Goal: Task Accomplishment & Management: Use online tool/utility

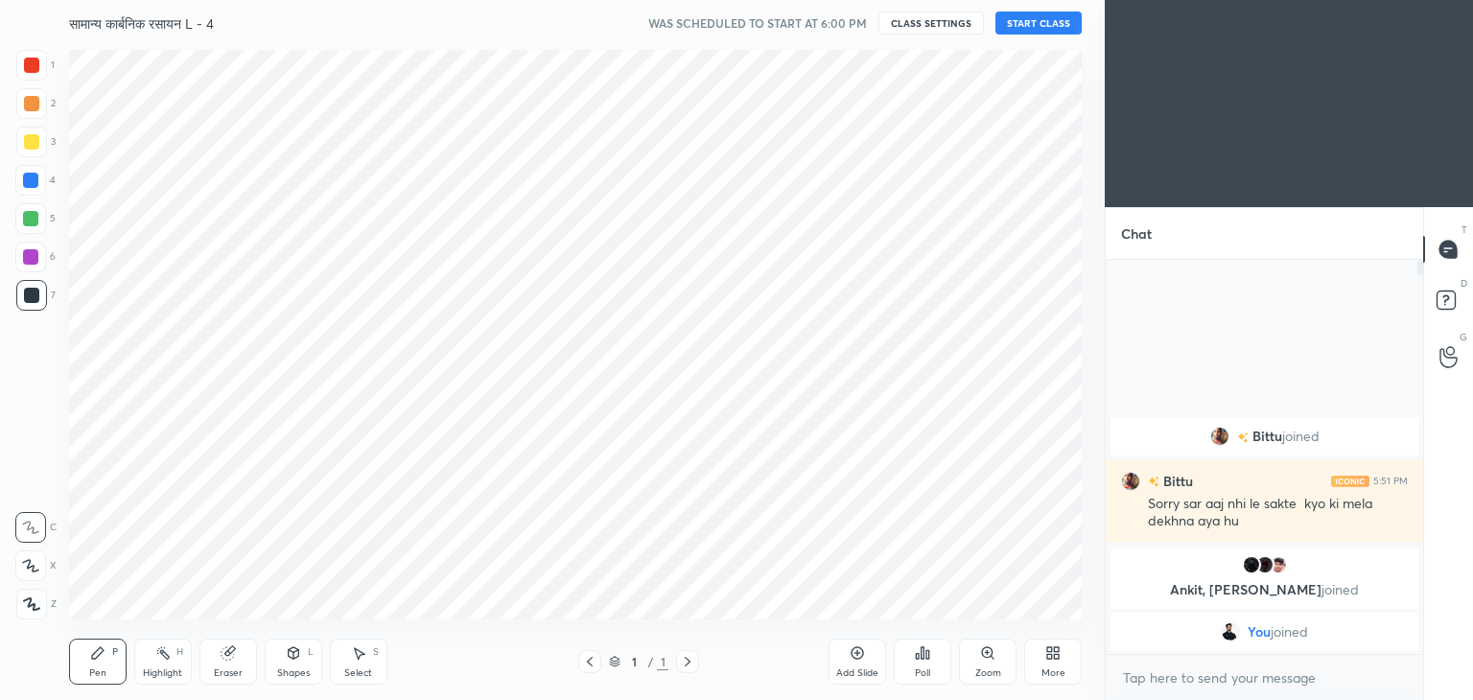
scroll to position [95352, 94902]
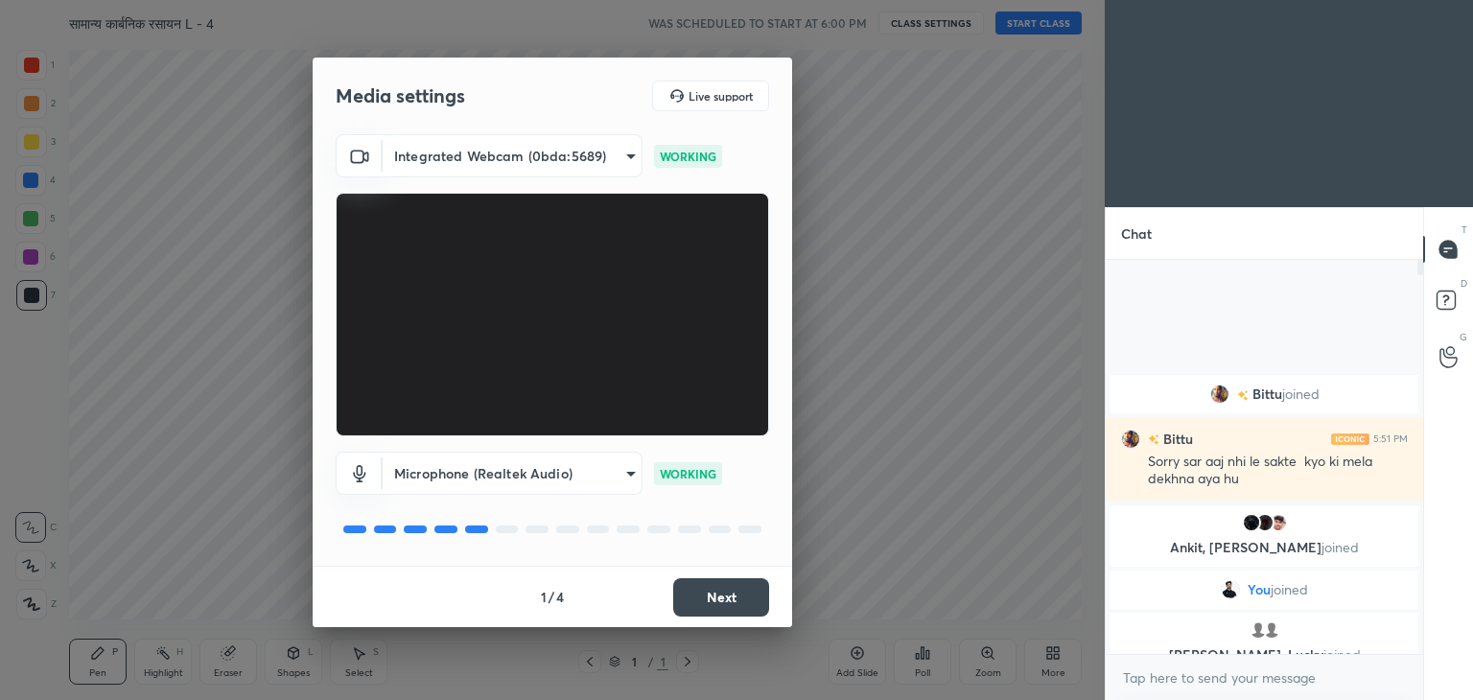
drag, startPoint x: 0, startPoint y: 0, endPoint x: 827, endPoint y: 499, distance: 965.7
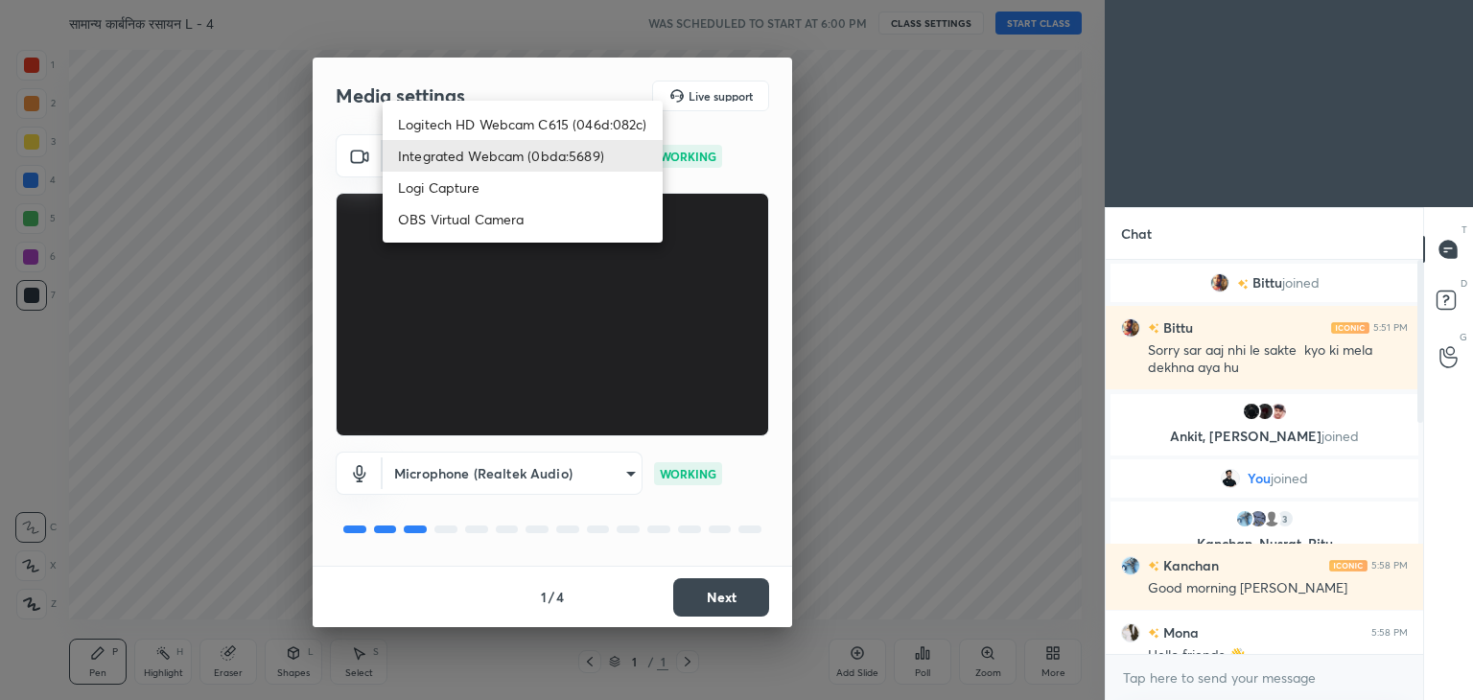
click at [556, 167] on body "1 2 3 4 5 6 7 C X Z C X Z E E Erase all H H सामान्य कार्बनिक रसायन L - 4 WAS SC…" at bounding box center [736, 350] width 1473 height 700
click at [529, 112] on li "Logitech HD Webcam C615 (046d:082c)" at bounding box center [523, 124] width 280 height 32
type input "9f5ca279efd8d5960415c70bd669d9f854ff921cbb0248aadd1f32cf3dbc253d"
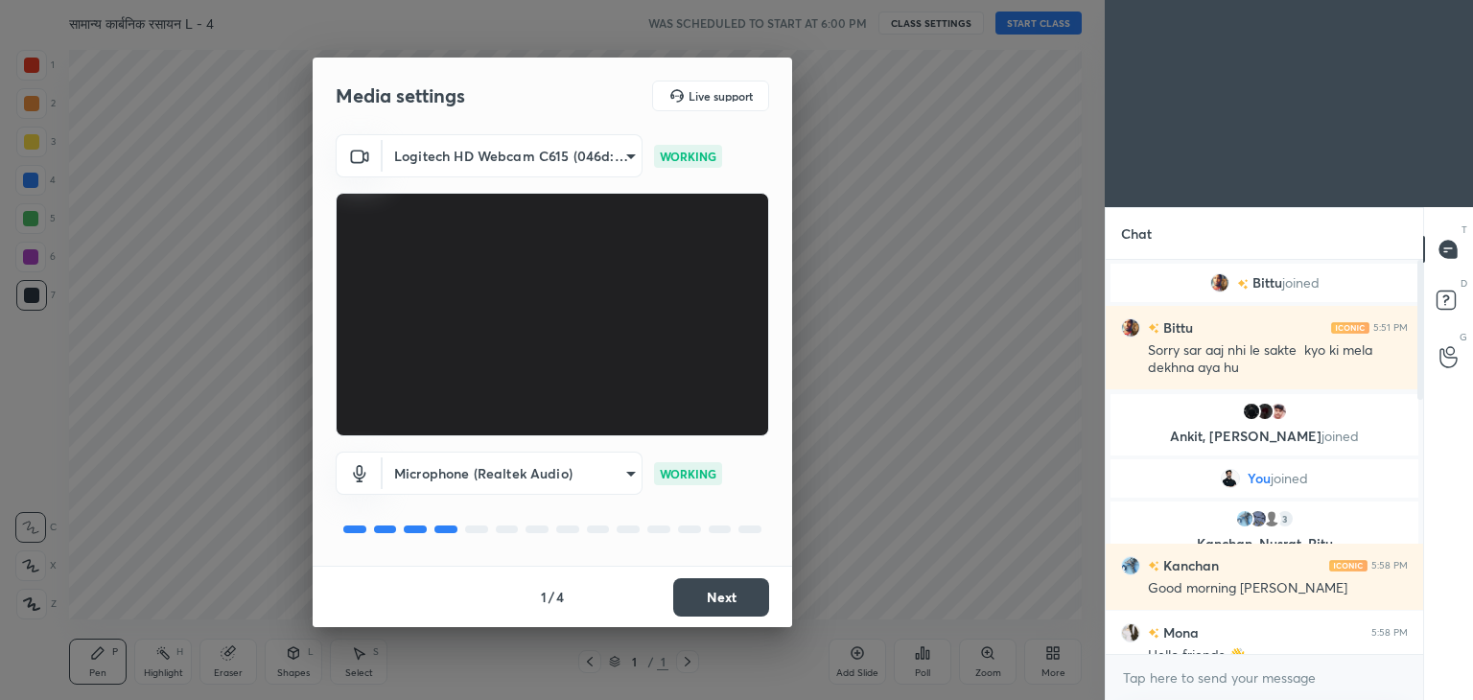
click at [529, 112] on div "Media settings Live support" at bounding box center [553, 96] width 480 height 77
drag, startPoint x: 479, startPoint y: 43, endPoint x: 998, endPoint y: 574, distance: 742.1
click at [998, 574] on div "Media settings Live support Logitech HD Webcam C615 (046d:082c) 9f5ca279efd8d59…" at bounding box center [552, 350] width 1105 height 700
click at [1042, 446] on div "Media settings Live support Logitech HD Webcam C615 (046d:082c) 9f5ca279efd8d59…" at bounding box center [552, 350] width 1105 height 700
click at [737, 588] on button "Next" at bounding box center [721, 597] width 96 height 38
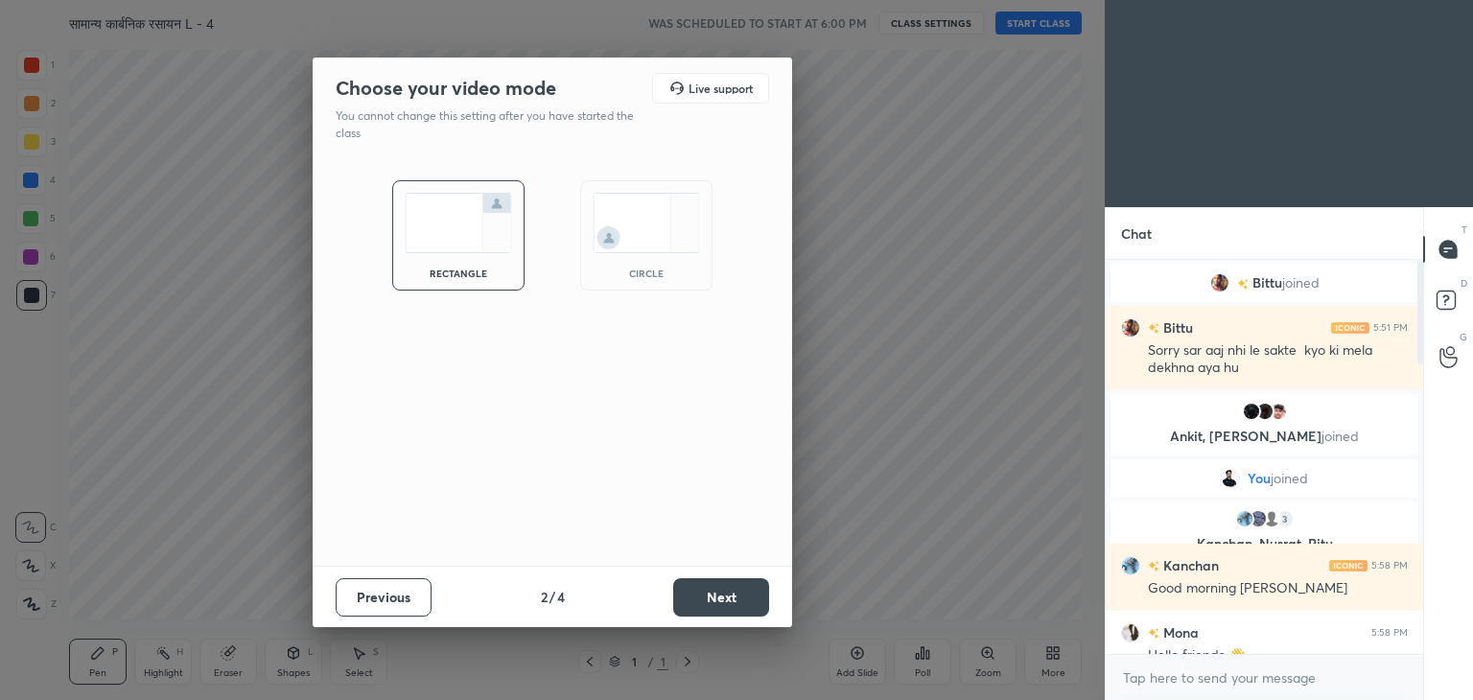
click at [737, 588] on button "Next" at bounding box center [721, 597] width 96 height 38
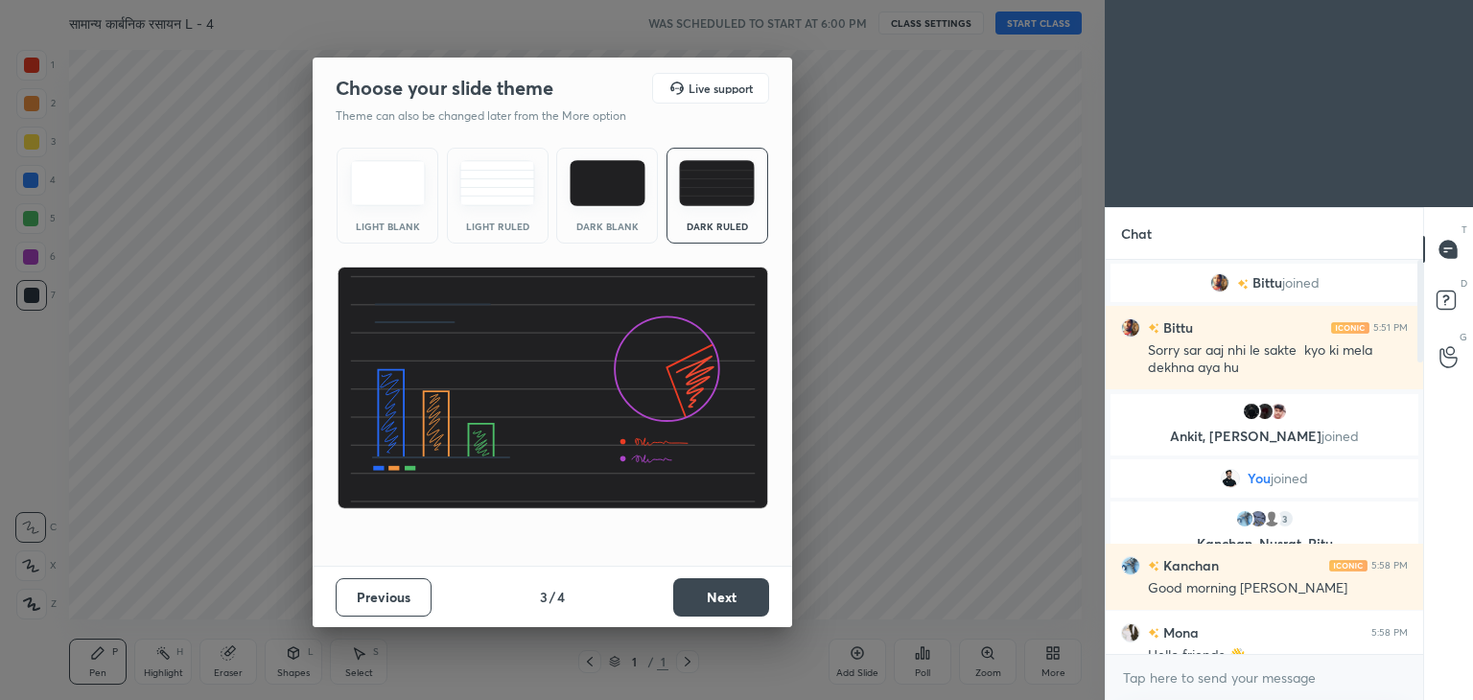
click at [737, 588] on button "Next" at bounding box center [721, 597] width 96 height 38
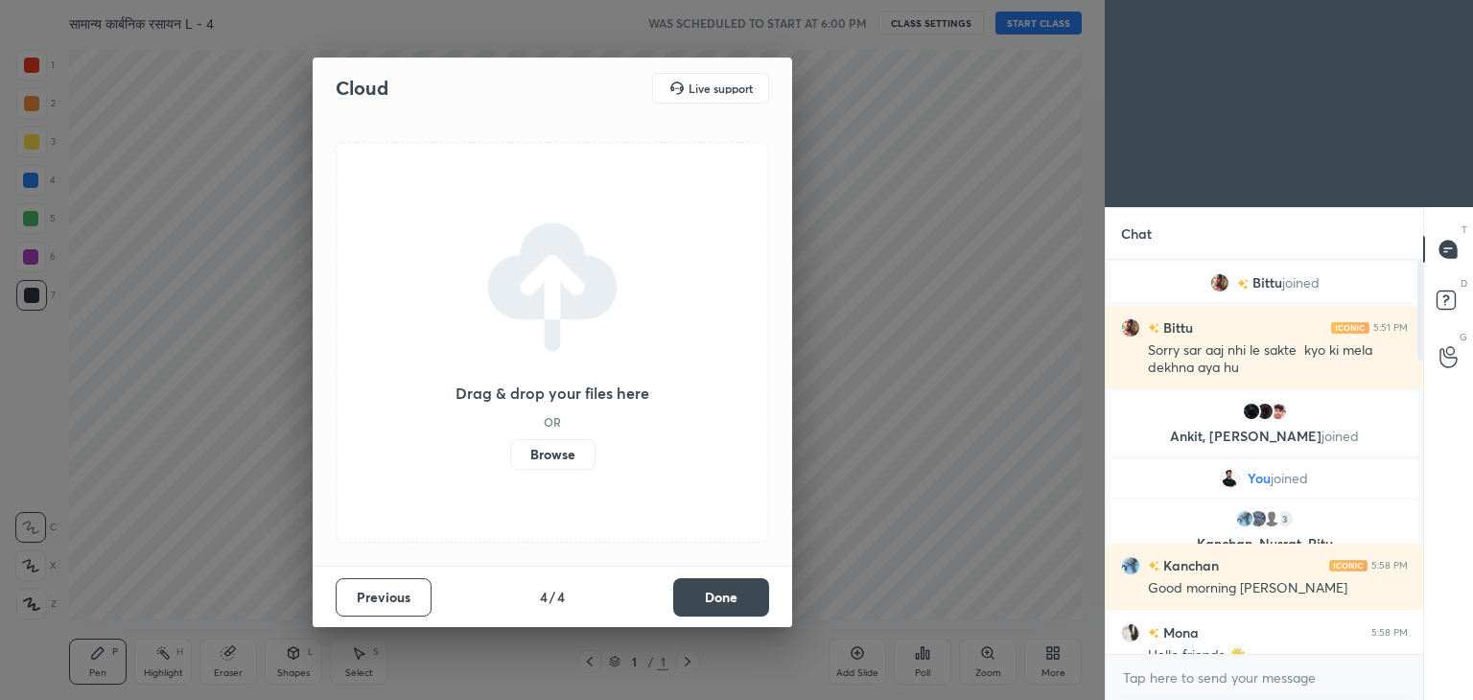
click at [725, 597] on button "Done" at bounding box center [721, 597] width 96 height 38
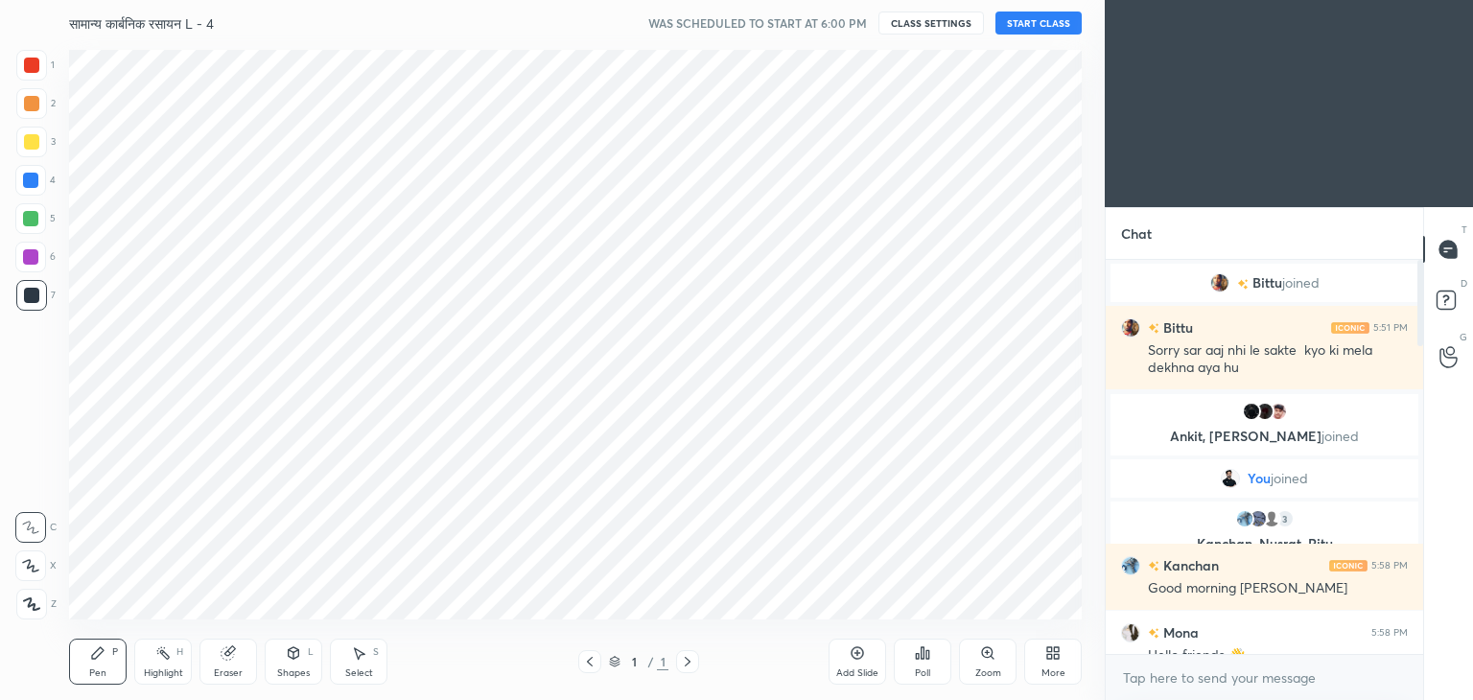
click at [909, 24] on button "CLASS SETTINGS" at bounding box center [932, 23] width 106 height 23
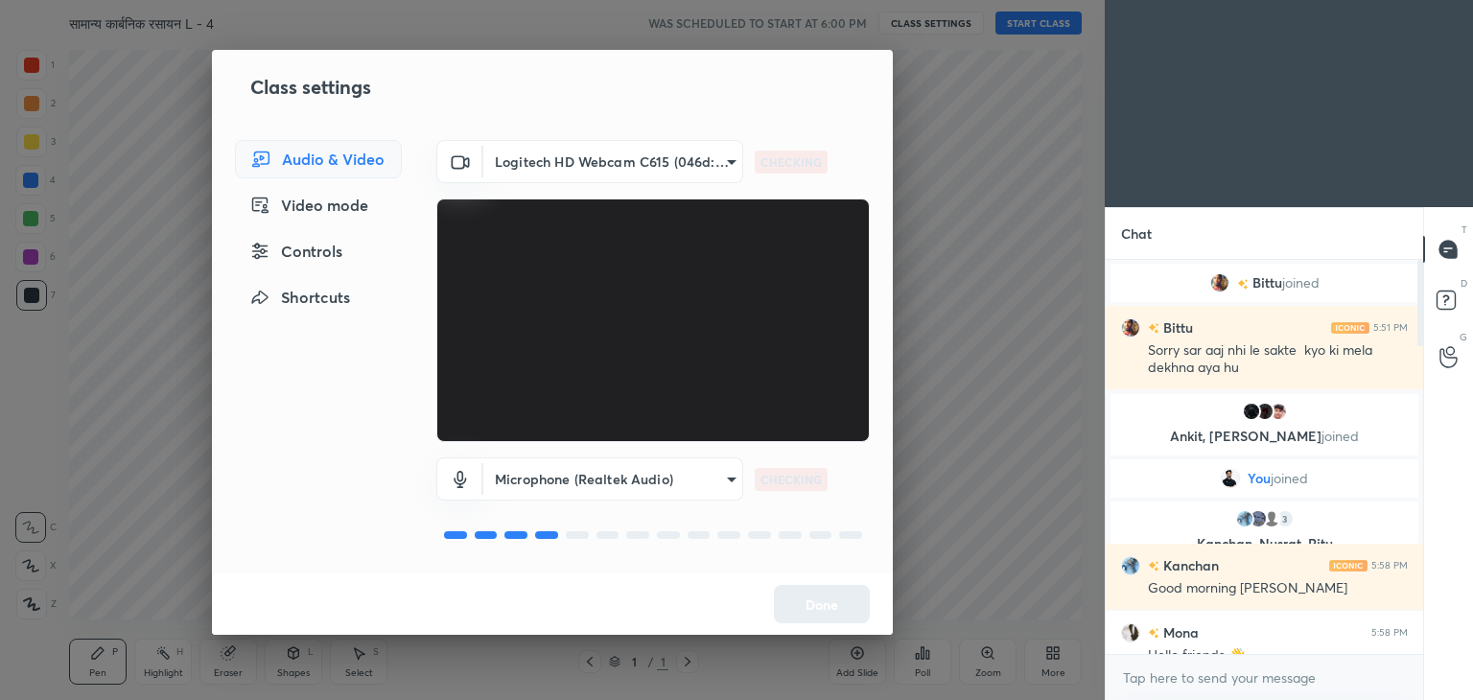
click at [621, 481] on body "1 2 3 4 5 6 7 C X Z C X Z E E Erase all H H सामान्य कार्बनिक रसायन L - 4 WAS SC…" at bounding box center [736, 350] width 1473 height 700
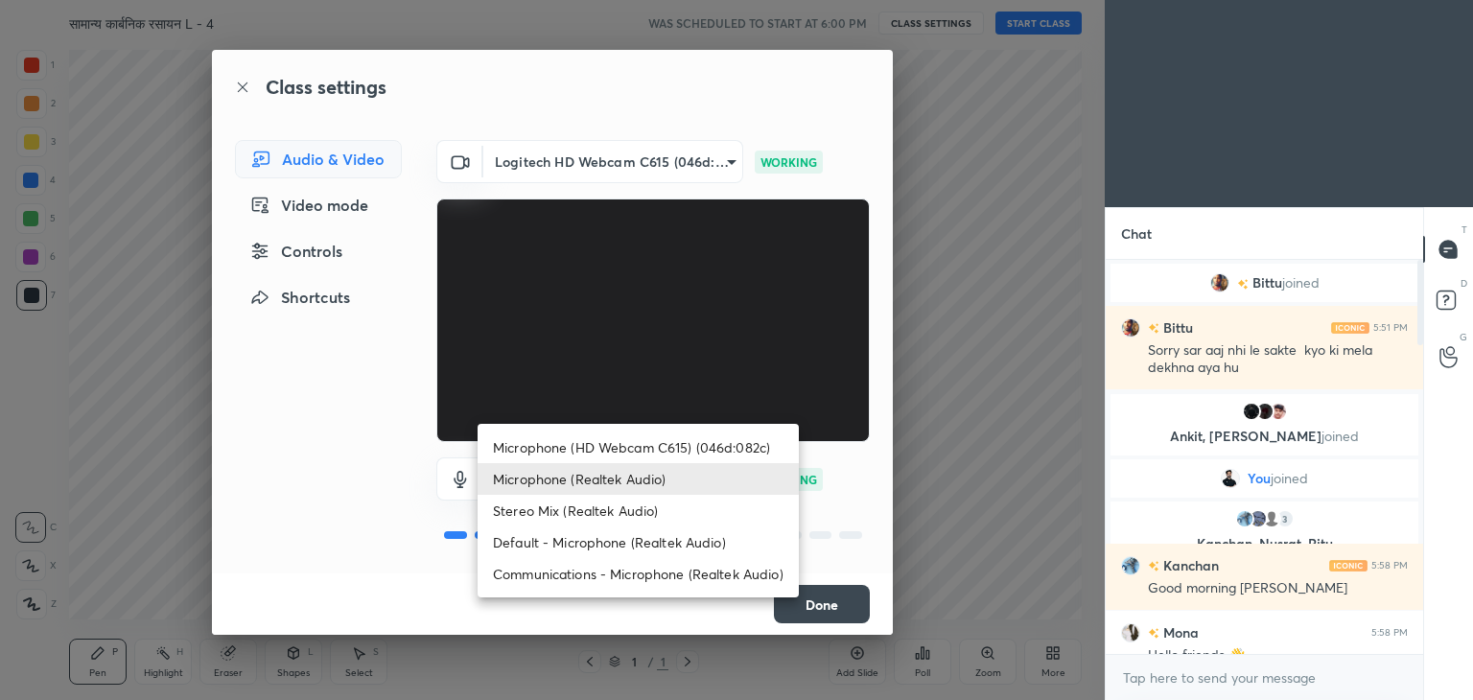
click at [622, 442] on li "Microphone (HD Webcam C615) (046d:082c)" at bounding box center [638, 448] width 321 height 32
type input "5c2261b0b1b53626af592136ab398bc88c7d5f9cea1ec0e66aa5589bdb5e2d2e"
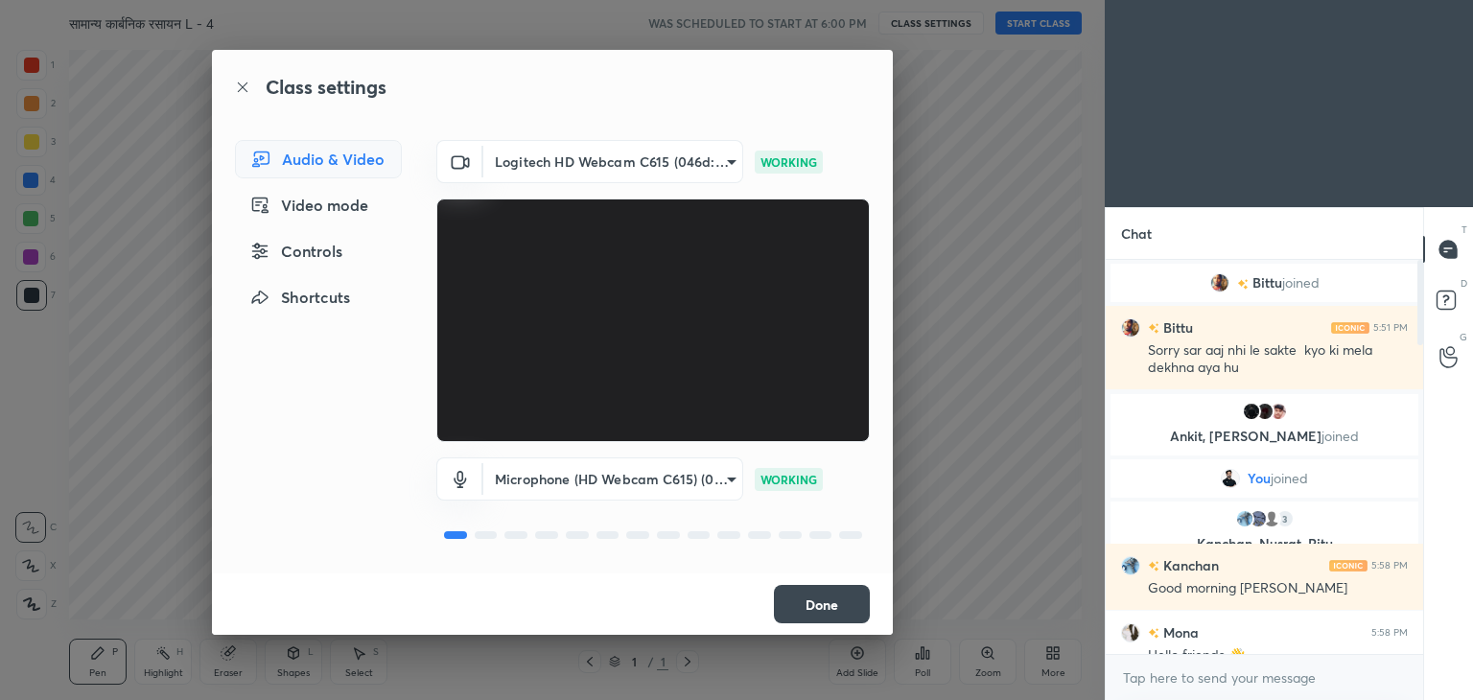
click at [798, 596] on button "Done" at bounding box center [822, 604] width 96 height 38
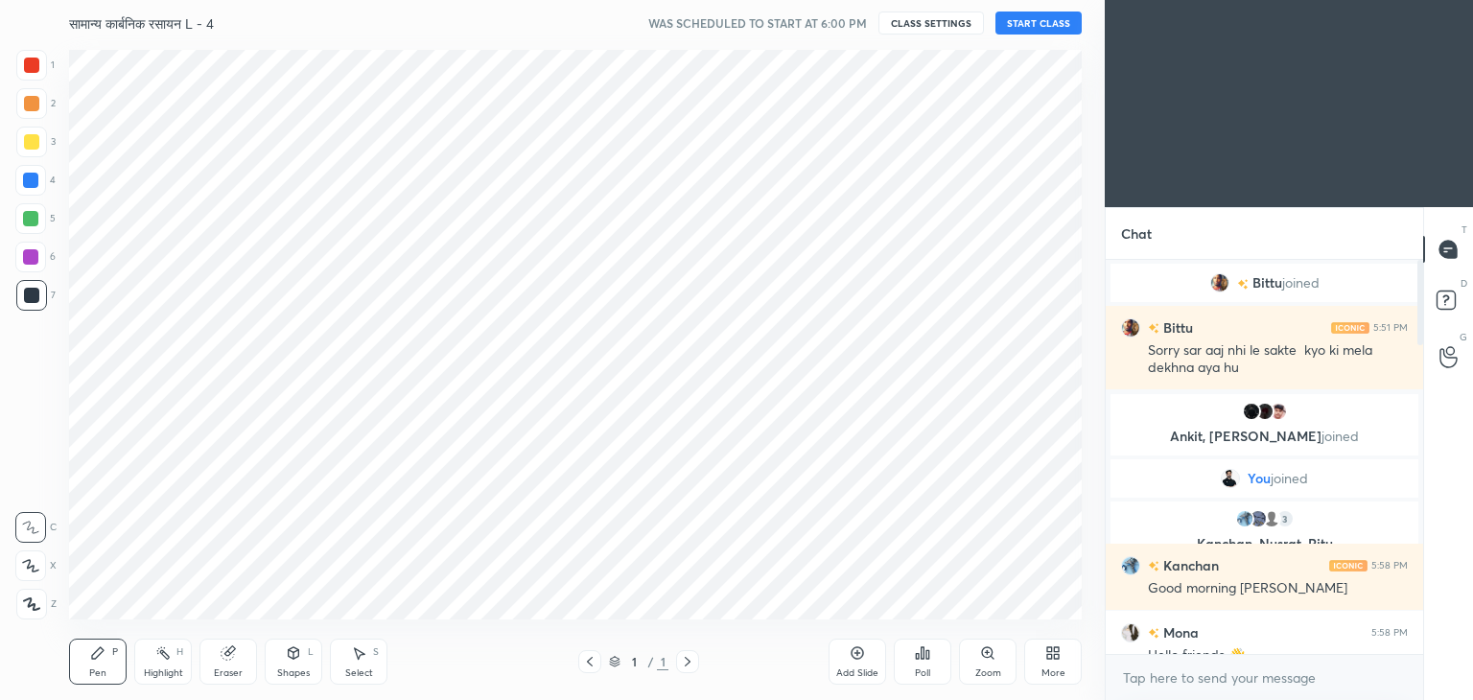
click at [1042, 32] on button "START CLASS" at bounding box center [1039, 23] width 86 height 23
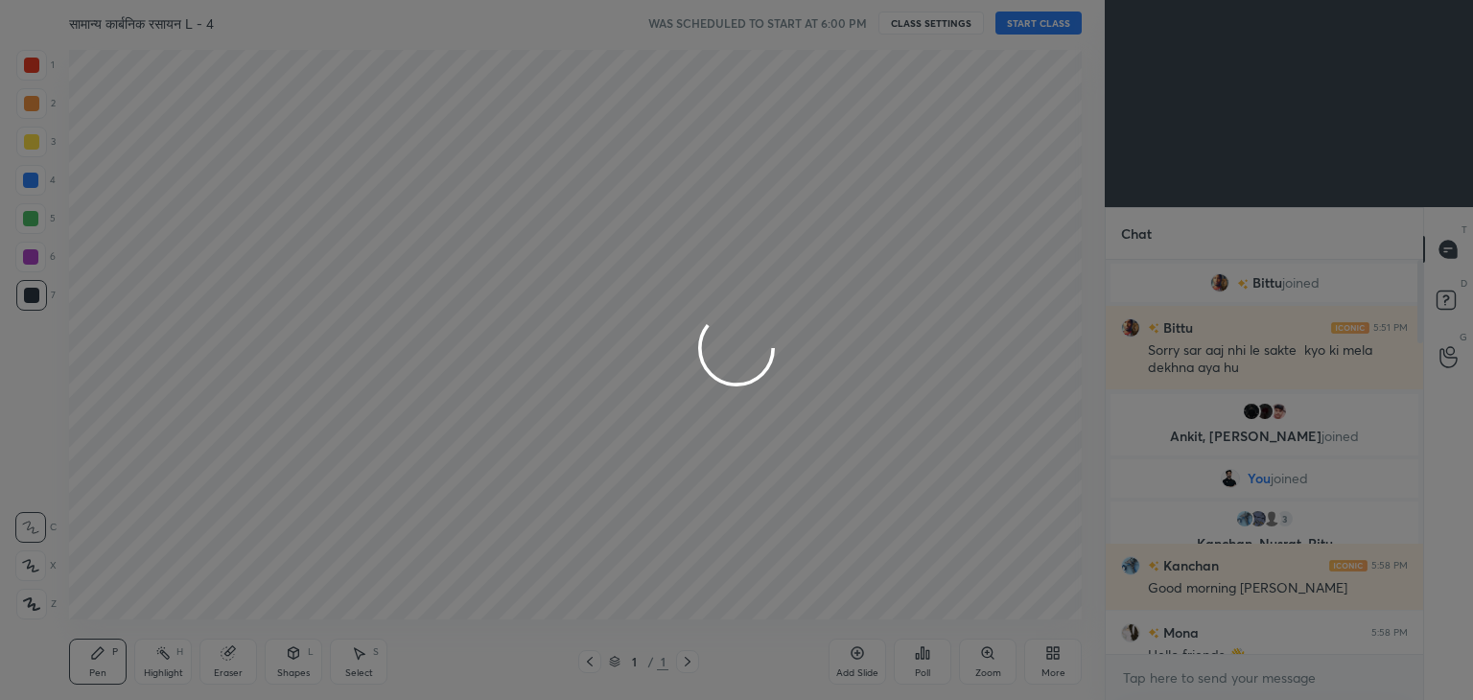
click at [948, 321] on div at bounding box center [736, 350] width 1473 height 700
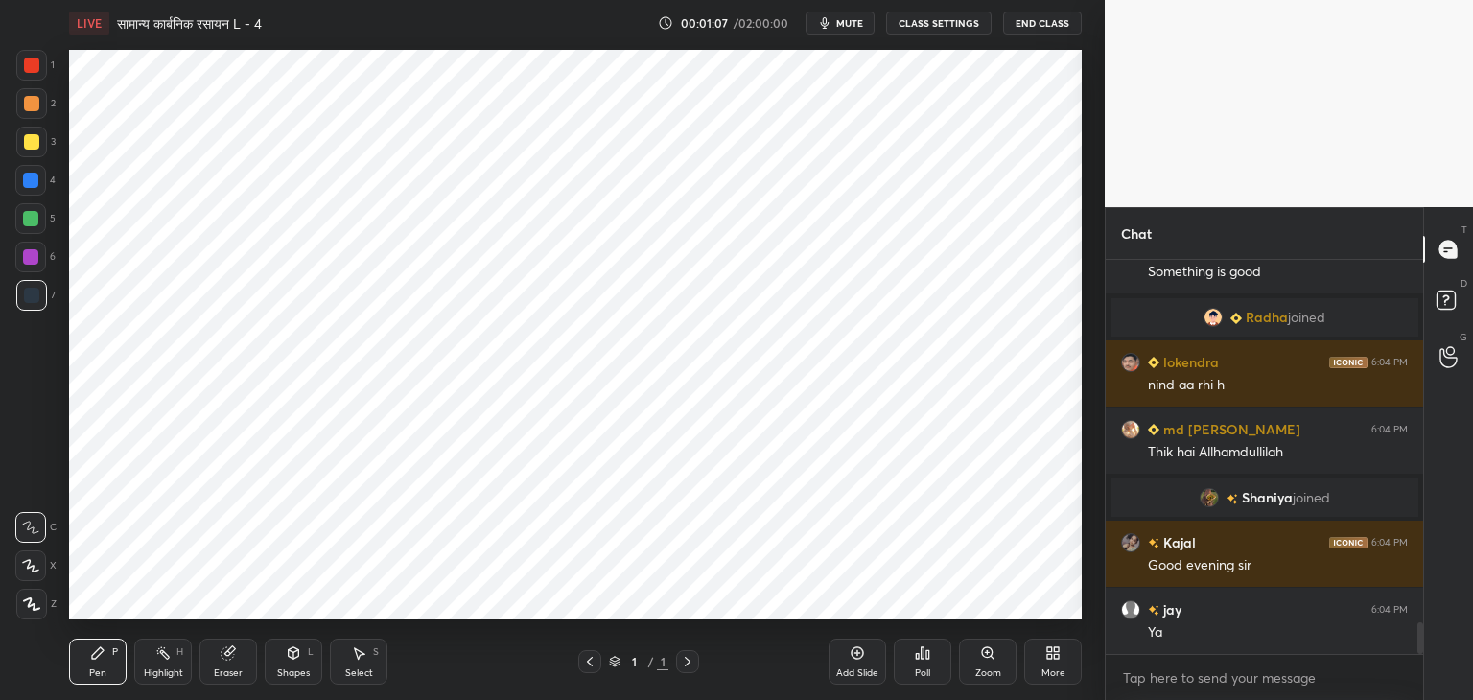
scroll to position [4660, 0]
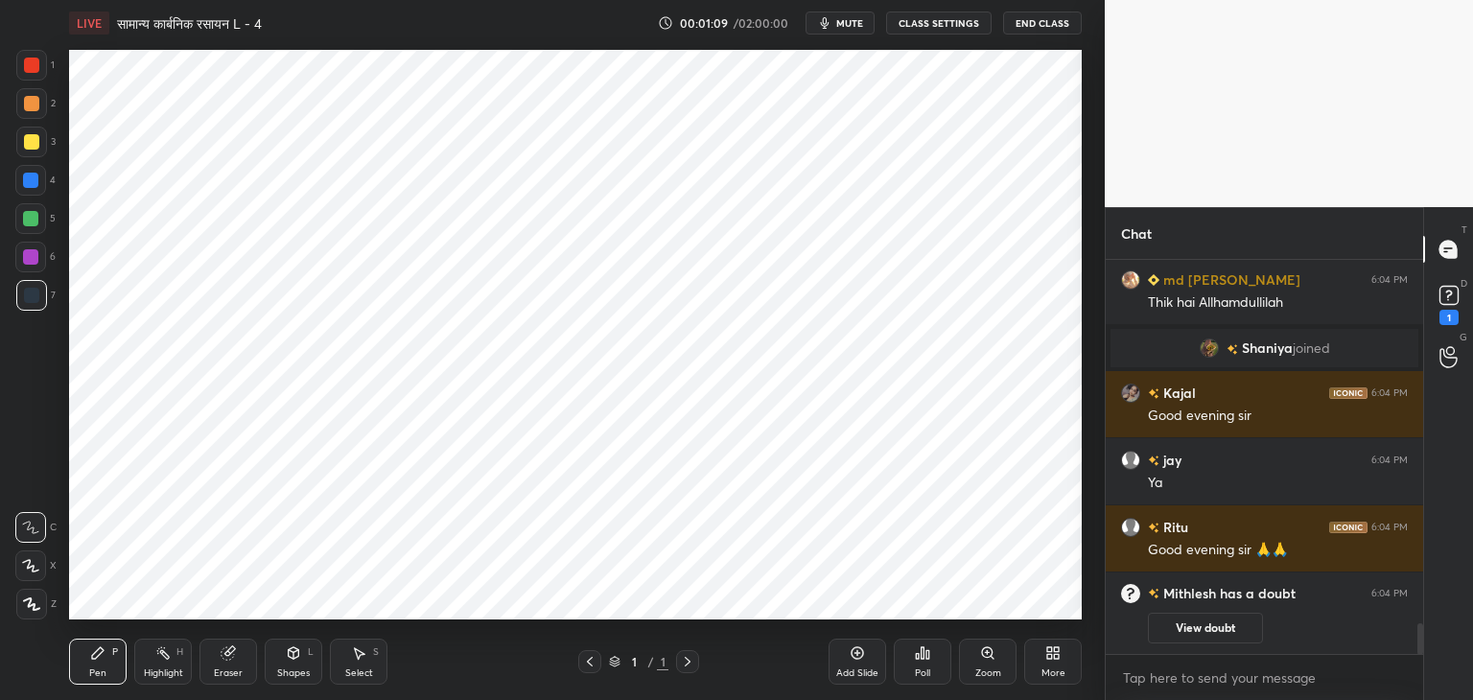
click at [1032, 649] on div "More" at bounding box center [1054, 662] width 58 height 46
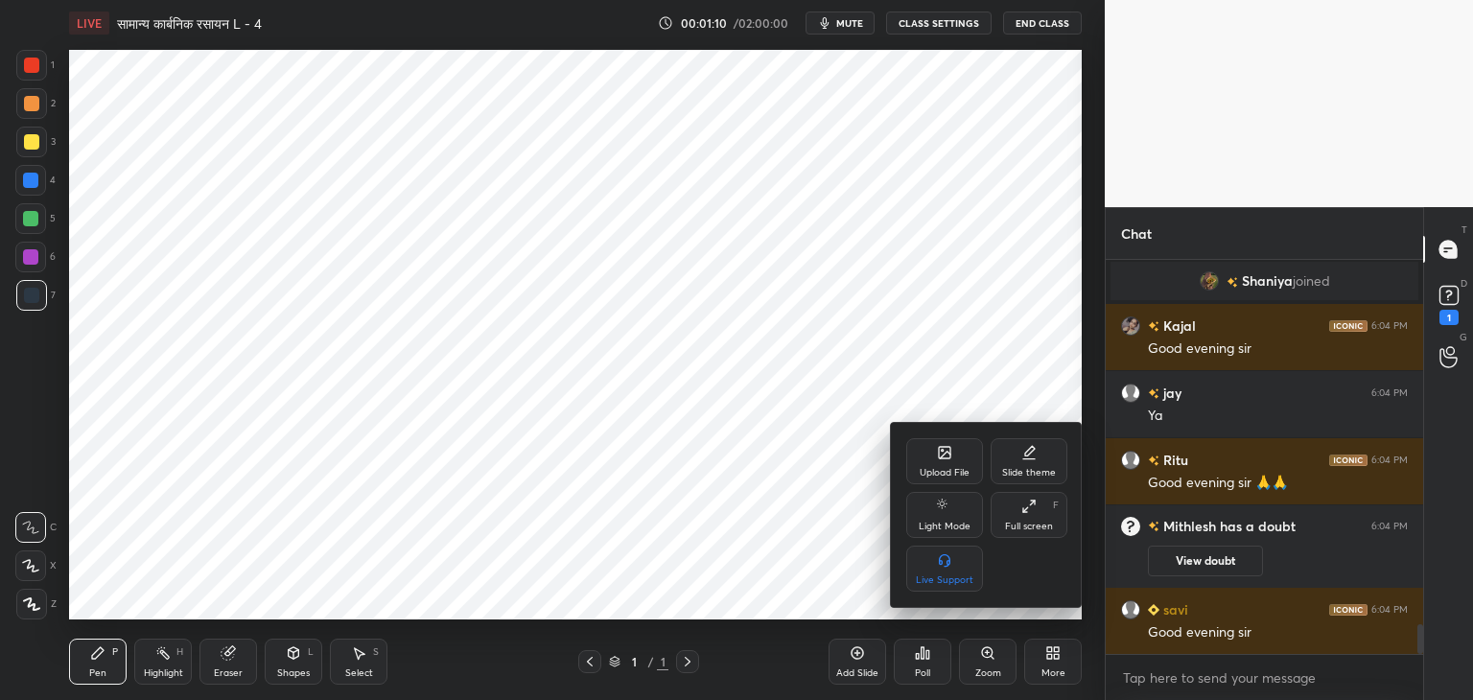
click at [956, 488] on div "Upload File Slide theme Light Mode Full screen F Live Support" at bounding box center [987, 514] width 161 height 153
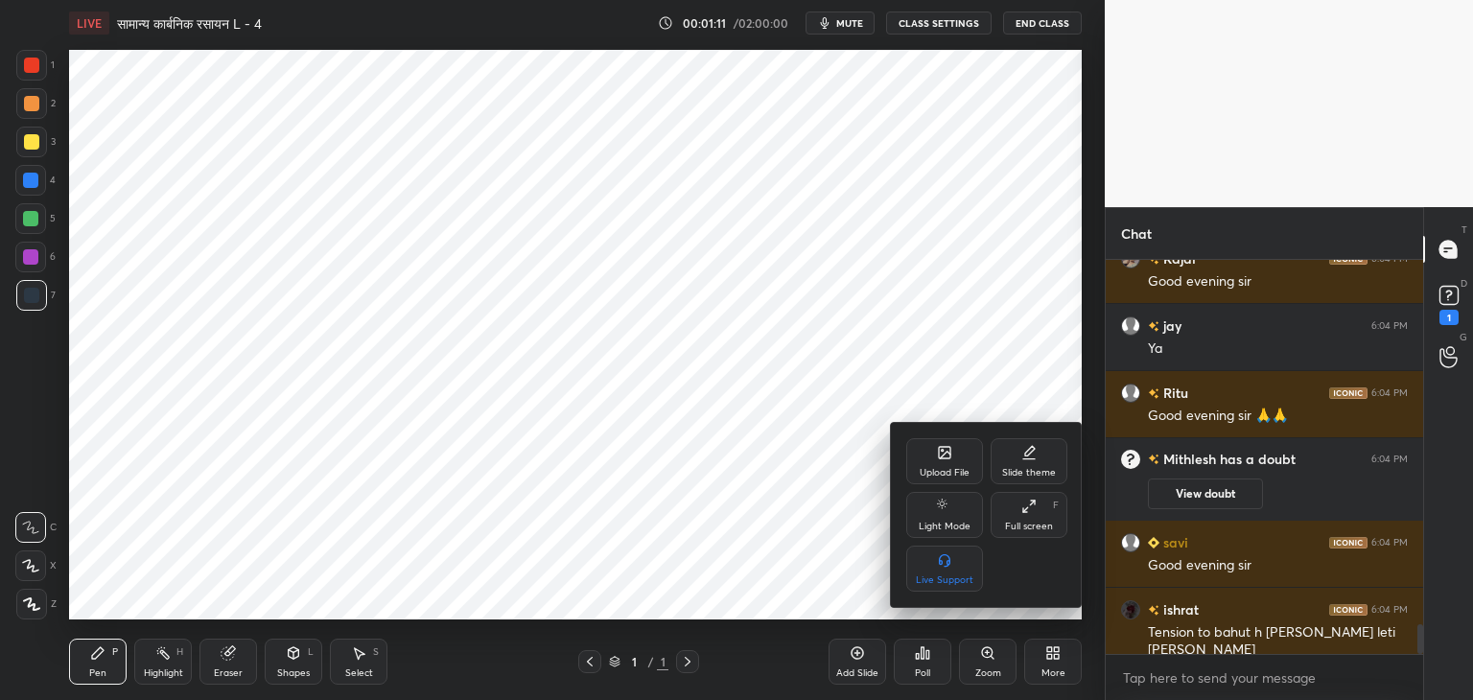
click at [949, 442] on div "Upload File" at bounding box center [945, 461] width 77 height 46
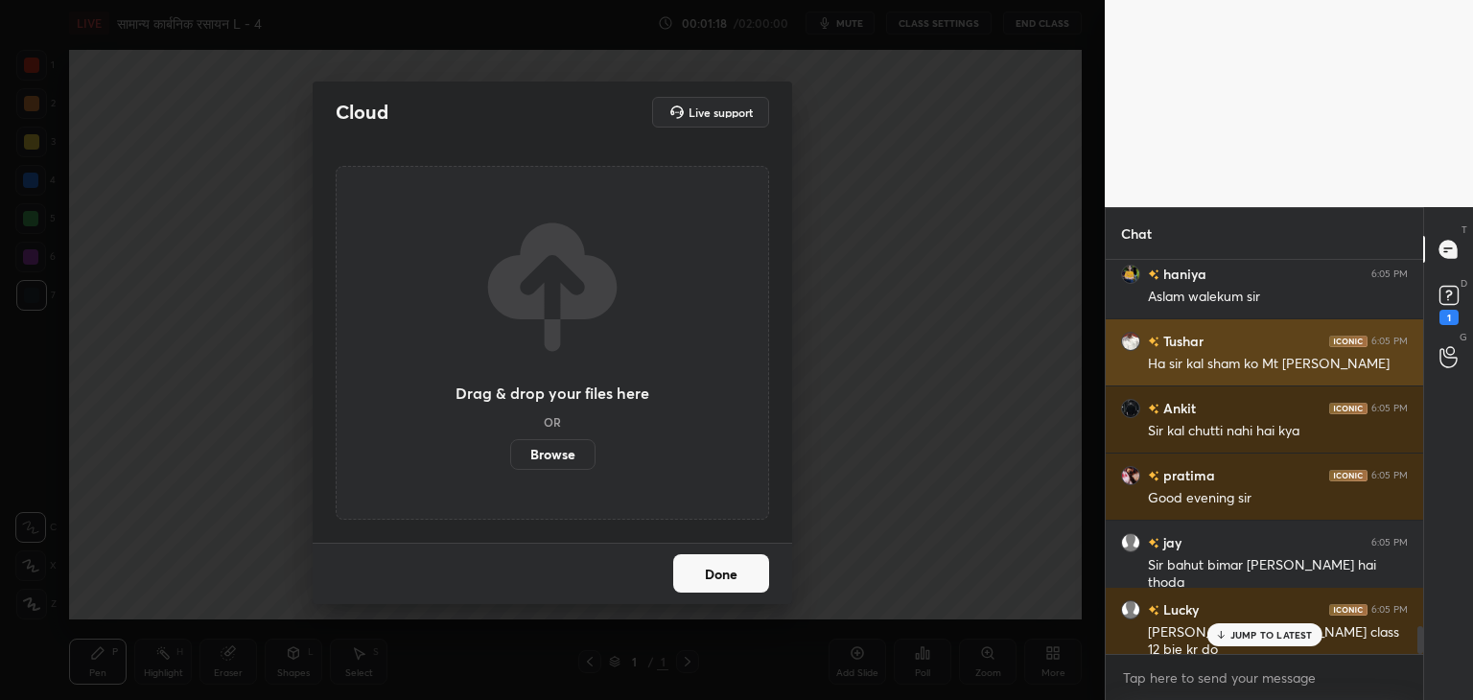
scroll to position [5052, 0]
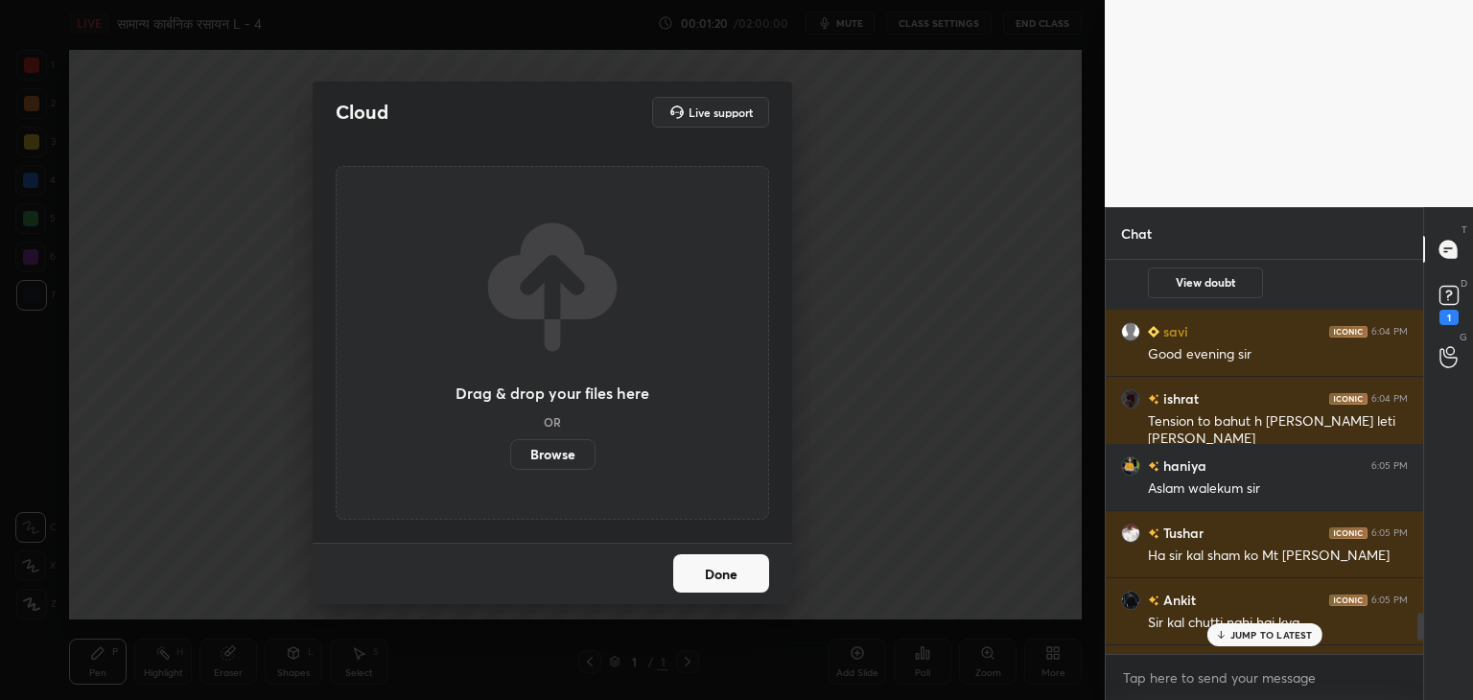
click at [543, 462] on label "Browse" at bounding box center [552, 454] width 85 height 31
click at [510, 462] on input "Browse" at bounding box center [510, 454] width 0 height 31
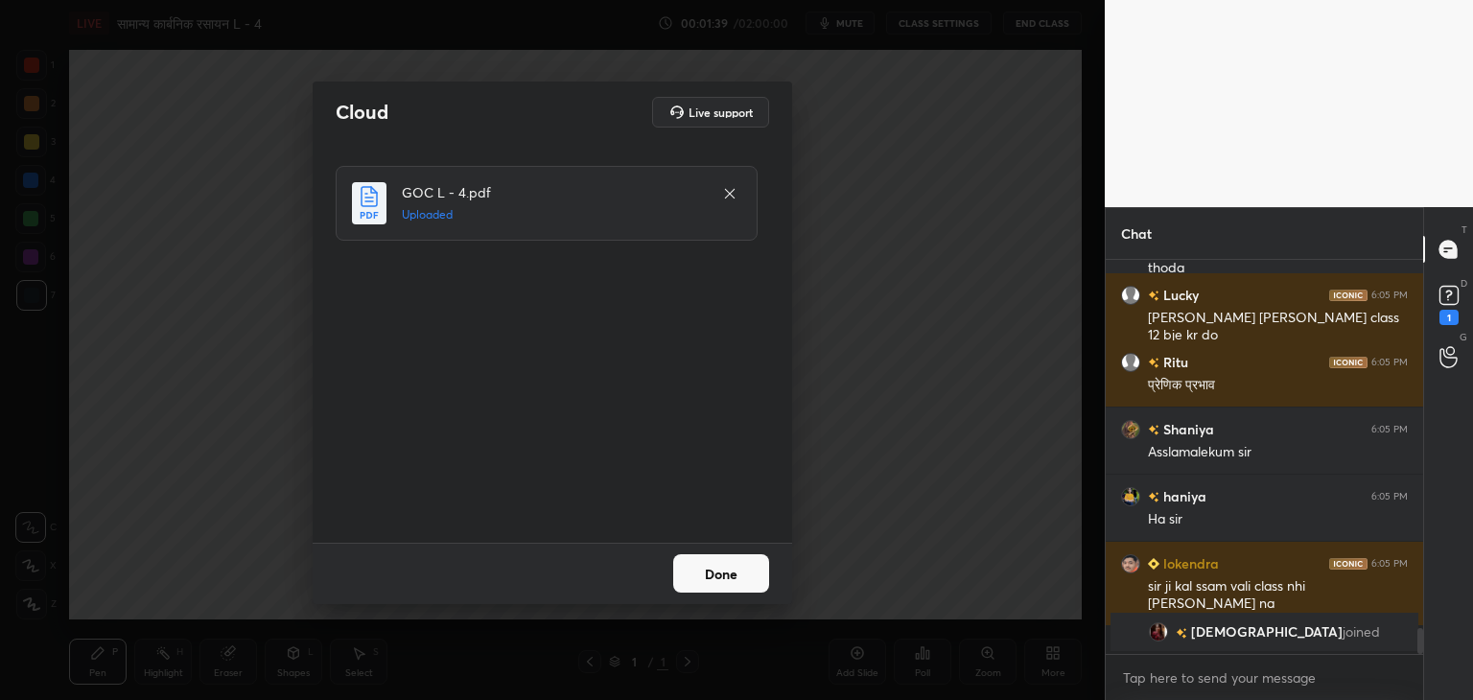
scroll to position [5458, 0]
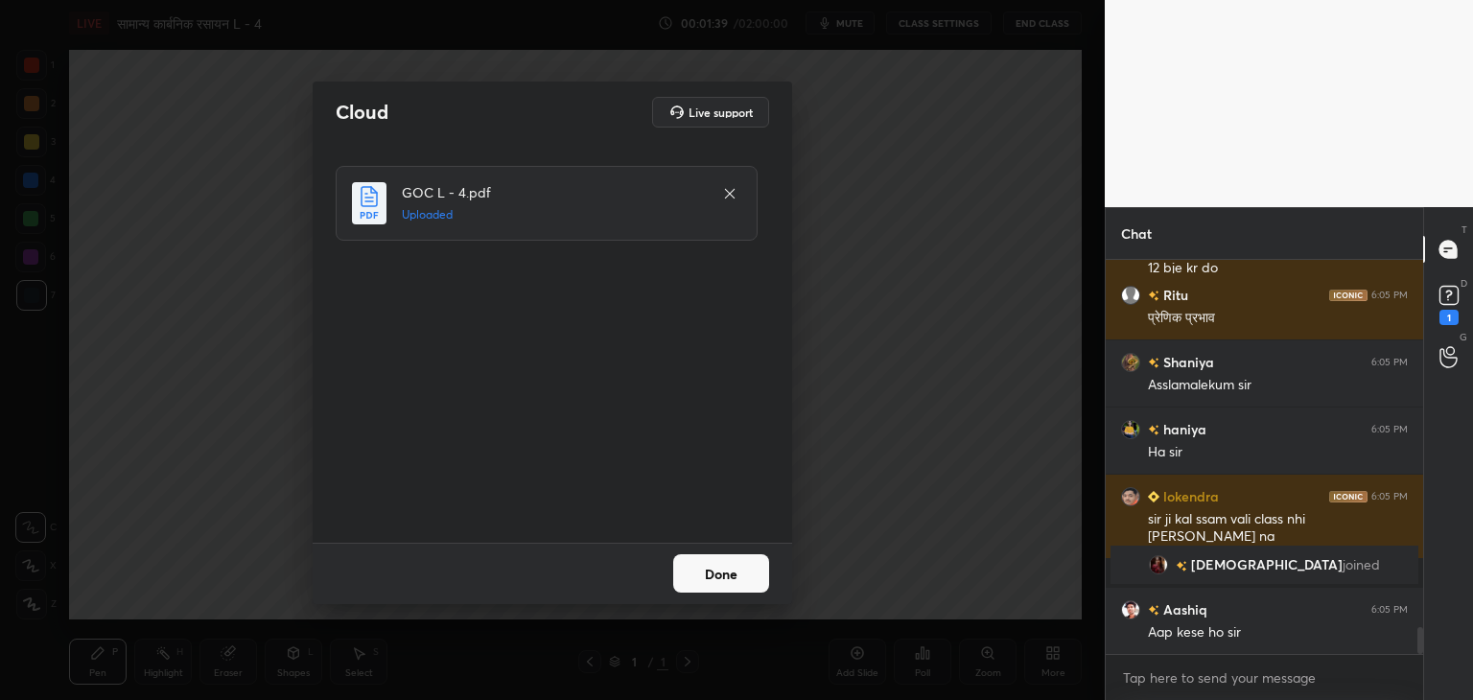
click at [735, 563] on button "Done" at bounding box center [721, 573] width 96 height 38
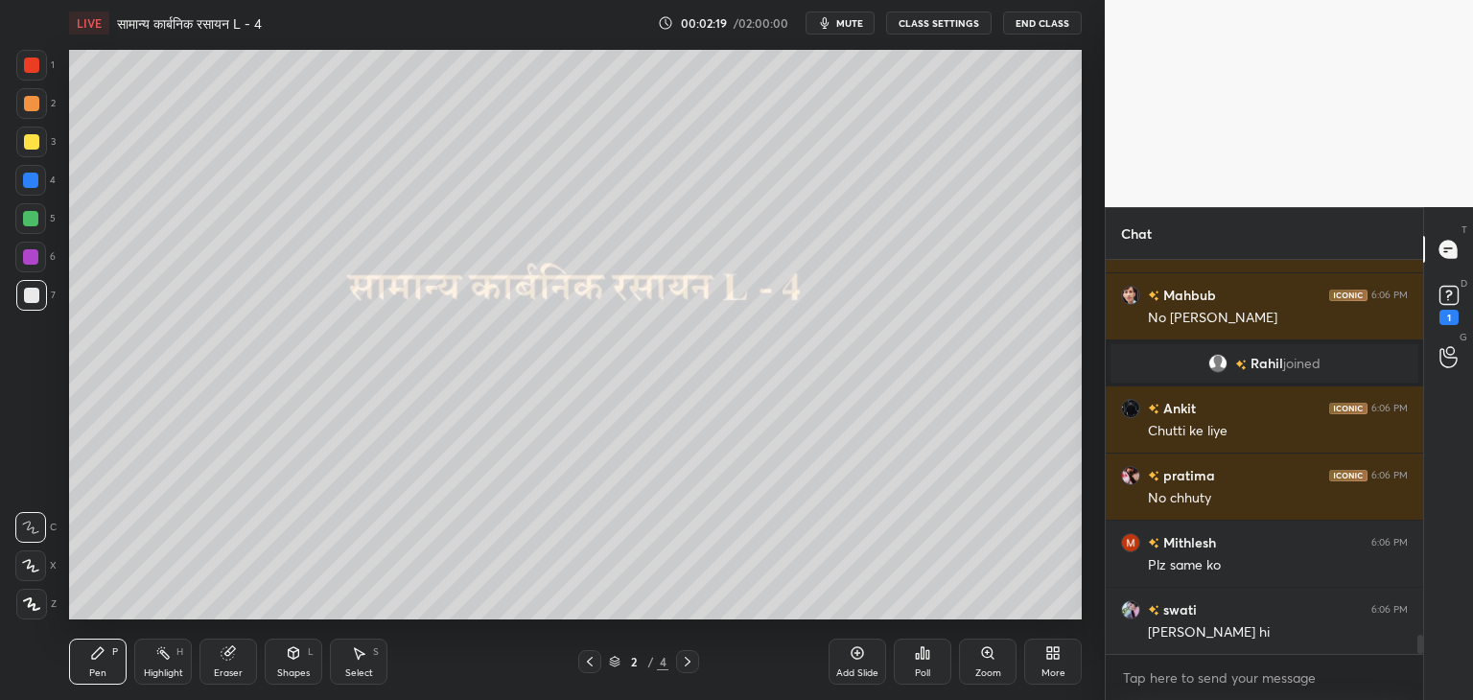
scroll to position [7734, 0]
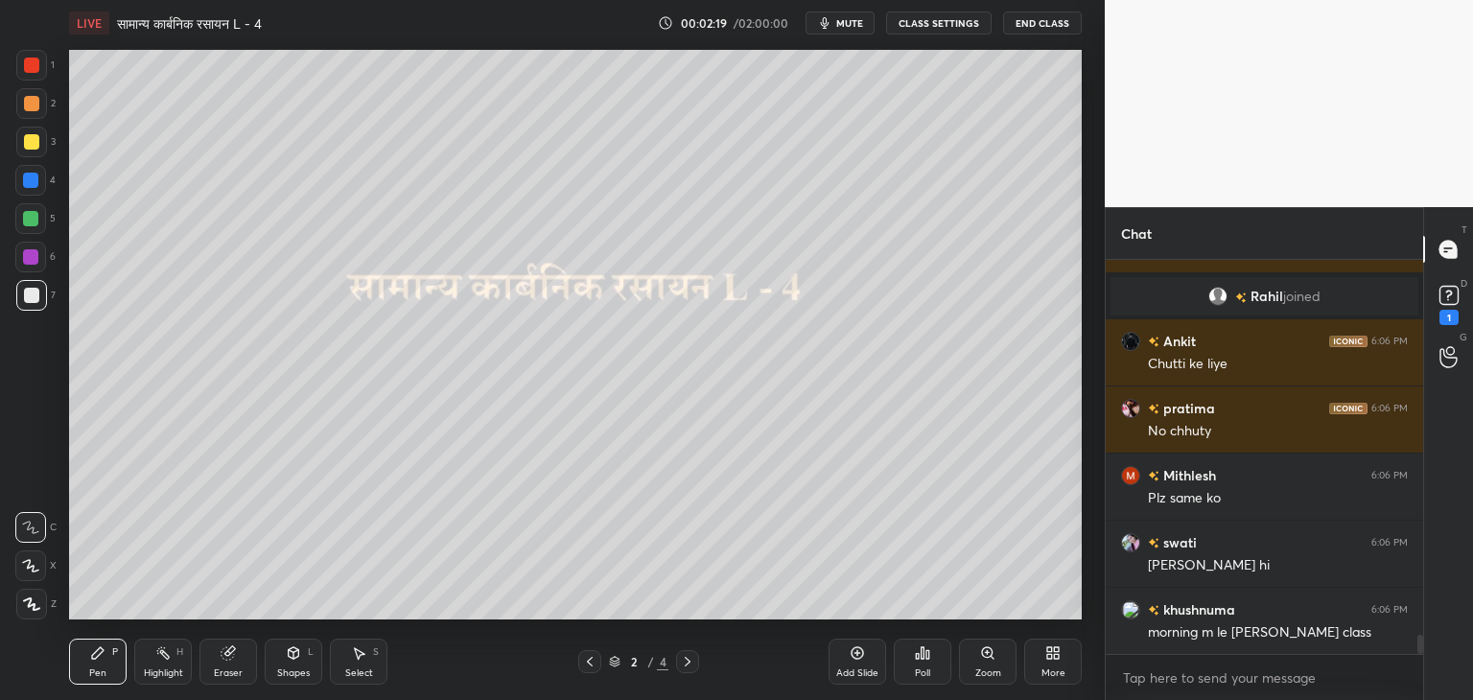
click at [1236, 288] on div "grid" at bounding box center [1243, 297] width 15 height 20
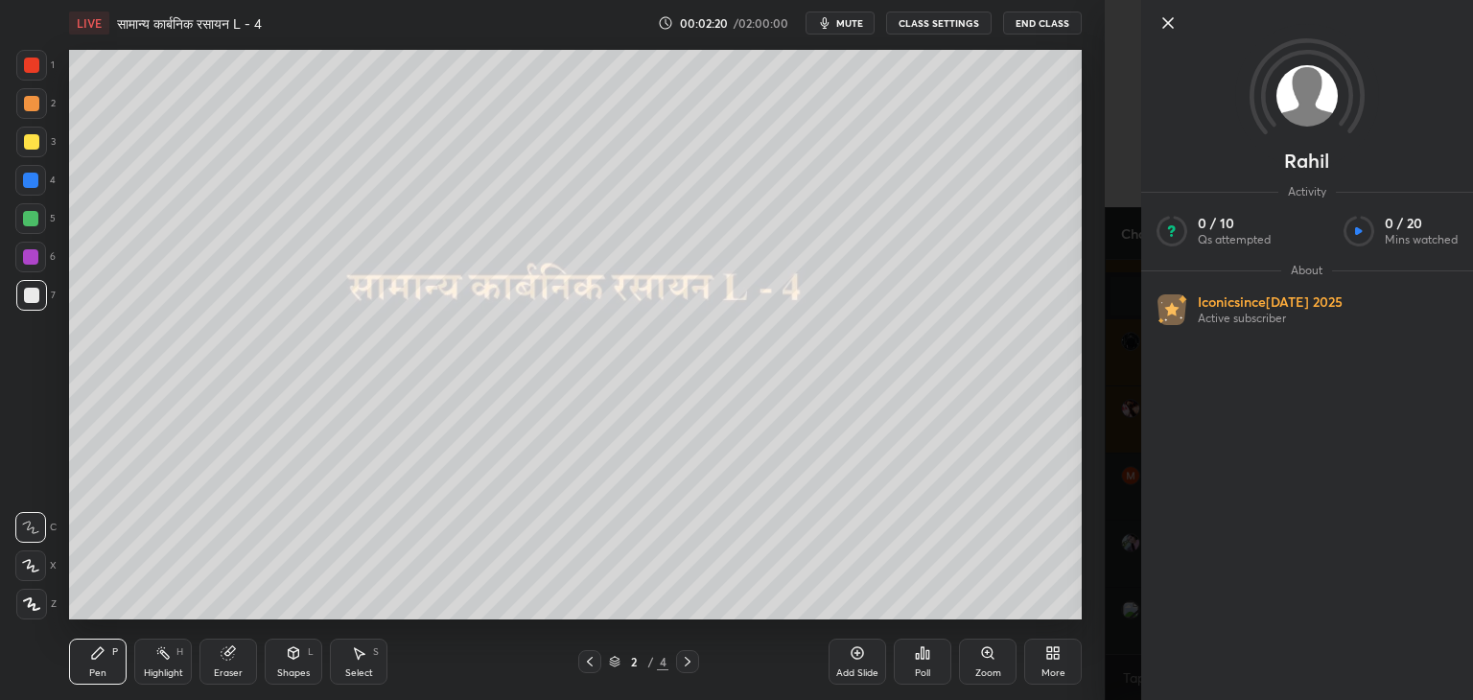
scroll to position [7801, 0]
click at [1167, 18] on icon at bounding box center [1168, 23] width 23 height 23
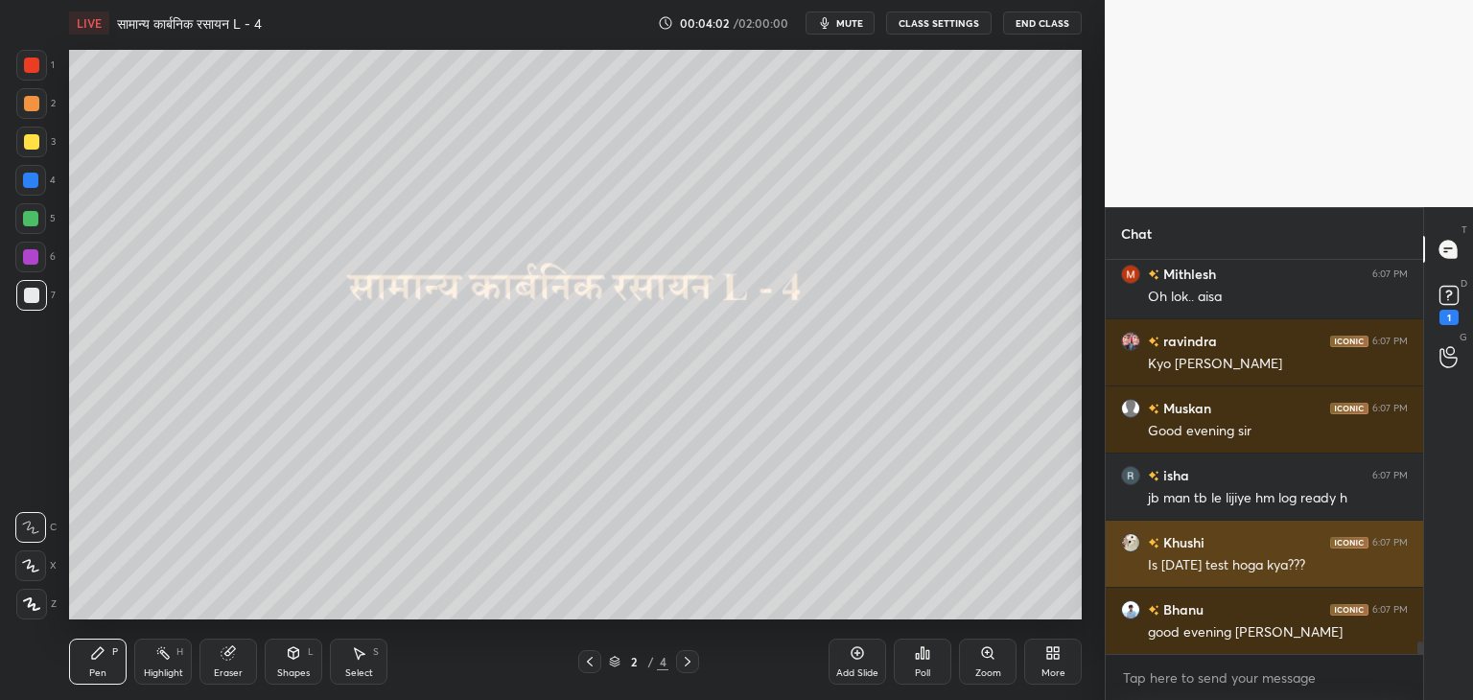
scroll to position [12360, 0]
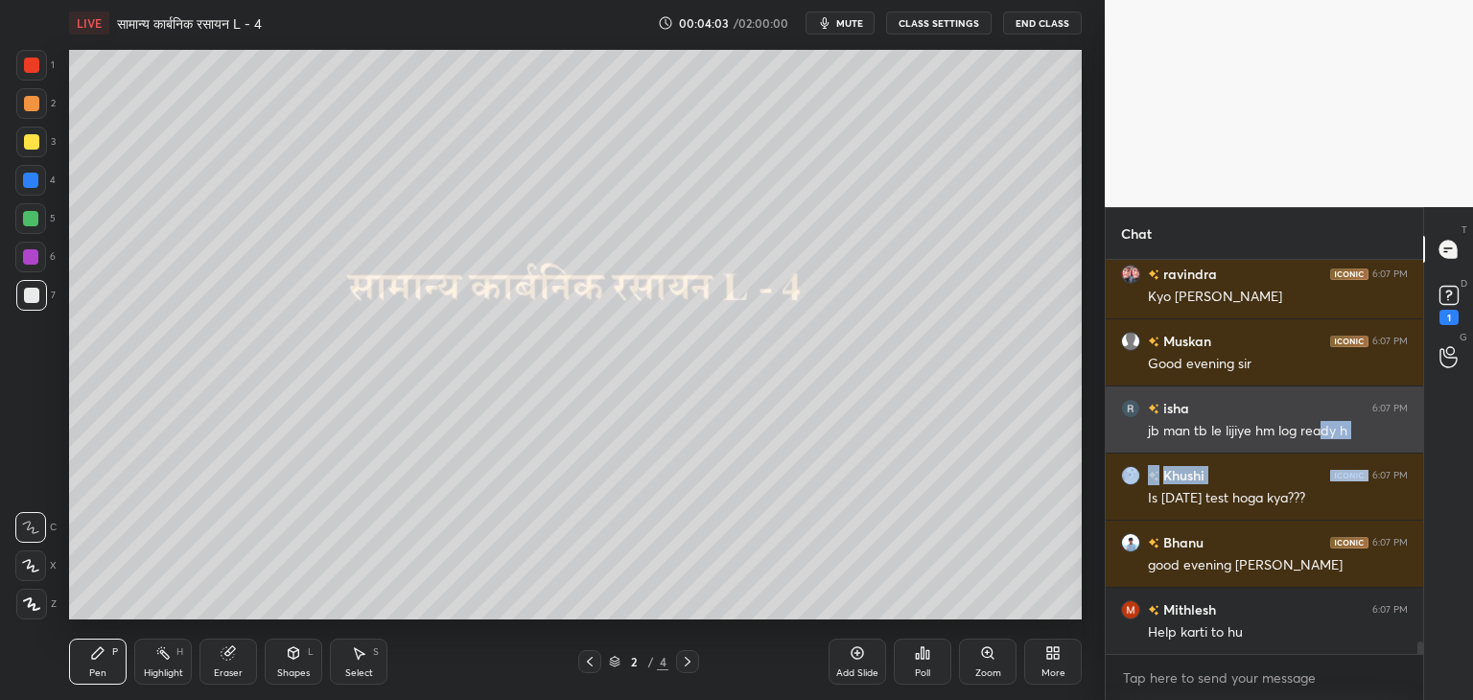
drag, startPoint x: 1374, startPoint y: 464, endPoint x: 1319, endPoint y: 435, distance: 62.2
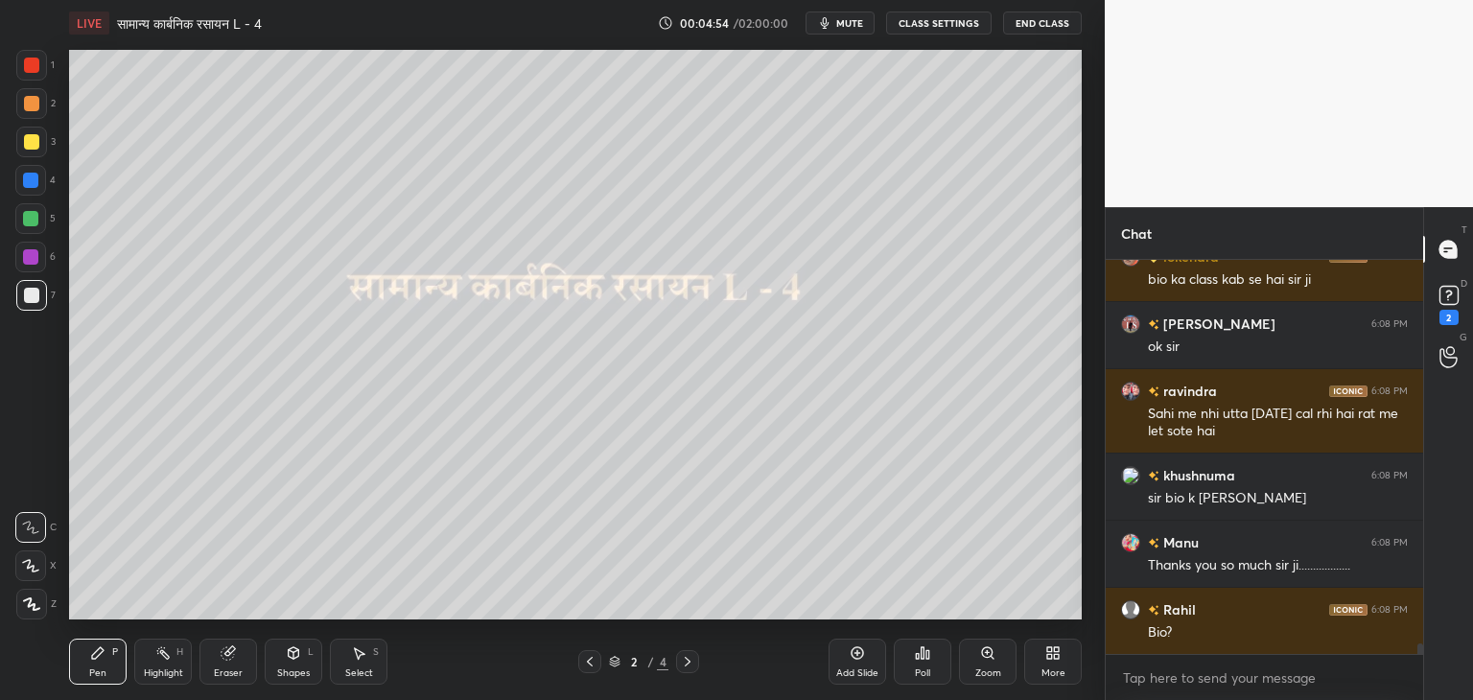
scroll to position [13983, 0]
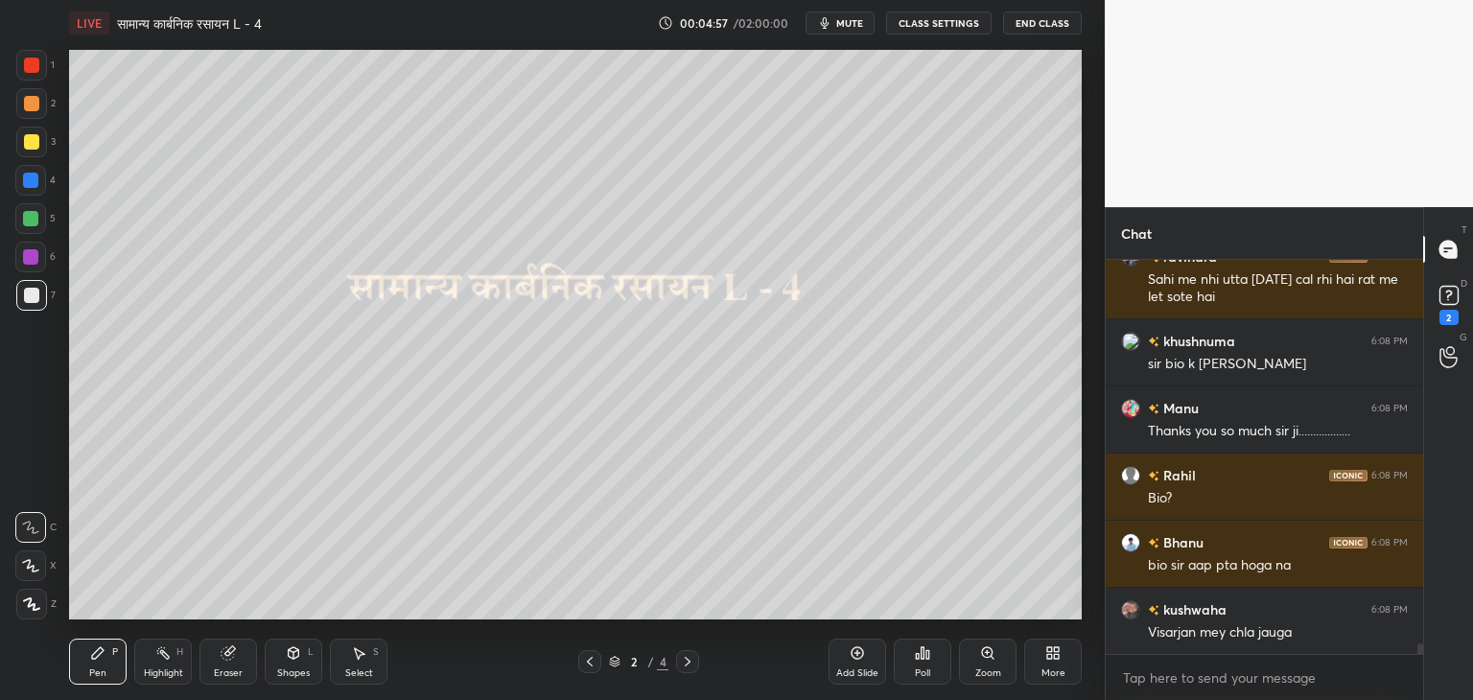
click at [691, 662] on icon at bounding box center [687, 661] width 15 height 15
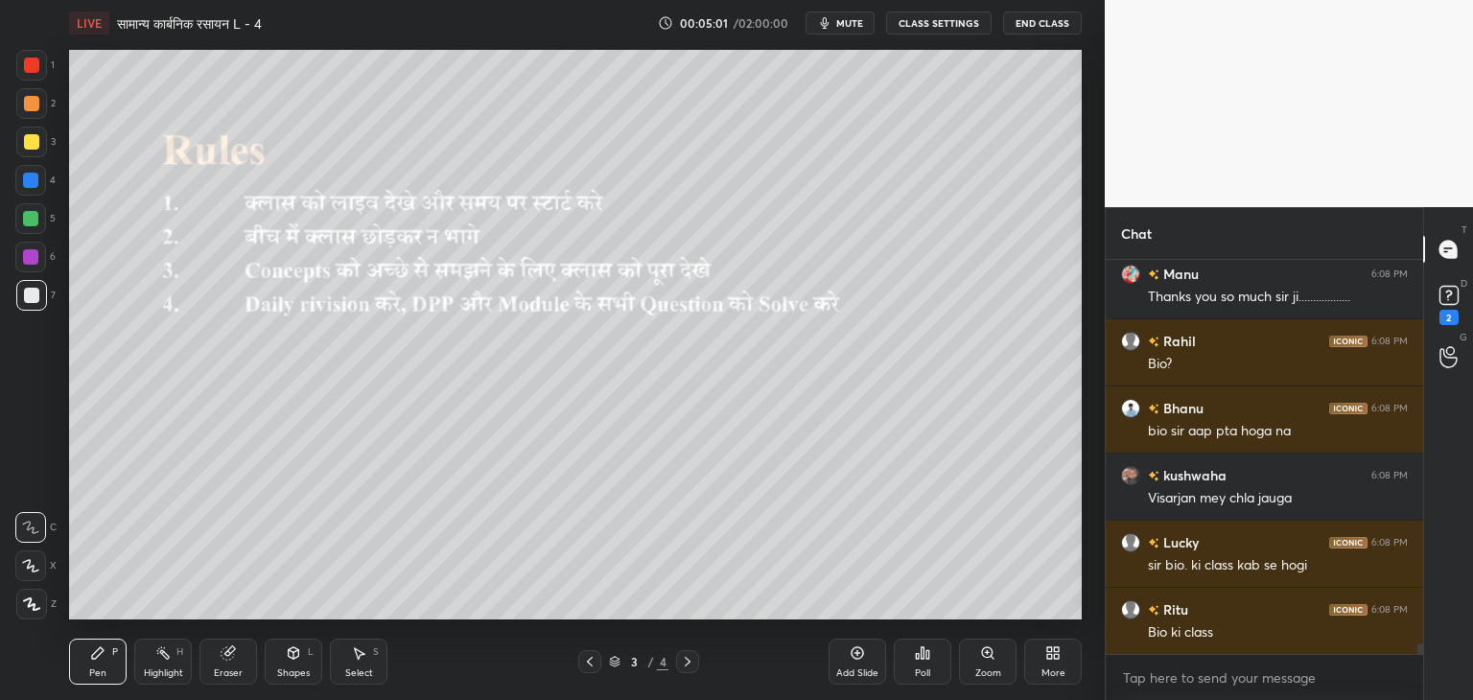
scroll to position [14251, 0]
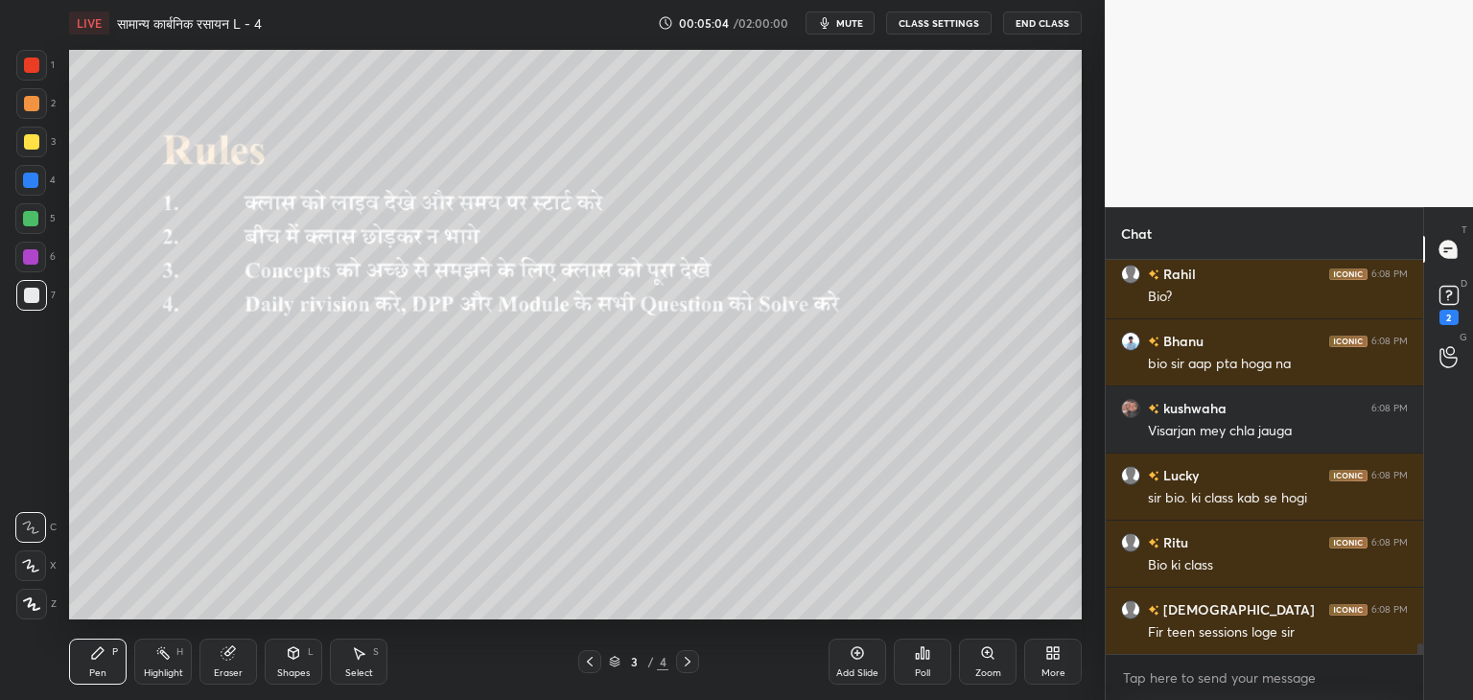
click at [691, 662] on icon at bounding box center [687, 661] width 15 height 15
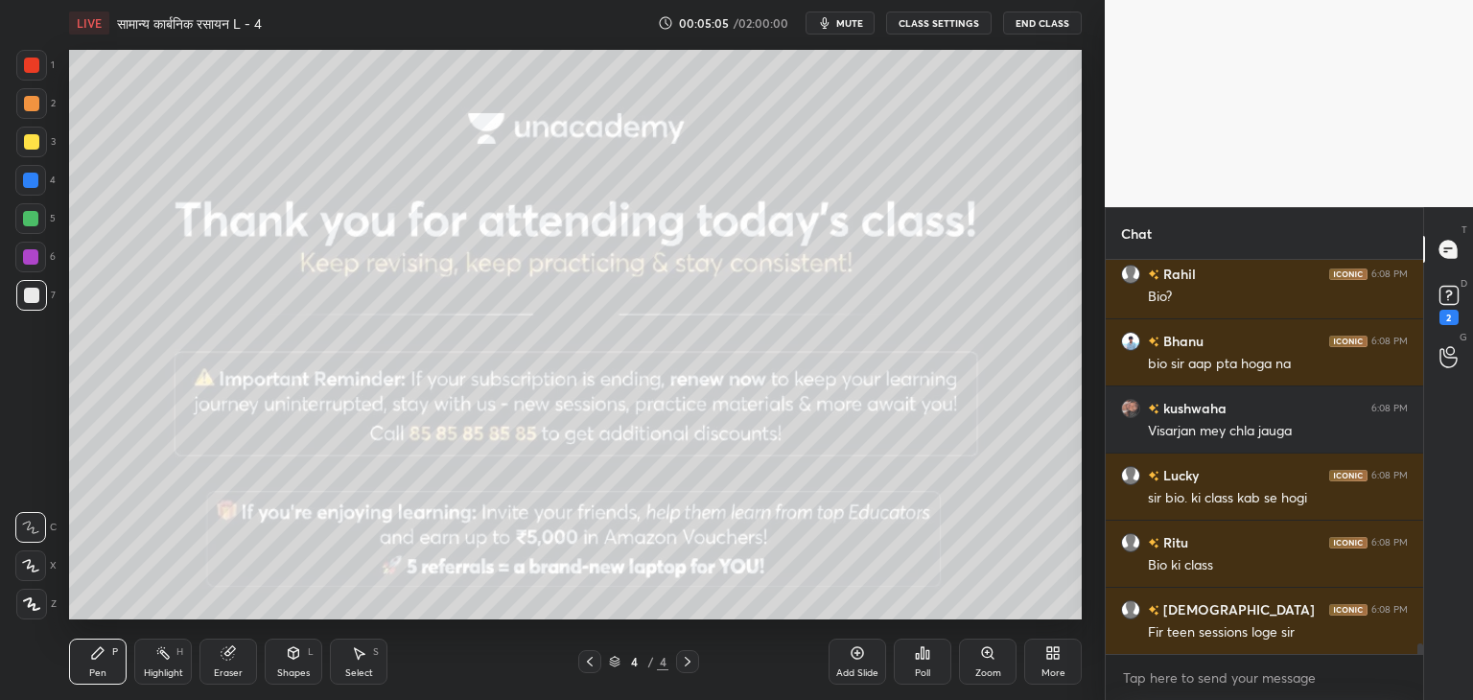
scroll to position [14319, 0]
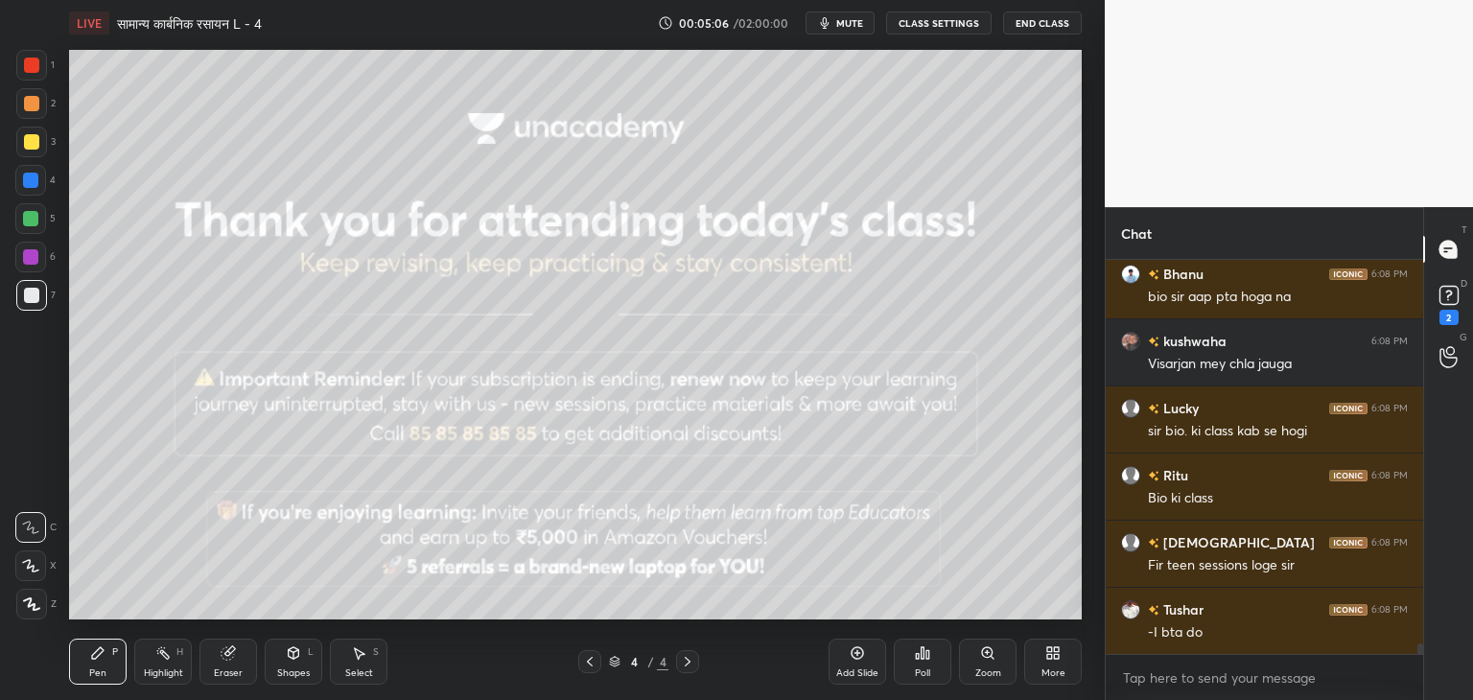
click at [595, 663] on icon at bounding box center [589, 661] width 15 height 15
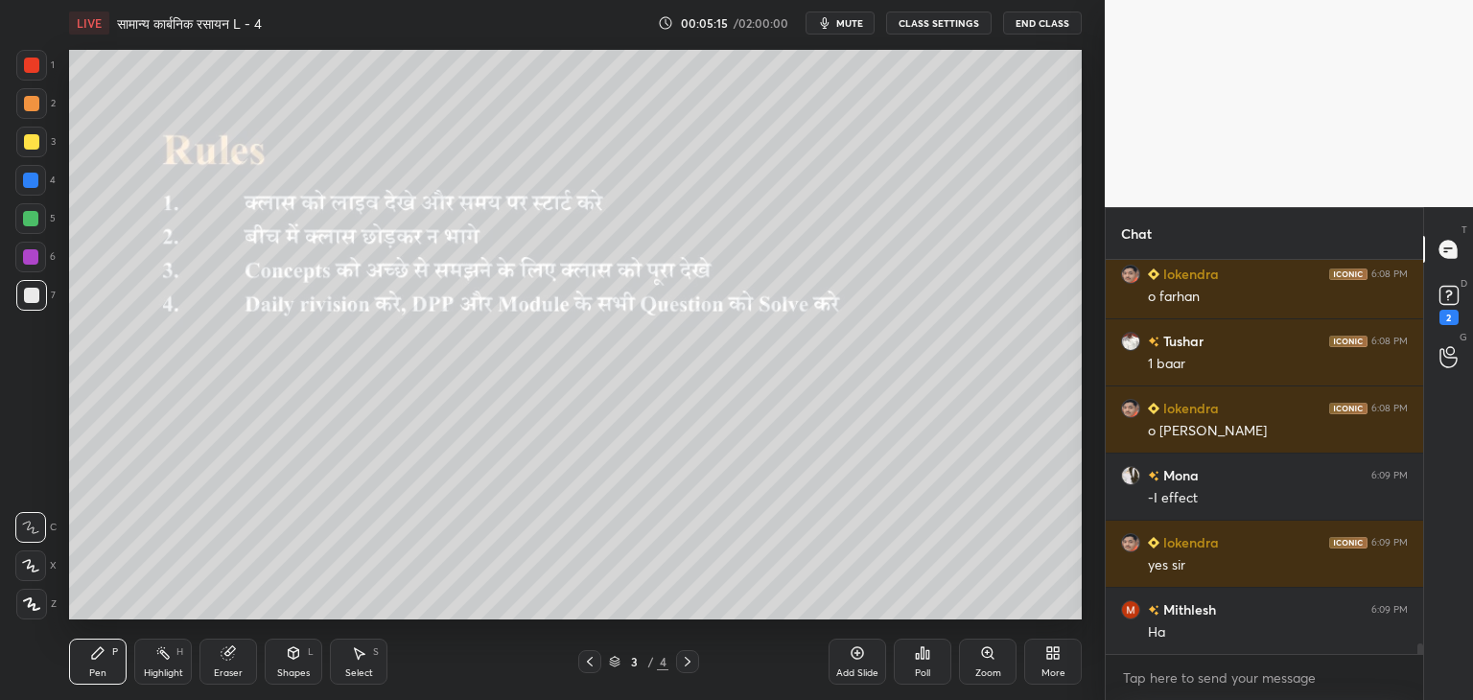
scroll to position [0, 0]
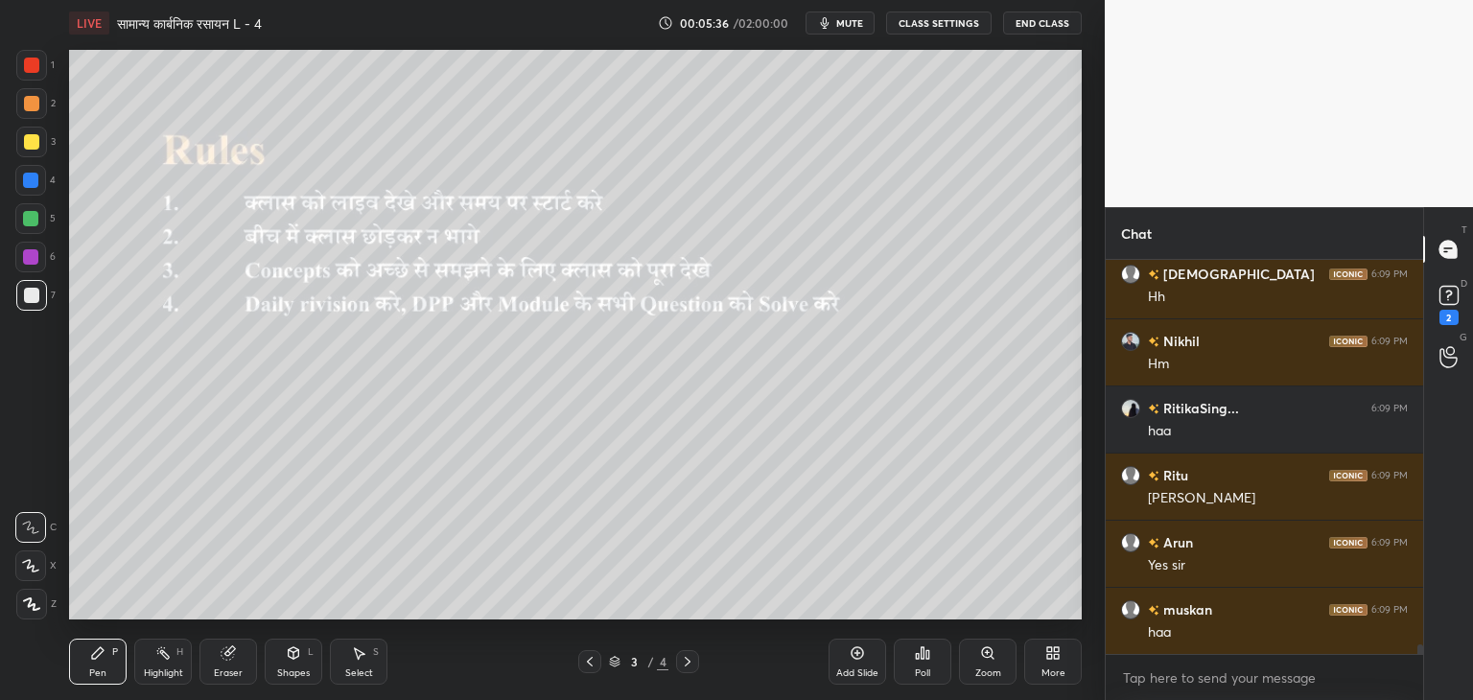
click at [860, 22] on span "mute" at bounding box center [850, 22] width 27 height 13
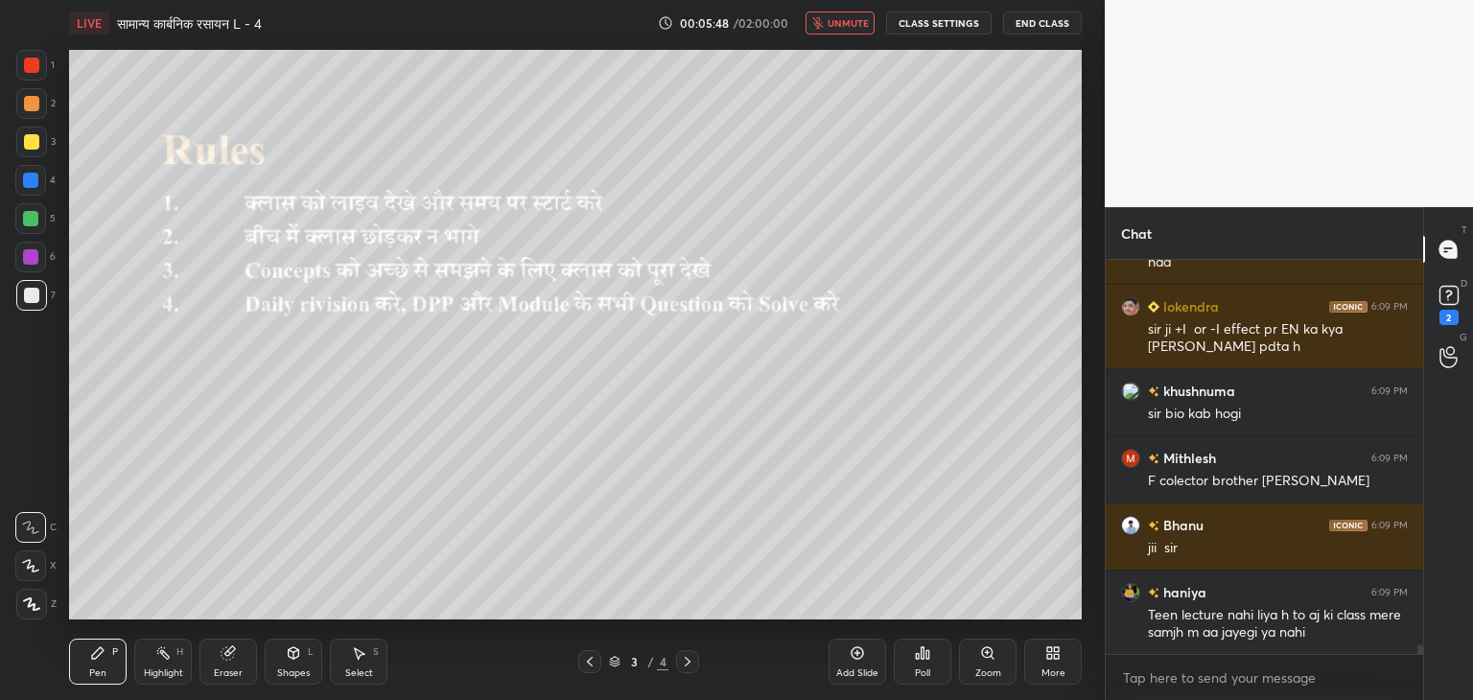
click at [847, 16] on span "unmute" at bounding box center [848, 22] width 41 height 13
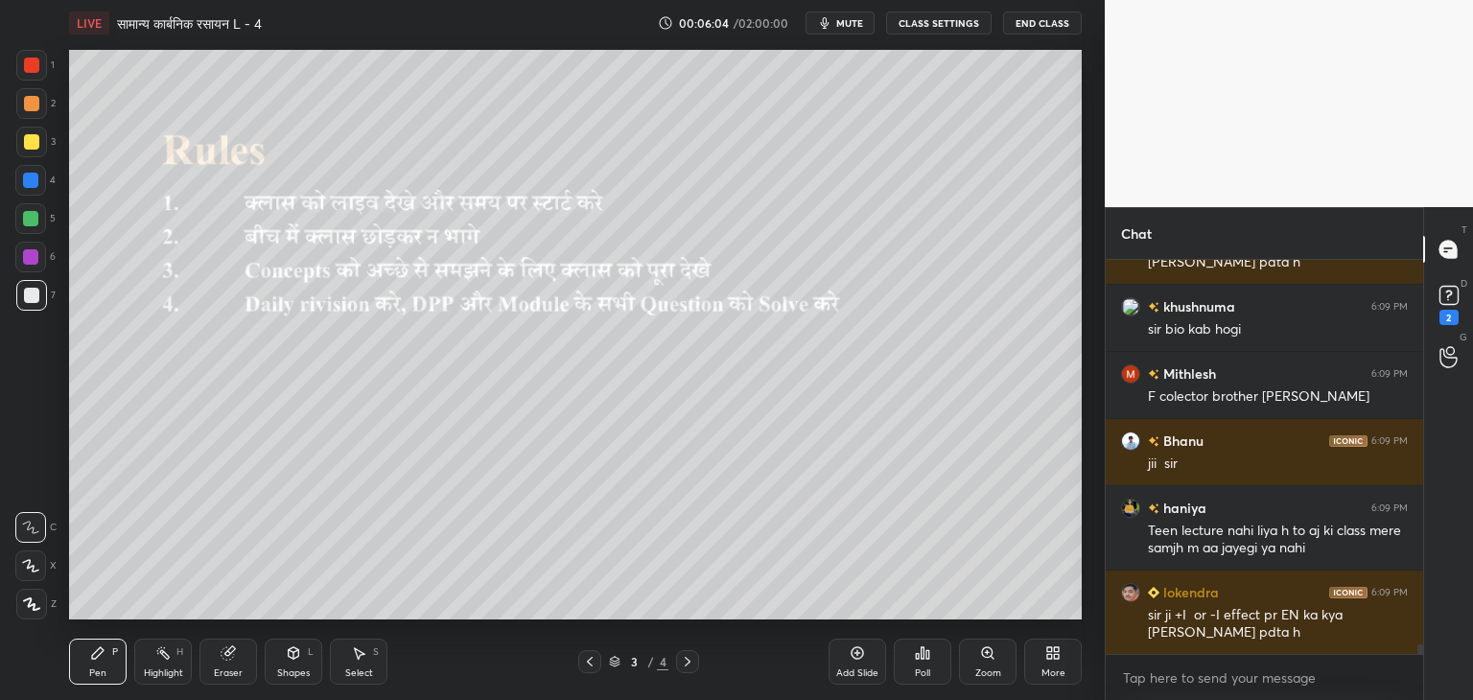
click at [853, 657] on icon at bounding box center [858, 654] width 12 height 12
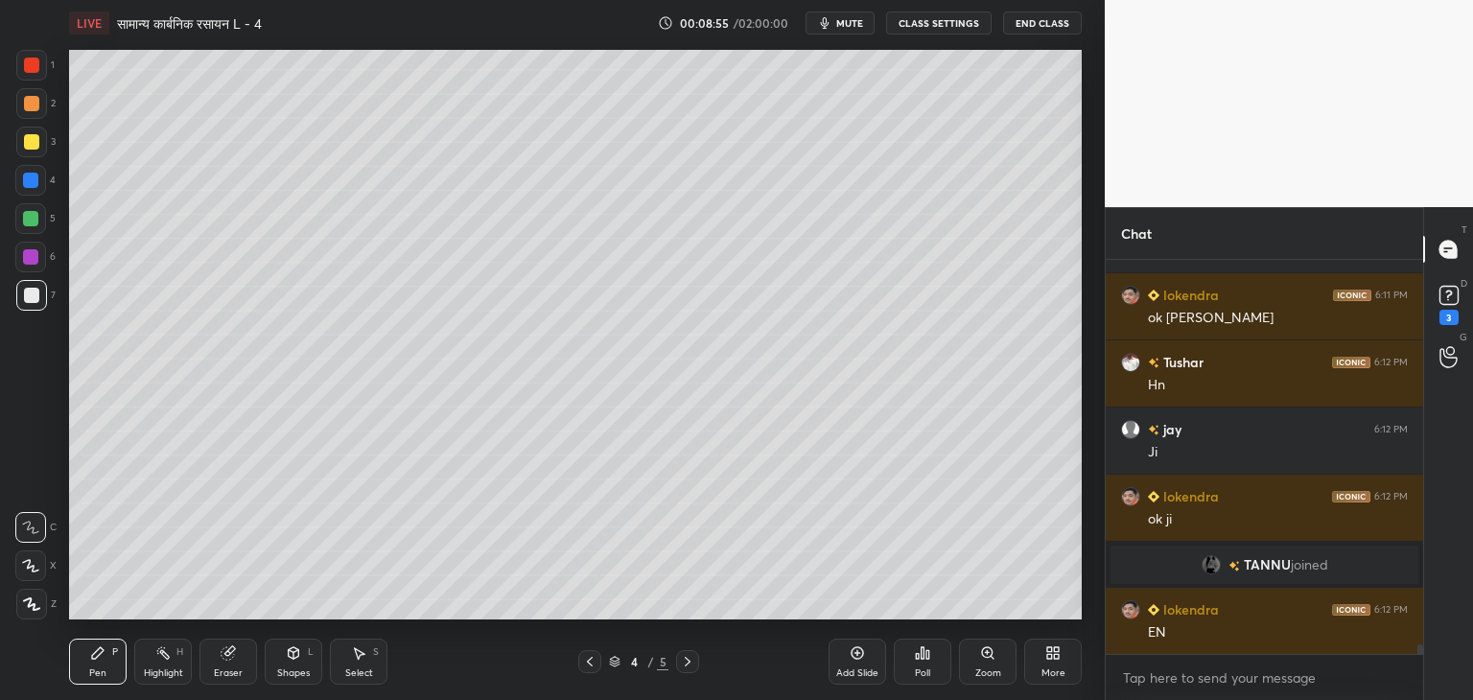
scroll to position [16364, 0]
click at [294, 657] on icon at bounding box center [294, 655] width 0 height 7
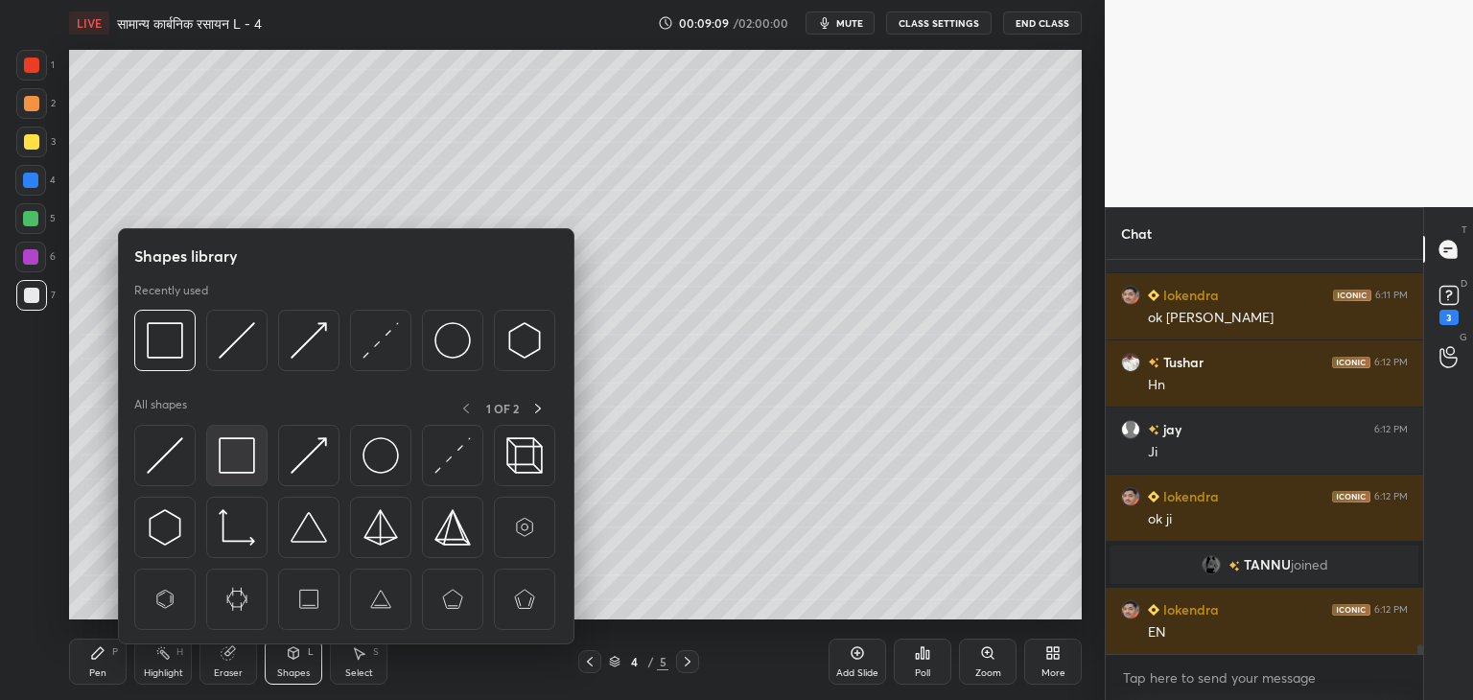
click at [217, 452] on div at bounding box center [236, 455] width 61 height 61
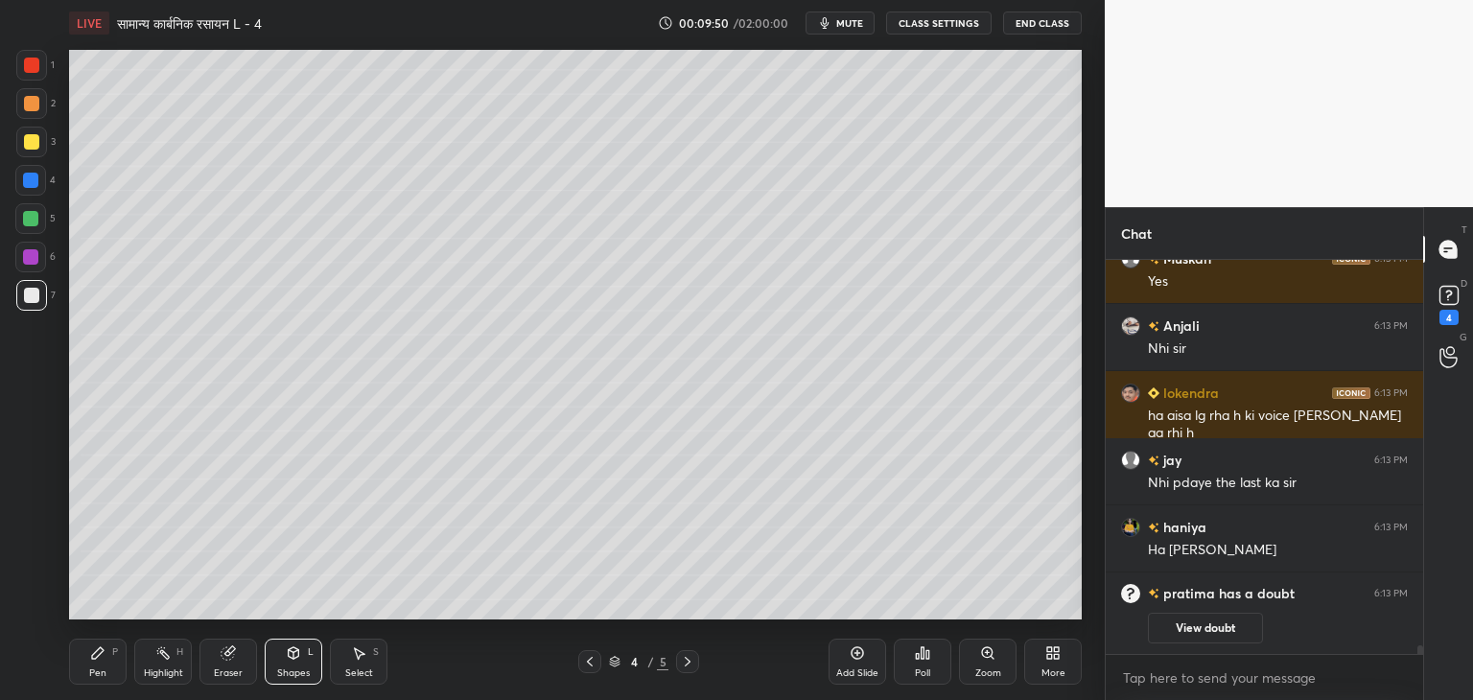
scroll to position [17008, 0]
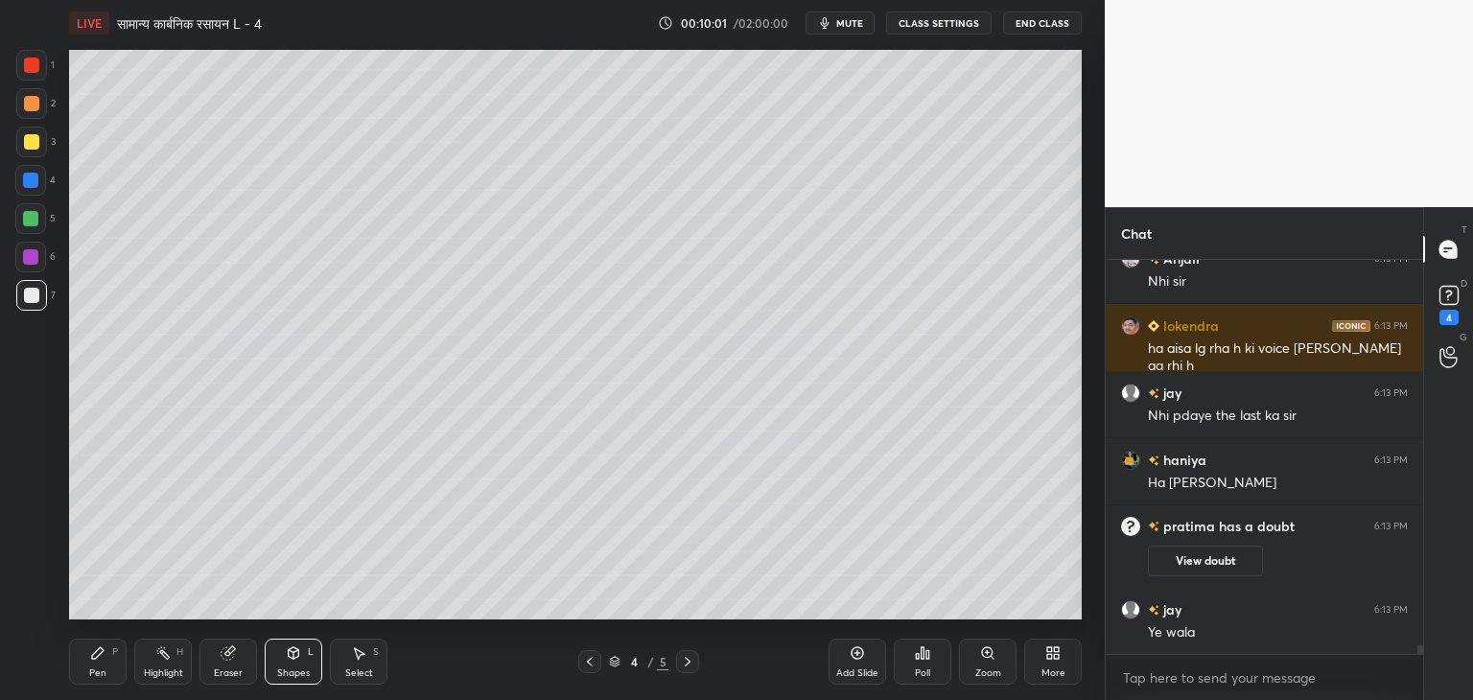
click at [25, 143] on div at bounding box center [31, 141] width 15 height 15
click at [92, 651] on icon at bounding box center [97, 653] width 15 height 15
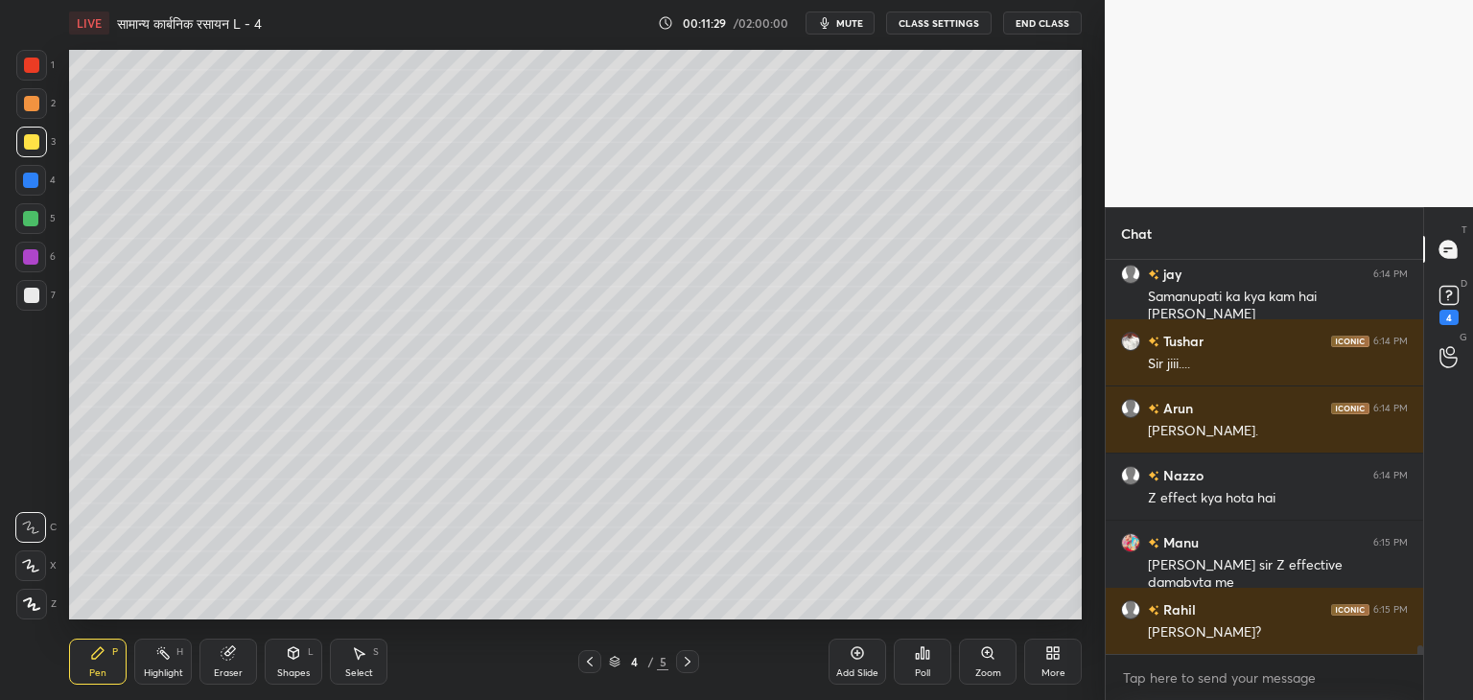
scroll to position [18096, 0]
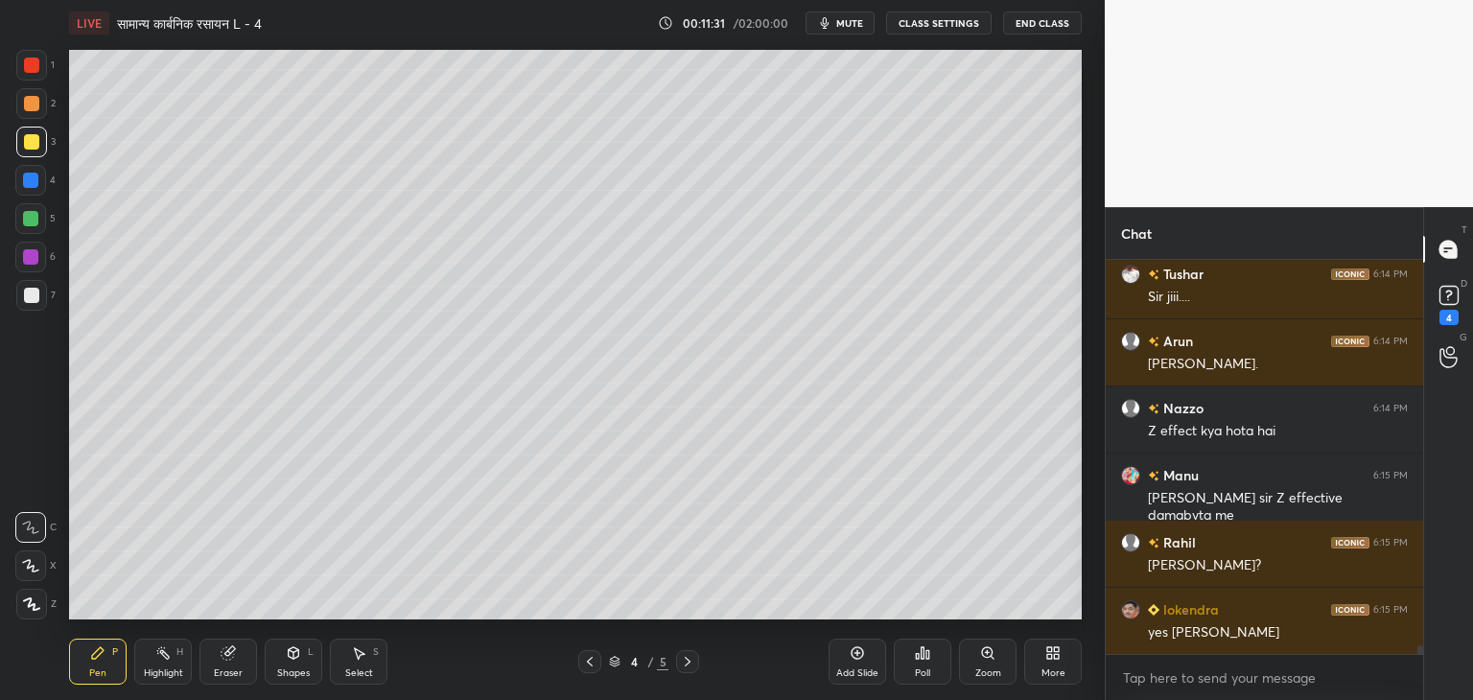
click at [347, 660] on div "Select S" at bounding box center [359, 662] width 58 height 46
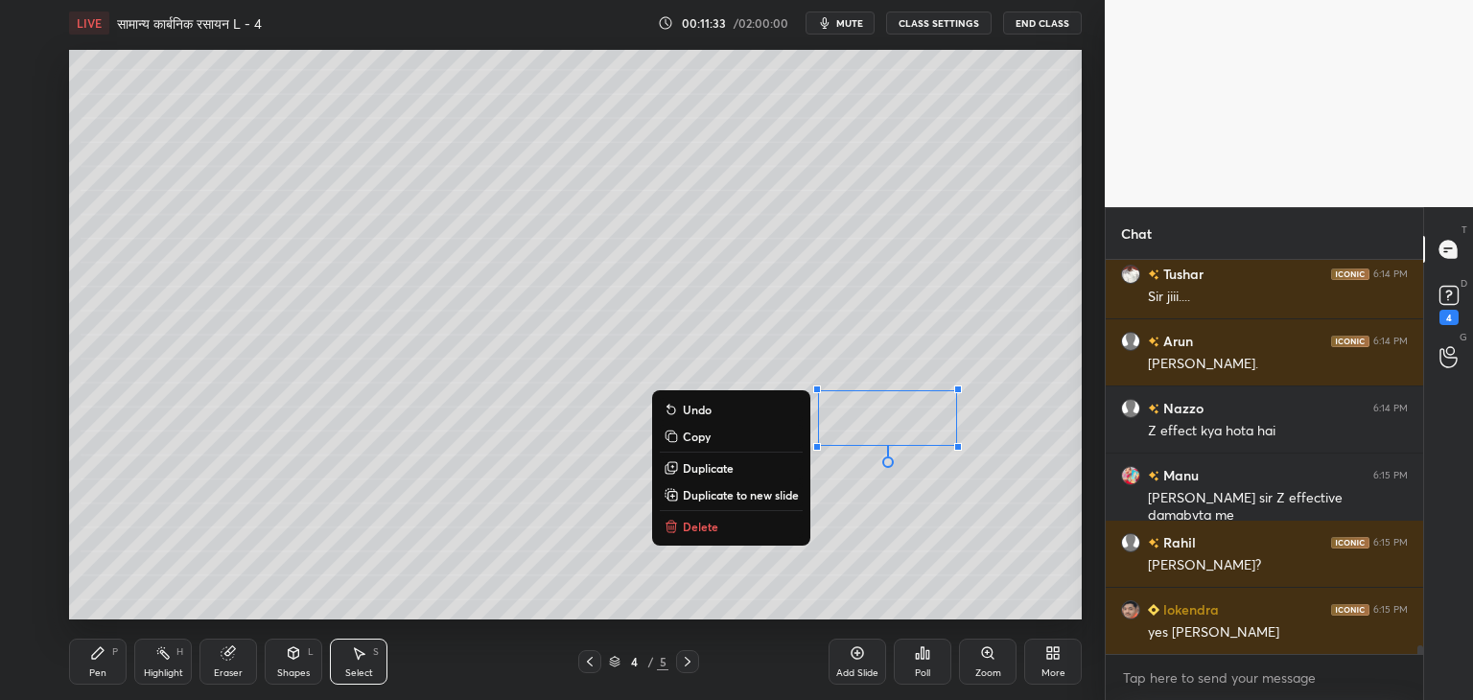
click at [676, 525] on button "Delete" at bounding box center [731, 526] width 143 height 23
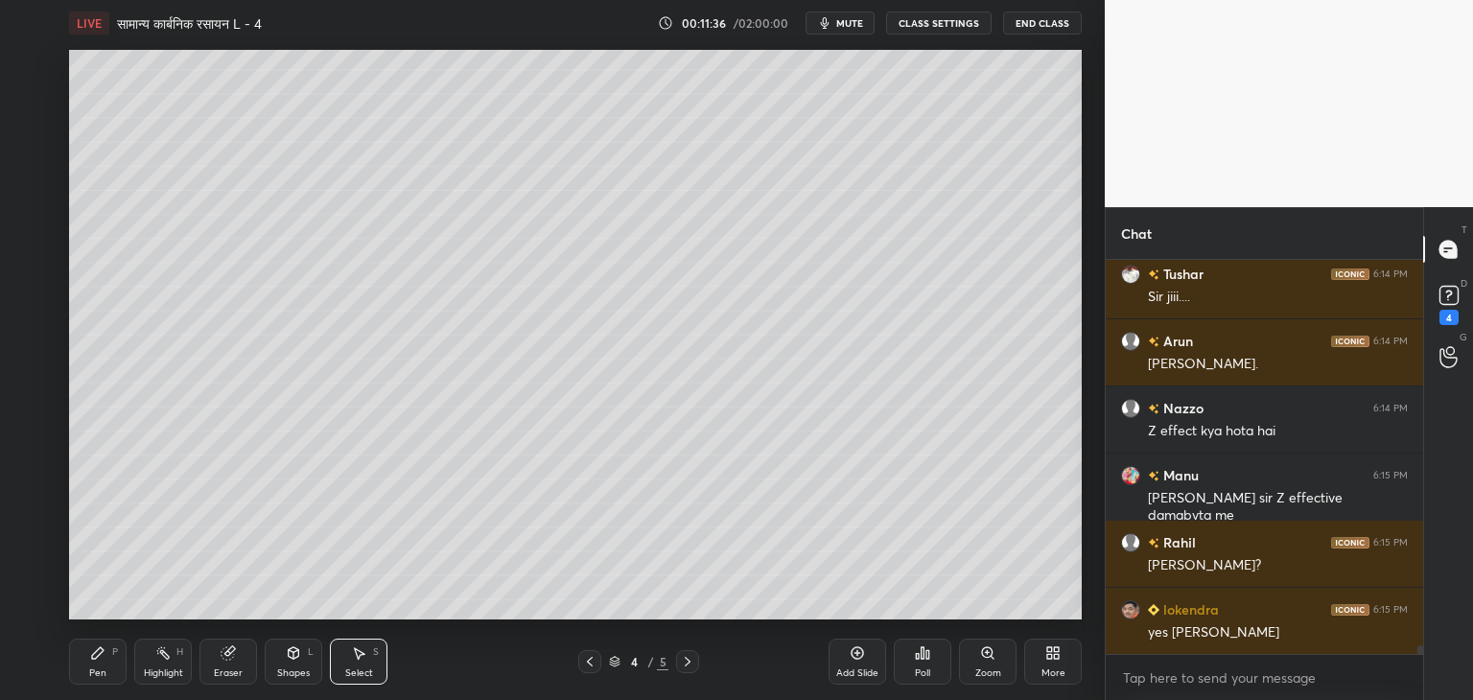
click at [104, 661] on icon at bounding box center [97, 653] width 15 height 15
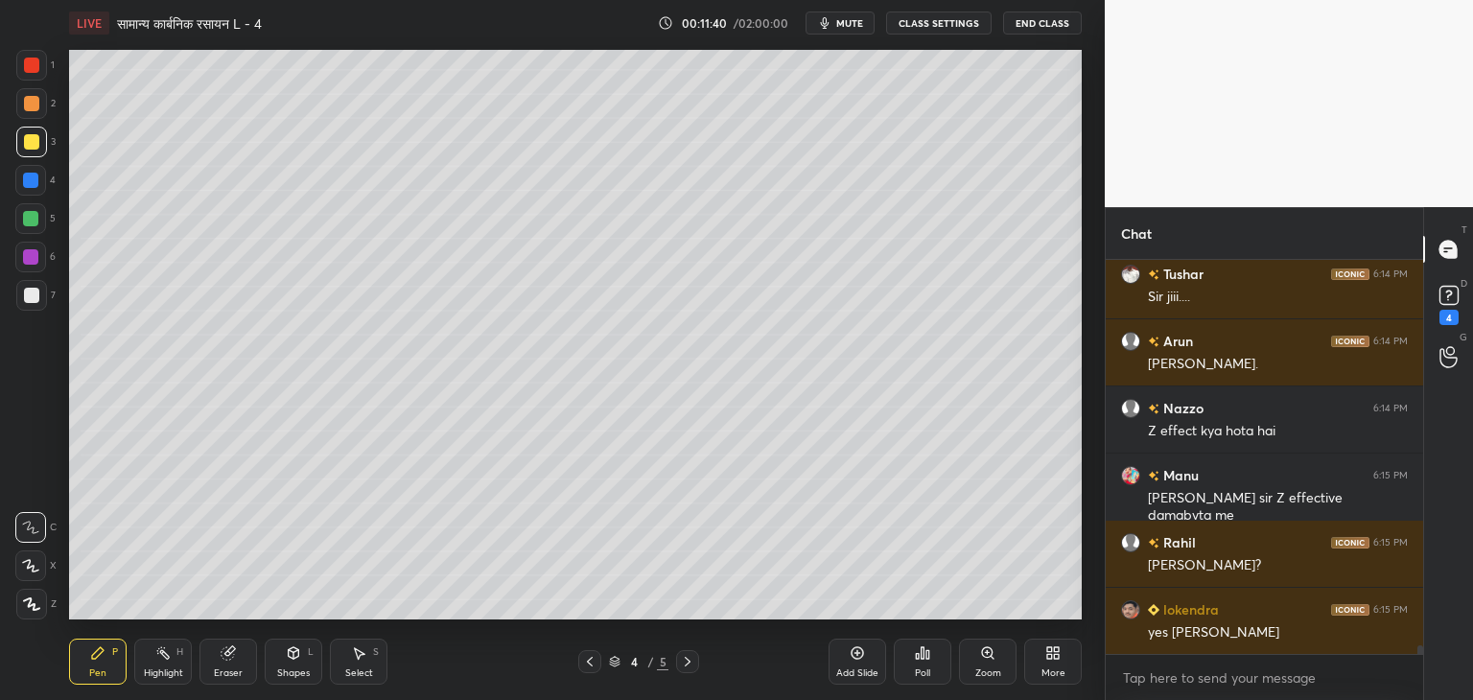
click at [833, 25] on icon "button" at bounding box center [824, 22] width 15 height 15
click at [840, 17] on span "unmute" at bounding box center [848, 22] width 41 height 13
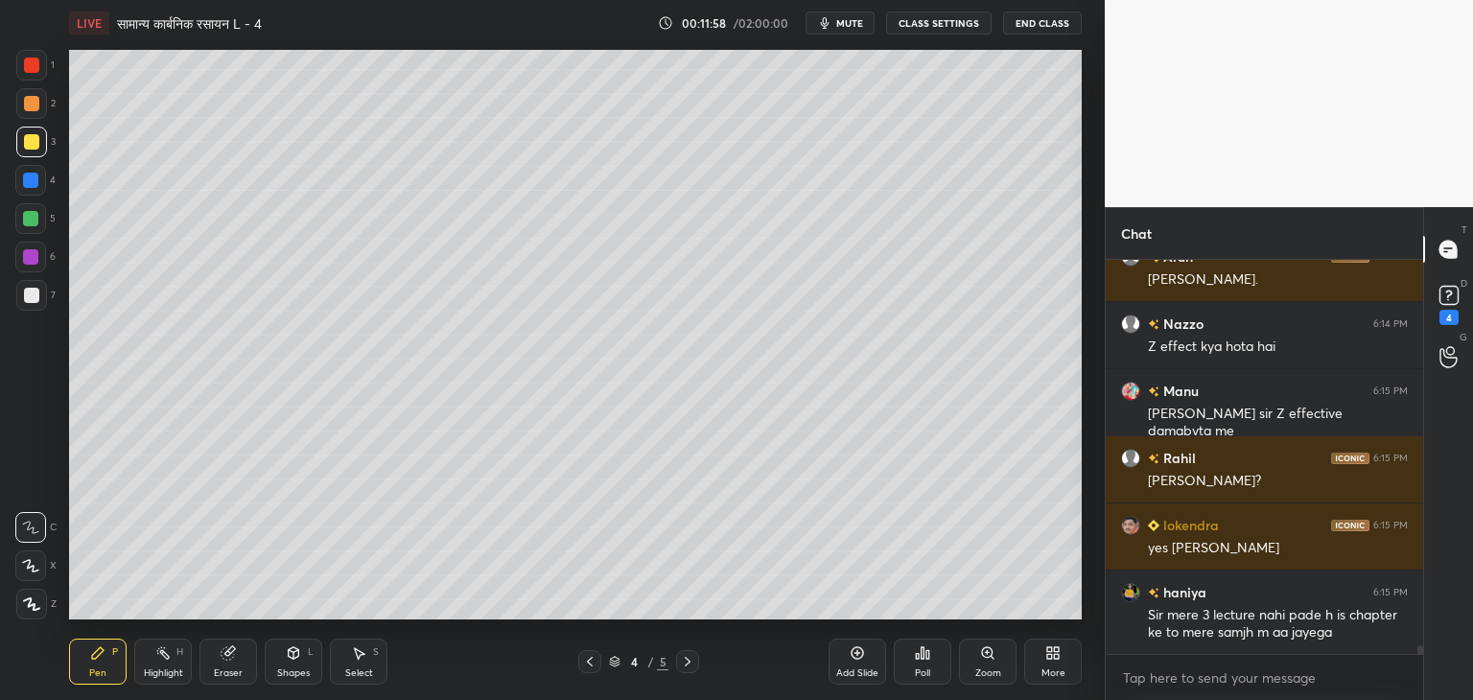
click at [852, 667] on div "Add Slide" at bounding box center [858, 662] width 58 height 46
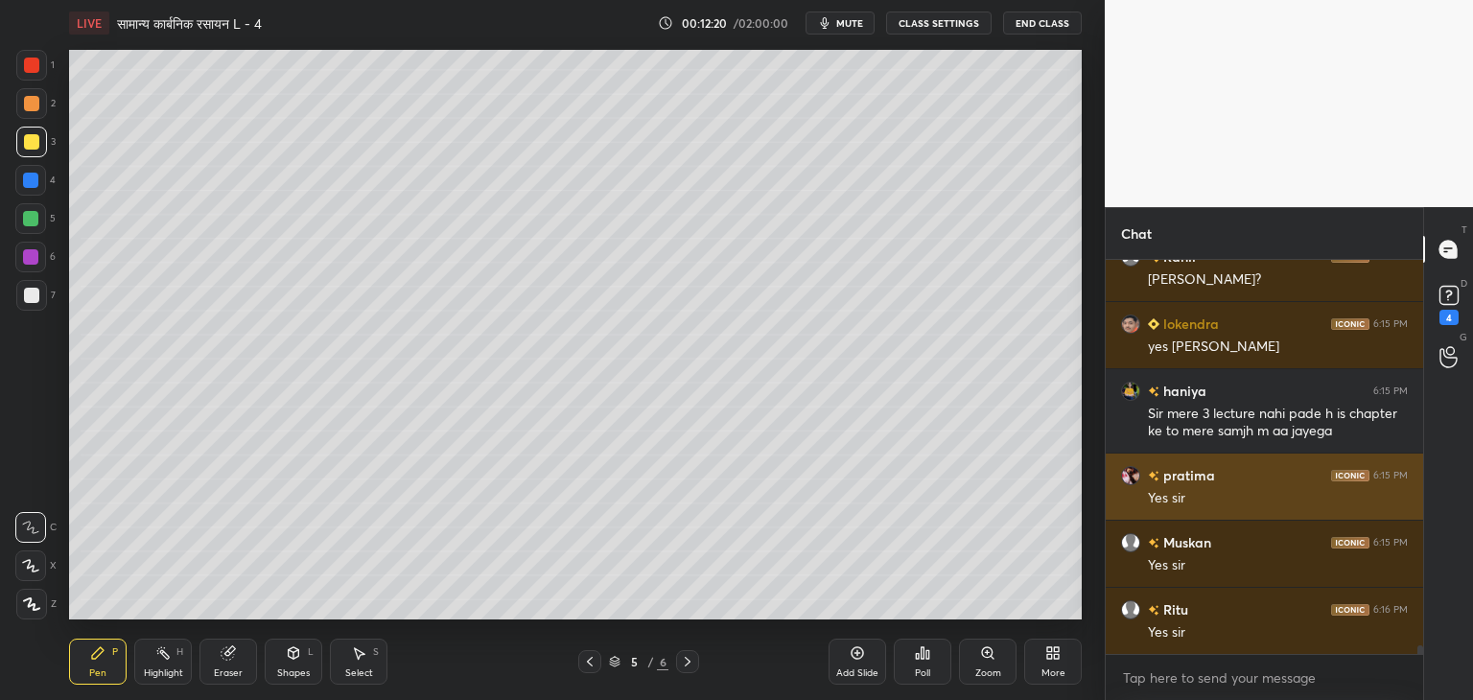
scroll to position [18449, 0]
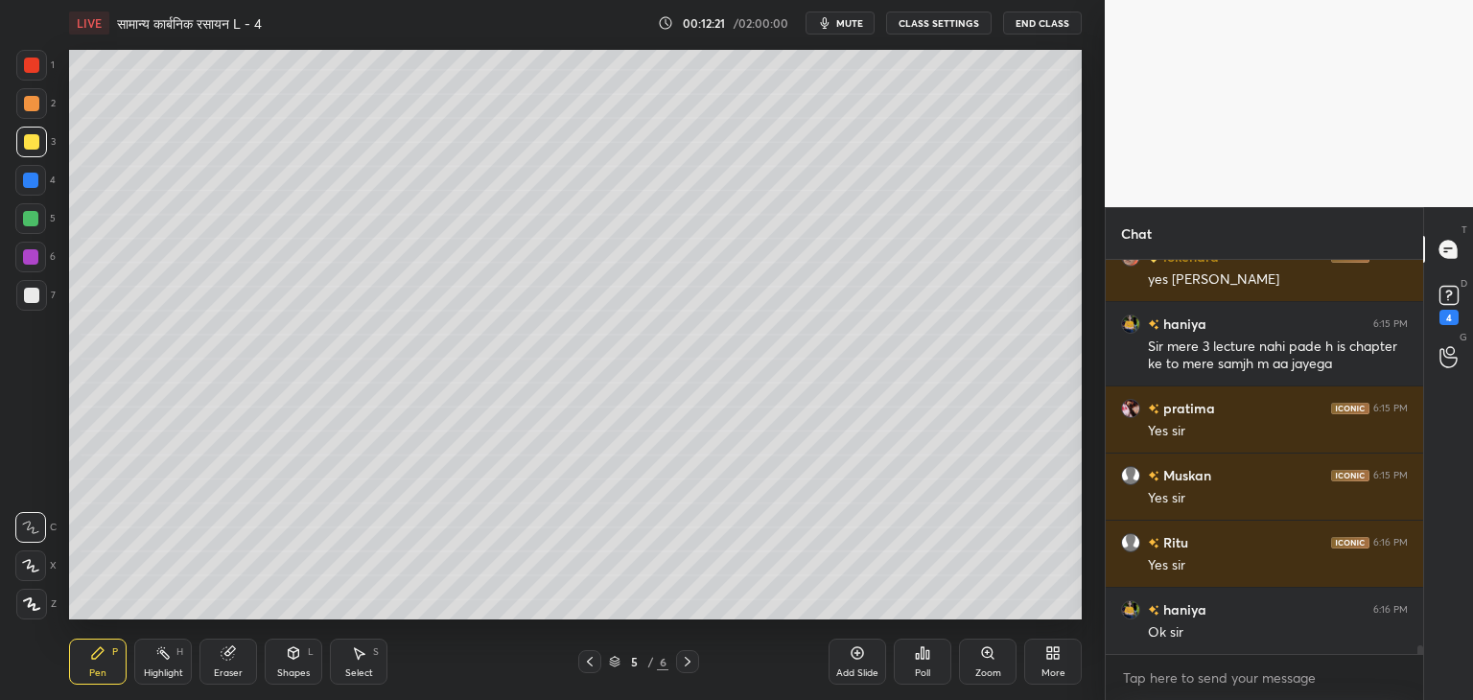
click at [308, 653] on div "L" at bounding box center [311, 653] width 6 height 10
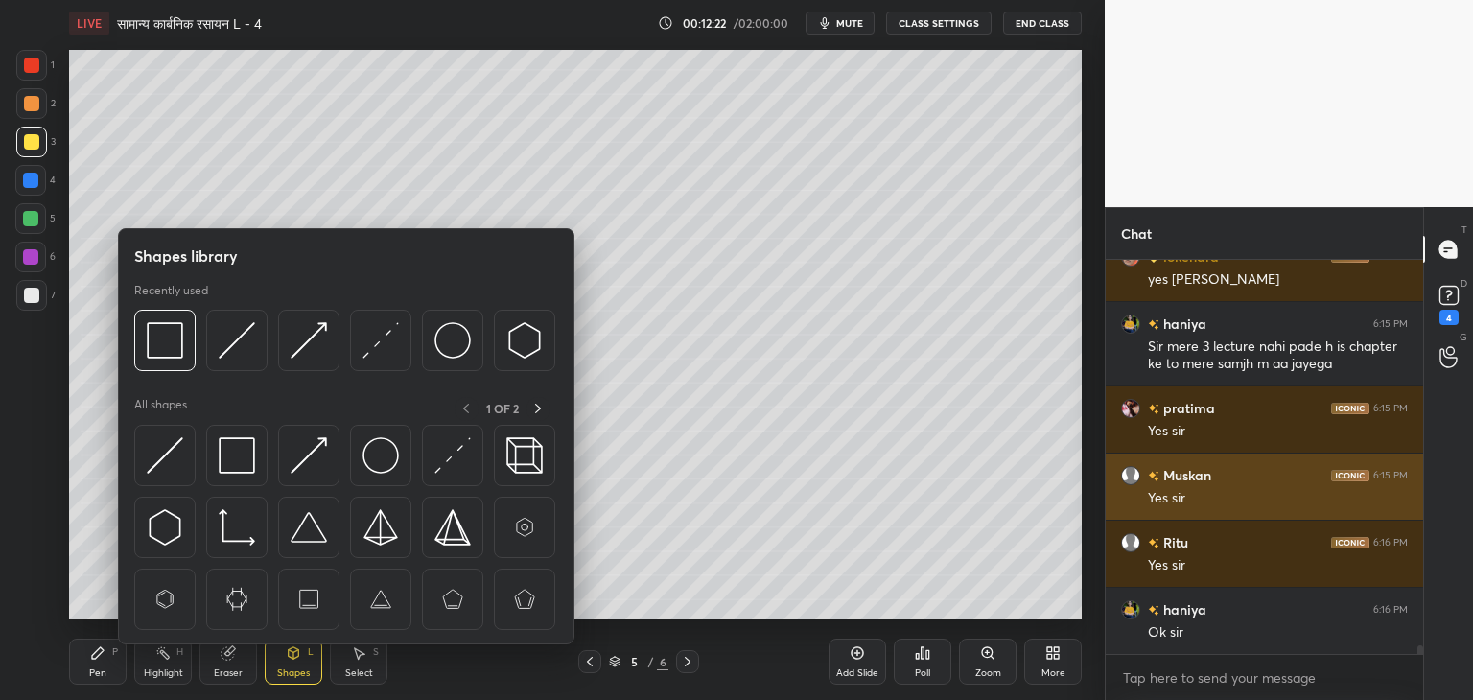
click at [230, 314] on div at bounding box center [236, 340] width 61 height 61
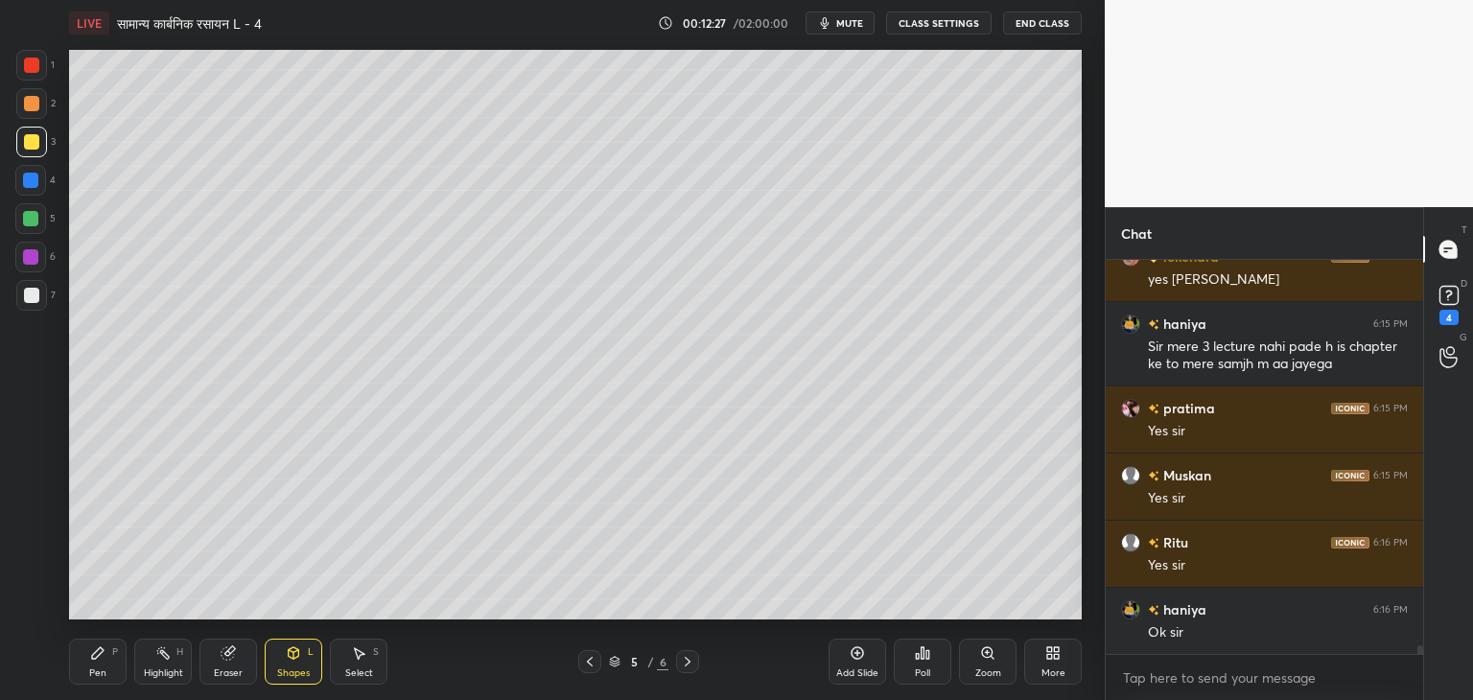
click at [280, 651] on div "Shapes L" at bounding box center [294, 662] width 58 height 46
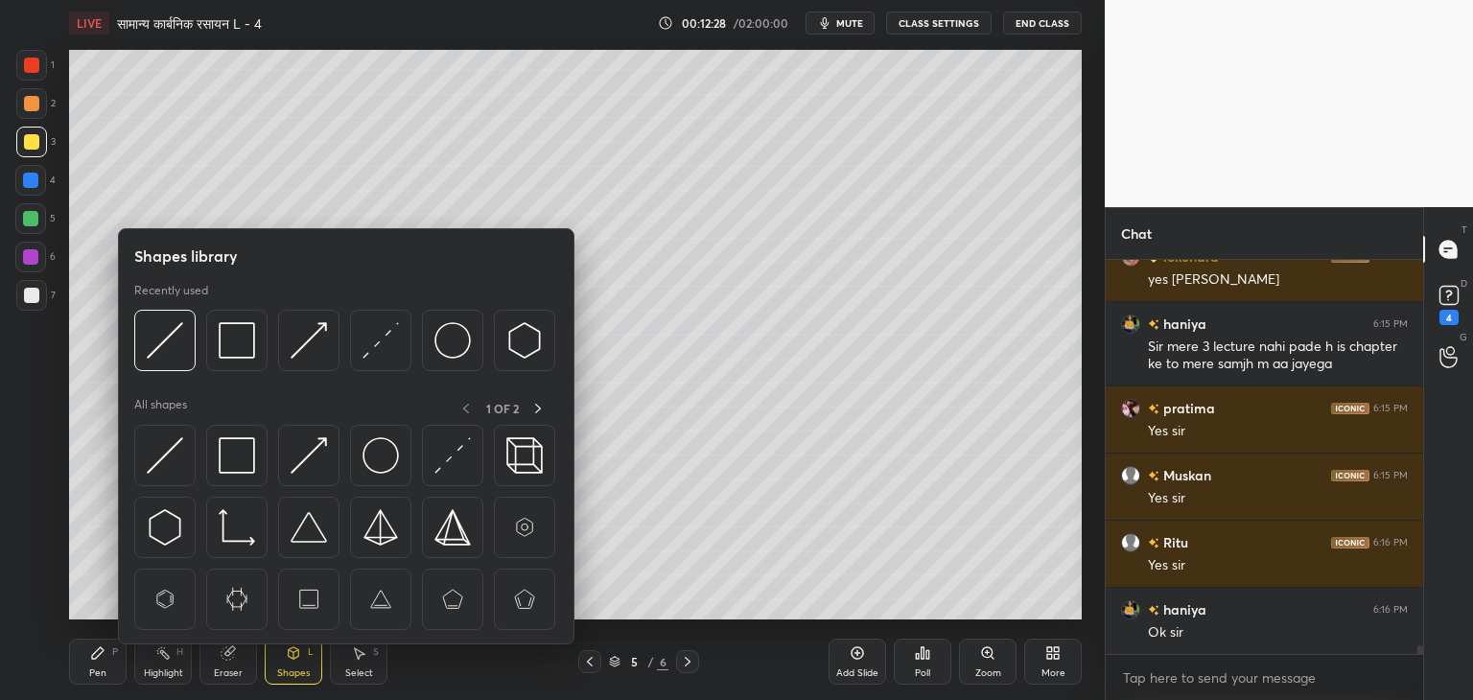
click at [293, 373] on div at bounding box center [344, 346] width 421 height 72
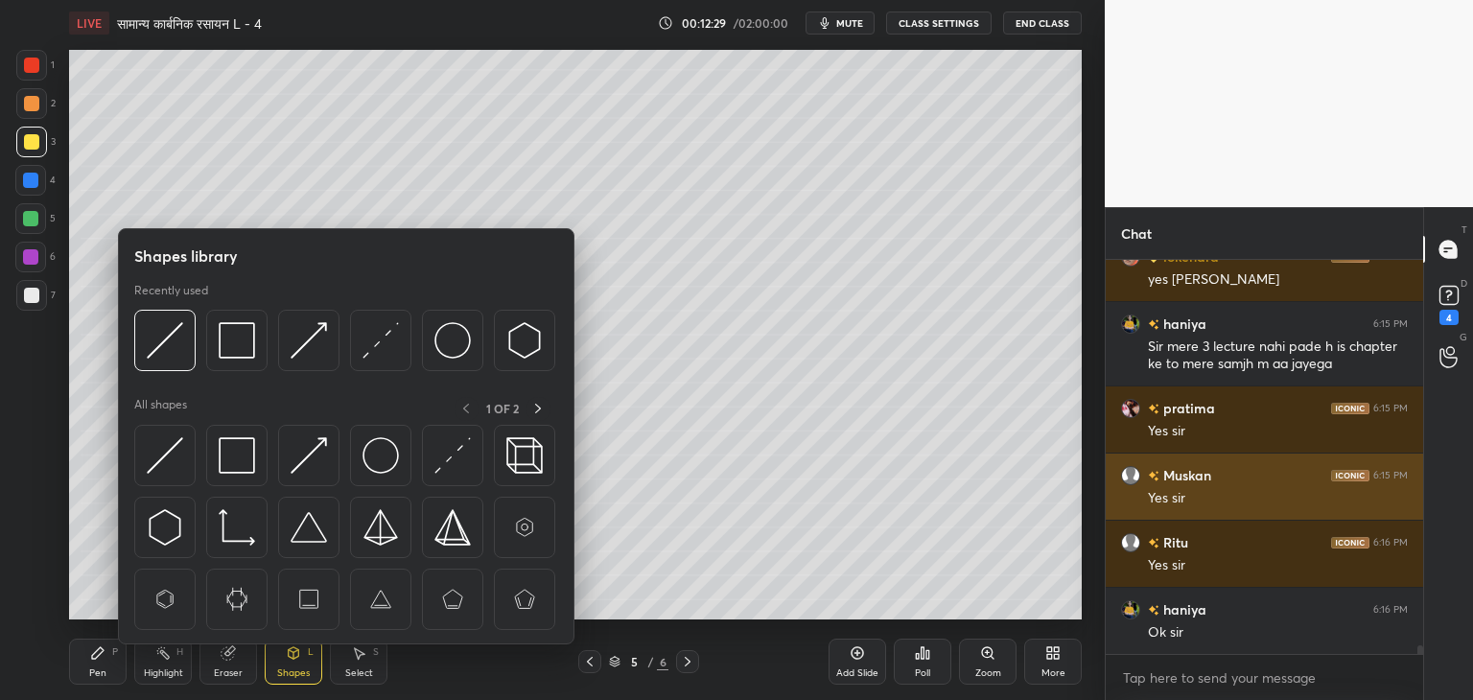
click at [296, 353] on img at bounding box center [309, 340] width 36 height 36
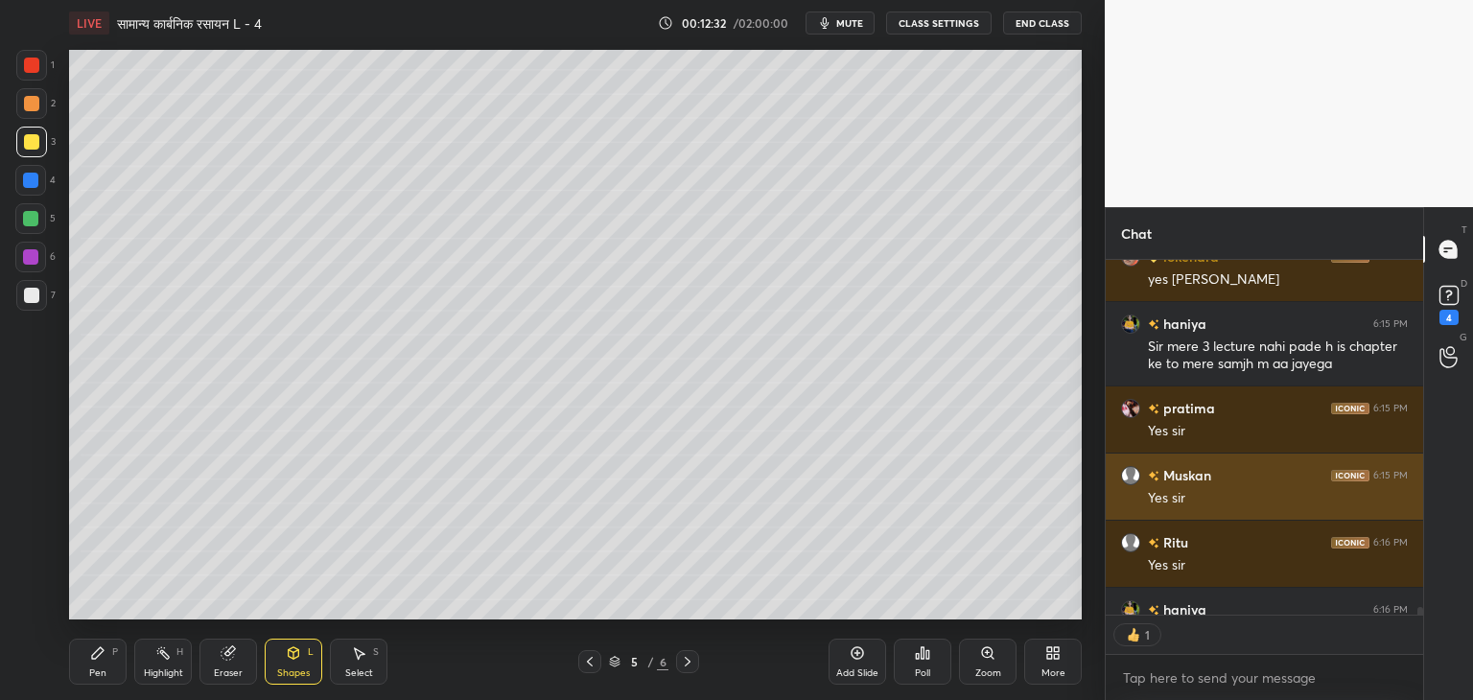
scroll to position [350, 312]
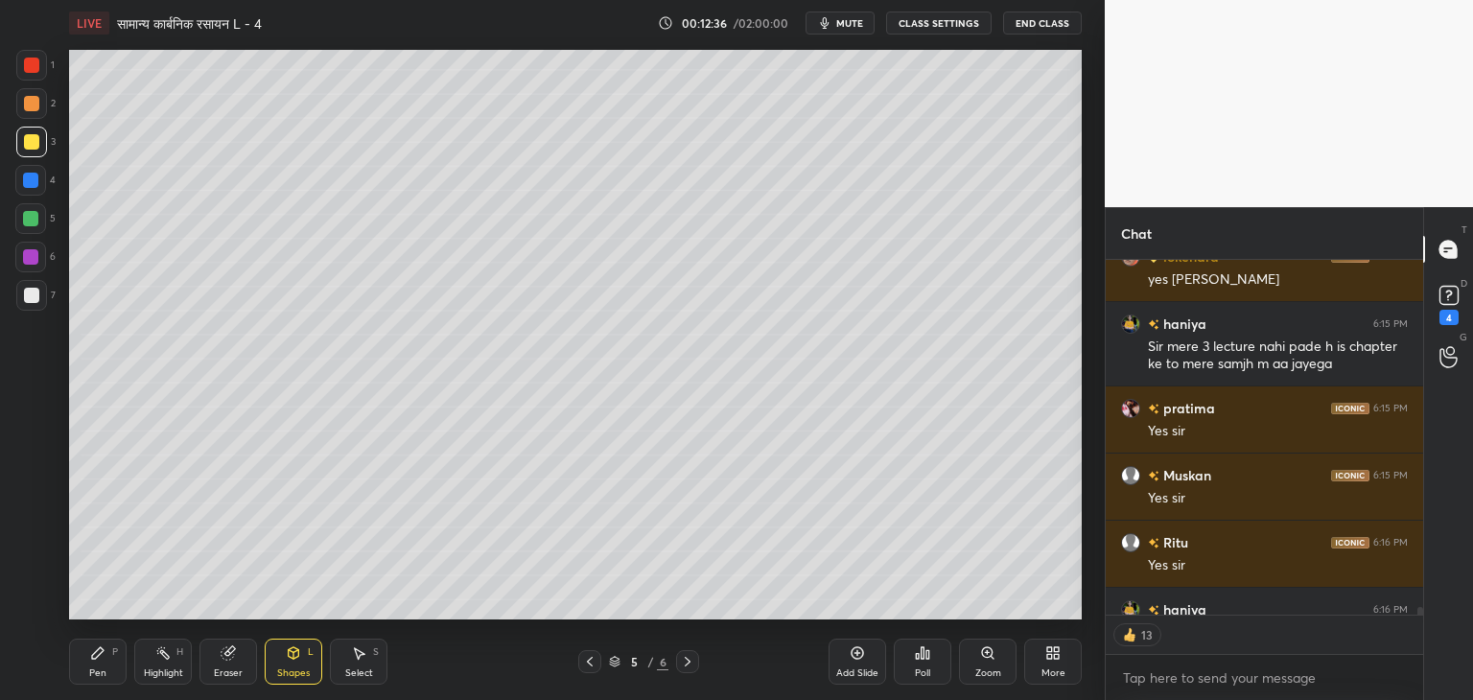
click at [95, 659] on icon at bounding box center [98, 654] width 12 height 12
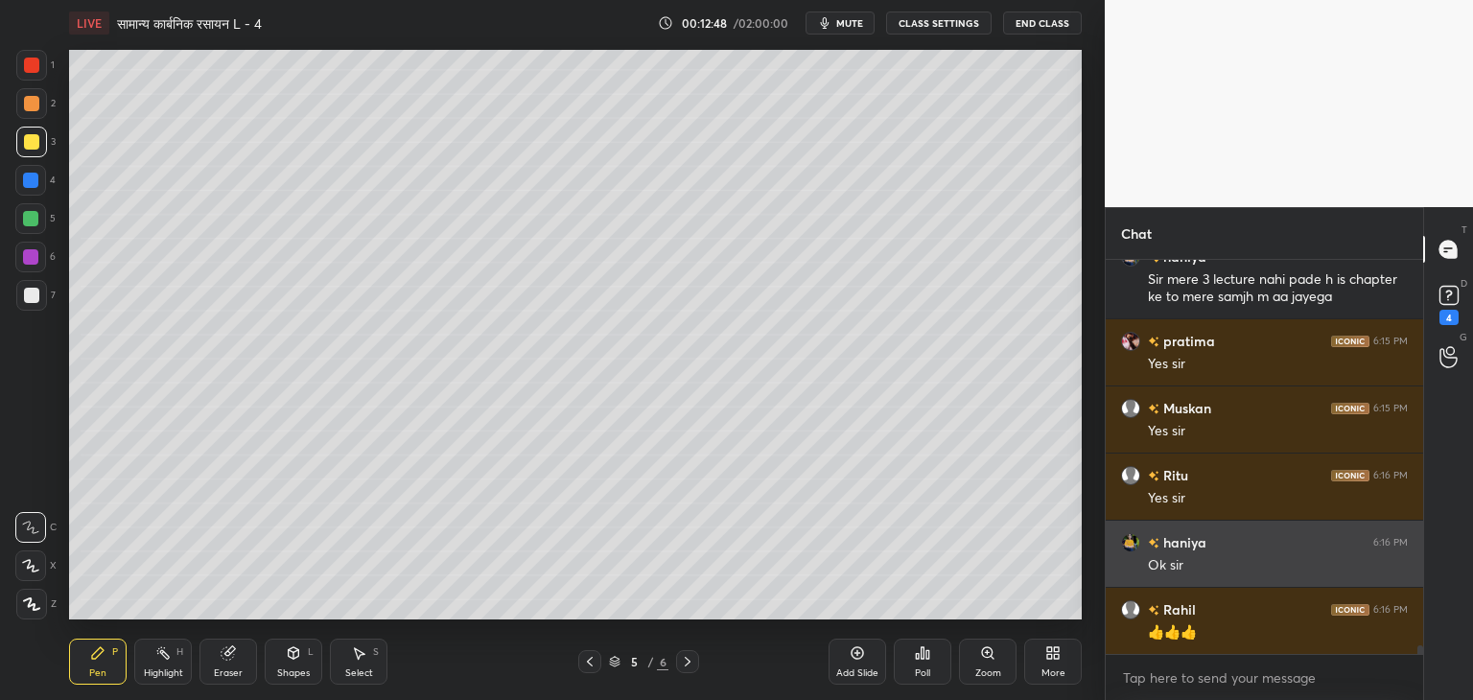
scroll to position [6, 6]
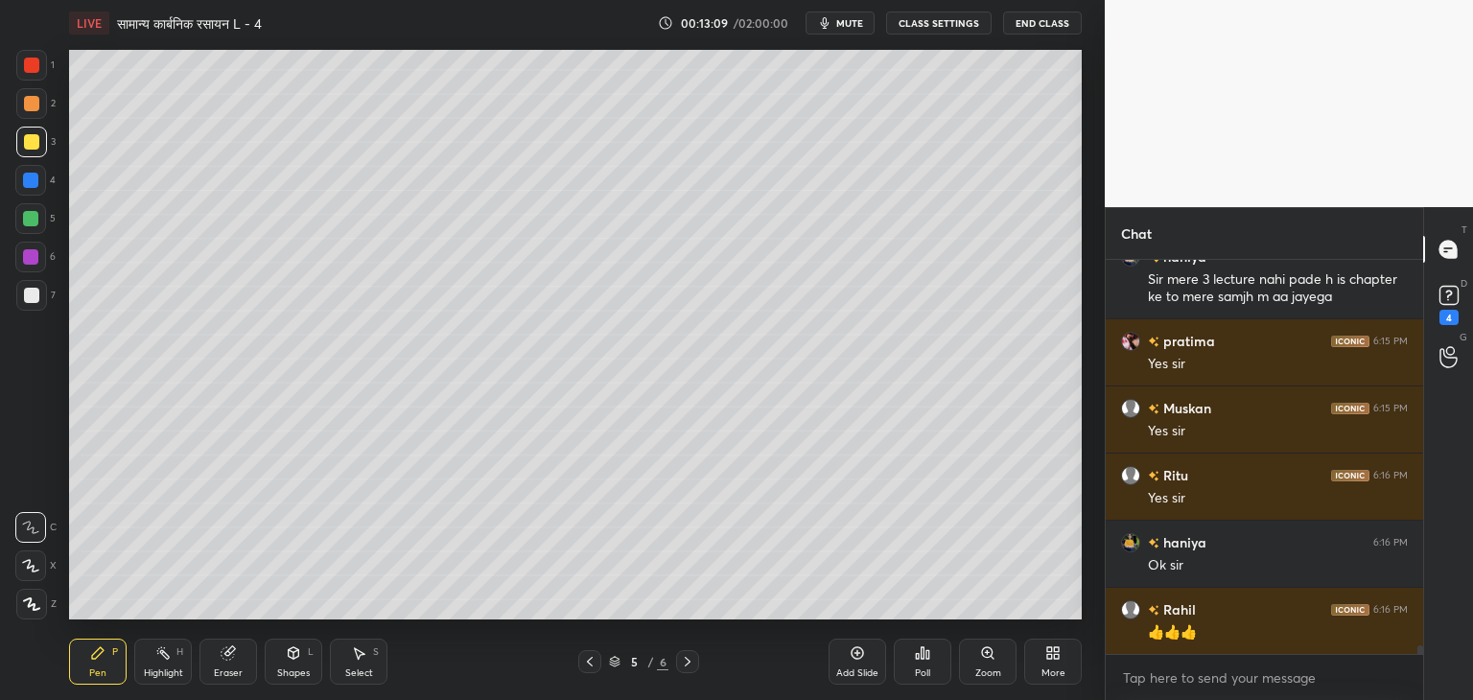
click at [307, 657] on div "Shapes L" at bounding box center [294, 662] width 58 height 46
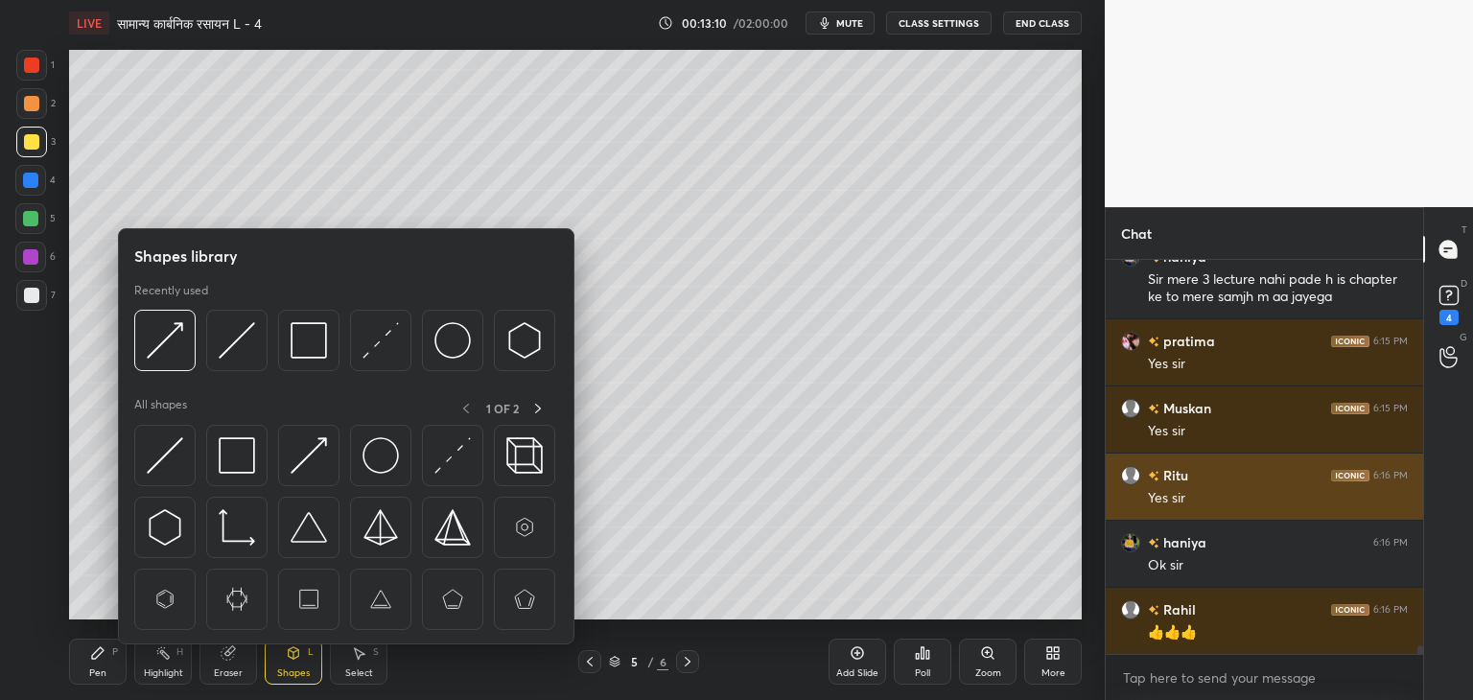
click at [174, 342] on img at bounding box center [165, 340] width 36 height 36
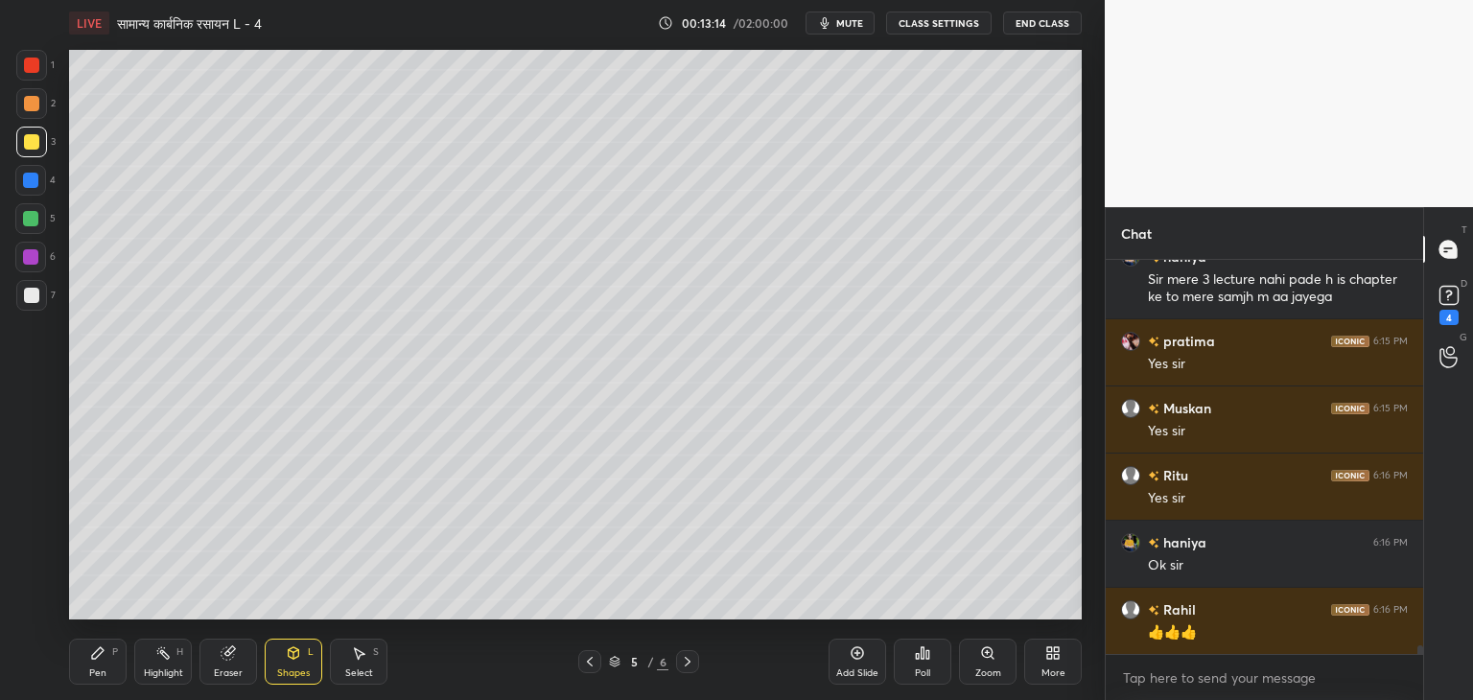
click at [96, 657] on icon at bounding box center [98, 654] width 12 height 12
click at [33, 219] on div at bounding box center [30, 218] width 15 height 15
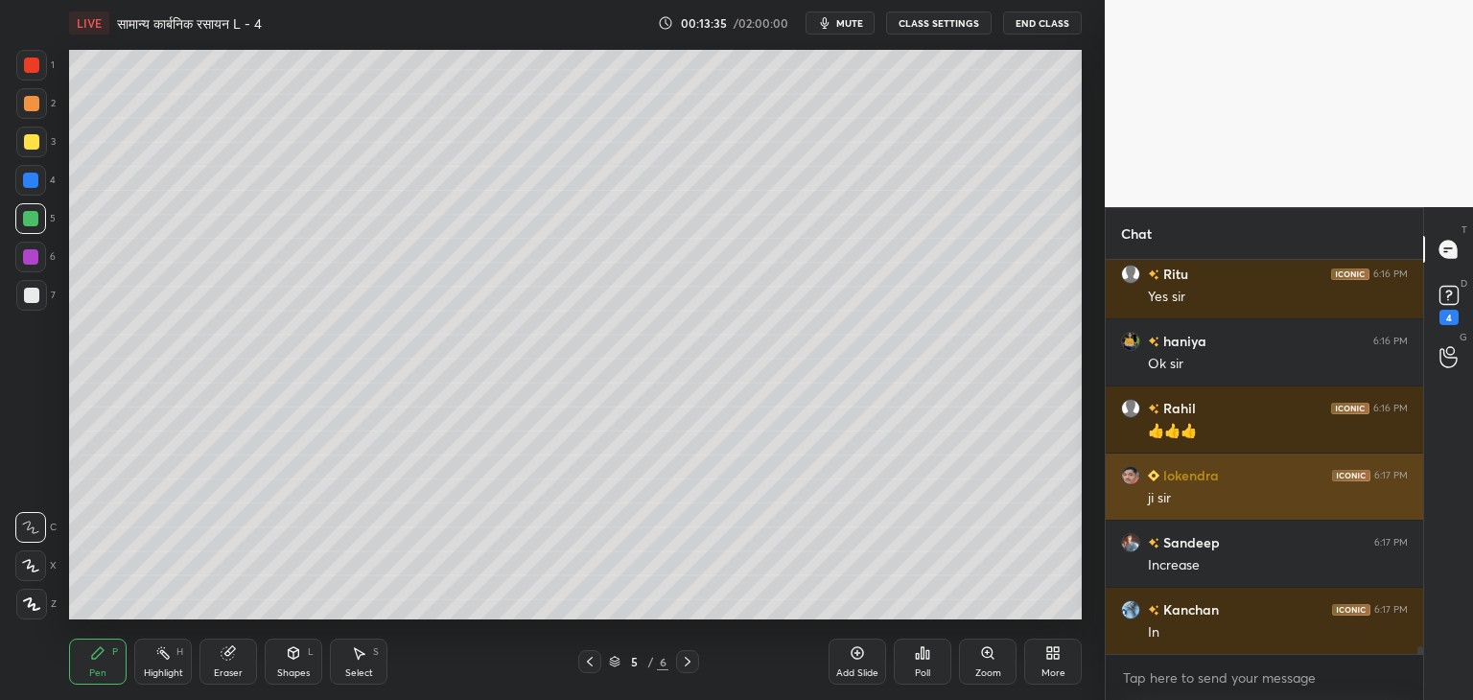
scroll to position [18785, 0]
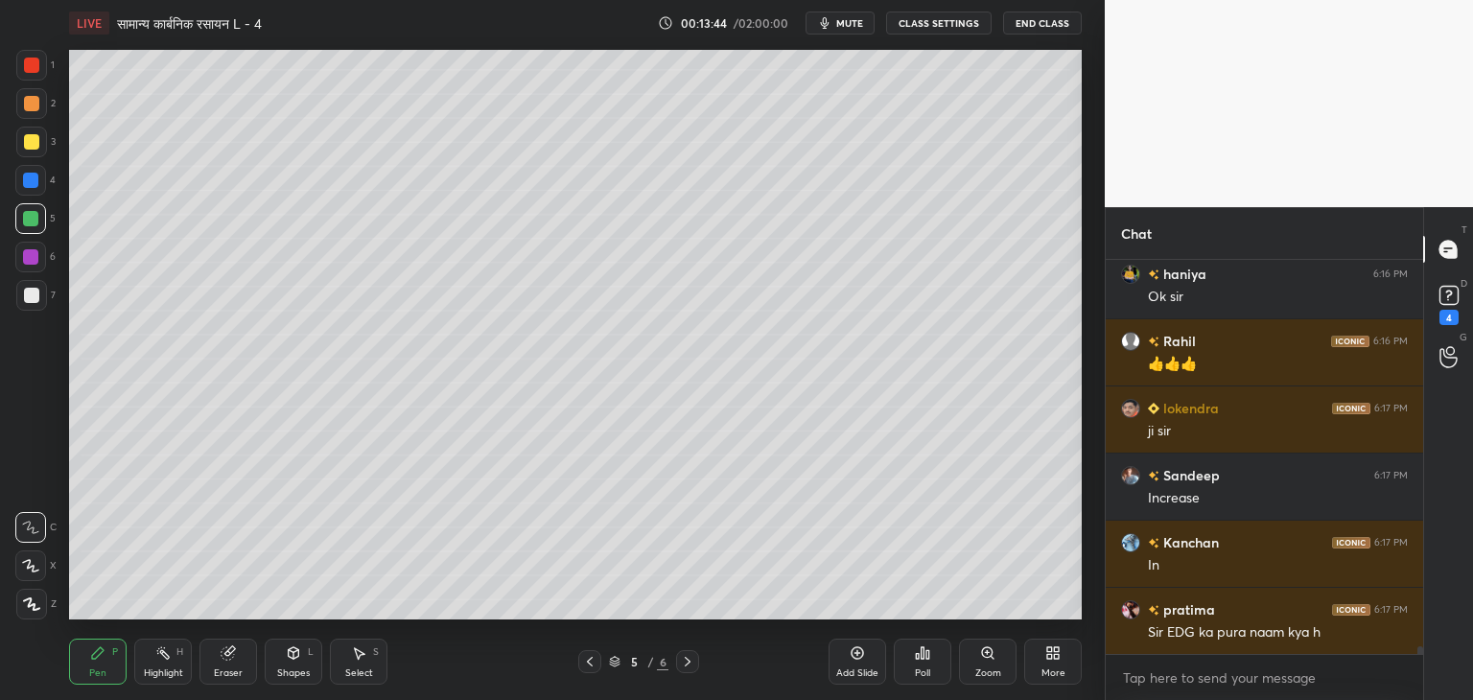
click at [296, 670] on div "Shapes" at bounding box center [293, 674] width 33 height 10
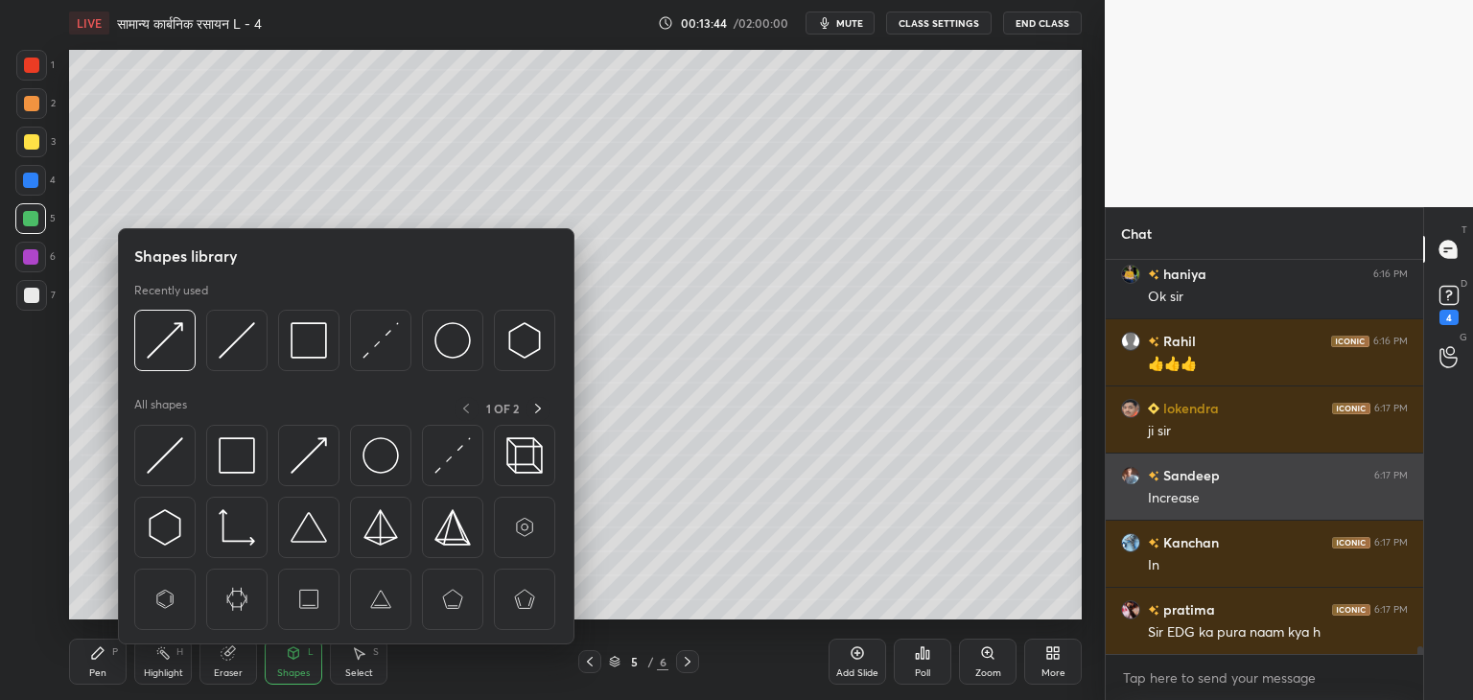
click at [176, 335] on img at bounding box center [165, 340] width 36 height 36
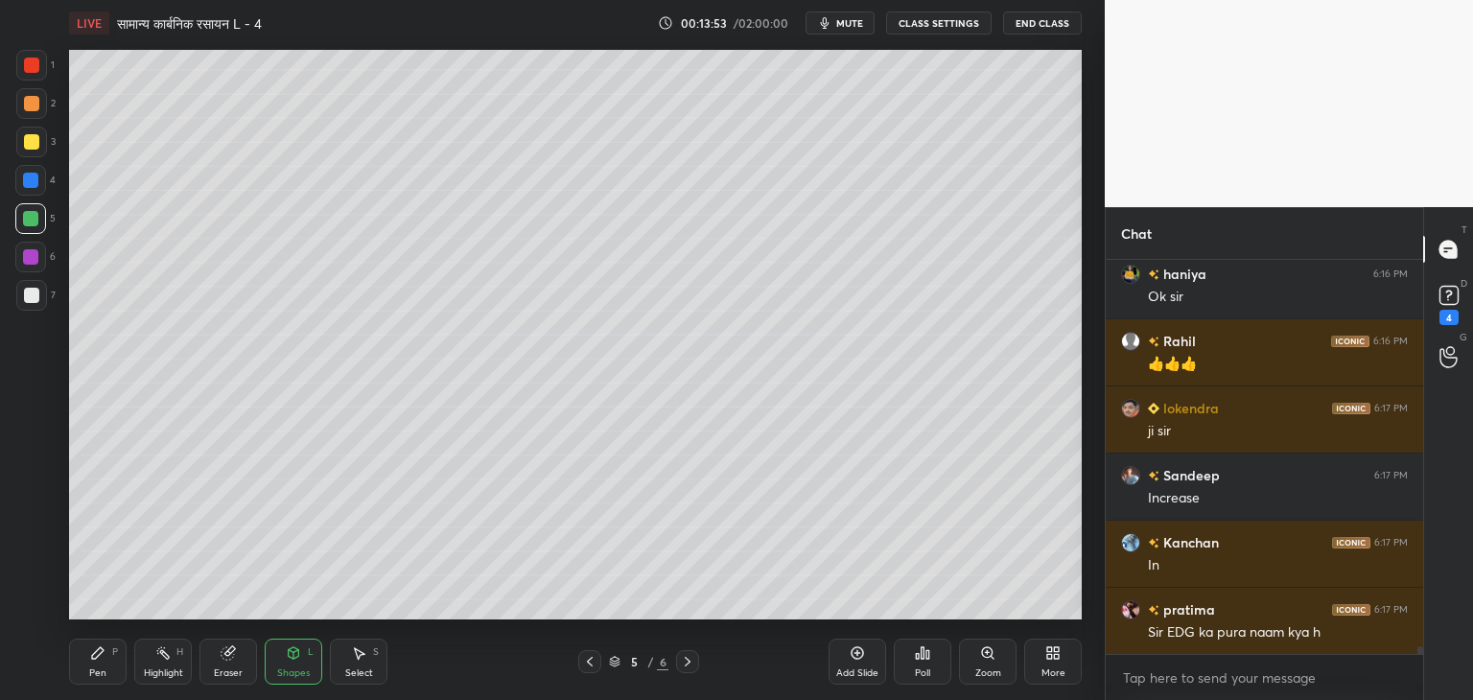
click at [115, 650] on div "P" at bounding box center [115, 653] width 6 height 10
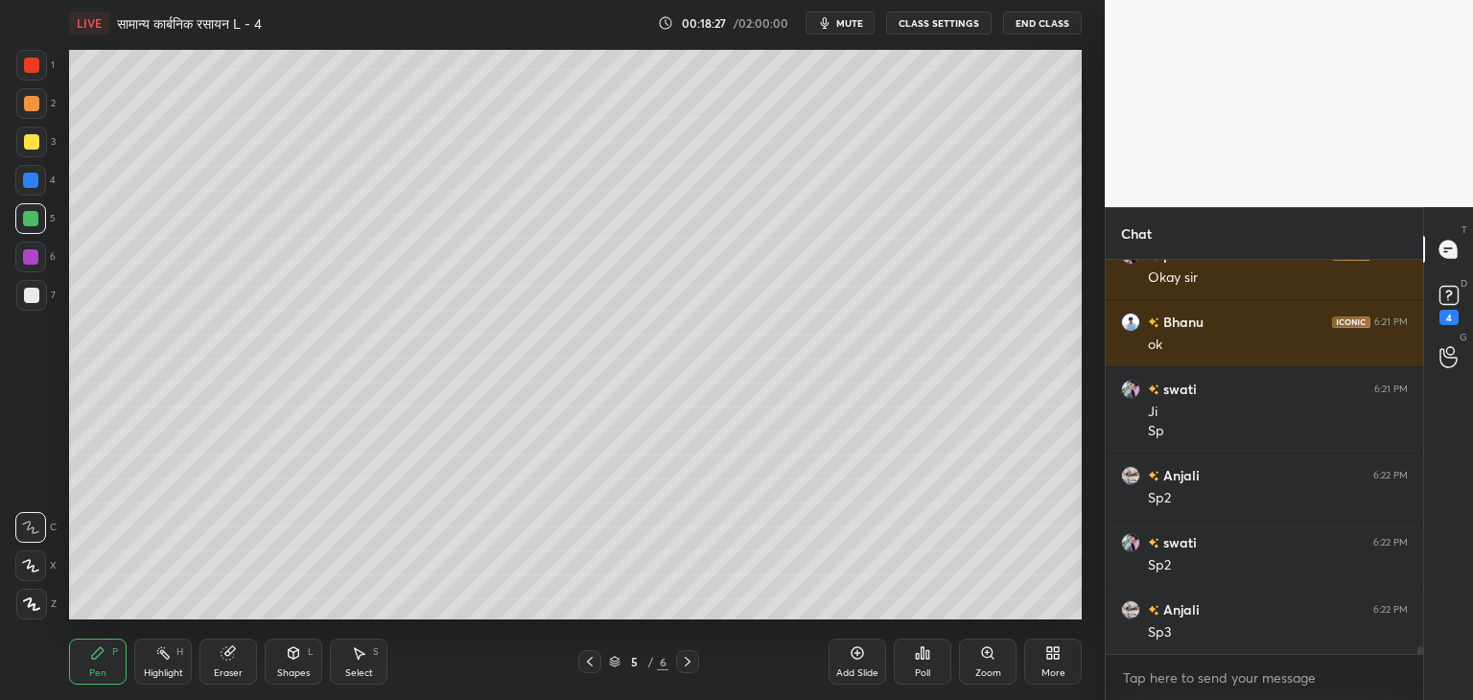
scroll to position [20272, 0]
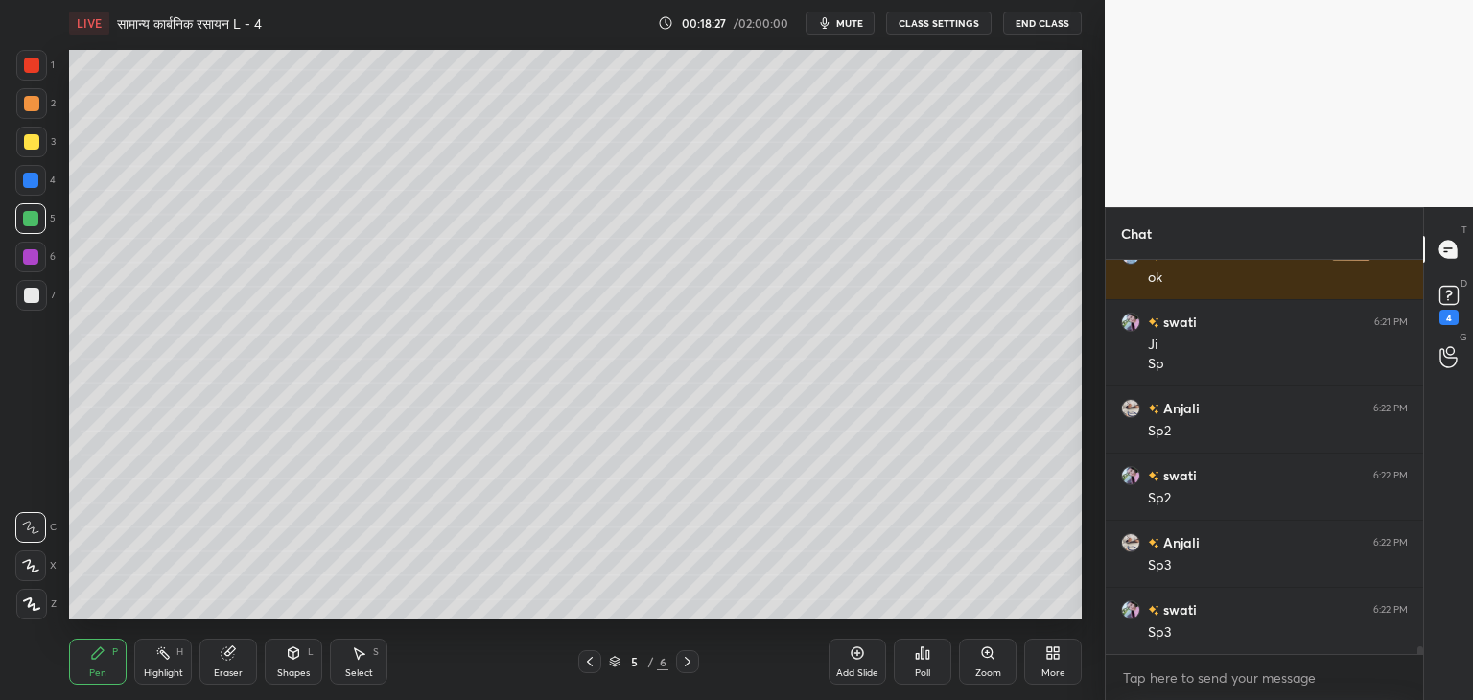
click at [35, 143] on div at bounding box center [31, 141] width 15 height 15
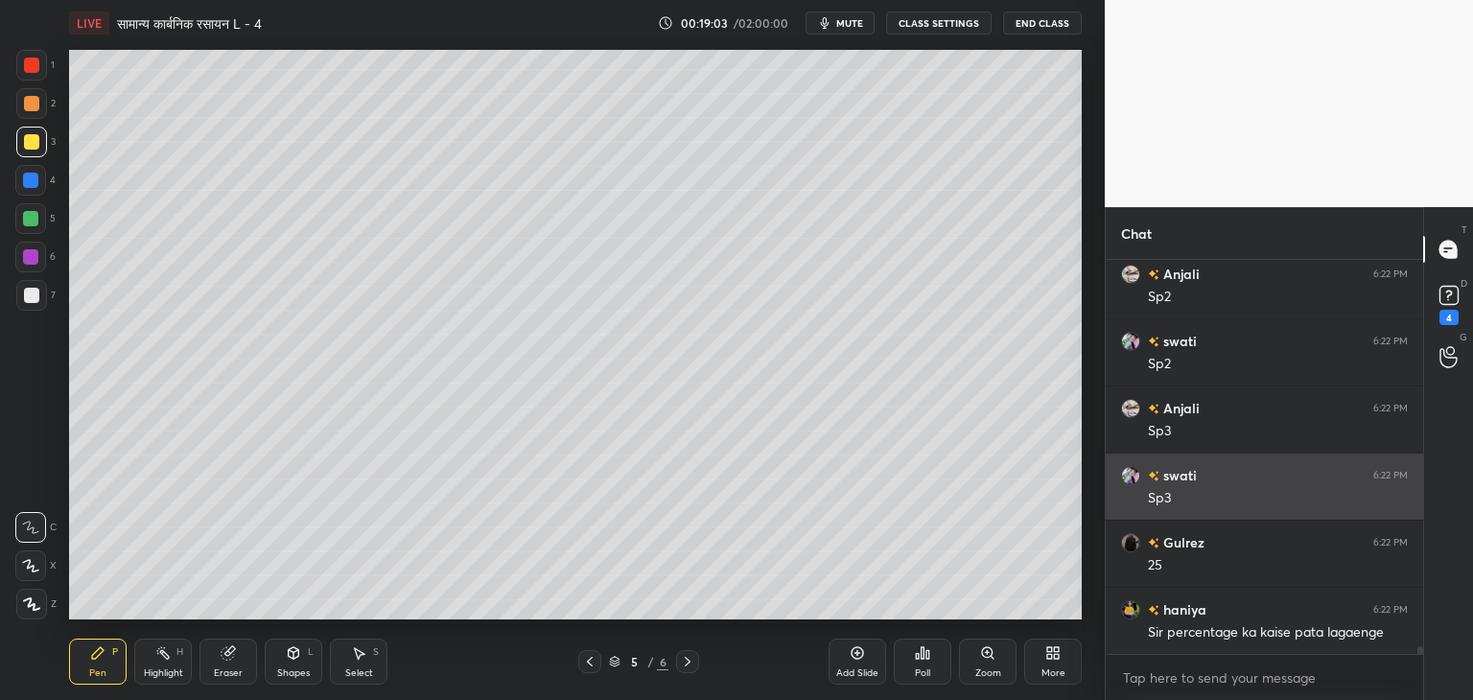
scroll to position [20473, 0]
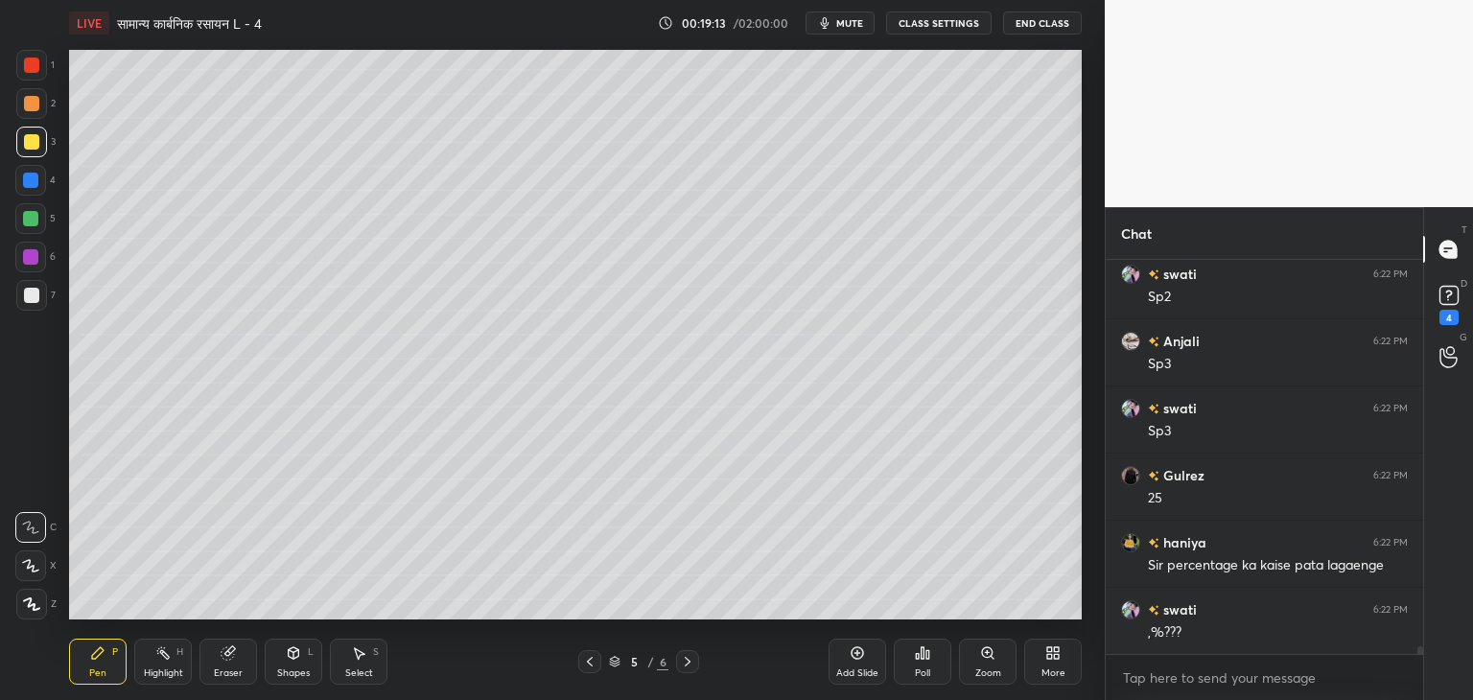
click at [304, 669] on div "Shapes" at bounding box center [293, 674] width 33 height 10
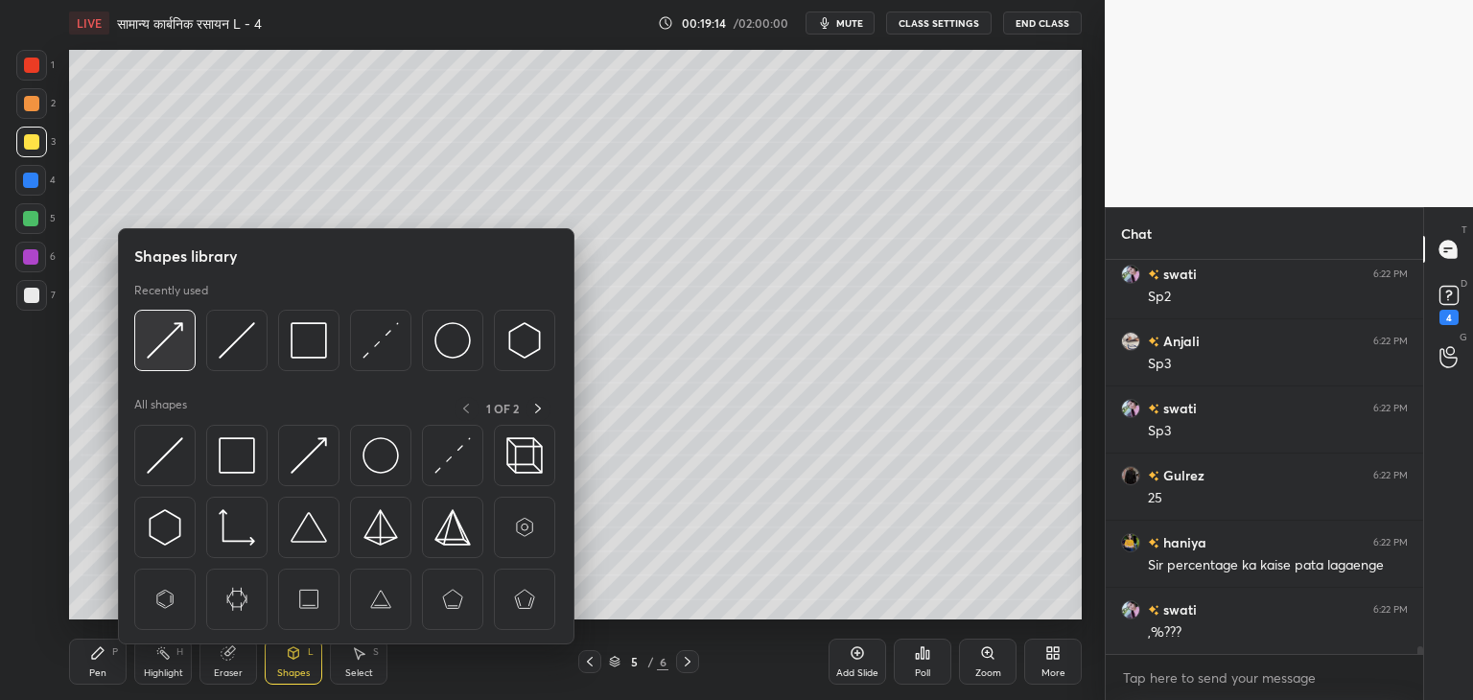
click at [180, 342] on img at bounding box center [165, 340] width 36 height 36
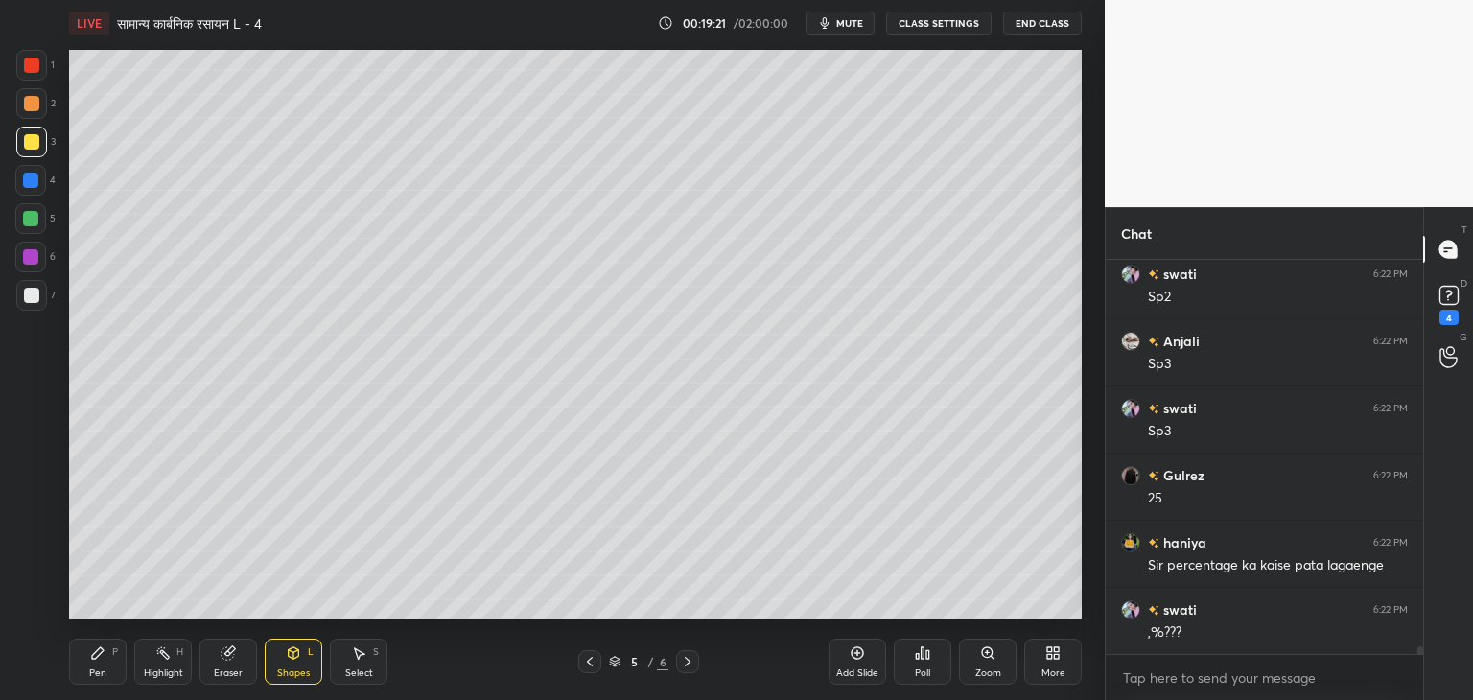
click at [30, 226] on div at bounding box center [30, 218] width 15 height 15
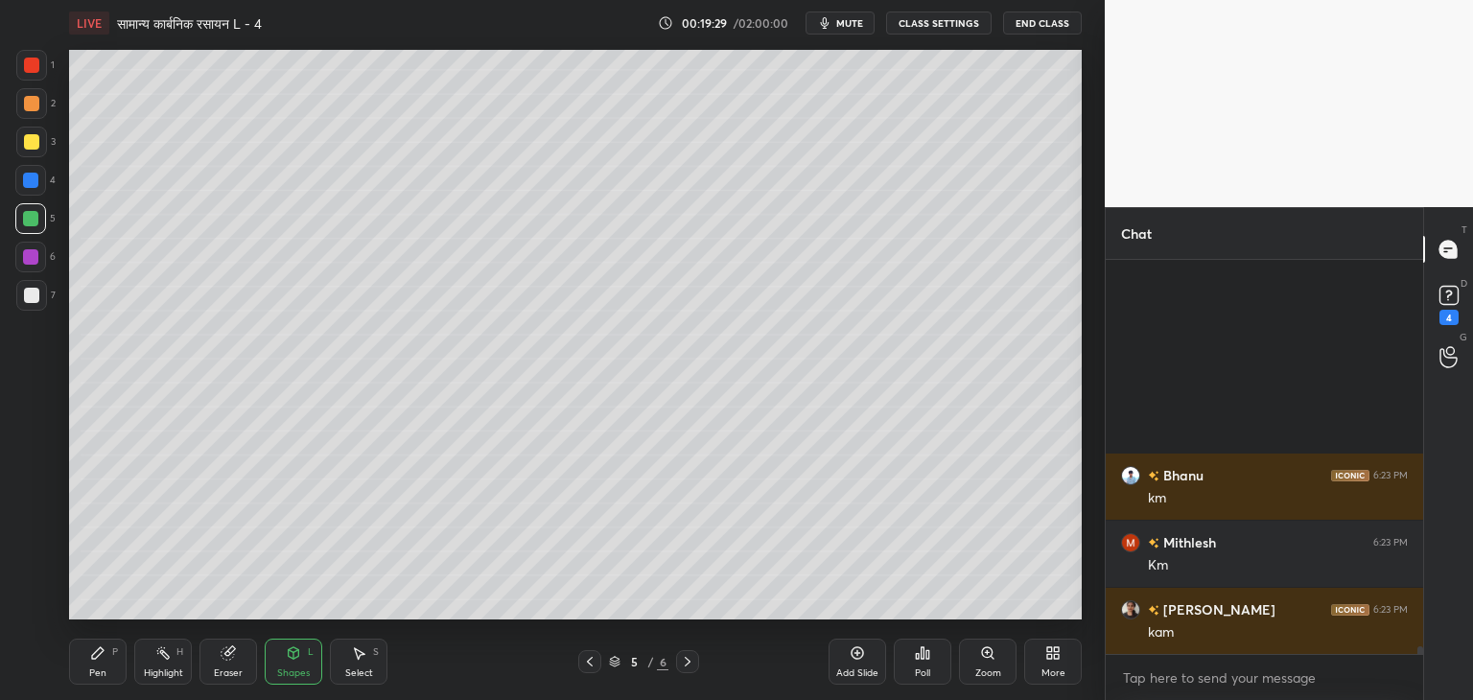
scroll to position [20477, 0]
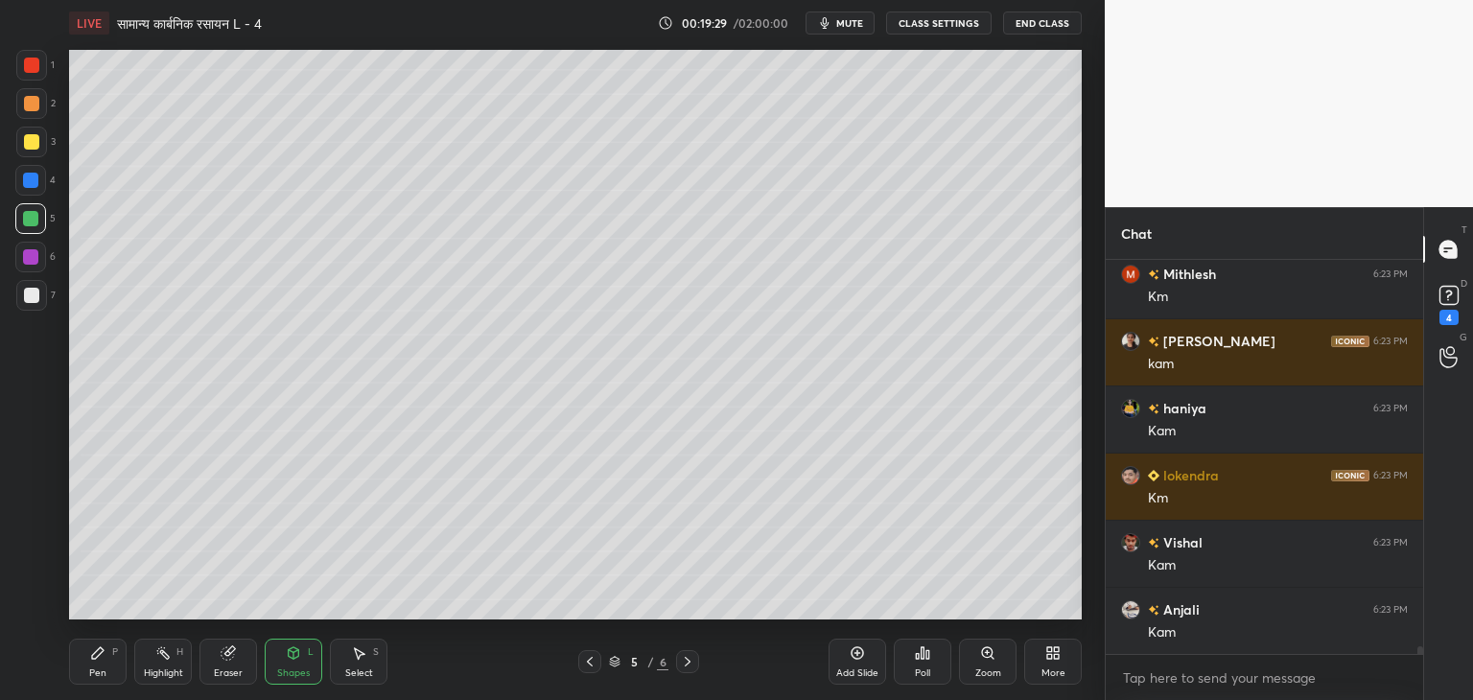
click at [101, 669] on div "Pen" at bounding box center [97, 674] width 17 height 10
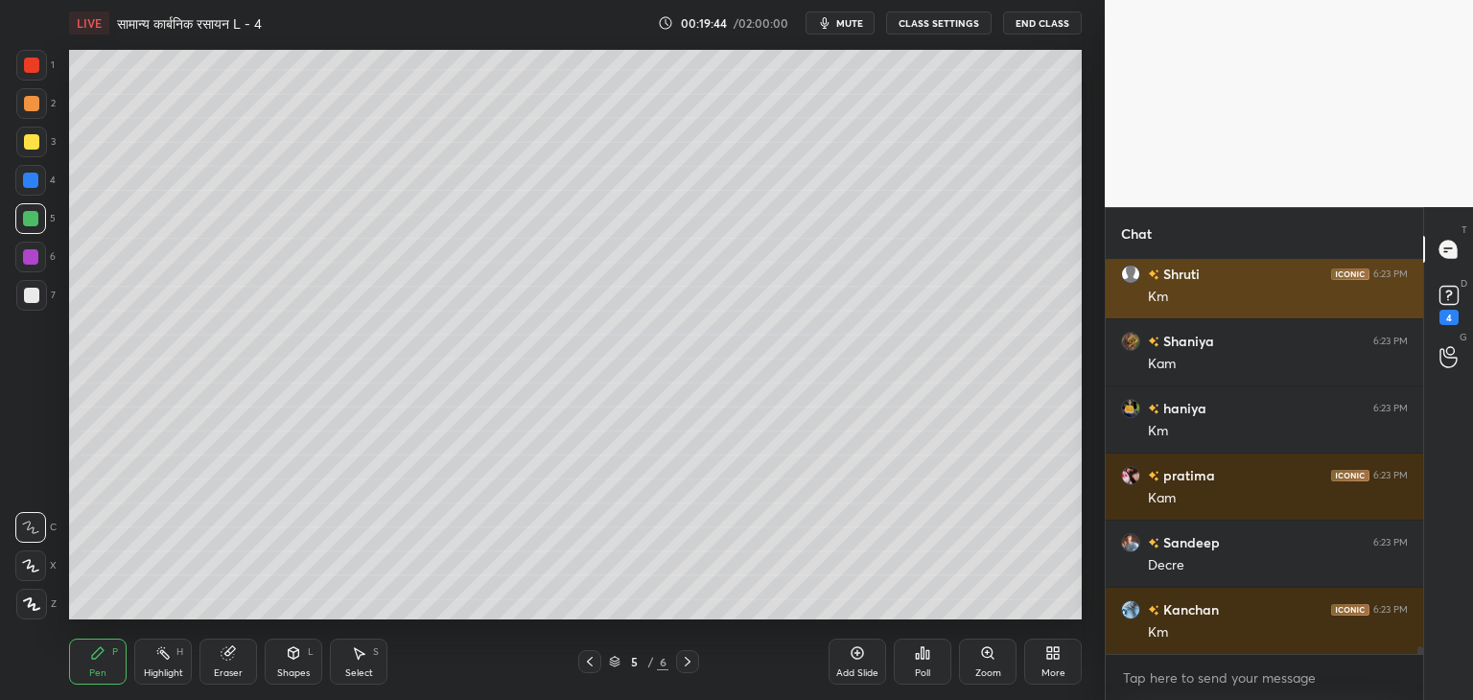
scroll to position [21149, 0]
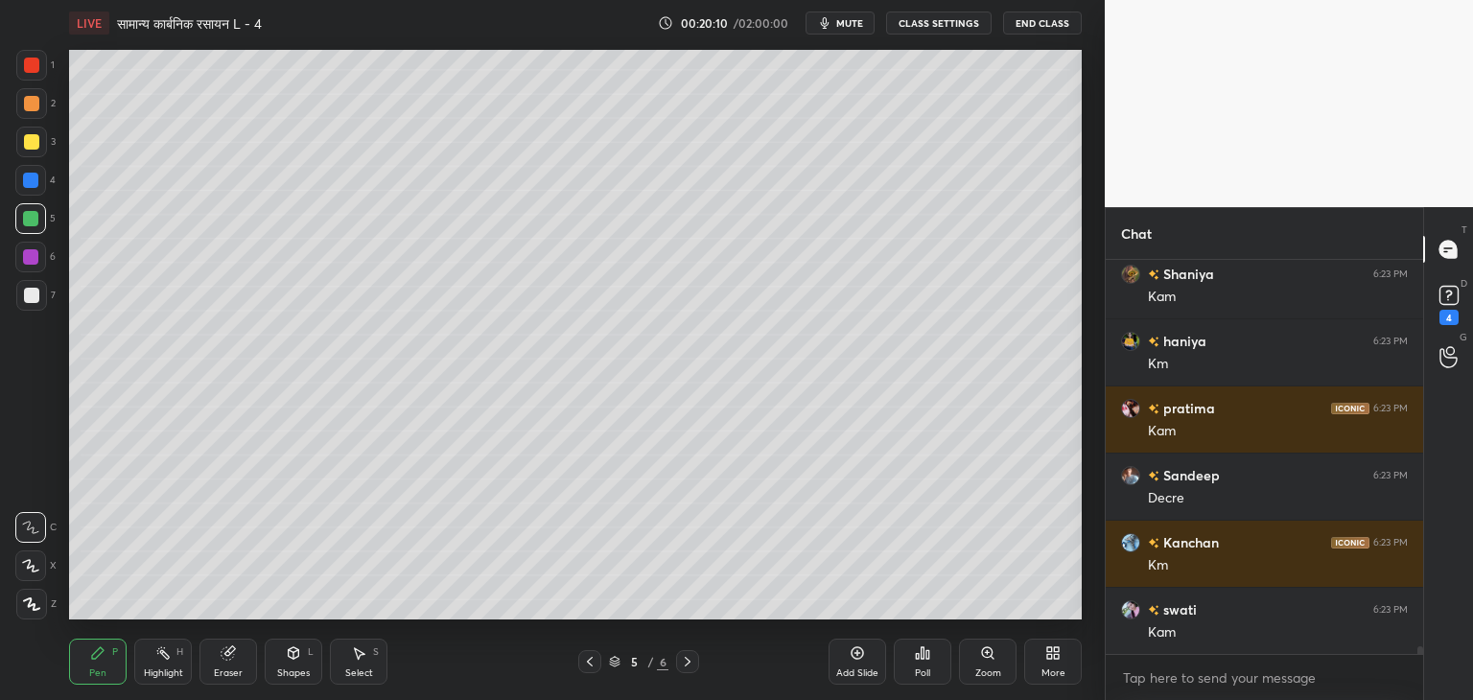
click at [38, 143] on div at bounding box center [31, 141] width 15 height 15
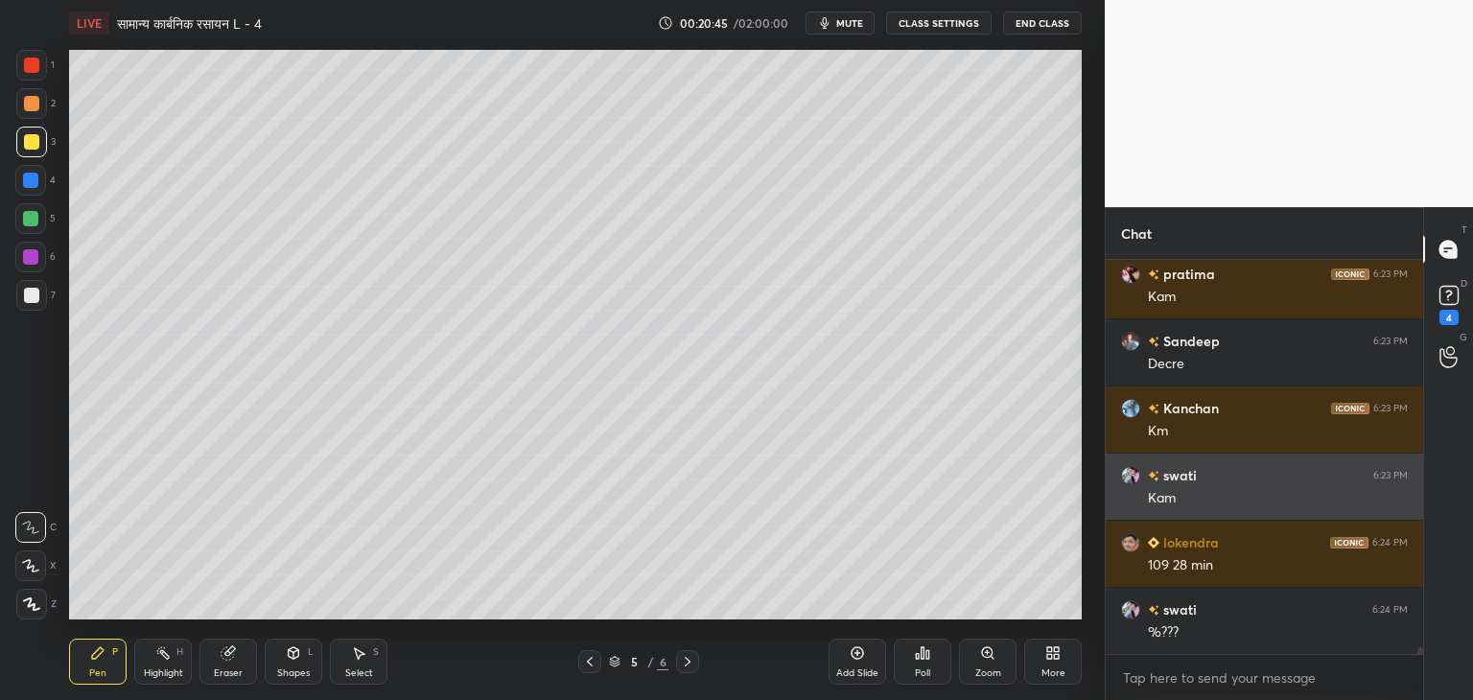
scroll to position [21350, 0]
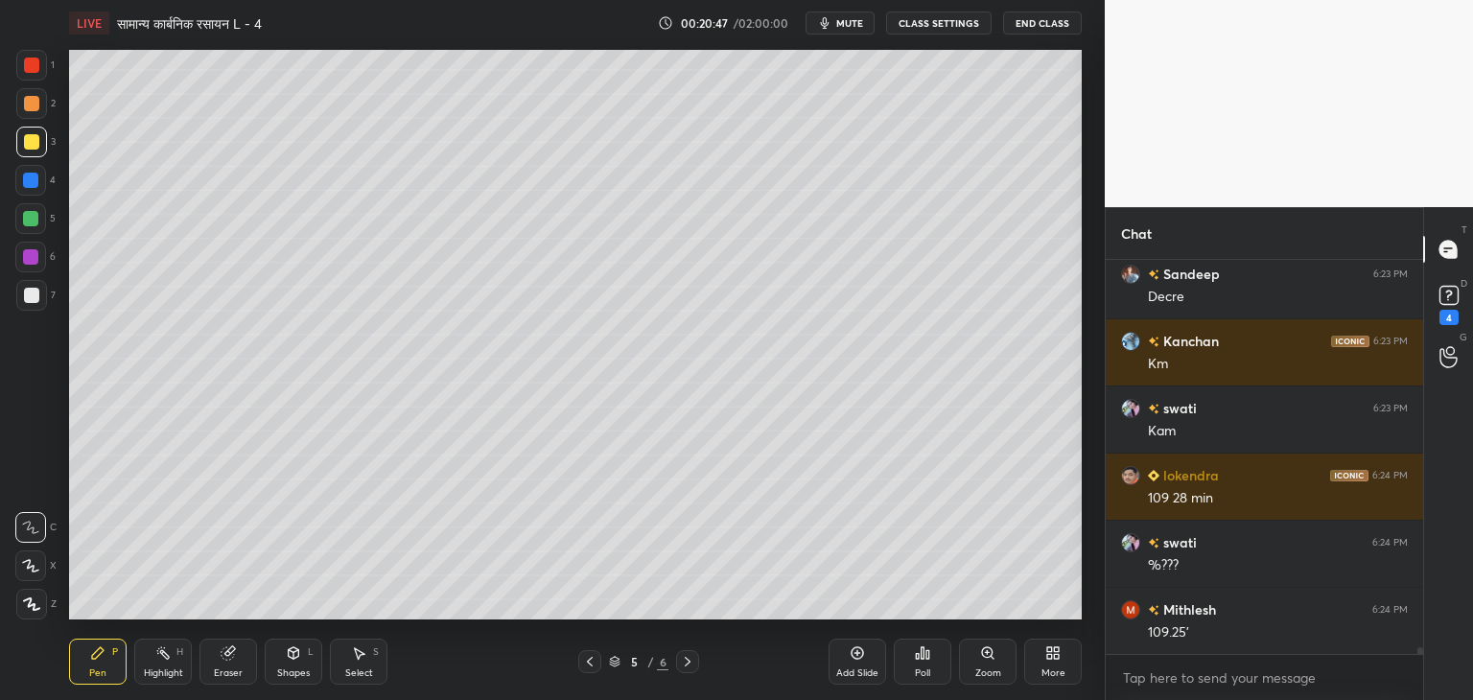
click at [288, 665] on div "Shapes L" at bounding box center [294, 662] width 58 height 46
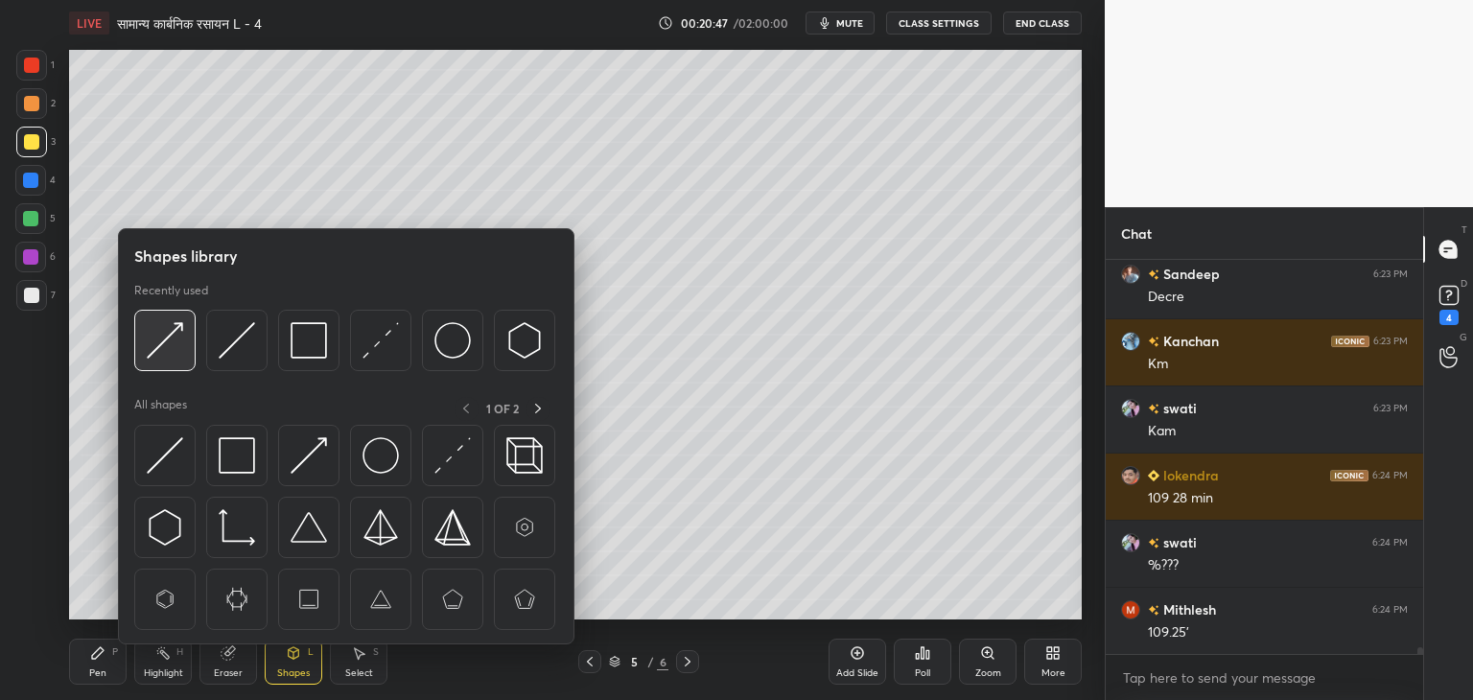
click at [175, 355] on img at bounding box center [165, 340] width 36 height 36
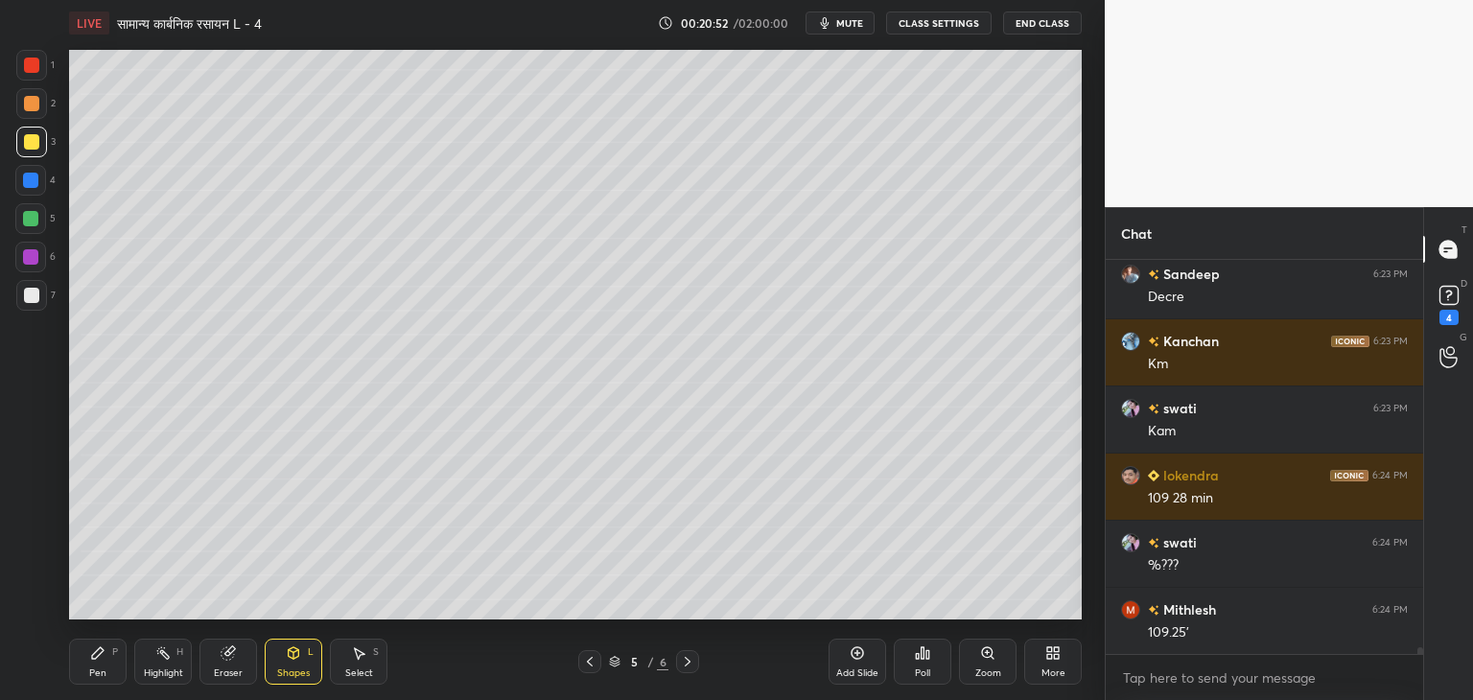
click at [121, 662] on div "Pen P" at bounding box center [98, 662] width 58 height 46
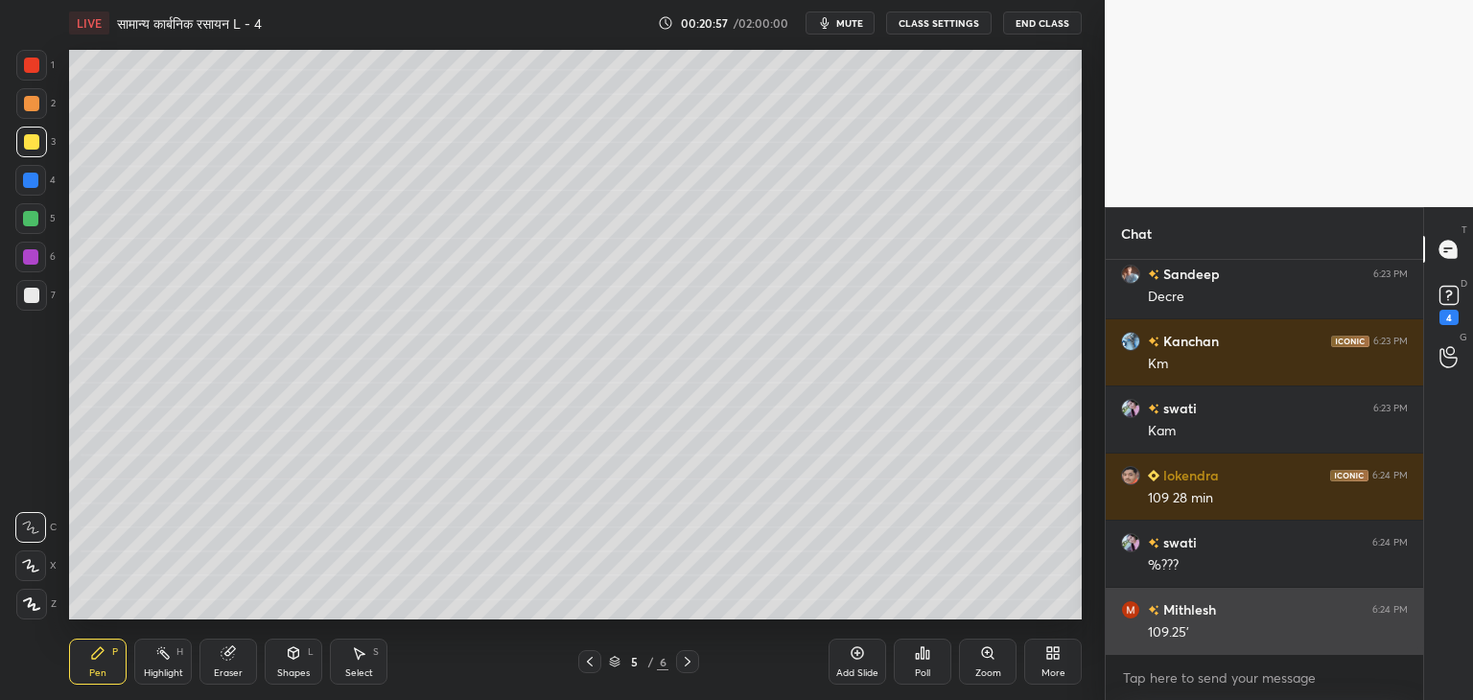
click at [369, 670] on div "Select" at bounding box center [359, 674] width 28 height 10
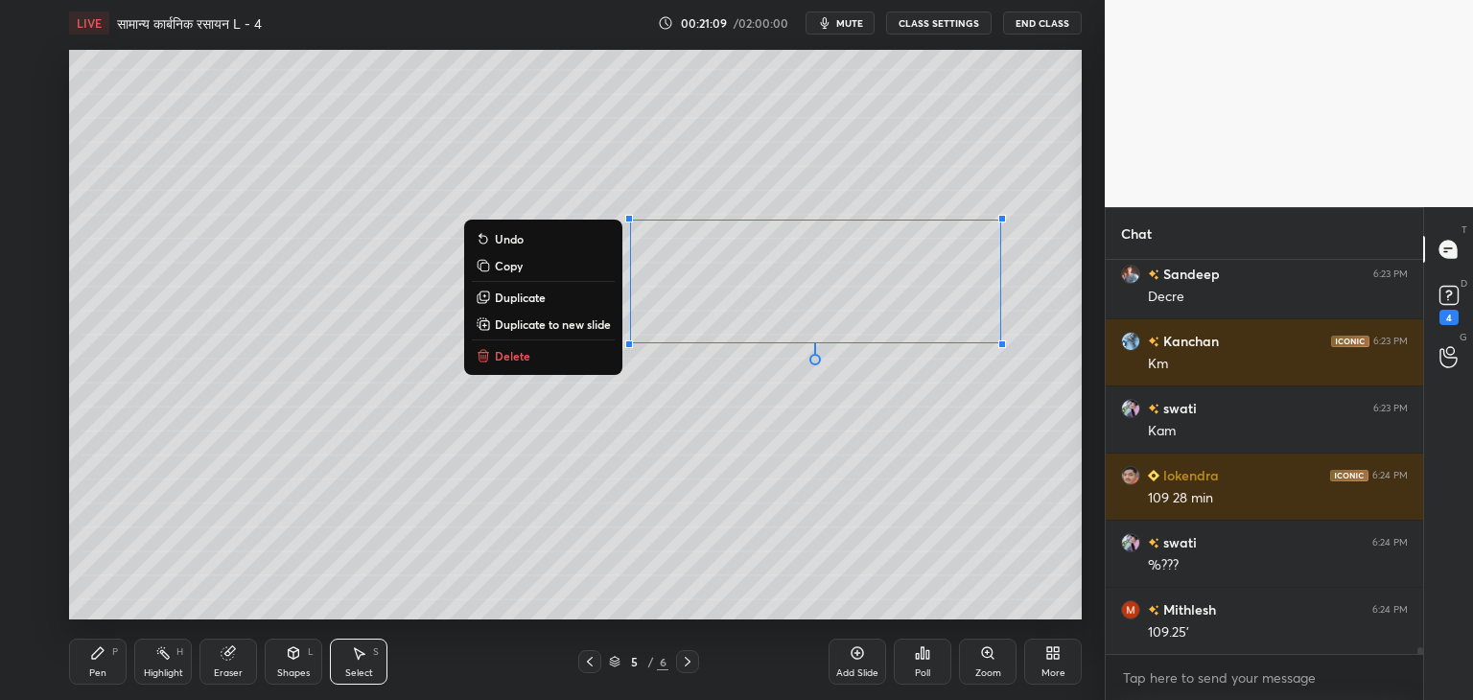
click at [107, 667] on div "Pen P" at bounding box center [98, 662] width 58 height 46
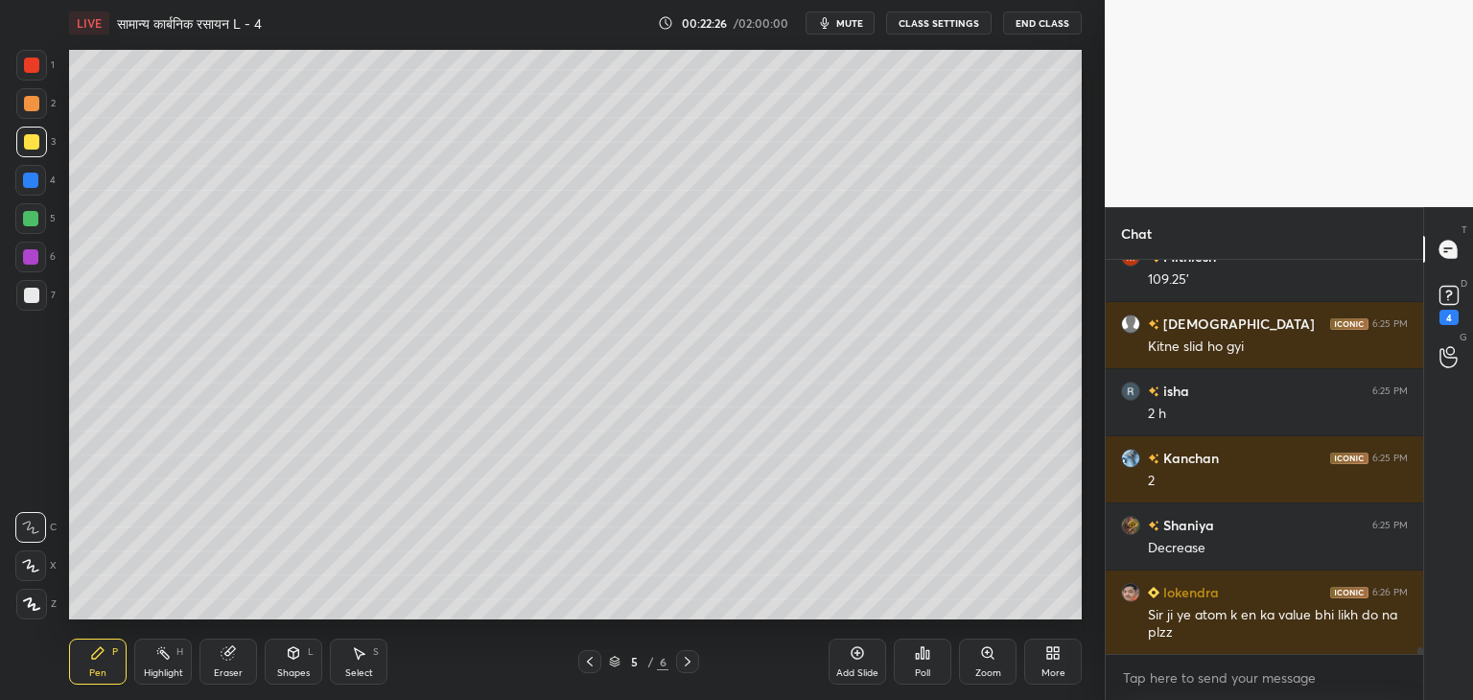
scroll to position [21770, 0]
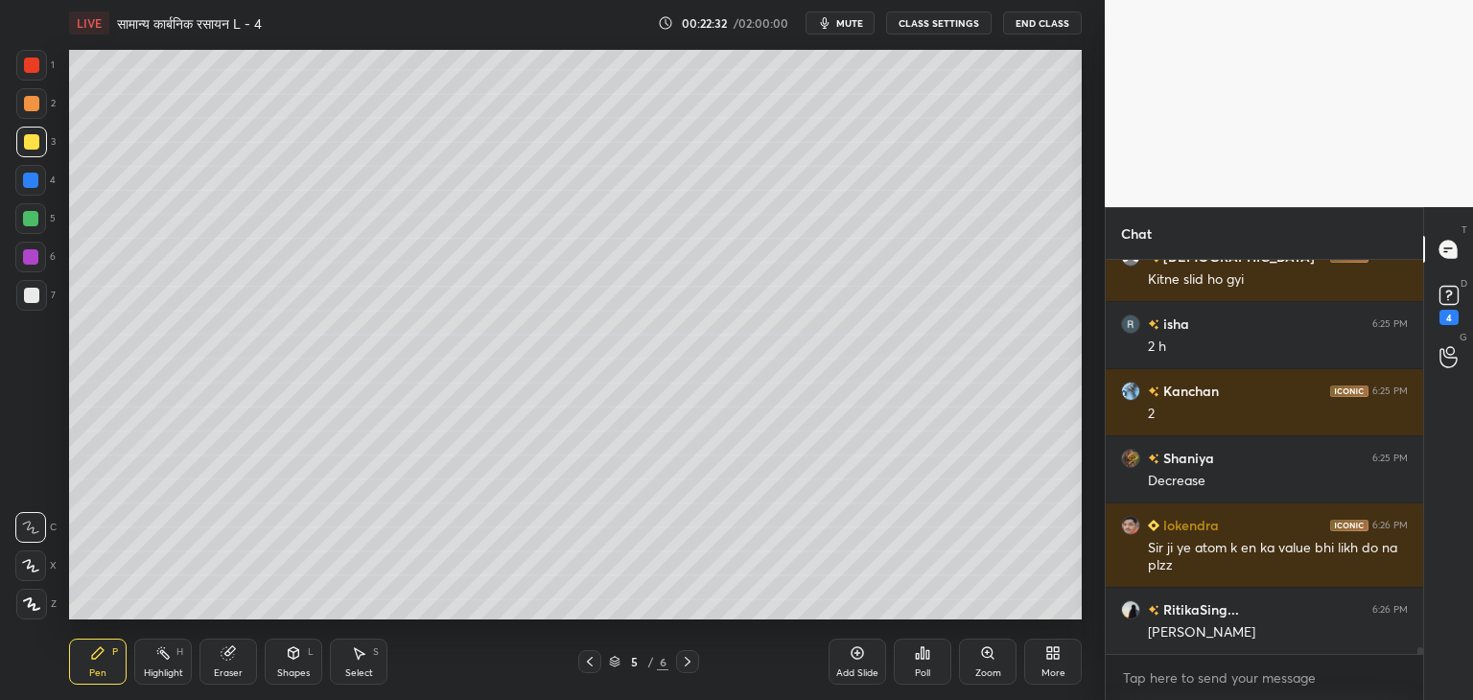
click at [292, 665] on div "Shapes L" at bounding box center [294, 662] width 58 height 46
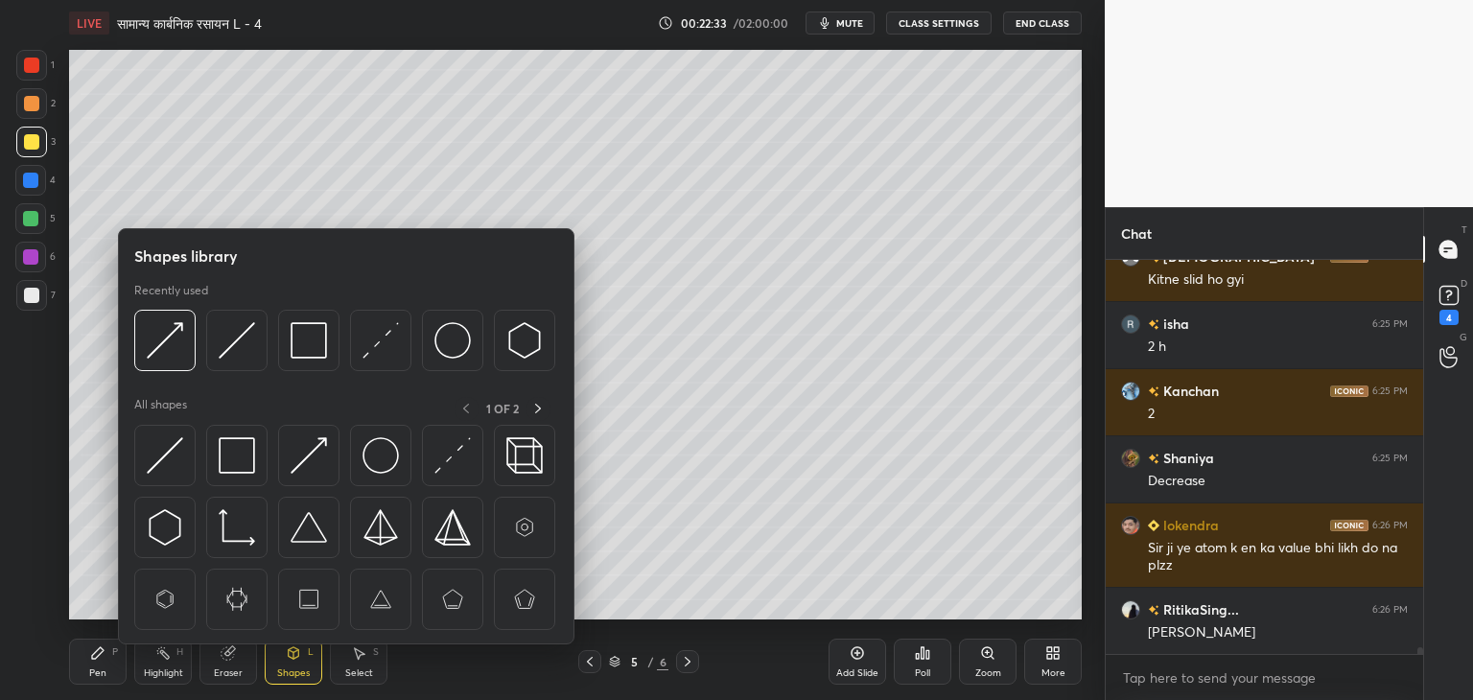
click at [311, 346] on img at bounding box center [309, 340] width 36 height 36
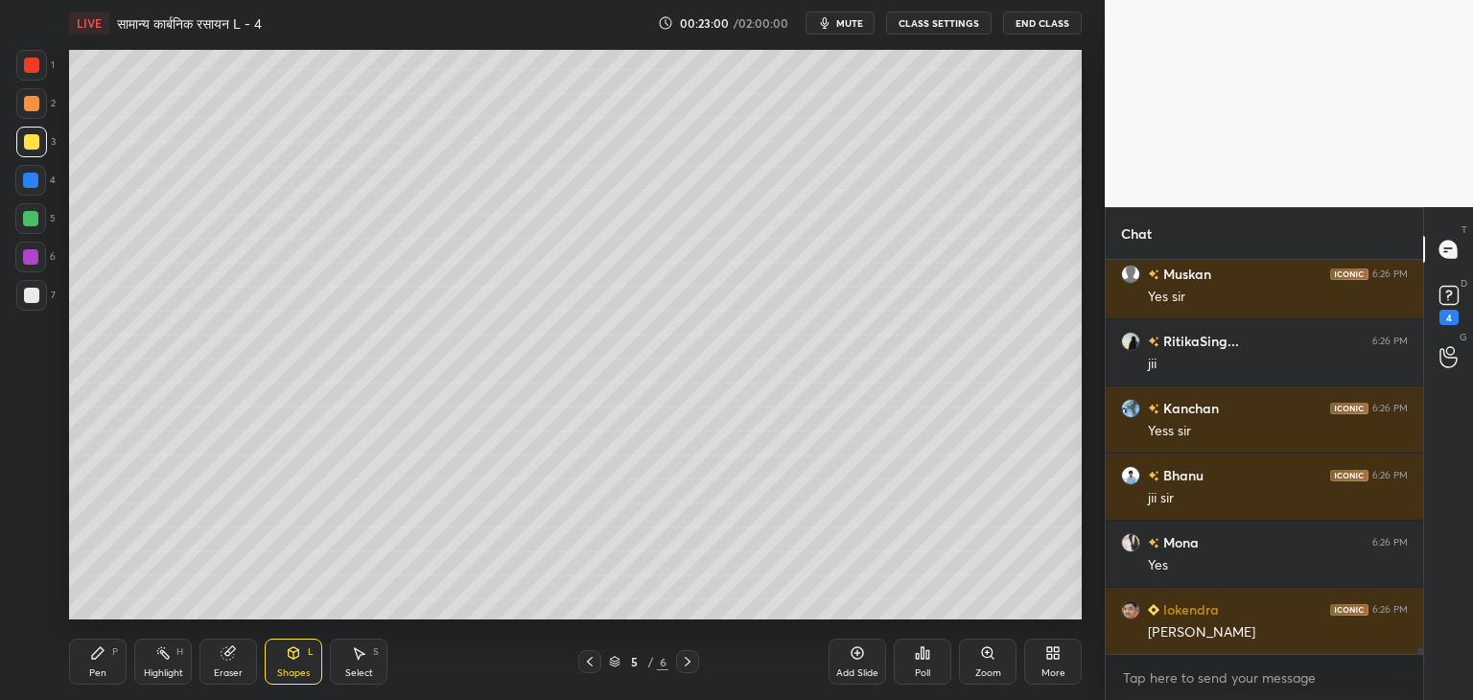
scroll to position [22240, 0]
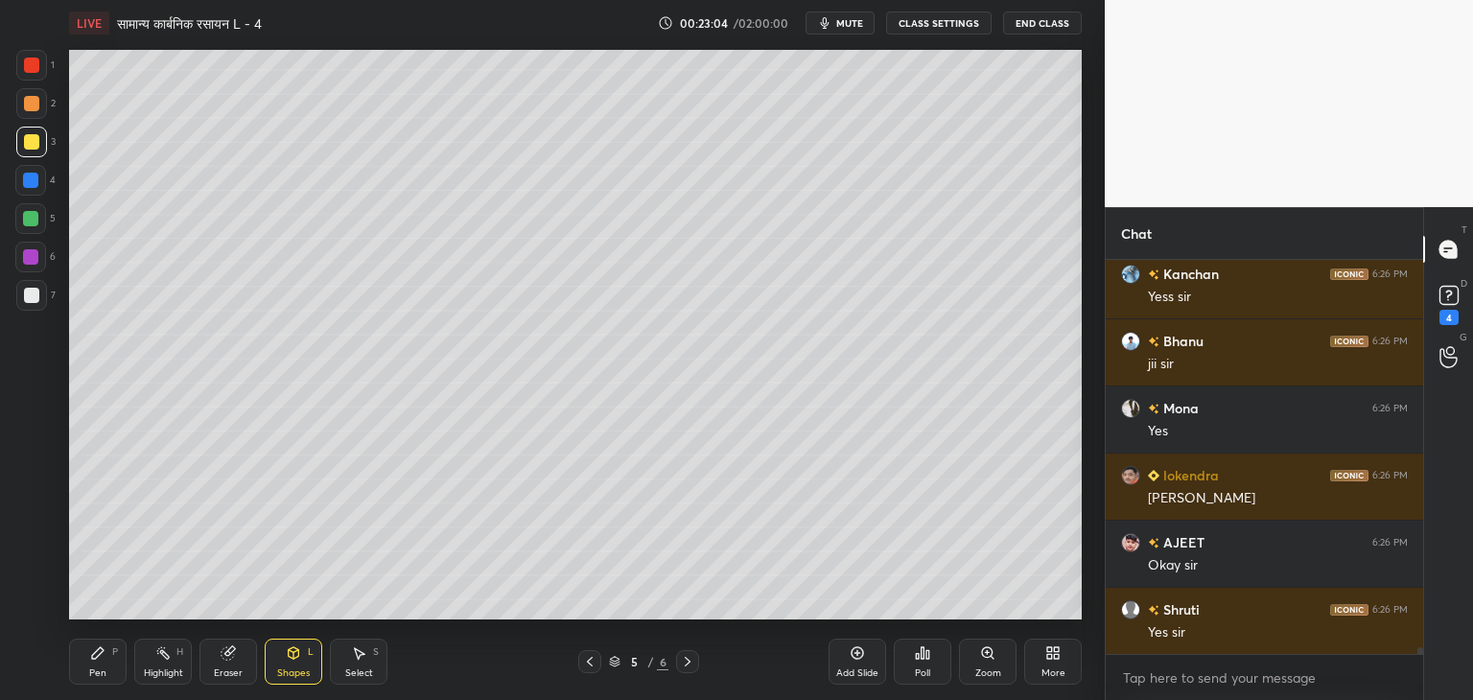
click at [104, 661] on div "Pen P" at bounding box center [98, 662] width 58 height 46
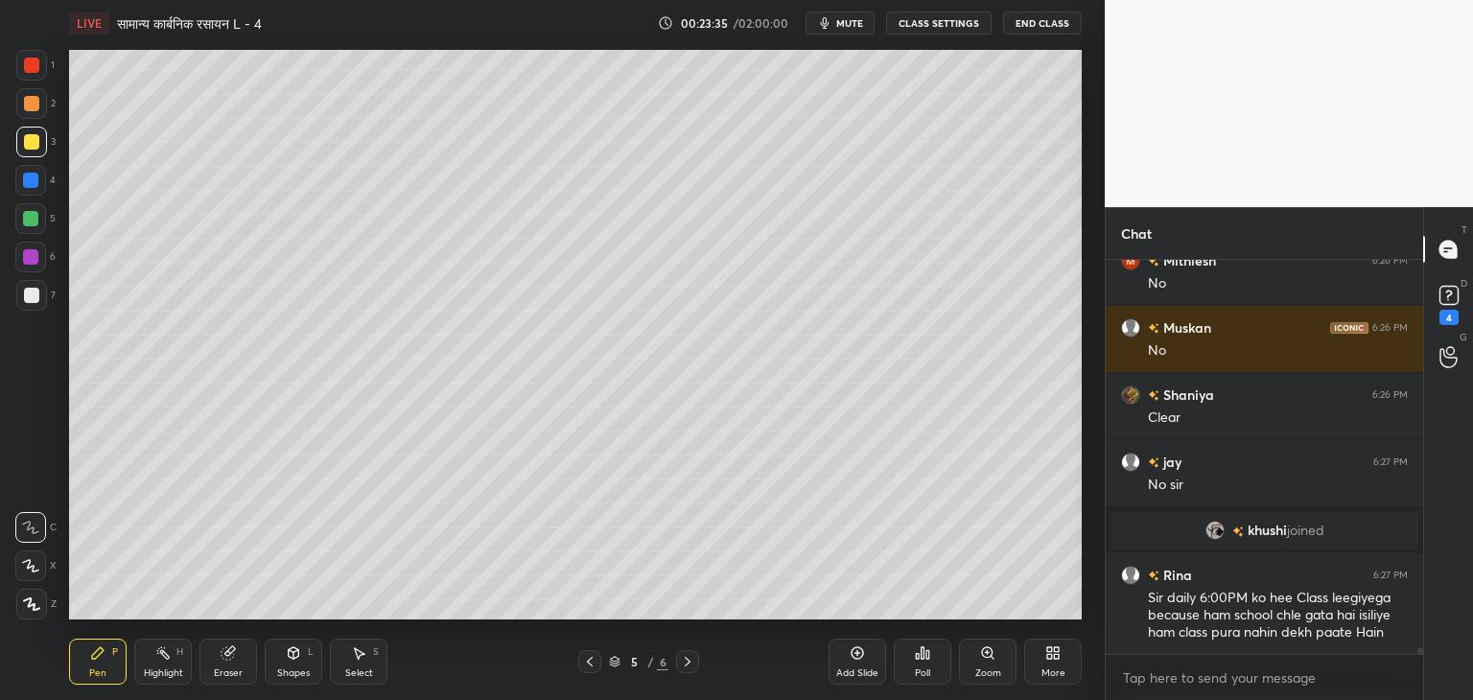
scroll to position [22064, 0]
click at [1353, 536] on div "[PERSON_NAME] joined" at bounding box center [1265, 530] width 308 height 38
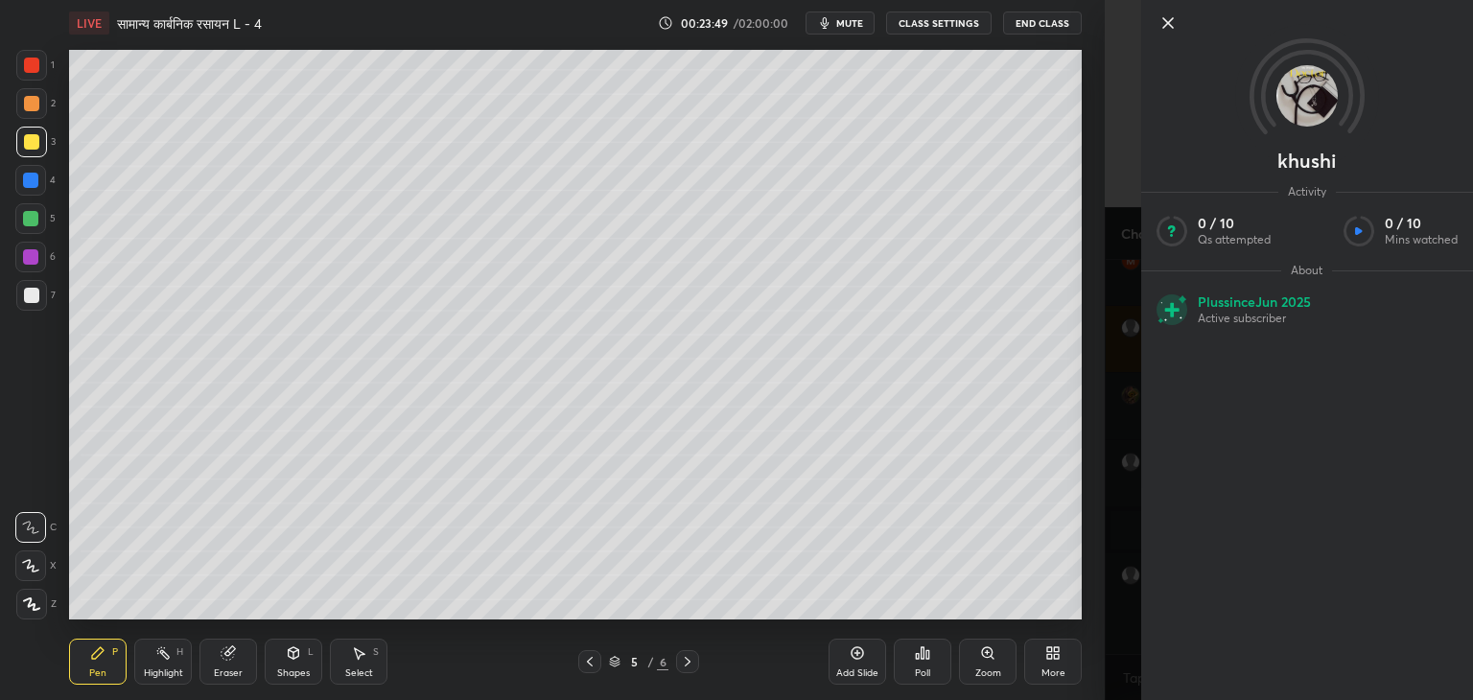
click at [1176, 19] on icon at bounding box center [1168, 23] width 23 height 23
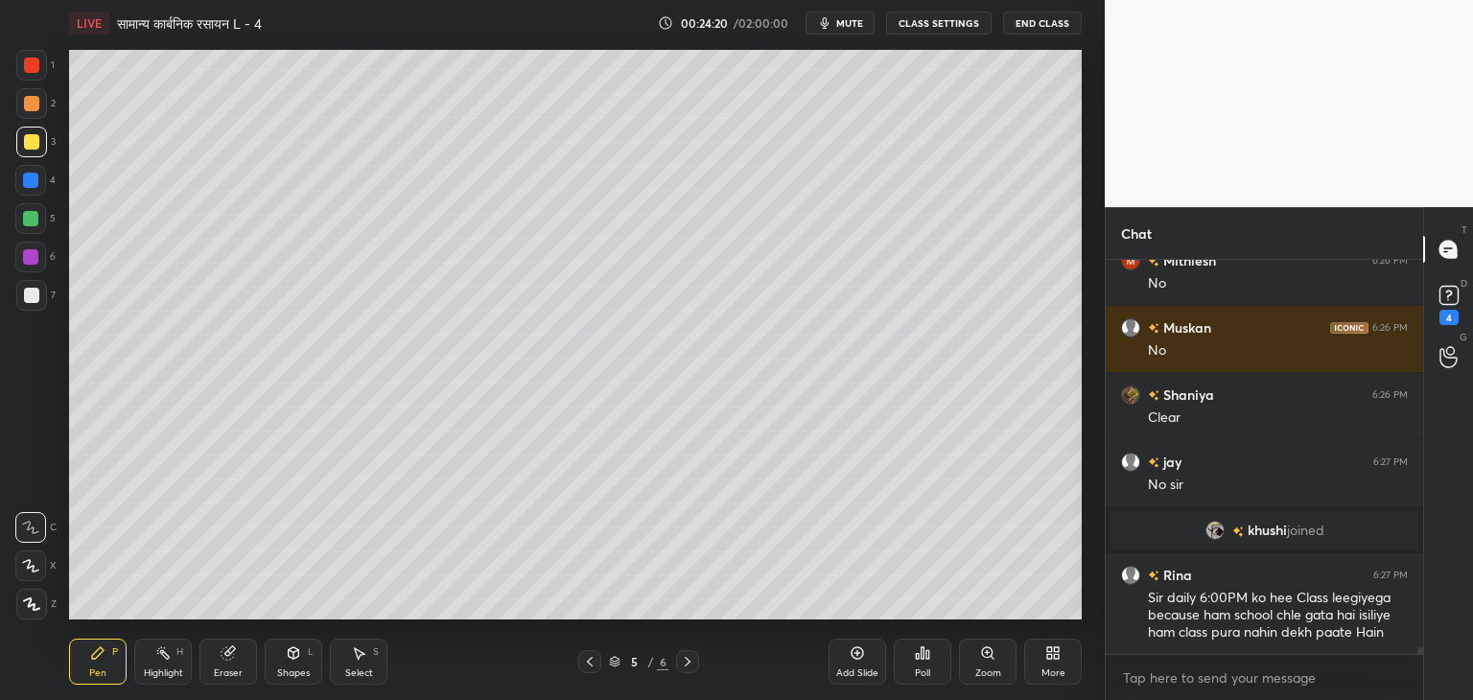
click at [38, 218] on div at bounding box center [30, 218] width 31 height 31
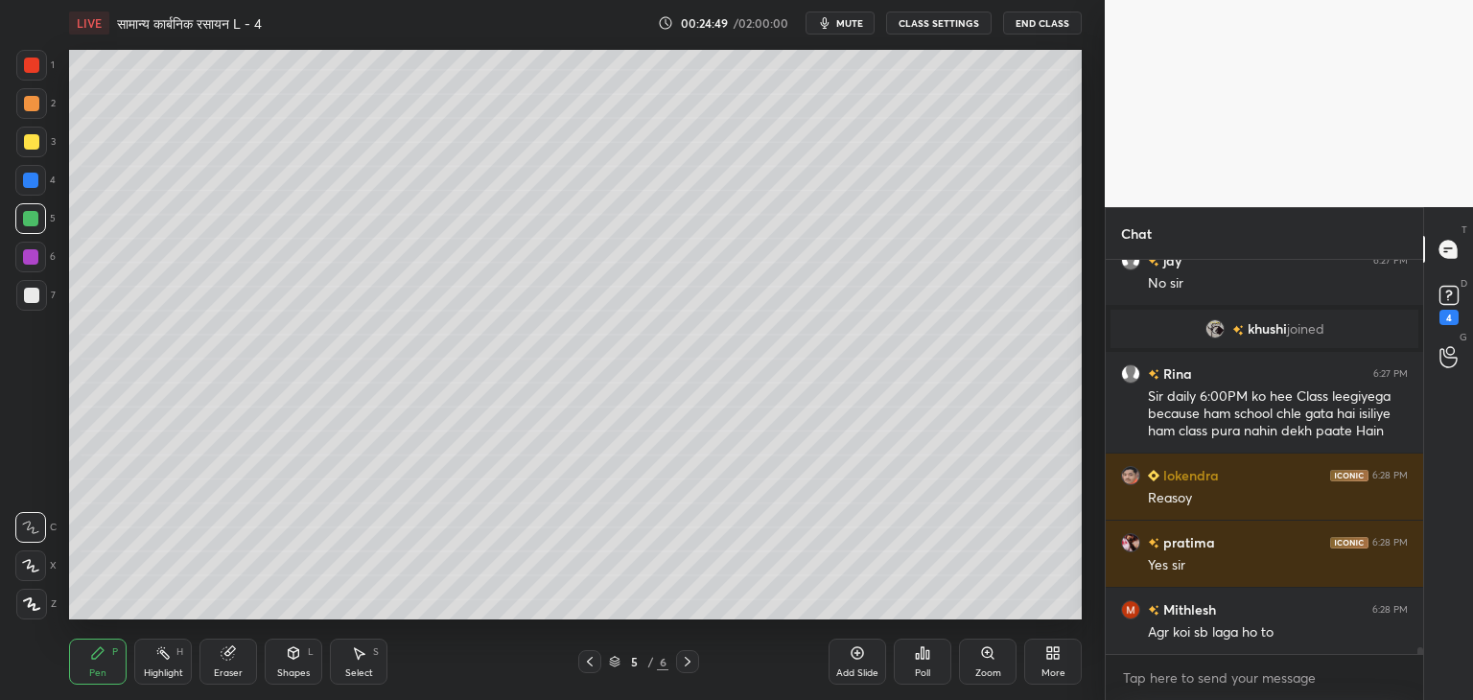
scroll to position [22333, 0]
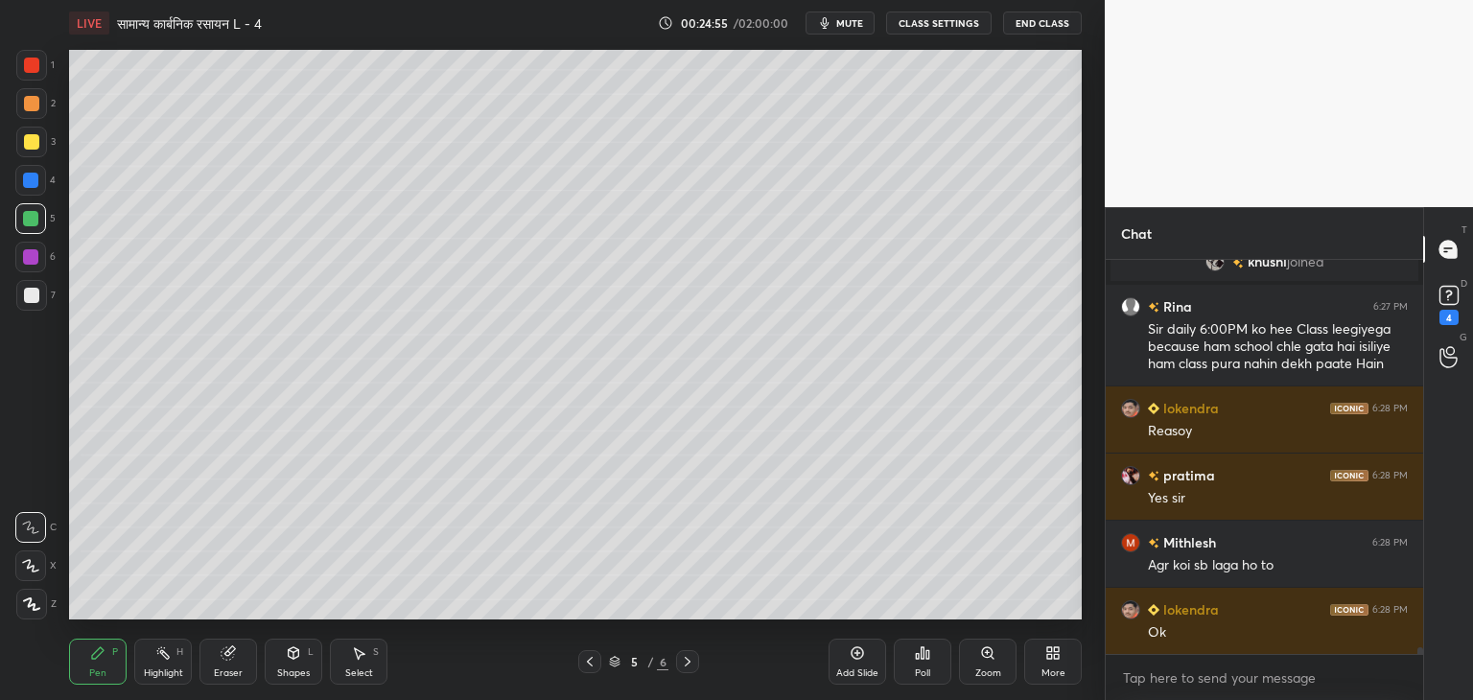
click at [843, 666] on div "Add Slide" at bounding box center [858, 662] width 58 height 46
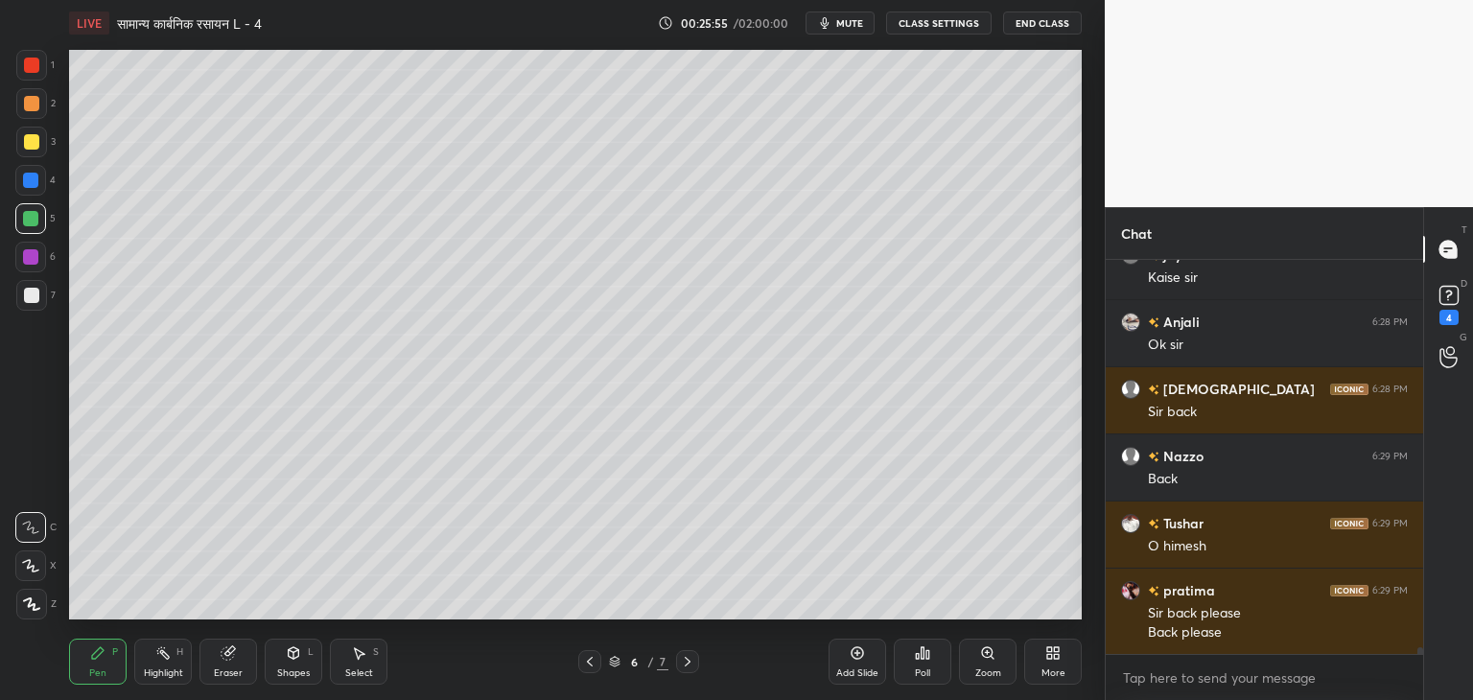
scroll to position [22822, 0]
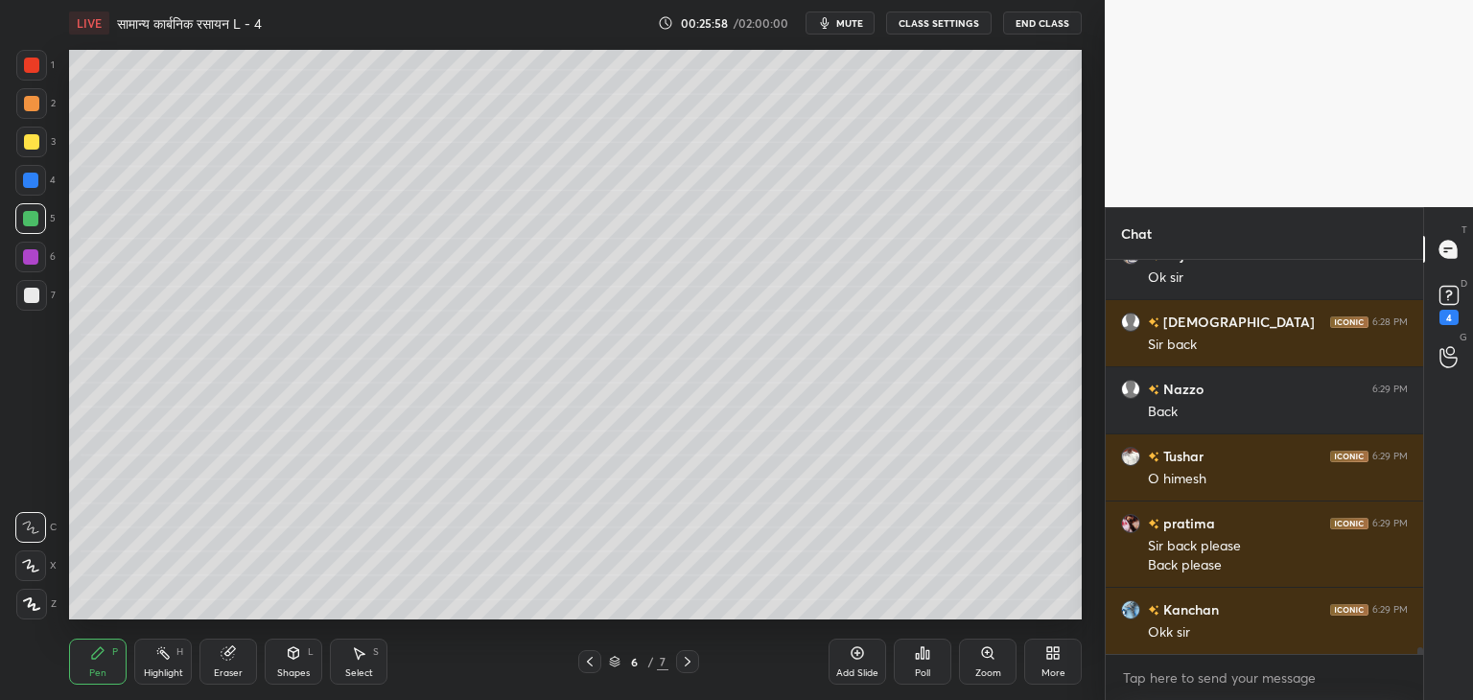
click at [594, 672] on div at bounding box center [589, 661] width 23 height 23
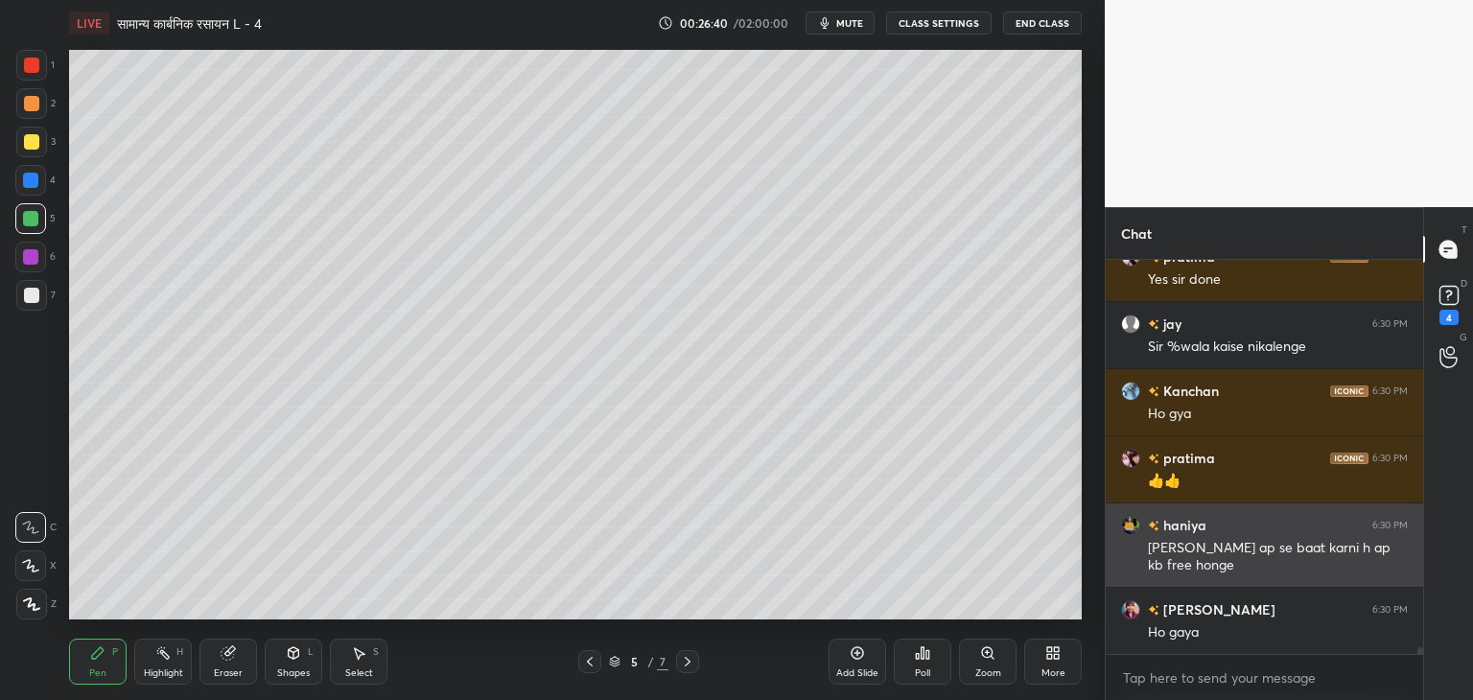
scroll to position [23326, 0]
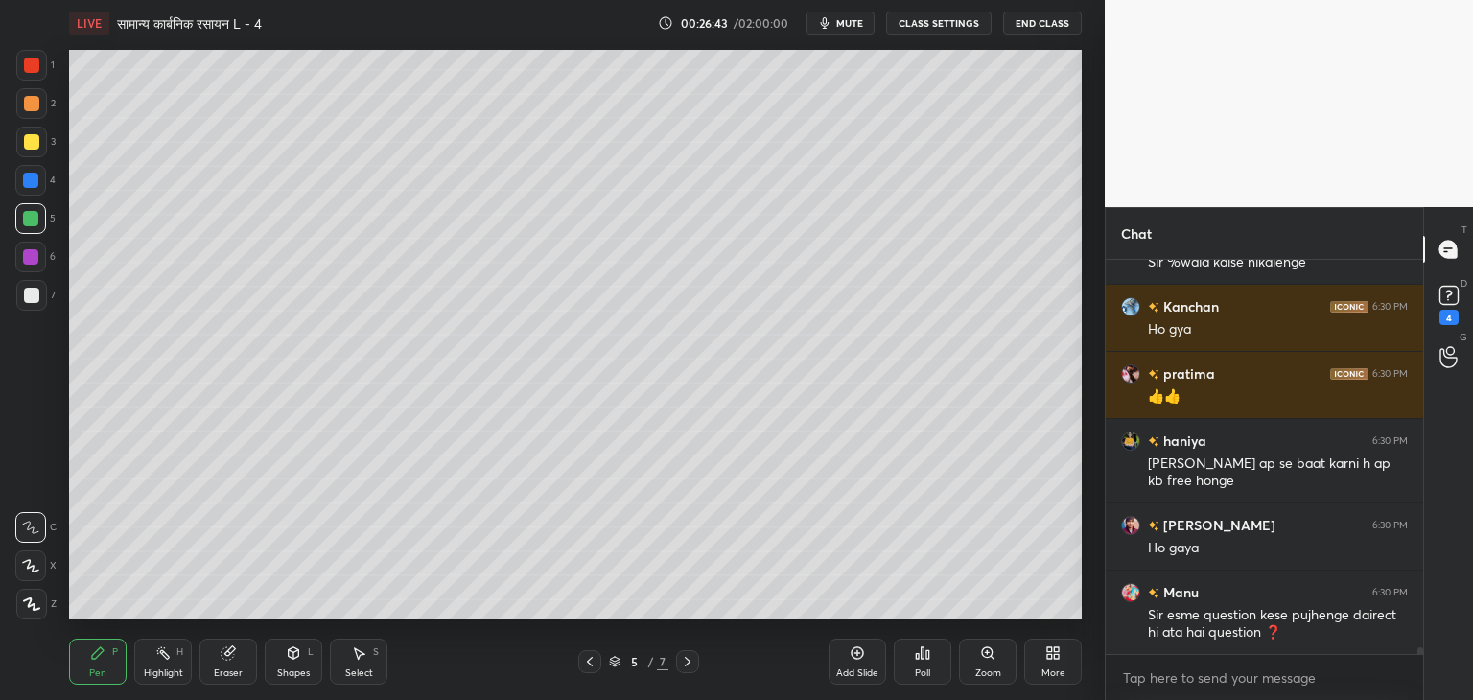
click at [691, 665] on icon at bounding box center [687, 661] width 15 height 15
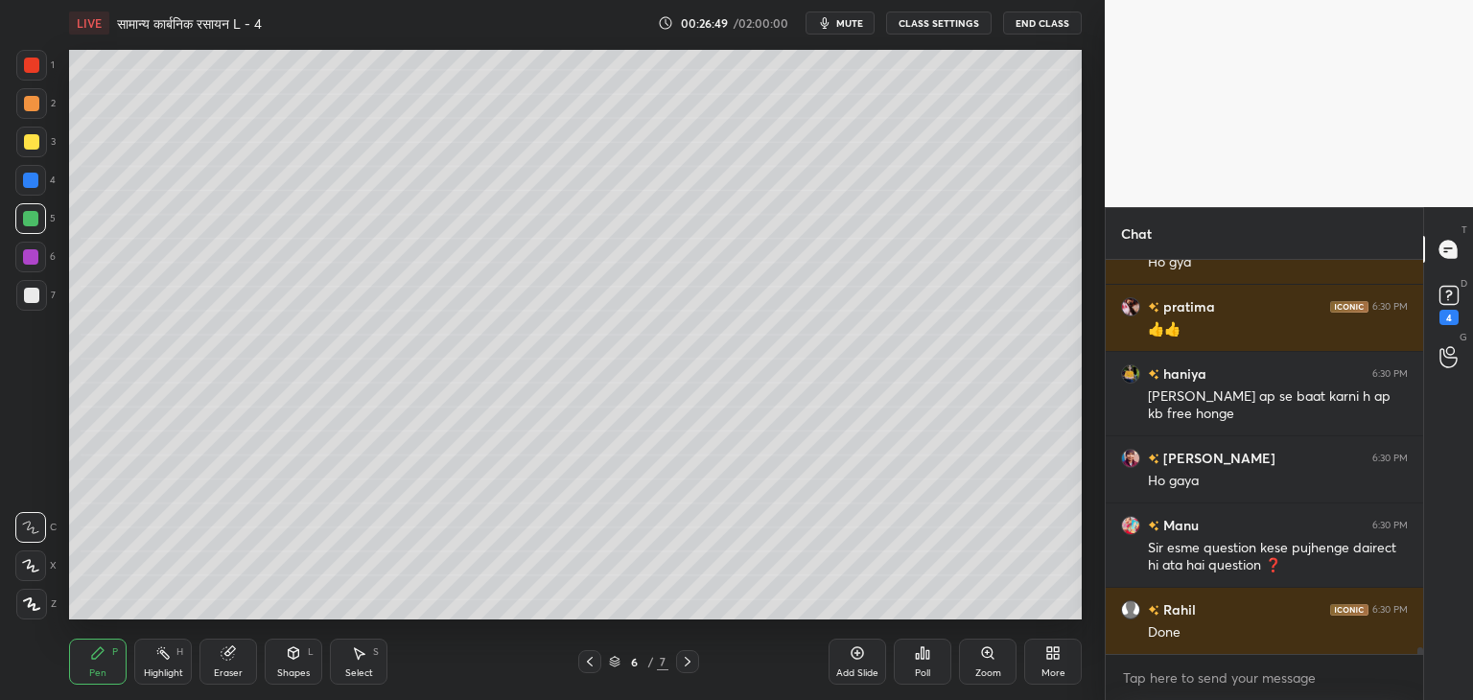
click at [106, 660] on div "Pen P" at bounding box center [98, 662] width 58 height 46
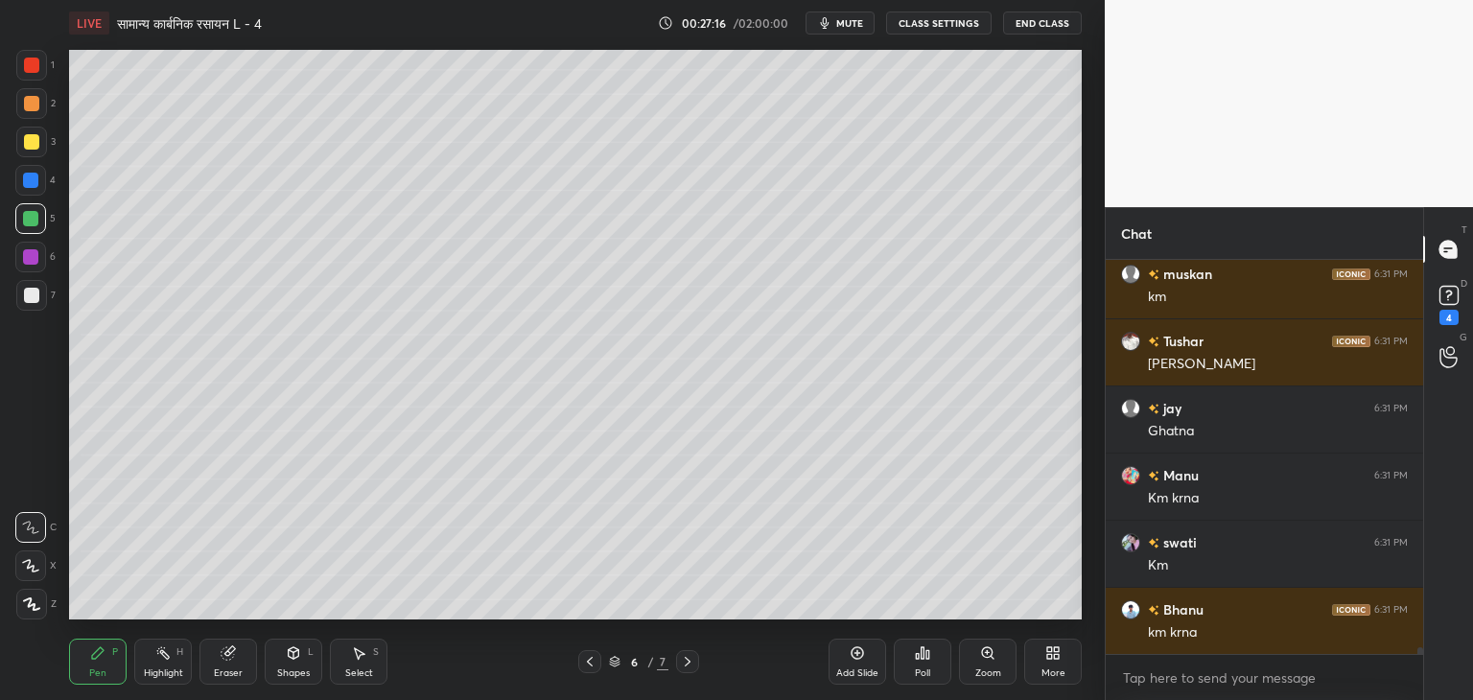
scroll to position [24401, 0]
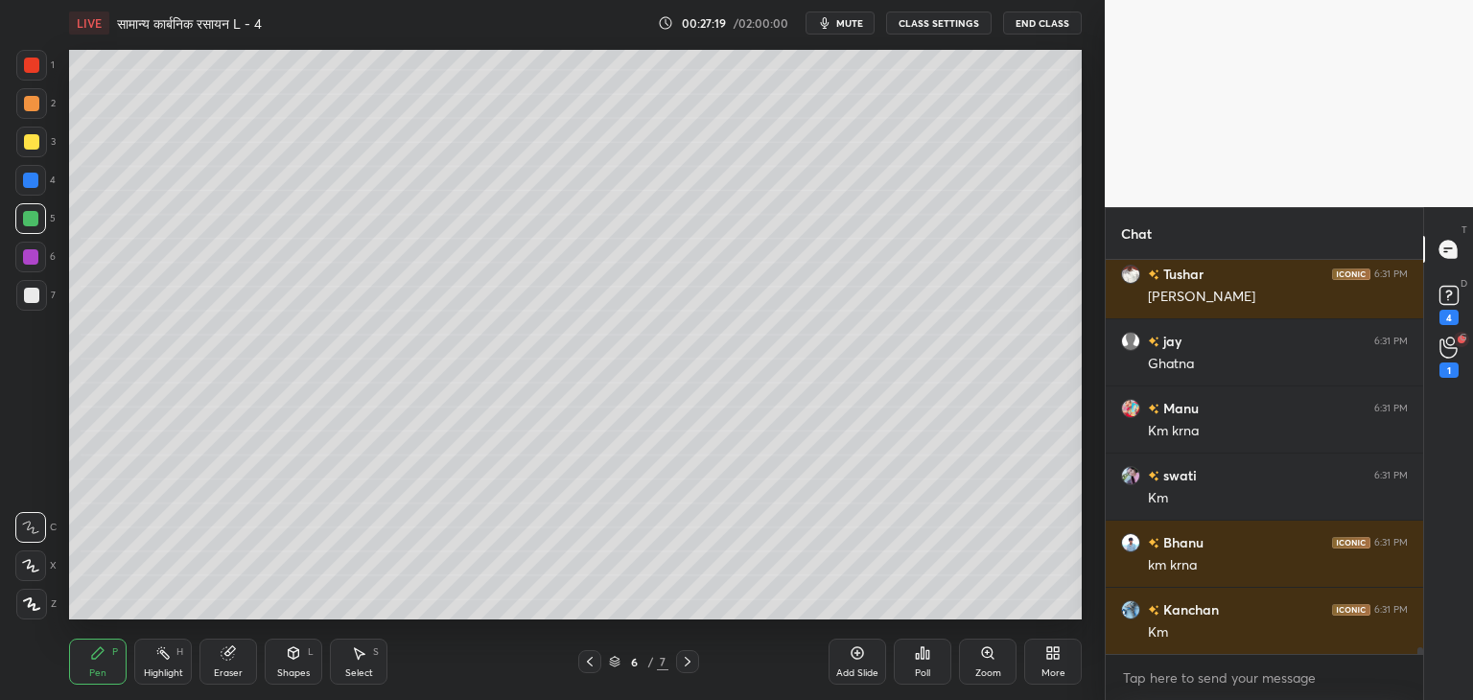
click at [33, 139] on div at bounding box center [31, 141] width 15 height 15
click at [230, 662] on div "Eraser" at bounding box center [229, 662] width 58 height 46
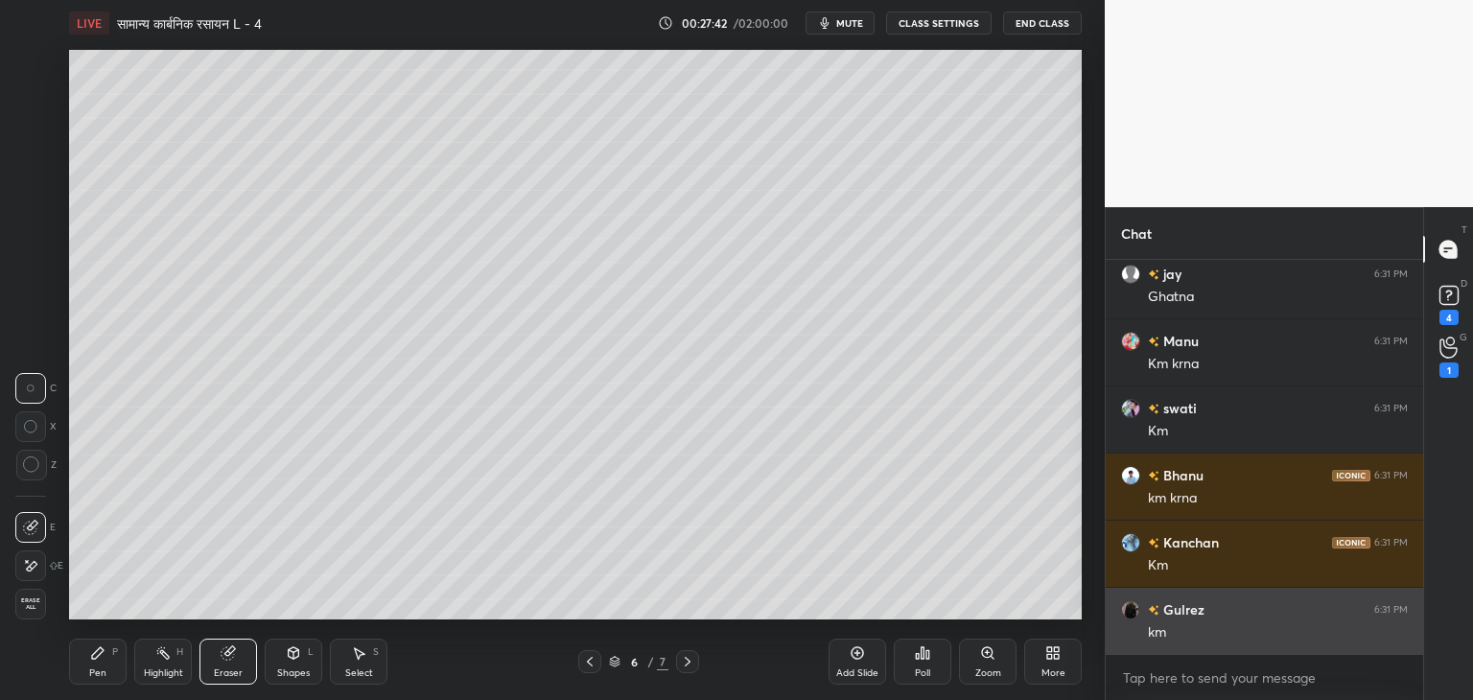
click at [106, 664] on div "Pen P" at bounding box center [98, 662] width 58 height 46
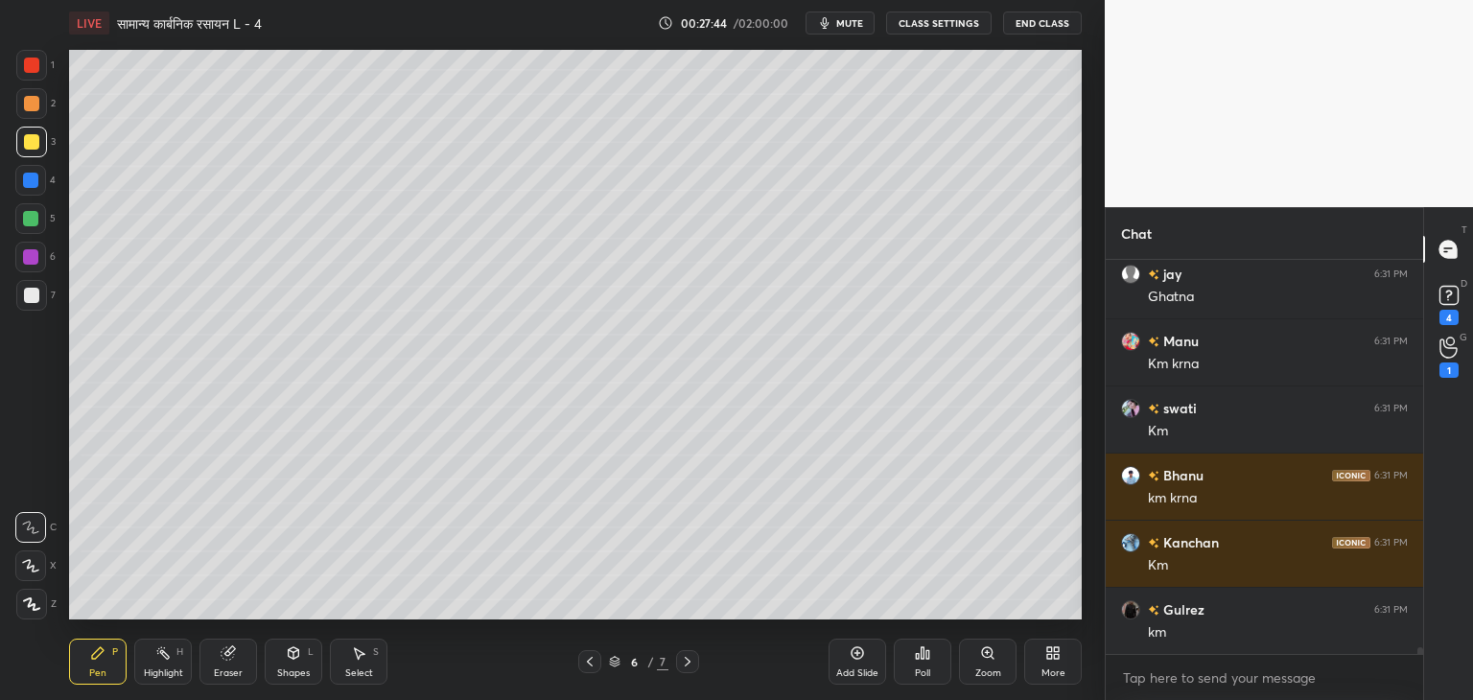
click at [31, 144] on div at bounding box center [31, 141] width 15 height 15
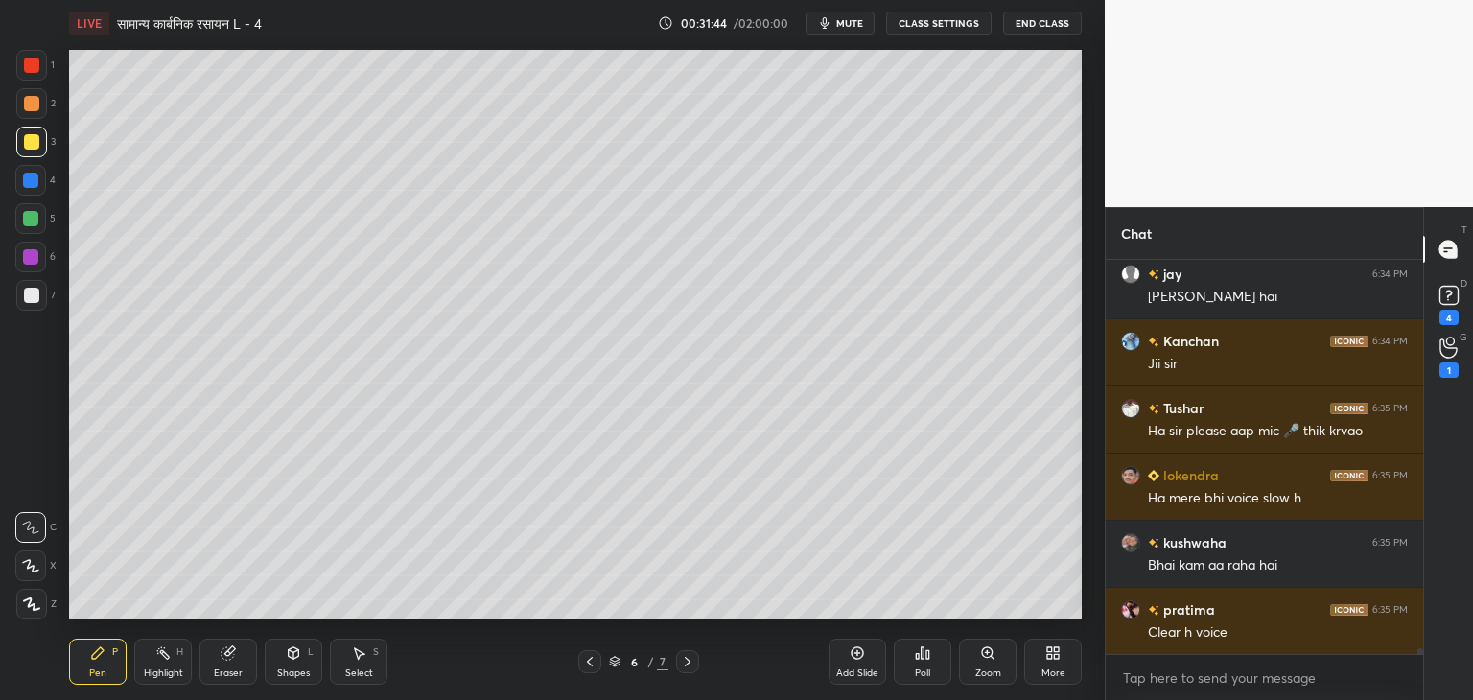
scroll to position [26788, 0]
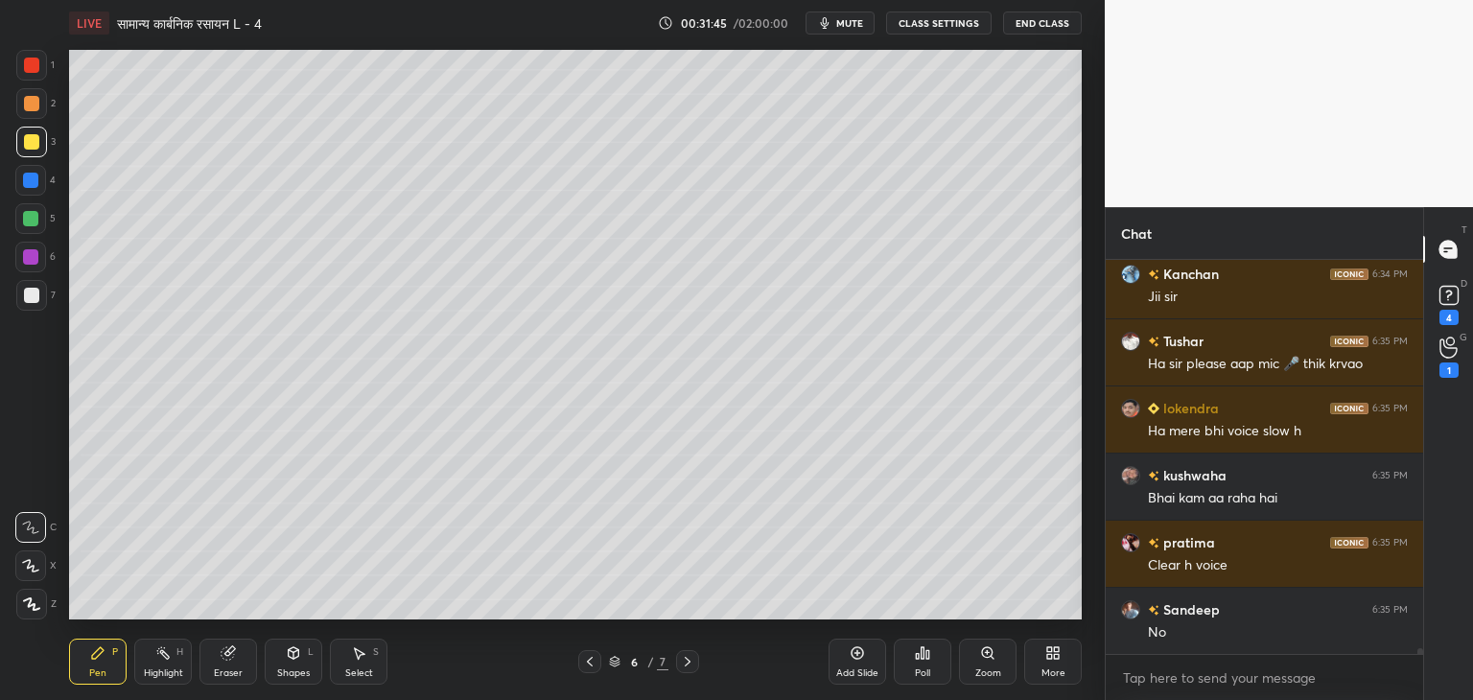
click at [947, 28] on button "CLASS SETTINGS" at bounding box center [939, 23] width 106 height 23
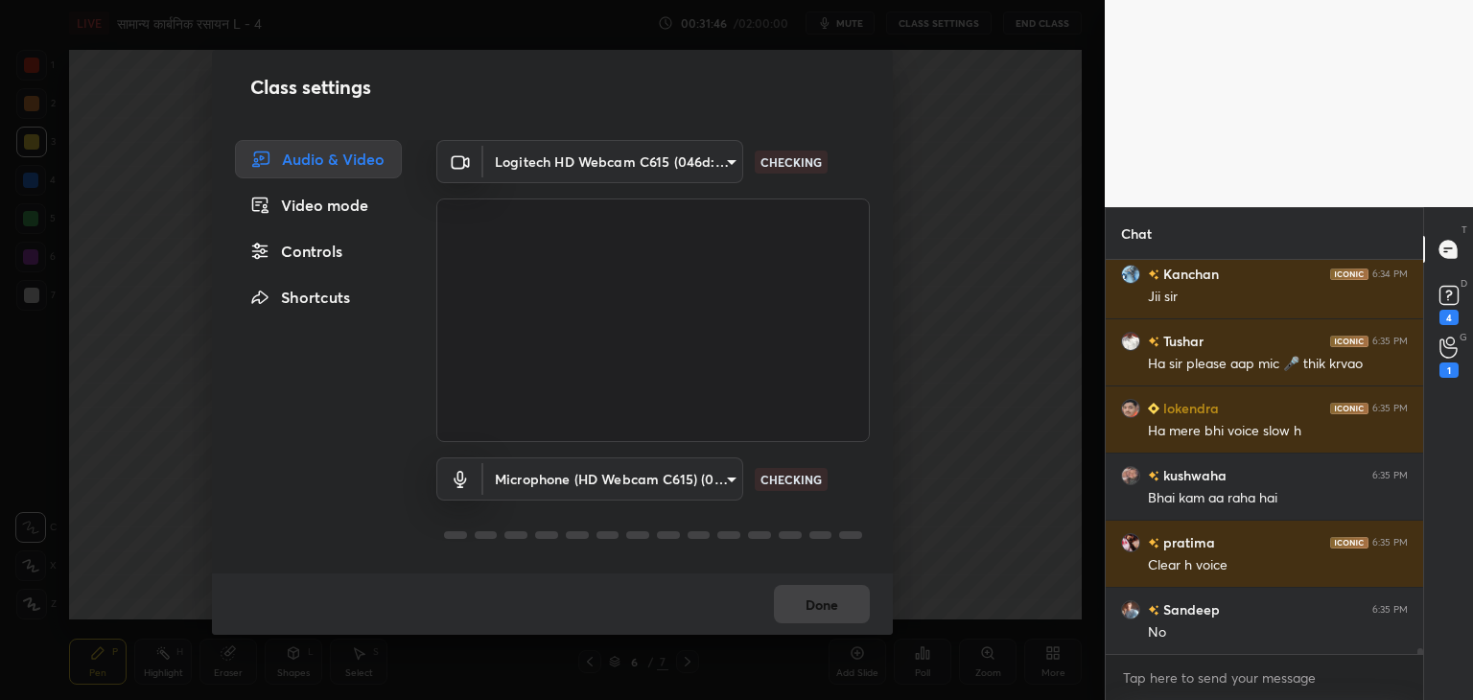
scroll to position [26855, 0]
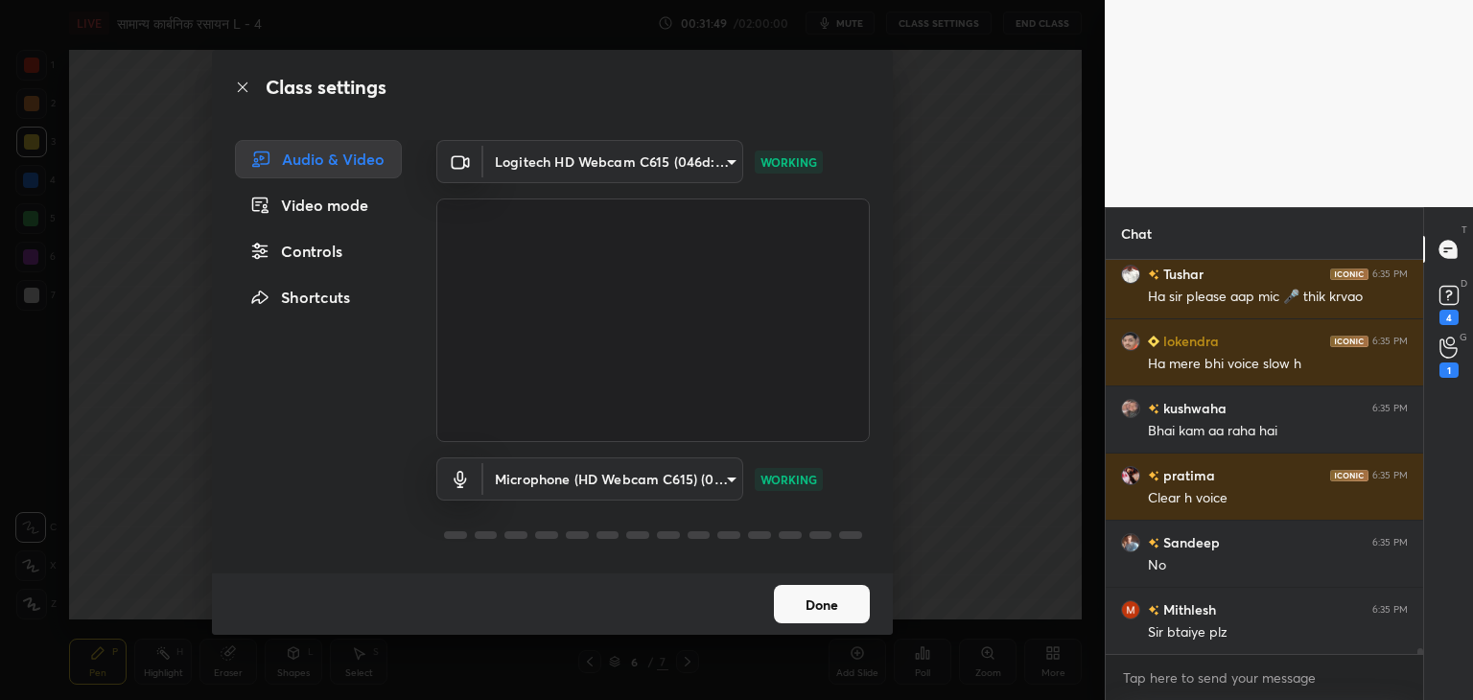
click at [937, 194] on div "Class settings Audio & Video Video mode Controls Shortcuts Logitech HD Webcam C…" at bounding box center [552, 350] width 1105 height 700
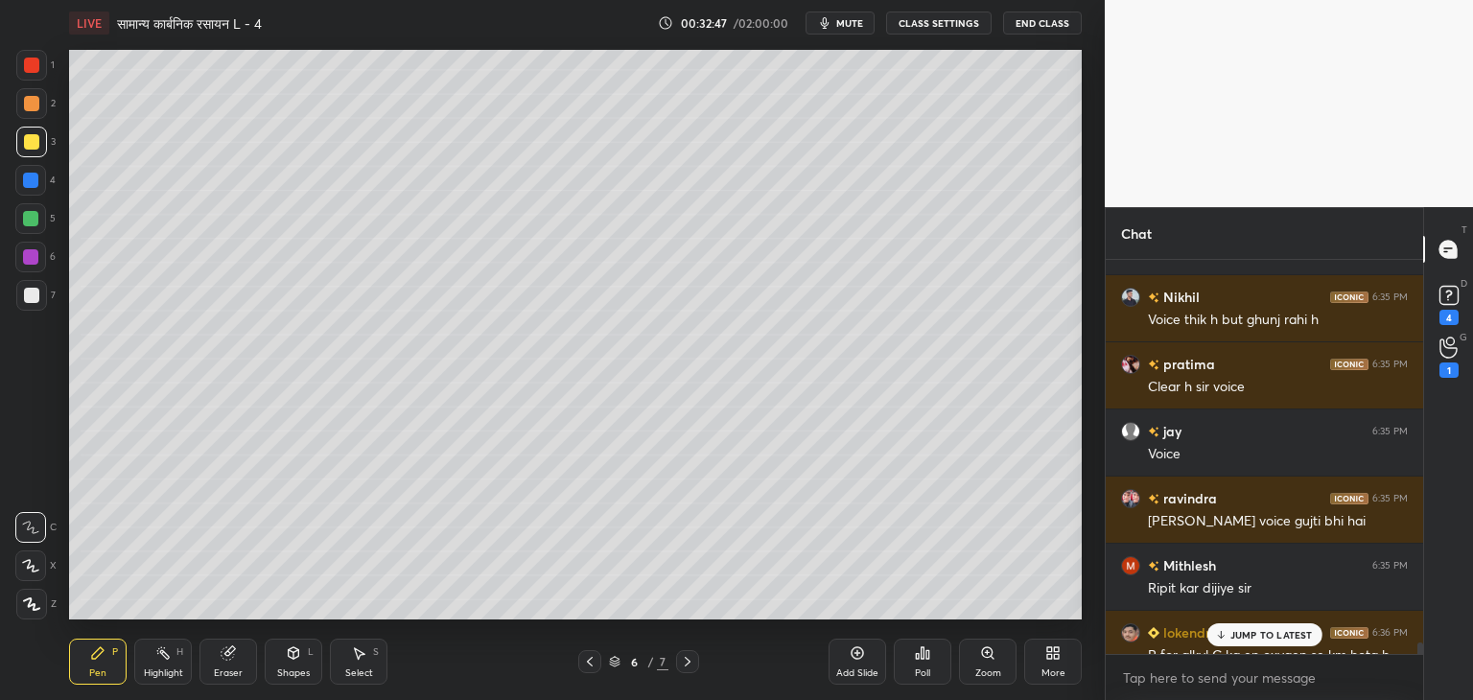
scroll to position [25809, 0]
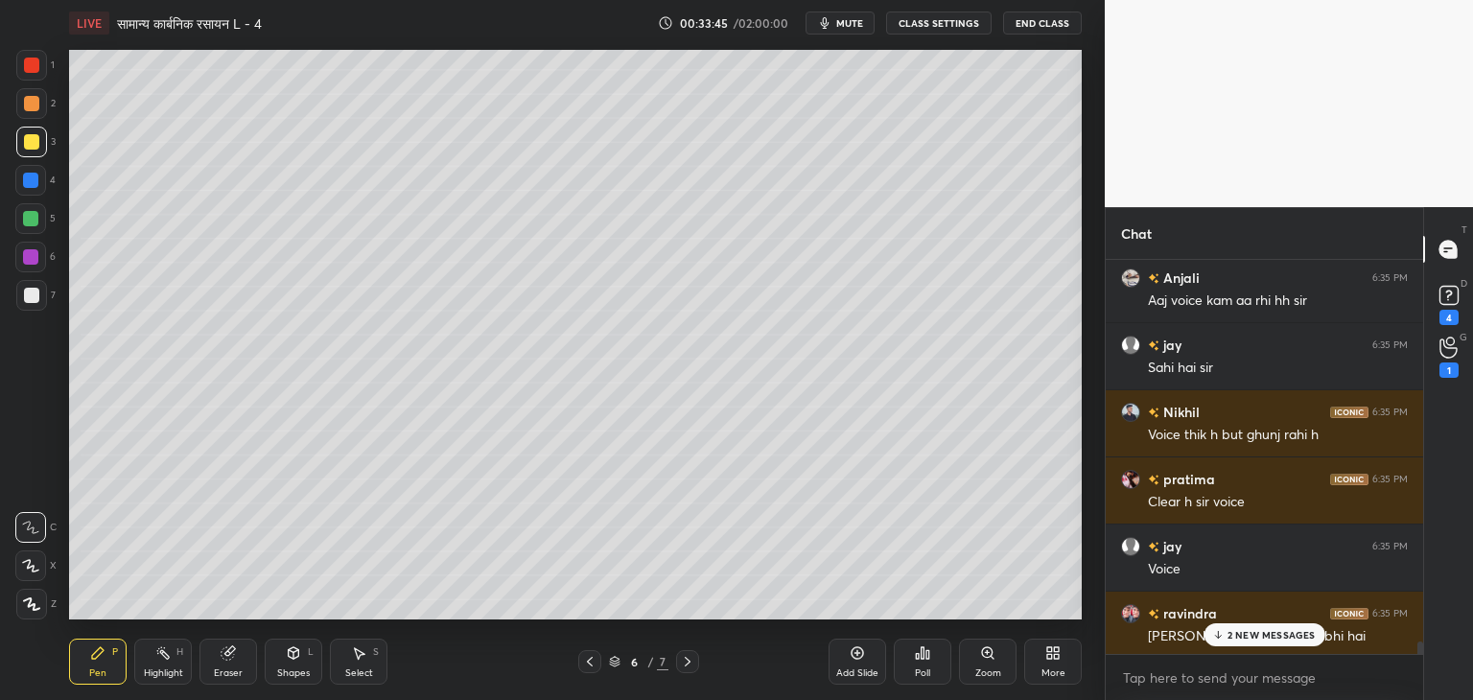
click at [1231, 641] on p "2 NEW MESSAGES" at bounding box center [1272, 635] width 88 height 12
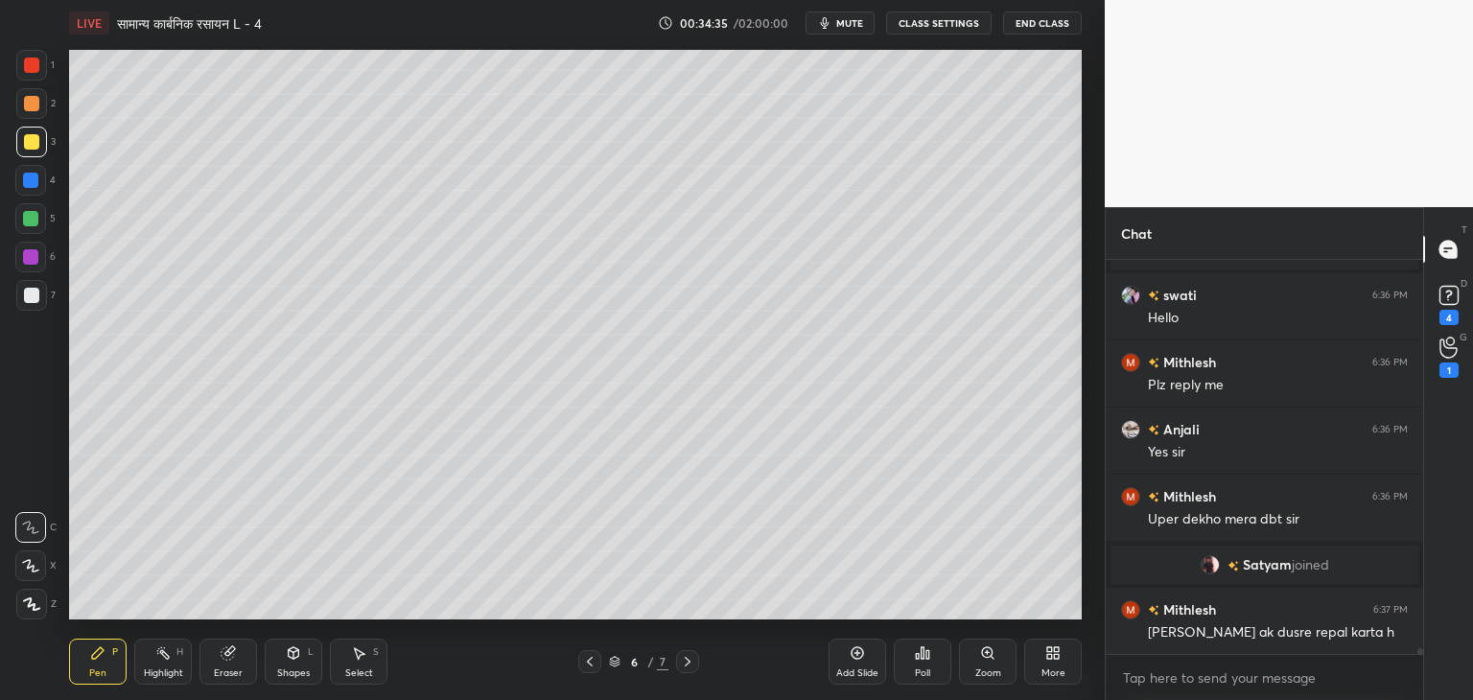
scroll to position [26862, 0]
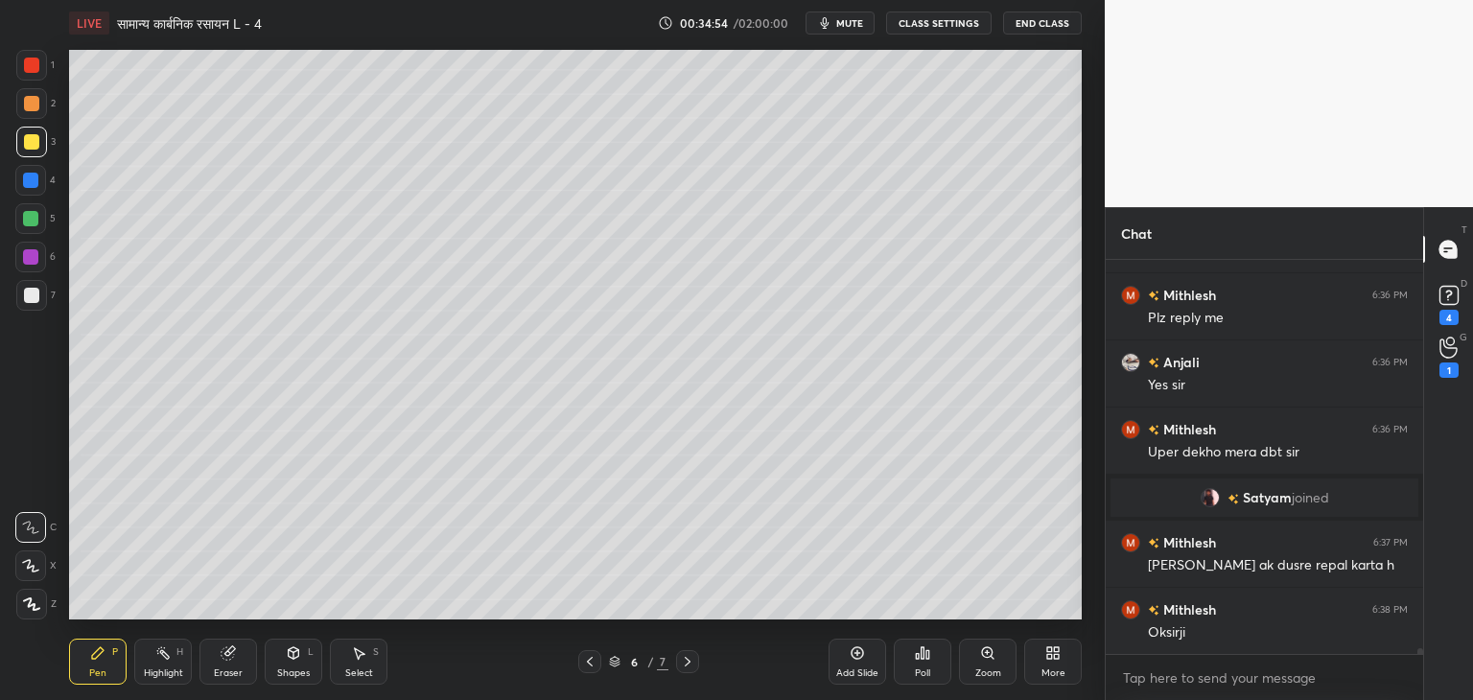
click at [38, 218] on div at bounding box center [30, 218] width 15 height 15
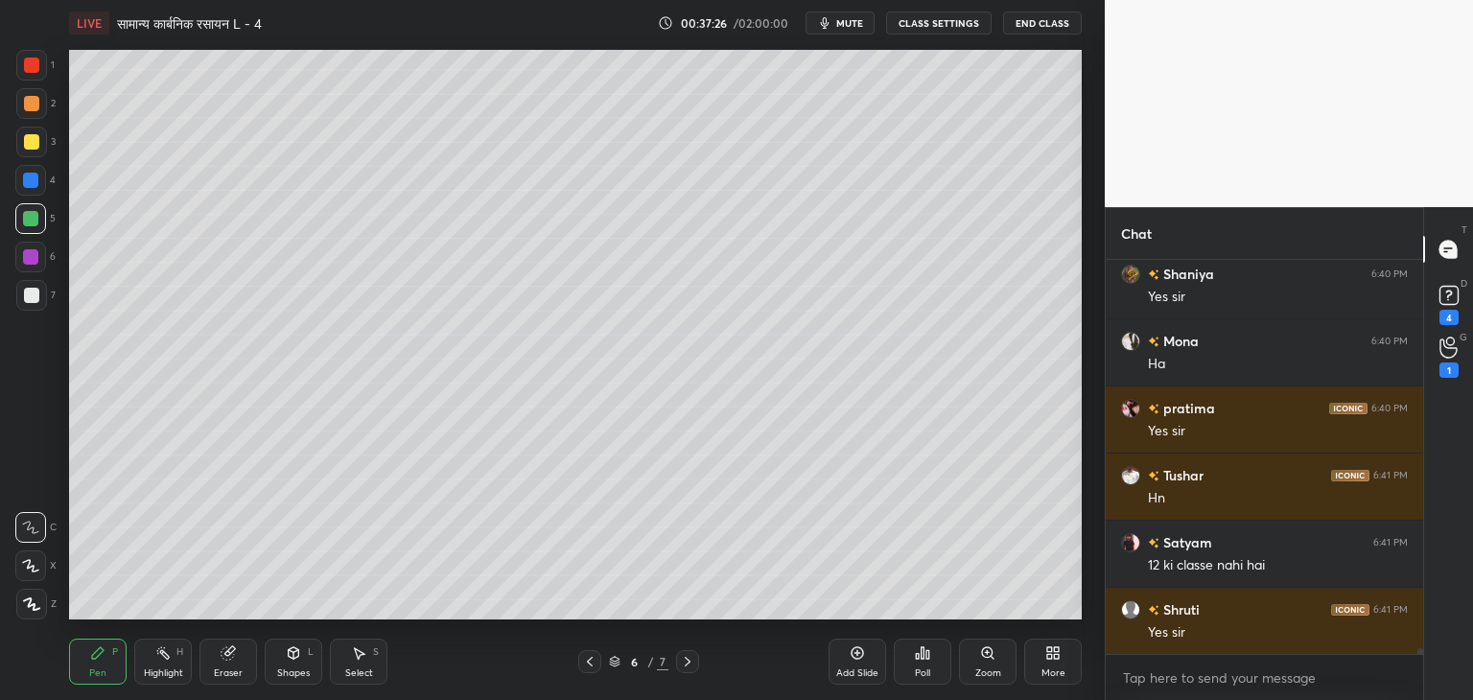
scroll to position [29117, 0]
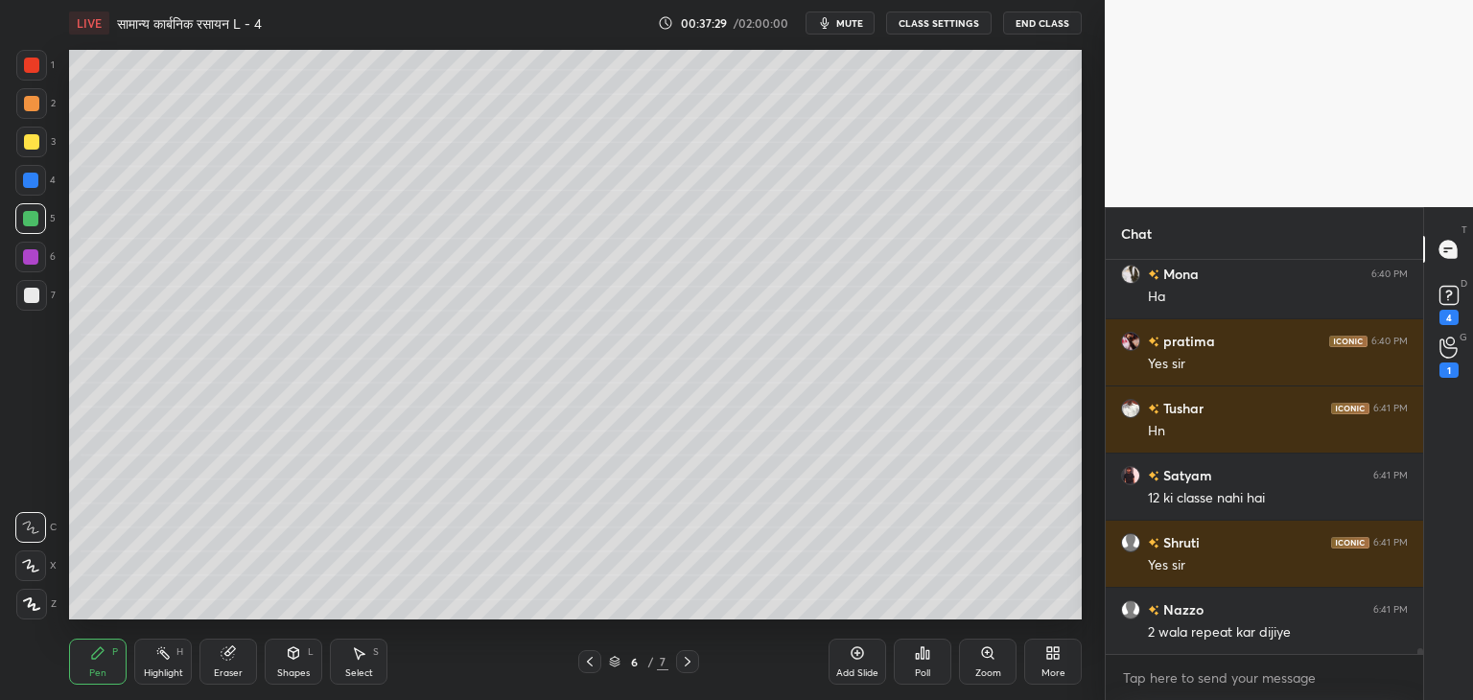
click at [28, 147] on div at bounding box center [31, 141] width 15 height 15
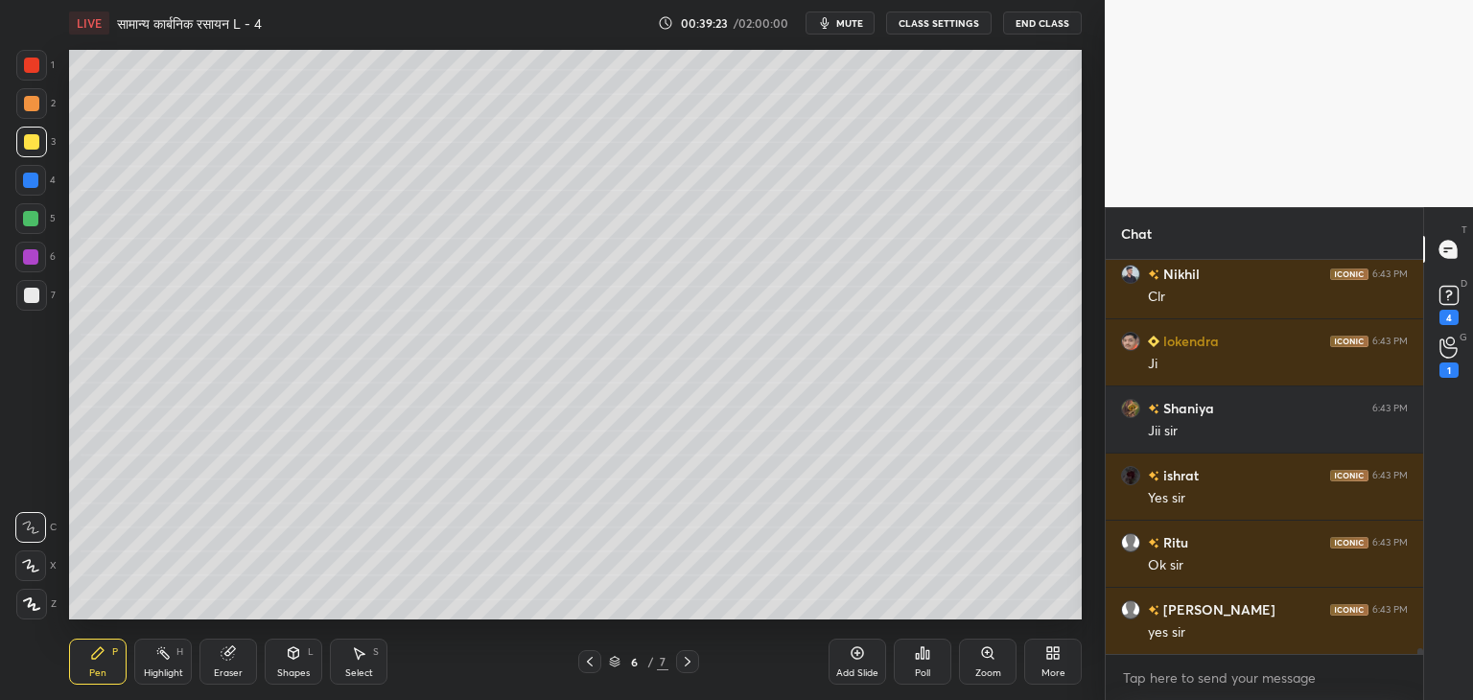
scroll to position [29063, 0]
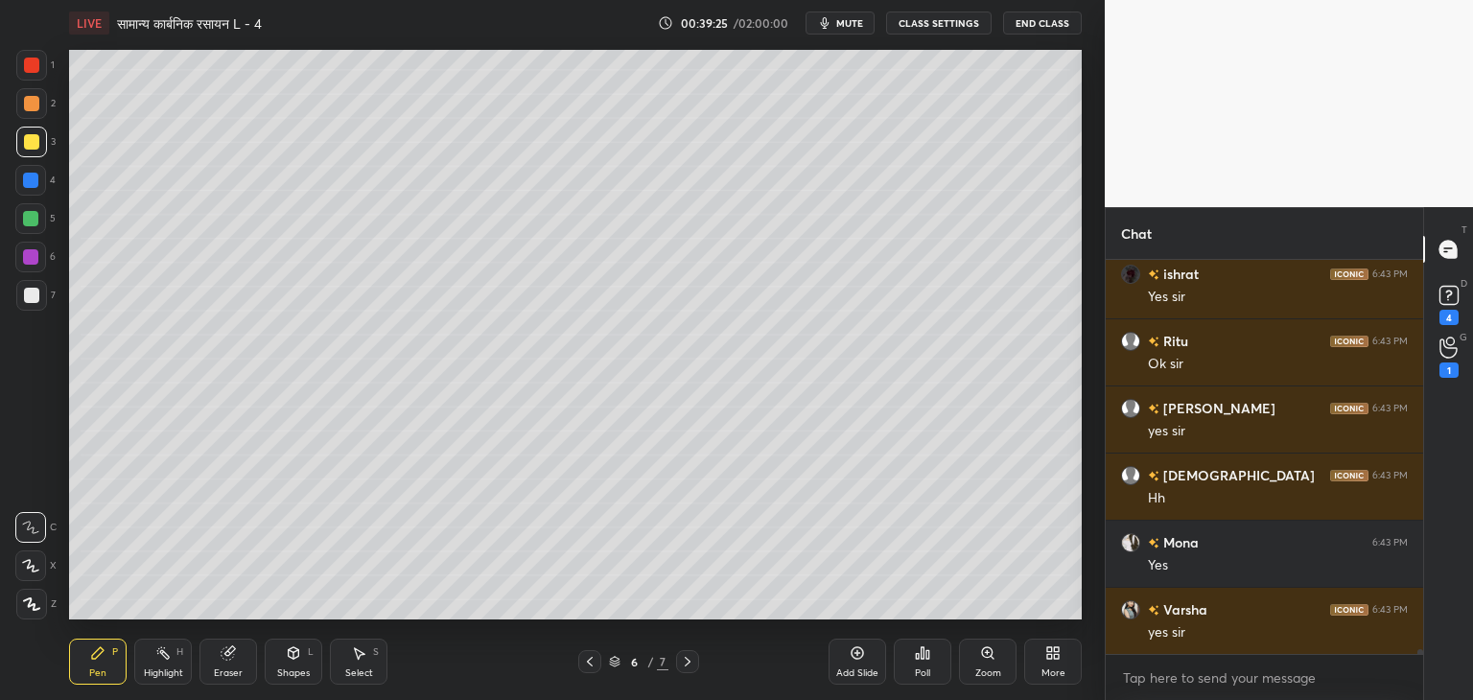
click at [858, 661] on div "Add Slide" at bounding box center [858, 662] width 58 height 46
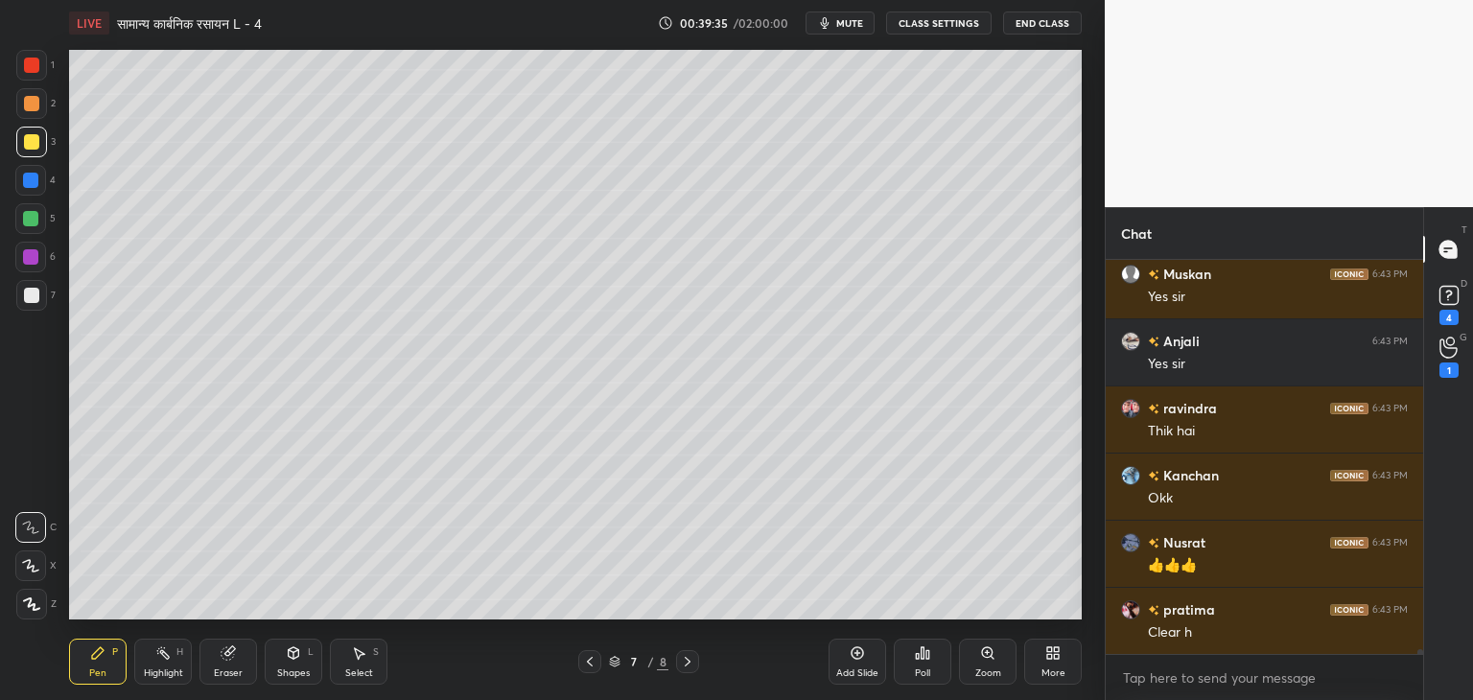
scroll to position [29802, 0]
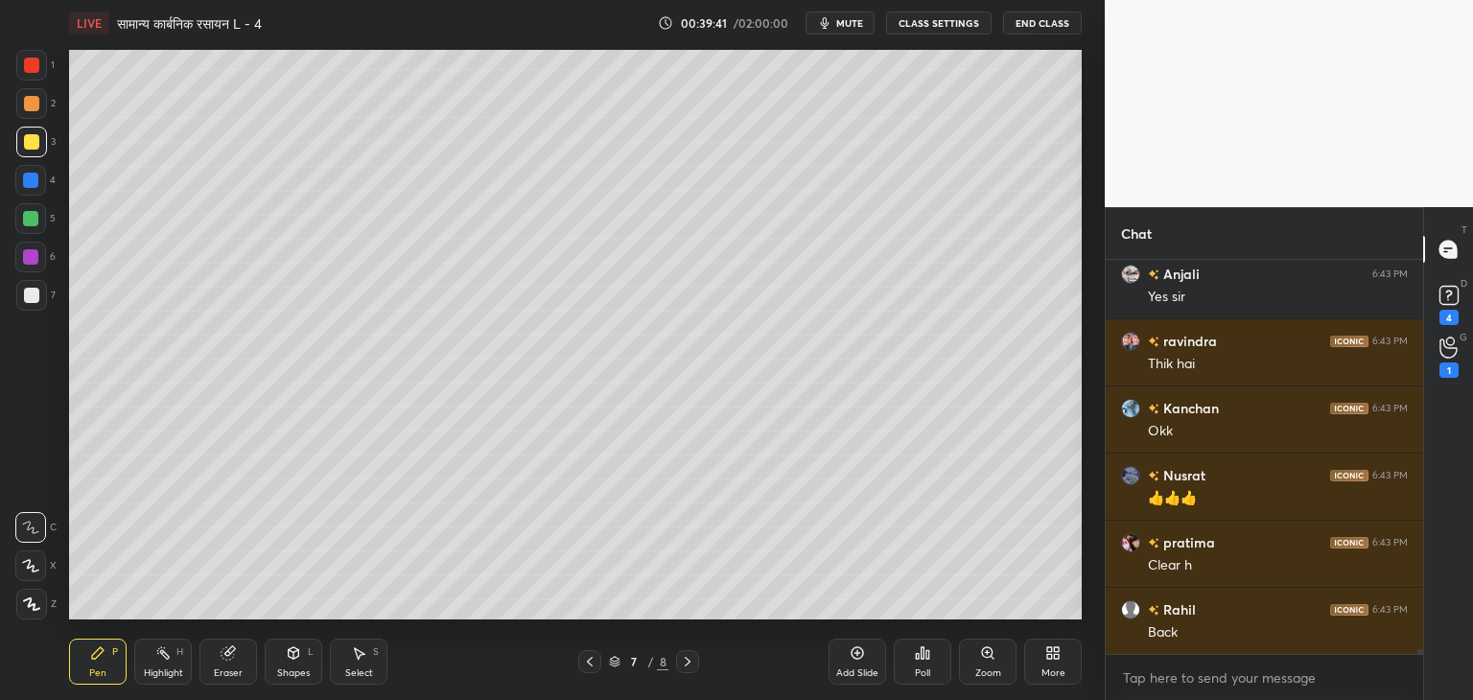
click at [367, 661] on div "Select S" at bounding box center [359, 662] width 58 height 46
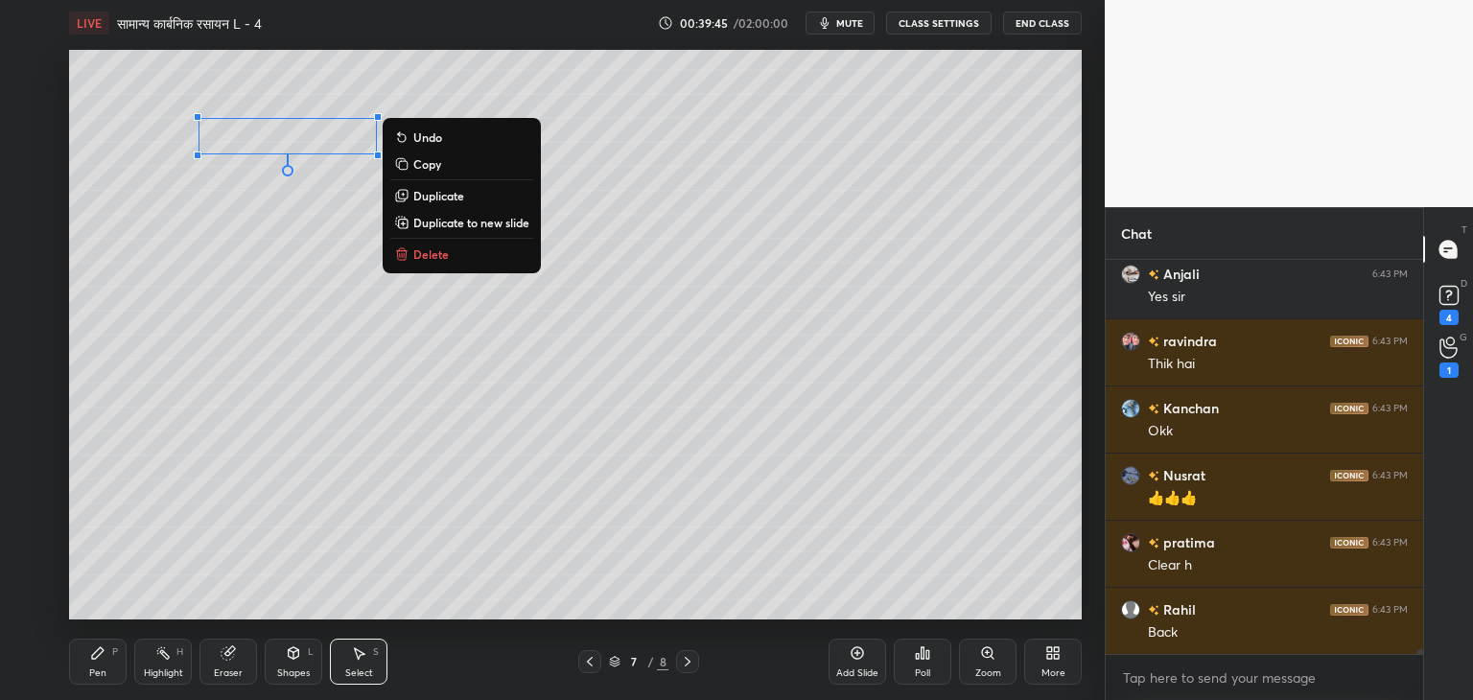
click at [104, 670] on div "Pen" at bounding box center [97, 674] width 17 height 10
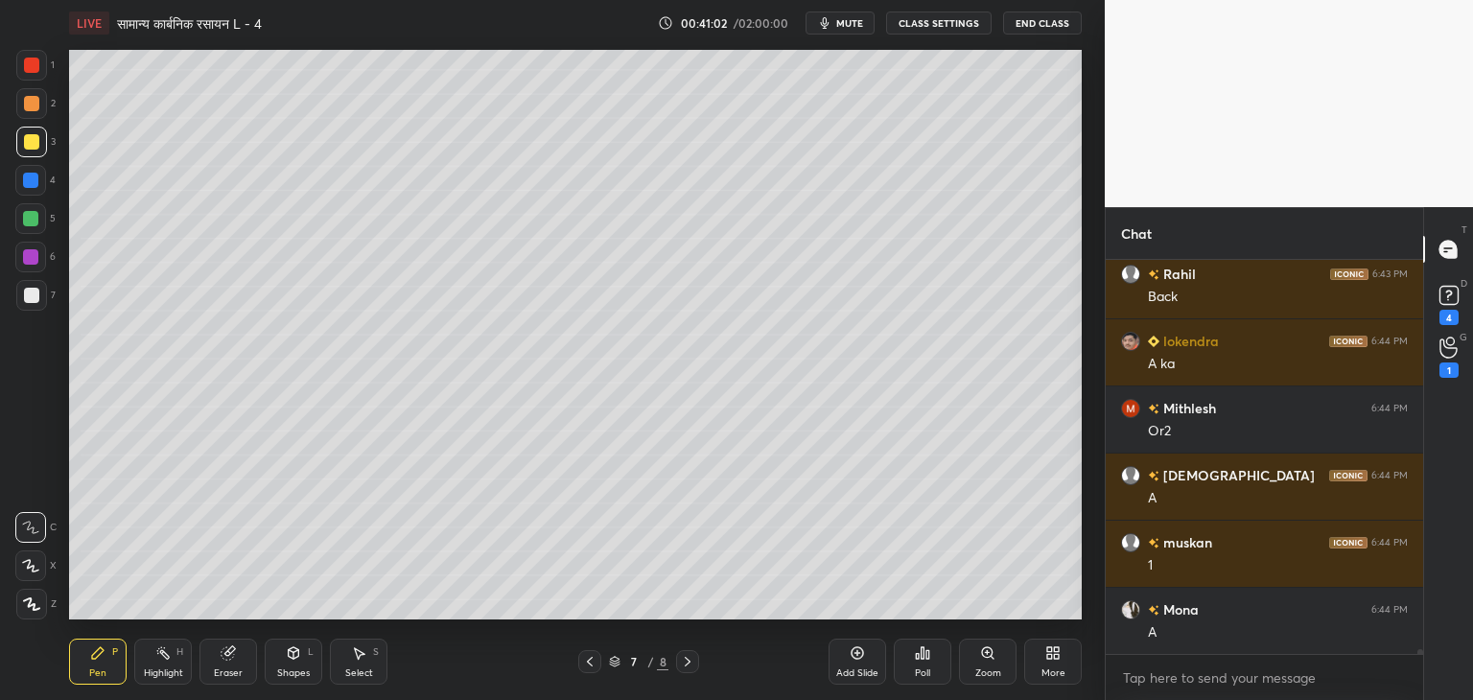
scroll to position [30272, 0]
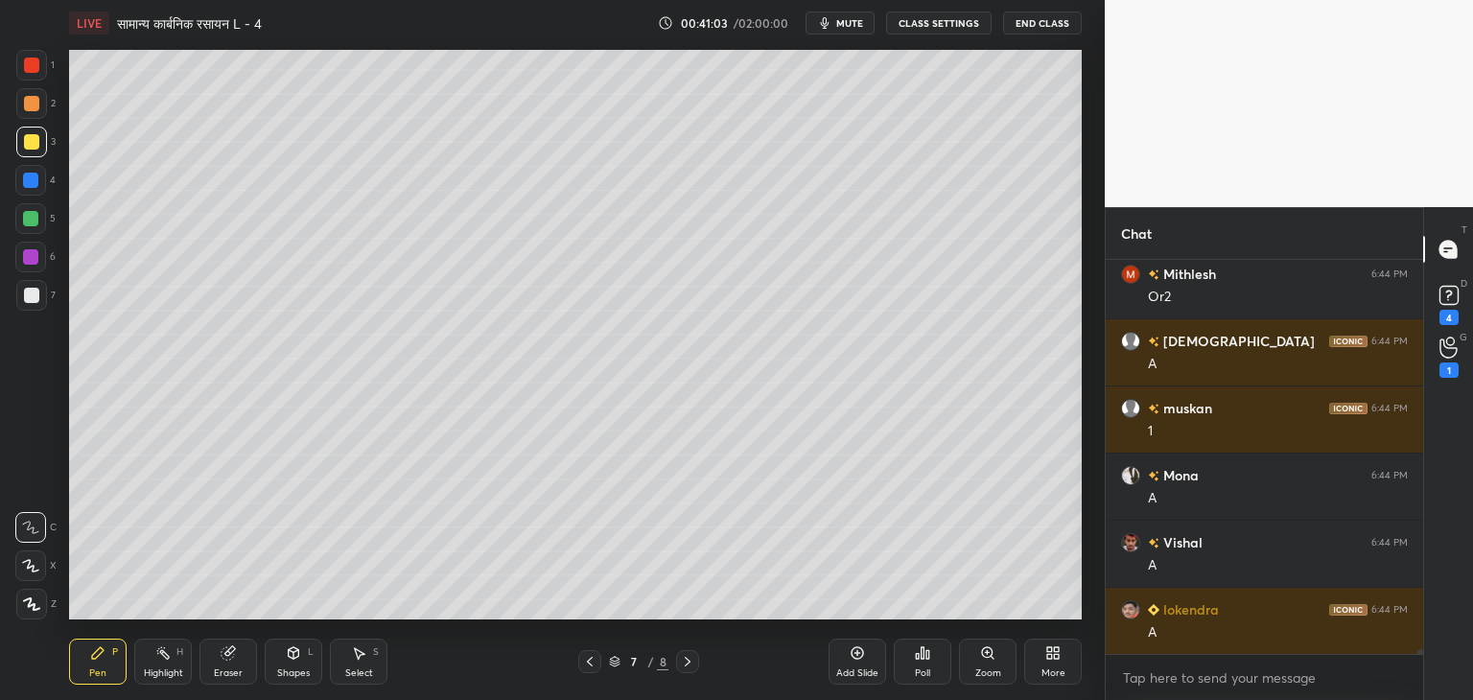
click at [30, 218] on div at bounding box center [30, 218] width 15 height 15
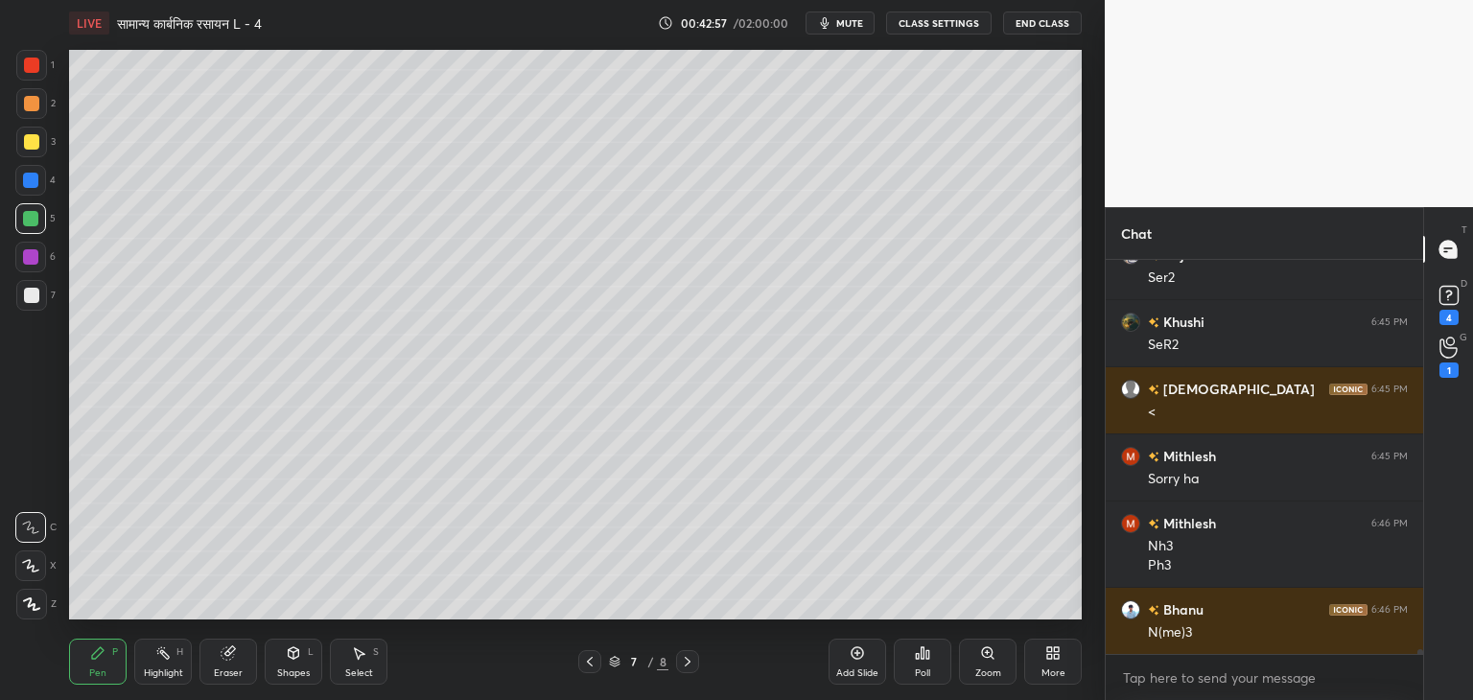
scroll to position [31711, 0]
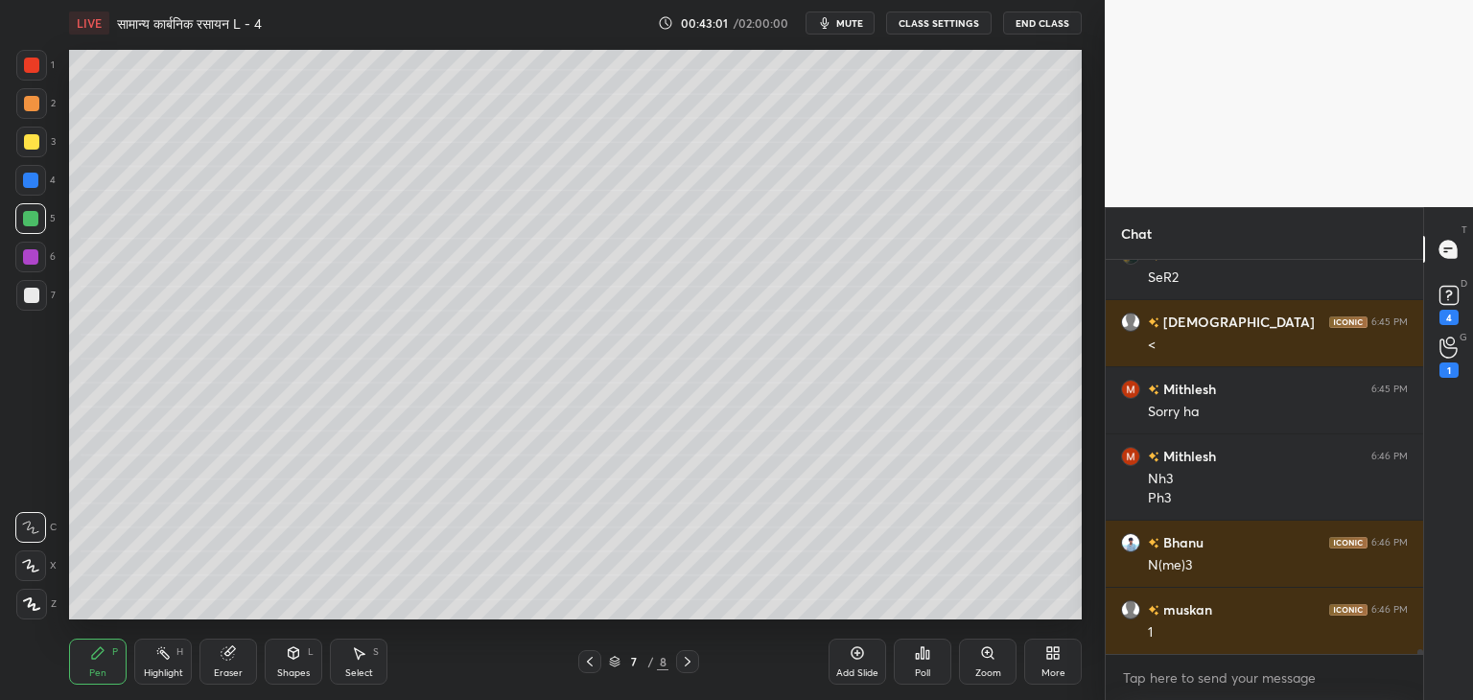
click at [240, 667] on div "Eraser" at bounding box center [229, 662] width 58 height 46
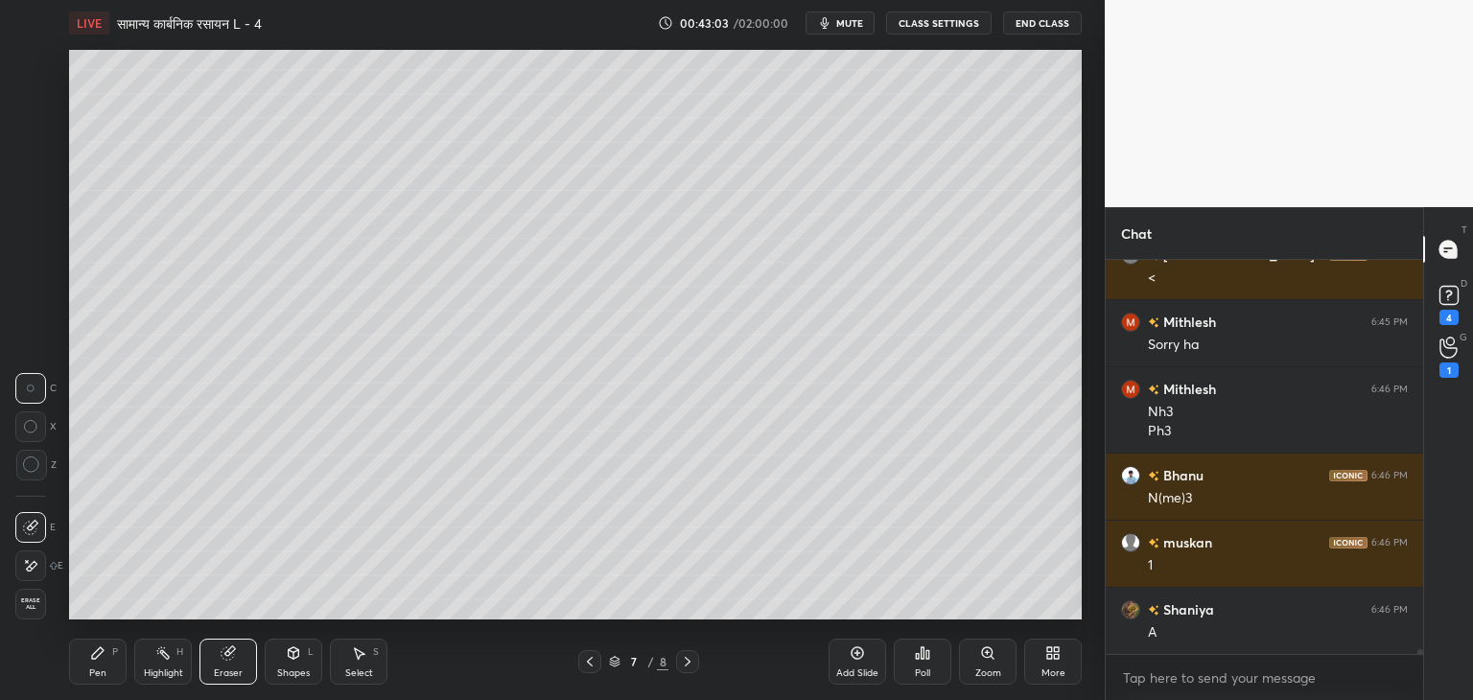
click at [103, 656] on icon at bounding box center [97, 653] width 15 height 15
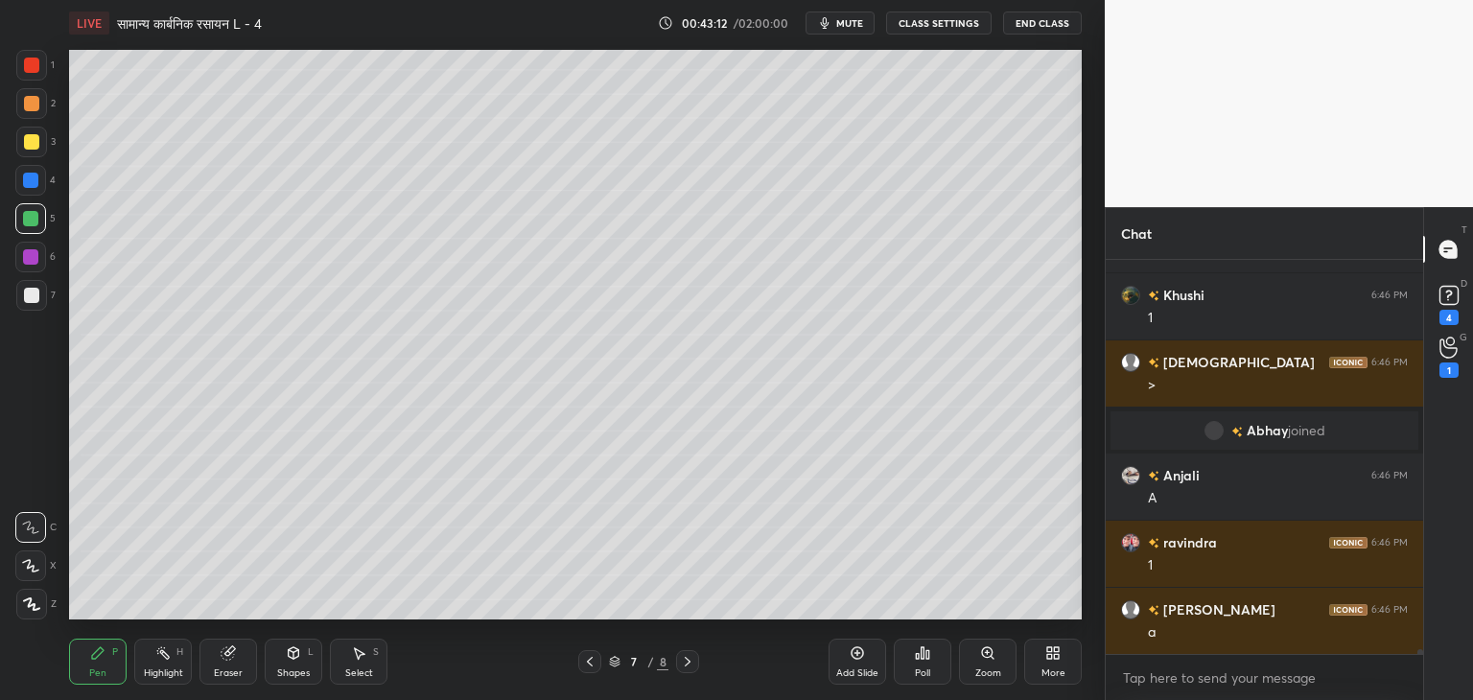
scroll to position [31749, 0]
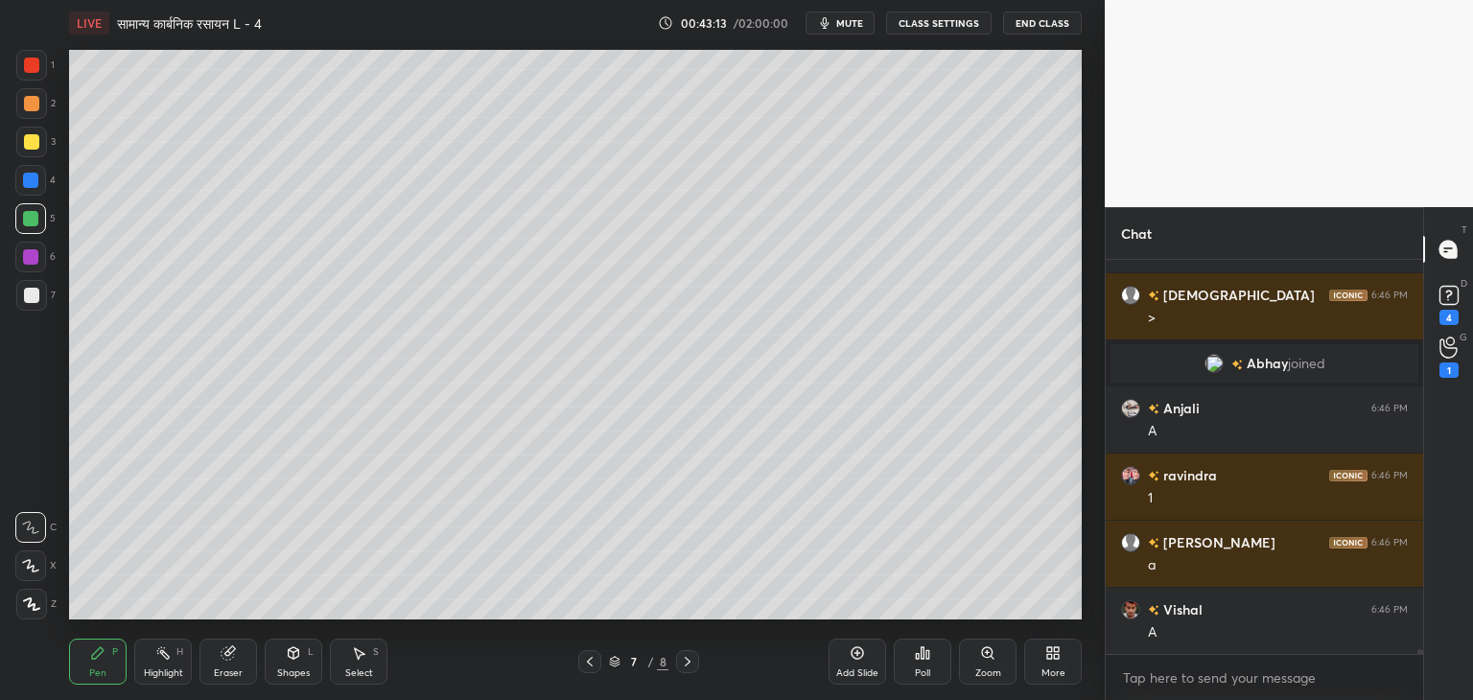
click at [32, 141] on div at bounding box center [31, 141] width 15 height 15
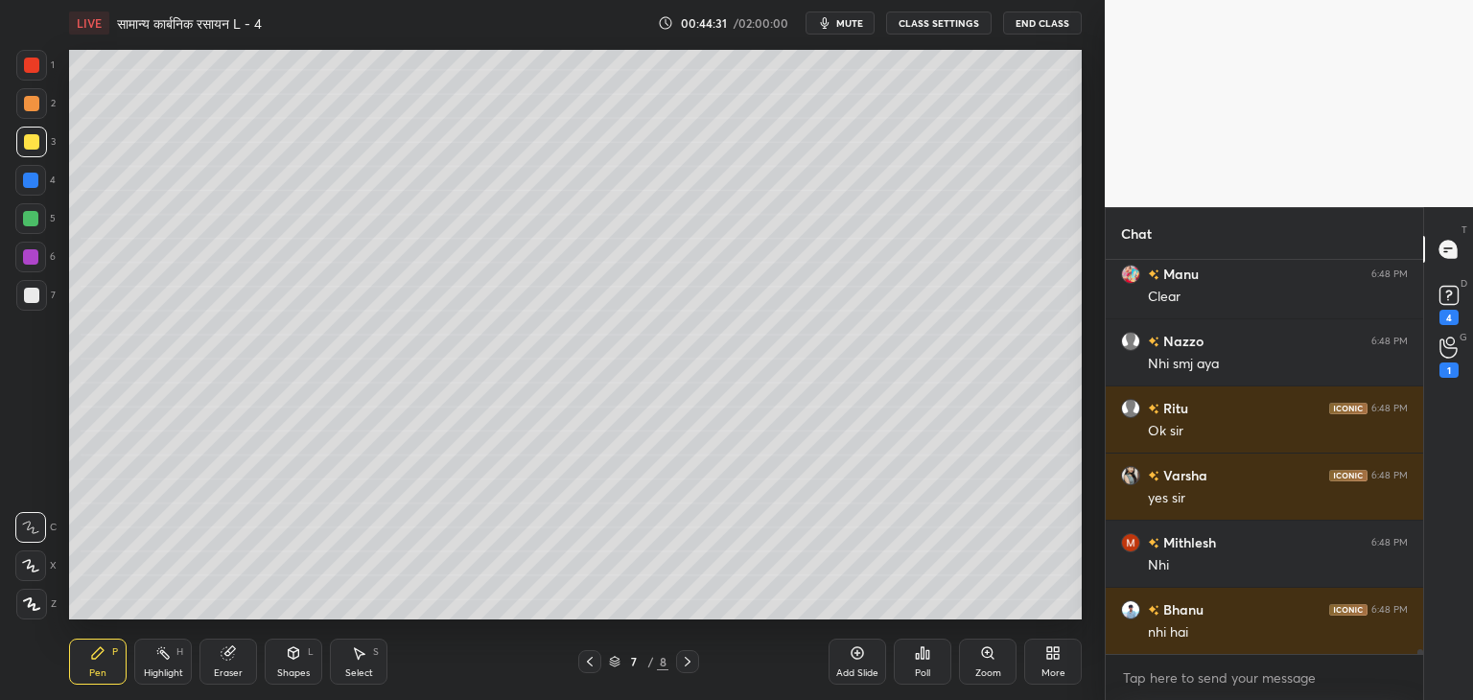
scroll to position [33649, 0]
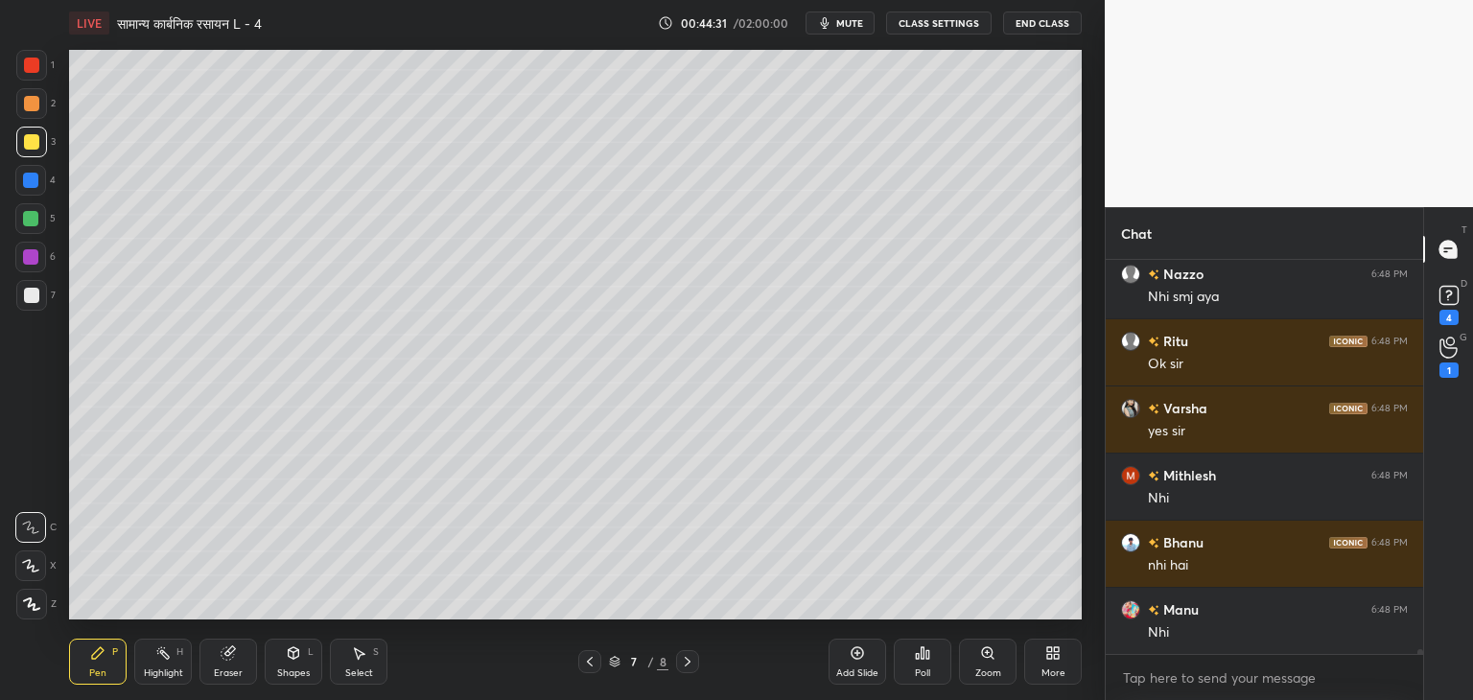
click at [868, 657] on div "Add Slide" at bounding box center [858, 662] width 58 height 46
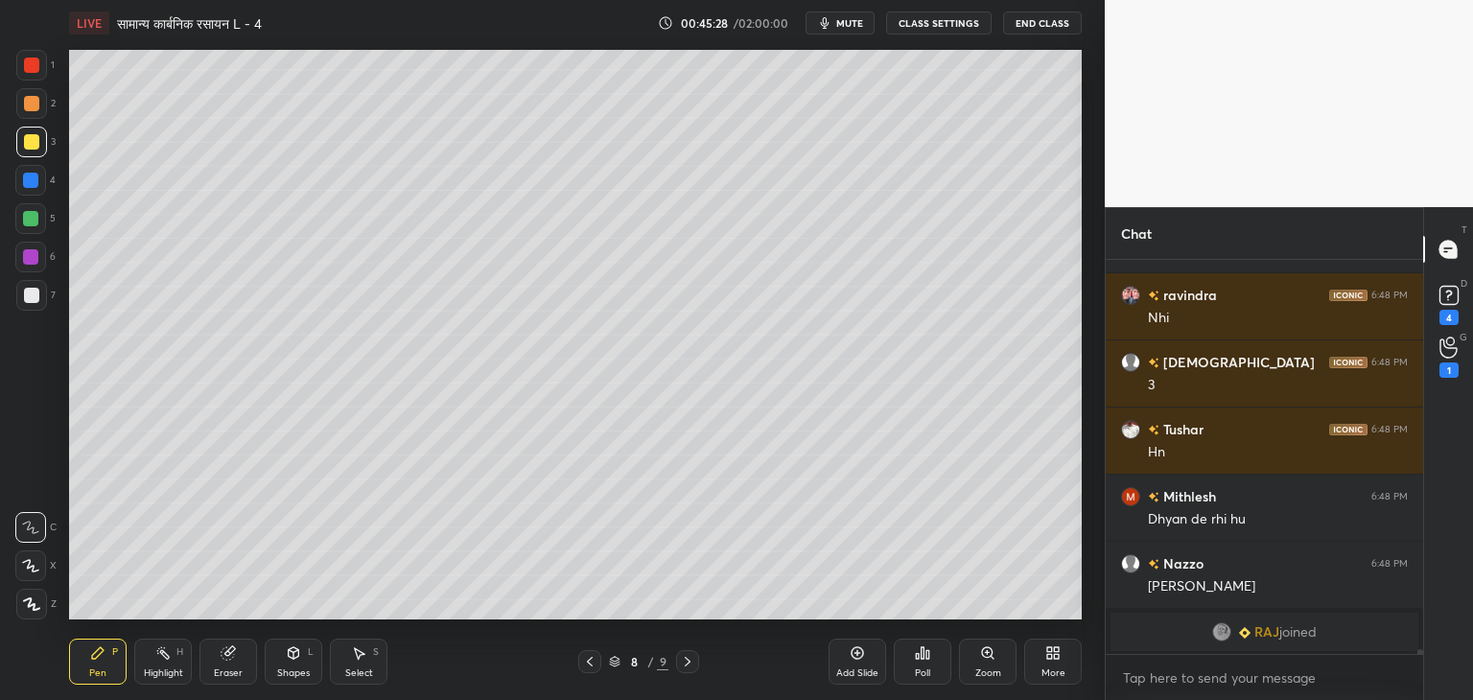
scroll to position [34389, 0]
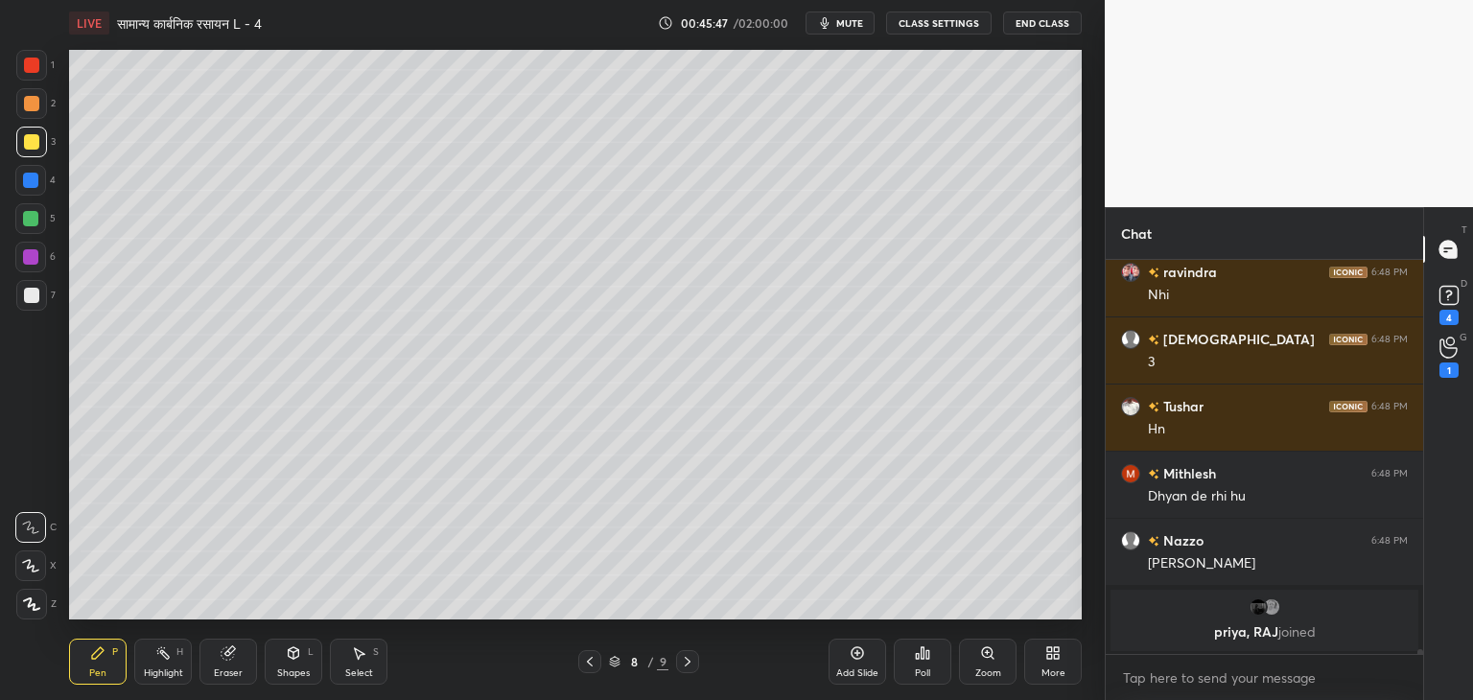
click at [222, 673] on div "Eraser" at bounding box center [228, 674] width 29 height 10
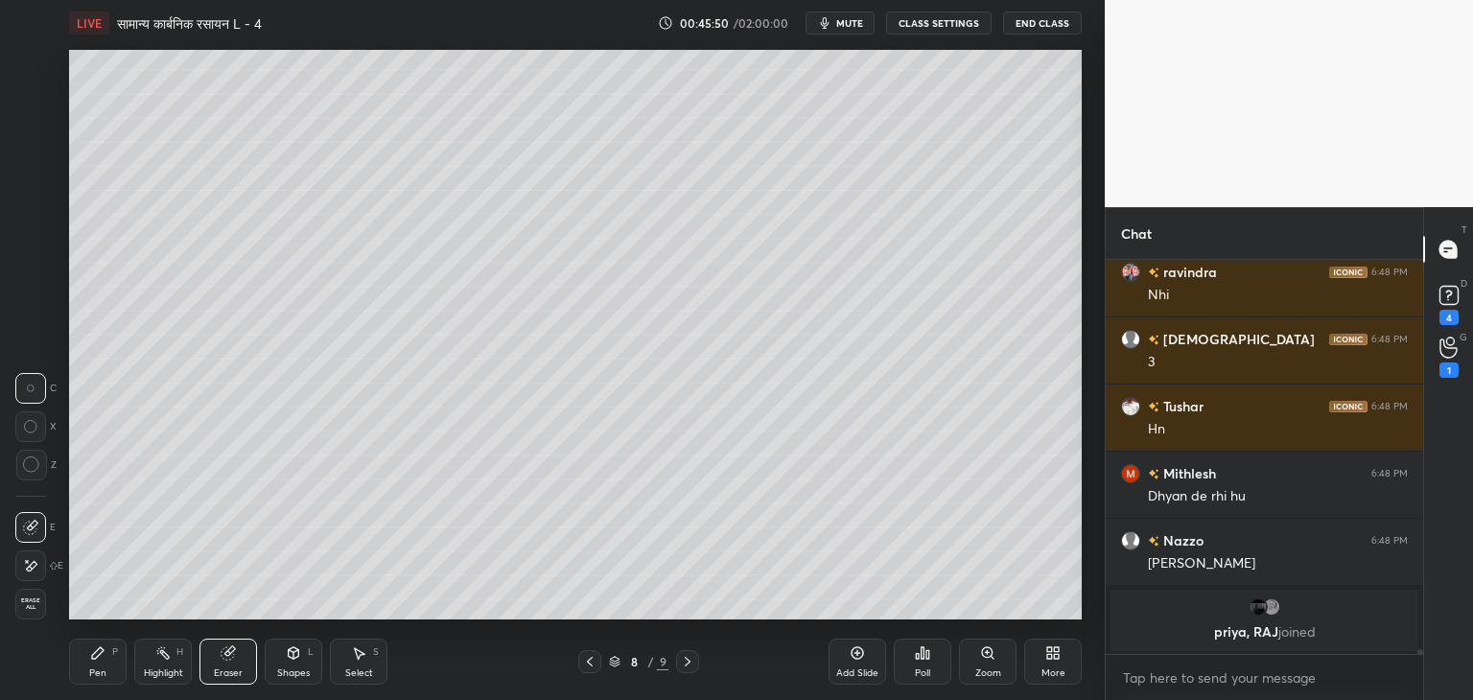
click at [120, 657] on div "Pen P" at bounding box center [98, 662] width 58 height 46
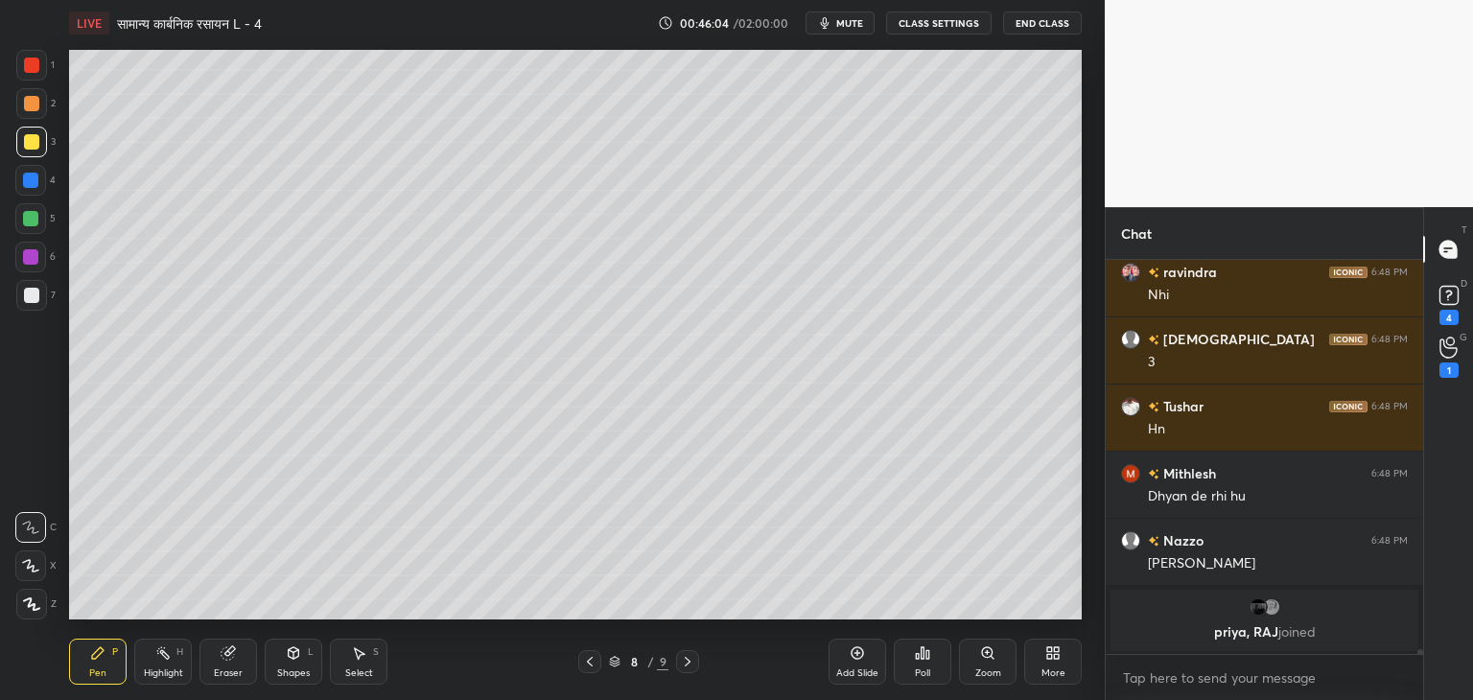
click at [235, 669] on div "Eraser" at bounding box center [228, 674] width 29 height 10
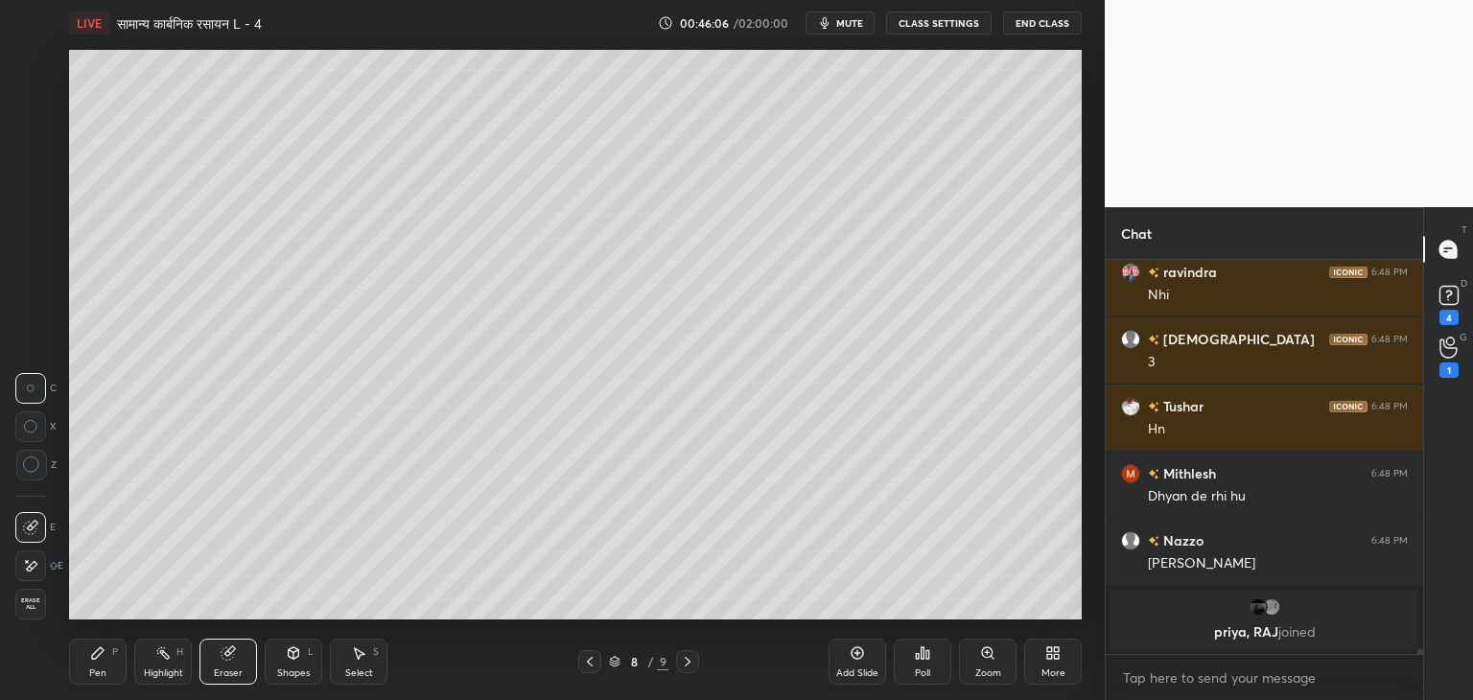
click at [103, 661] on icon at bounding box center [97, 653] width 15 height 15
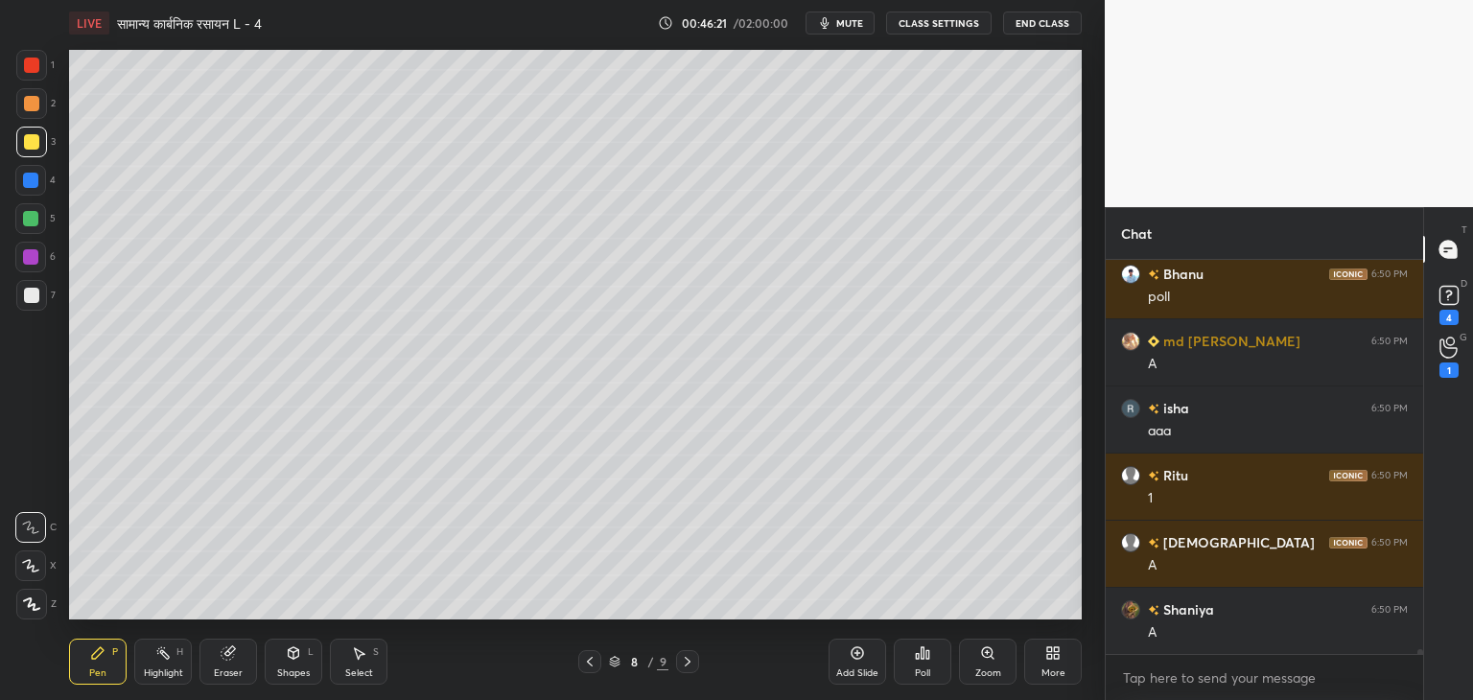
scroll to position [34266, 0]
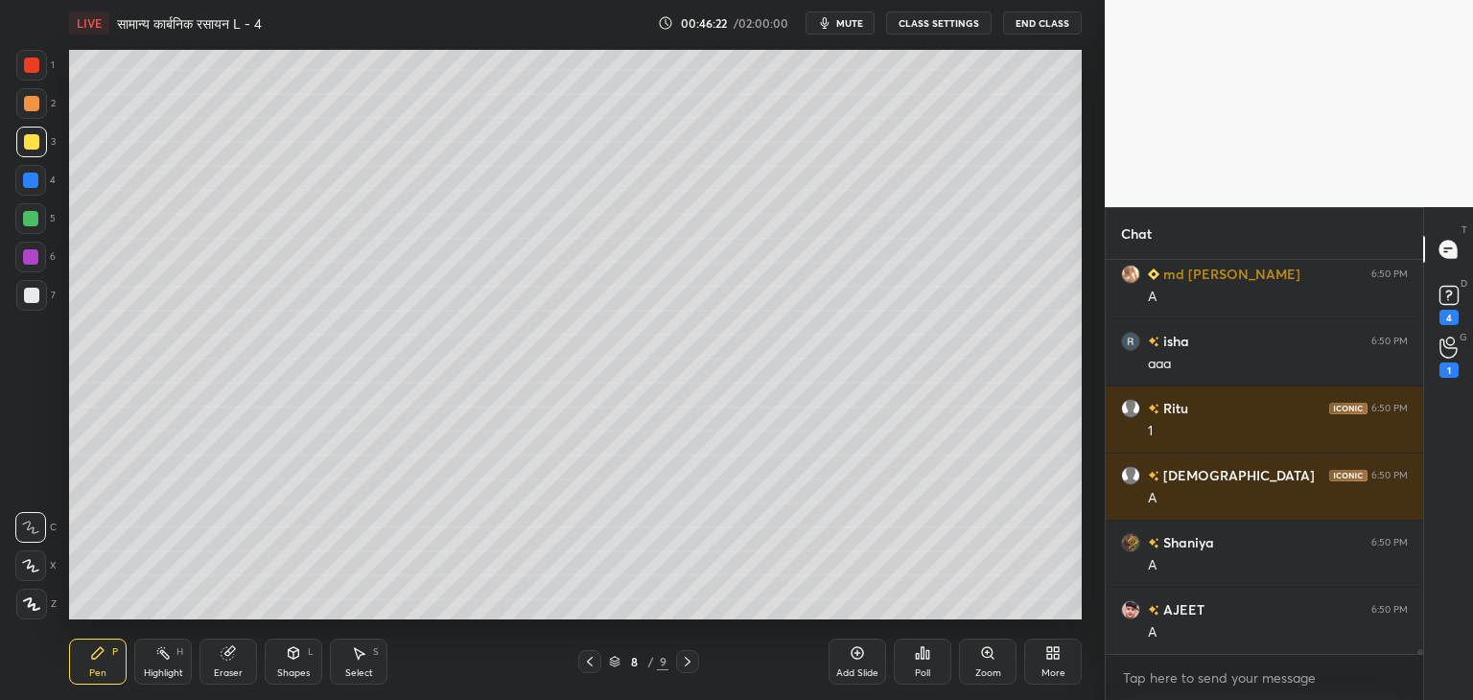
click at [38, 219] on div at bounding box center [30, 218] width 15 height 15
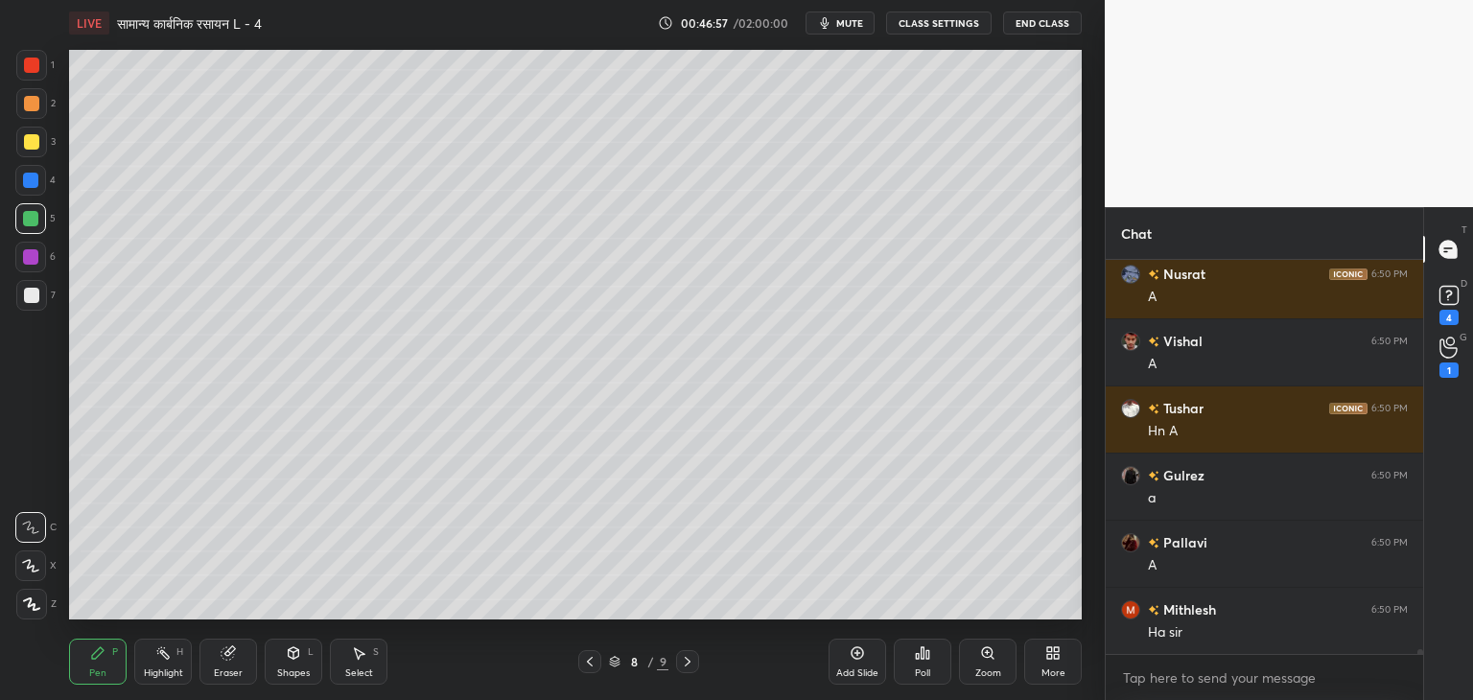
scroll to position [34890, 0]
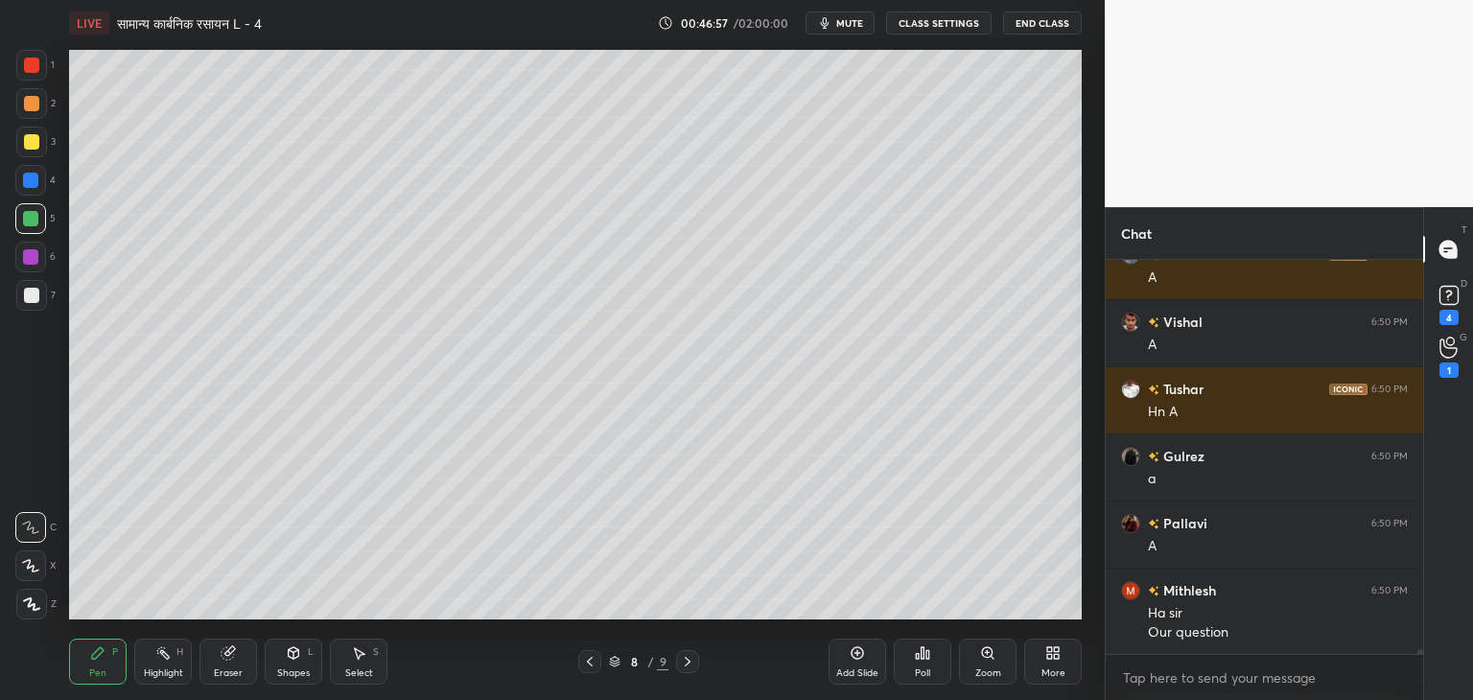
click at [25, 139] on div at bounding box center [31, 141] width 15 height 15
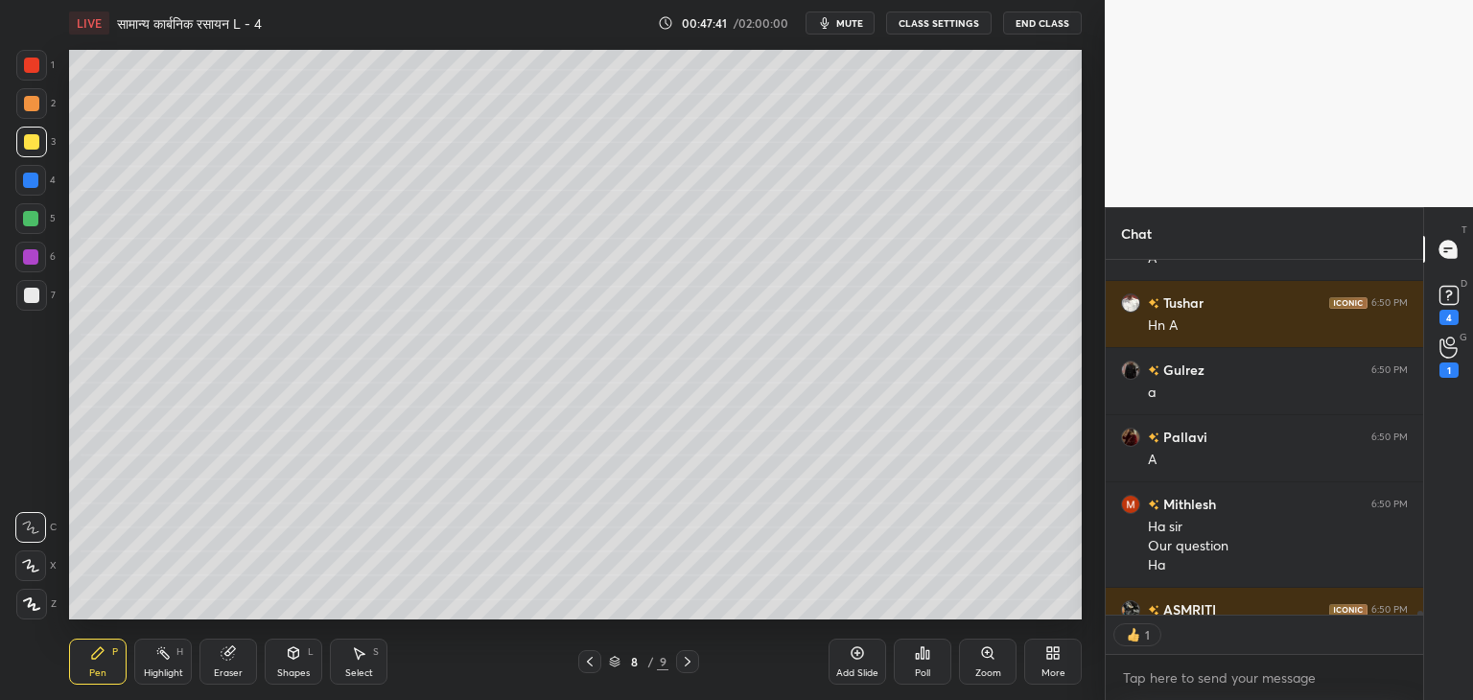
scroll to position [7, 6]
click at [36, 223] on div at bounding box center [30, 218] width 15 height 15
click at [31, 140] on div at bounding box center [31, 141] width 15 height 15
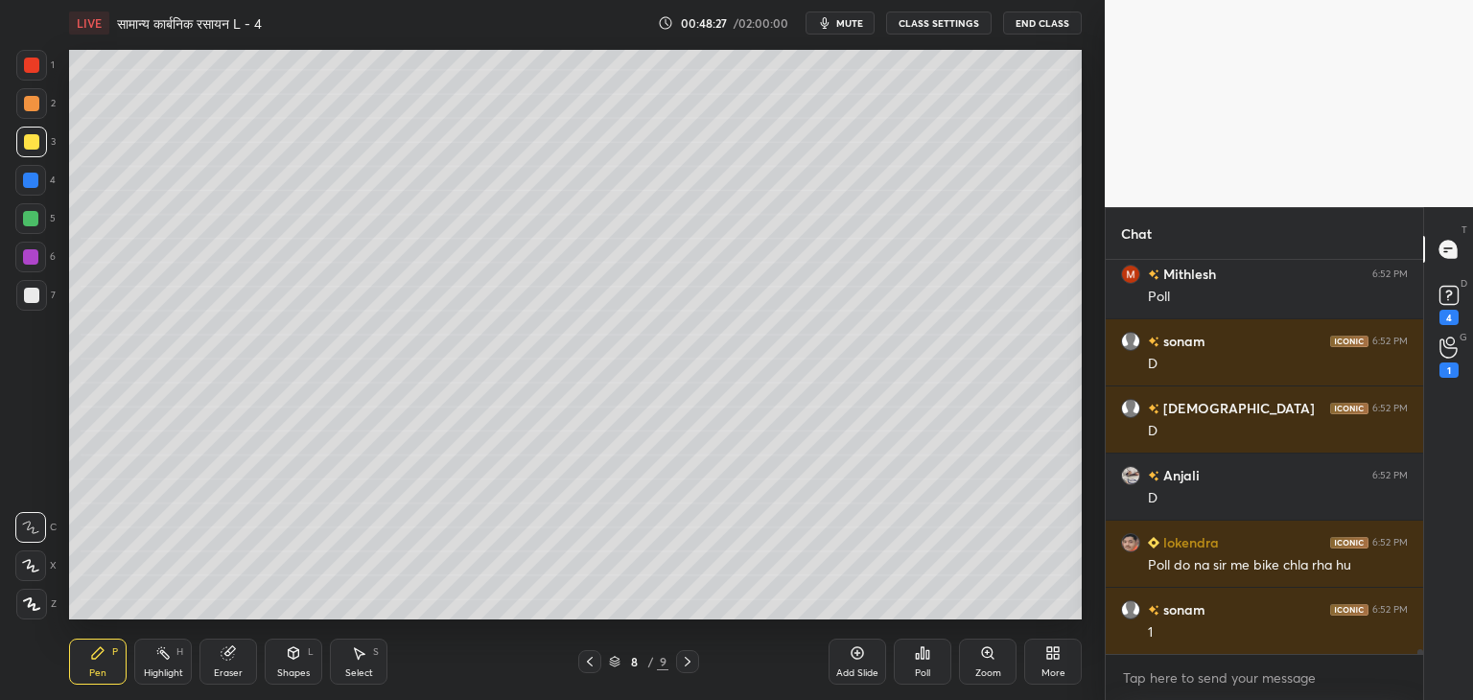
scroll to position [35513, 0]
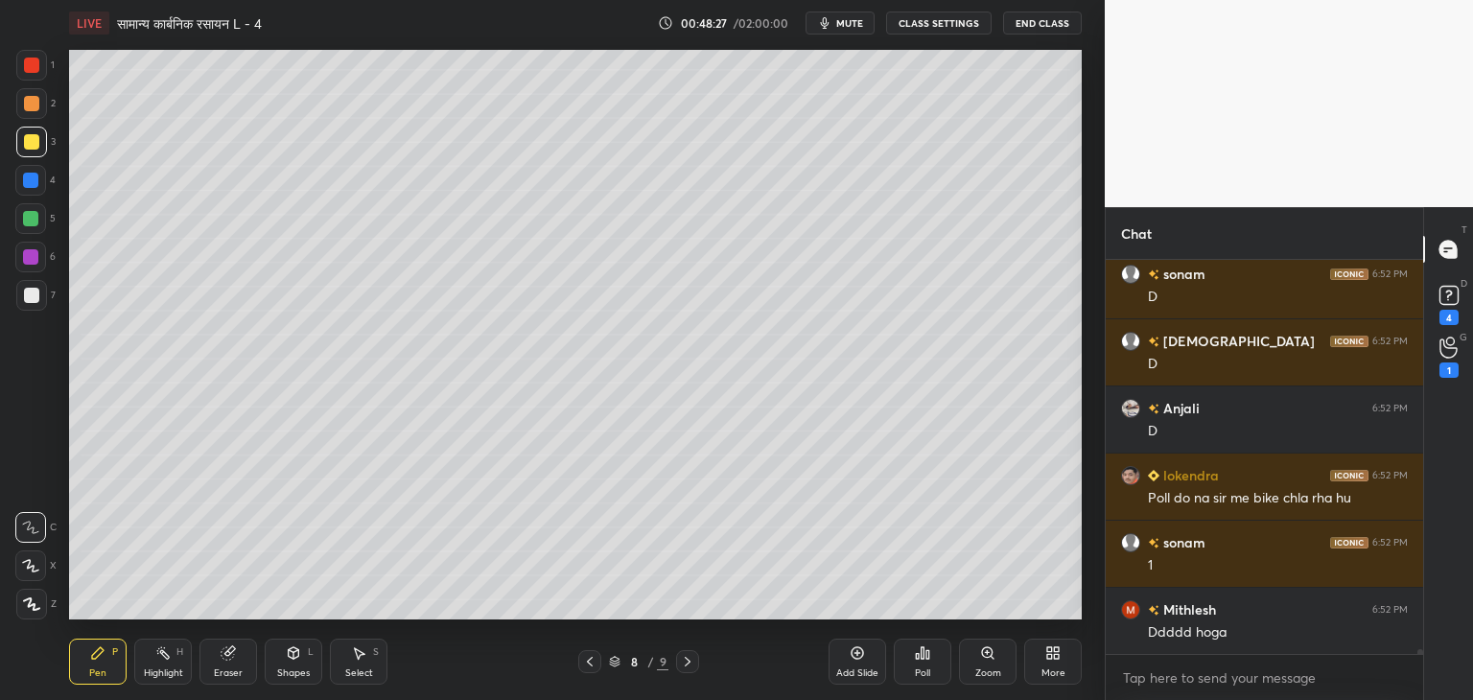
click at [234, 671] on div "Eraser" at bounding box center [228, 674] width 29 height 10
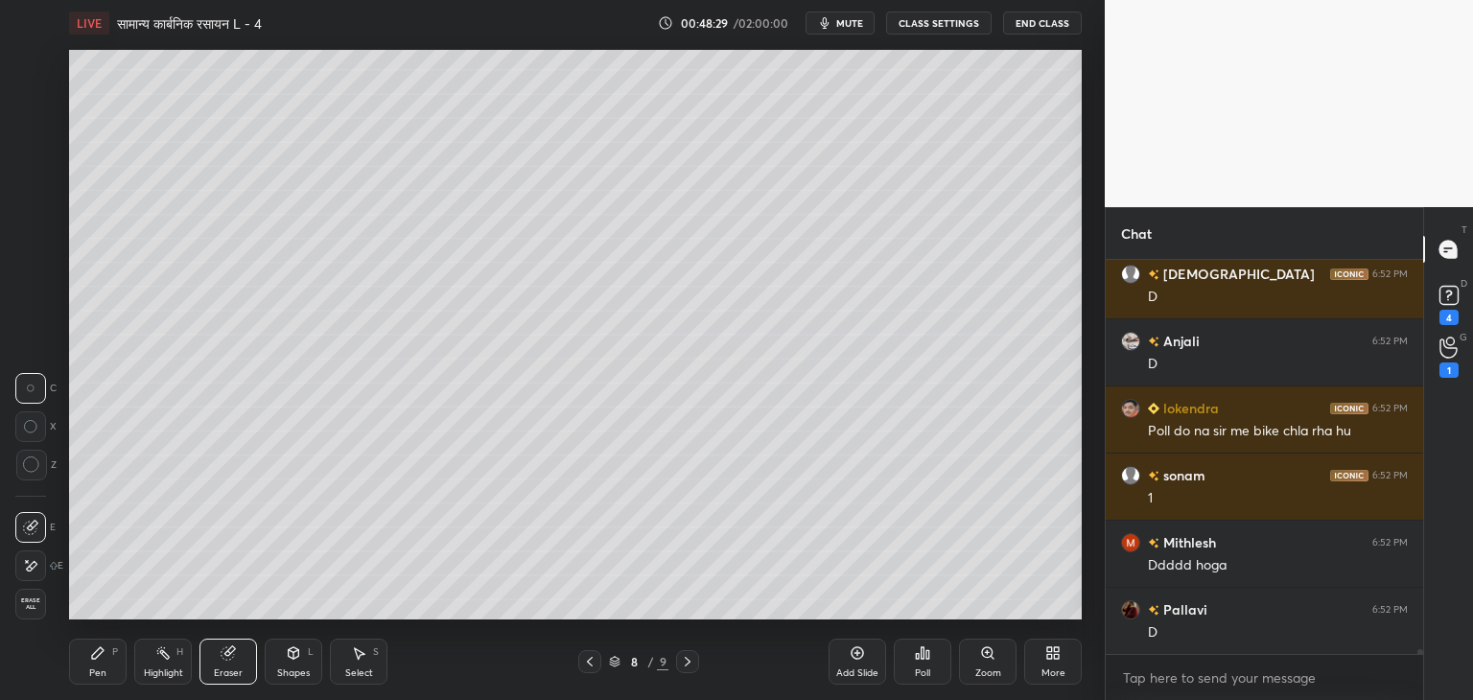
scroll to position [35648, 0]
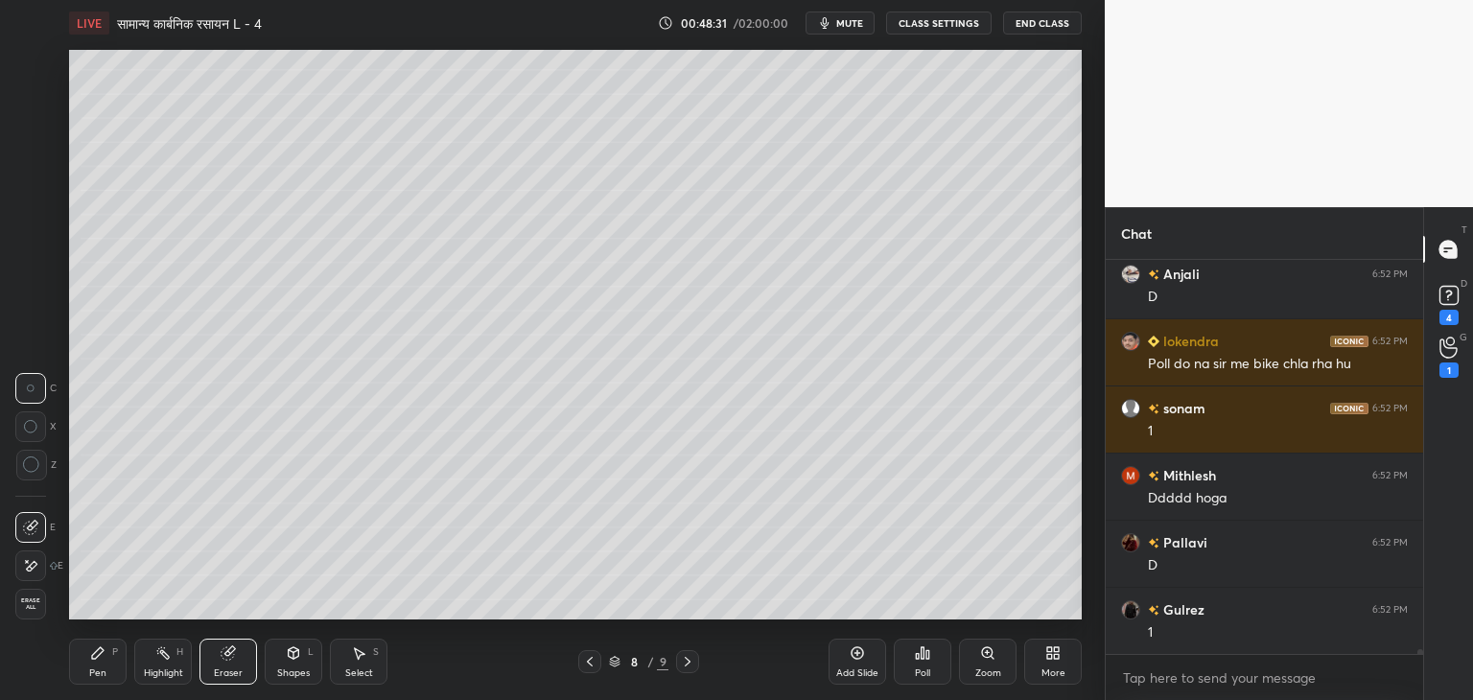
click at [96, 657] on icon at bounding box center [98, 654] width 12 height 12
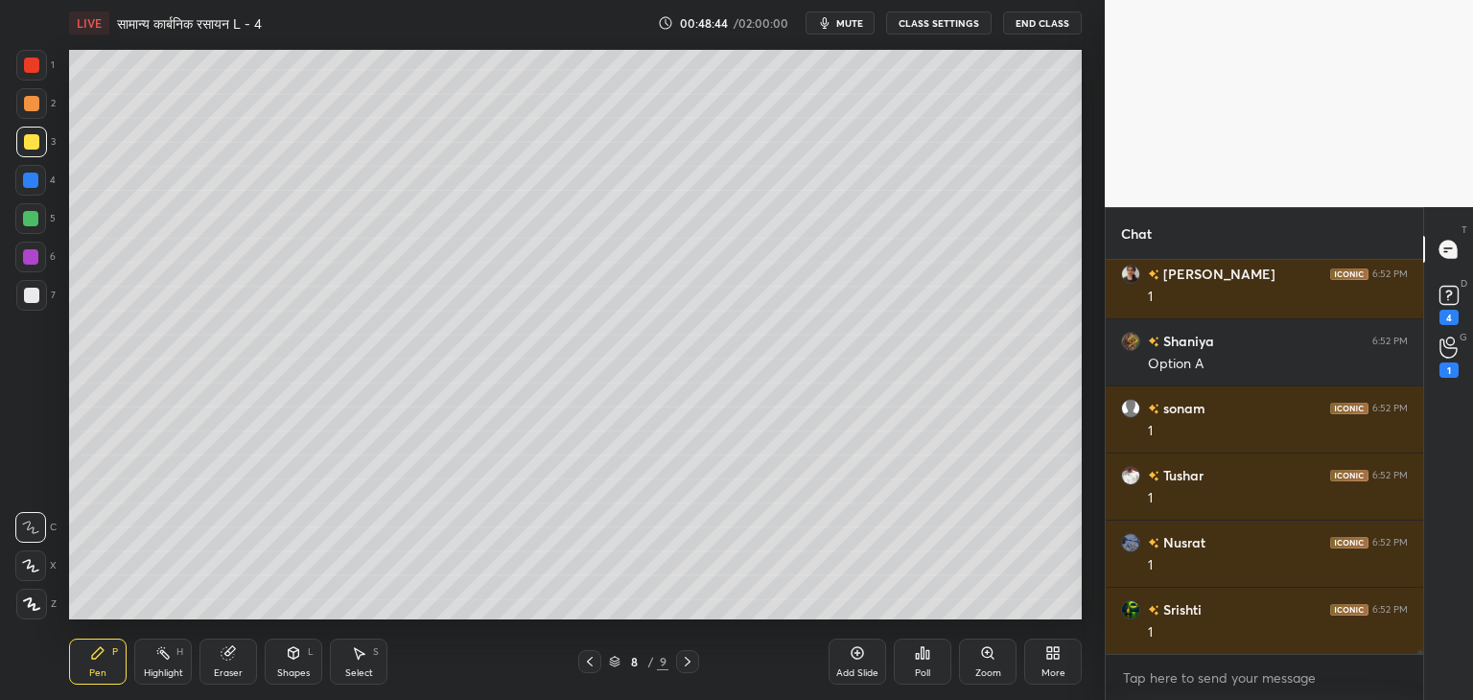
scroll to position [36454, 0]
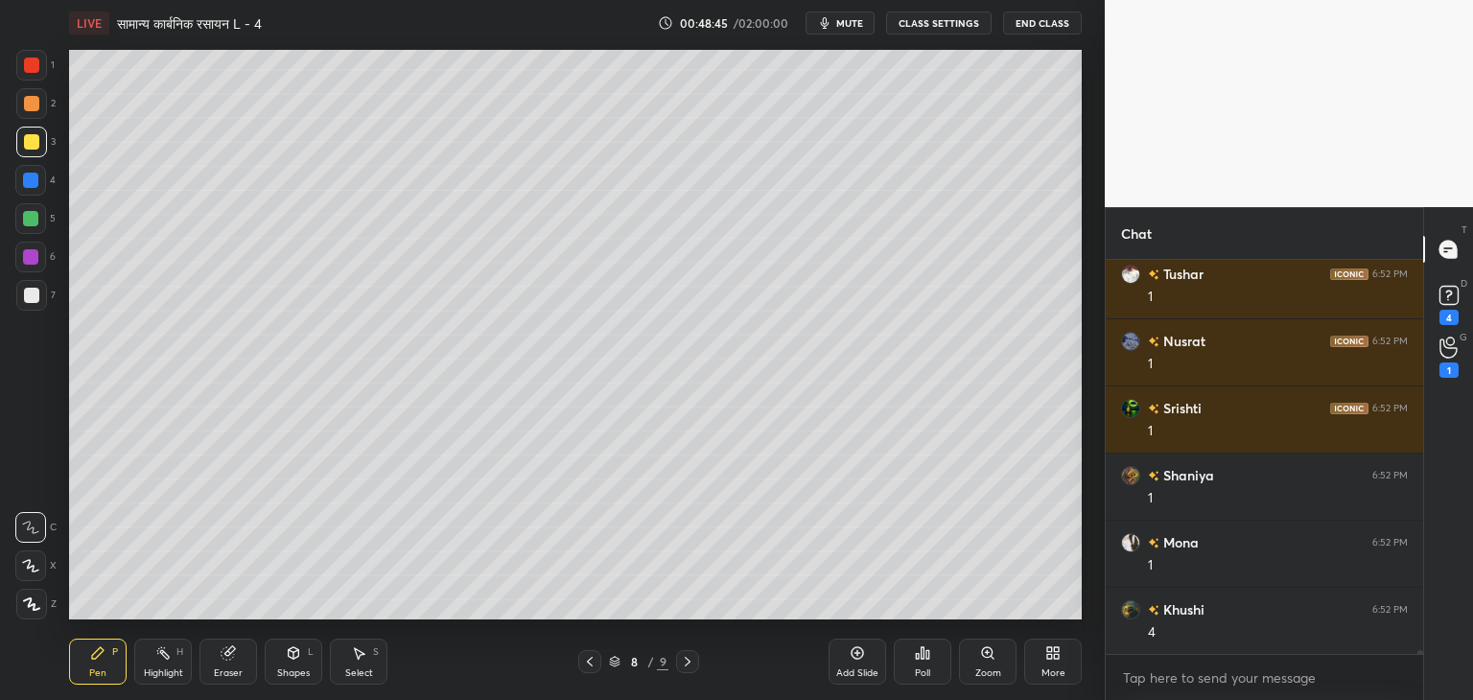
click at [30, 219] on div at bounding box center [30, 218] width 15 height 15
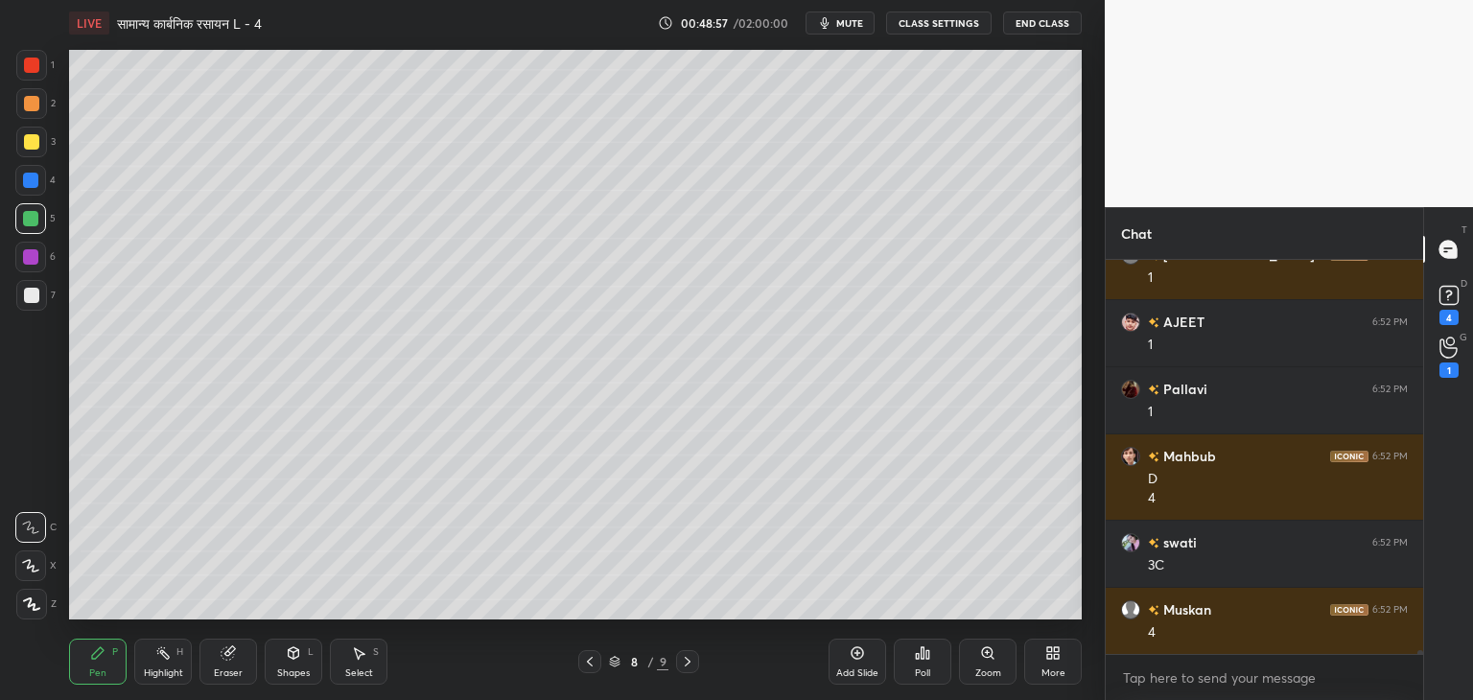
scroll to position [37279, 0]
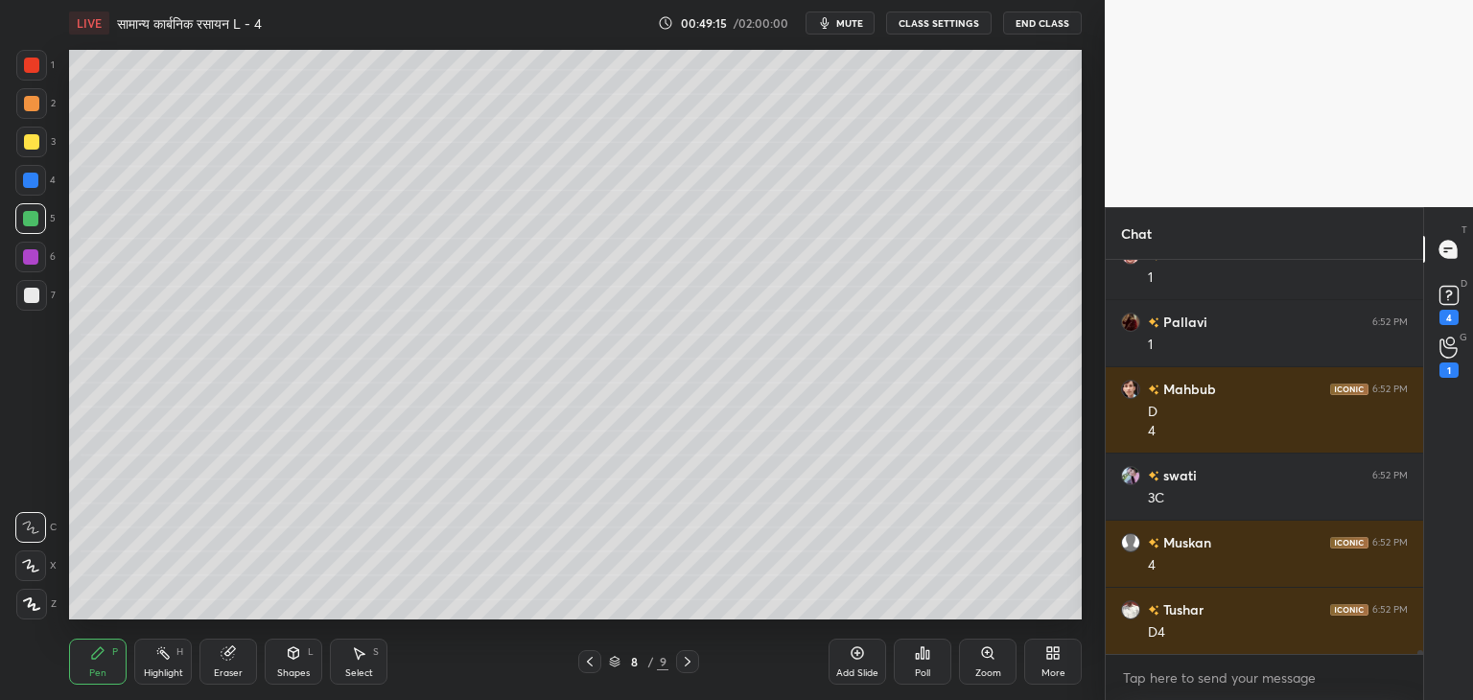
click at [860, 663] on div "Add Slide" at bounding box center [858, 662] width 58 height 46
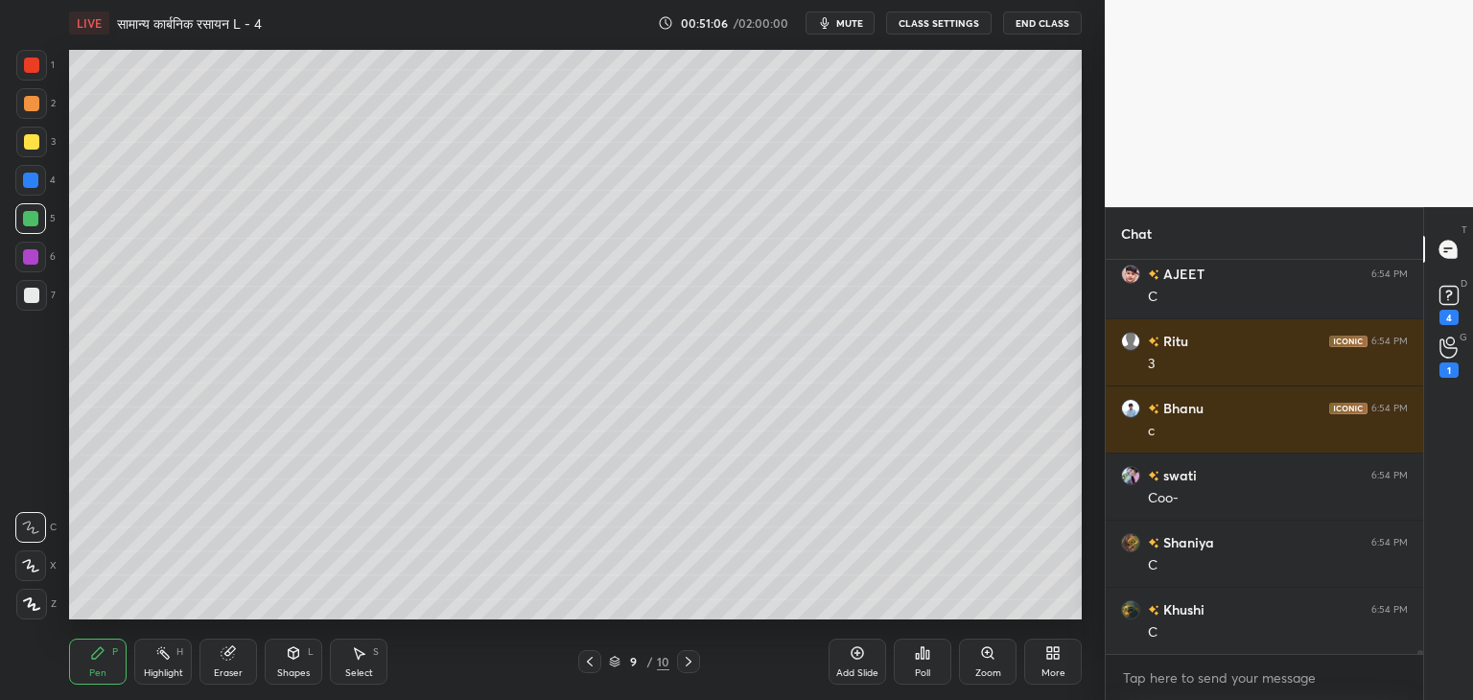
scroll to position [38689, 0]
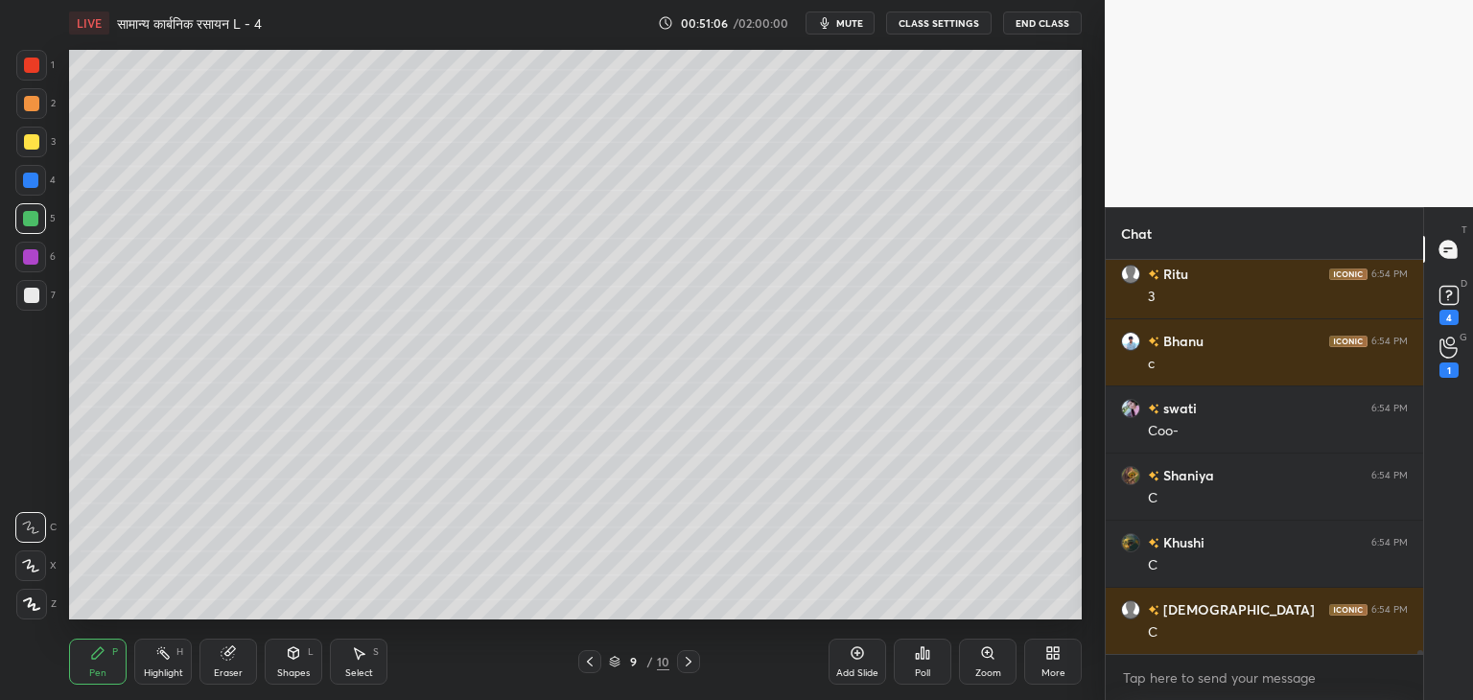
click at [25, 137] on div at bounding box center [31, 141] width 15 height 15
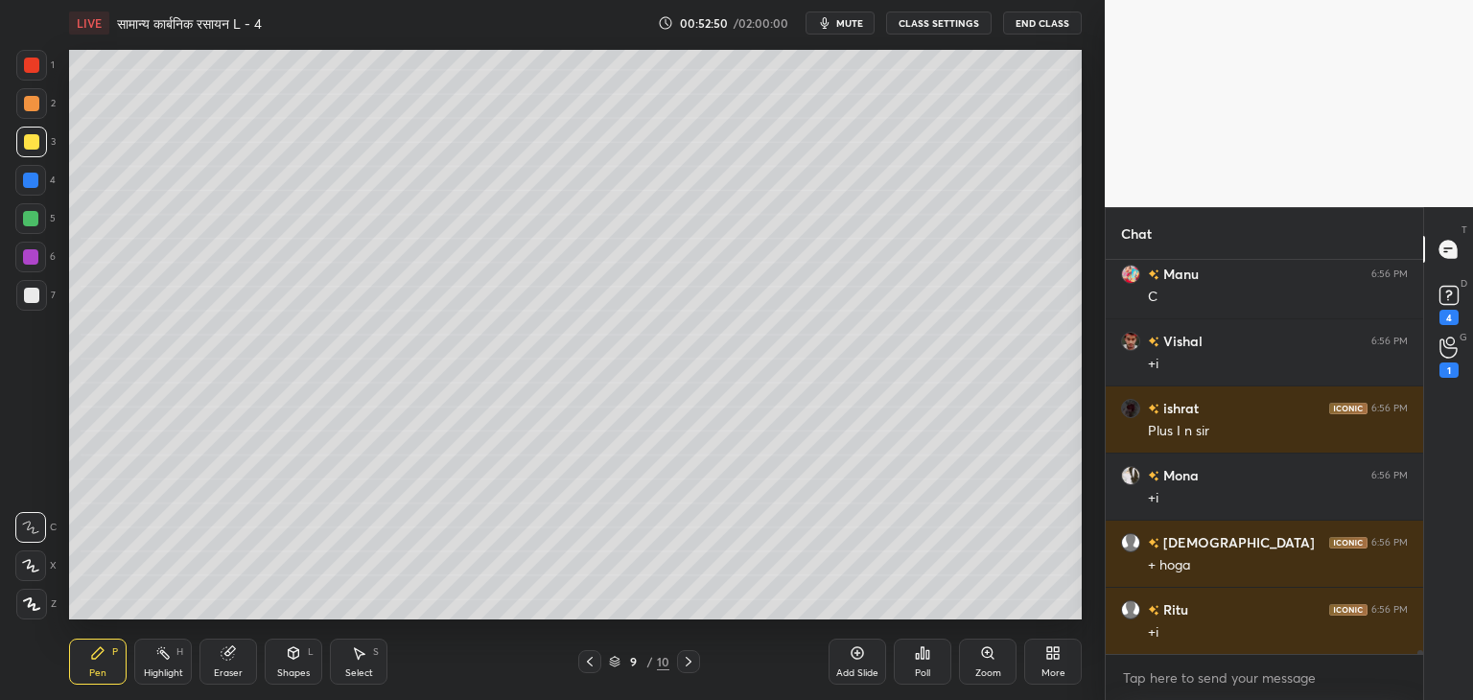
scroll to position [39600, 0]
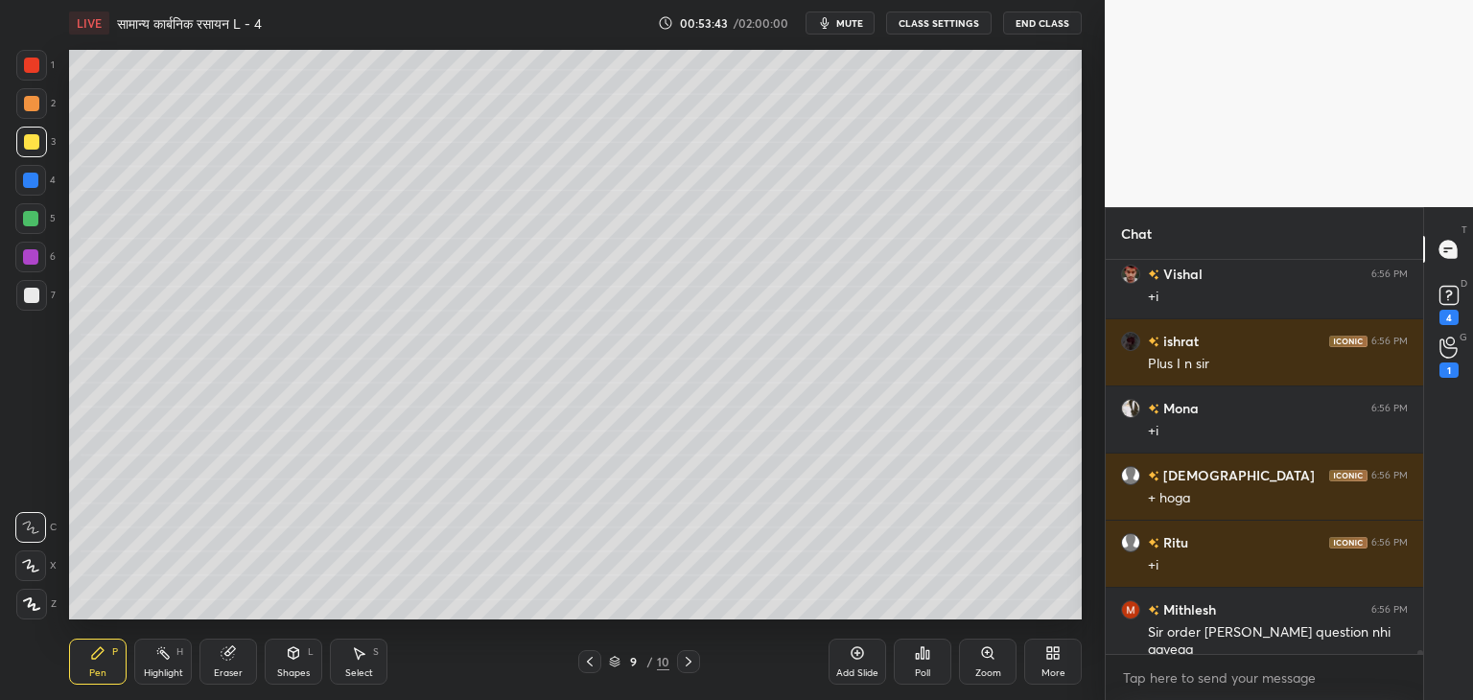
click at [34, 297] on div at bounding box center [31, 295] width 15 height 15
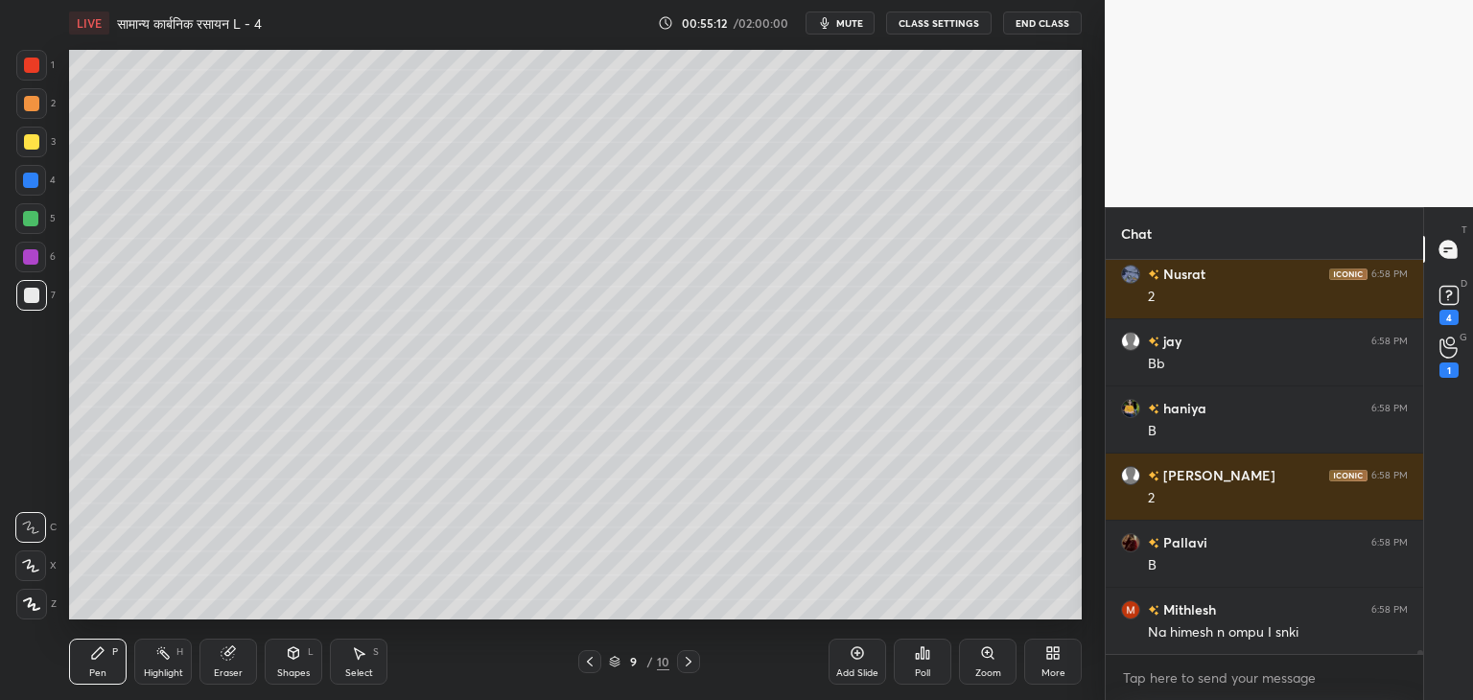
scroll to position [41480, 0]
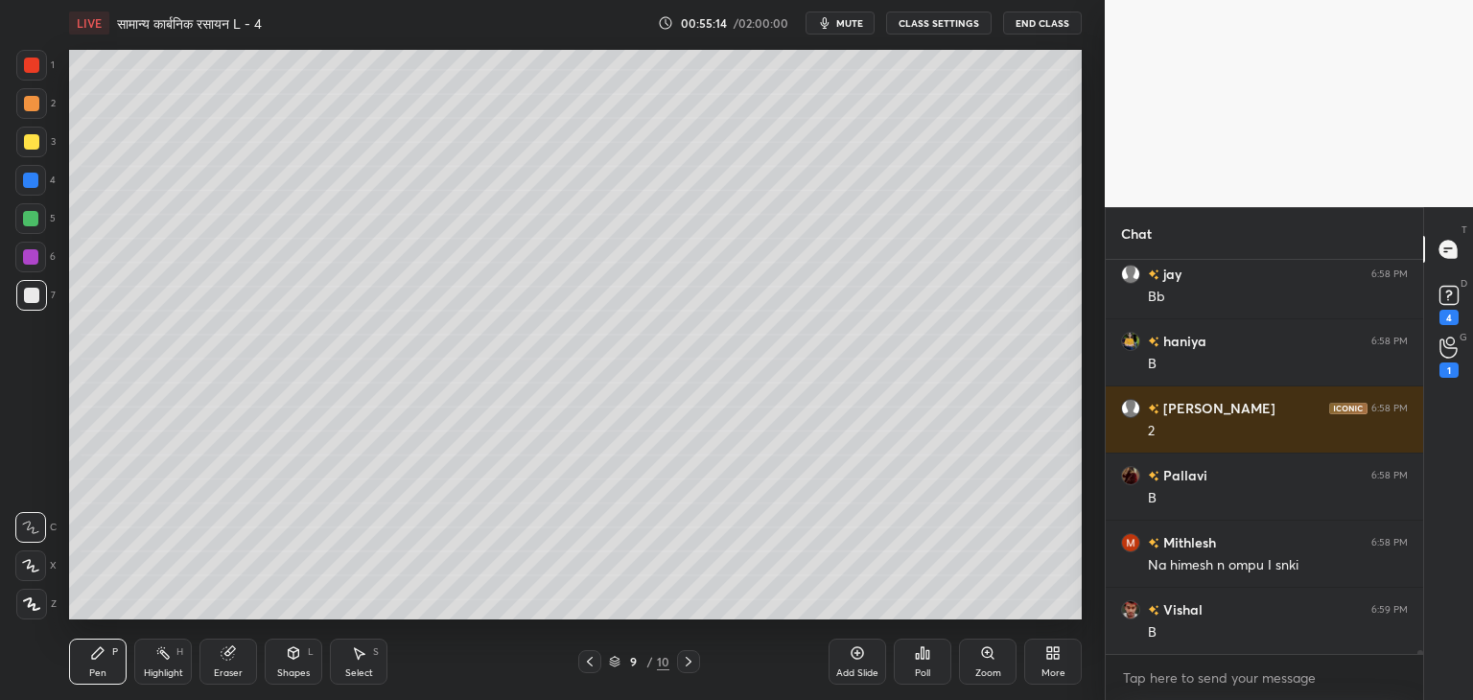
click at [38, 147] on div at bounding box center [31, 142] width 31 height 31
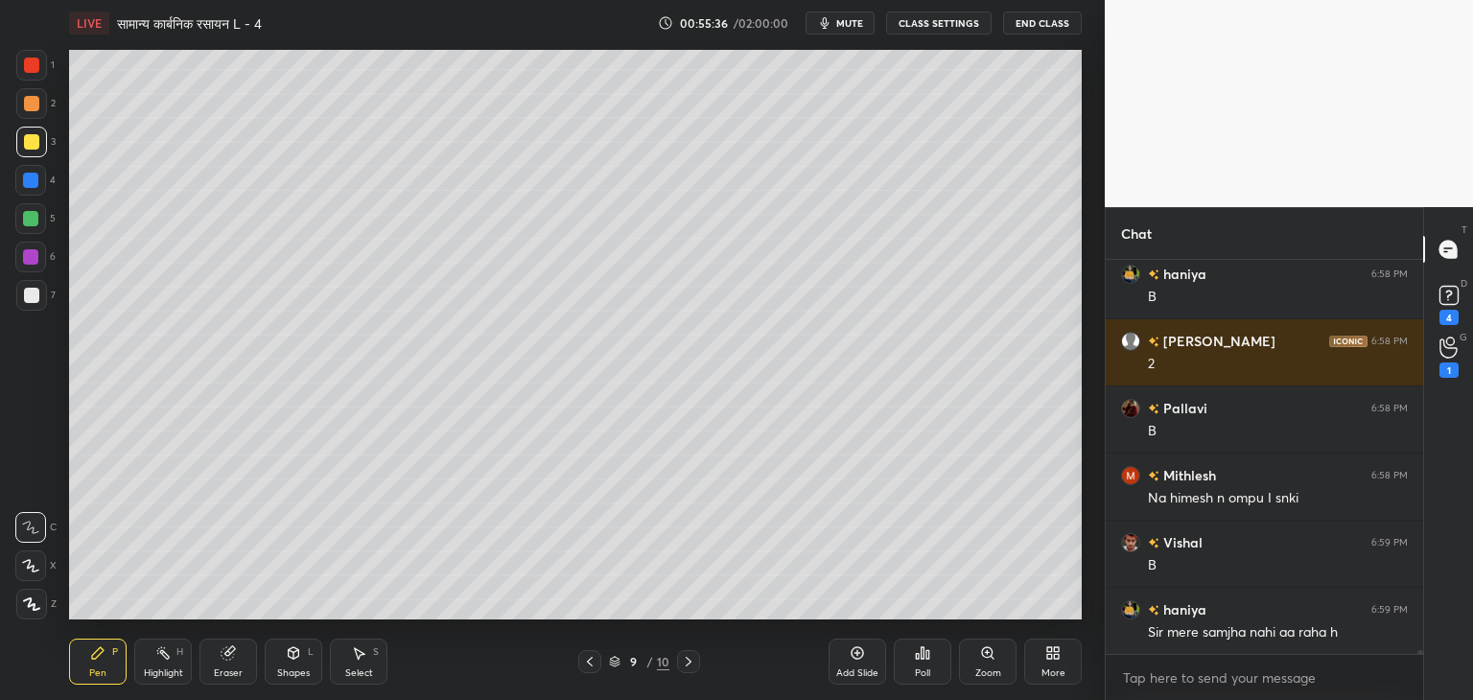
scroll to position [41615, 0]
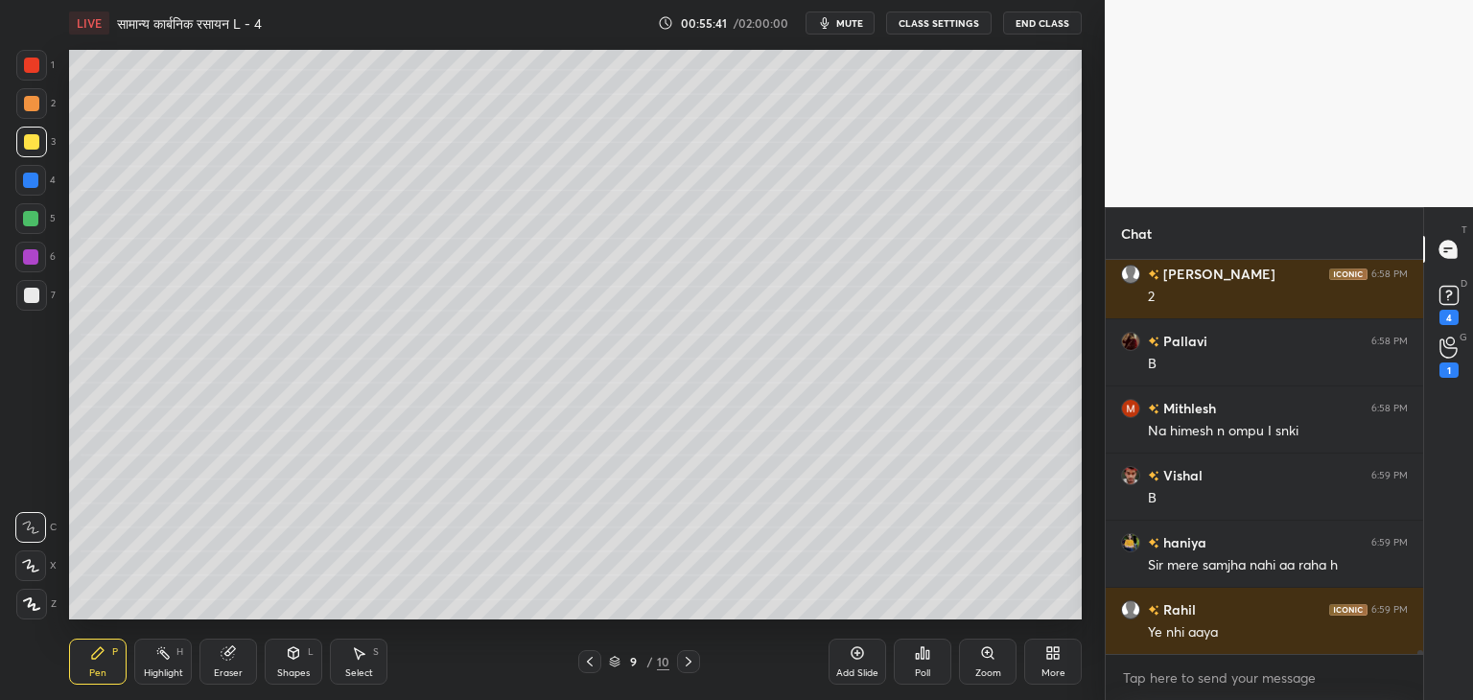
click at [857, 669] on div "Add Slide" at bounding box center [858, 674] width 42 height 10
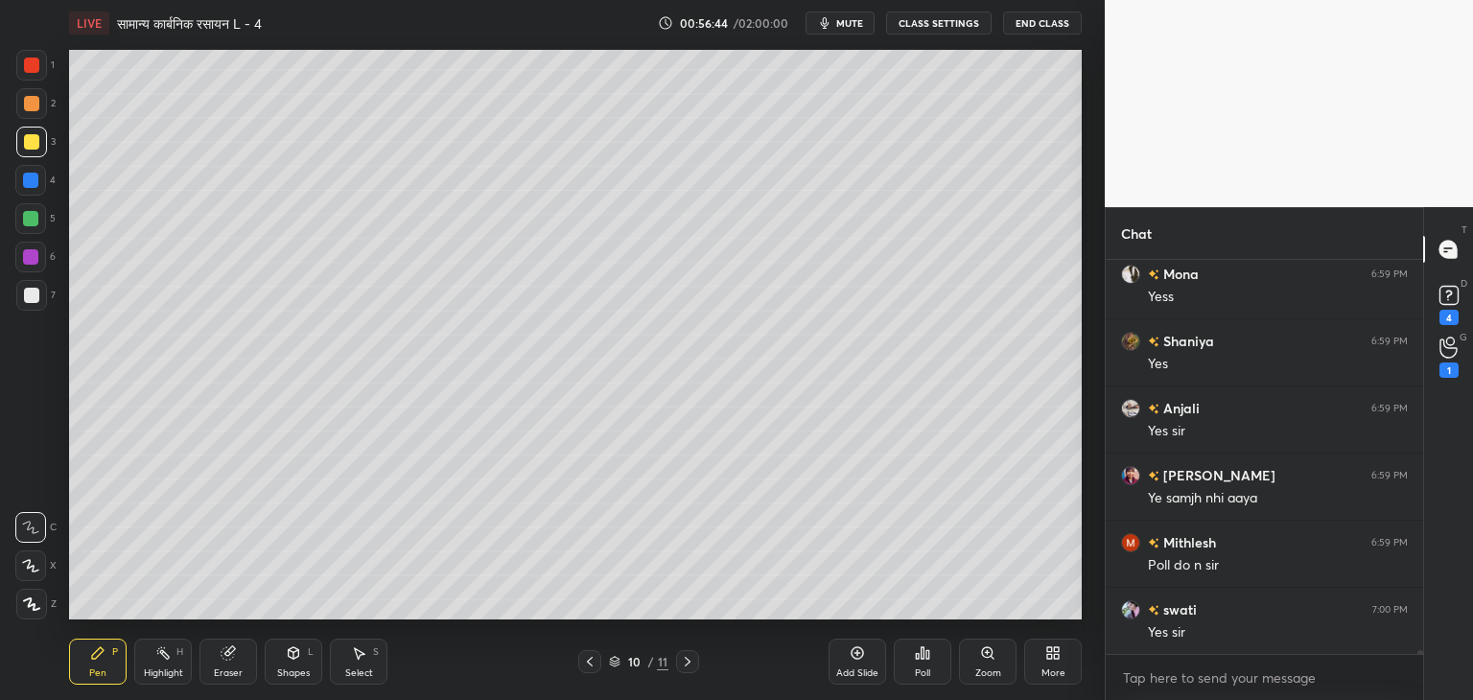
scroll to position [42085, 0]
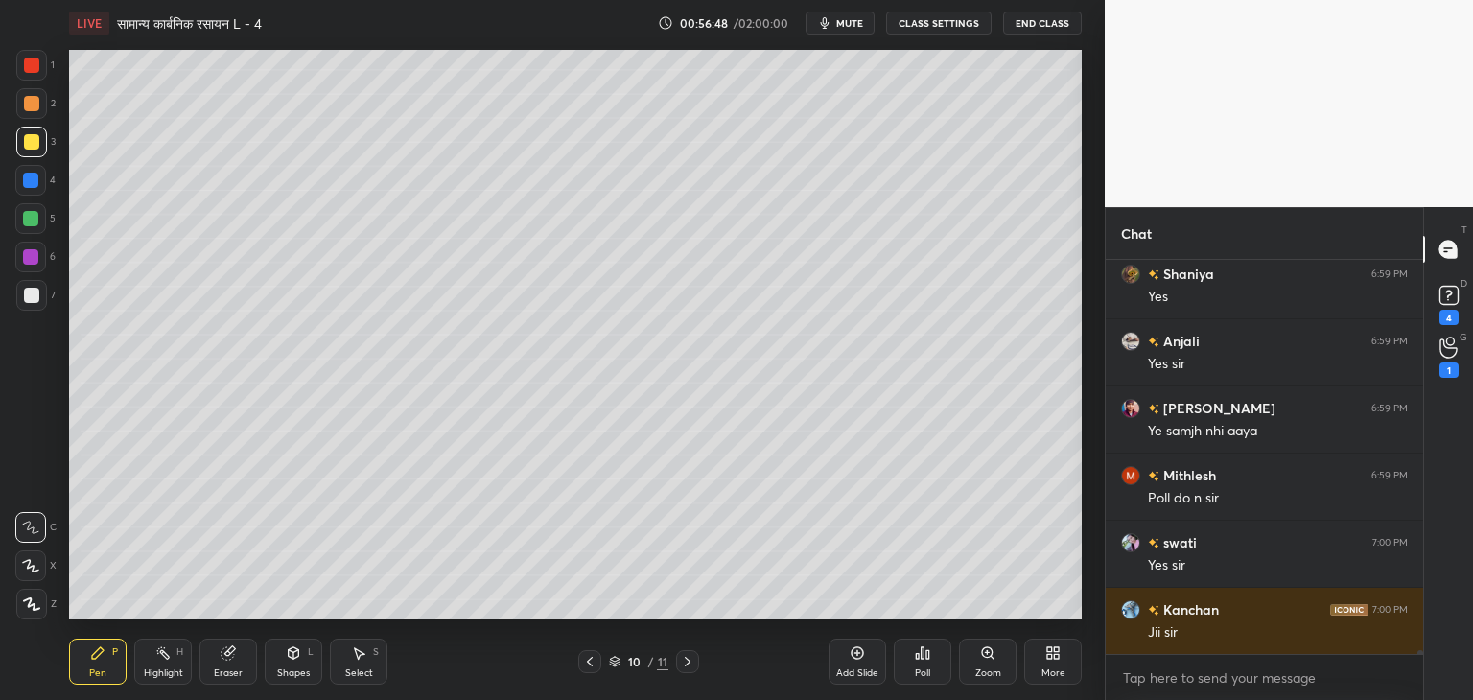
click at [31, 219] on div at bounding box center [30, 218] width 15 height 15
click at [33, 147] on div at bounding box center [31, 141] width 15 height 15
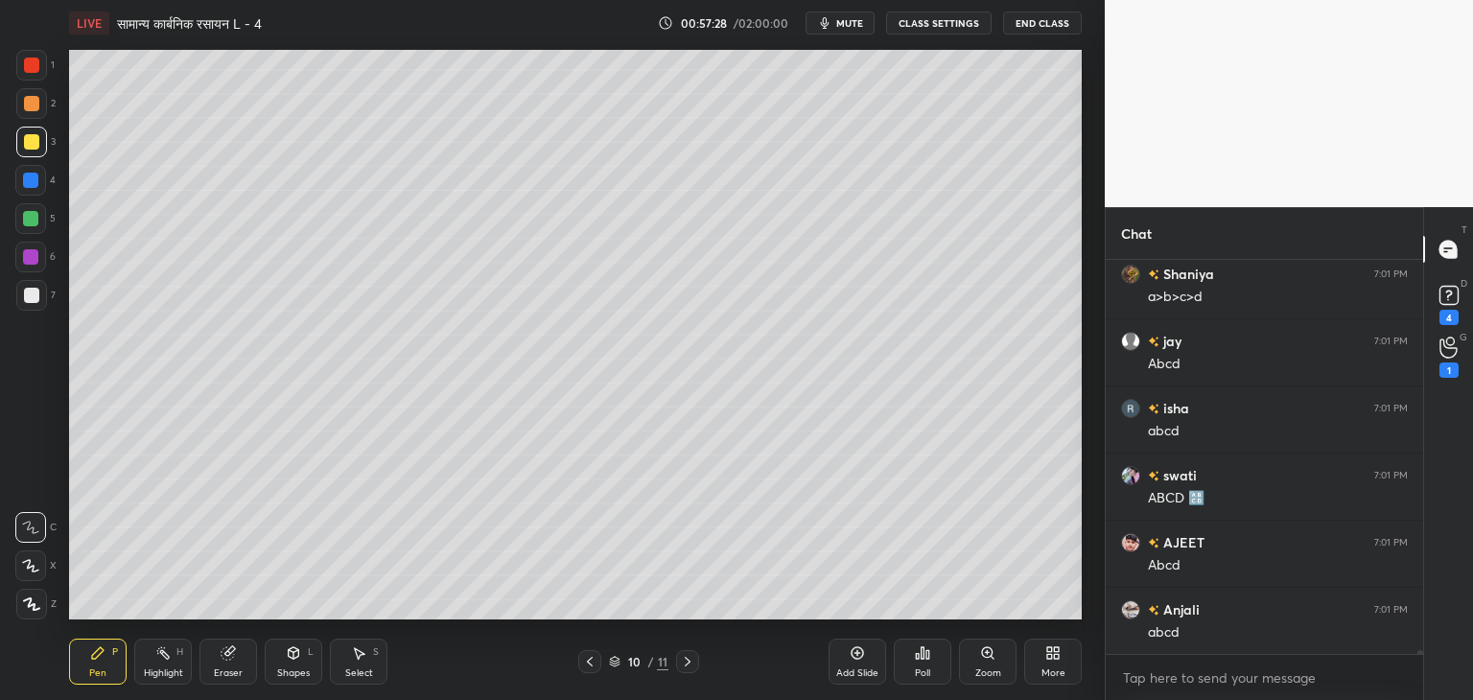
scroll to position [42958, 0]
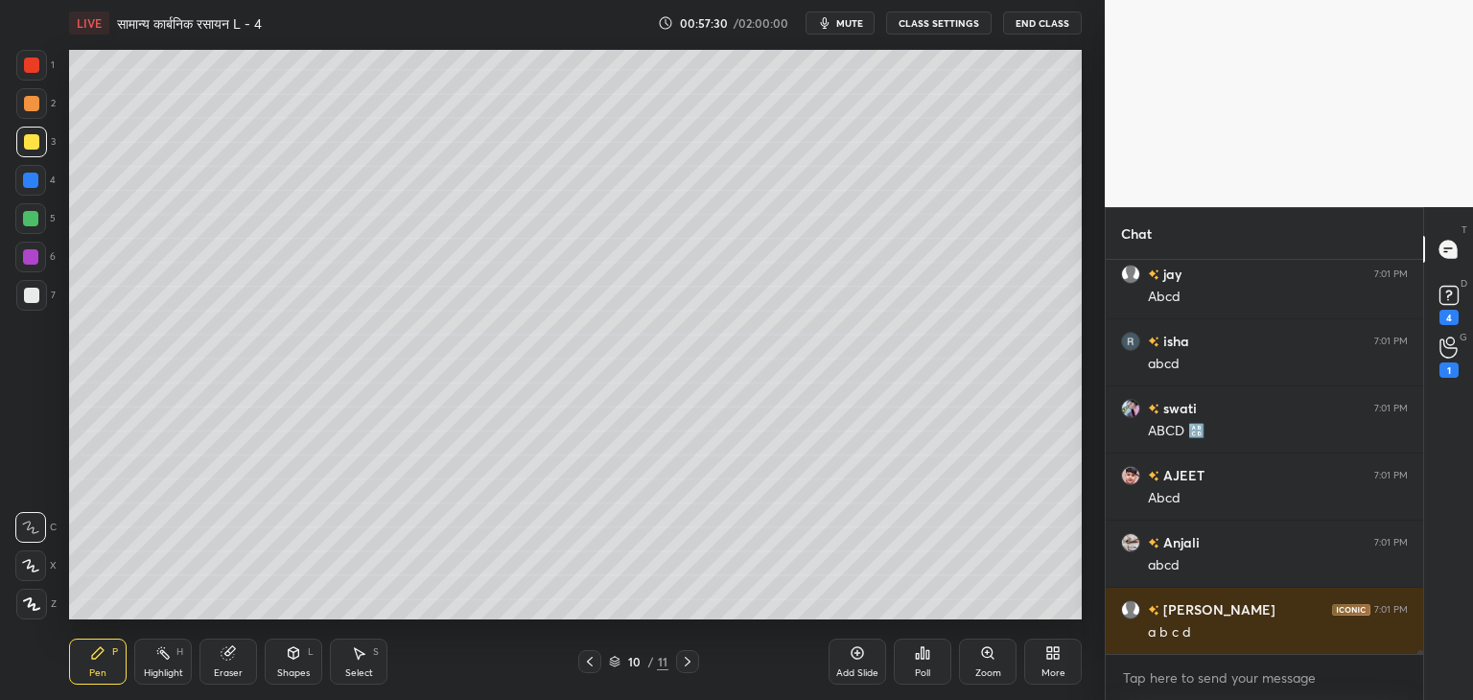
click at [35, 220] on div at bounding box center [30, 218] width 15 height 15
click at [31, 151] on div at bounding box center [31, 142] width 31 height 31
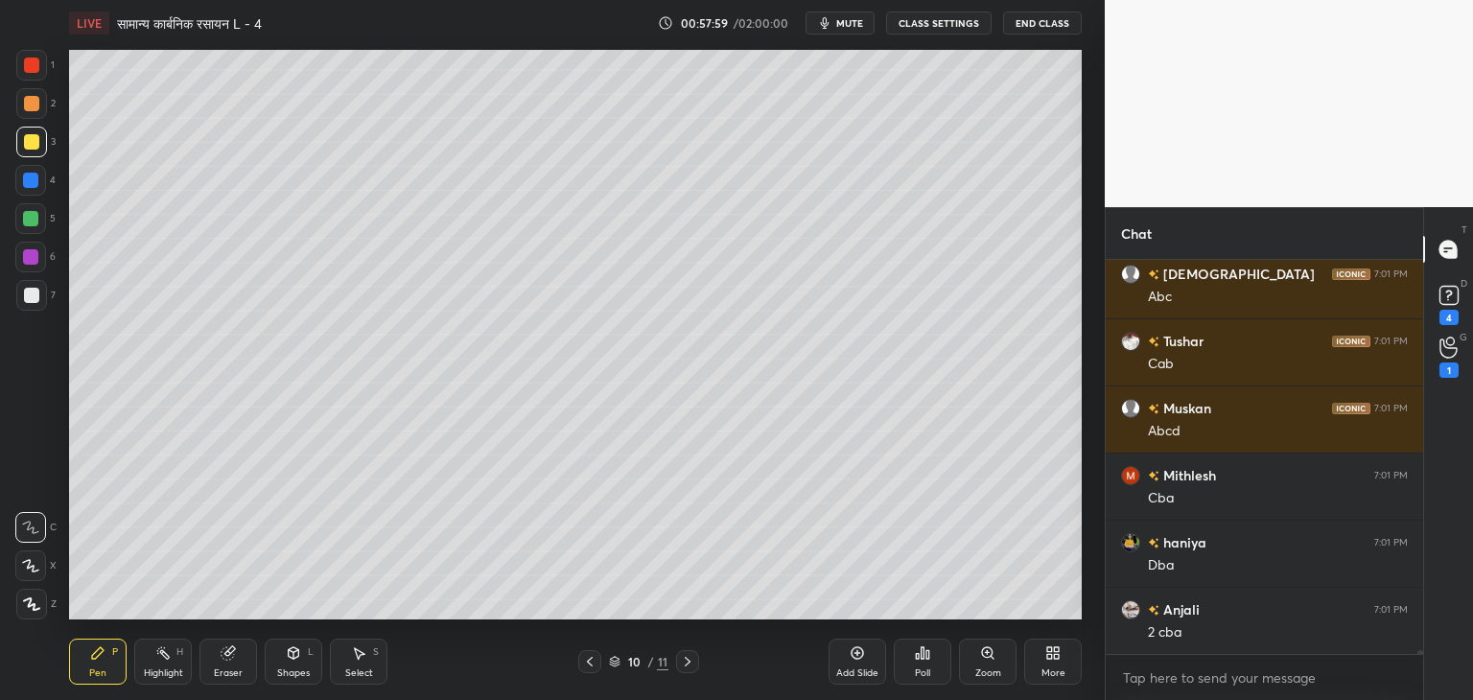
scroll to position [43495, 0]
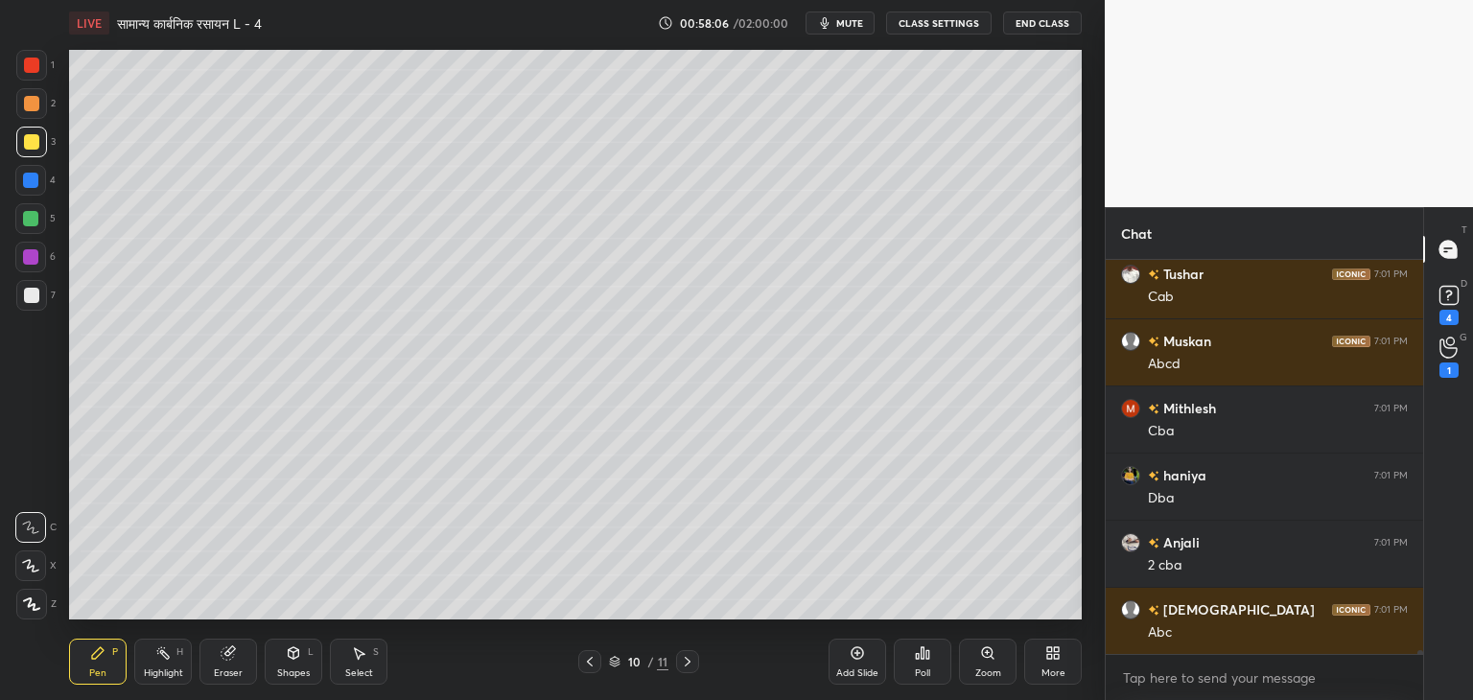
click at [31, 217] on div at bounding box center [30, 218] width 15 height 15
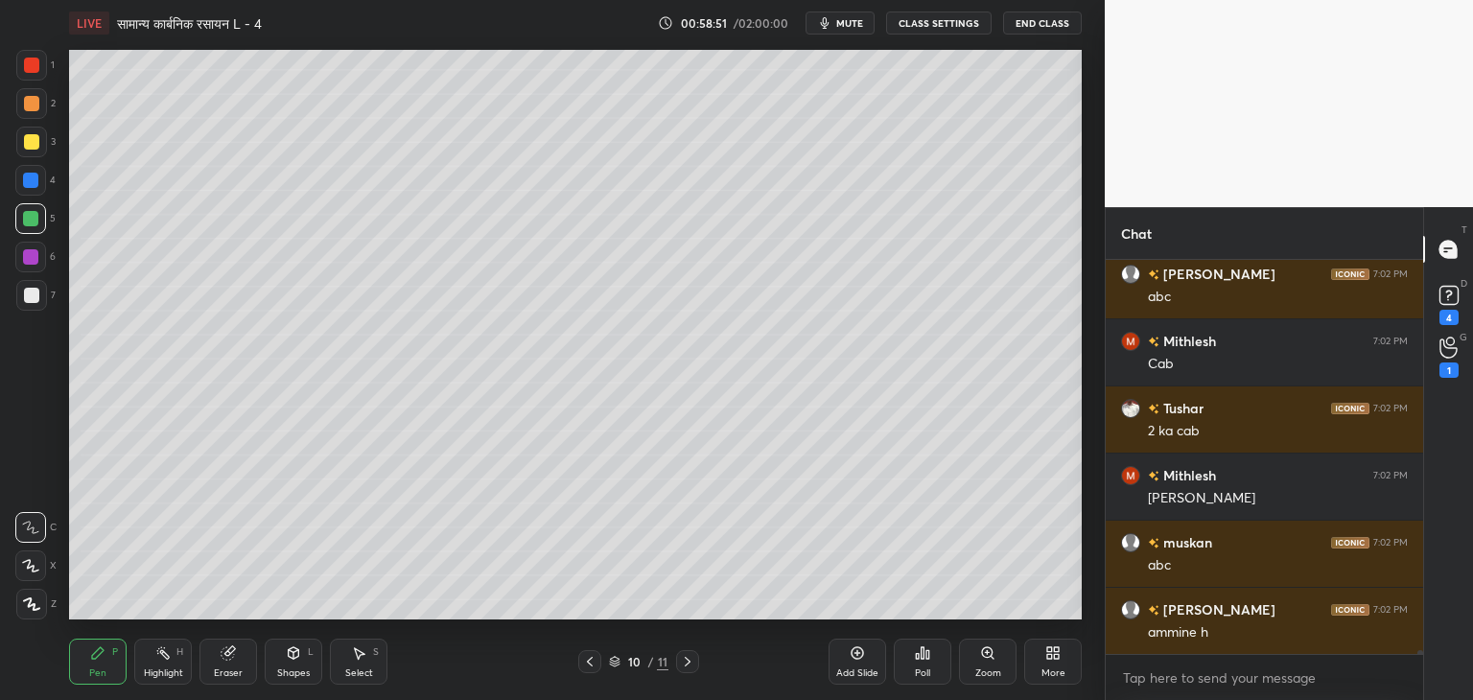
scroll to position [44253, 0]
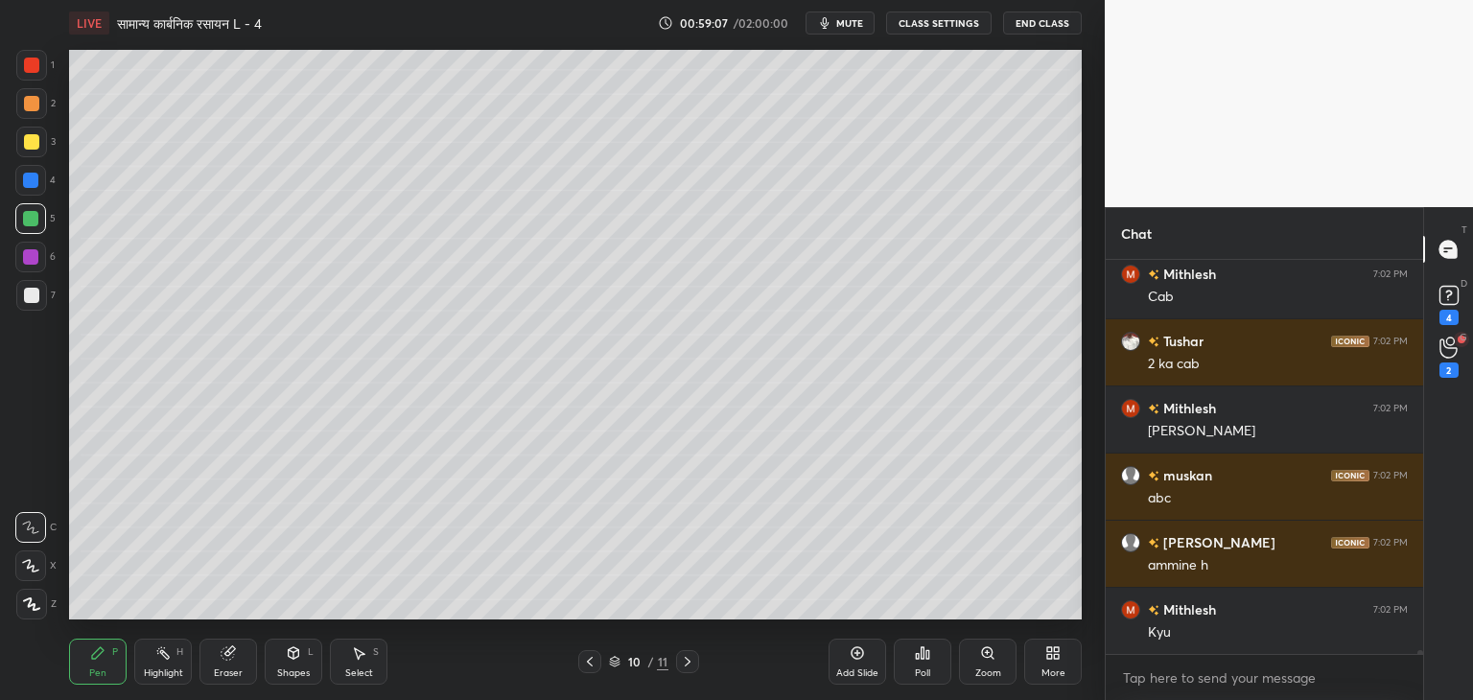
click at [236, 663] on div "Eraser" at bounding box center [229, 662] width 58 height 46
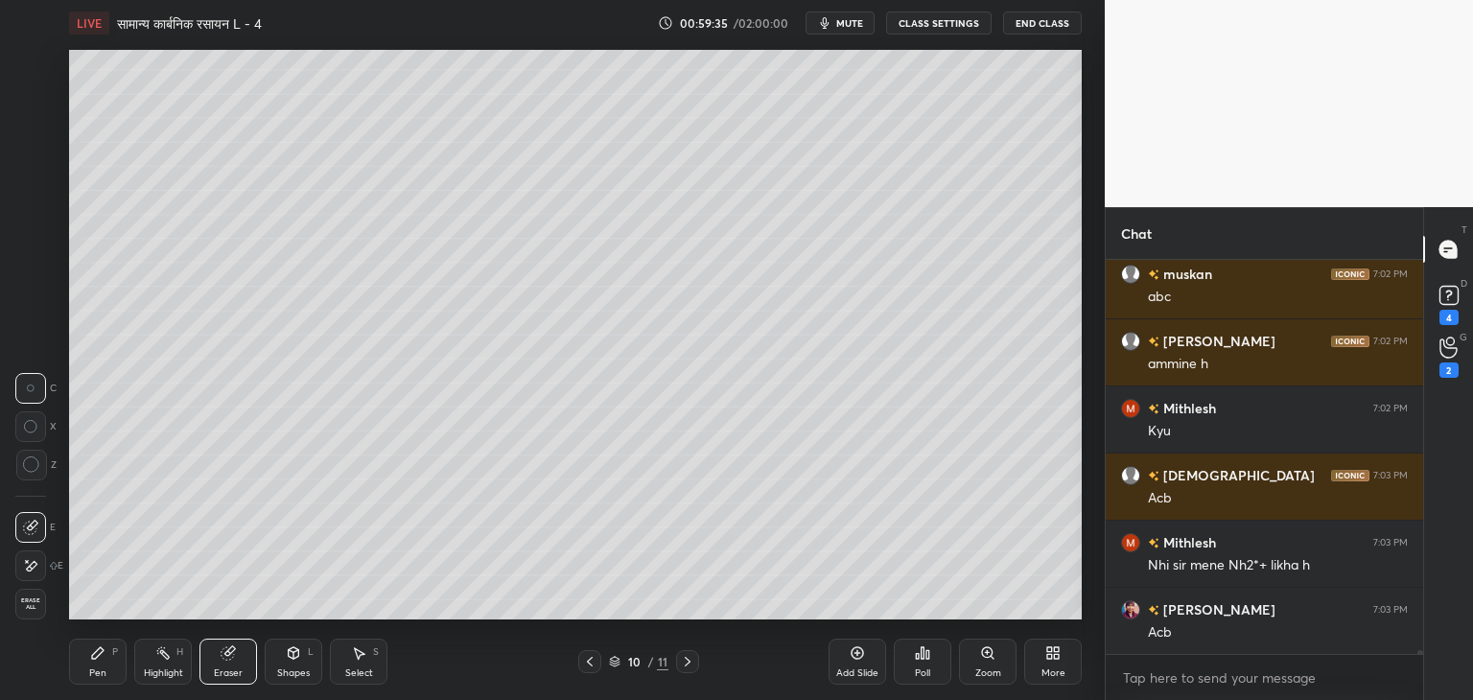
scroll to position [44521, 0]
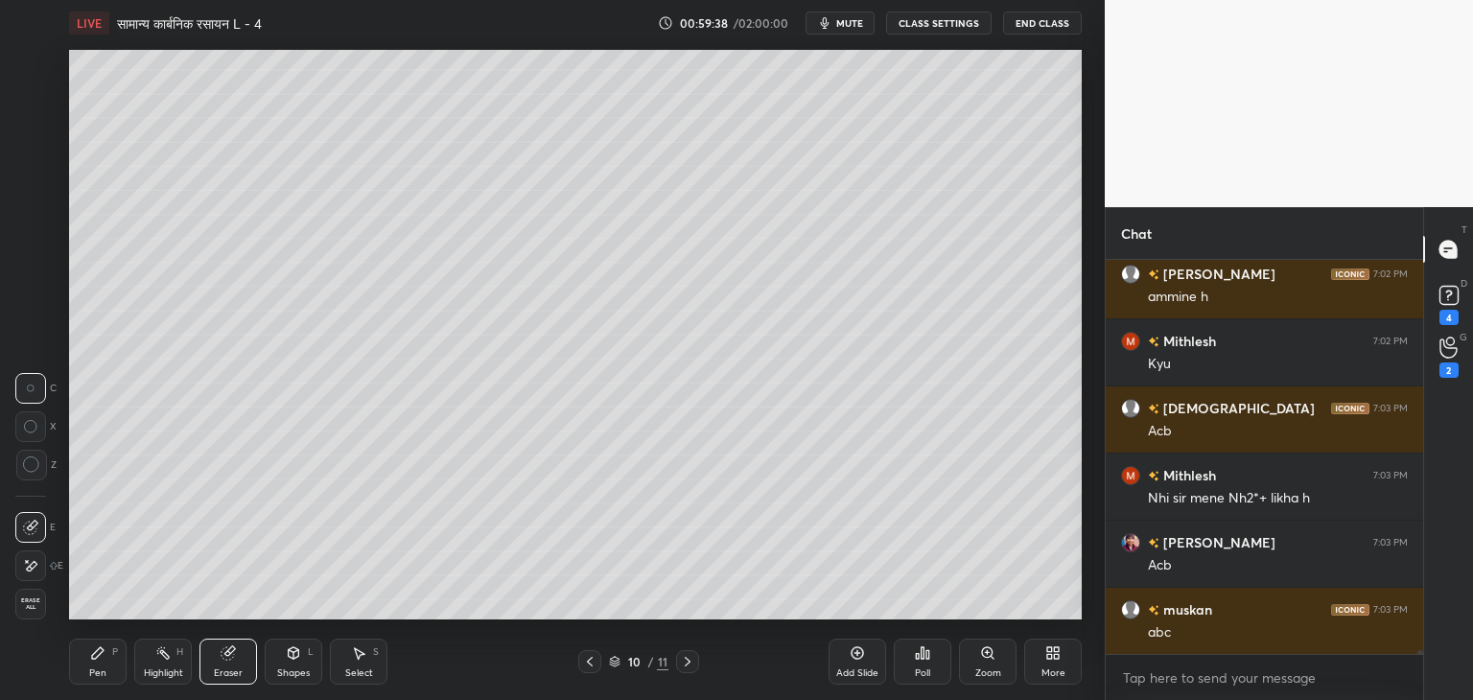
click at [104, 663] on div "Pen P" at bounding box center [98, 662] width 58 height 46
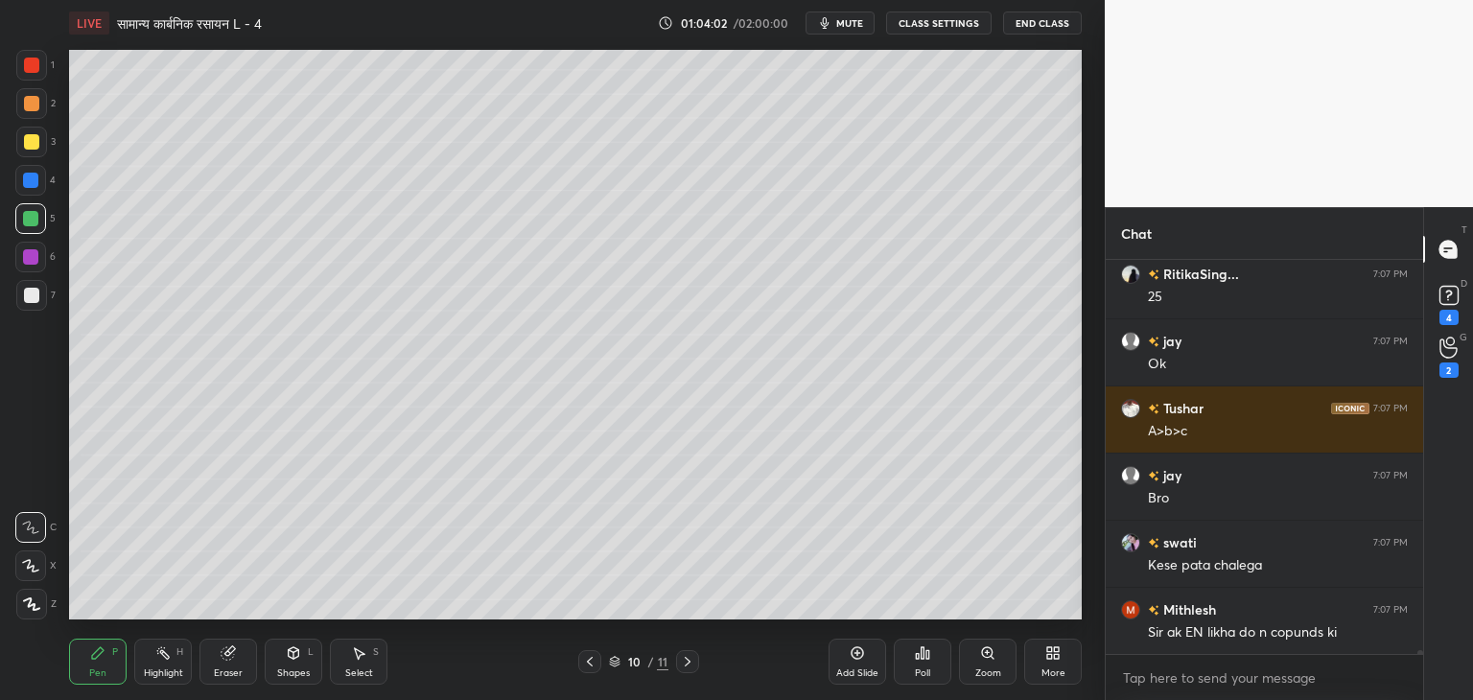
scroll to position [45049, 0]
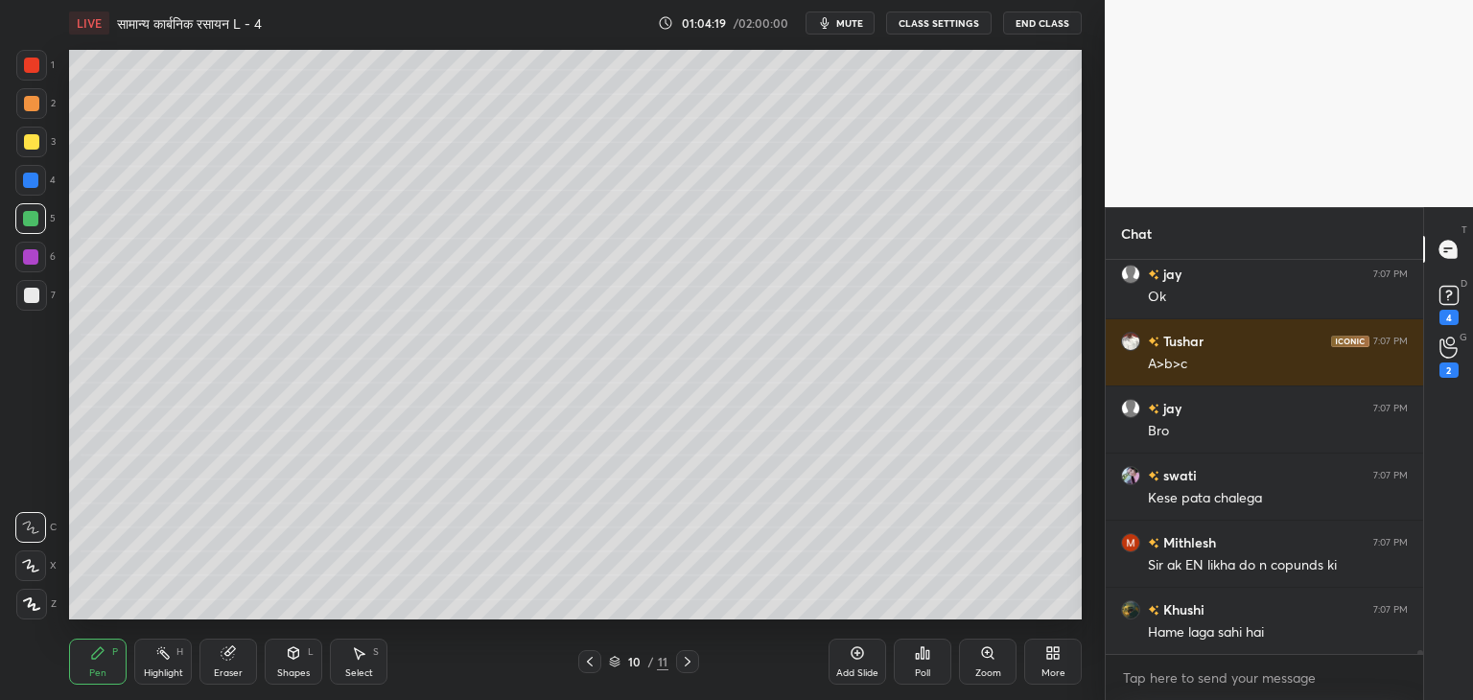
click at [686, 670] on div at bounding box center [687, 661] width 23 height 23
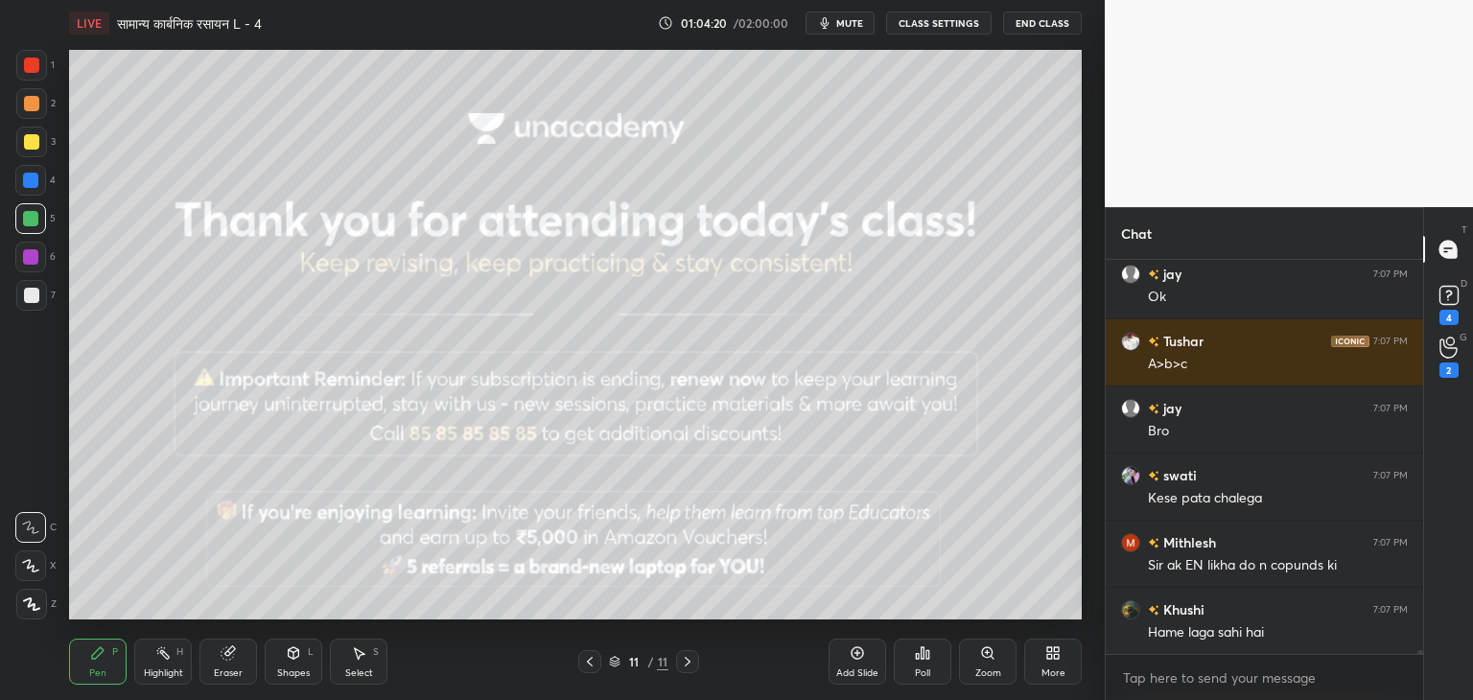
scroll to position [45133, 0]
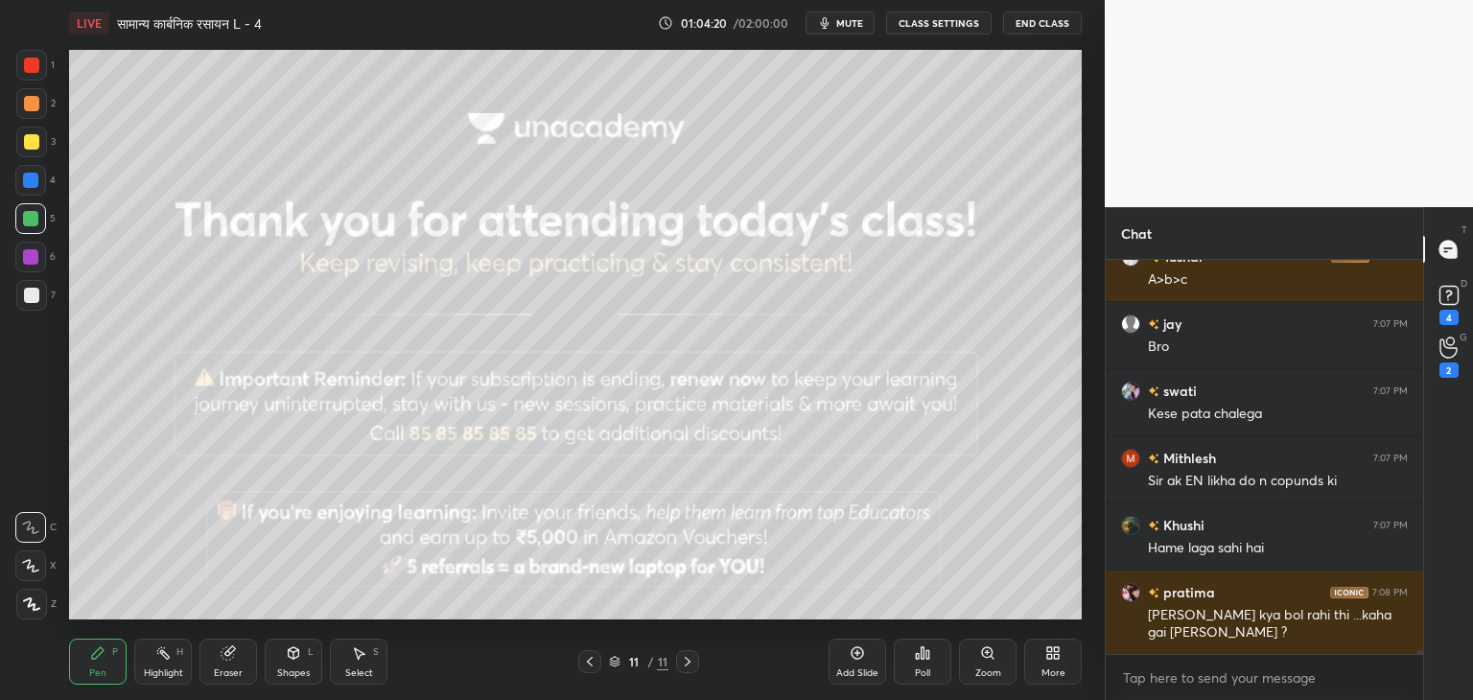
click at [588, 665] on icon at bounding box center [589, 661] width 15 height 15
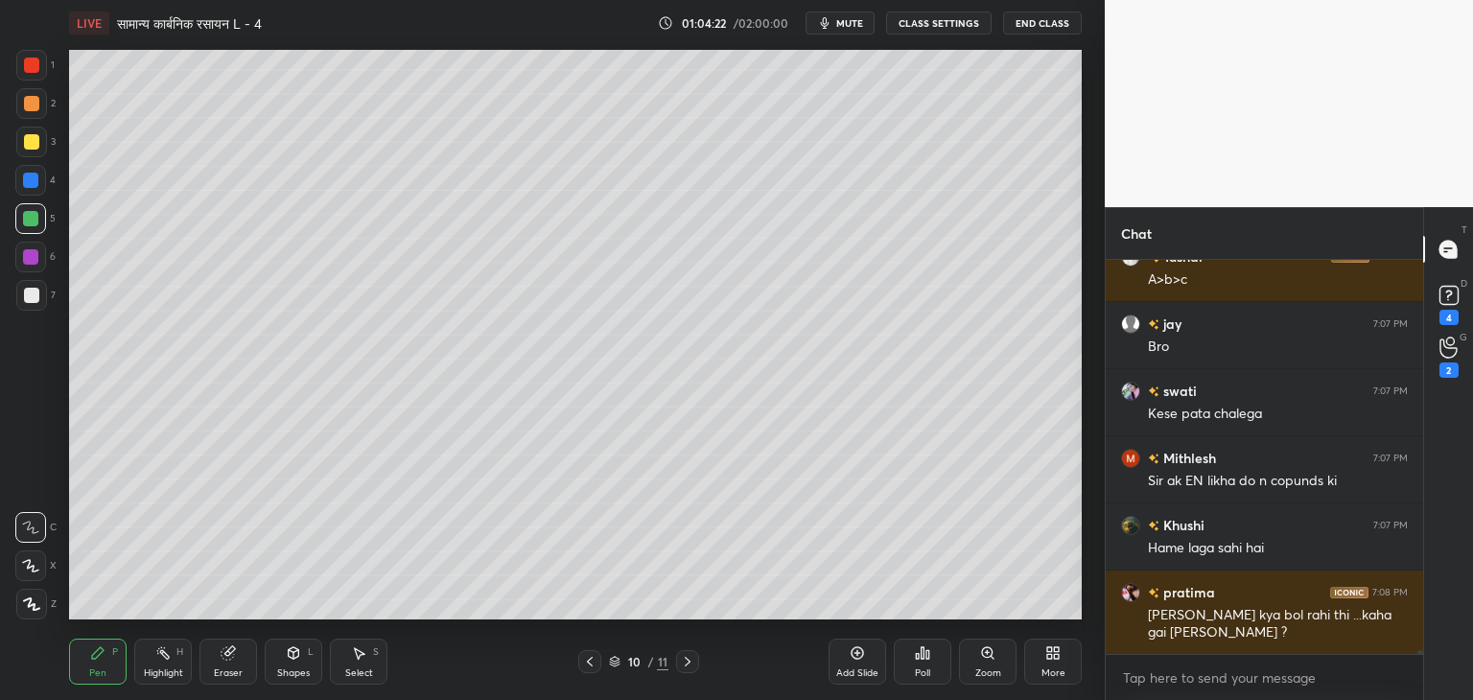
click at [871, 661] on div "Add Slide" at bounding box center [858, 662] width 58 height 46
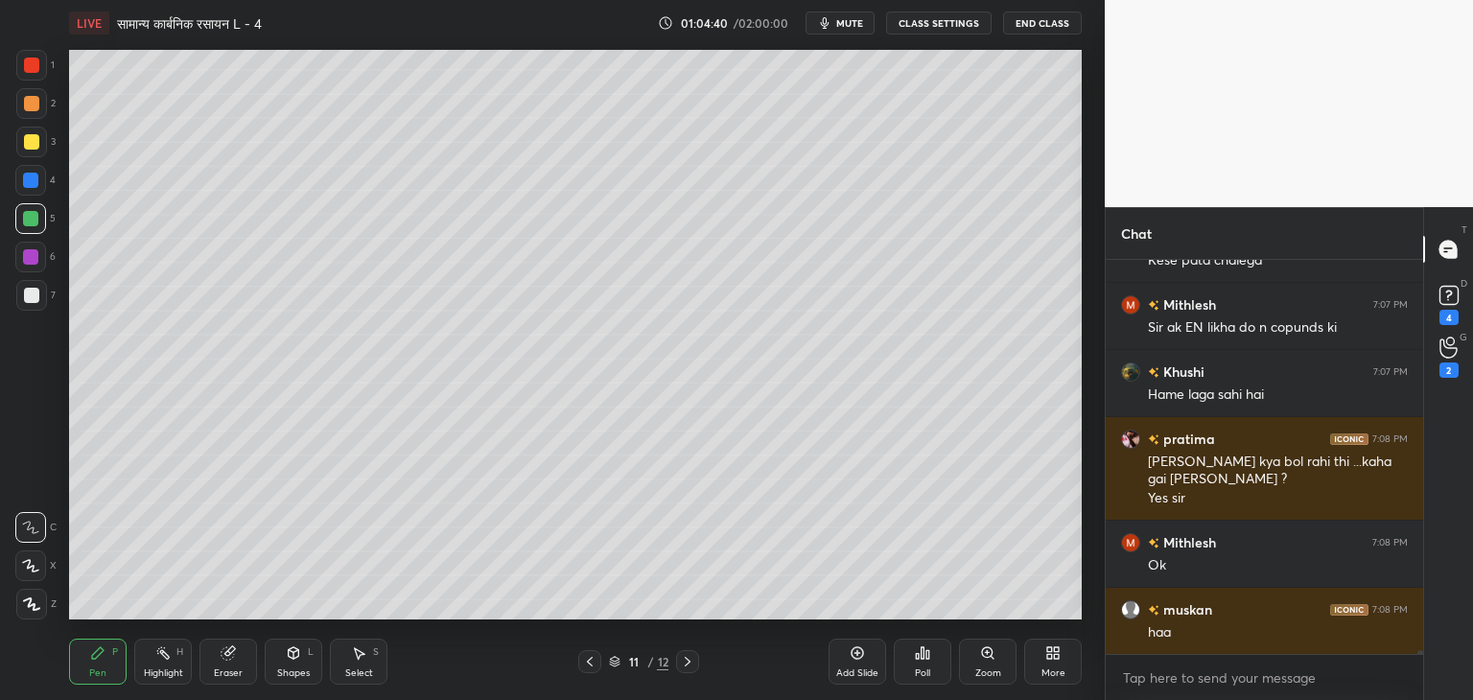
scroll to position [45354, 0]
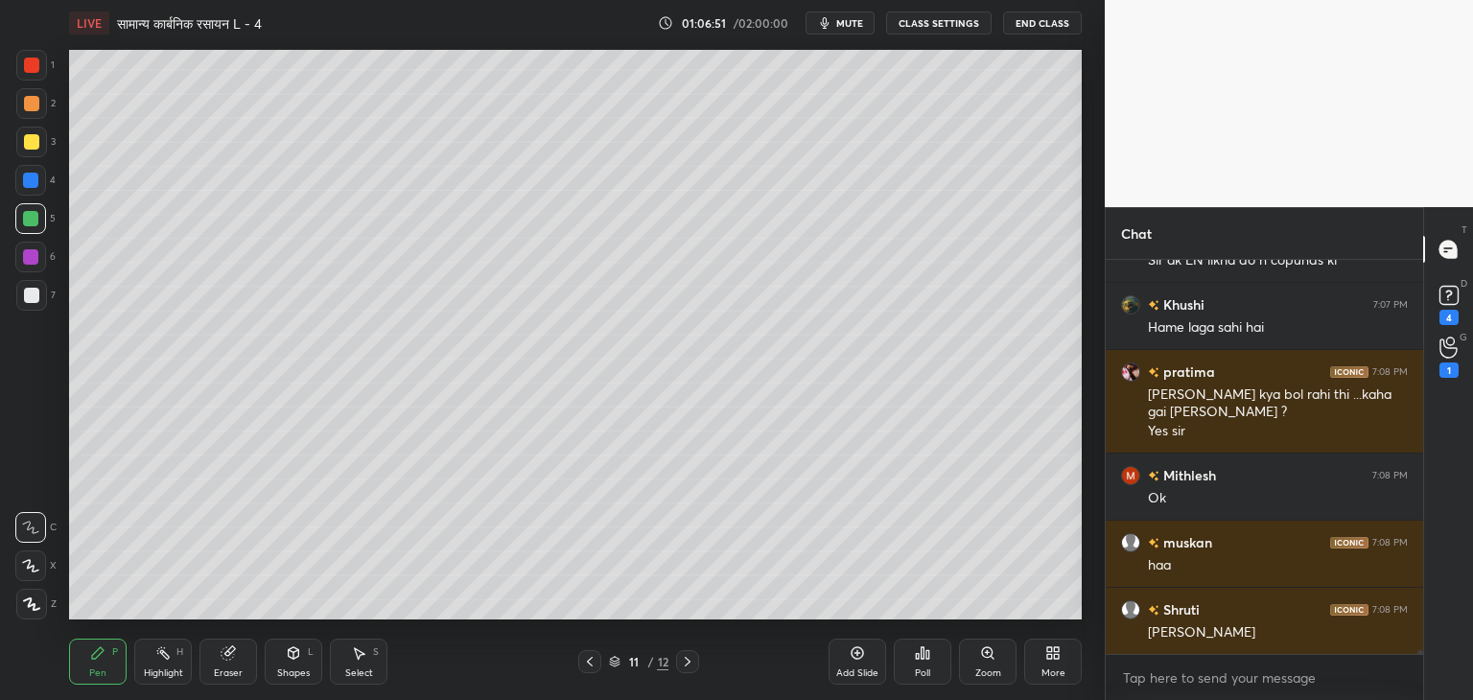
click at [297, 663] on div "Shapes L" at bounding box center [294, 662] width 58 height 46
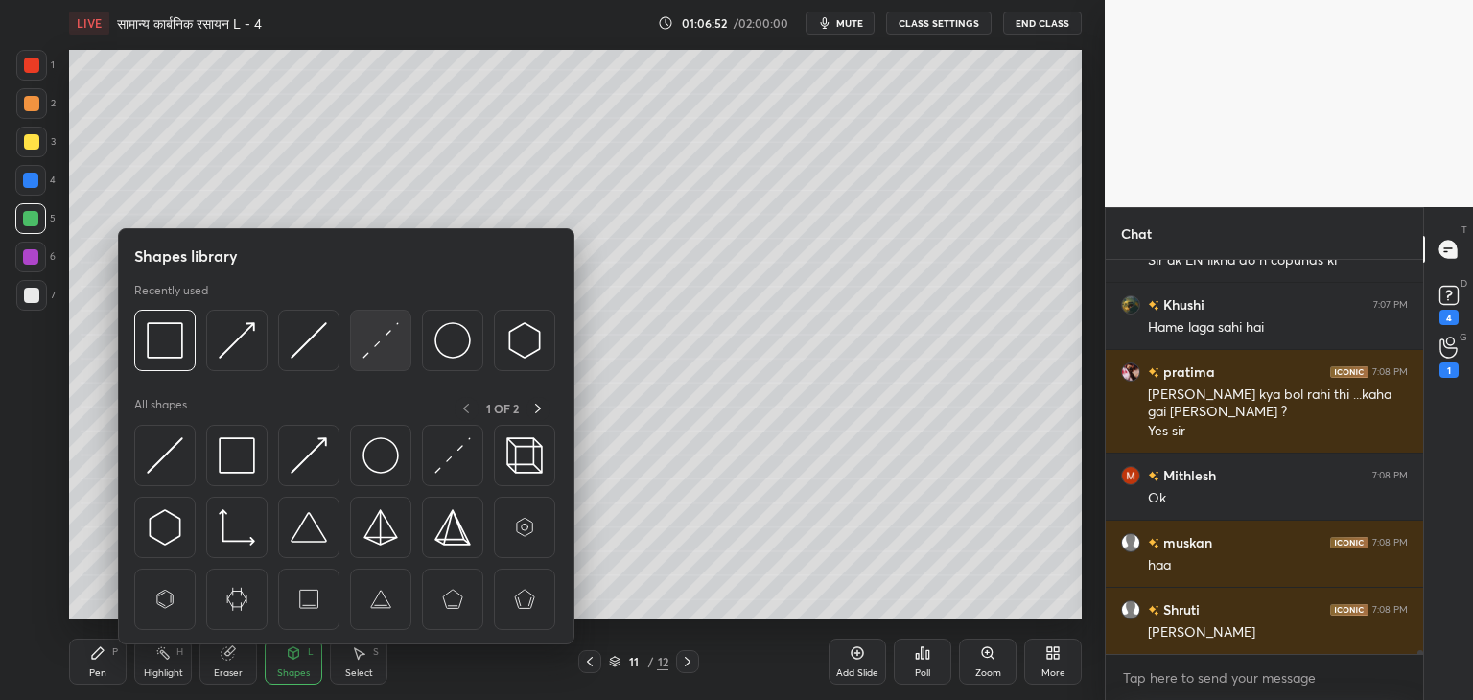
click at [372, 354] on img at bounding box center [381, 340] width 36 height 36
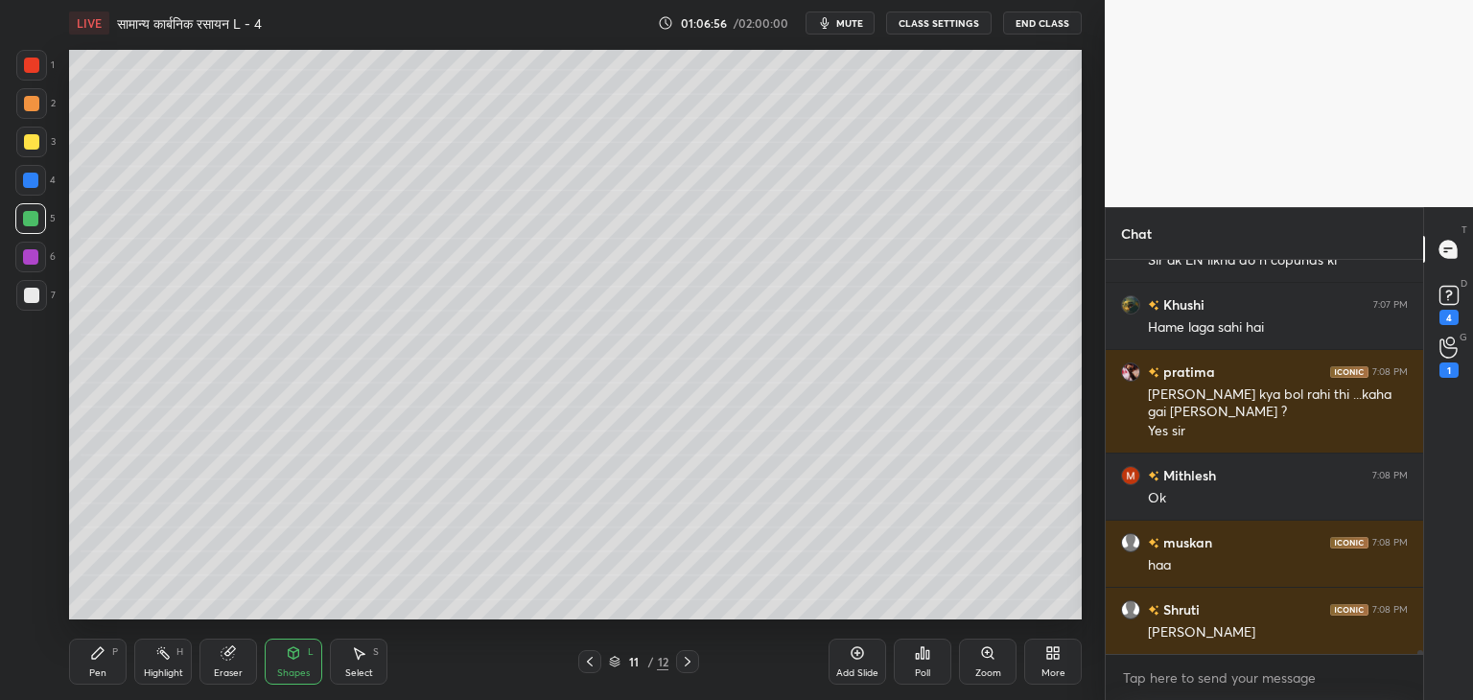
click at [97, 672] on div "Pen" at bounding box center [97, 674] width 17 height 10
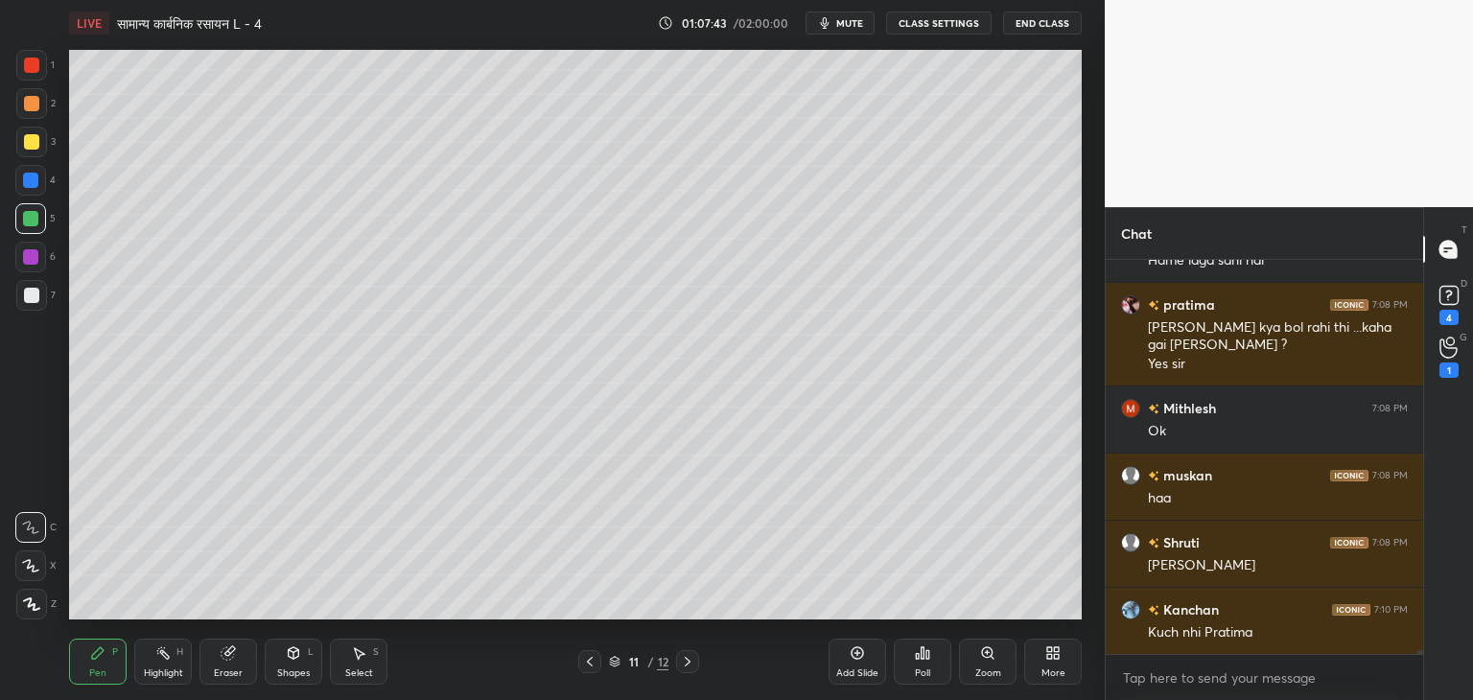
scroll to position [45488, 0]
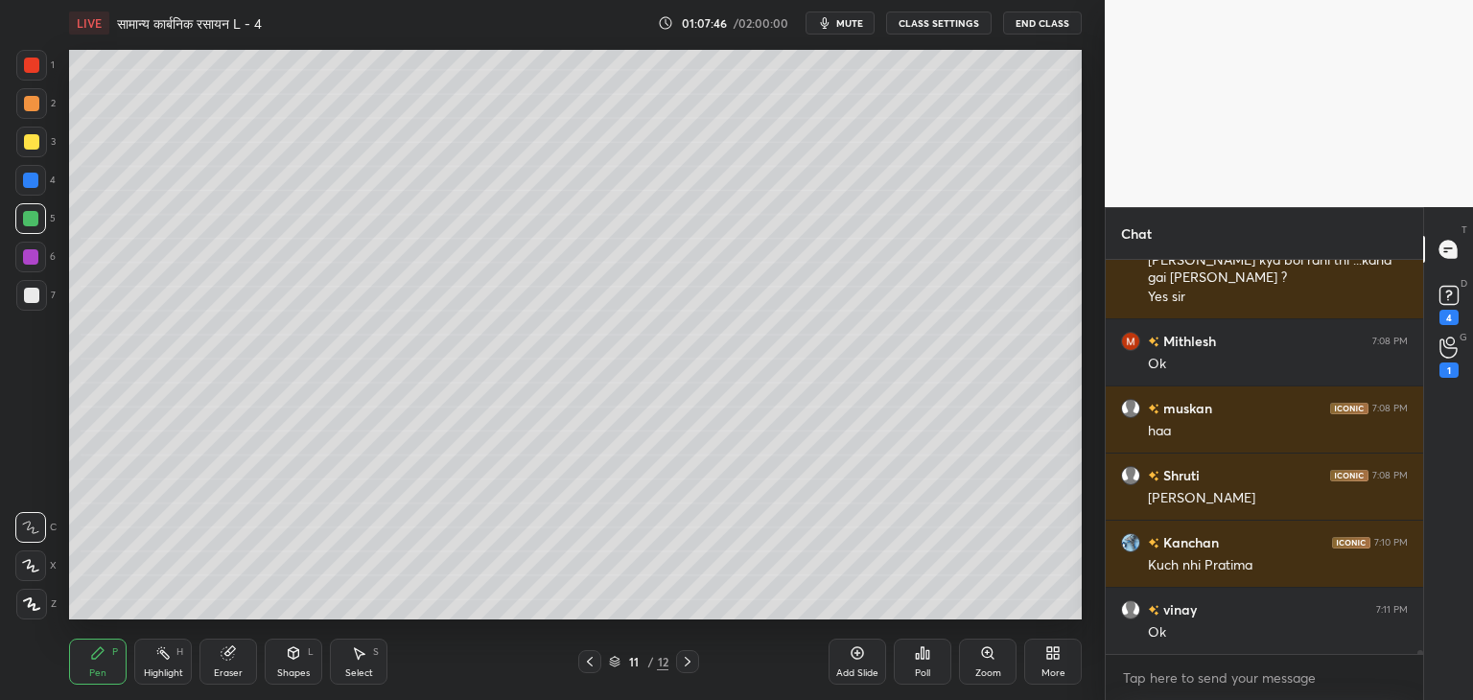
click at [32, 141] on div at bounding box center [31, 141] width 15 height 15
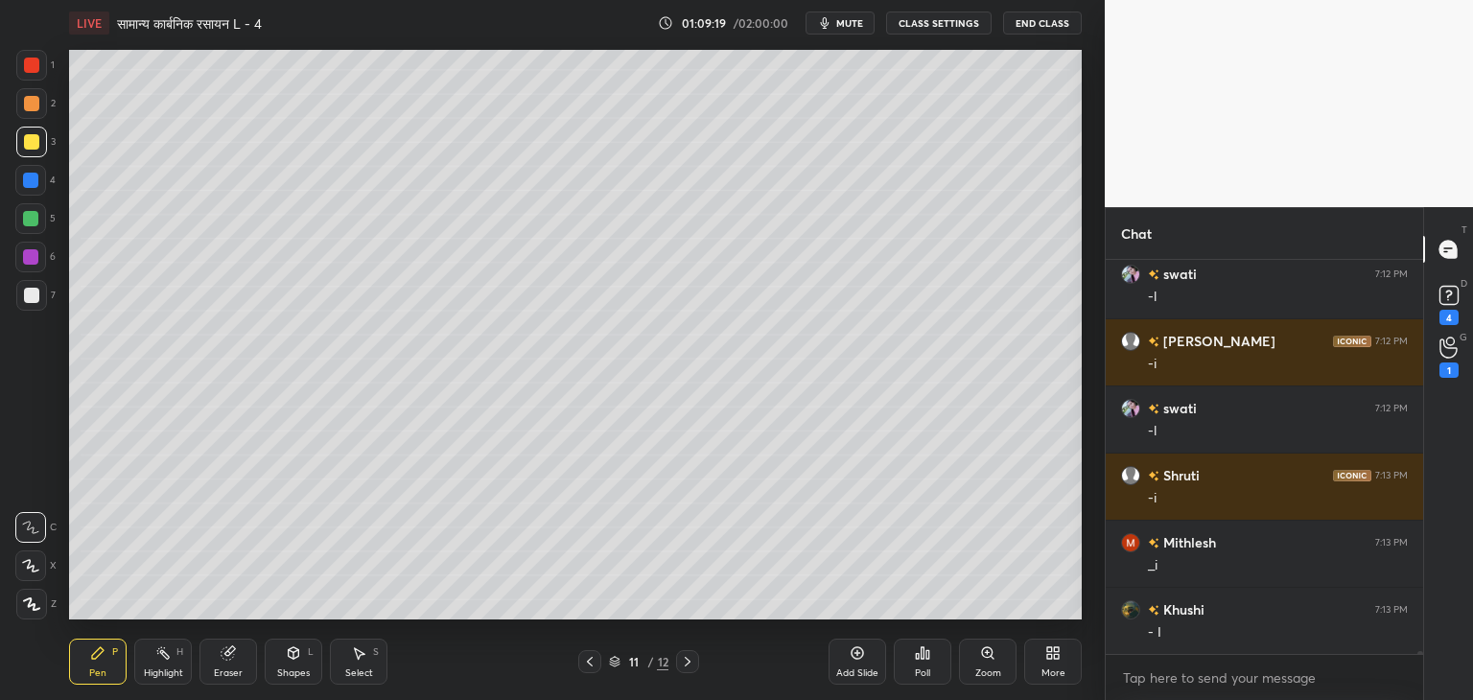
scroll to position [48126, 0]
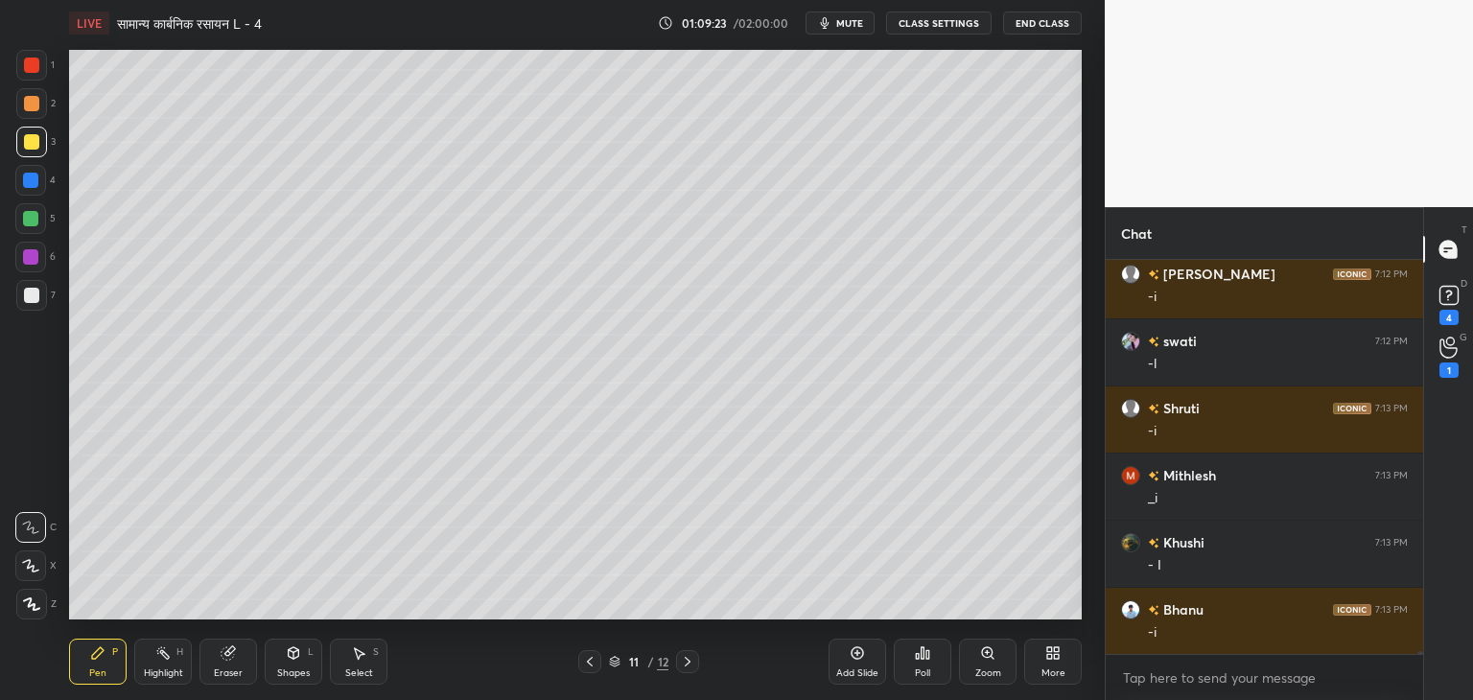
click at [32, 220] on div at bounding box center [30, 218] width 15 height 15
click at [234, 659] on icon at bounding box center [228, 653] width 15 height 15
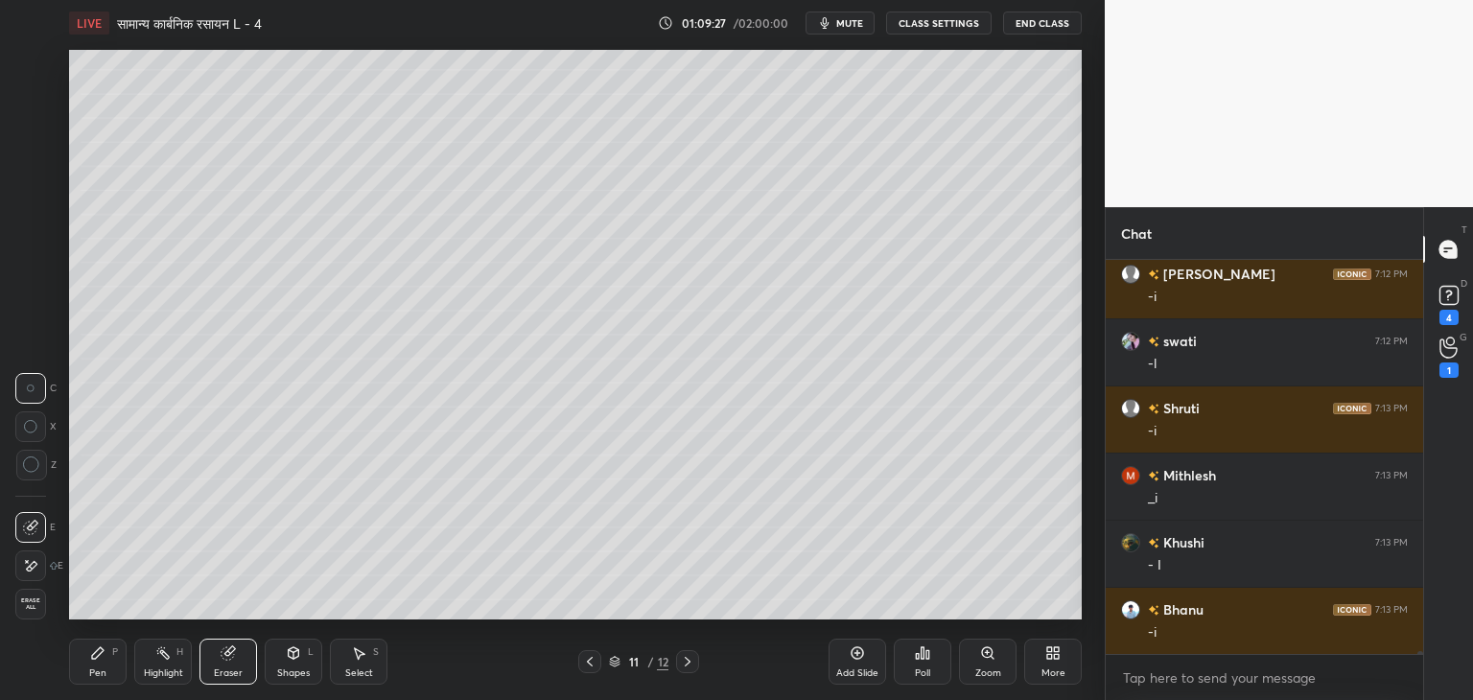
click at [99, 665] on div "Pen P" at bounding box center [98, 662] width 58 height 46
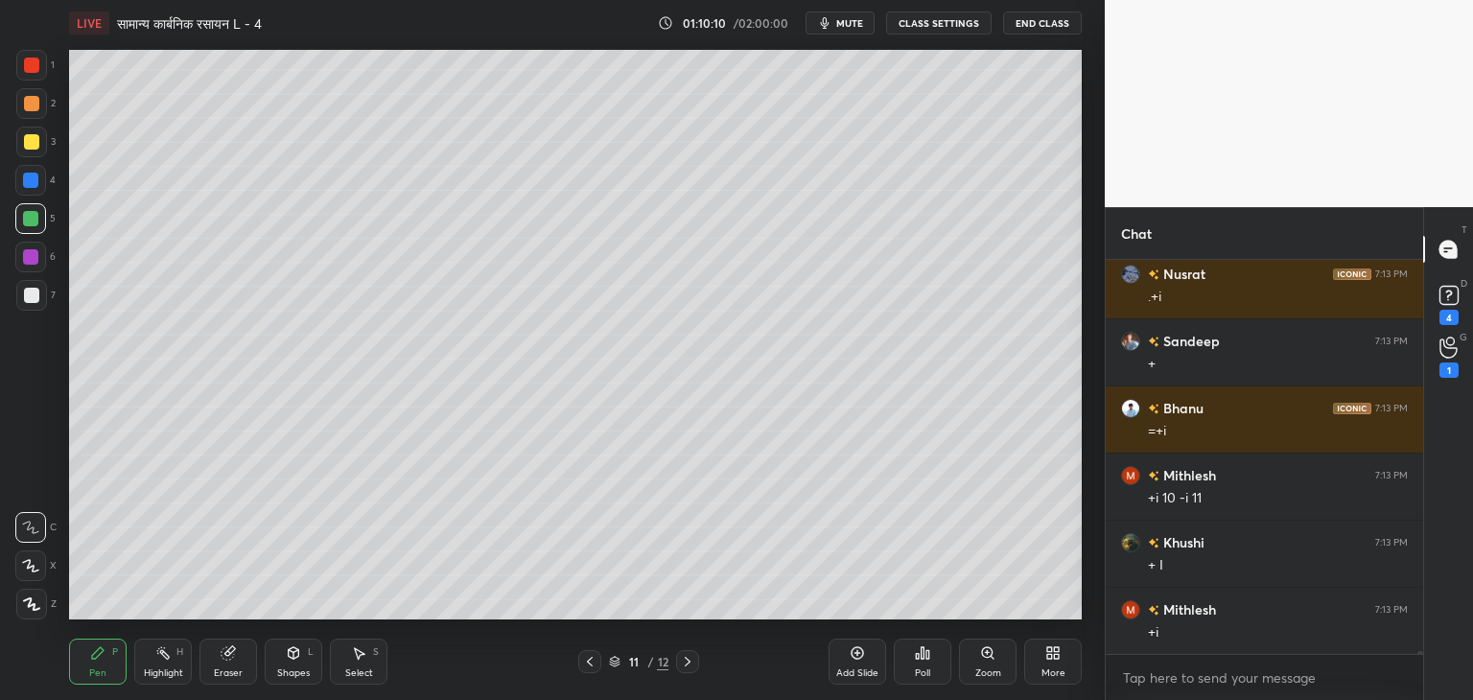
scroll to position [47626, 0]
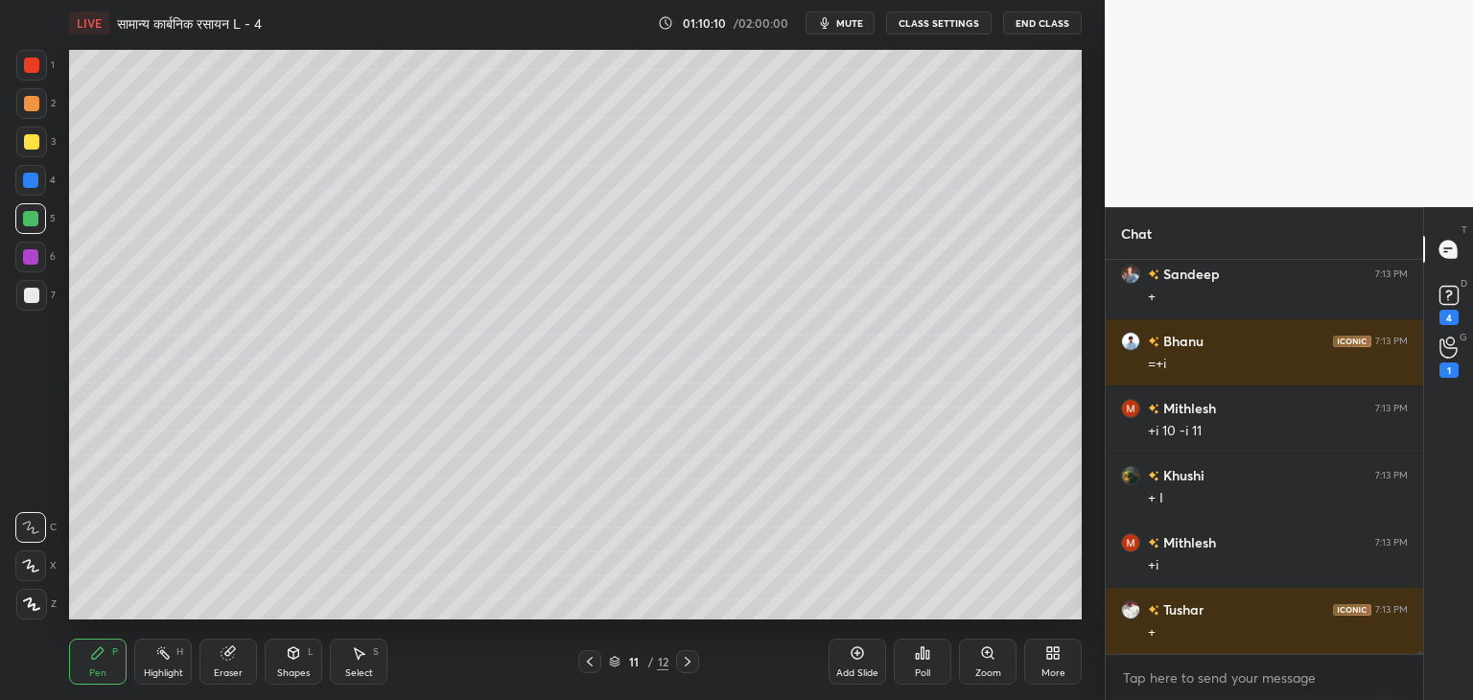
click at [232, 669] on div "Eraser" at bounding box center [228, 674] width 29 height 10
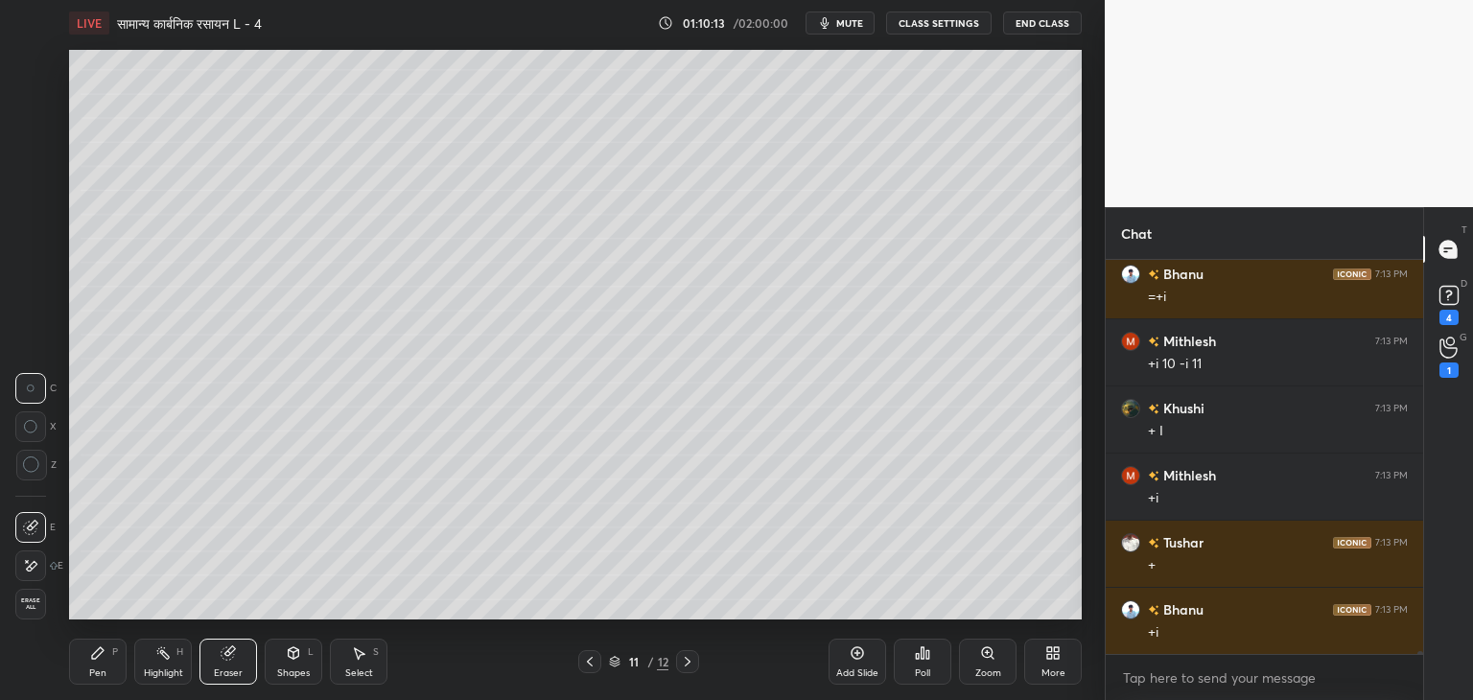
click at [106, 671] on div "Pen" at bounding box center [97, 674] width 17 height 10
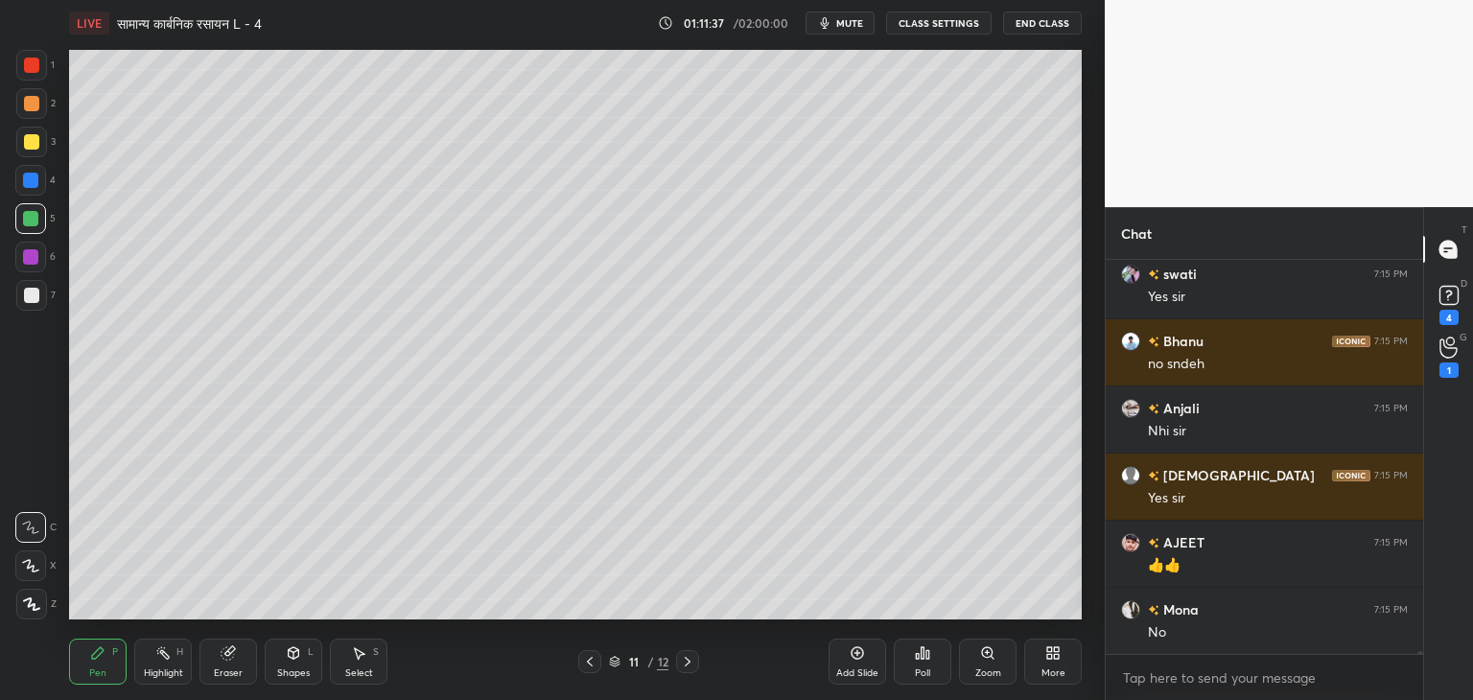
scroll to position [50043, 0]
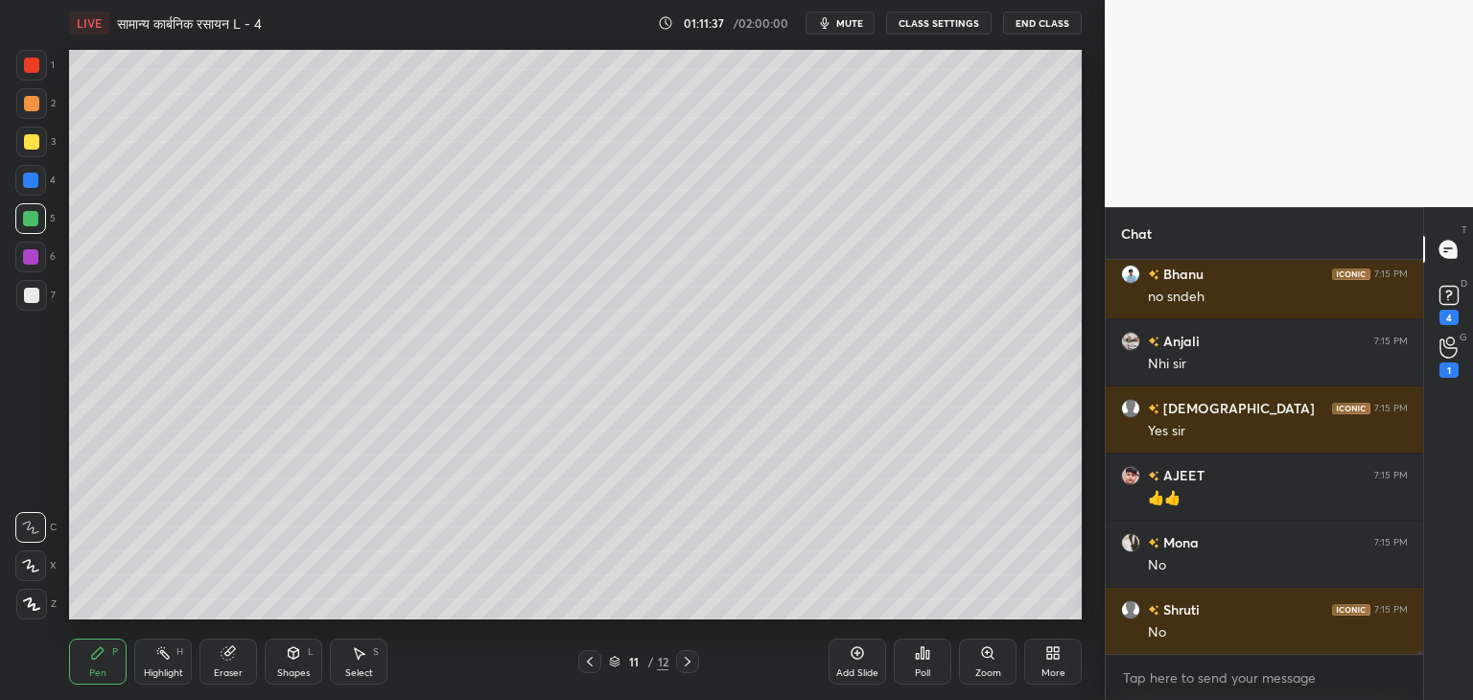
click at [876, 664] on div "Add Slide" at bounding box center [858, 662] width 58 height 46
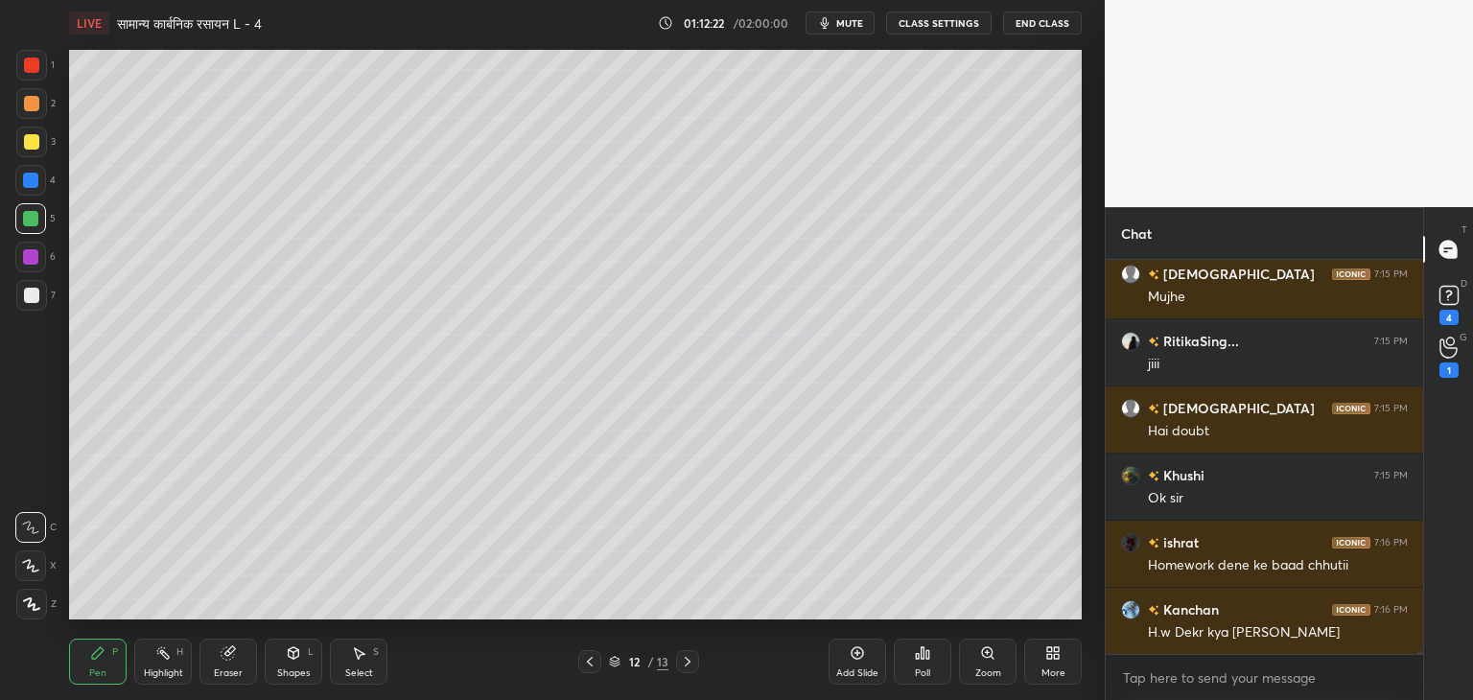
scroll to position [50715, 0]
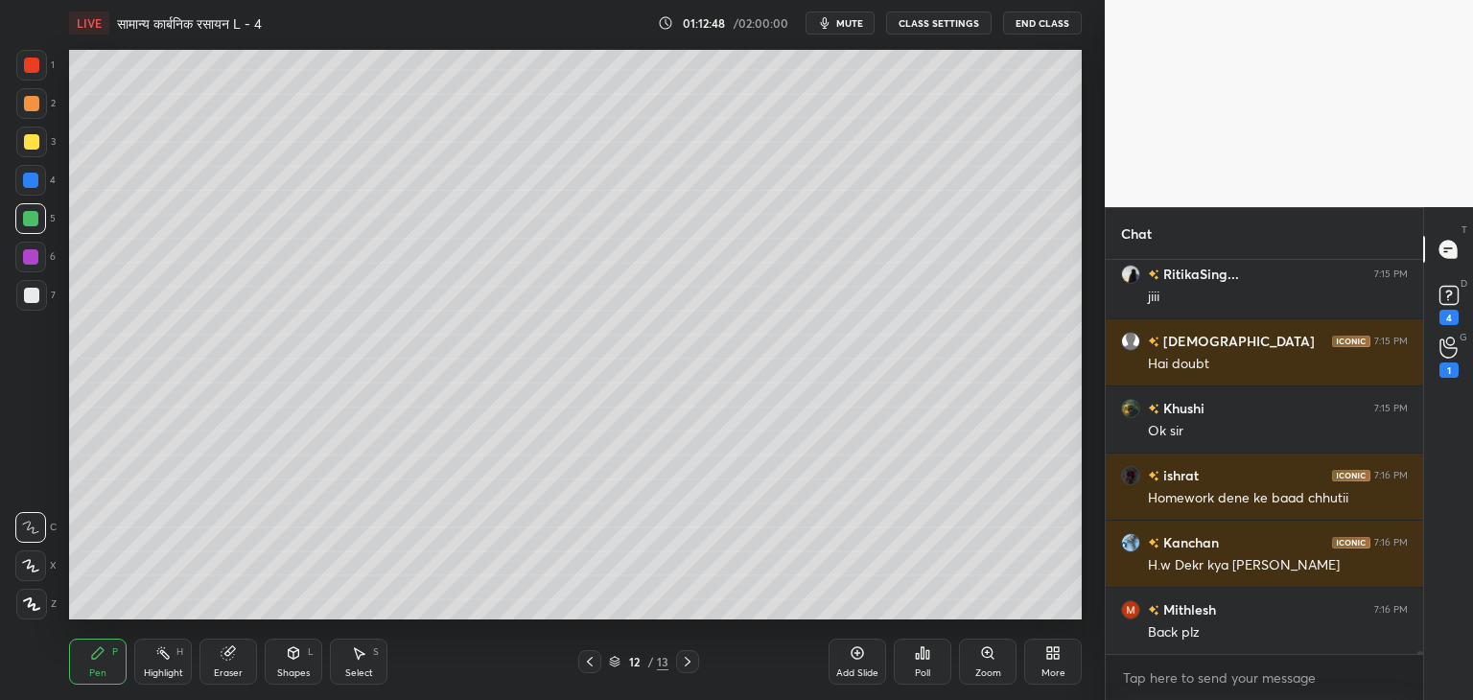
click at [31, 141] on div at bounding box center [31, 141] width 15 height 15
click at [34, 218] on div at bounding box center [30, 218] width 15 height 15
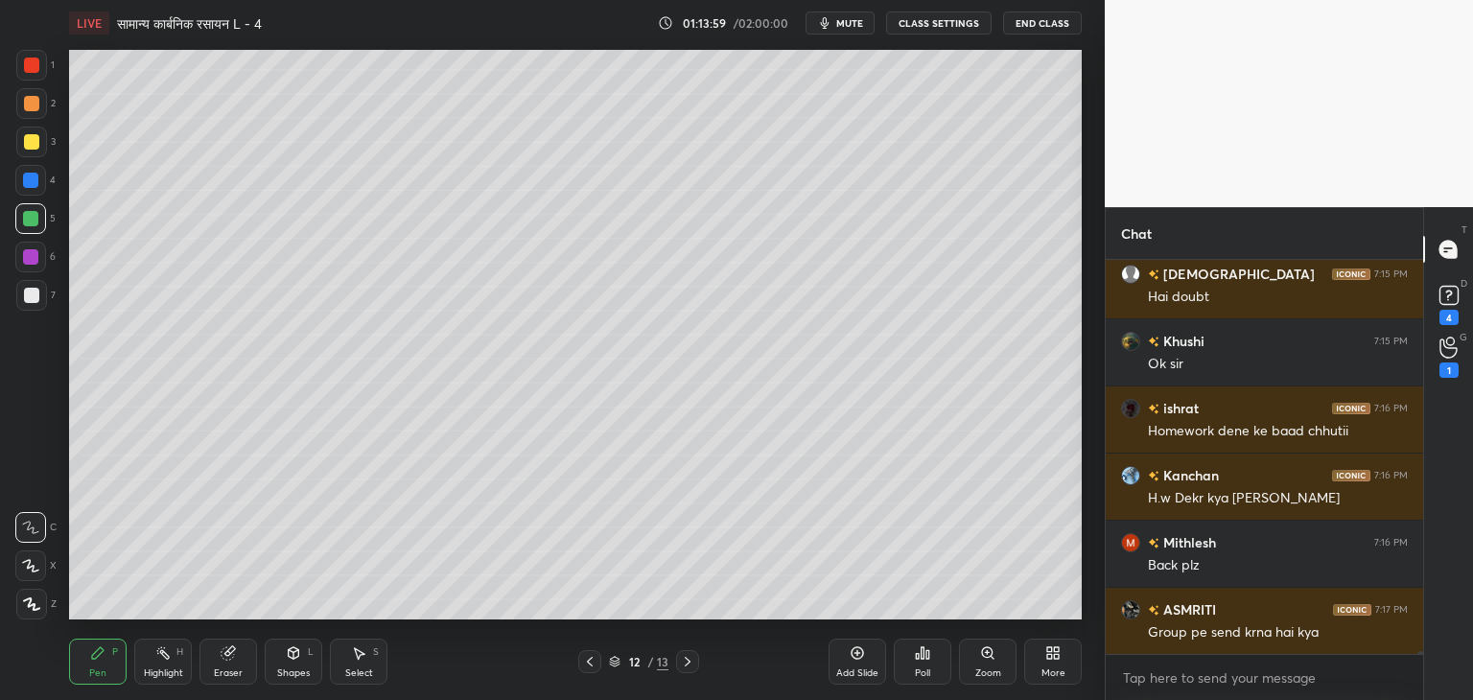
click at [37, 143] on div at bounding box center [31, 141] width 15 height 15
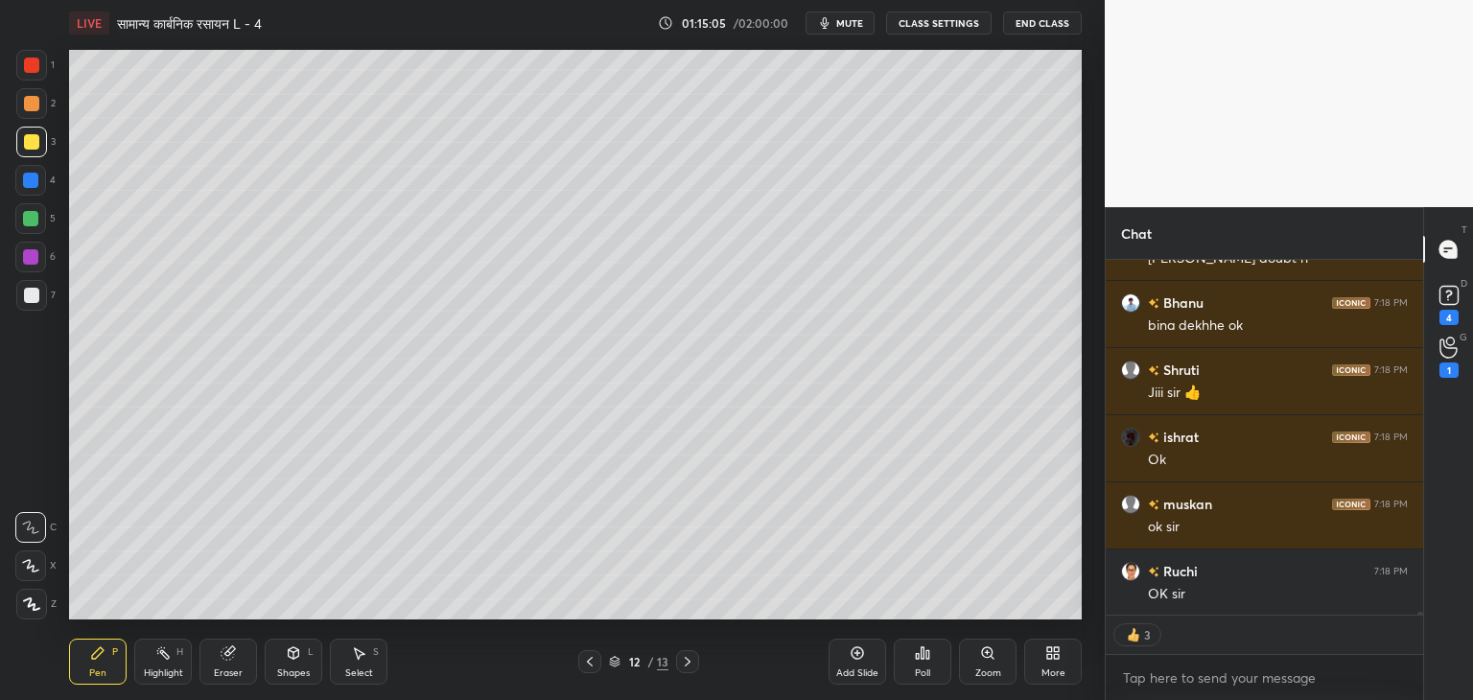
scroll to position [52231, 0]
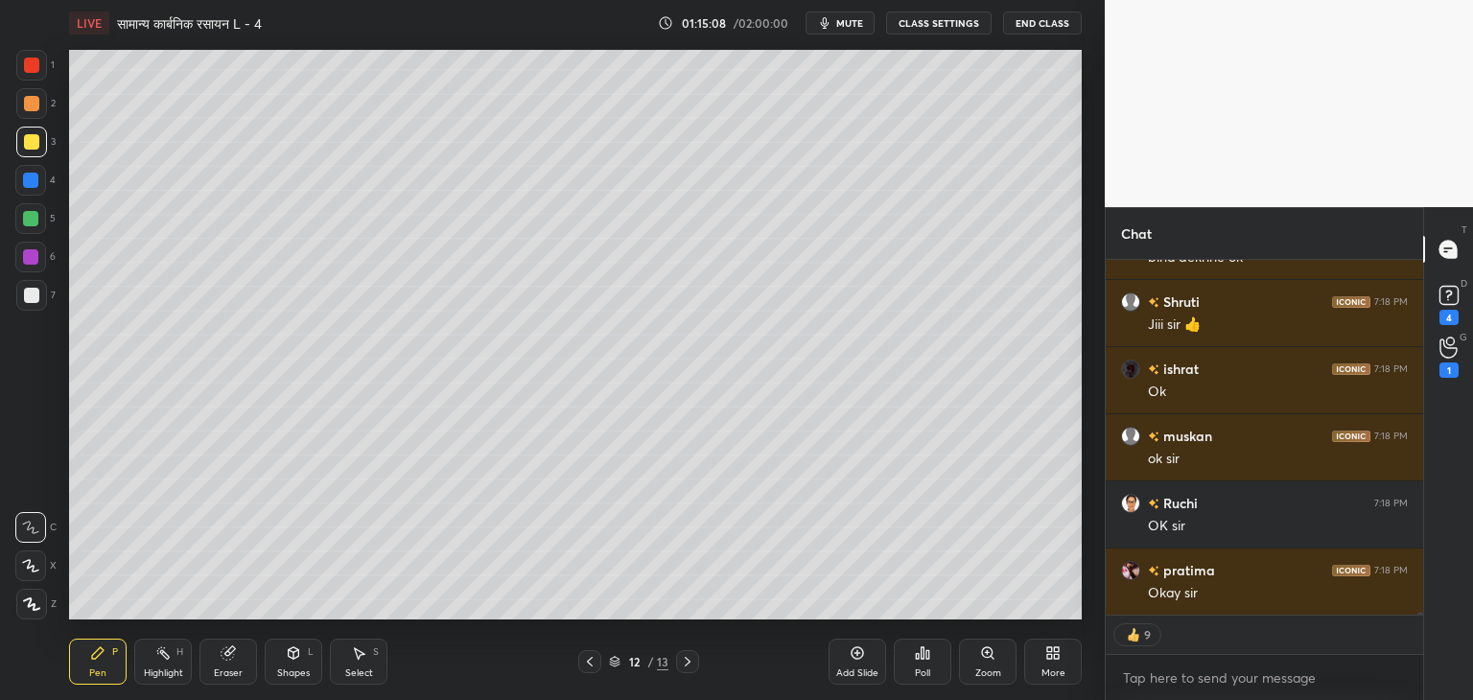
click at [859, 662] on div "Add Slide" at bounding box center [858, 662] width 58 height 46
click at [35, 217] on div at bounding box center [30, 218] width 15 height 15
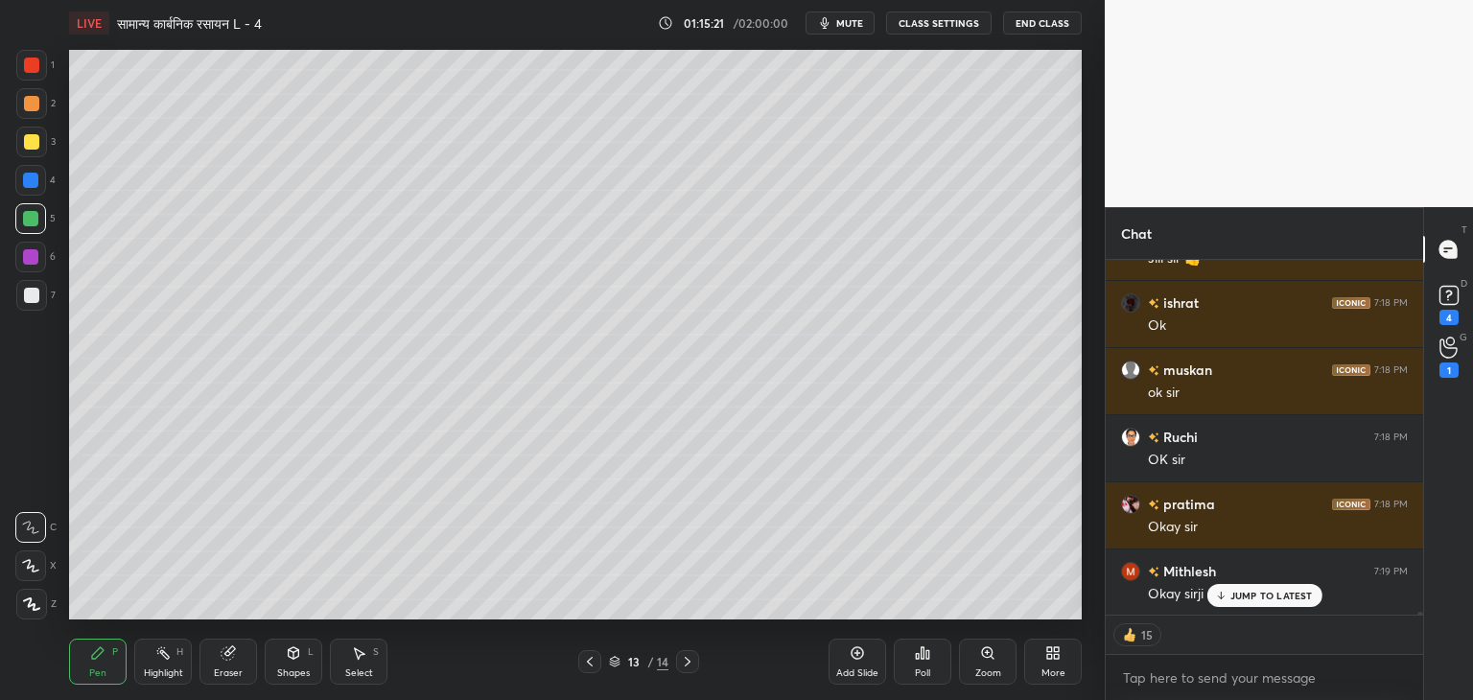
click at [298, 652] on icon at bounding box center [294, 654] width 11 height 12
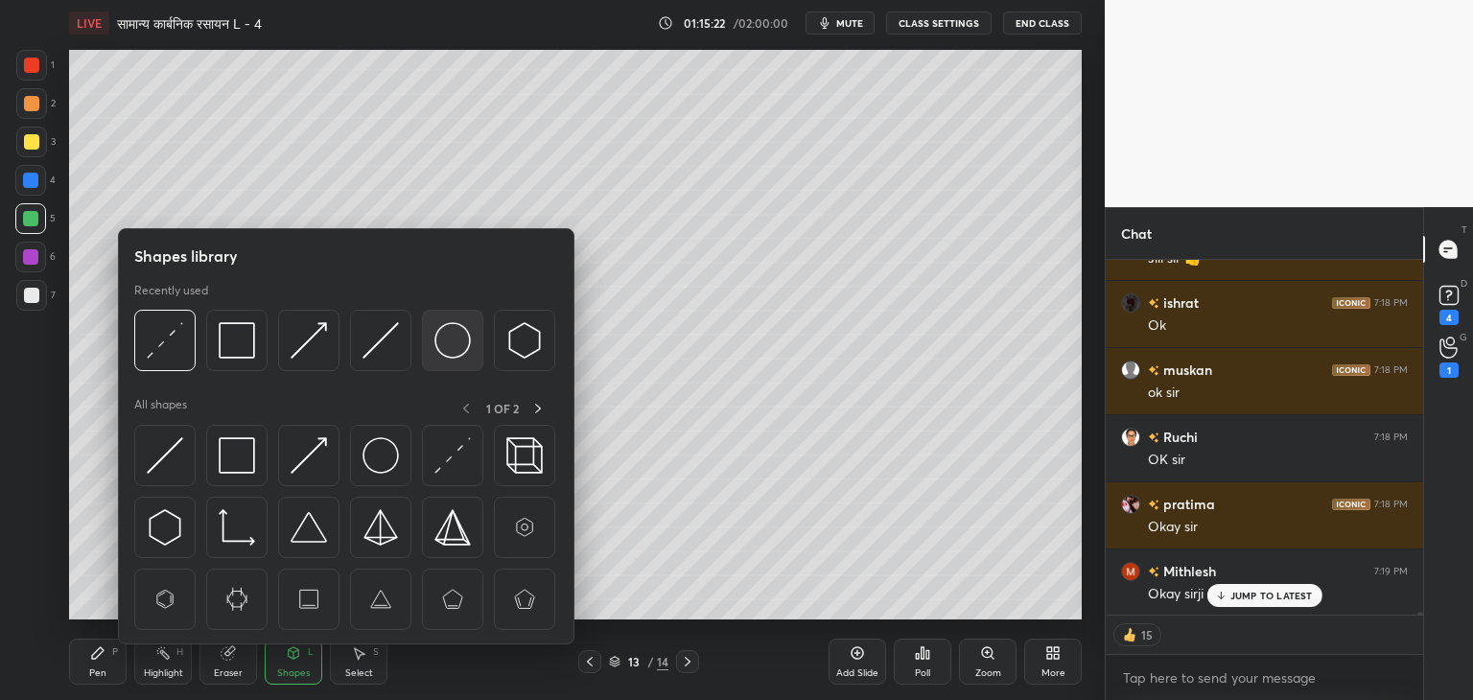
click at [453, 346] on img at bounding box center [453, 340] width 36 height 36
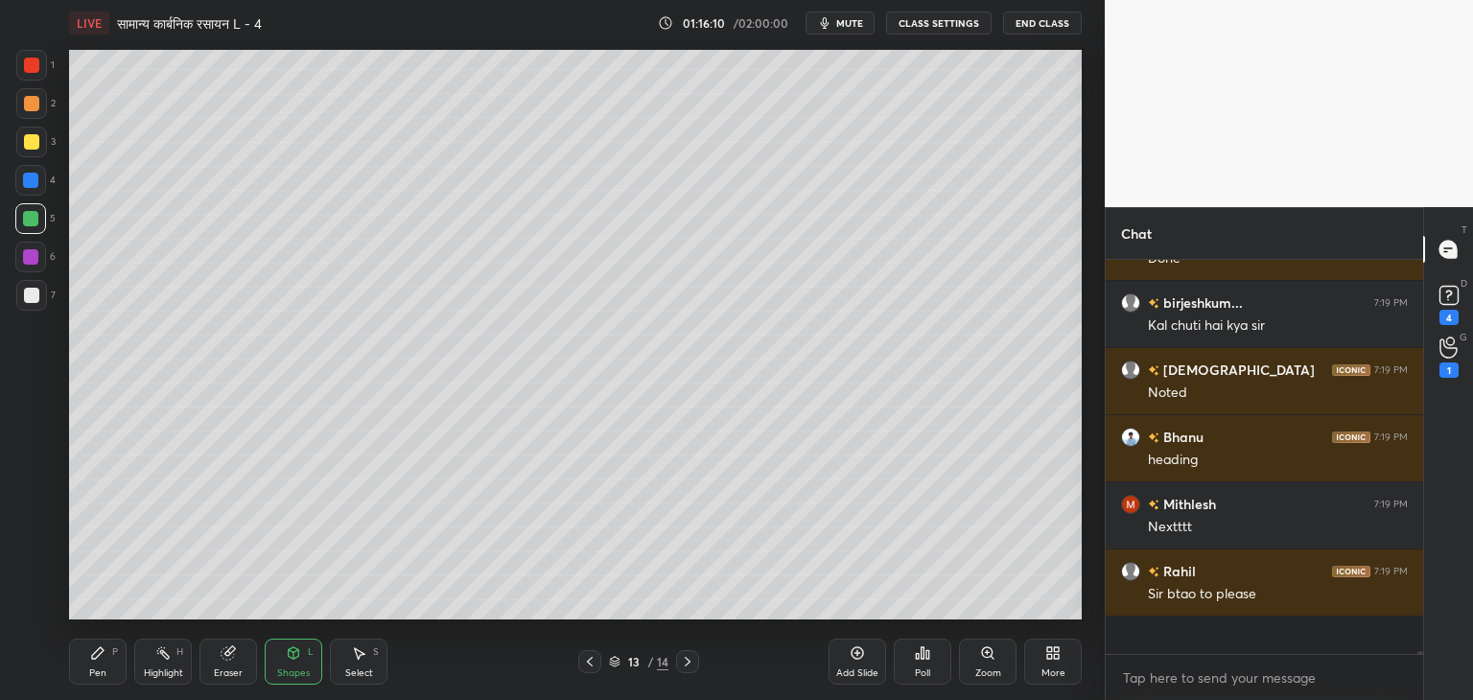
scroll to position [389, 312]
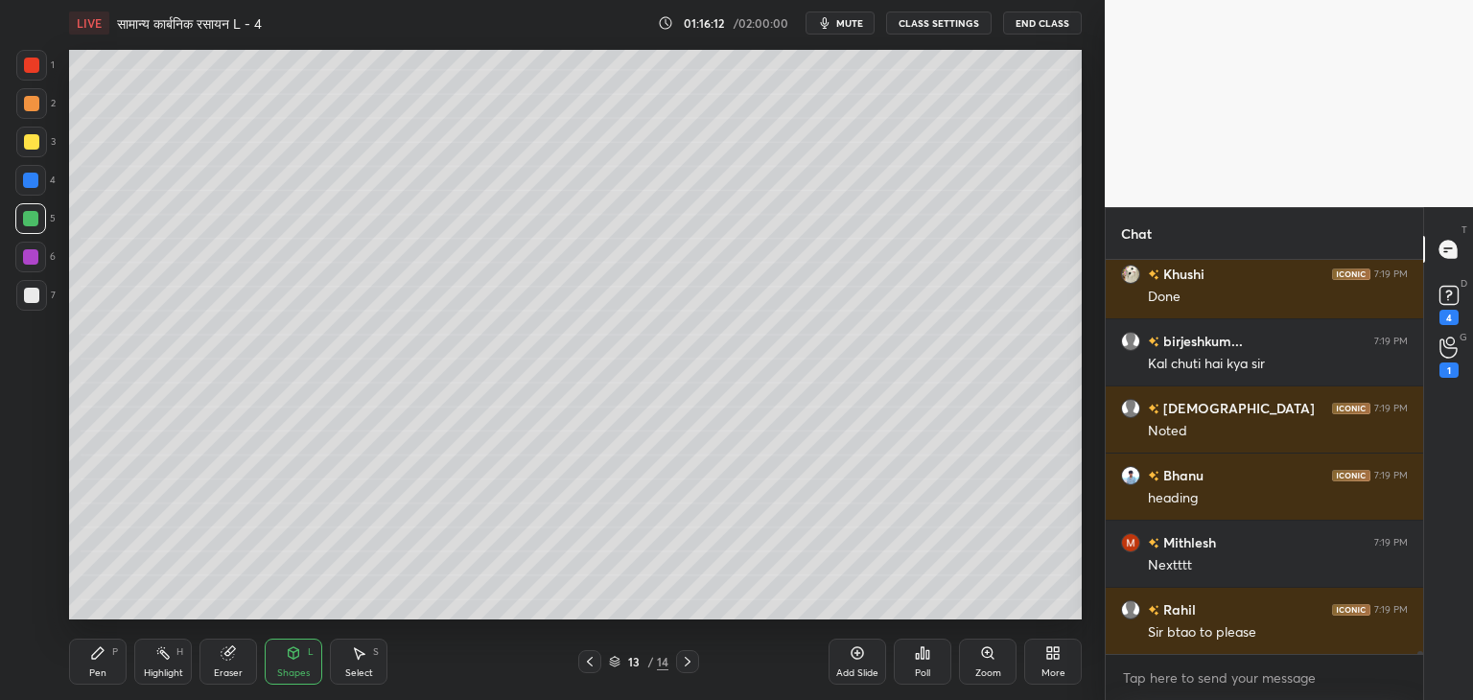
click at [96, 664] on div "Pen P" at bounding box center [98, 662] width 58 height 46
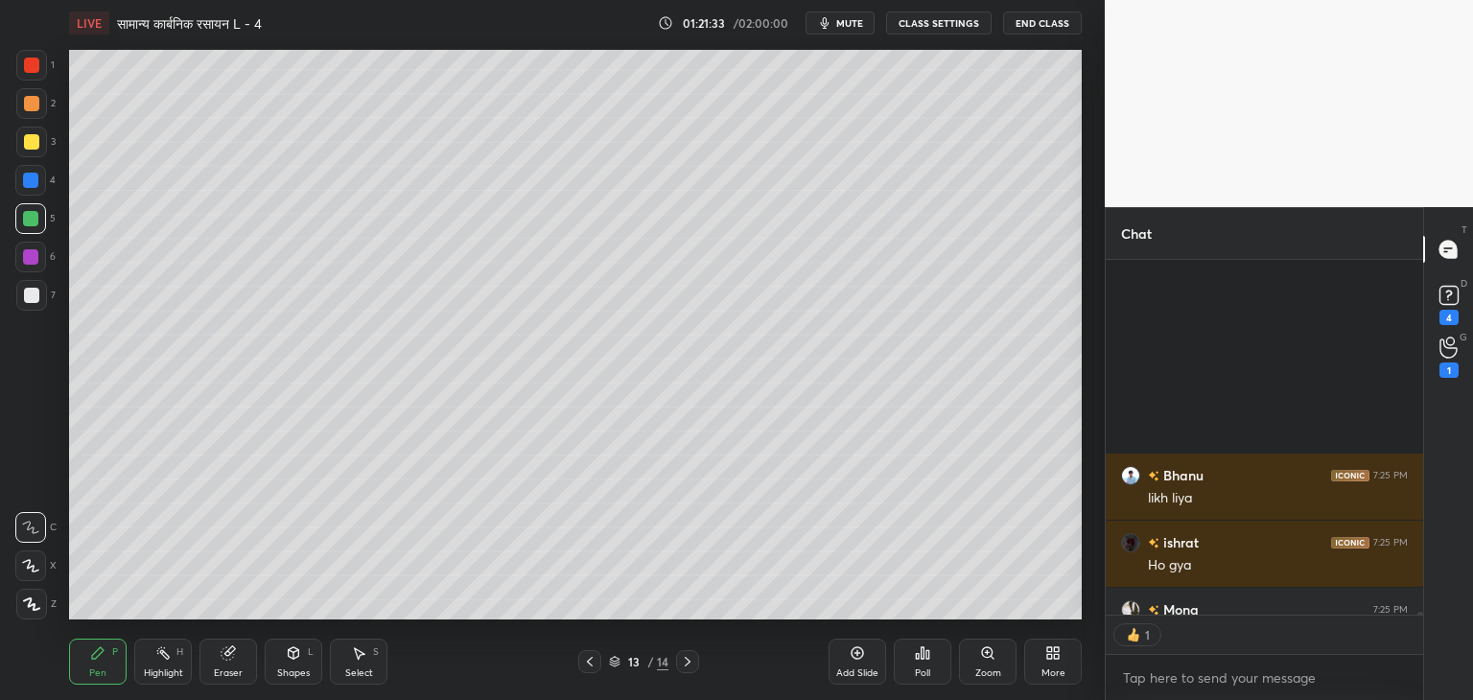
scroll to position [55186, 0]
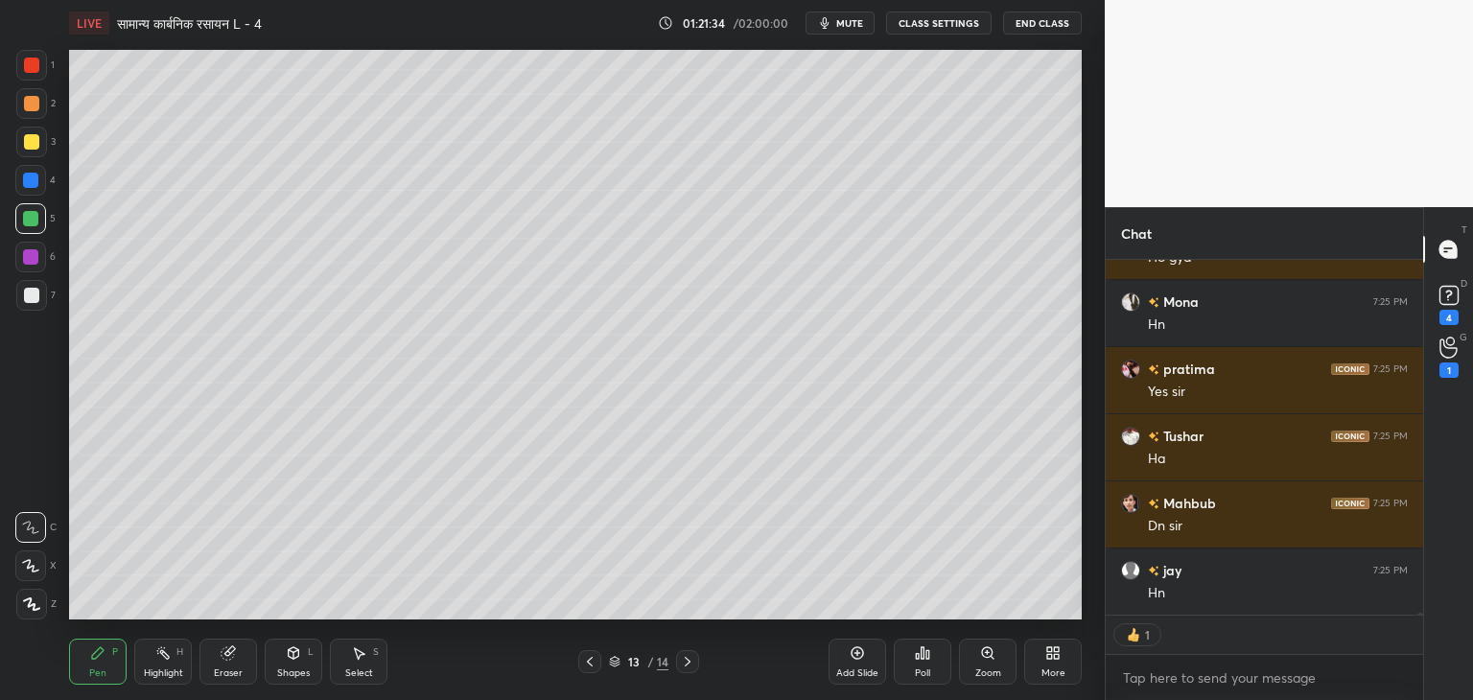
click at [857, 666] on div "Add Slide" at bounding box center [858, 662] width 58 height 46
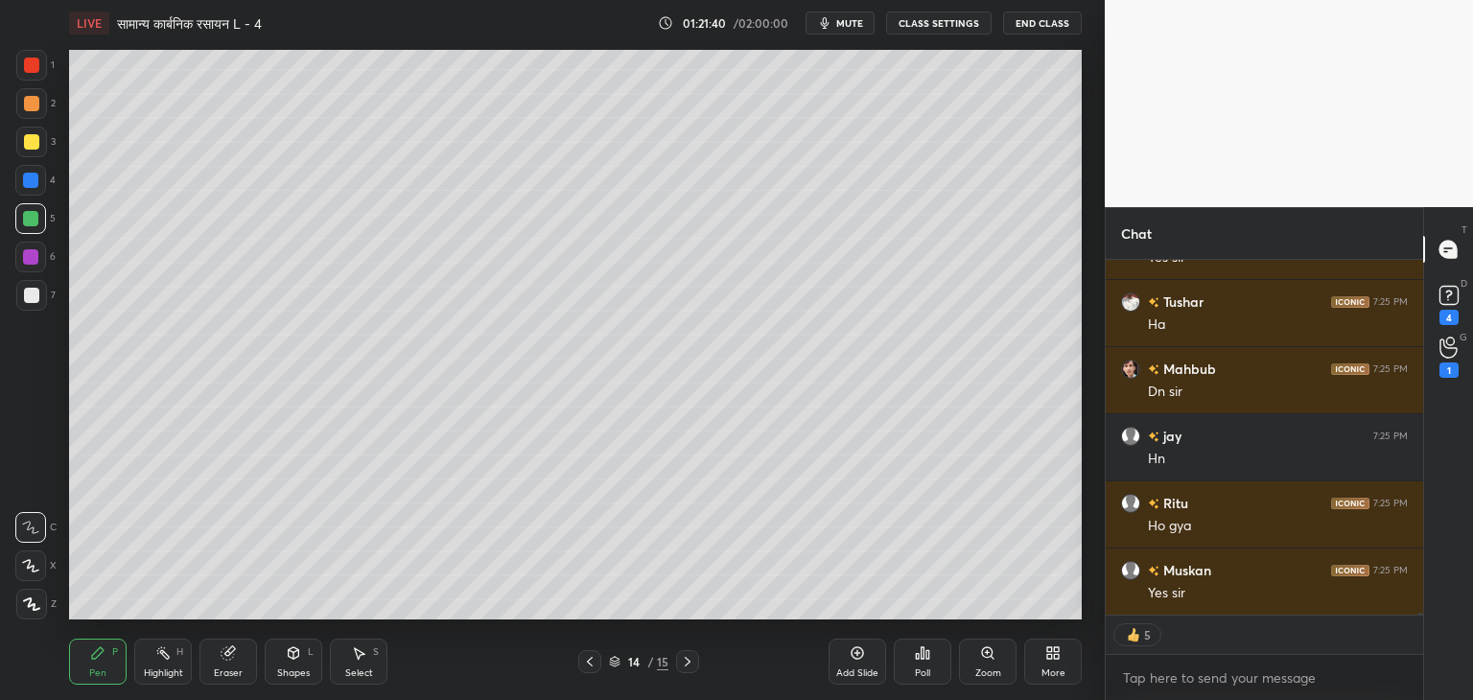
scroll to position [55386, 0]
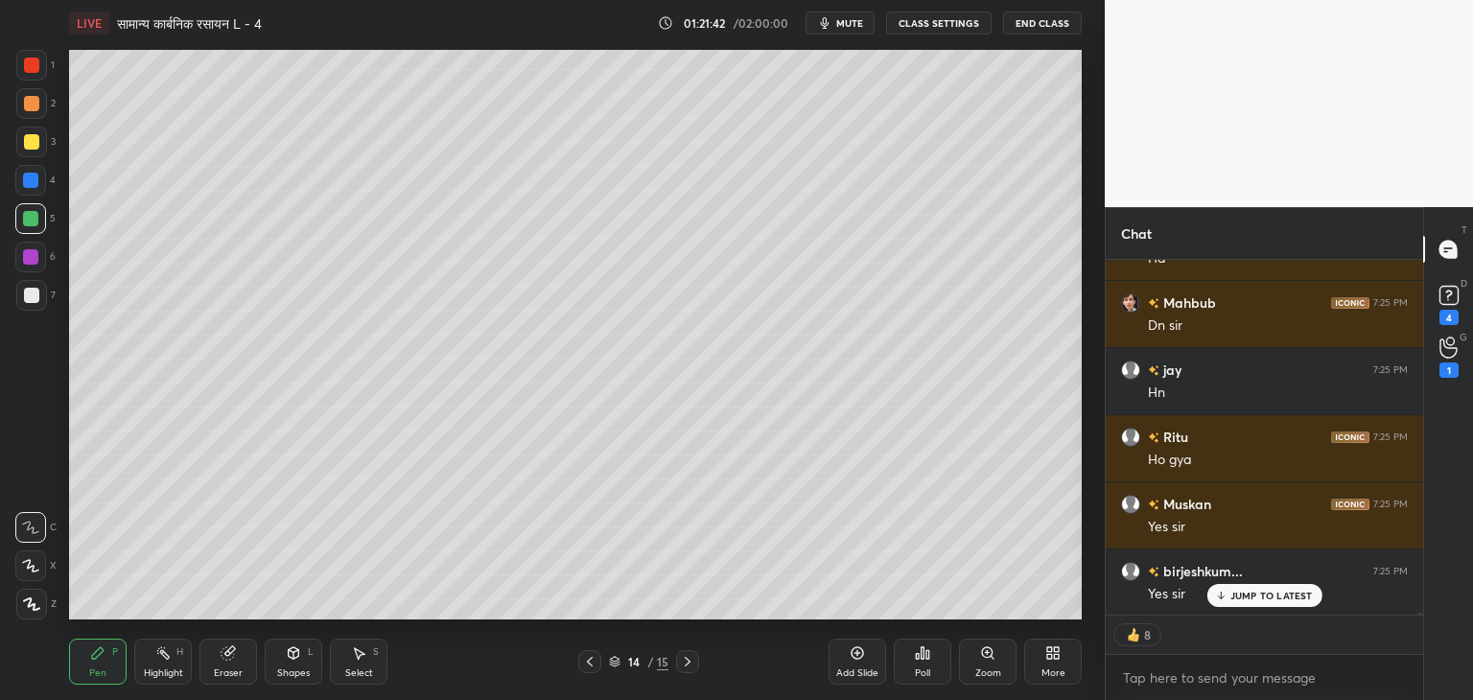
click at [31, 142] on div at bounding box center [31, 141] width 15 height 15
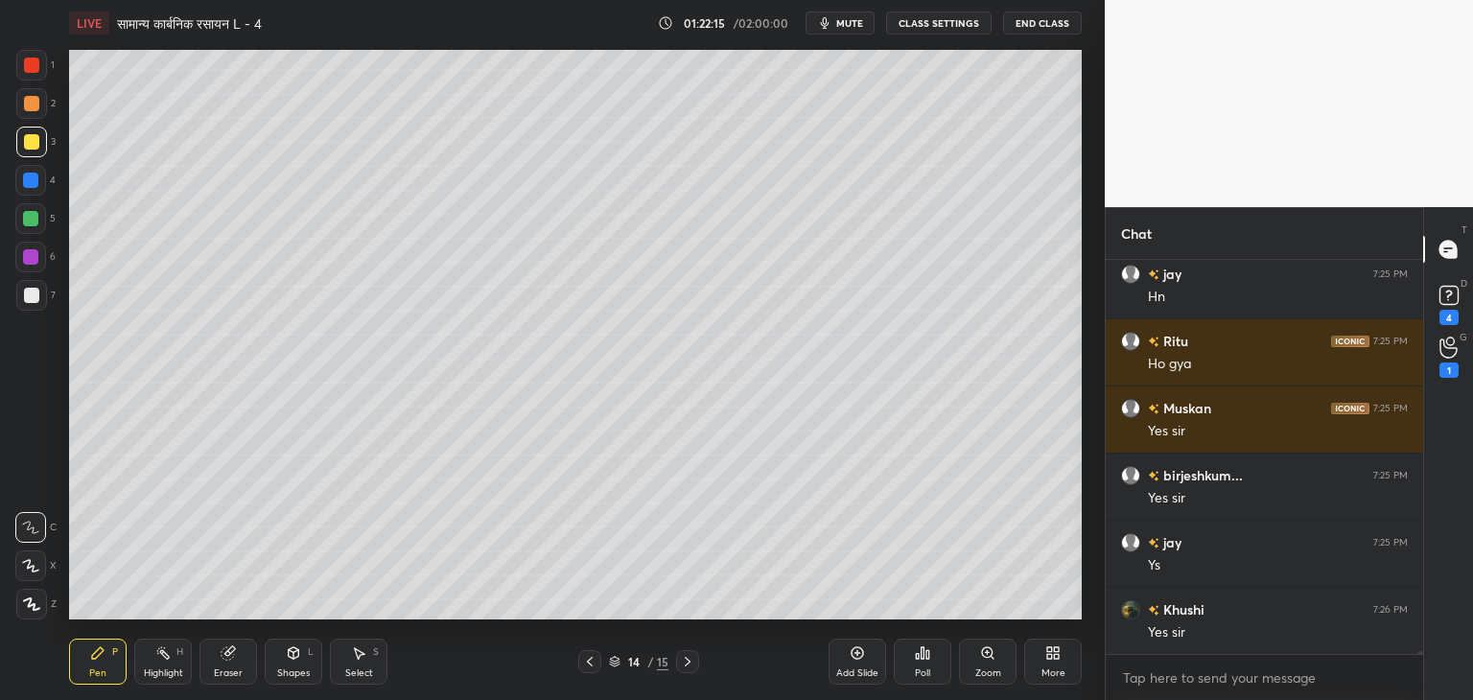
scroll to position [55549, 0]
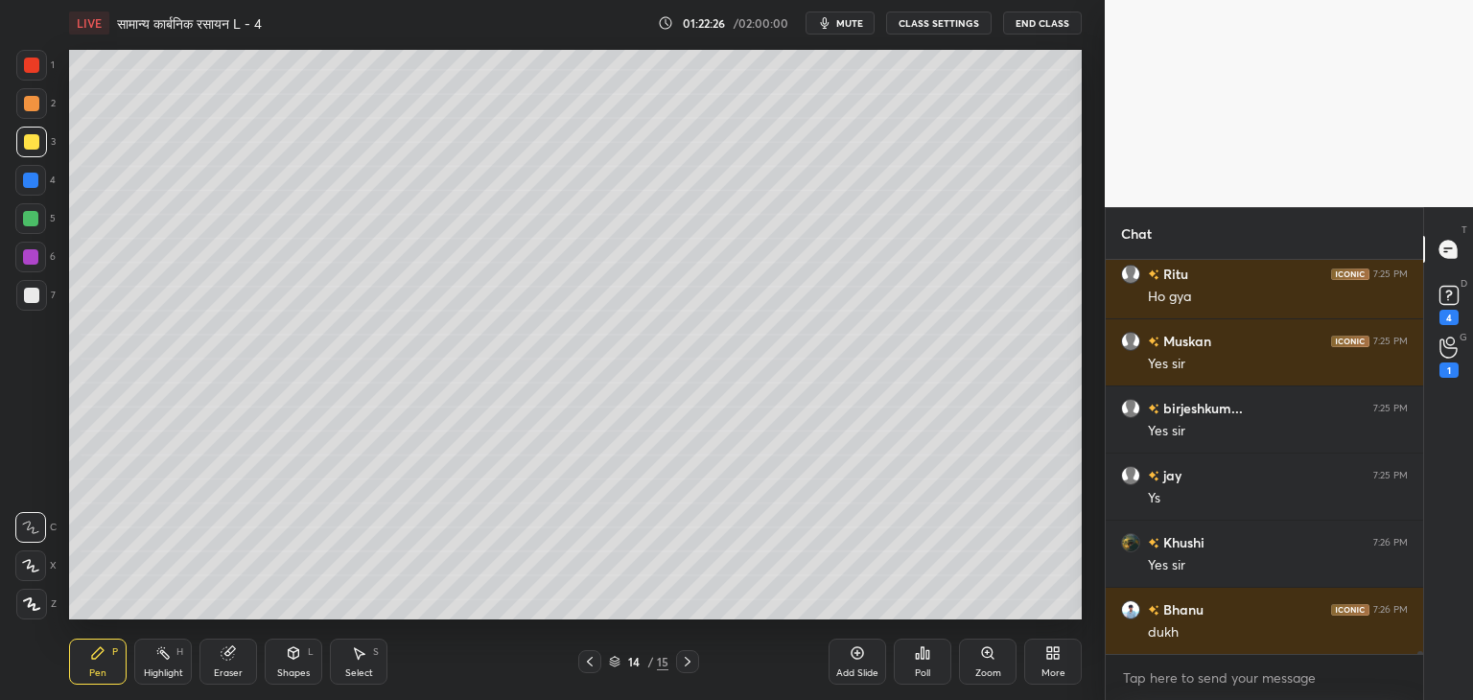
click at [38, 297] on div at bounding box center [31, 295] width 31 height 31
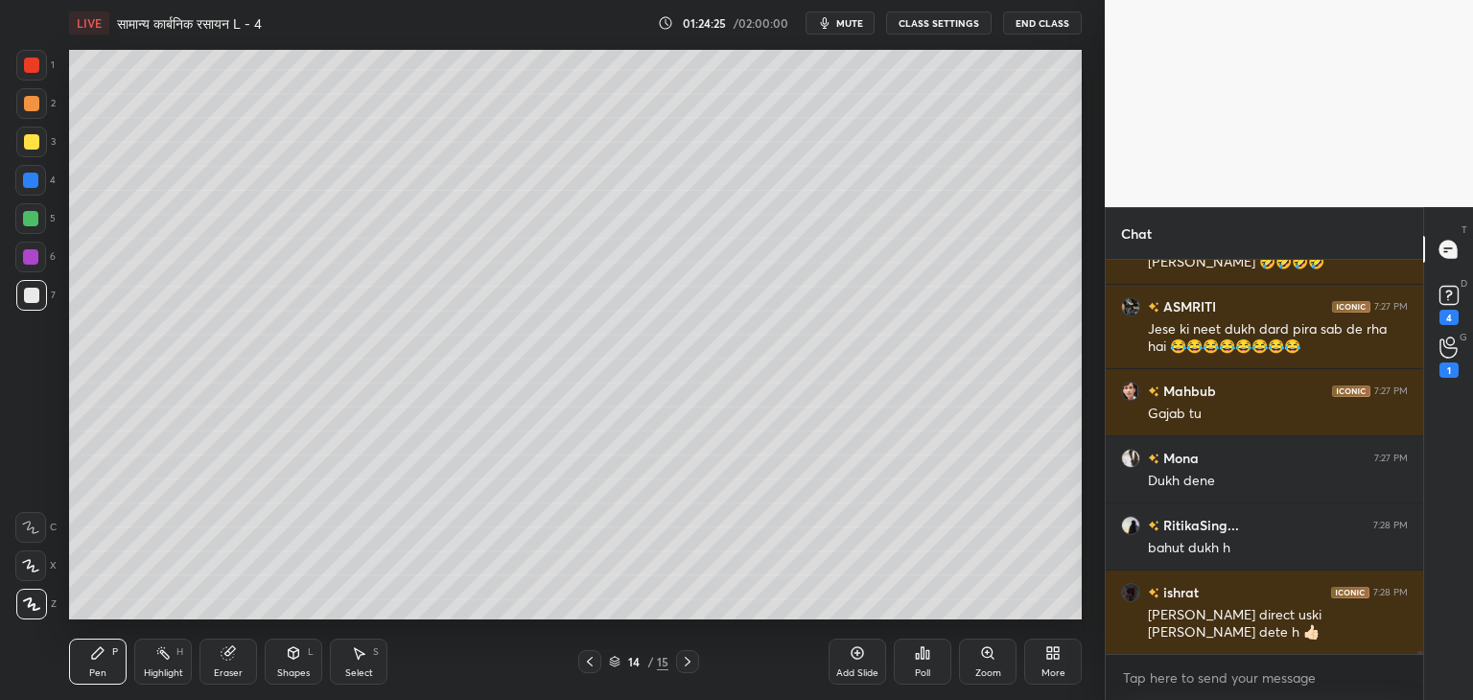
scroll to position [56962, 0]
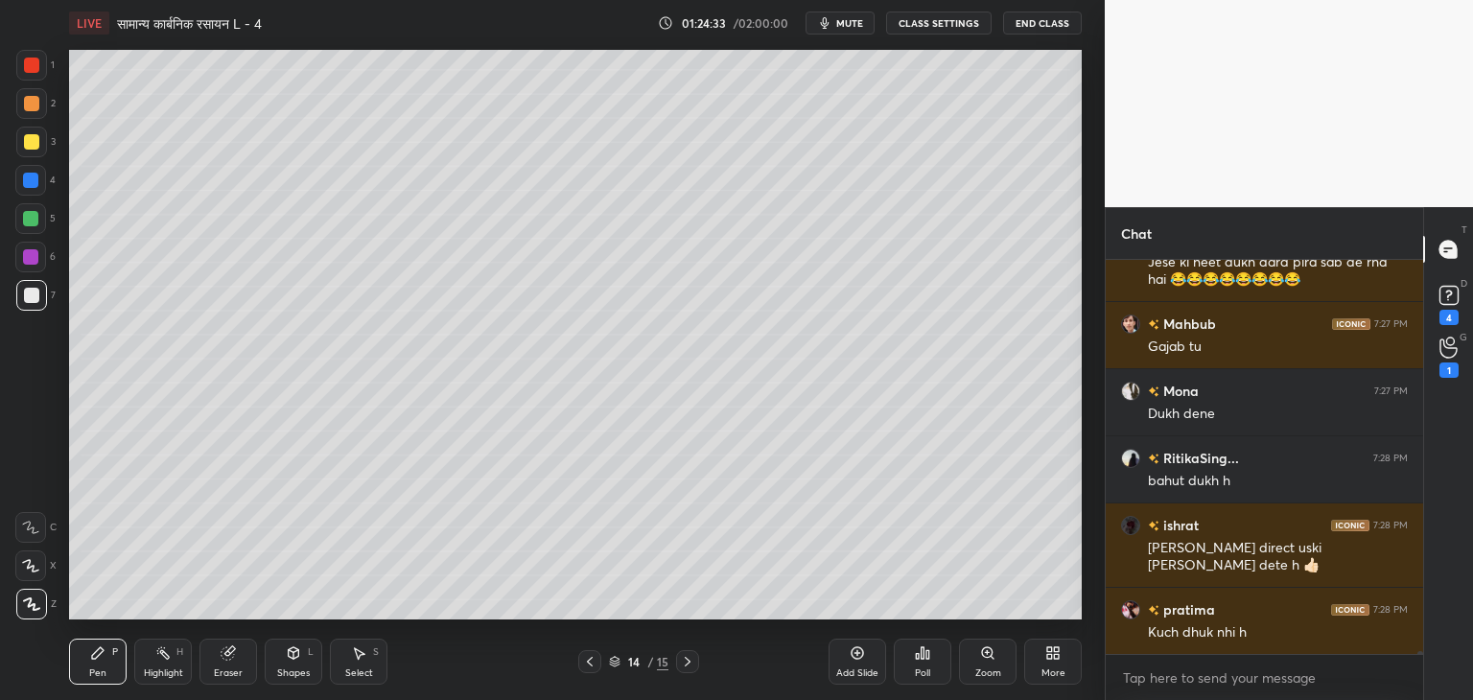
click at [307, 667] on div "Shapes L" at bounding box center [294, 662] width 58 height 46
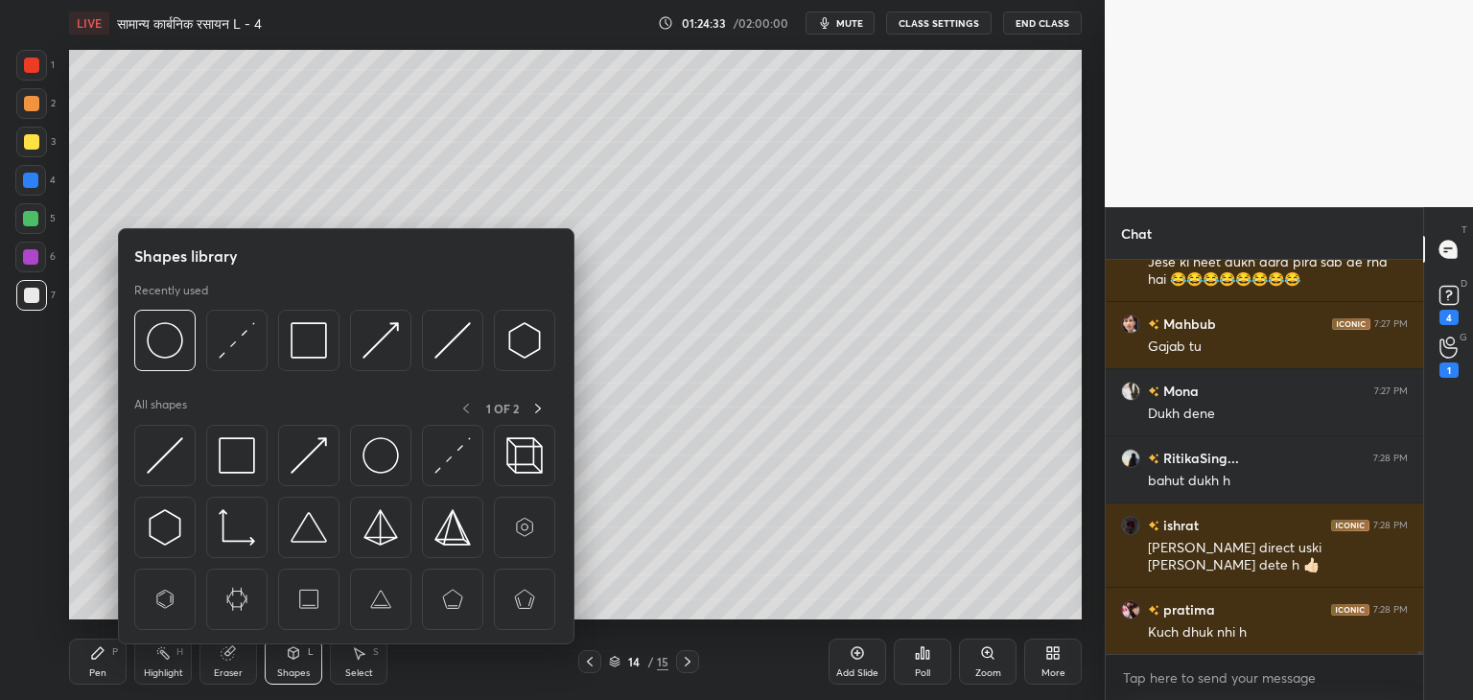
scroll to position [57029, 0]
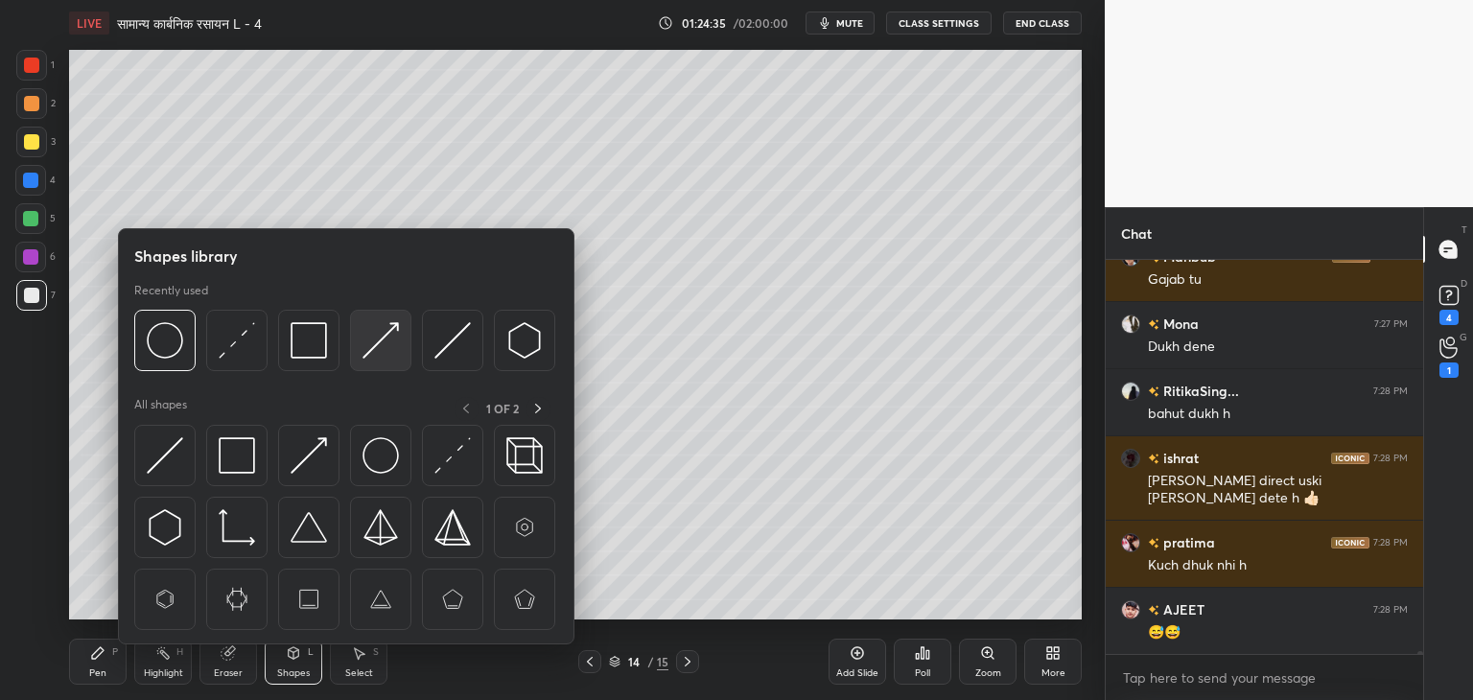
click at [372, 327] on img at bounding box center [381, 340] width 36 height 36
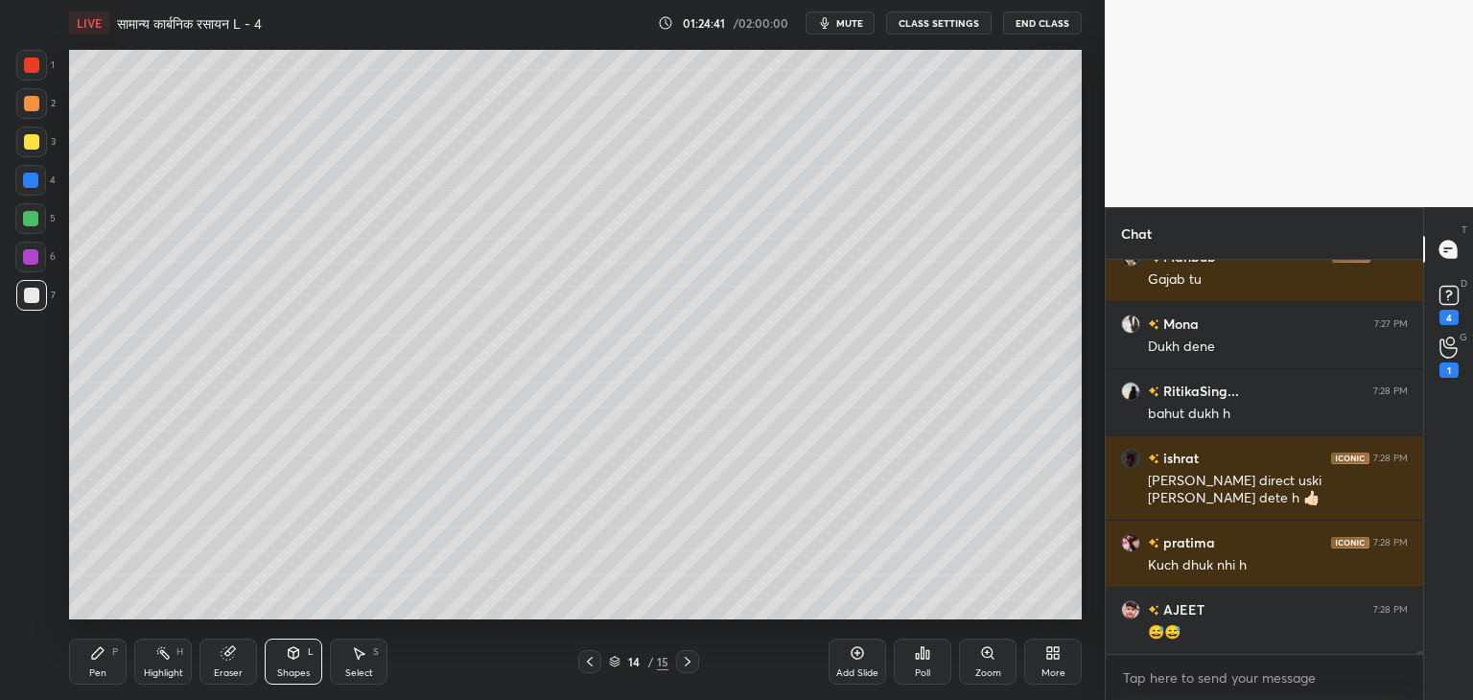
click at [104, 670] on div "Pen" at bounding box center [97, 674] width 17 height 10
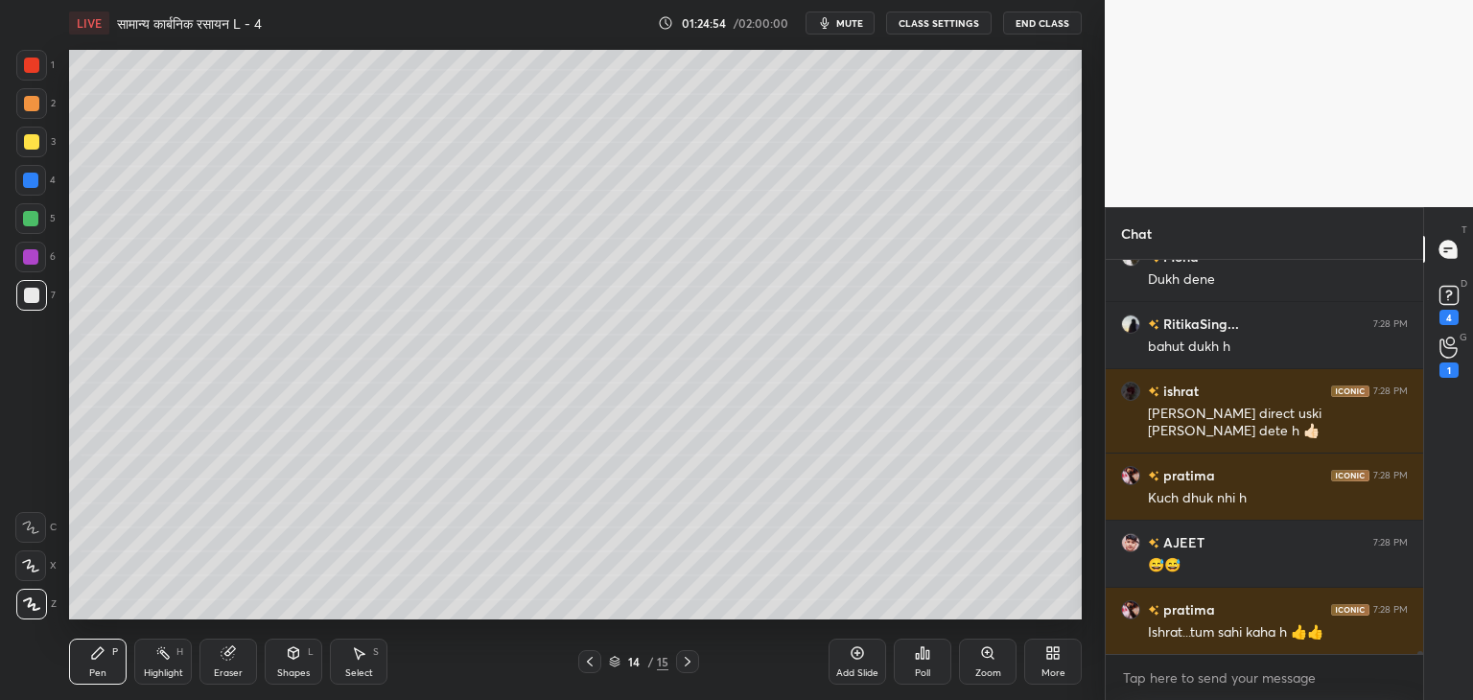
click at [302, 657] on div "Shapes L" at bounding box center [294, 662] width 58 height 46
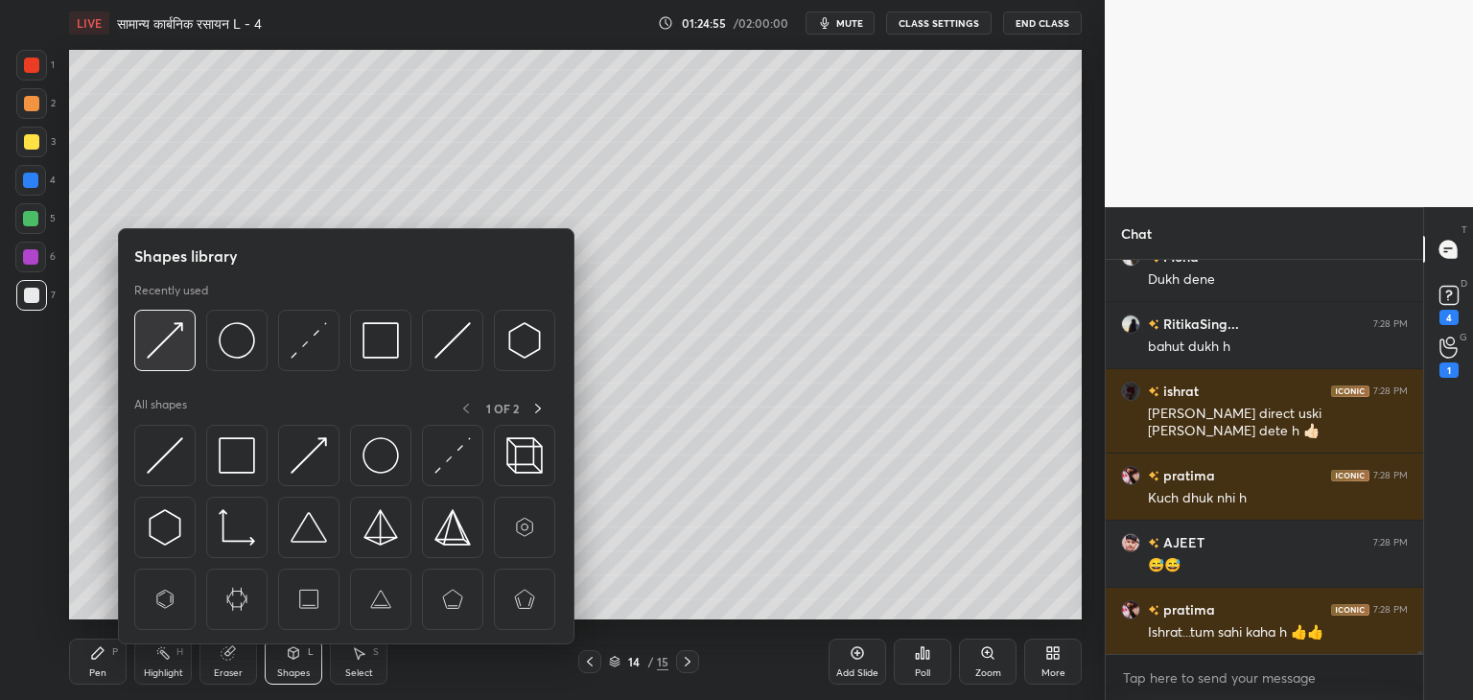
click at [163, 345] on img at bounding box center [165, 340] width 36 height 36
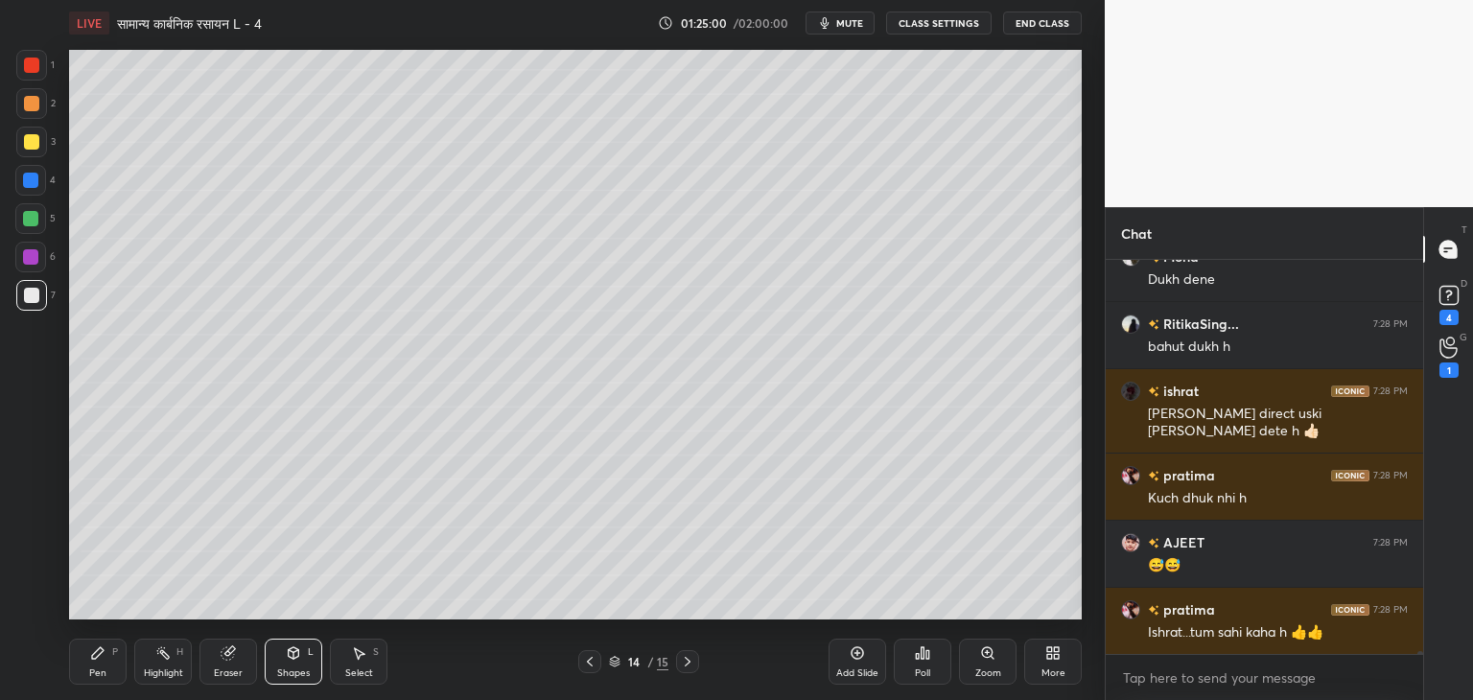
click at [106, 668] on div "Pen P" at bounding box center [98, 662] width 58 height 46
click at [44, 148] on div at bounding box center [31, 142] width 31 height 31
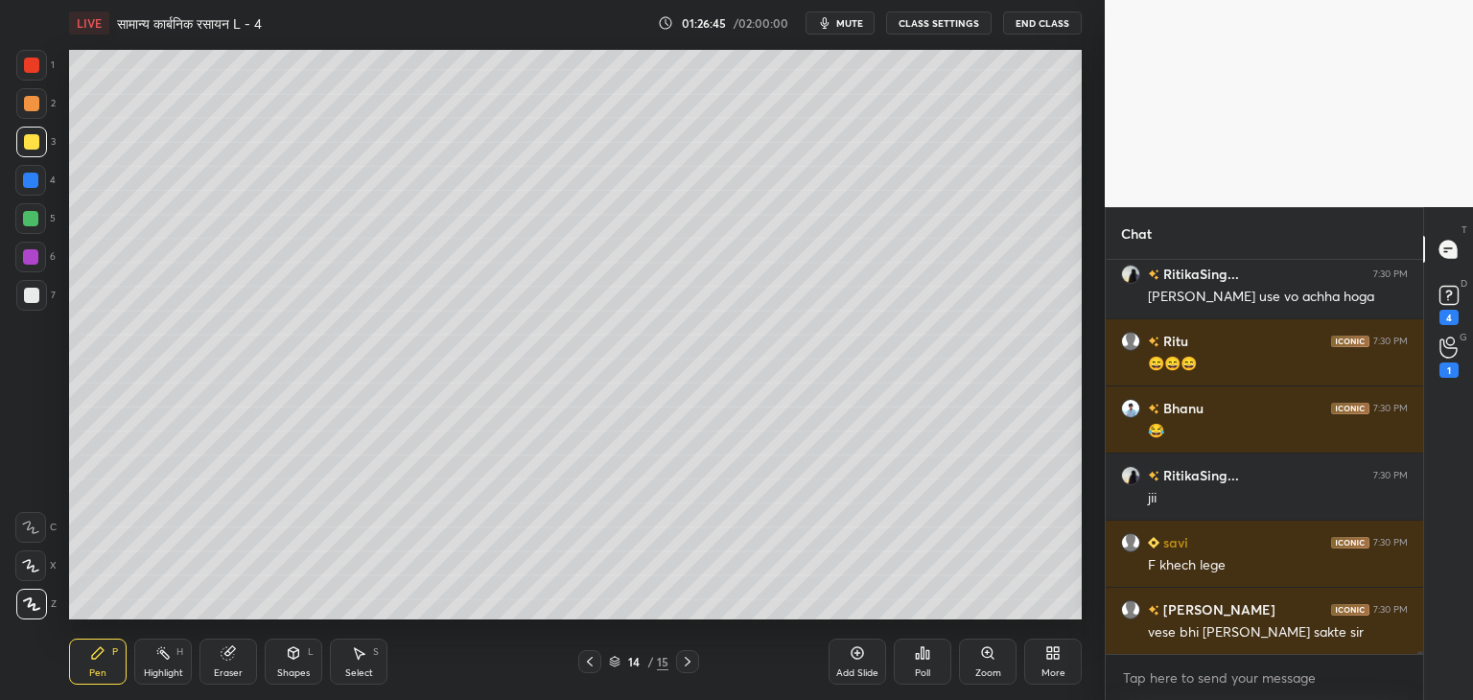
scroll to position [56743, 0]
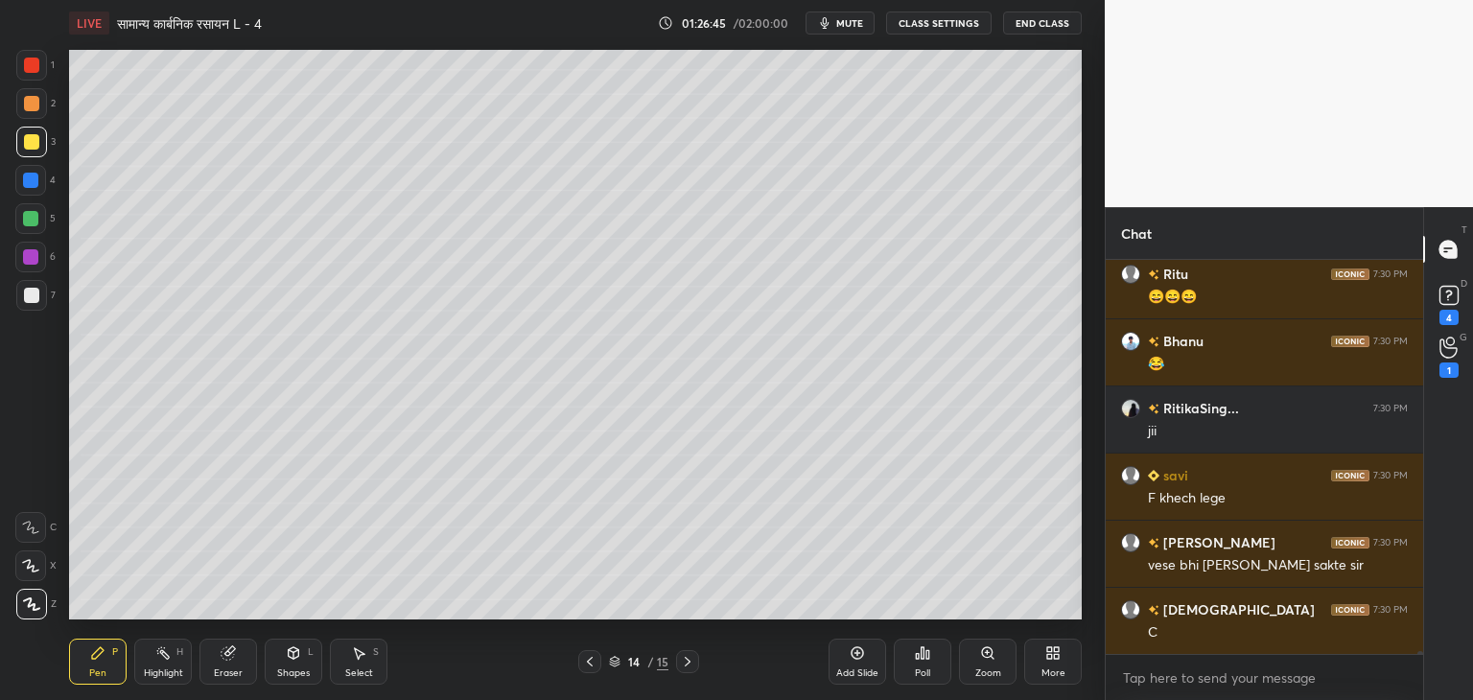
click at [35, 216] on div at bounding box center [30, 218] width 15 height 15
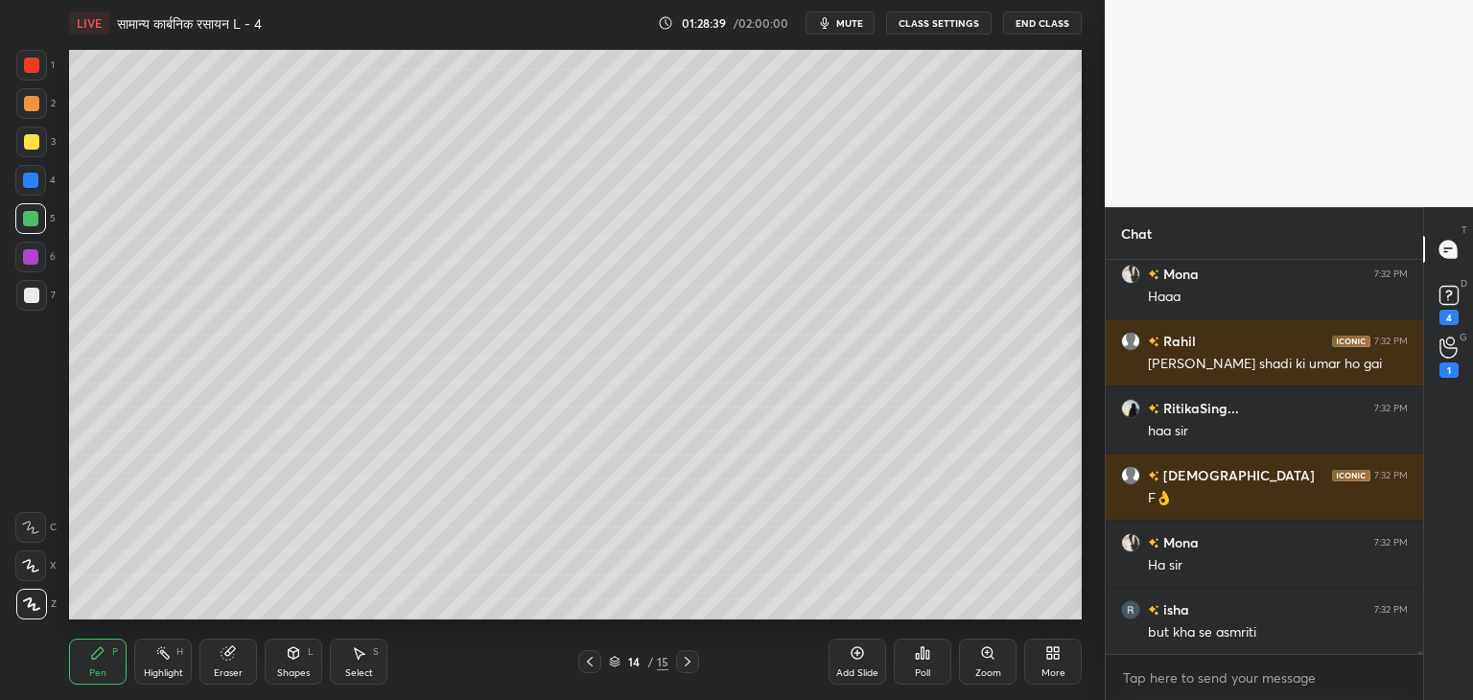
scroll to position [59128, 0]
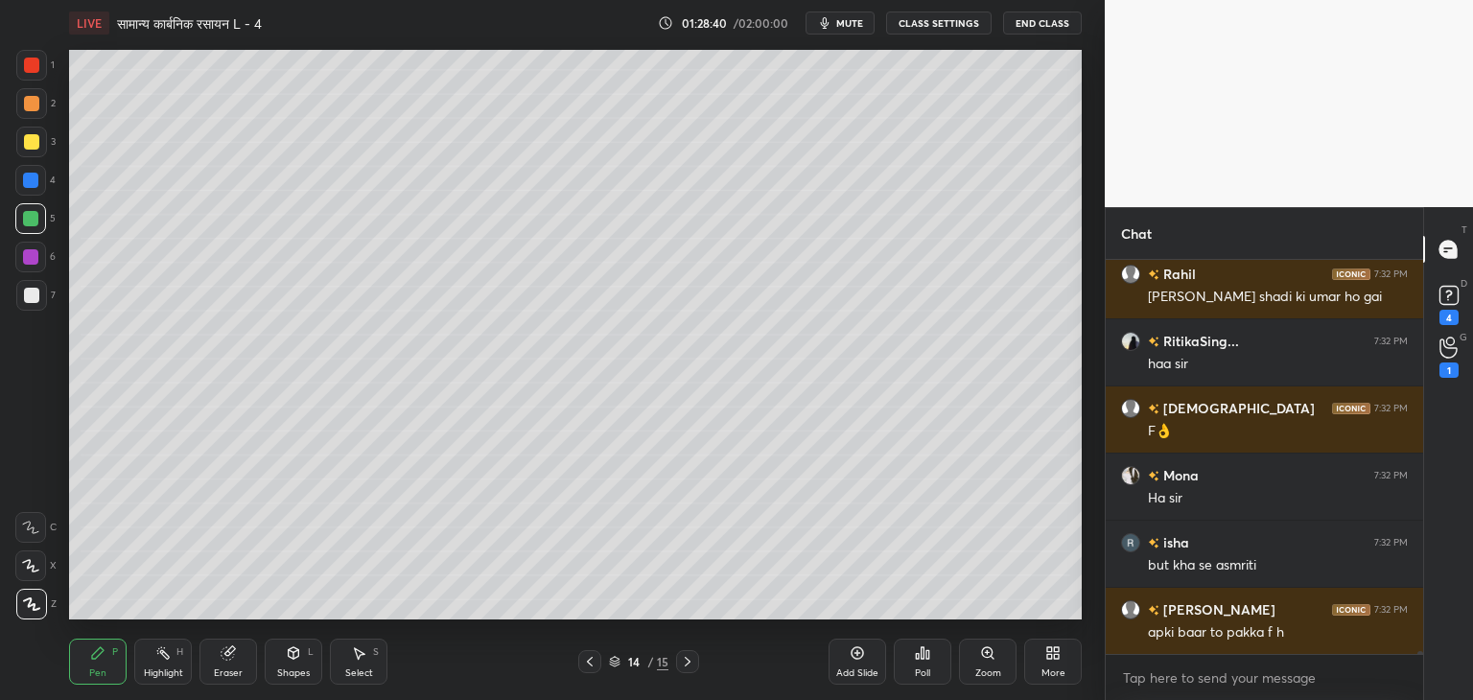
click at [33, 138] on div at bounding box center [31, 141] width 15 height 15
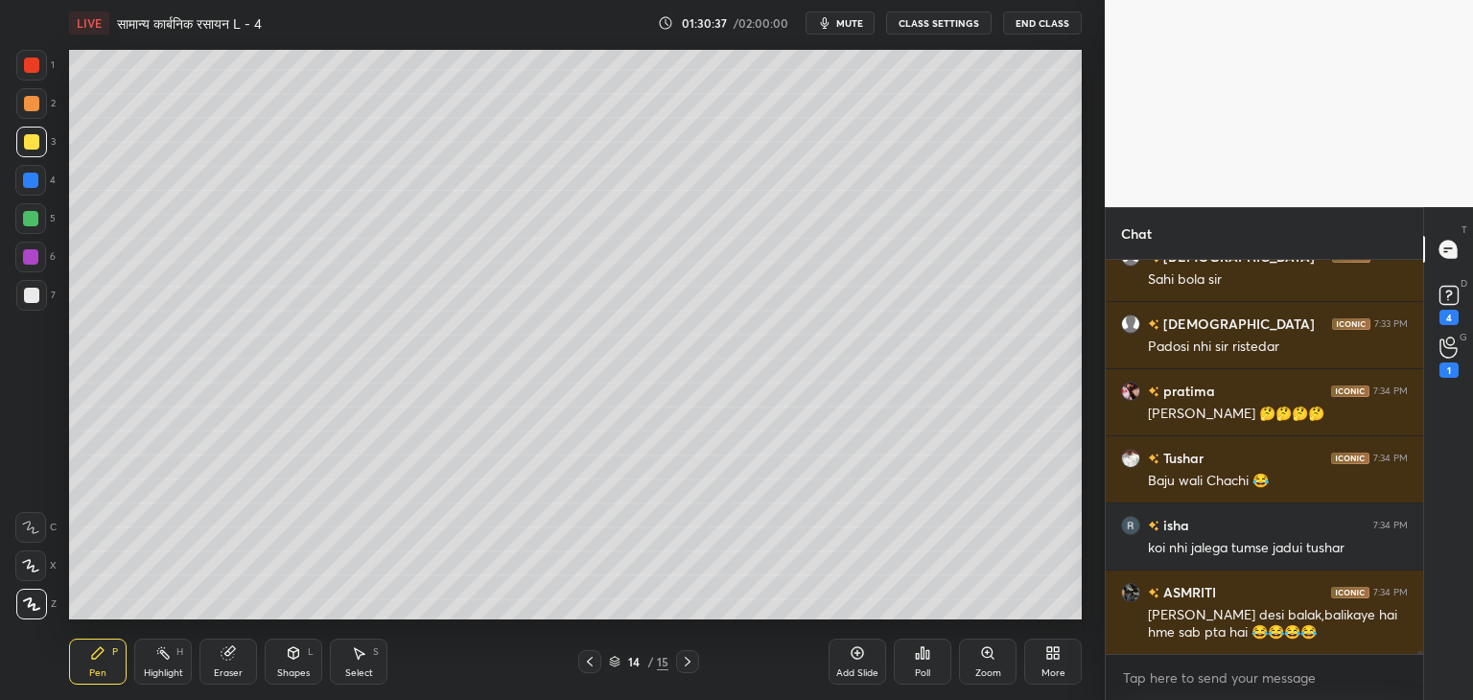
scroll to position [60993, 0]
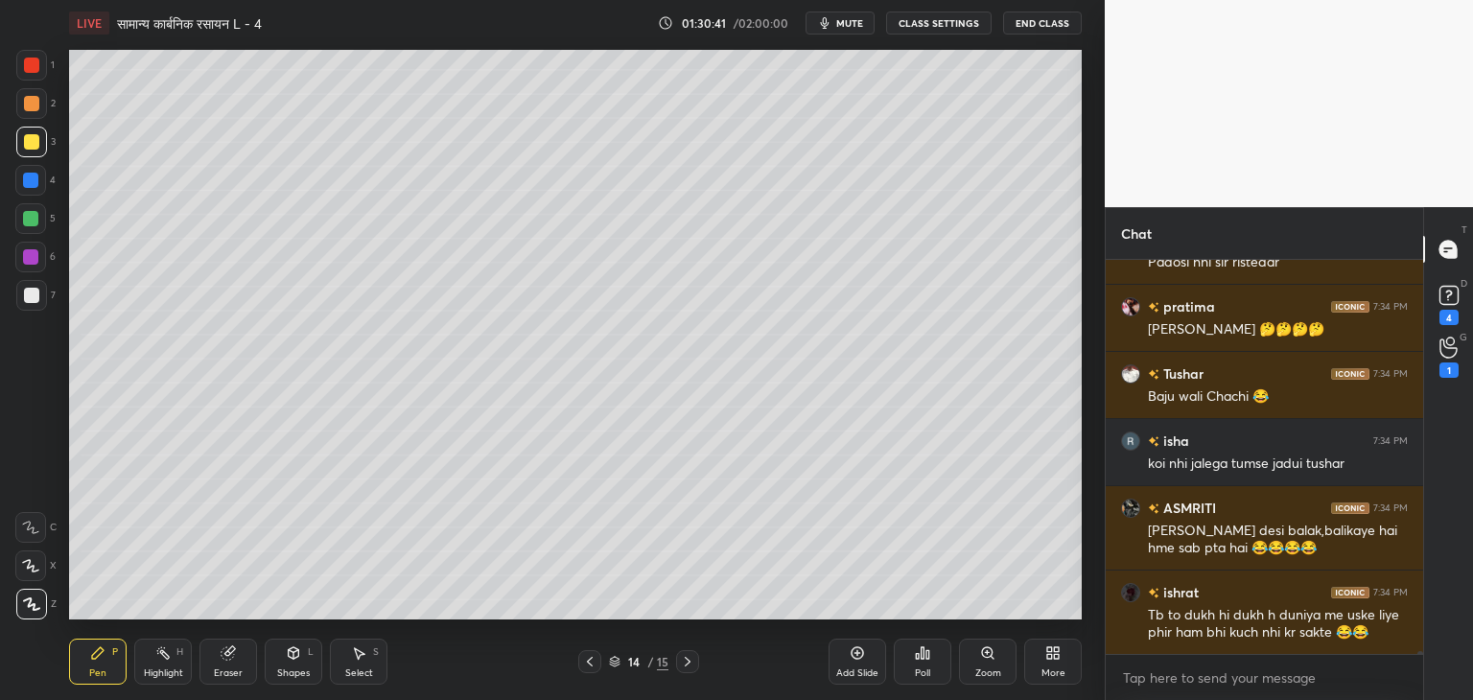
click at [380, 658] on div "Select S" at bounding box center [359, 662] width 58 height 46
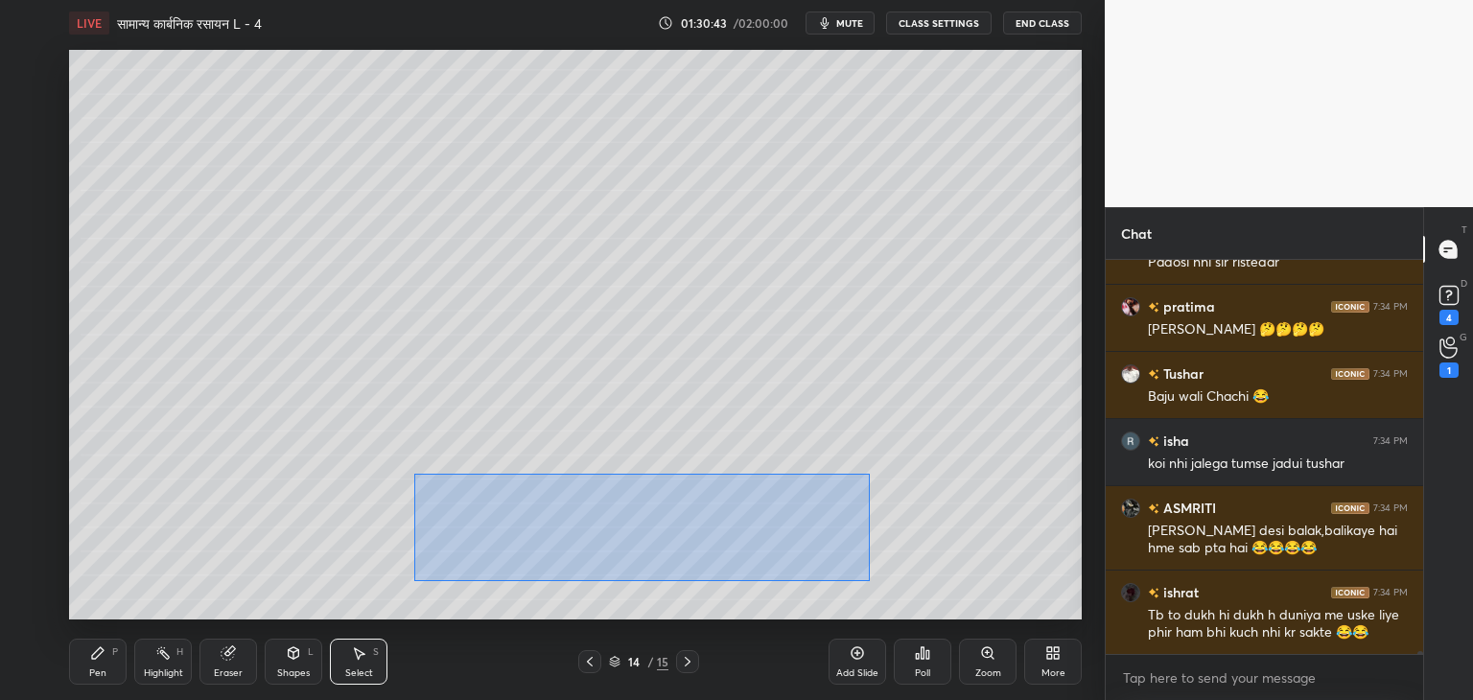
scroll to position [61060, 0]
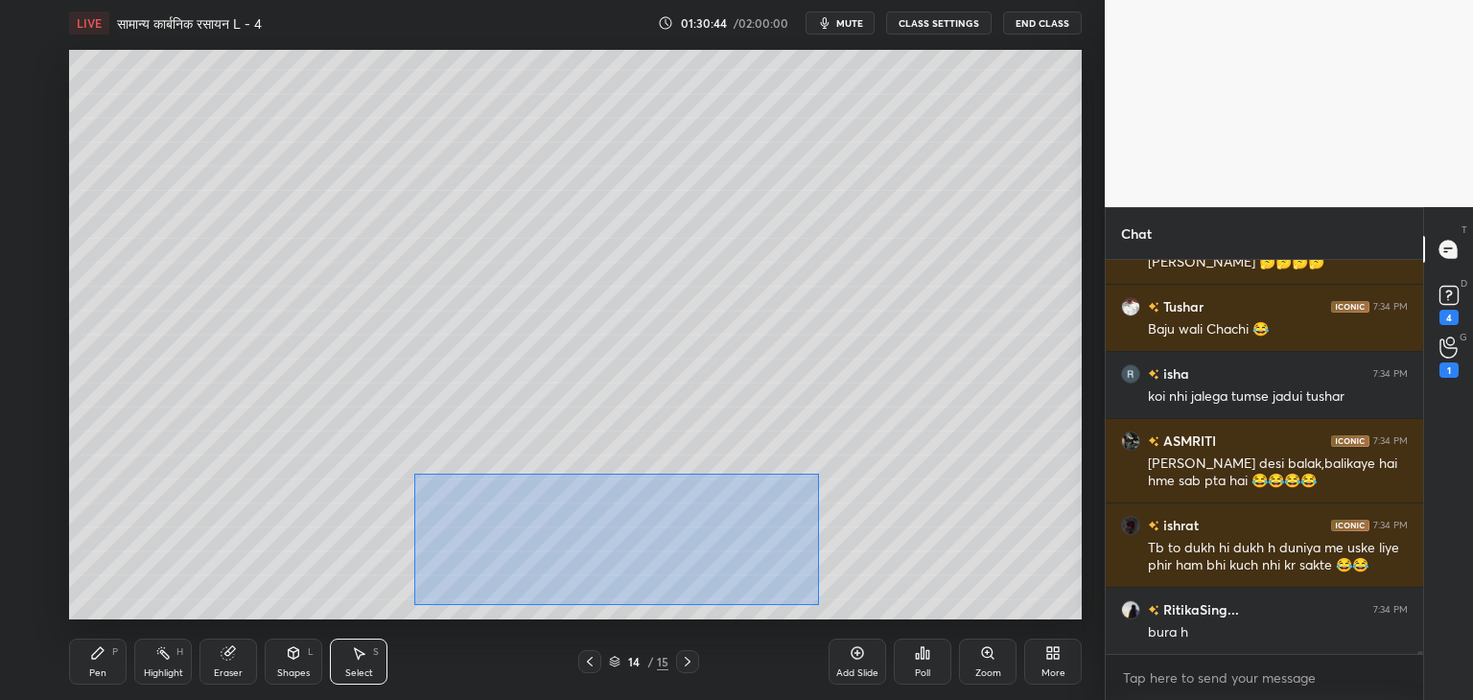
drag, startPoint x: 413, startPoint y: 474, endPoint x: 815, endPoint y: 605, distance: 422.9
click at [817, 605] on div "0 ° Undo Copy Duplicate Duplicate to new slide Delete" at bounding box center [575, 335] width 1013 height 570
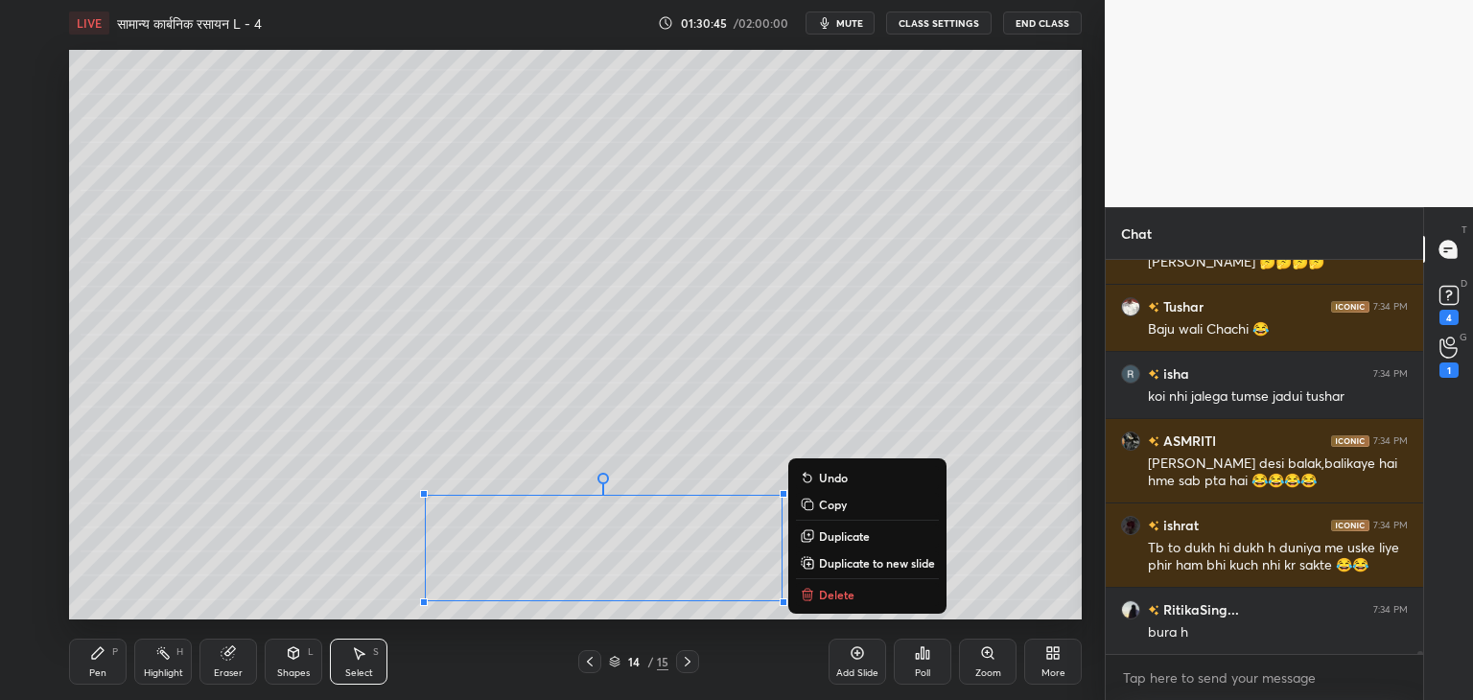
click at [825, 592] on p "Delete" at bounding box center [836, 594] width 35 height 15
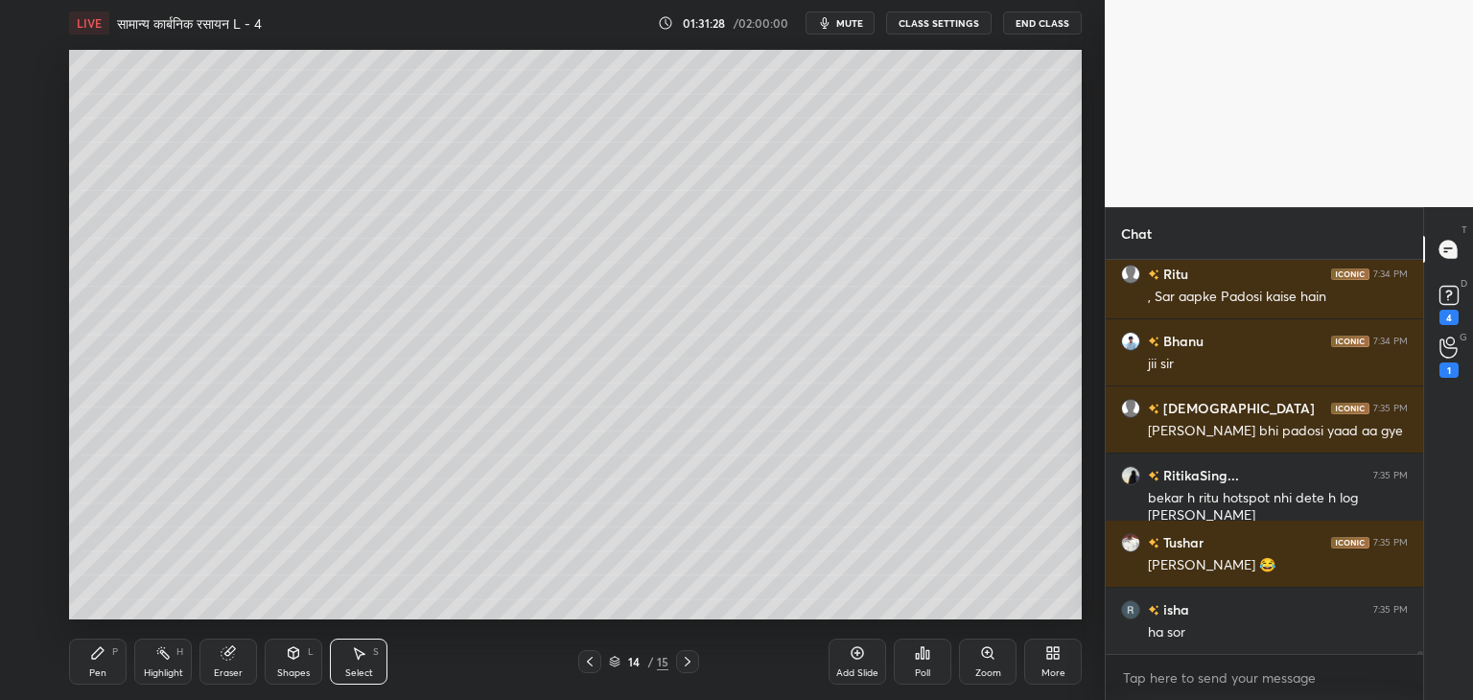
scroll to position [61597, 0]
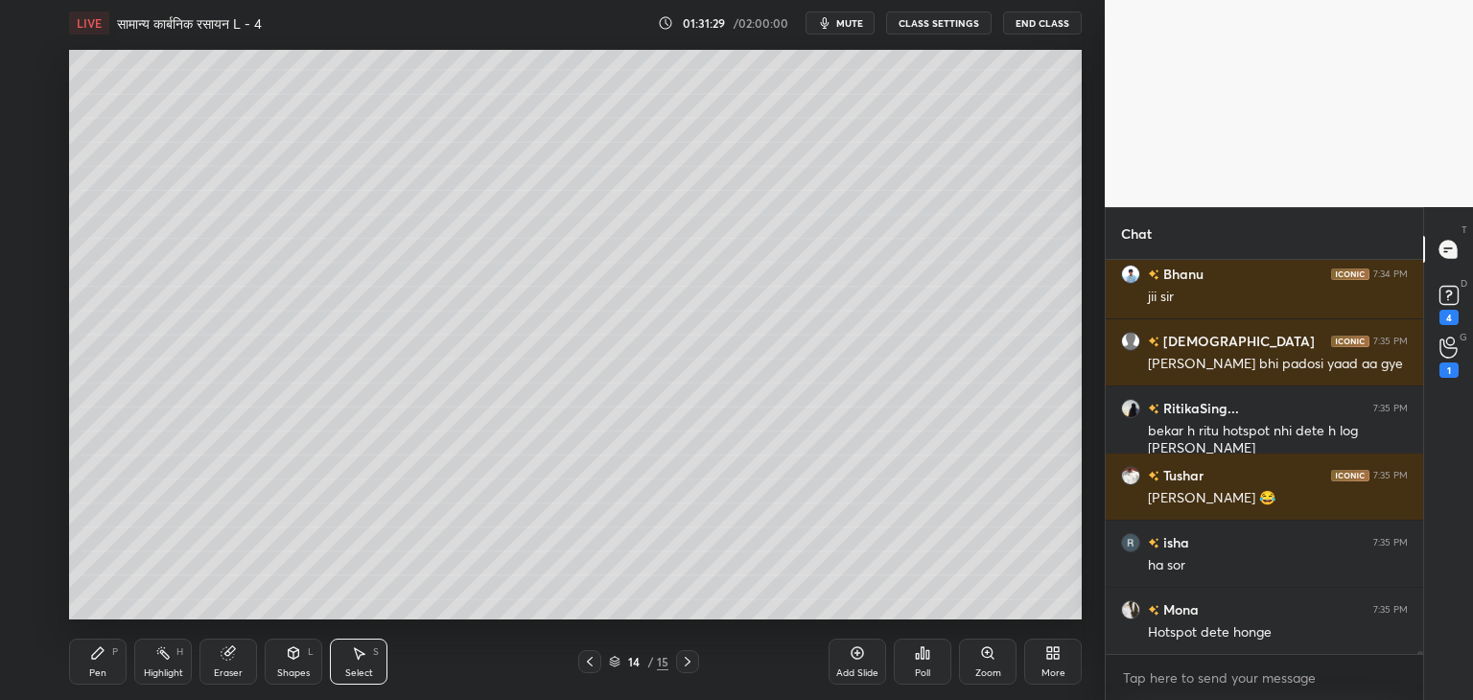
click at [869, 678] on div "Add Slide" at bounding box center [858, 674] width 42 height 10
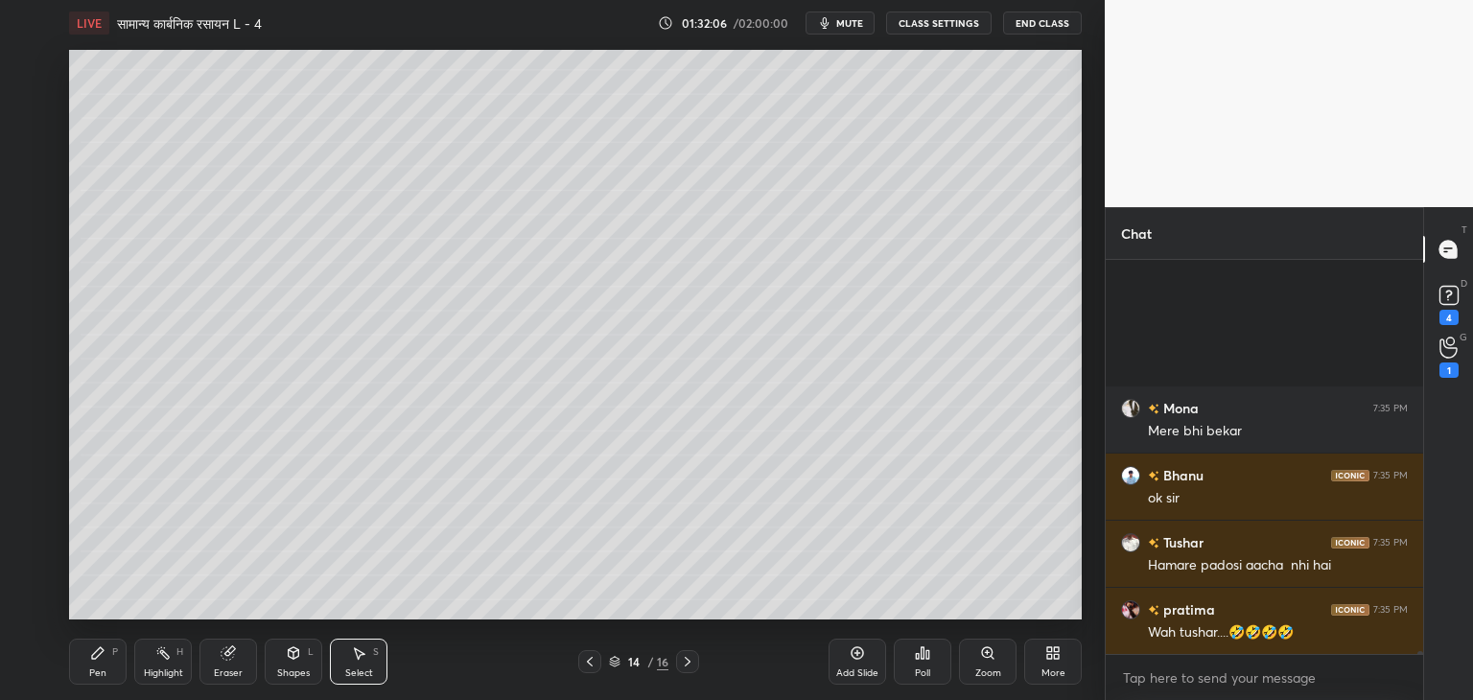
scroll to position [62420, 0]
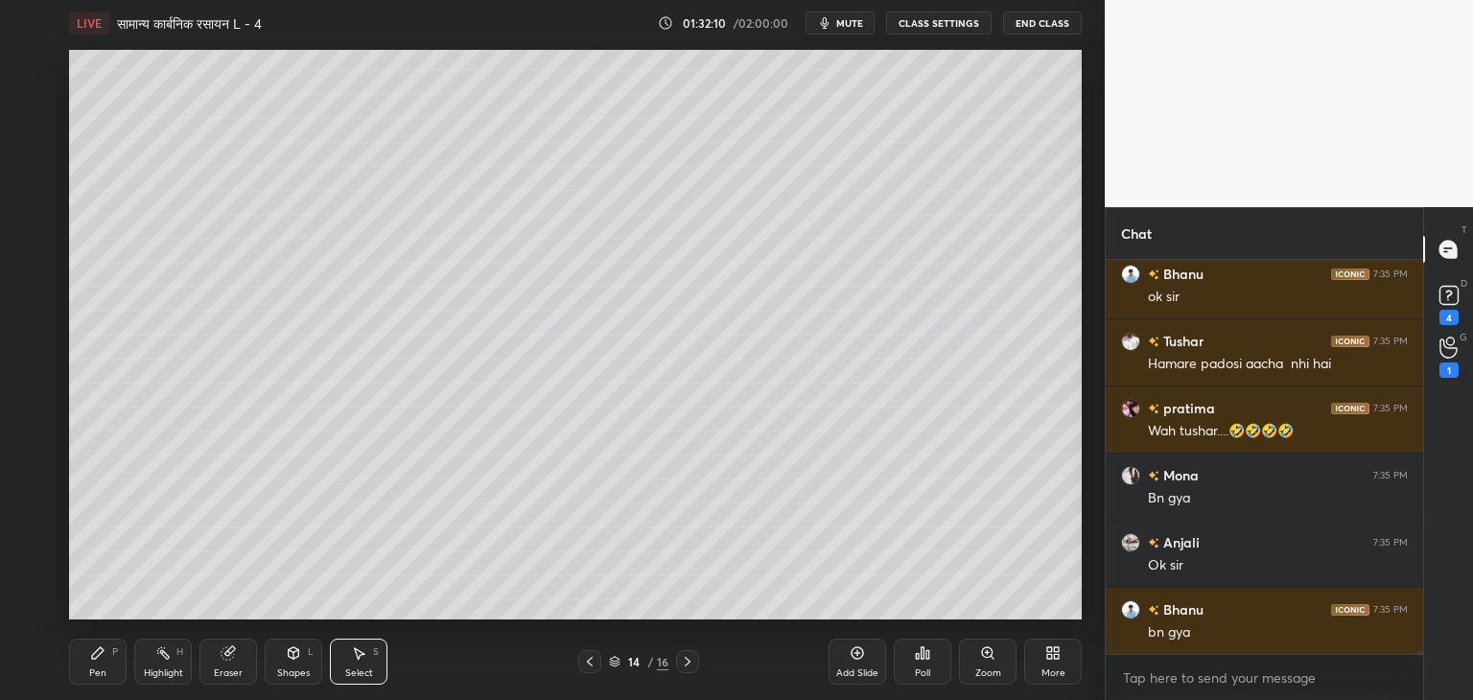
click at [105, 654] on icon at bounding box center [97, 653] width 15 height 15
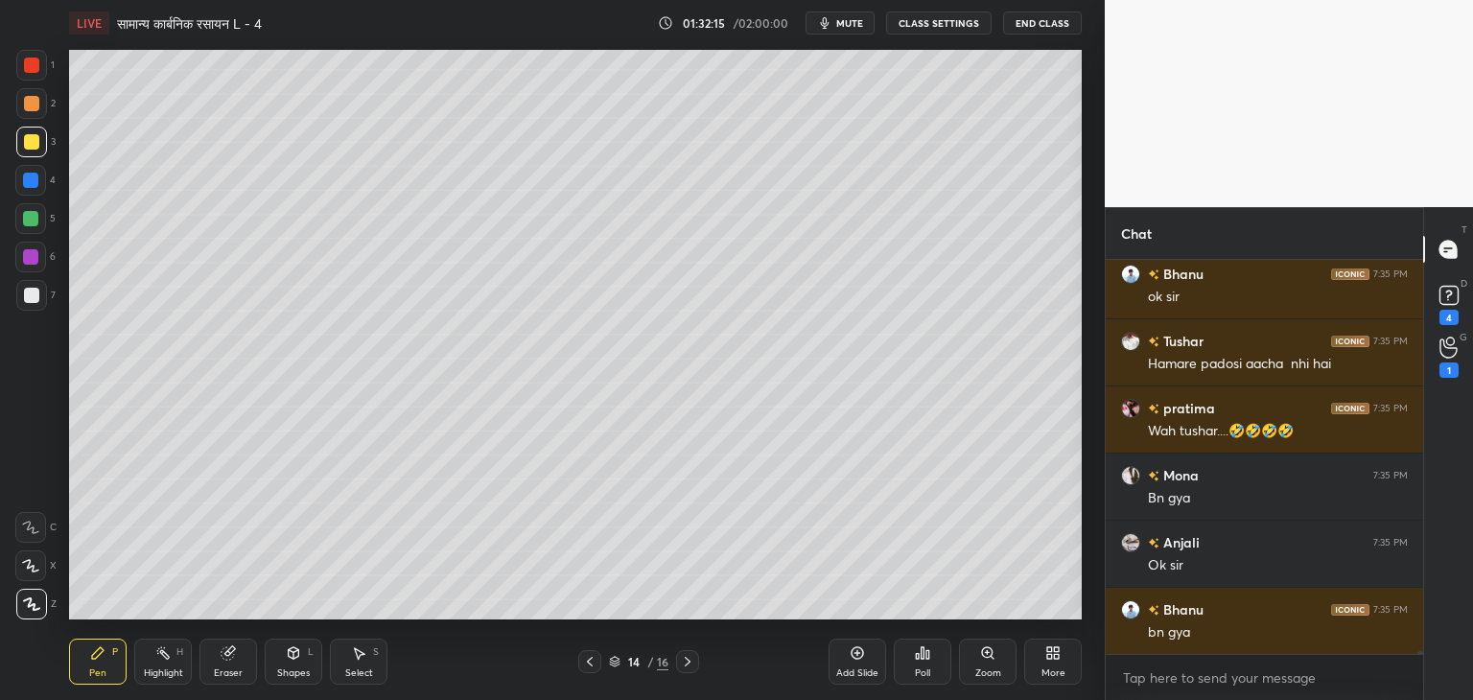
scroll to position [62487, 0]
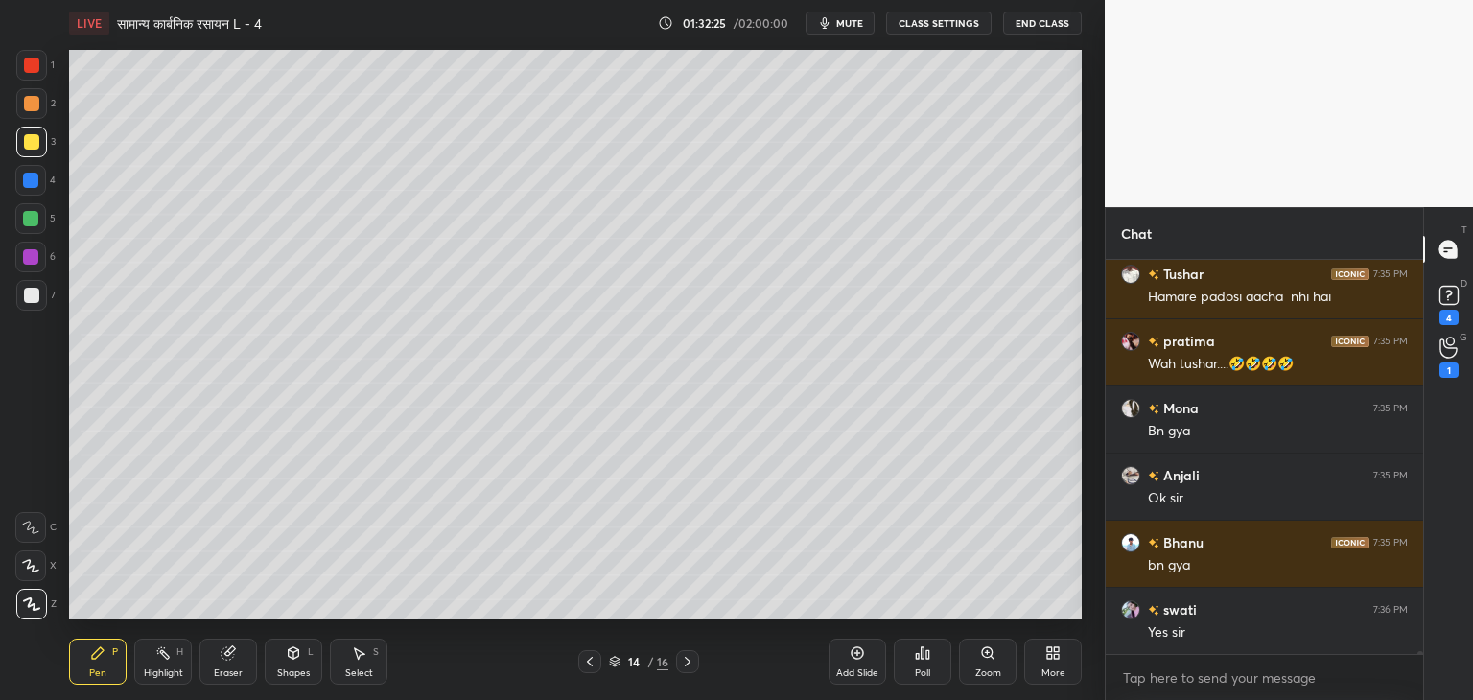
click at [290, 658] on icon at bounding box center [294, 654] width 11 height 12
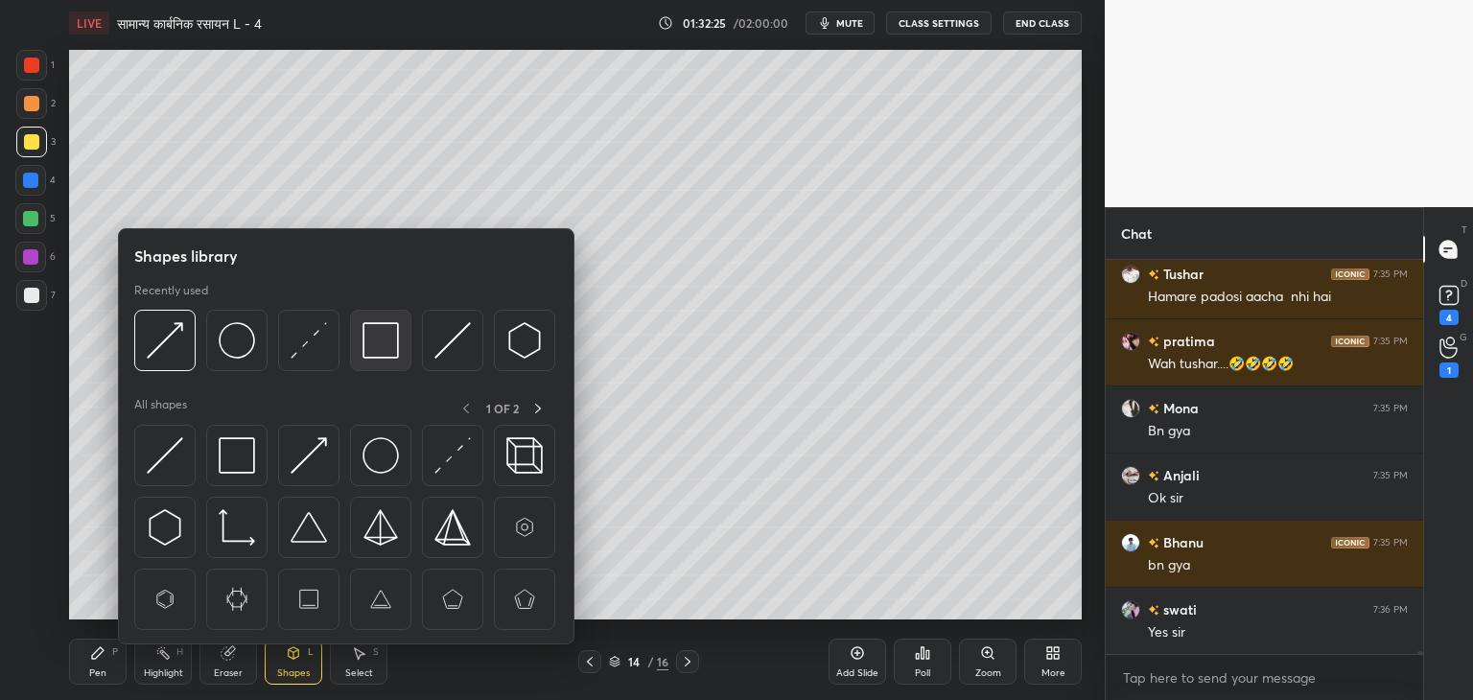
scroll to position [62554, 0]
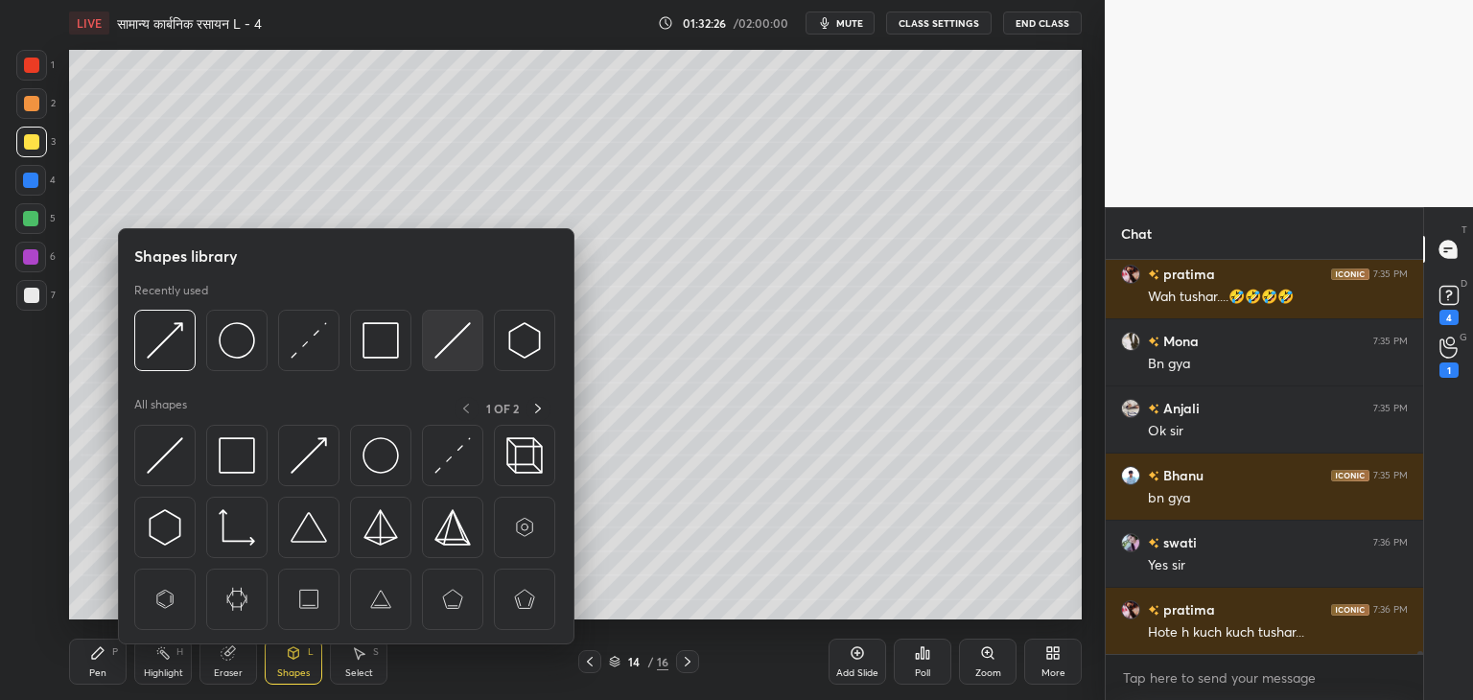
click at [435, 347] on img at bounding box center [453, 340] width 36 height 36
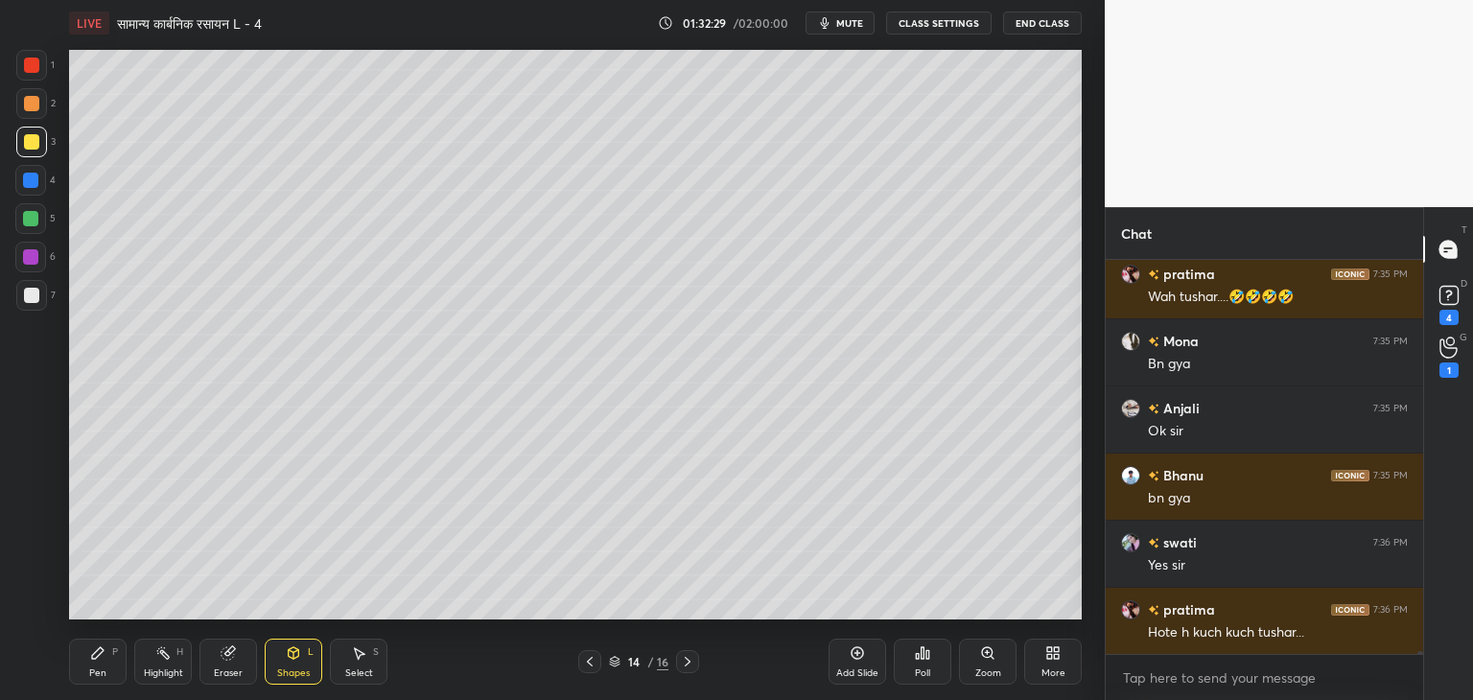
click at [97, 654] on icon at bounding box center [98, 654] width 12 height 12
click at [38, 526] on icon at bounding box center [30, 527] width 17 height 13
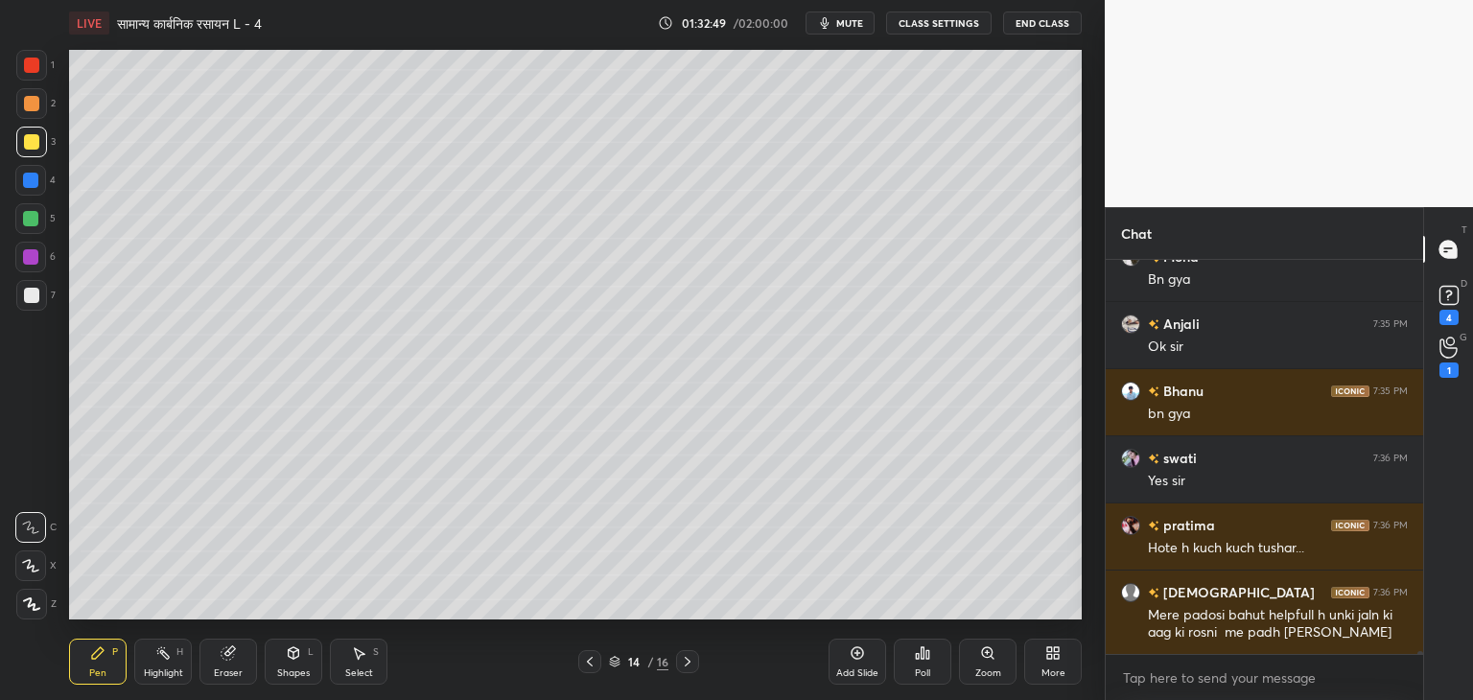
click at [298, 662] on div "Shapes L" at bounding box center [294, 662] width 58 height 46
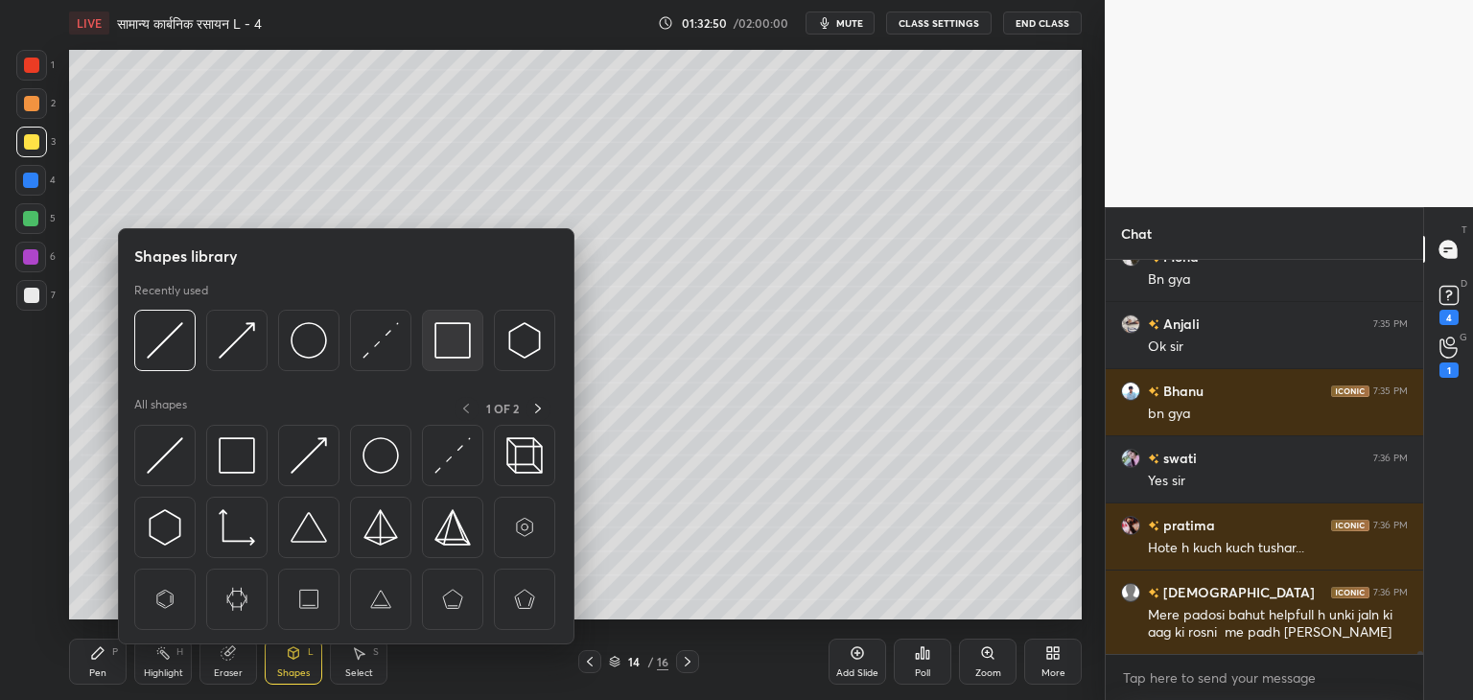
click at [455, 337] on img at bounding box center [453, 340] width 36 height 36
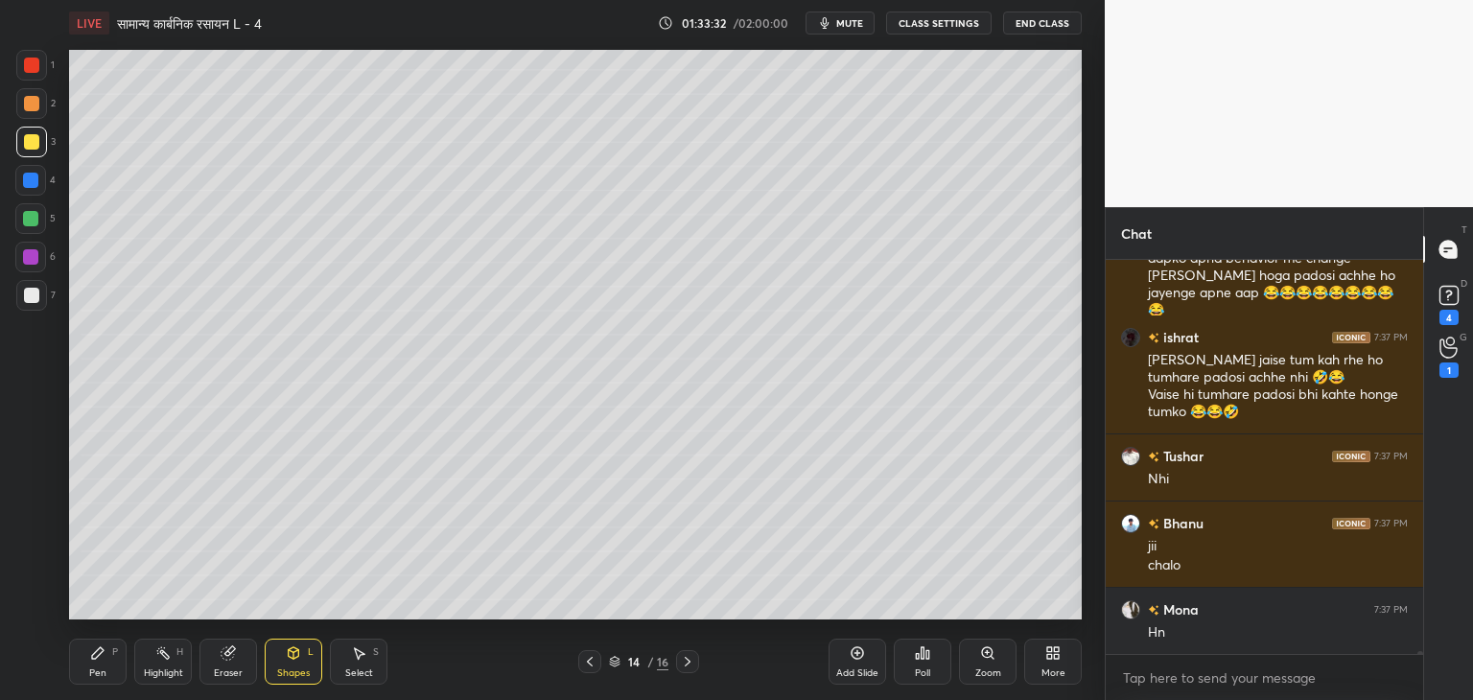
scroll to position [63232, 0]
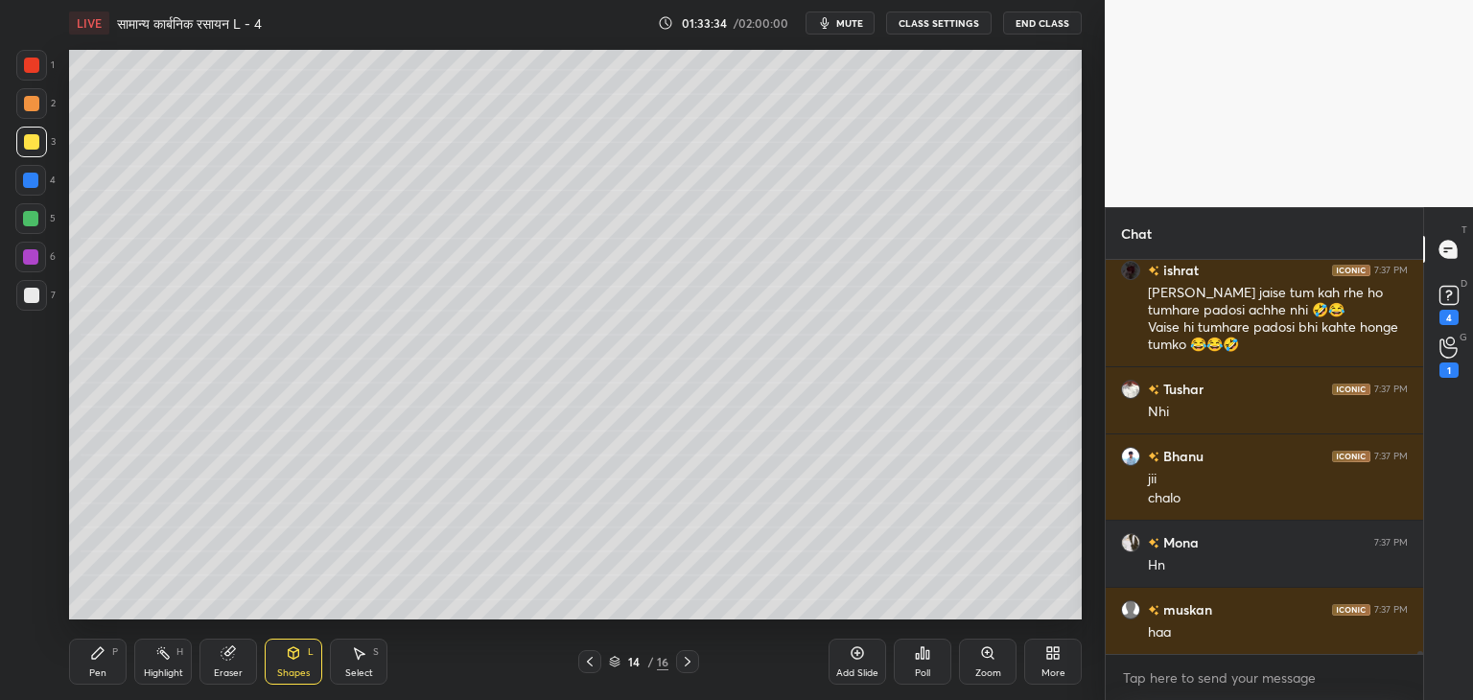
click at [860, 658] on icon at bounding box center [858, 654] width 12 height 12
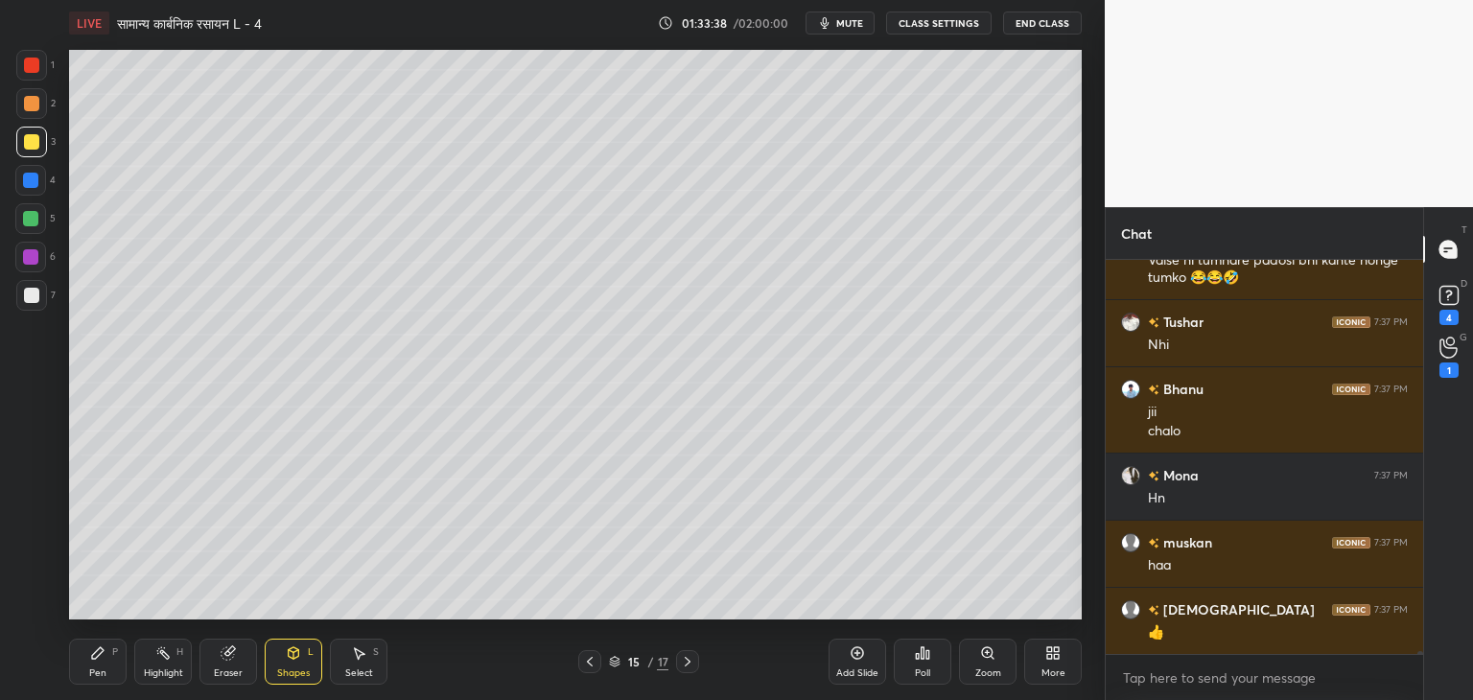
scroll to position [63366, 0]
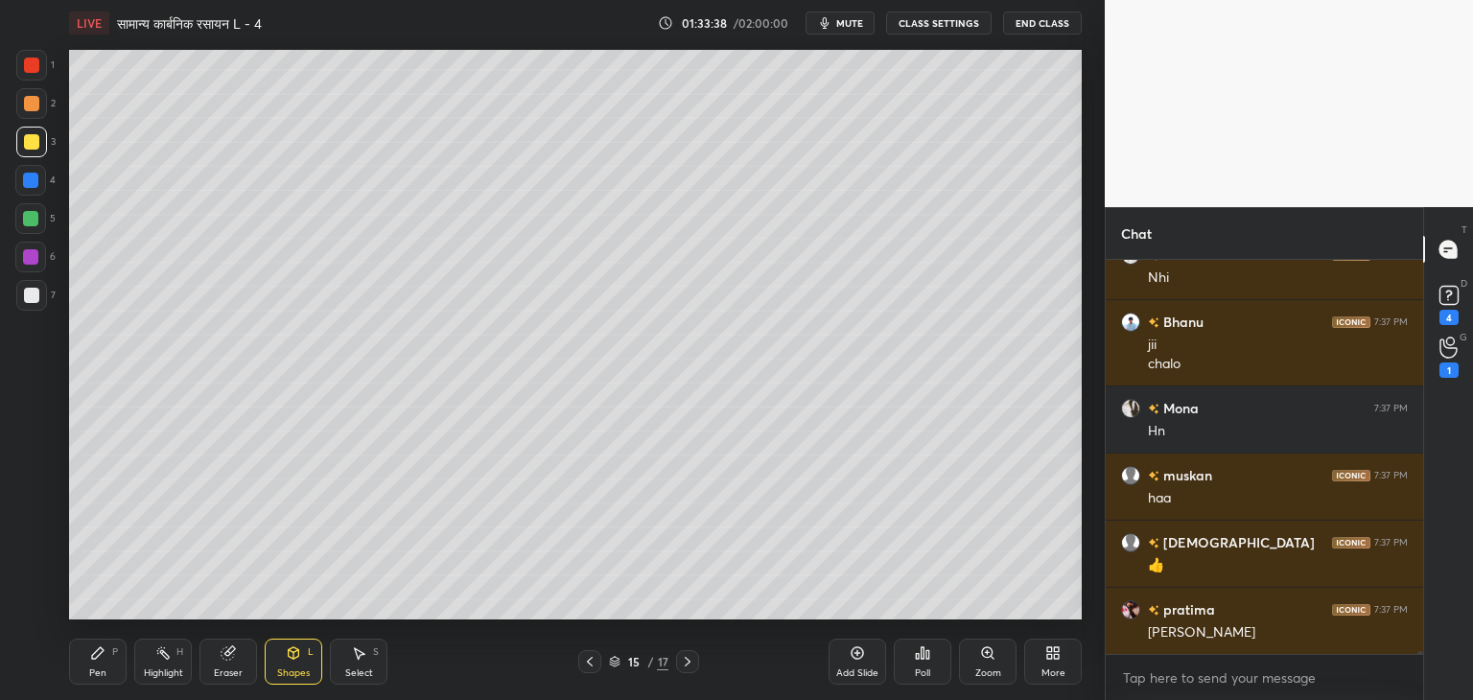
click at [33, 296] on div at bounding box center [31, 295] width 15 height 15
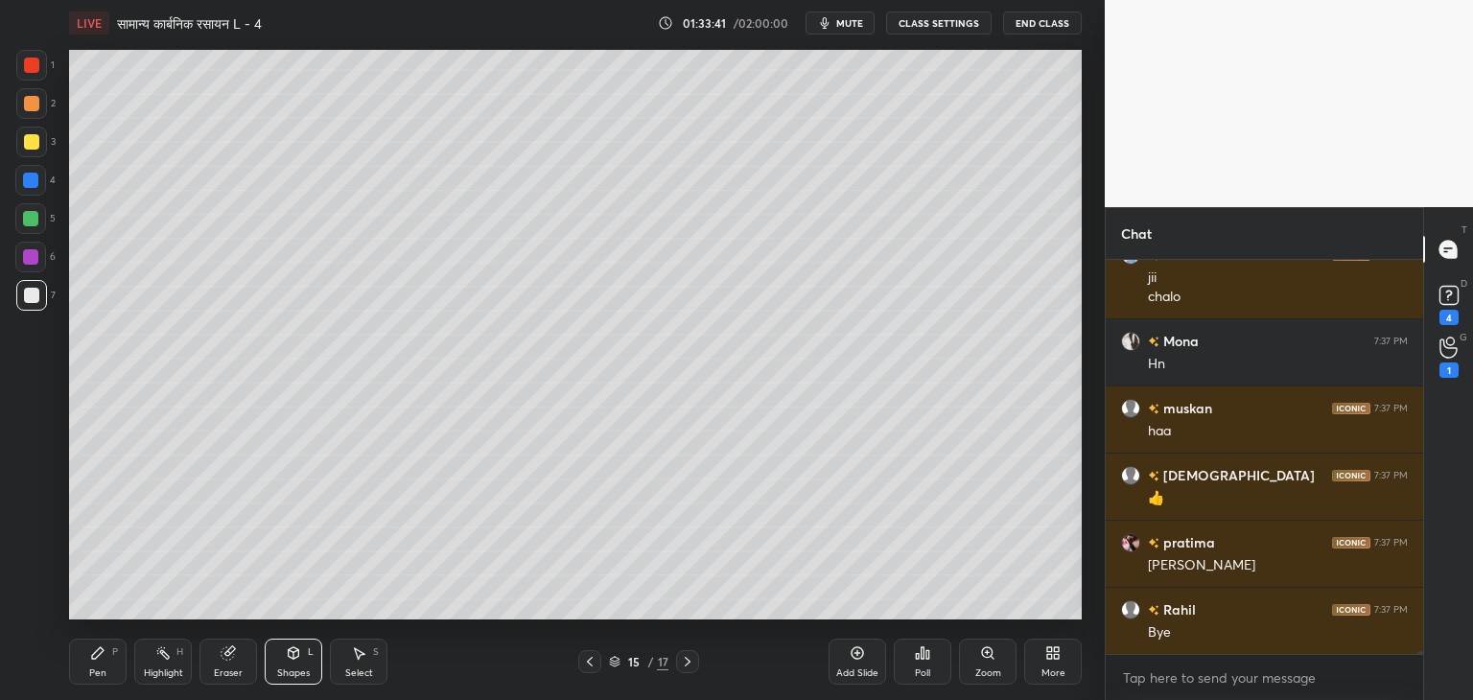
click at [99, 659] on icon at bounding box center [97, 653] width 15 height 15
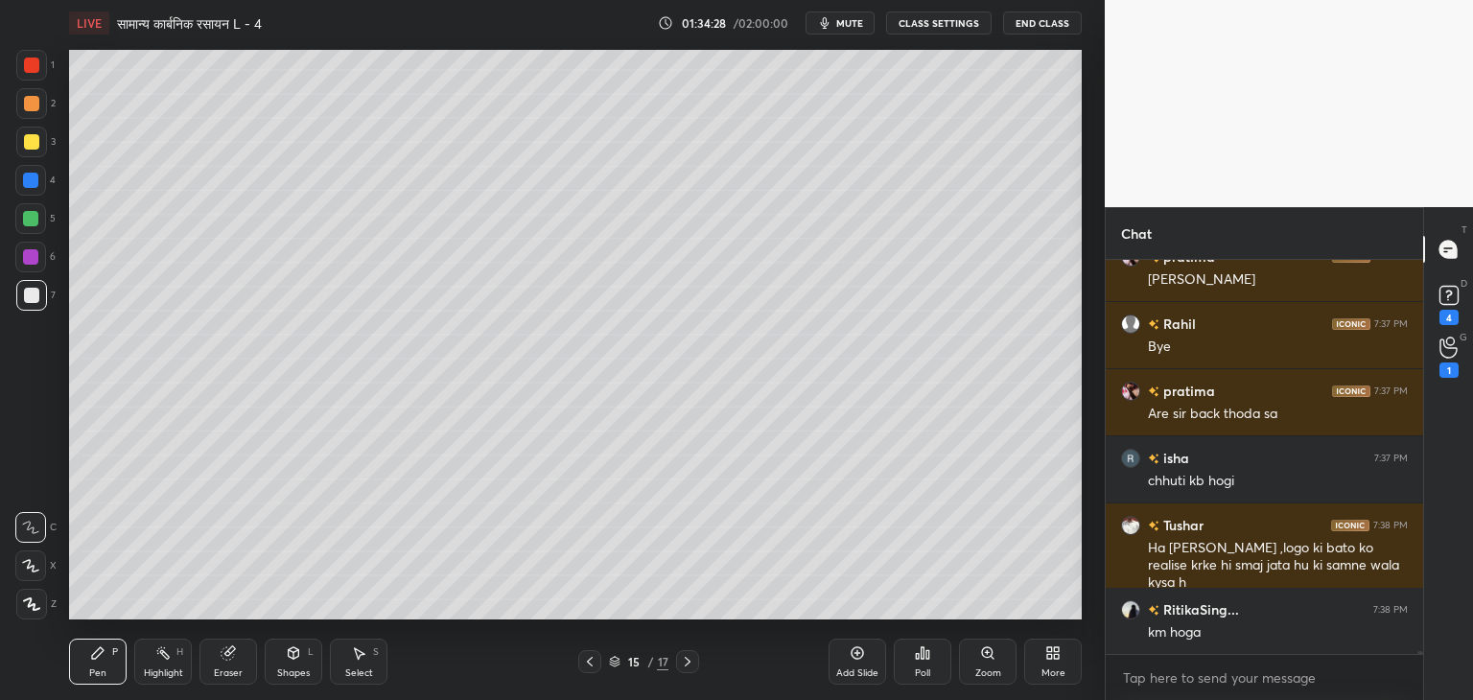
scroll to position [63786, 0]
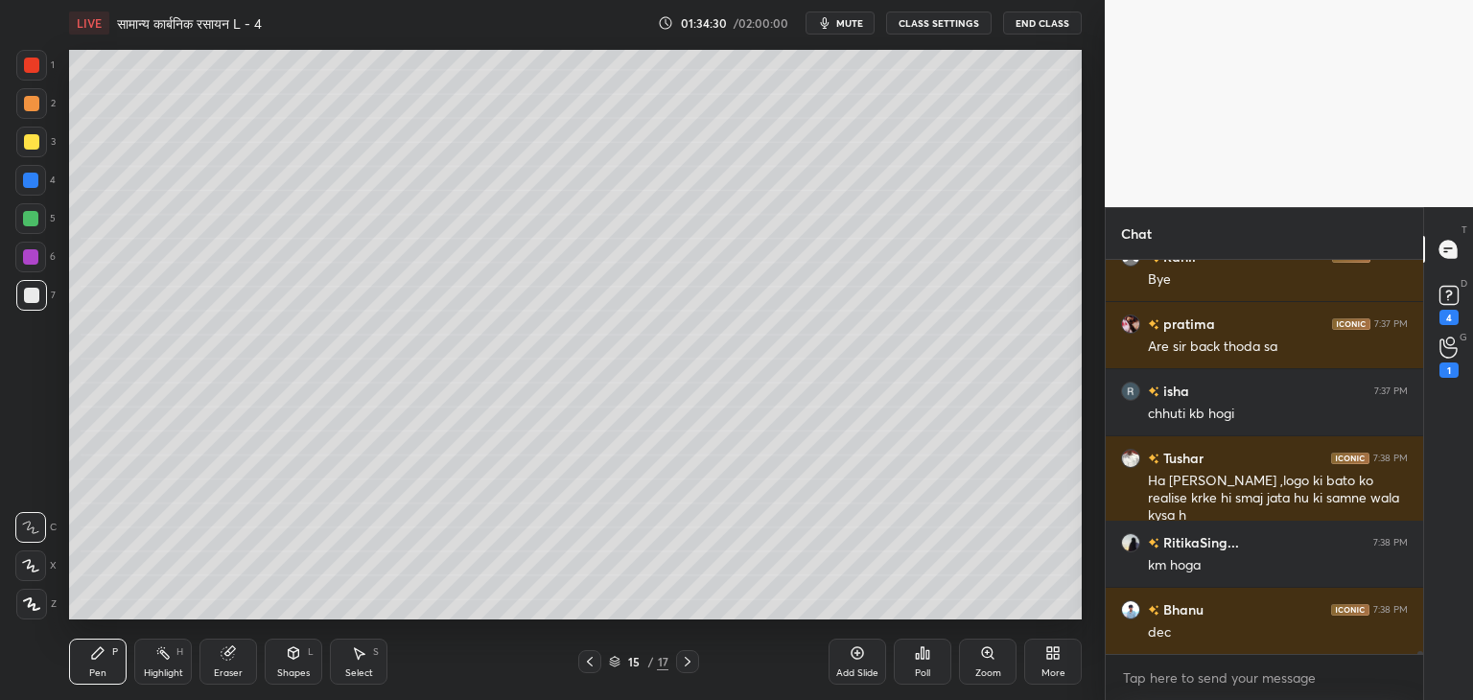
click at [294, 652] on icon at bounding box center [294, 651] width 11 height 3
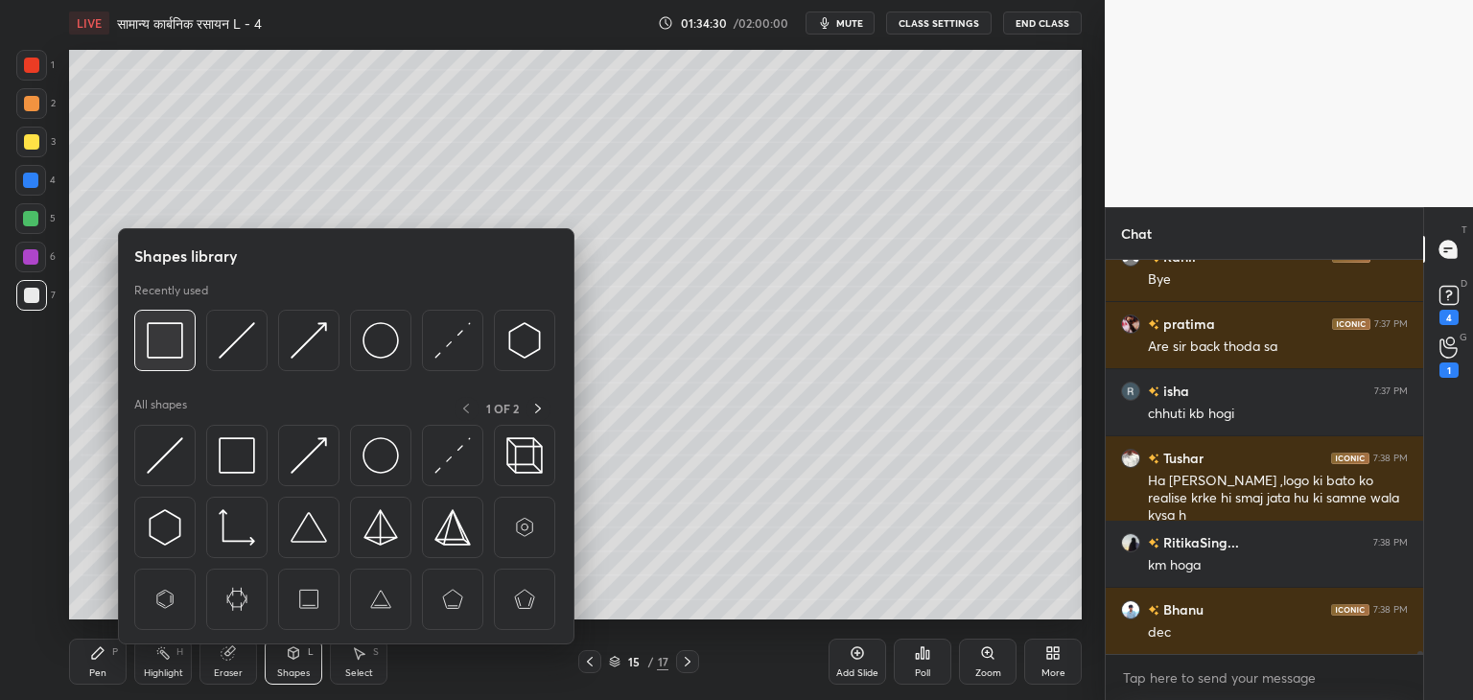
click at [151, 323] on img at bounding box center [165, 340] width 36 height 36
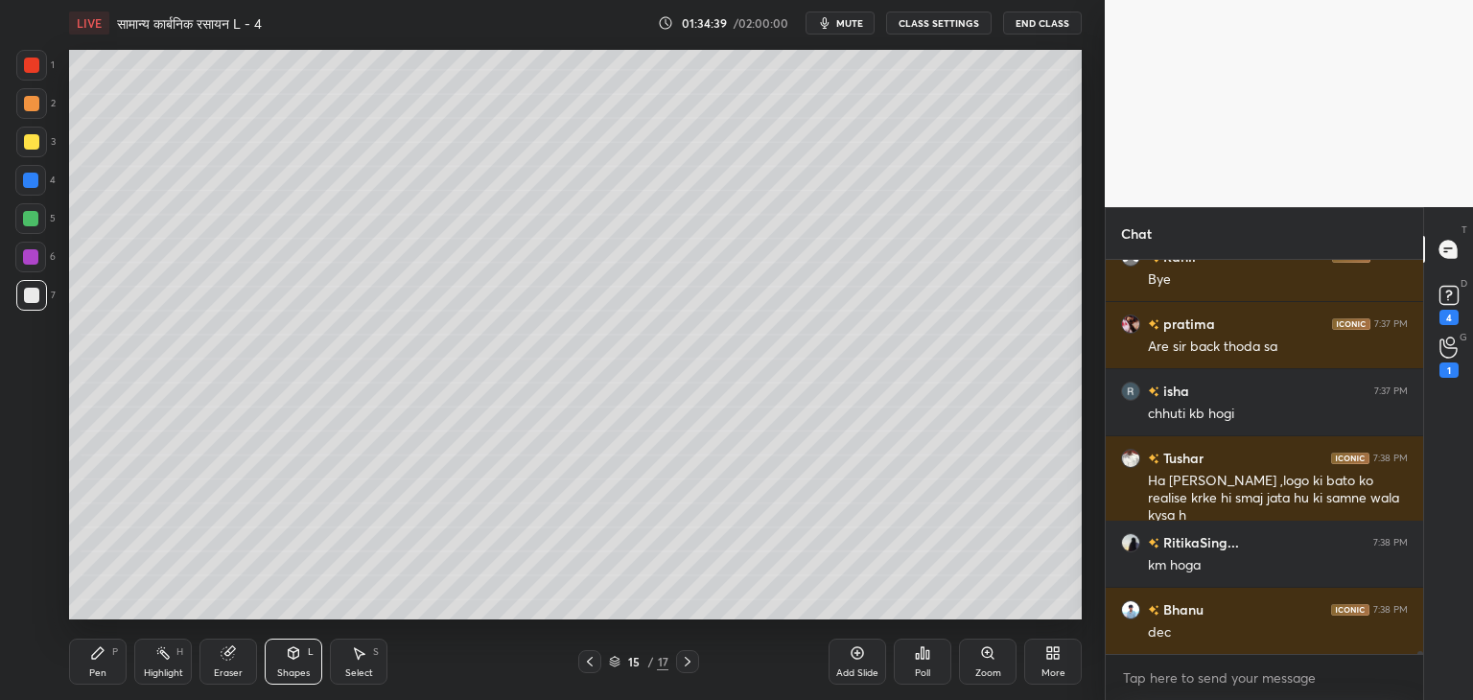
scroll to position [63870, 0]
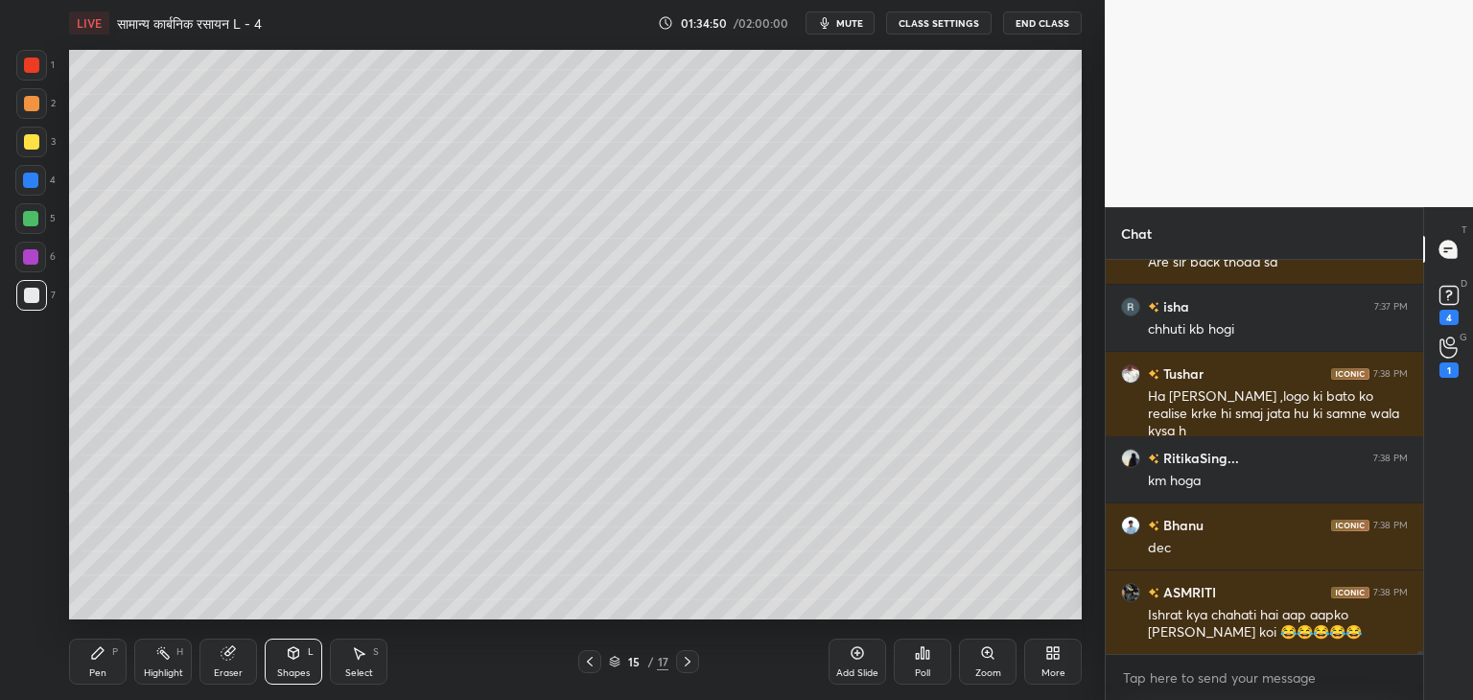
click at [843, 17] on span "mute" at bounding box center [850, 22] width 27 height 13
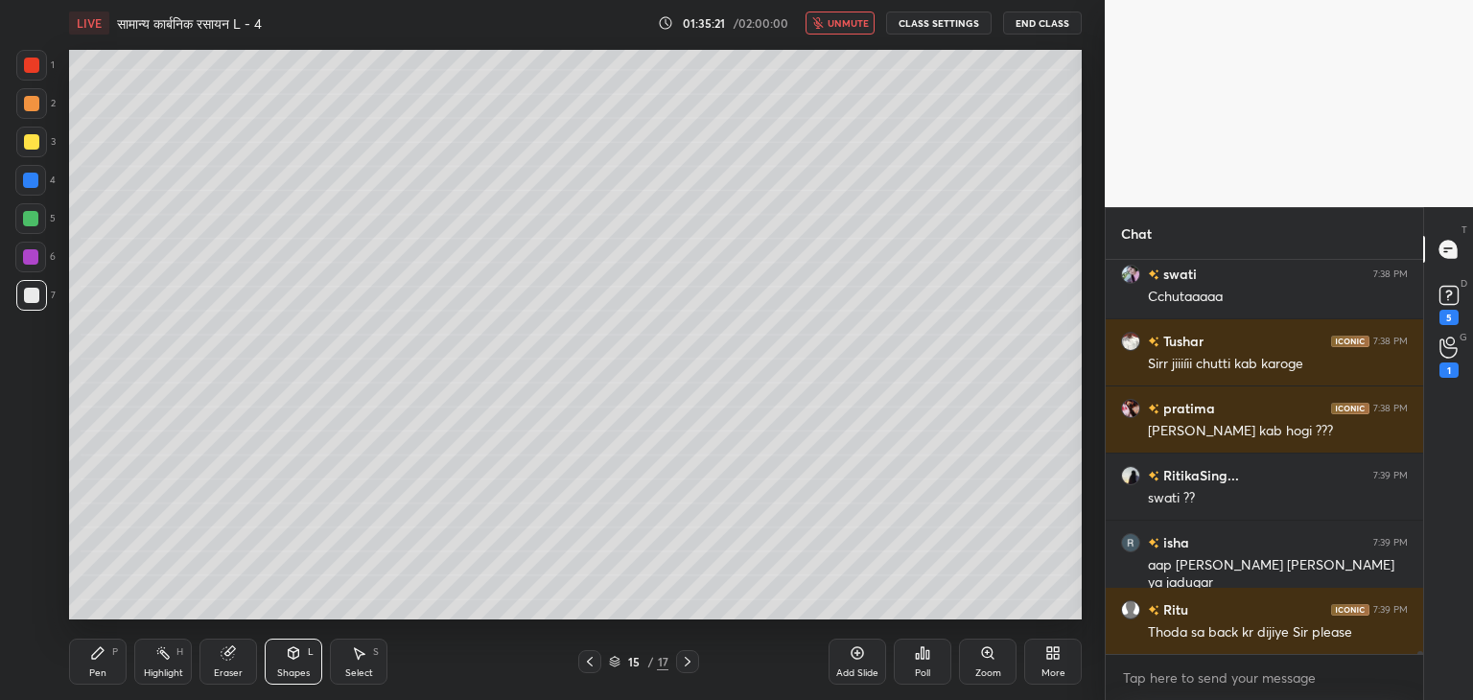
scroll to position [64356, 0]
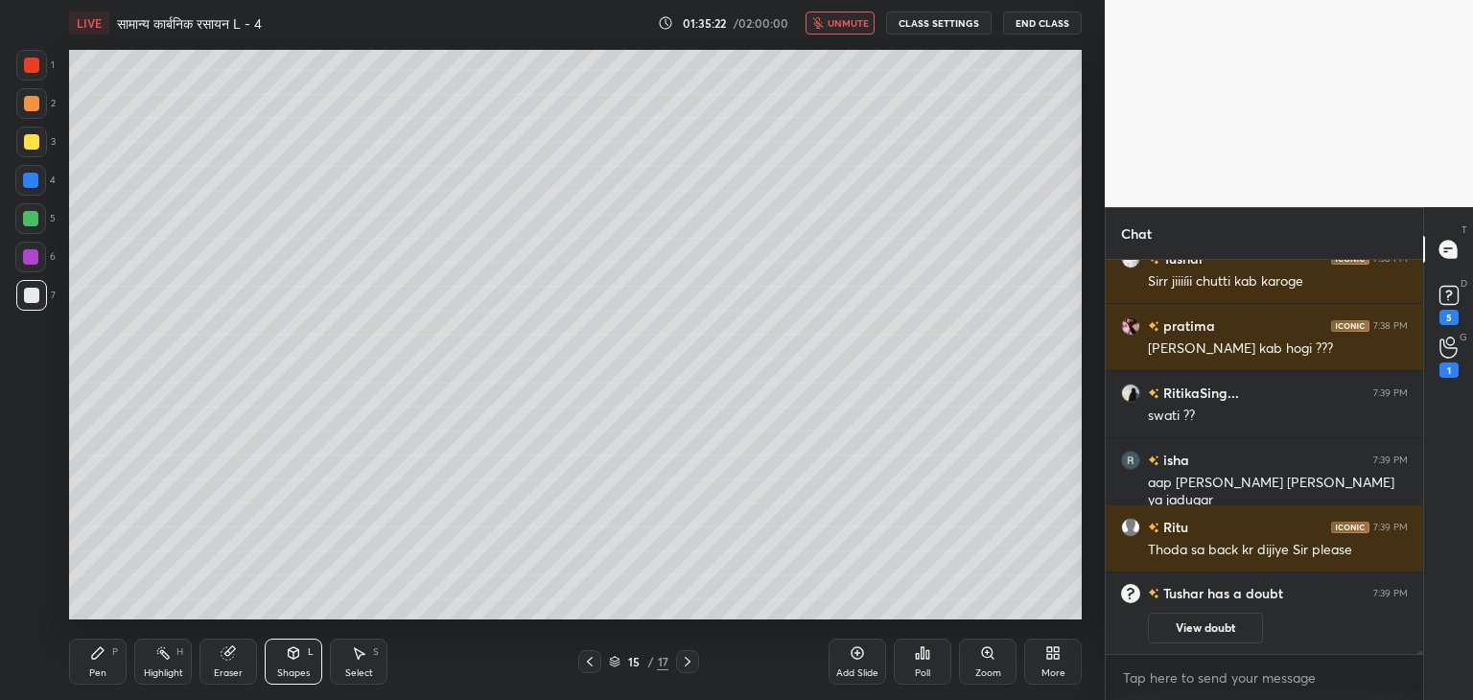
click at [594, 657] on icon at bounding box center [589, 661] width 15 height 15
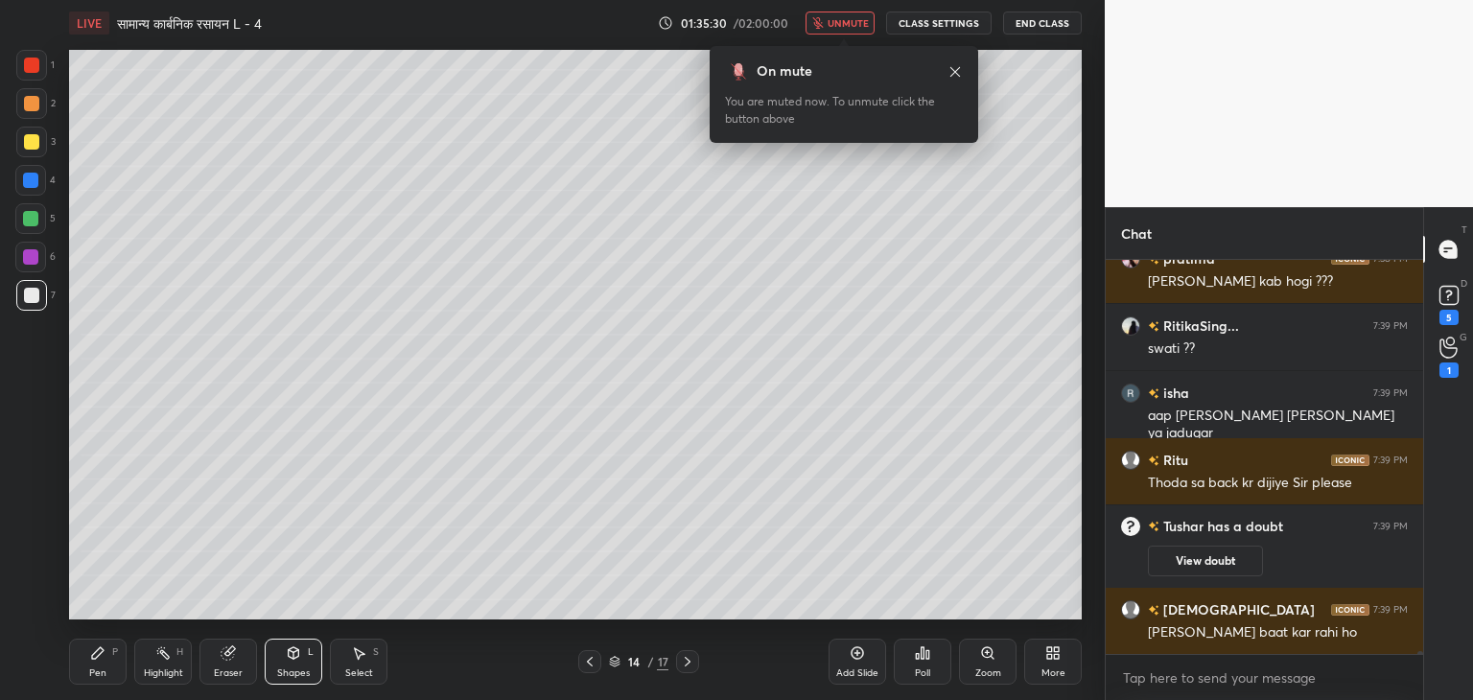
scroll to position [61386, 0]
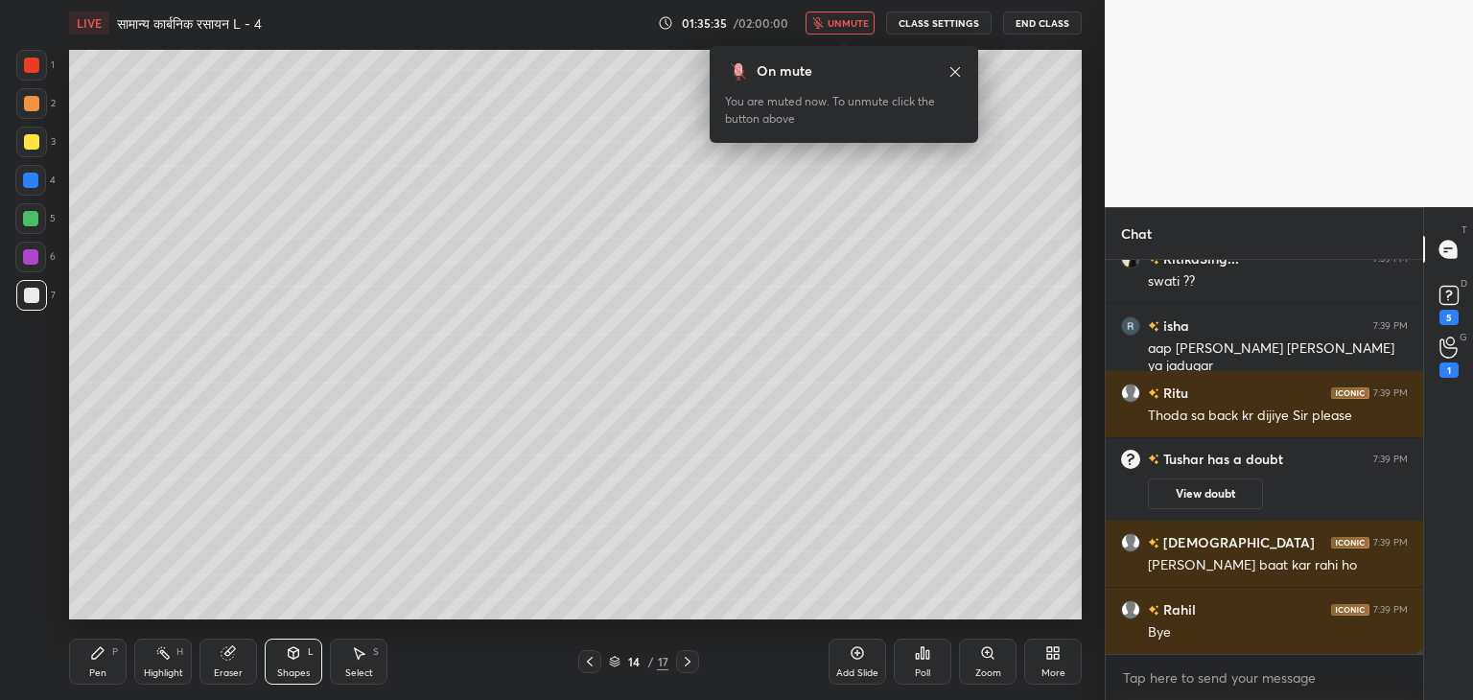
click at [955, 70] on icon at bounding box center [956, 71] width 10 height 10
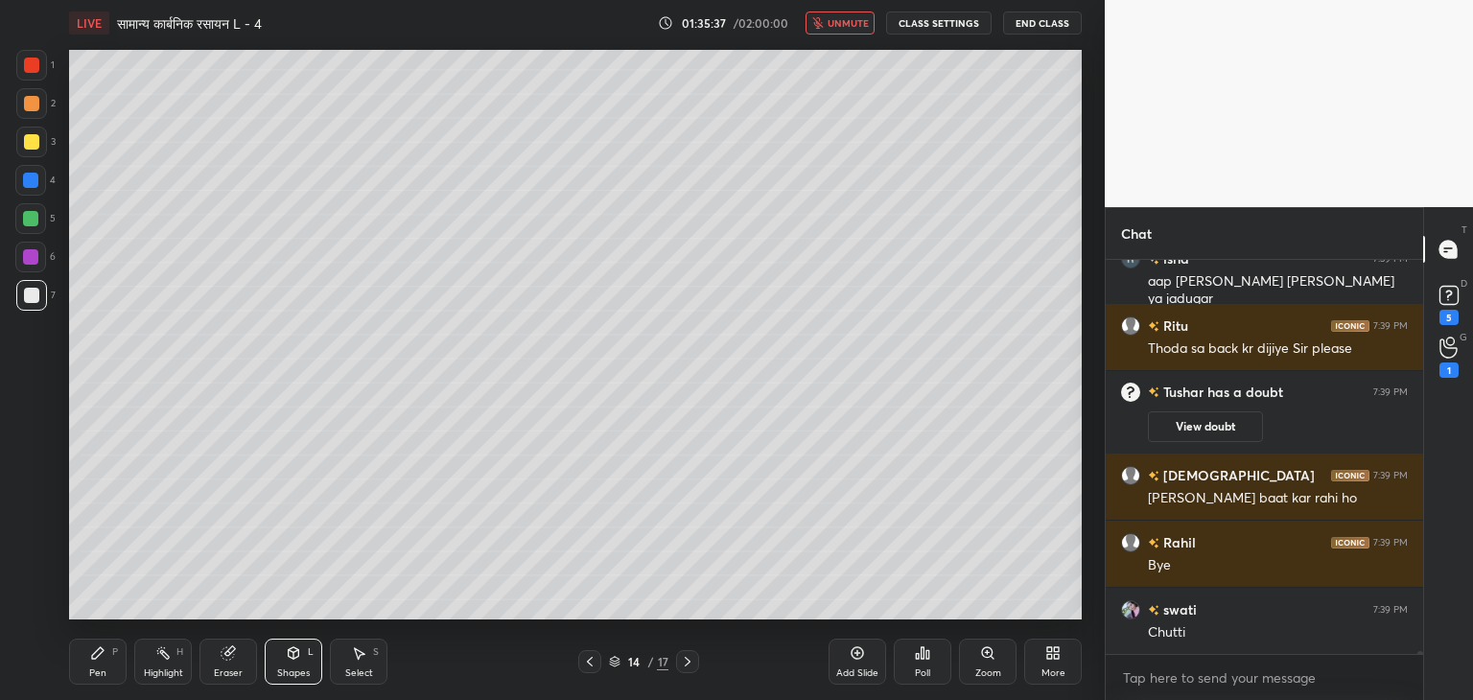
click at [858, 32] on button "unmute" at bounding box center [840, 23] width 69 height 23
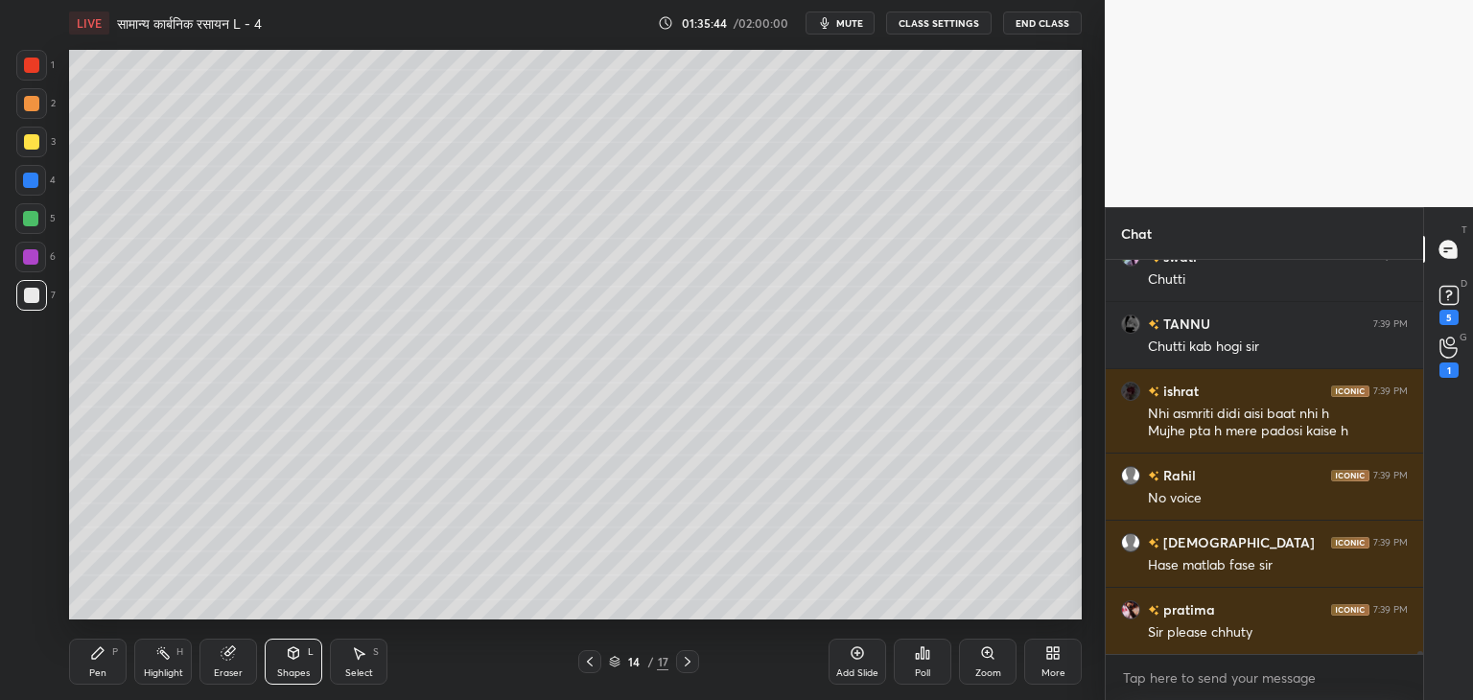
scroll to position [61873, 0]
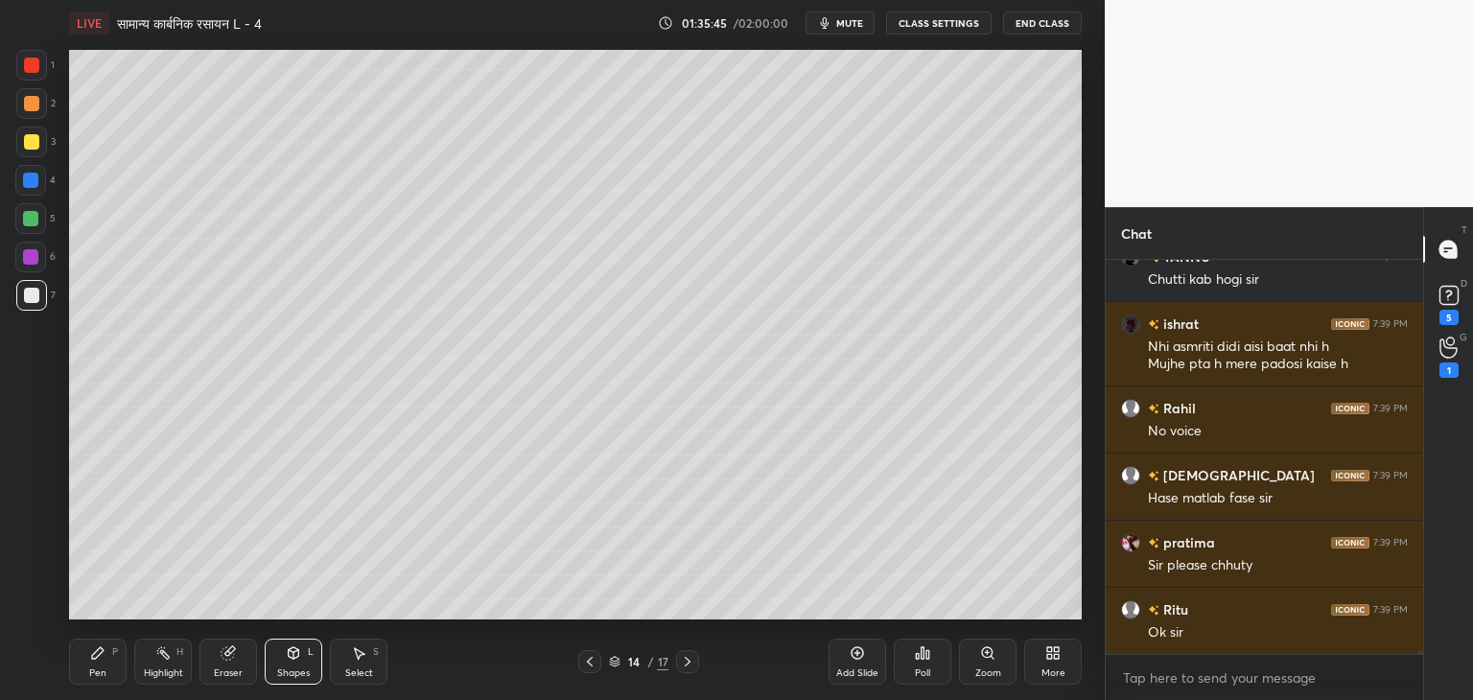
click at [689, 660] on icon at bounding box center [687, 661] width 15 height 15
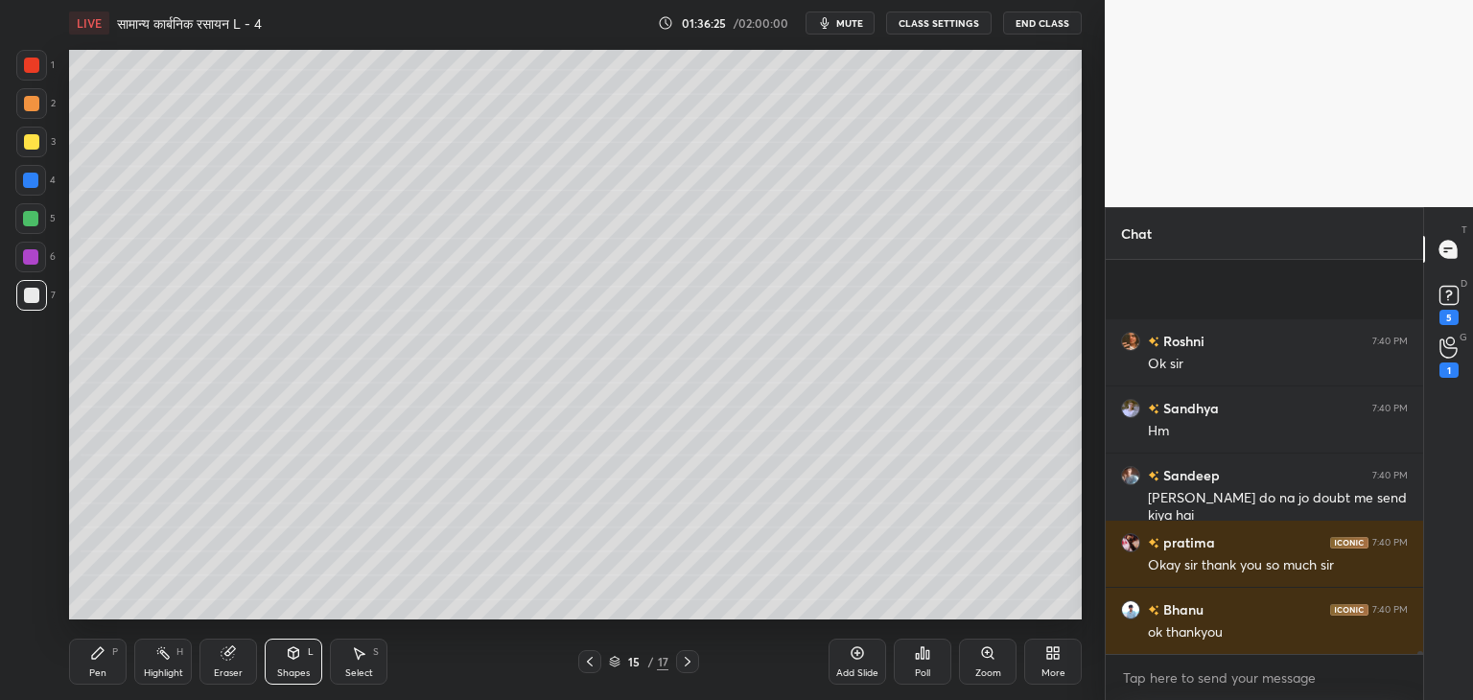
scroll to position [63519, 0]
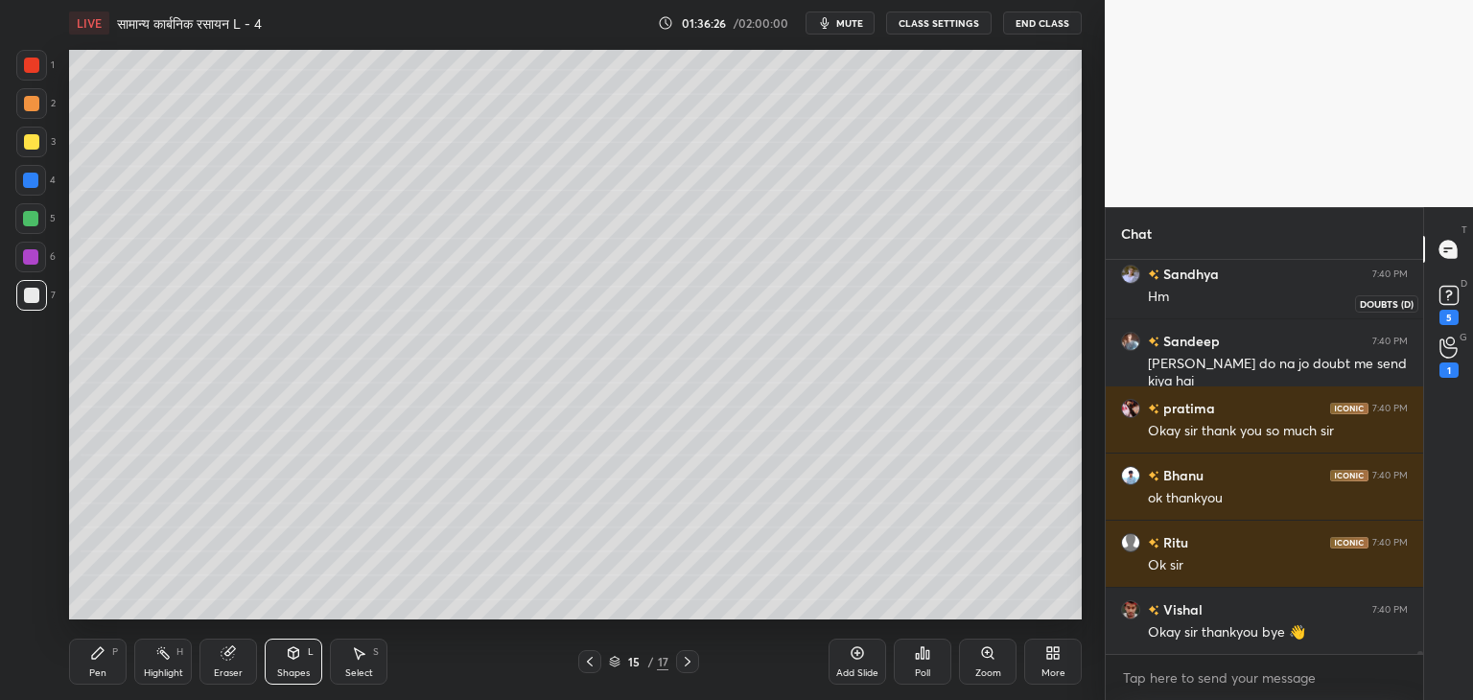
click at [1447, 305] on icon at bounding box center [1449, 295] width 29 height 29
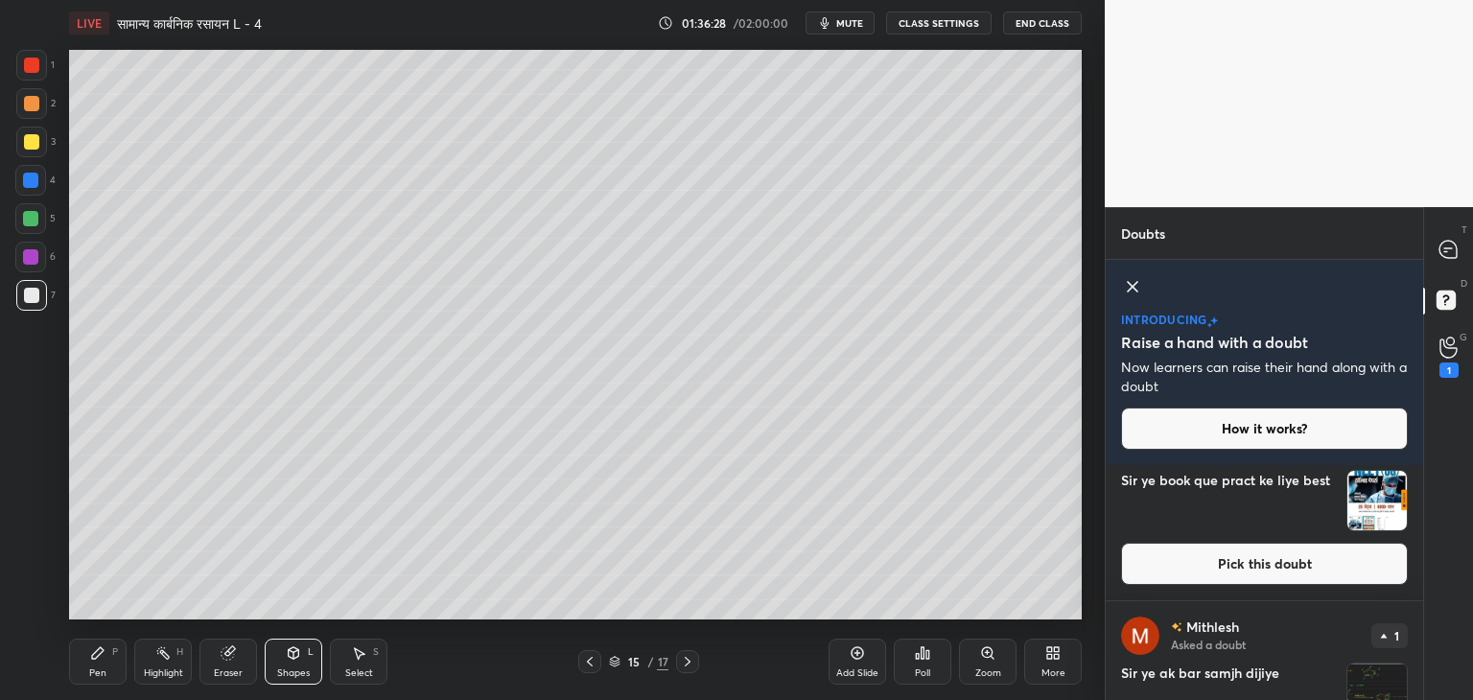
scroll to position [729, 0]
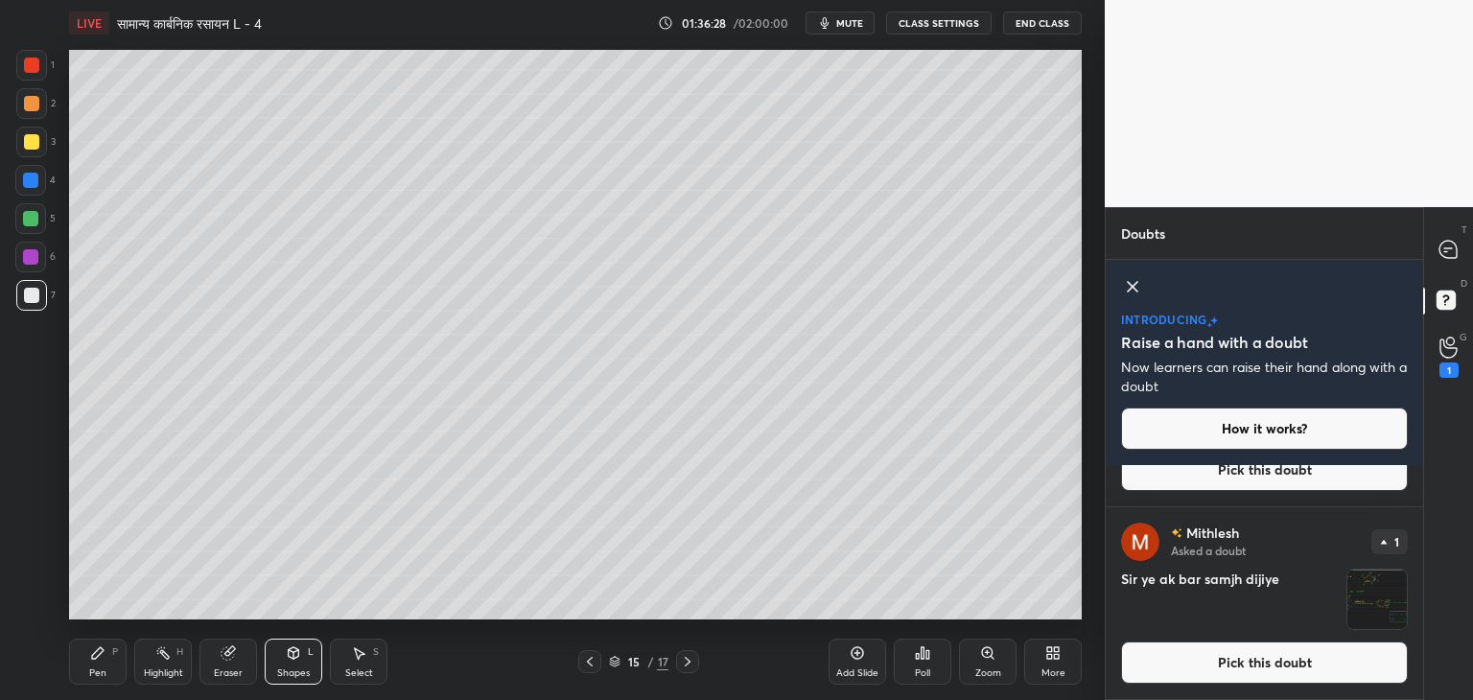
click at [1370, 601] on img "grid" at bounding box center [1377, 599] width 59 height 59
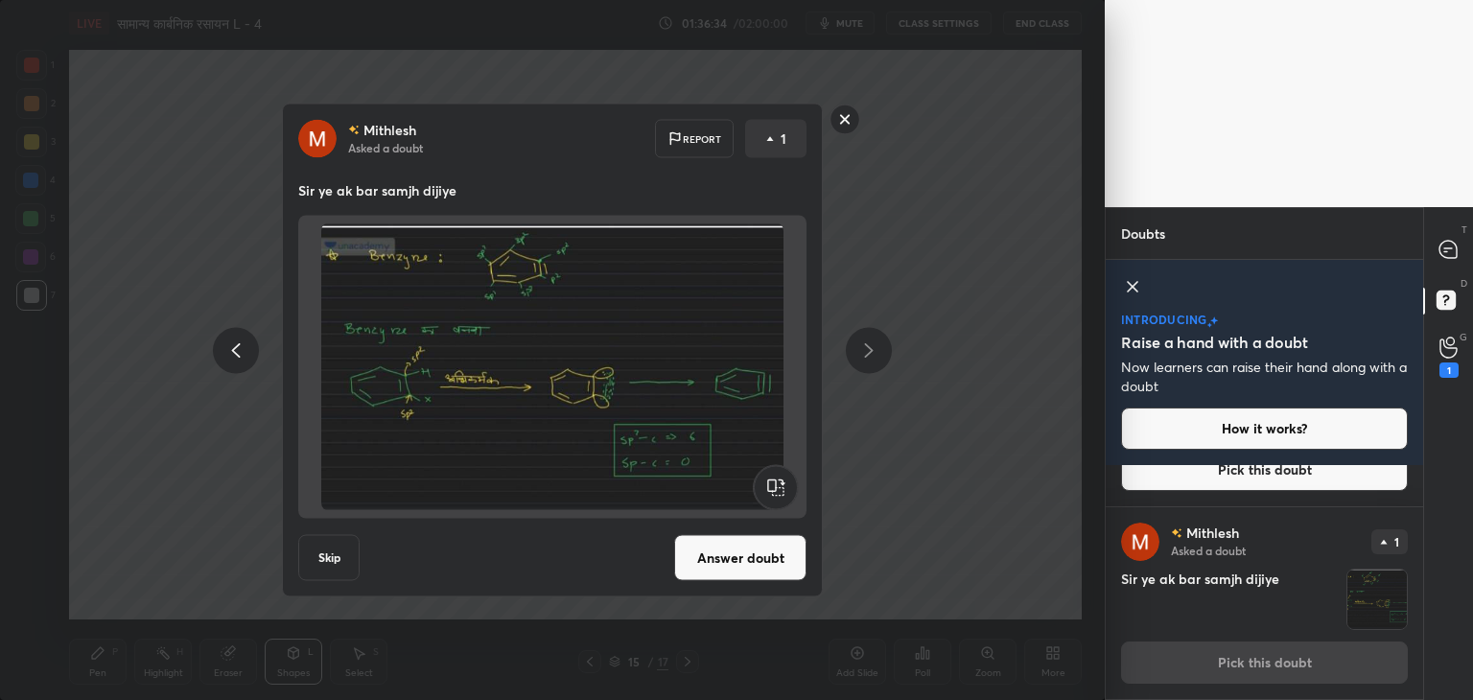
click at [746, 569] on button "Answer doubt" at bounding box center [740, 558] width 132 height 46
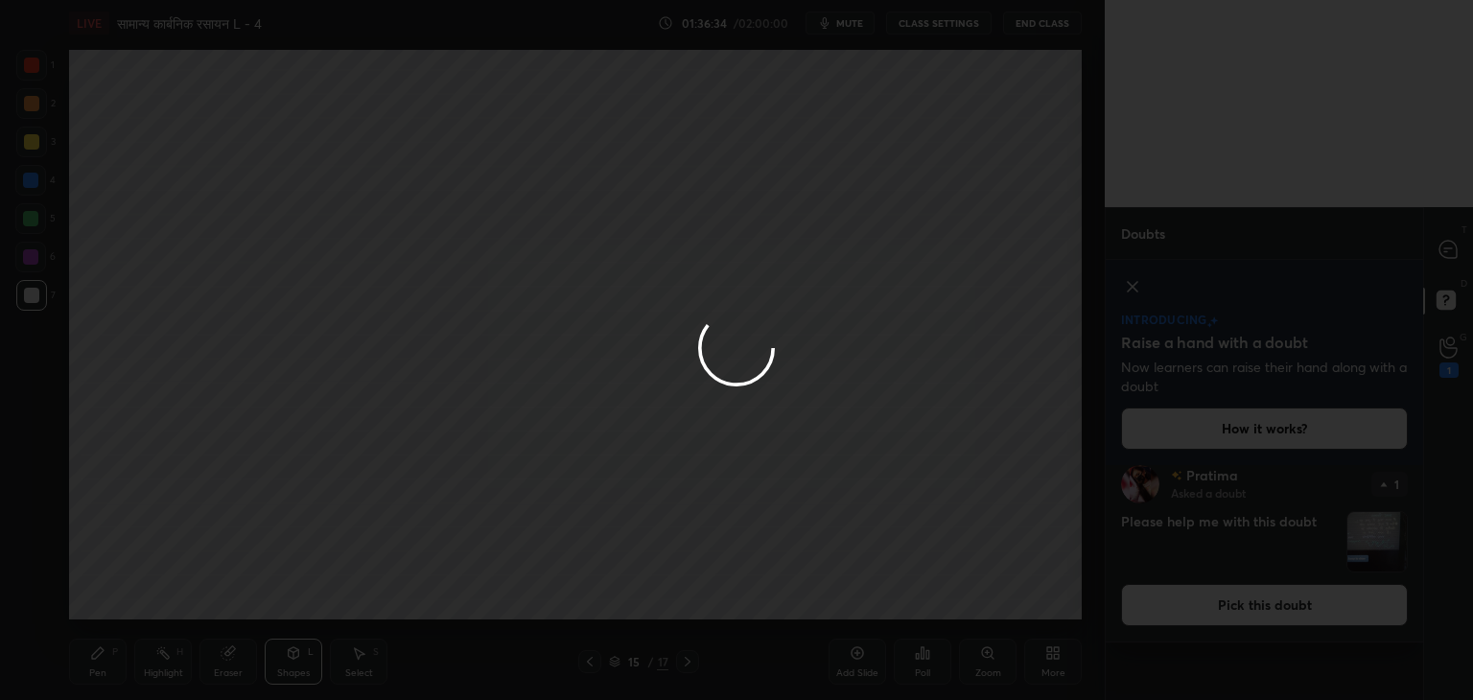
scroll to position [0, 0]
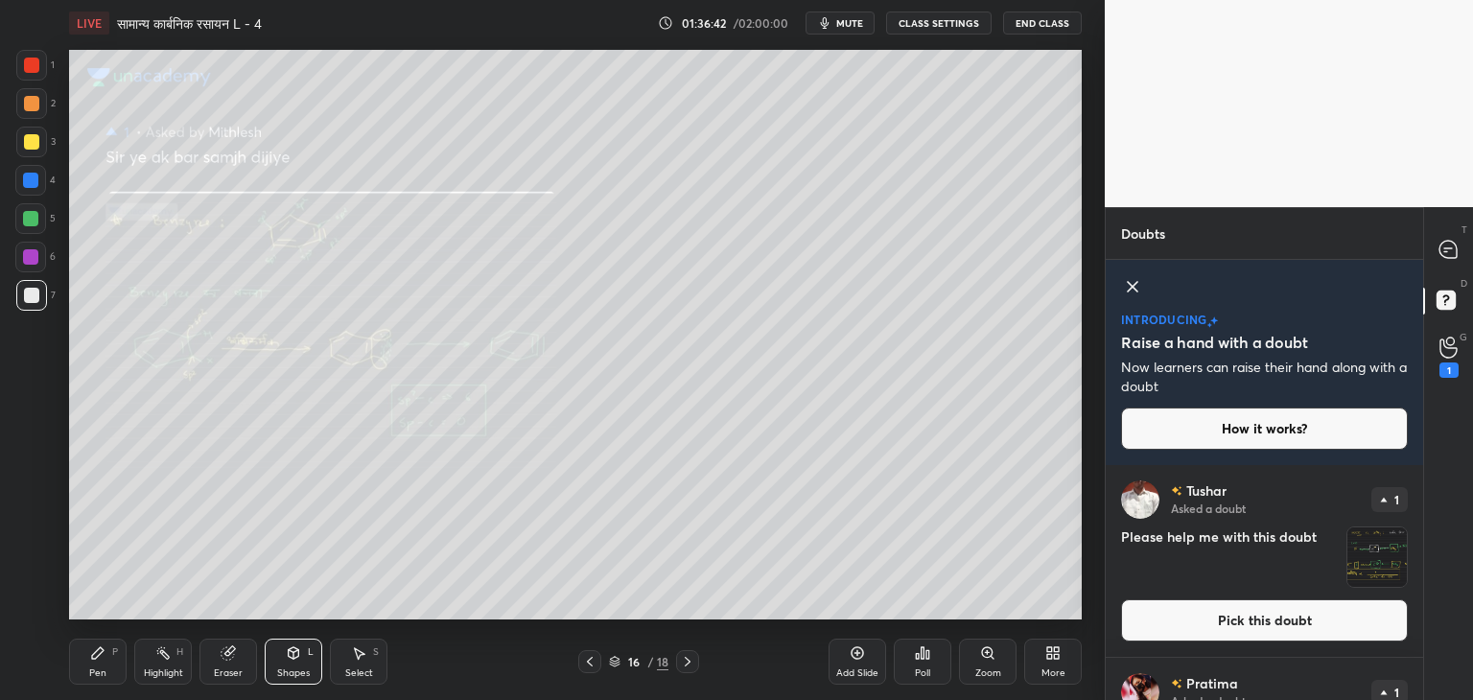
click at [96, 677] on div "Pen" at bounding box center [97, 674] width 17 height 10
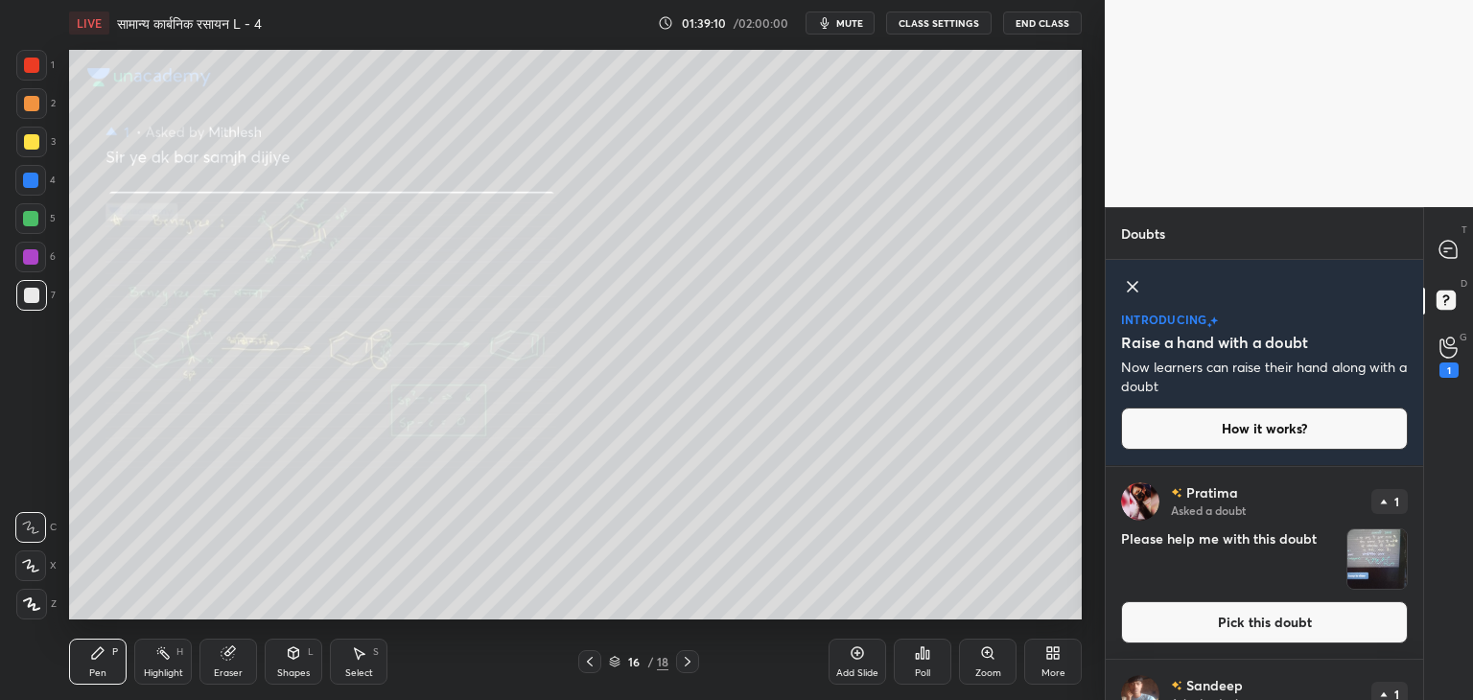
scroll to position [536, 0]
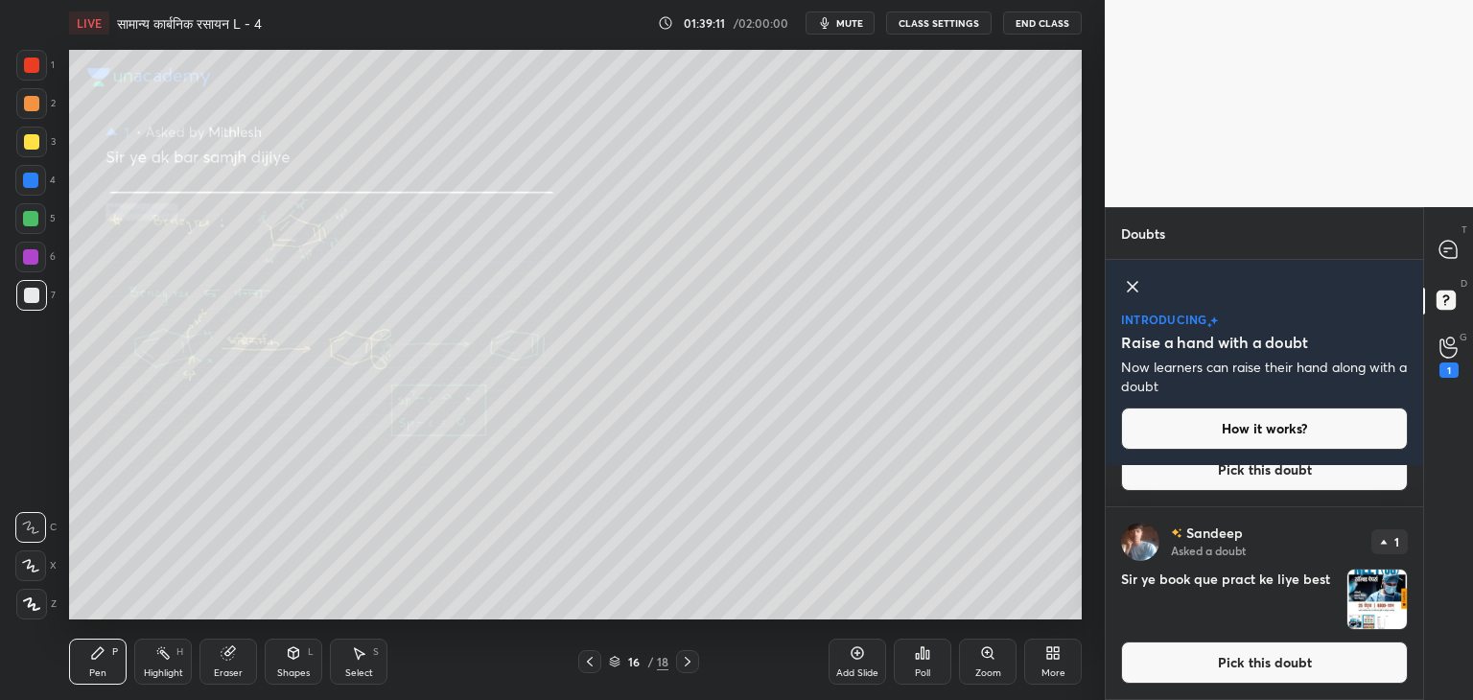
click at [1378, 594] on img "grid" at bounding box center [1377, 599] width 59 height 59
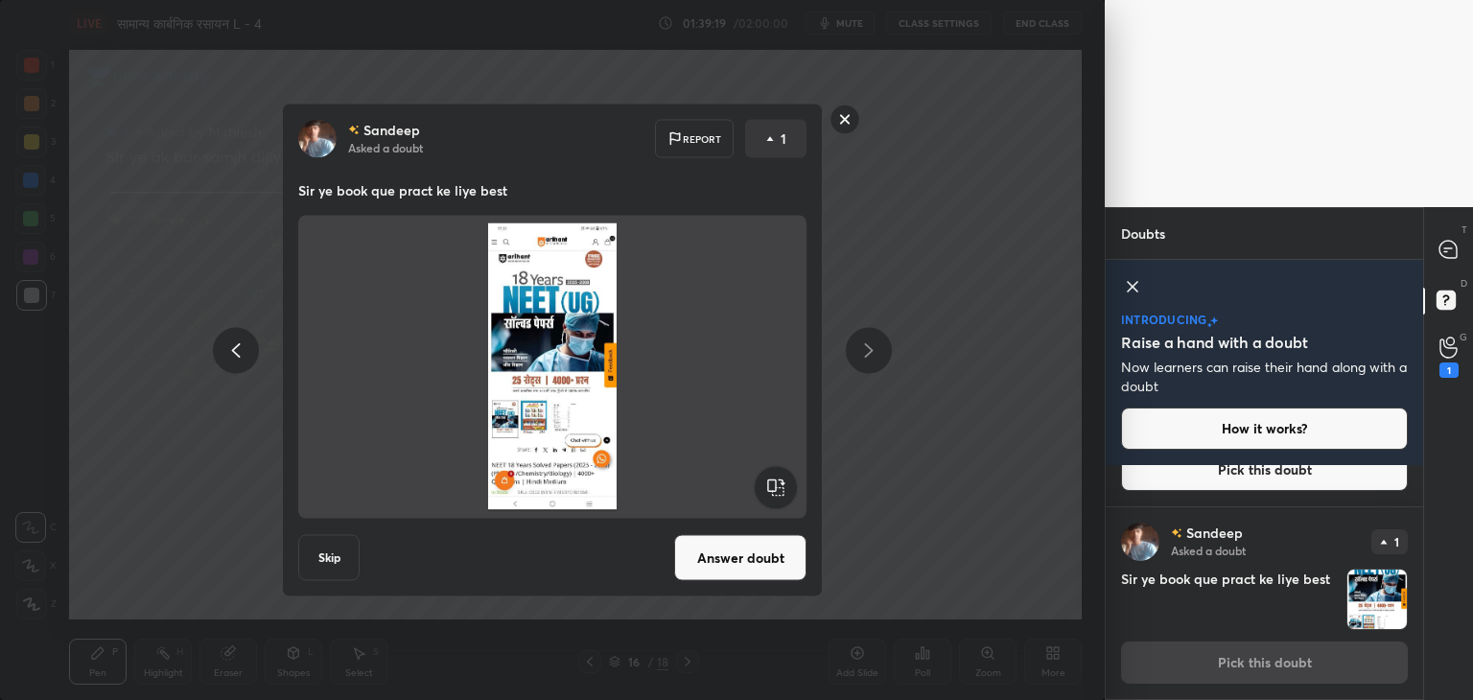
click at [335, 558] on button "Skip" at bounding box center [328, 558] width 61 height 46
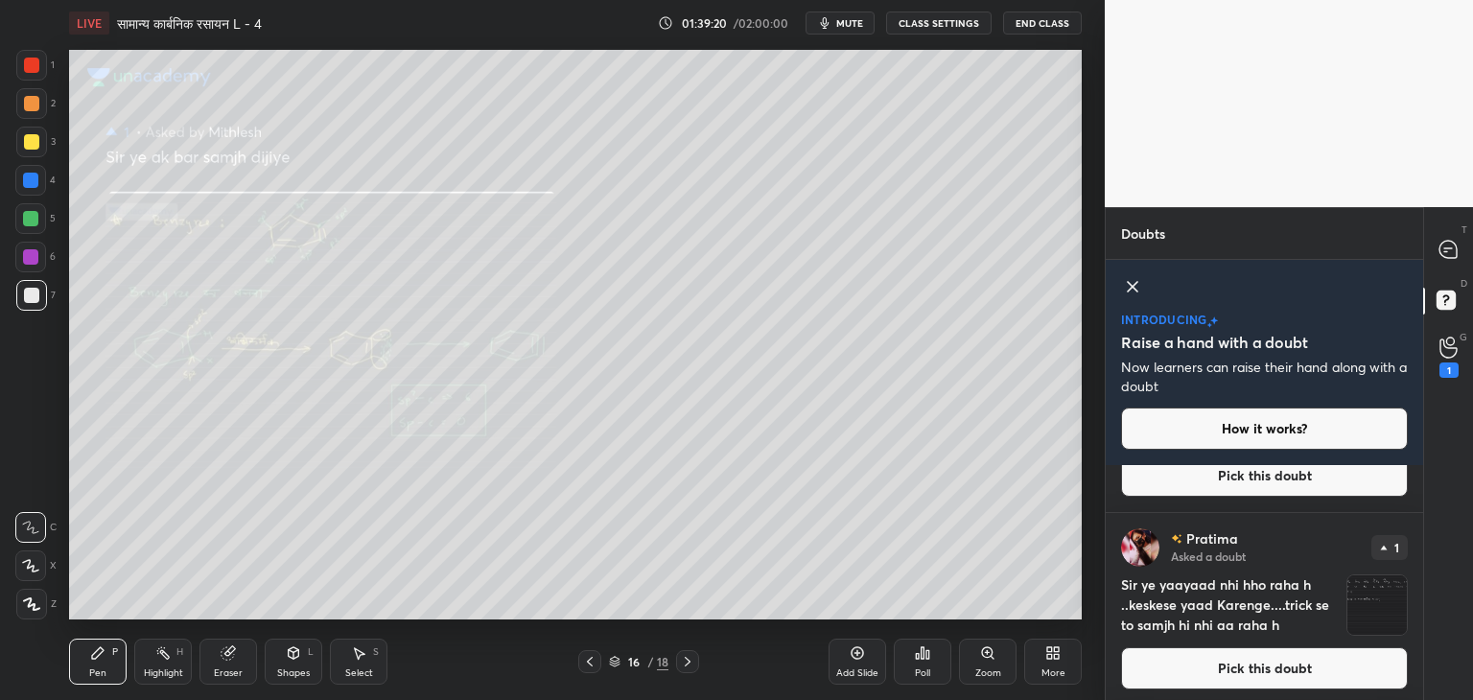
scroll to position [343, 0]
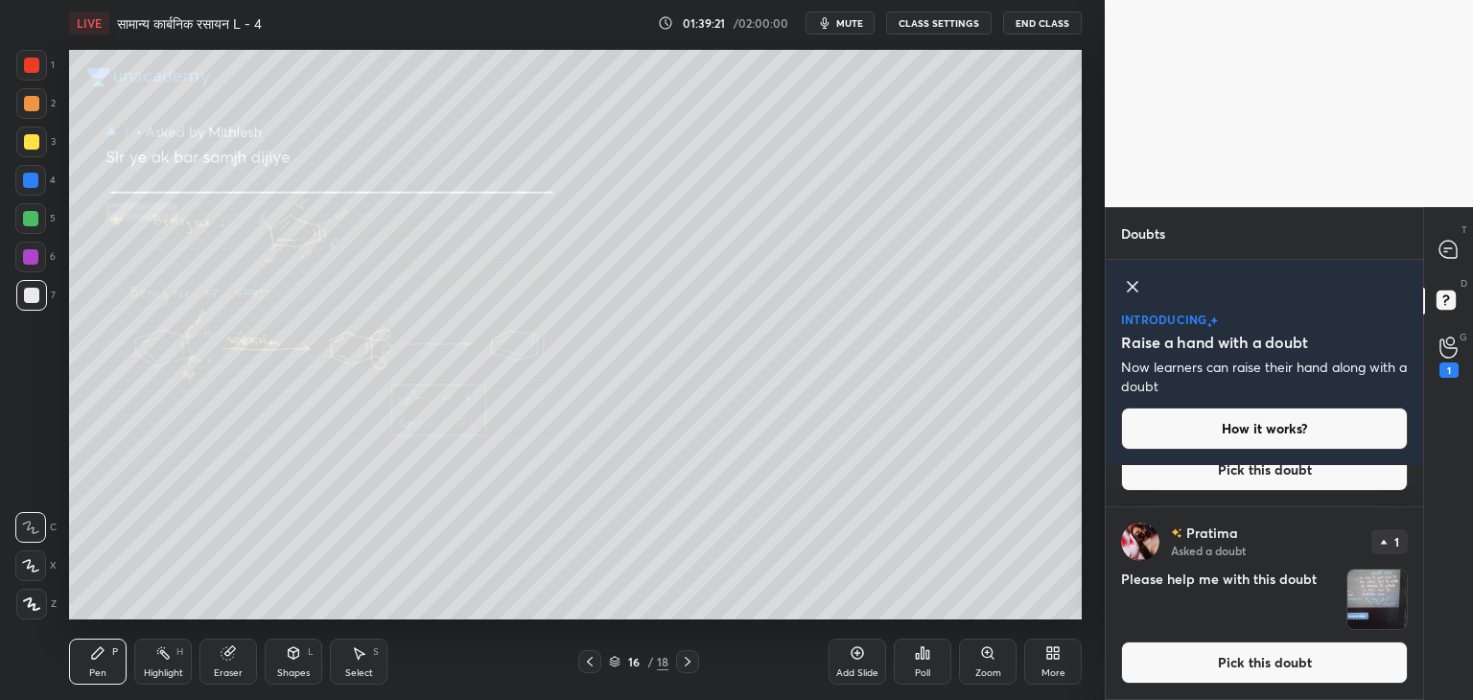
click at [1381, 591] on img "grid" at bounding box center [1377, 599] width 59 height 59
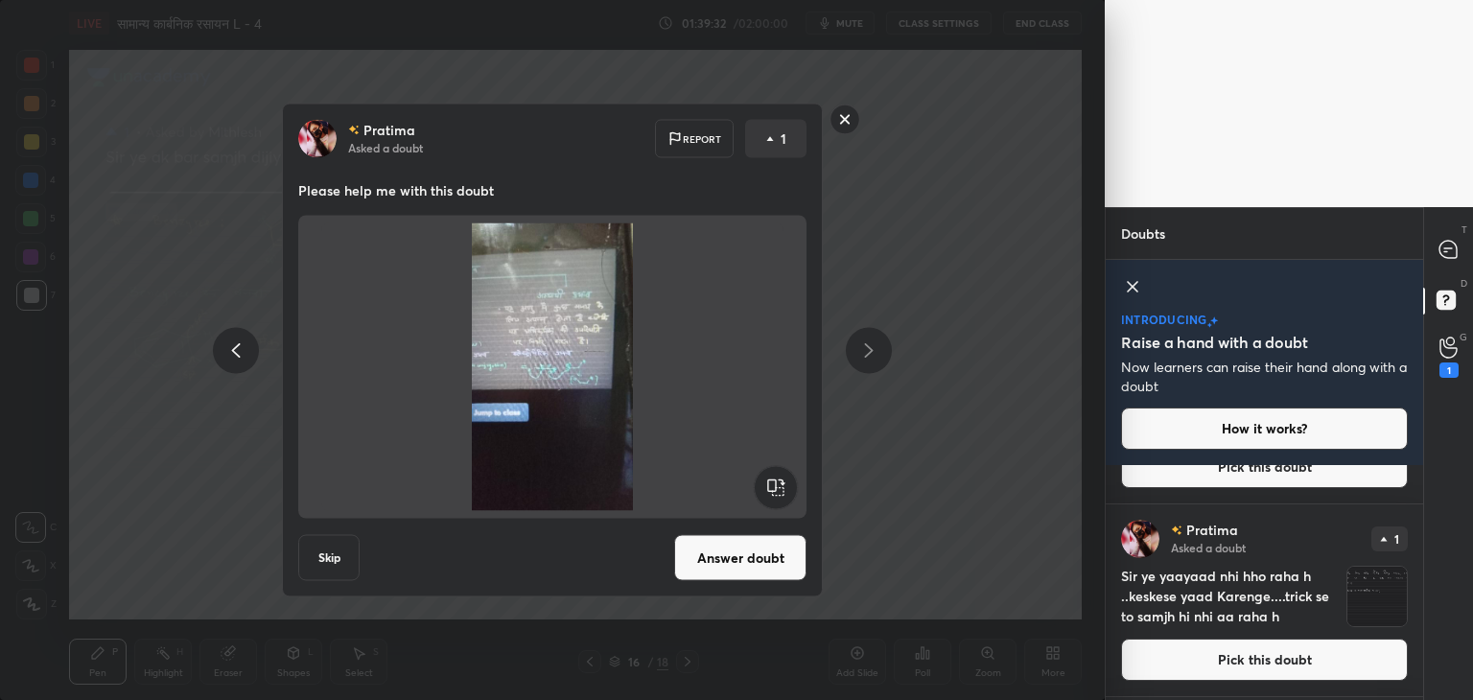
scroll to position [152, 0]
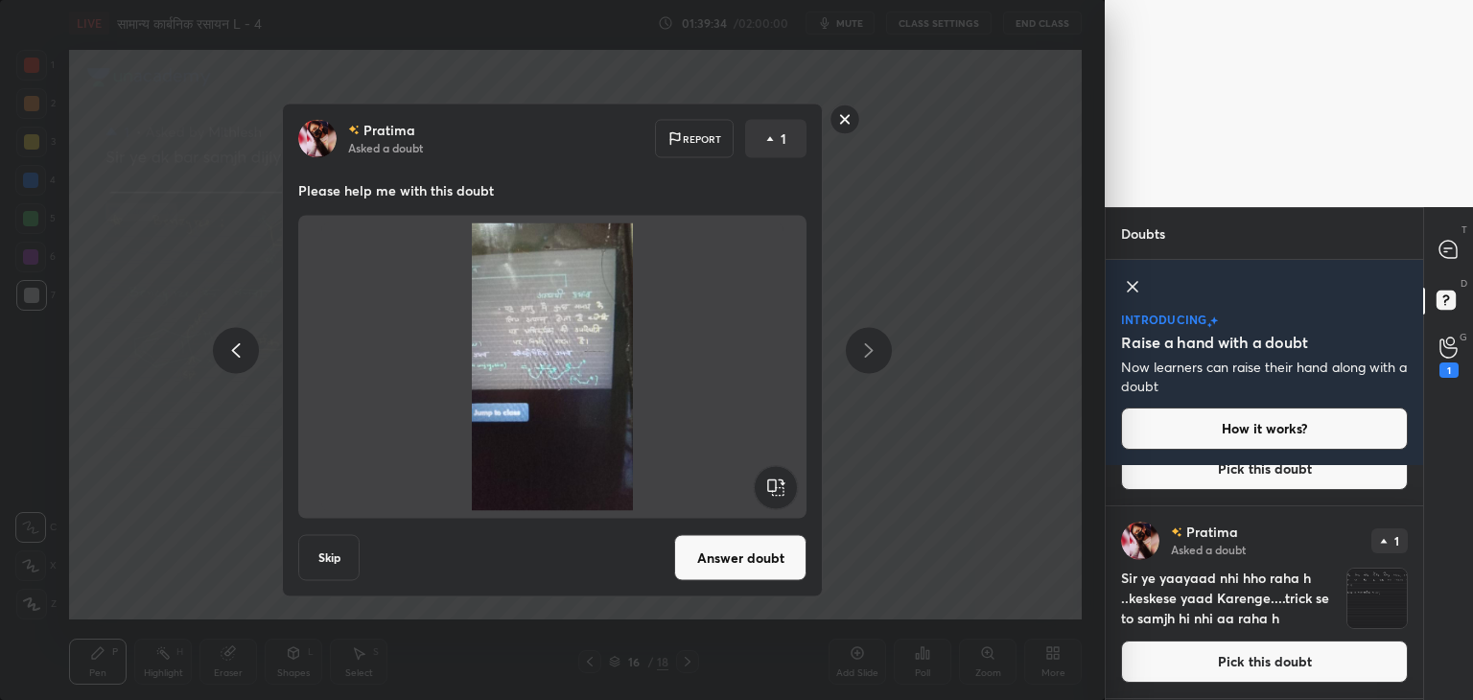
click at [1136, 285] on icon at bounding box center [1132, 286] width 23 height 23
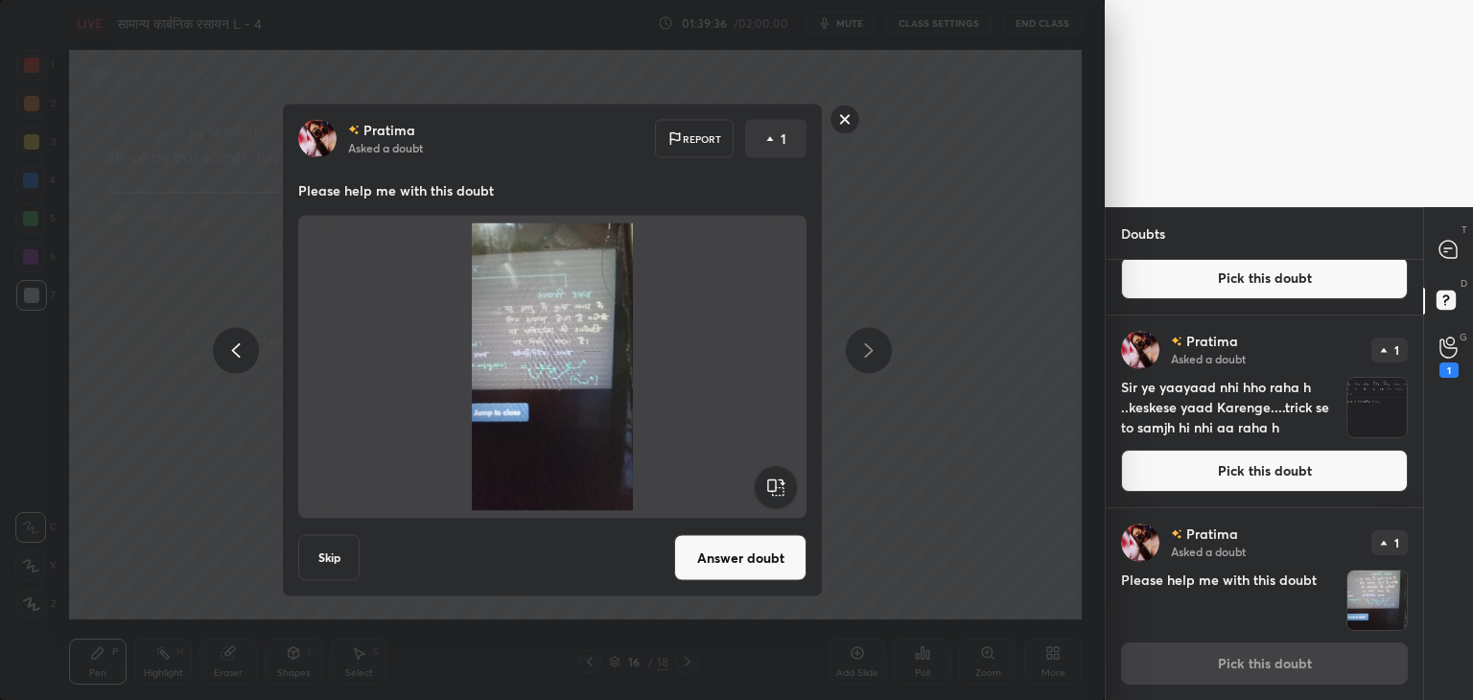
click at [1348, 580] on img "grid" at bounding box center [1377, 600] width 59 height 59
drag, startPoint x: 695, startPoint y: 578, endPoint x: 705, endPoint y: 577, distance: 10.7
click at [695, 578] on button "Answer doubt" at bounding box center [740, 558] width 132 height 46
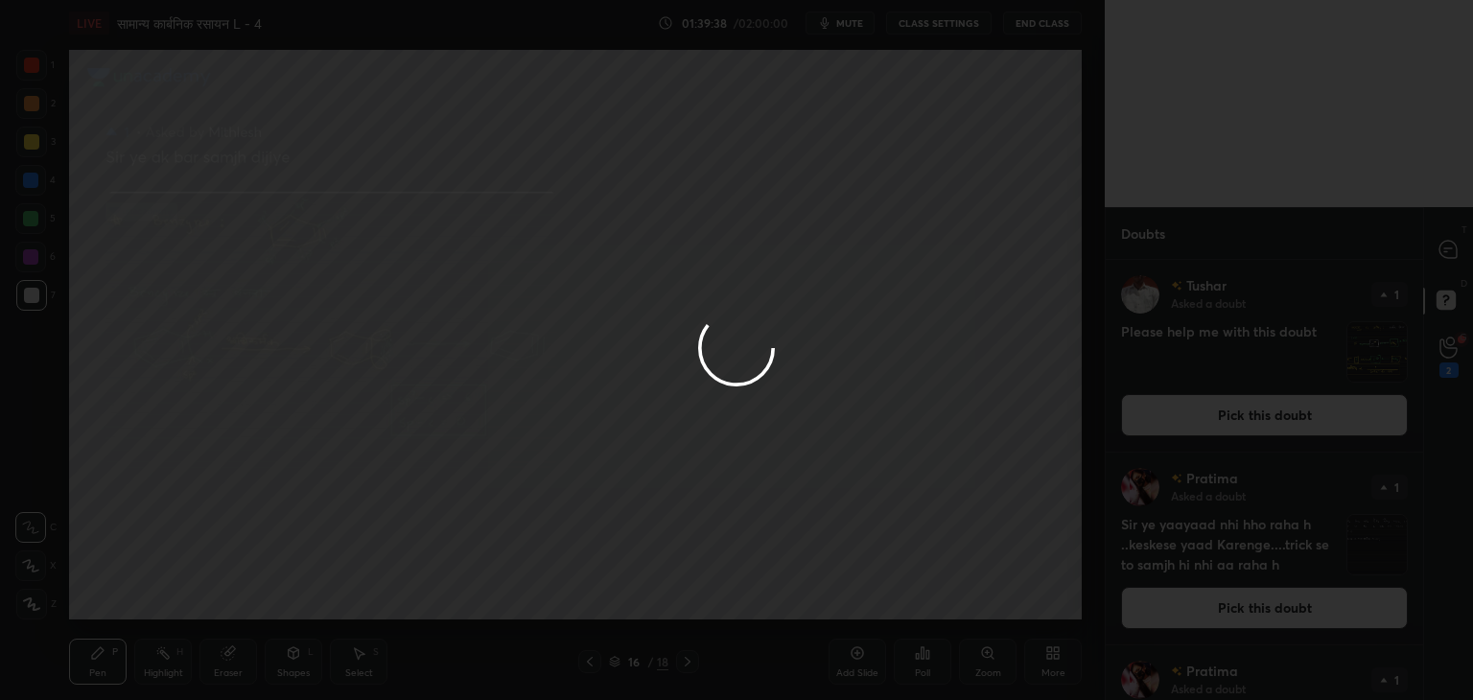
click at [1436, 250] on div at bounding box center [736, 350] width 1473 height 700
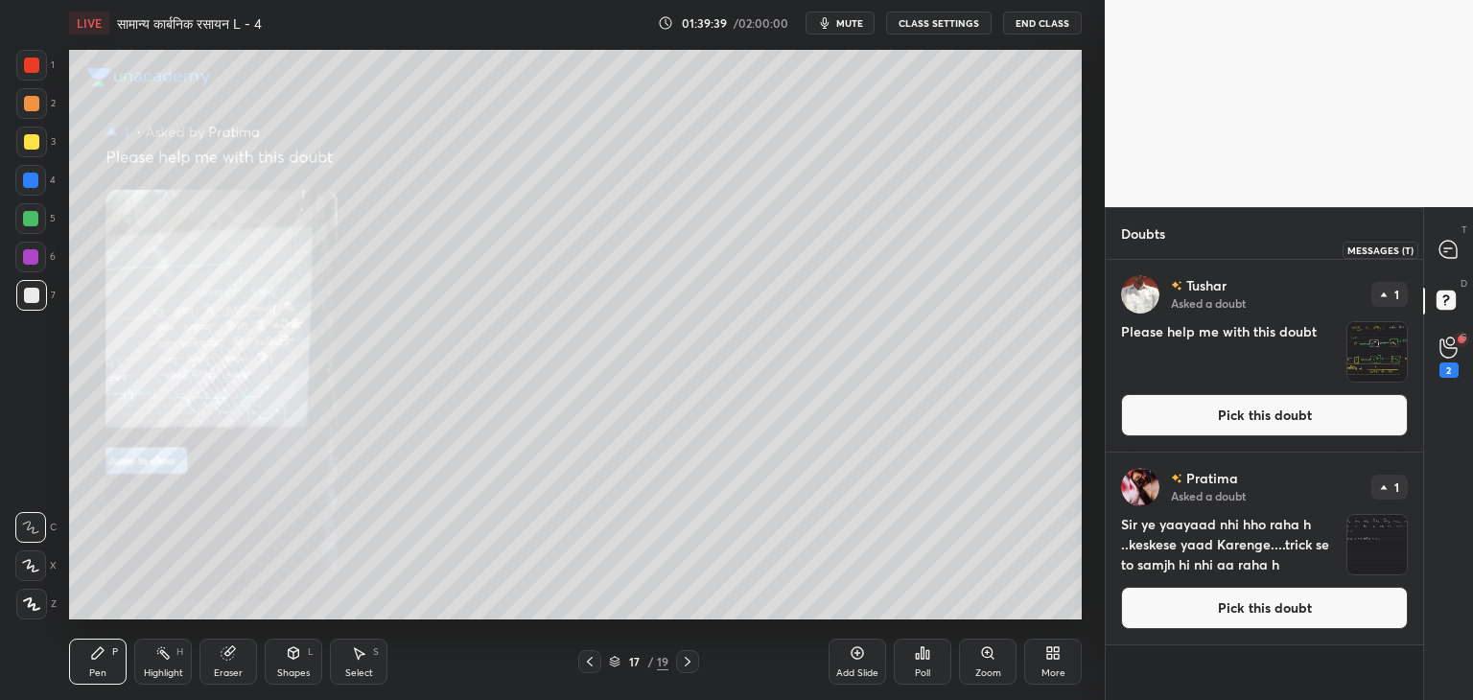
click at [1450, 247] on icon at bounding box center [1448, 249] width 17 height 17
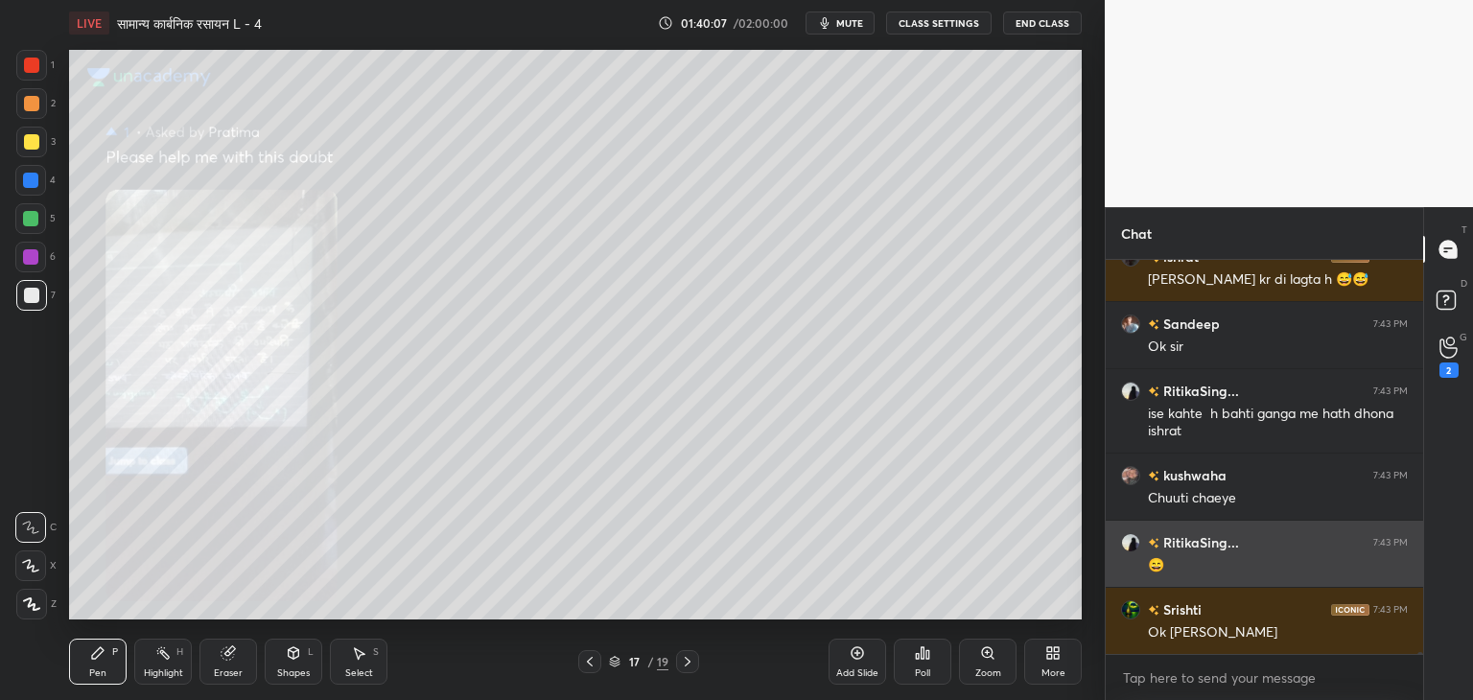
scroll to position [66286, 0]
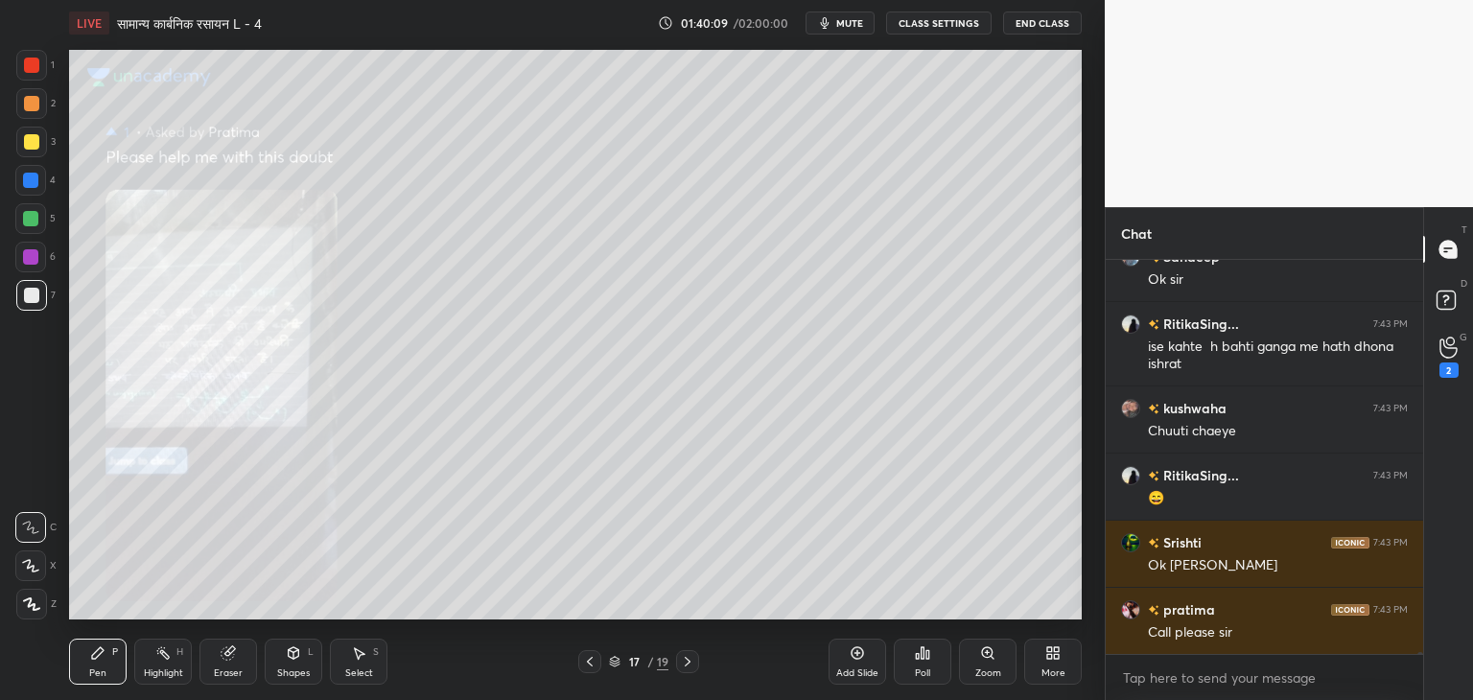
click at [1430, 354] on div "2" at bounding box center [1449, 357] width 38 height 35
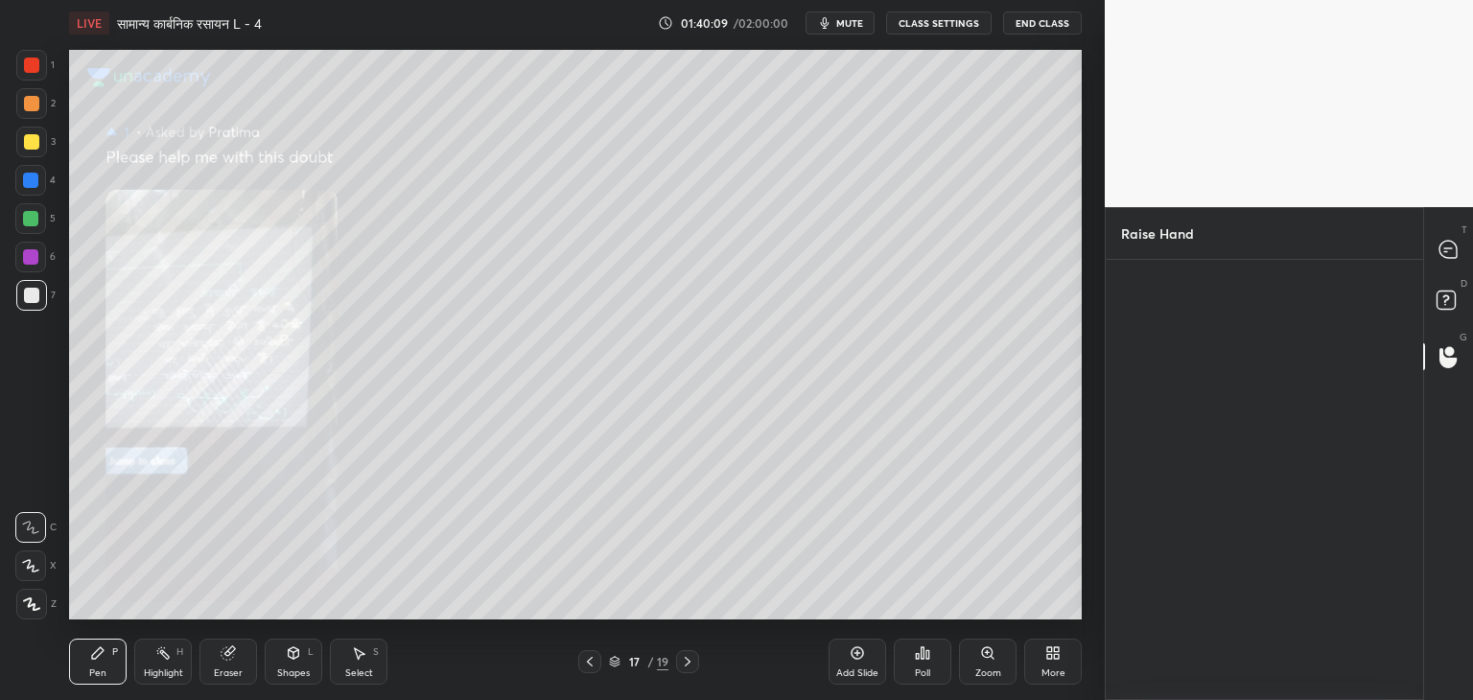
scroll to position [6, 6]
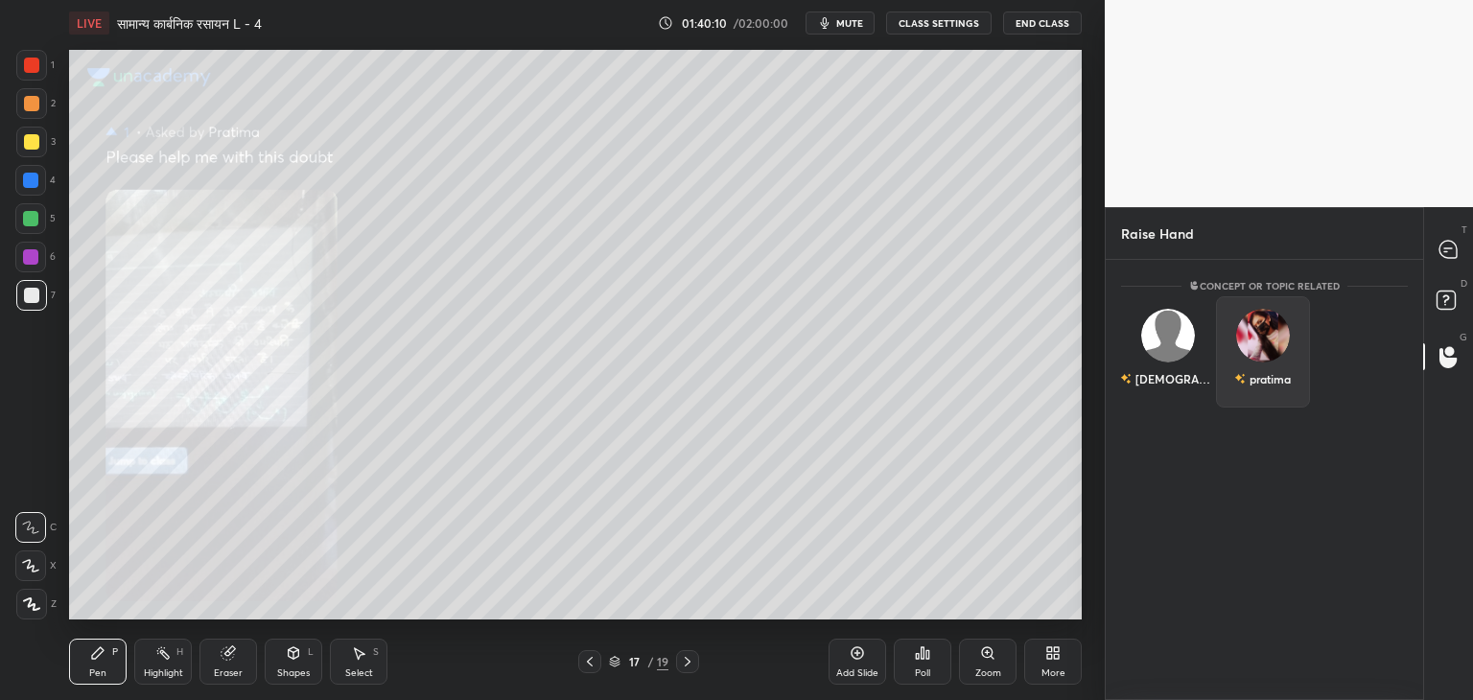
click at [1280, 356] on div "pratima" at bounding box center [1263, 351] width 95 height 111
click at [1270, 396] on button "INVITE" at bounding box center [1264, 392] width 78 height 25
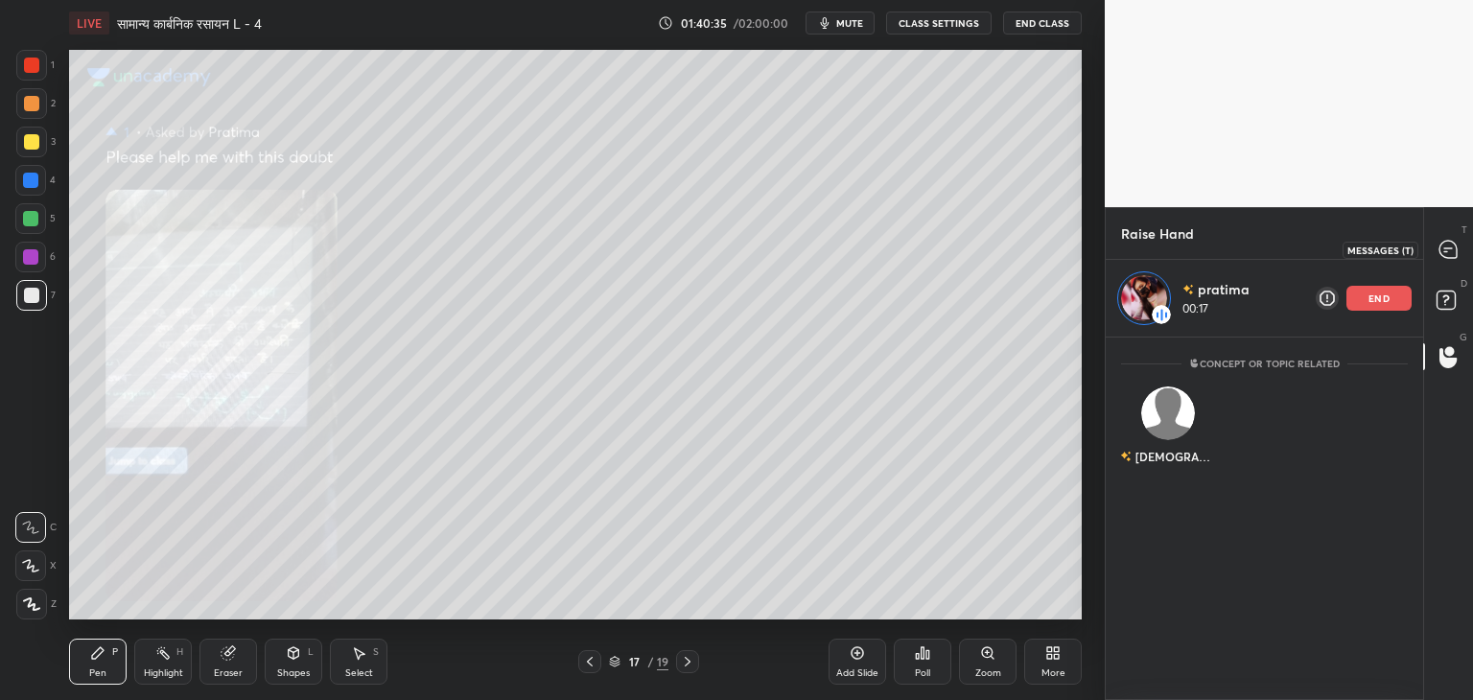
click at [1458, 248] on icon at bounding box center [1449, 250] width 20 height 20
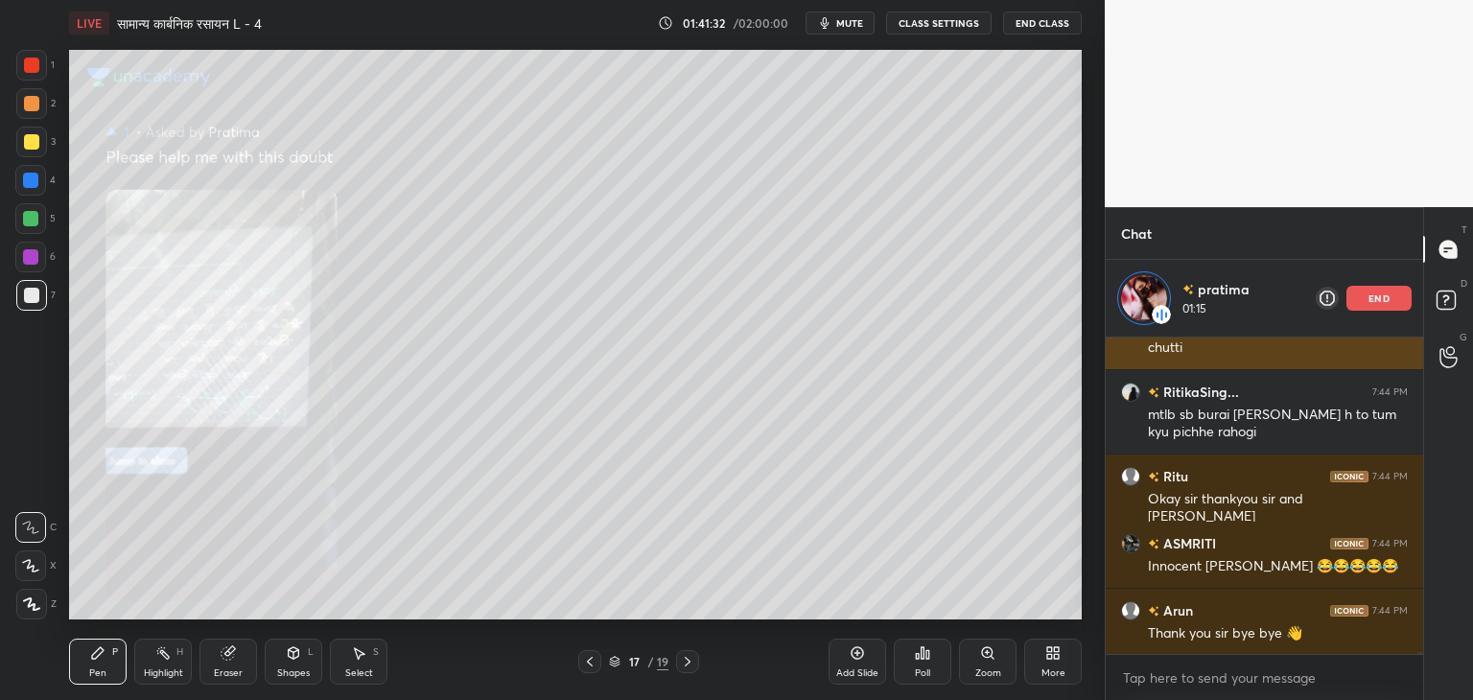
scroll to position [66886, 0]
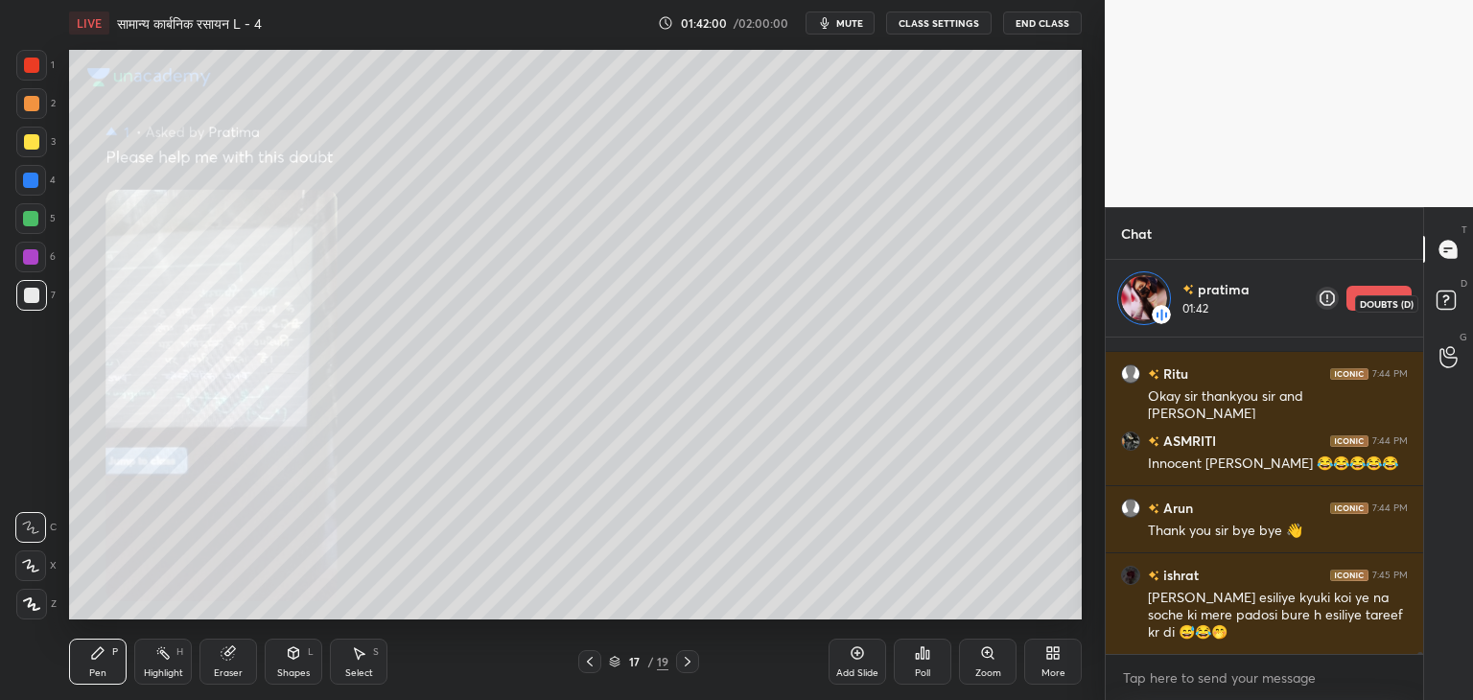
click at [1444, 300] on icon at bounding box center [1446, 299] width 7 height 8
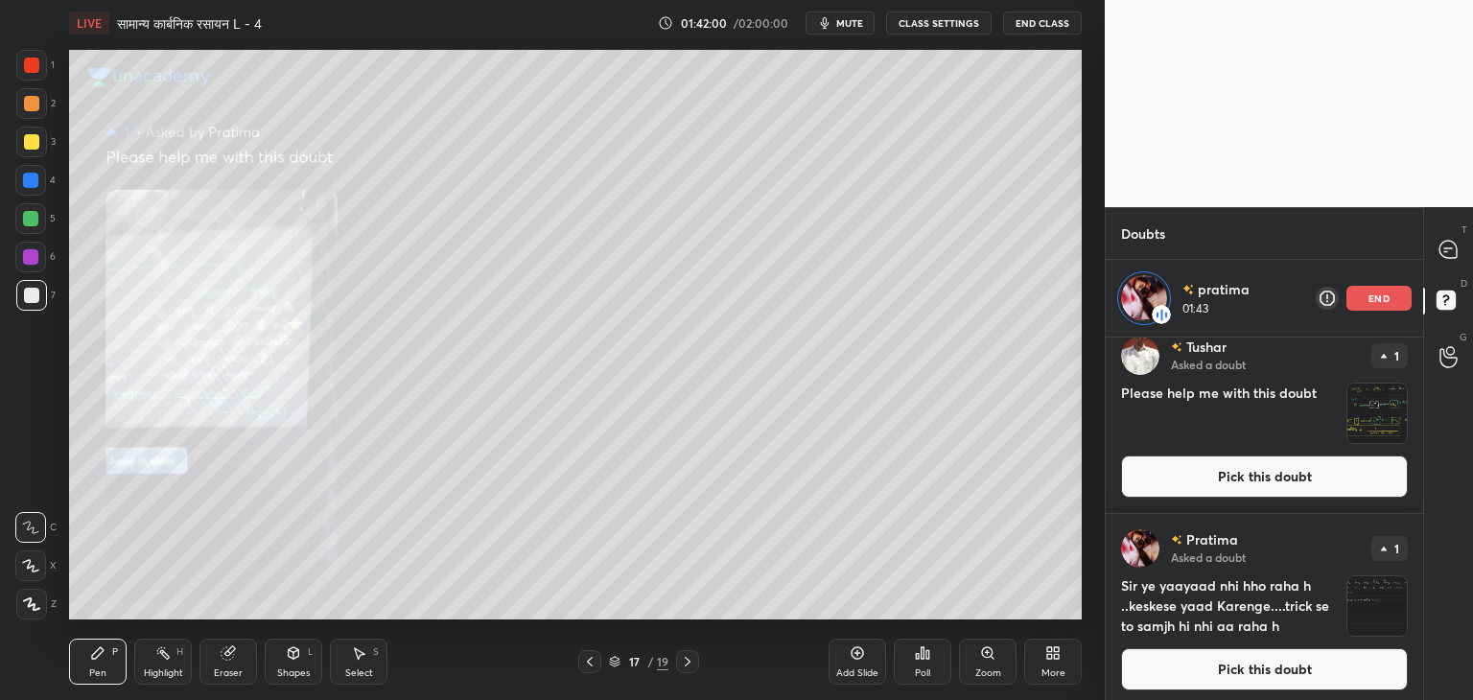
scroll to position [22, 0]
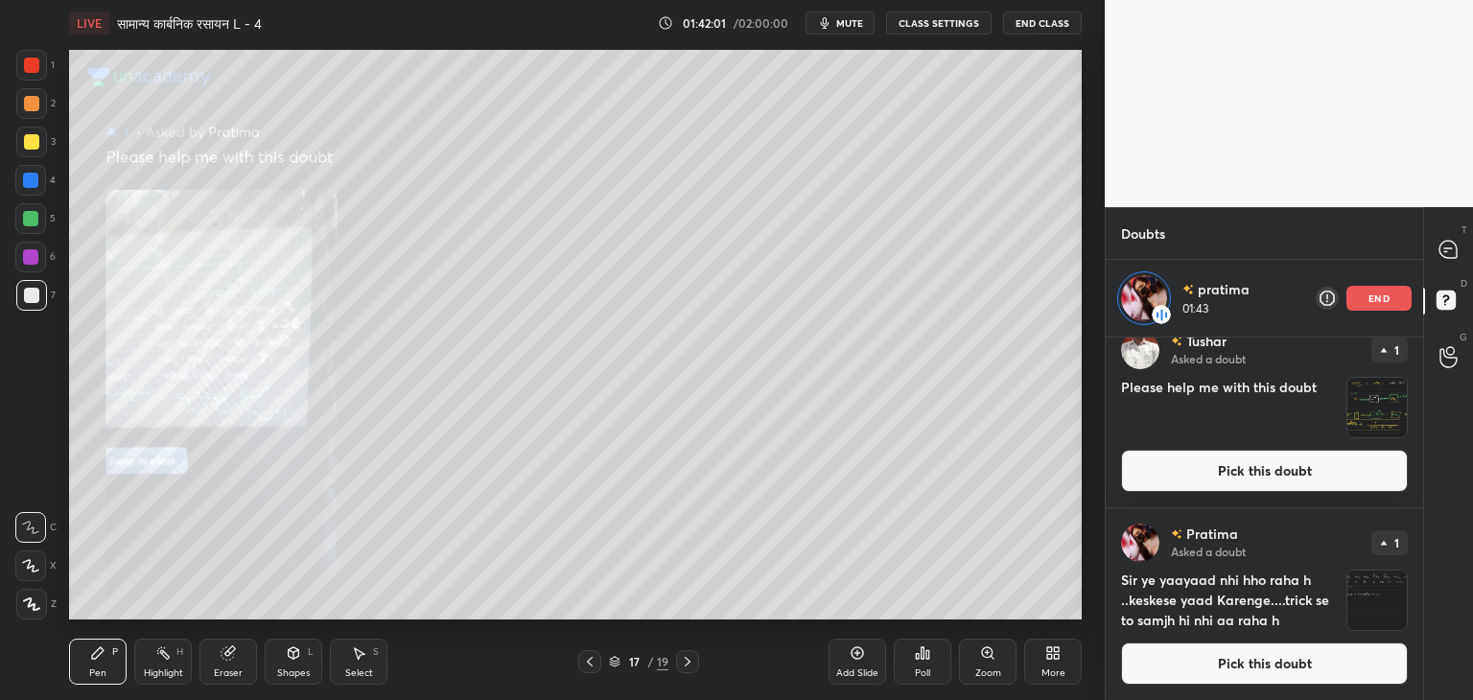
click at [1360, 592] on img "grid" at bounding box center [1377, 600] width 59 height 59
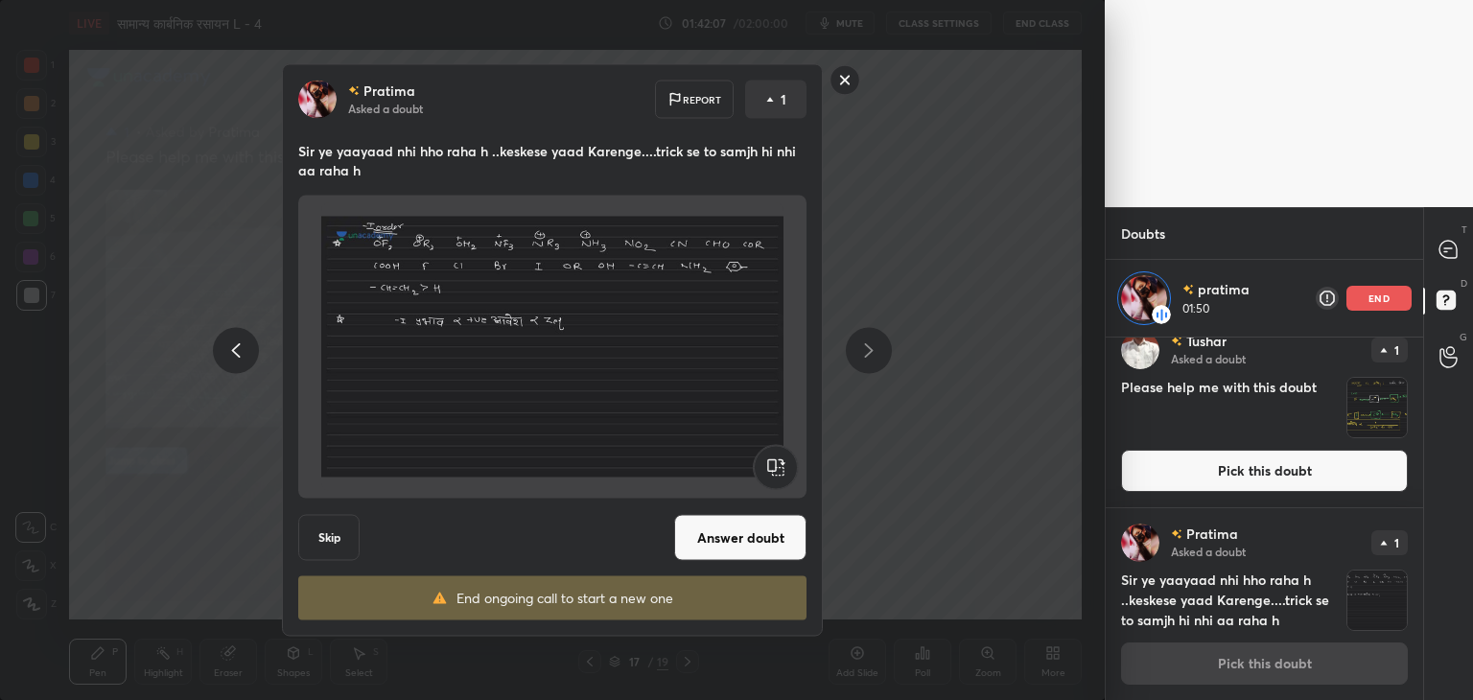
click at [716, 536] on button "Answer doubt" at bounding box center [740, 538] width 132 height 46
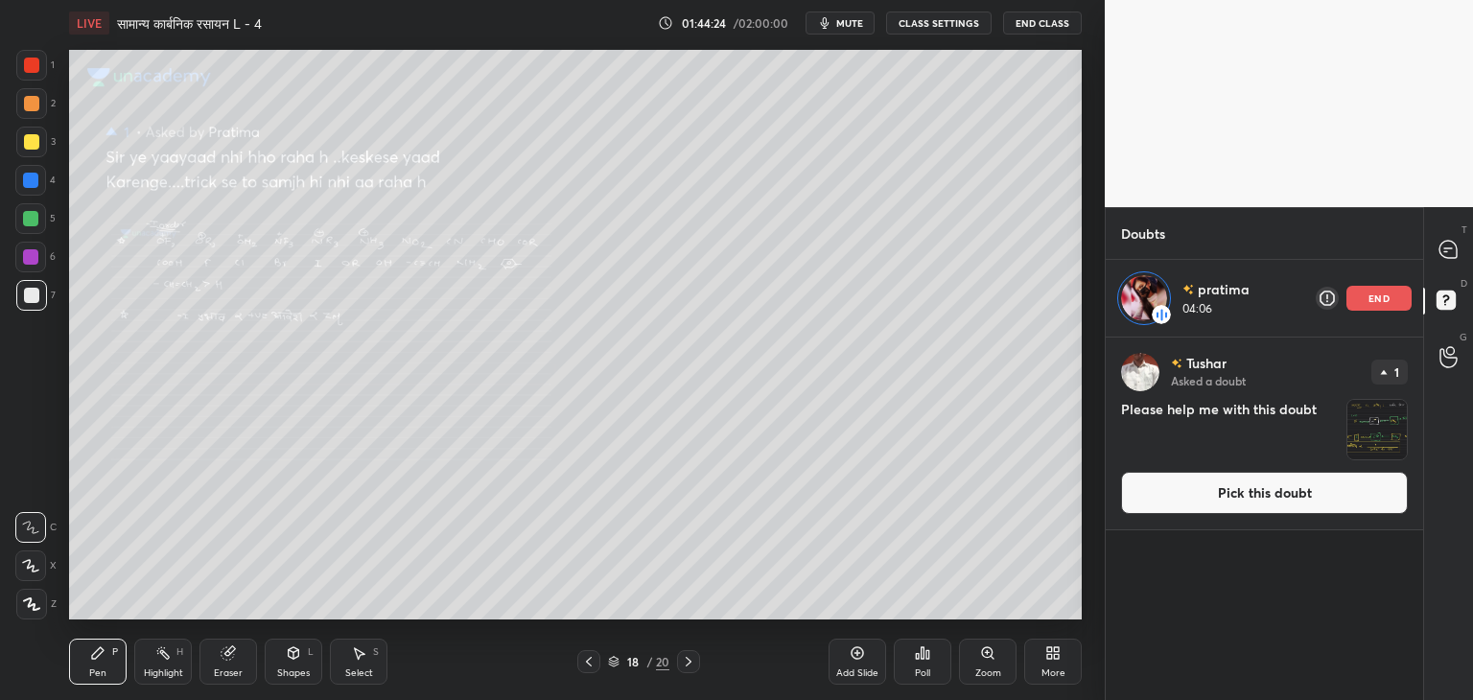
click at [1386, 308] on div "end" at bounding box center [1379, 298] width 65 height 25
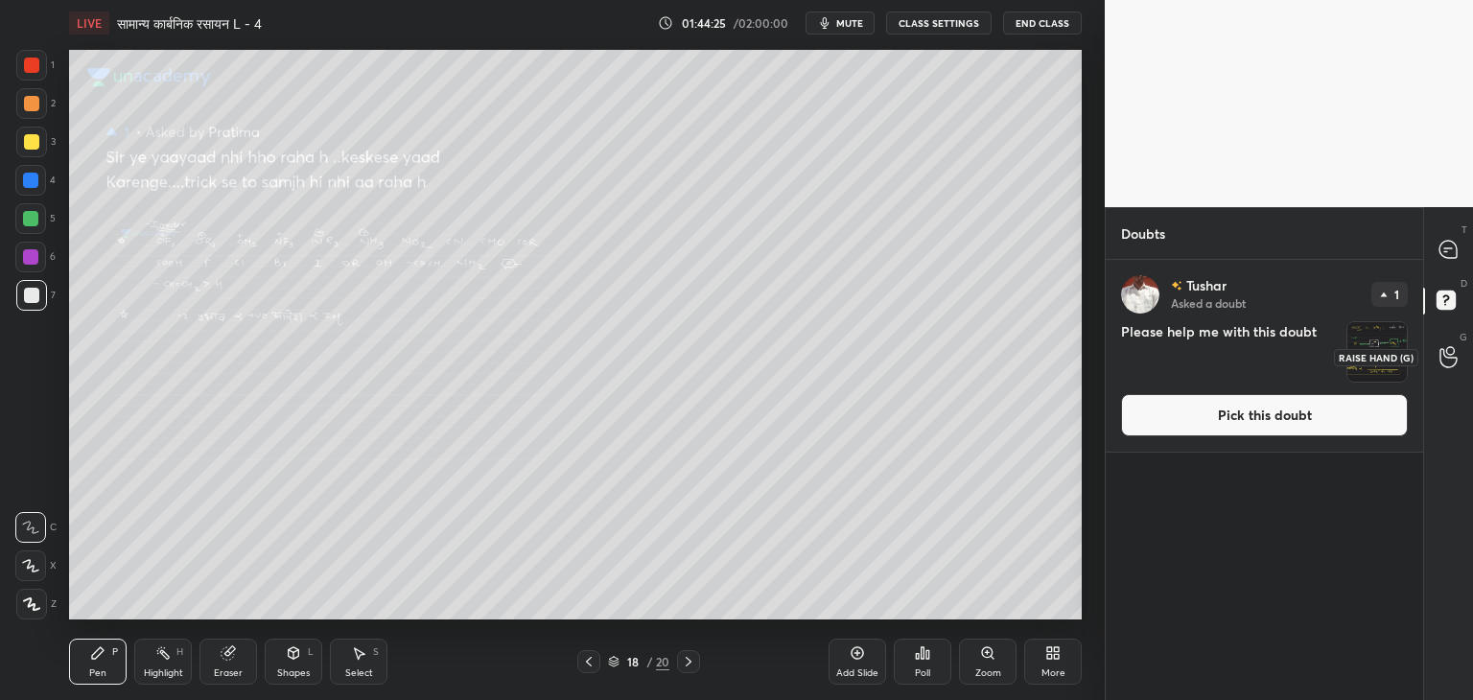
click at [1445, 349] on icon at bounding box center [1449, 357] width 18 height 22
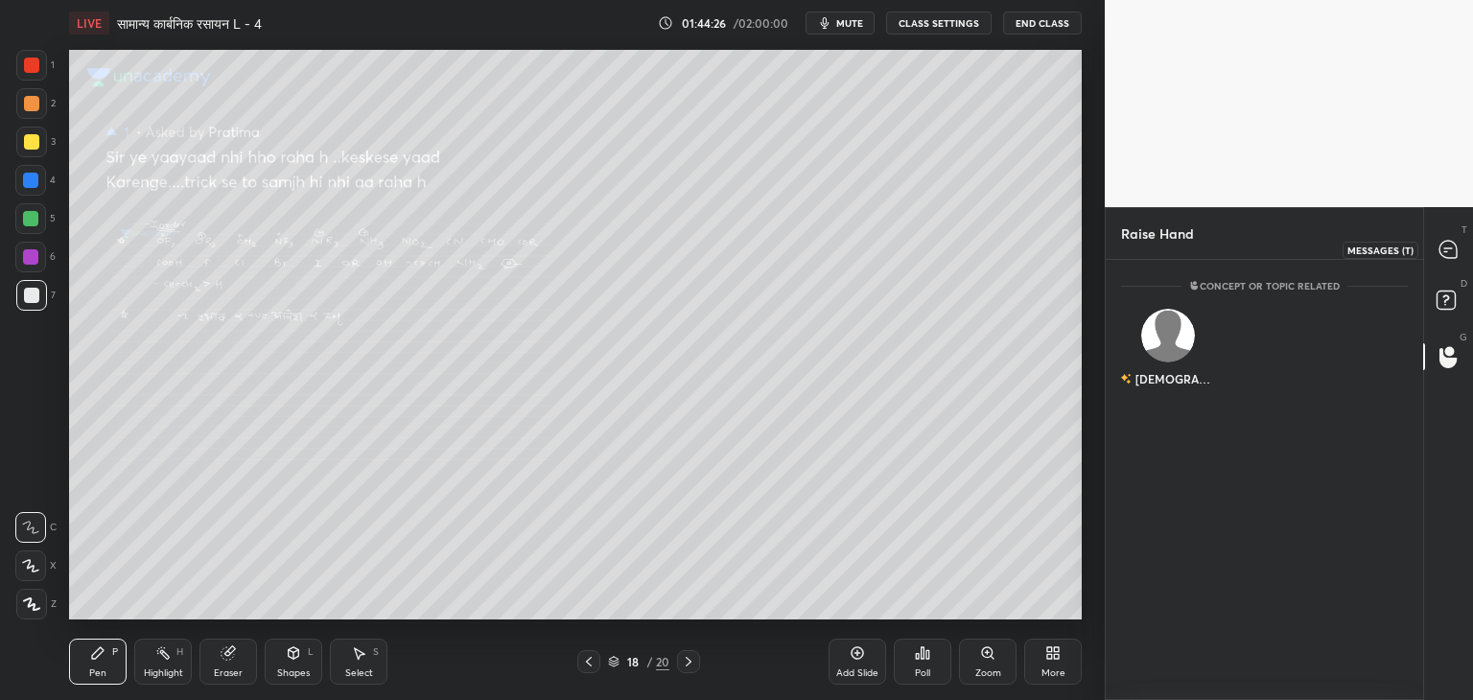
click at [1435, 254] on div at bounding box center [1449, 249] width 38 height 35
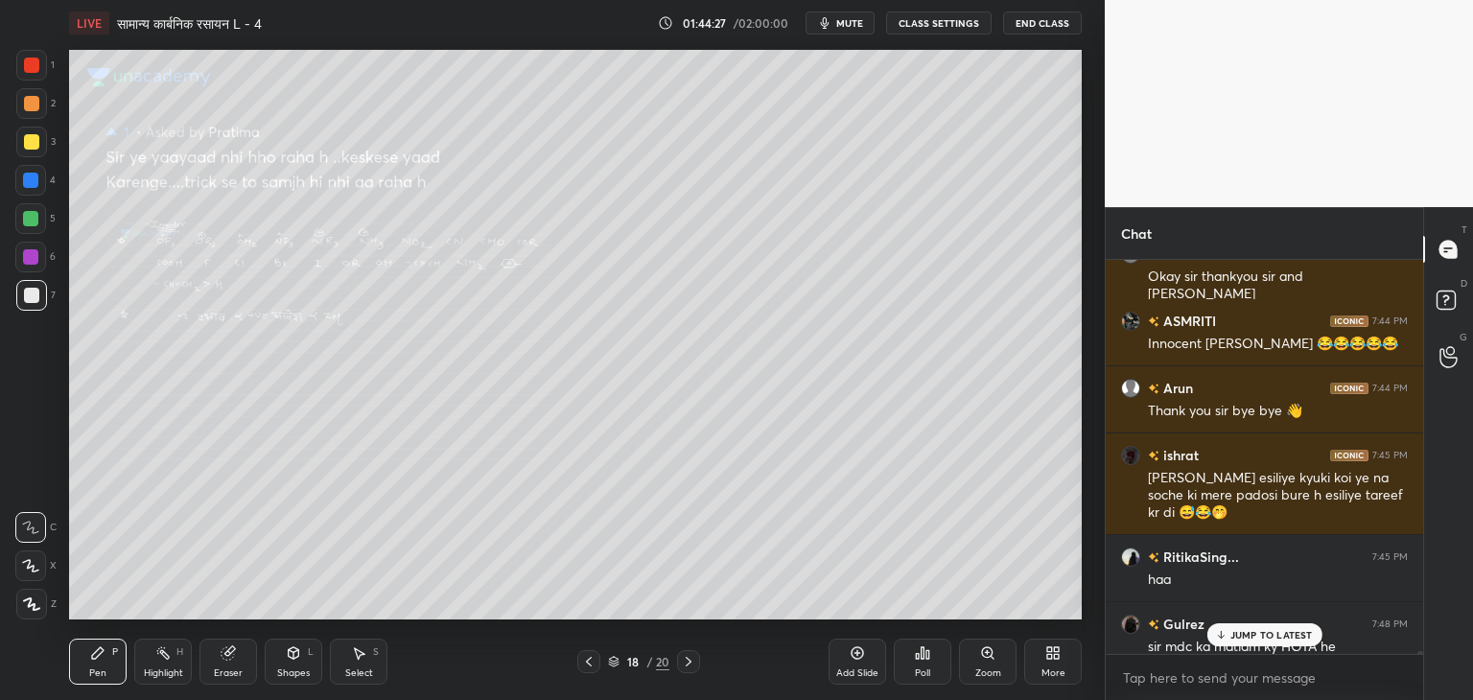
scroll to position [66894, 0]
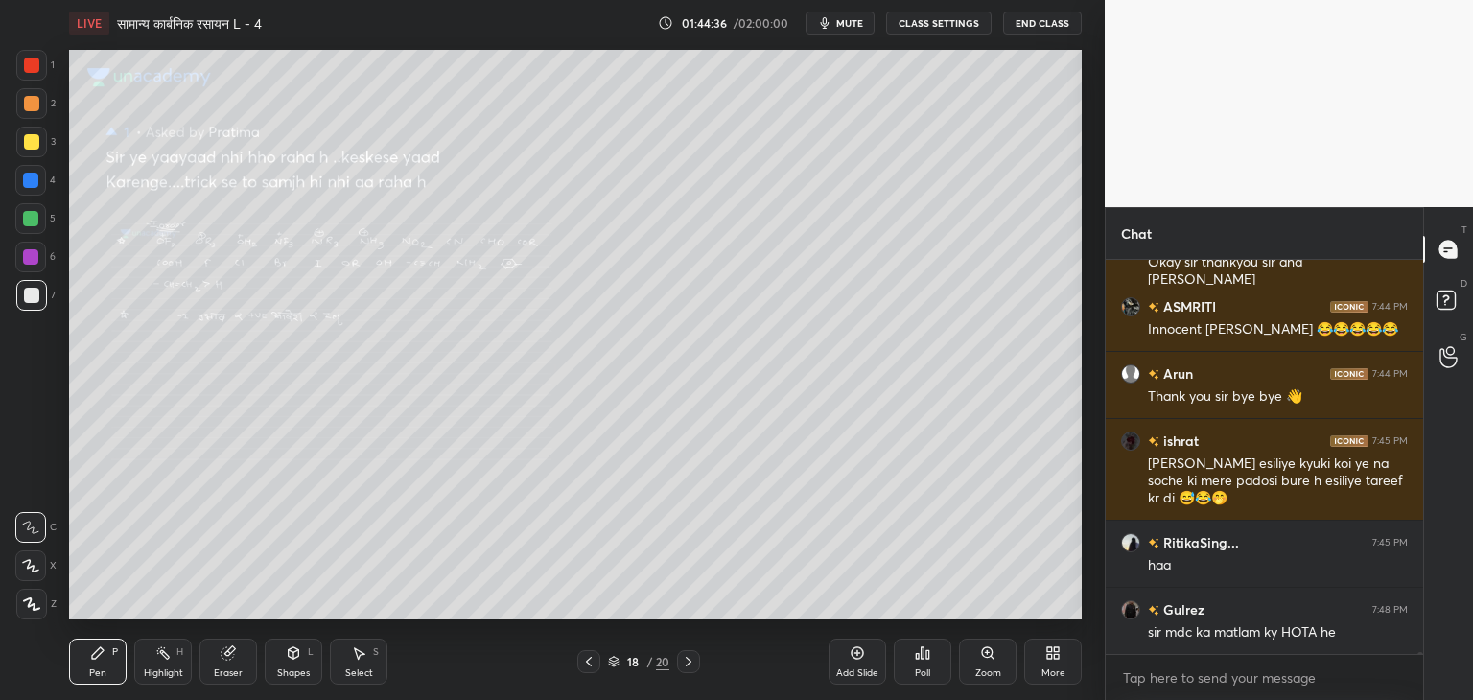
click at [368, 648] on div "Select S" at bounding box center [359, 662] width 58 height 46
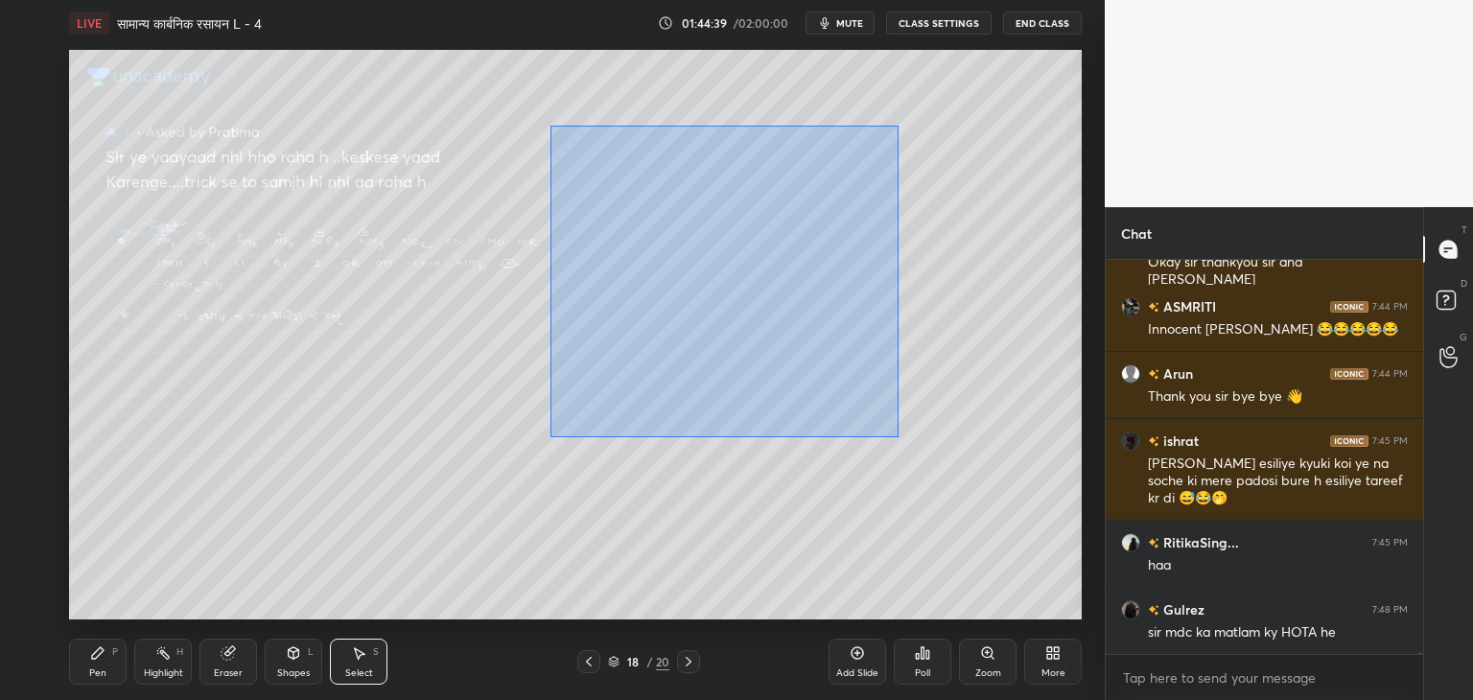
drag, startPoint x: 550, startPoint y: 126, endPoint x: 860, endPoint y: 439, distance: 440.9
click at [892, 439] on div "0 ° Undo Copy Duplicate Duplicate to new slide Delete" at bounding box center [575, 335] width 1013 height 570
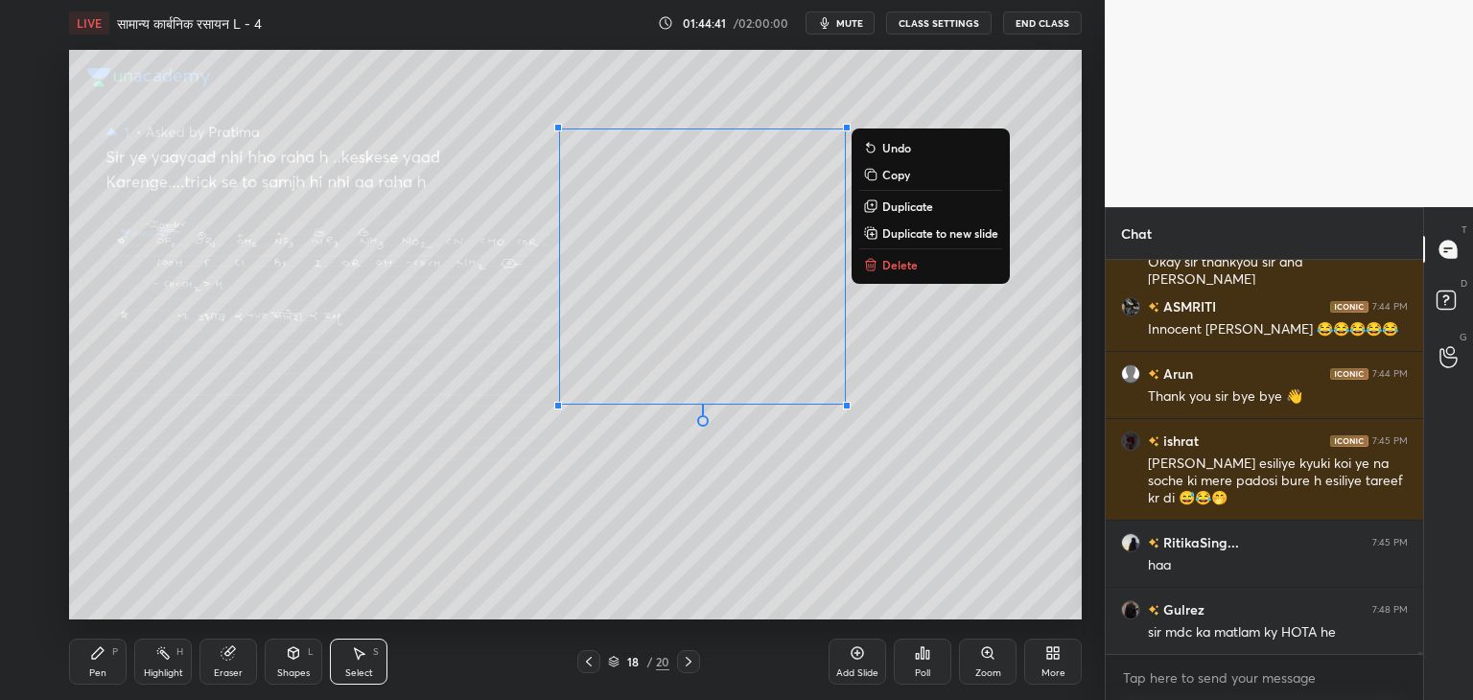
click at [887, 265] on p "Delete" at bounding box center [900, 264] width 35 height 15
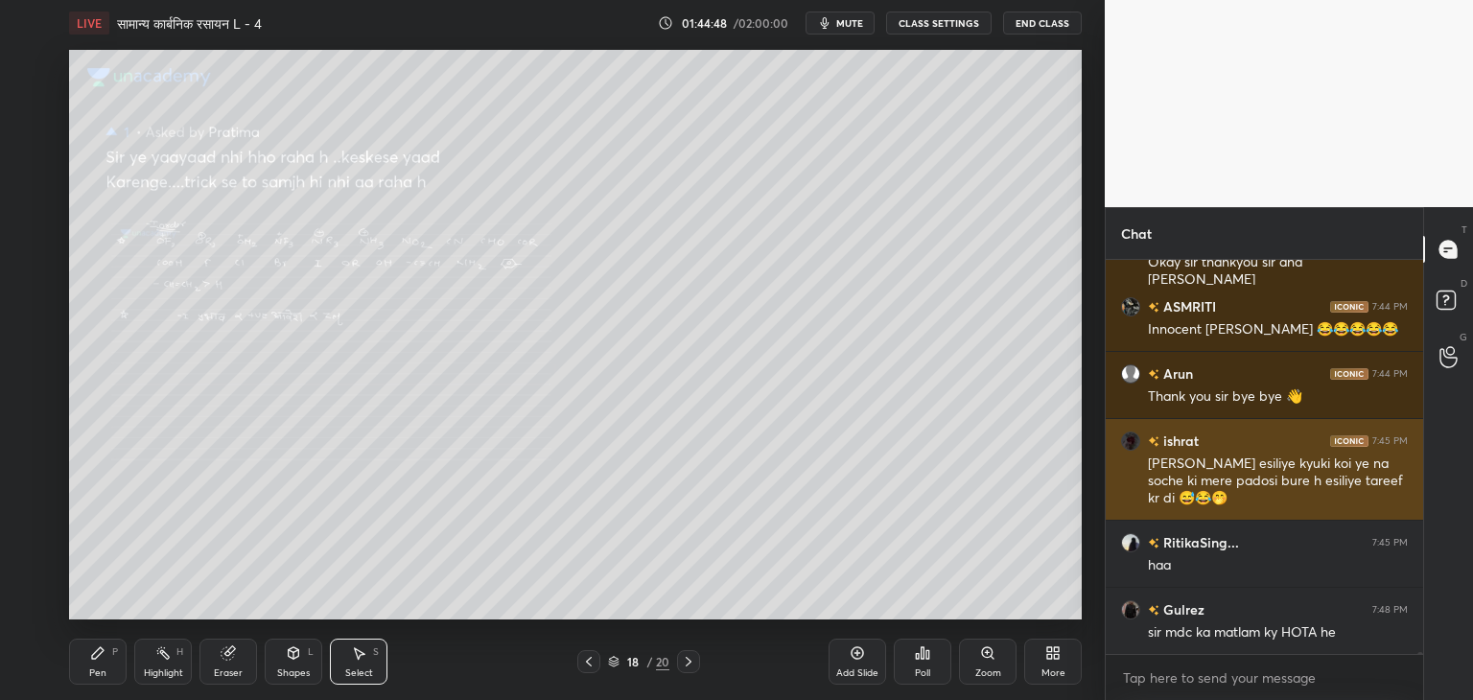
scroll to position [66913, 0]
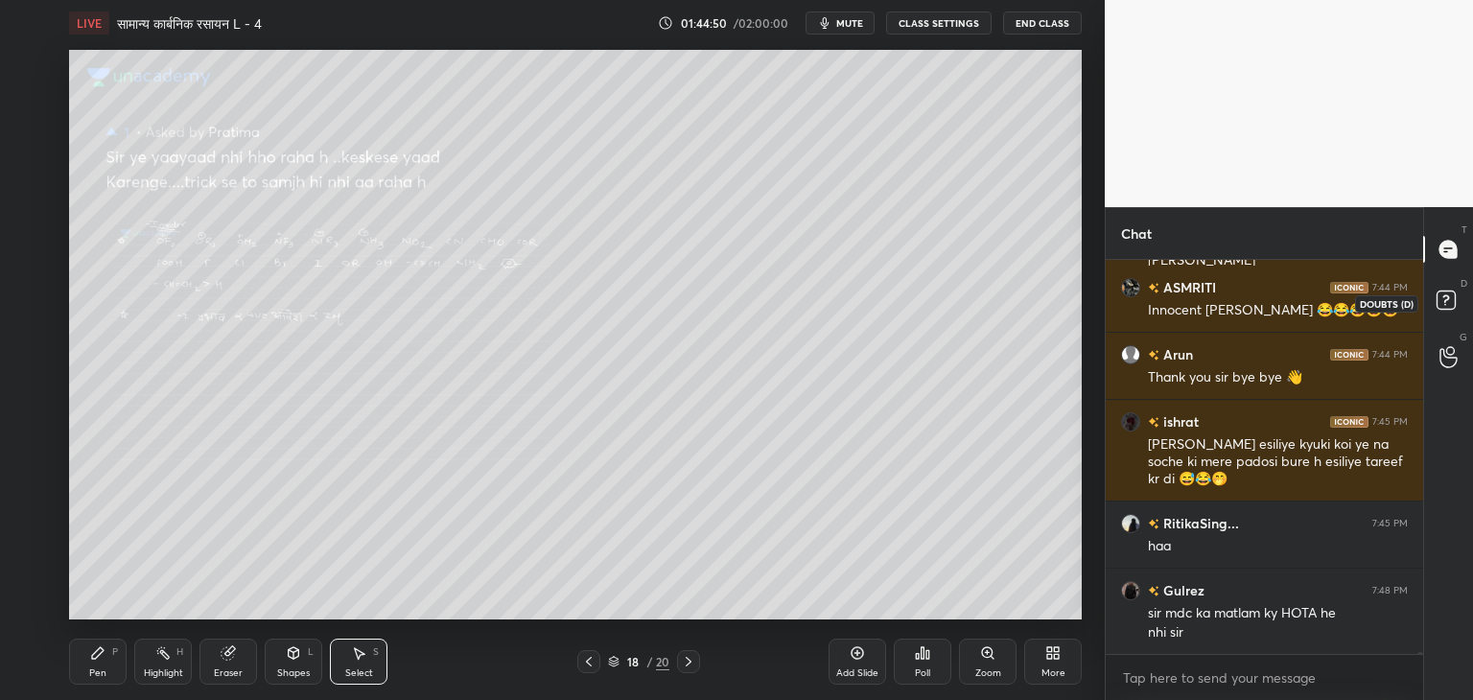
click at [1456, 300] on icon at bounding box center [1449, 303] width 35 height 35
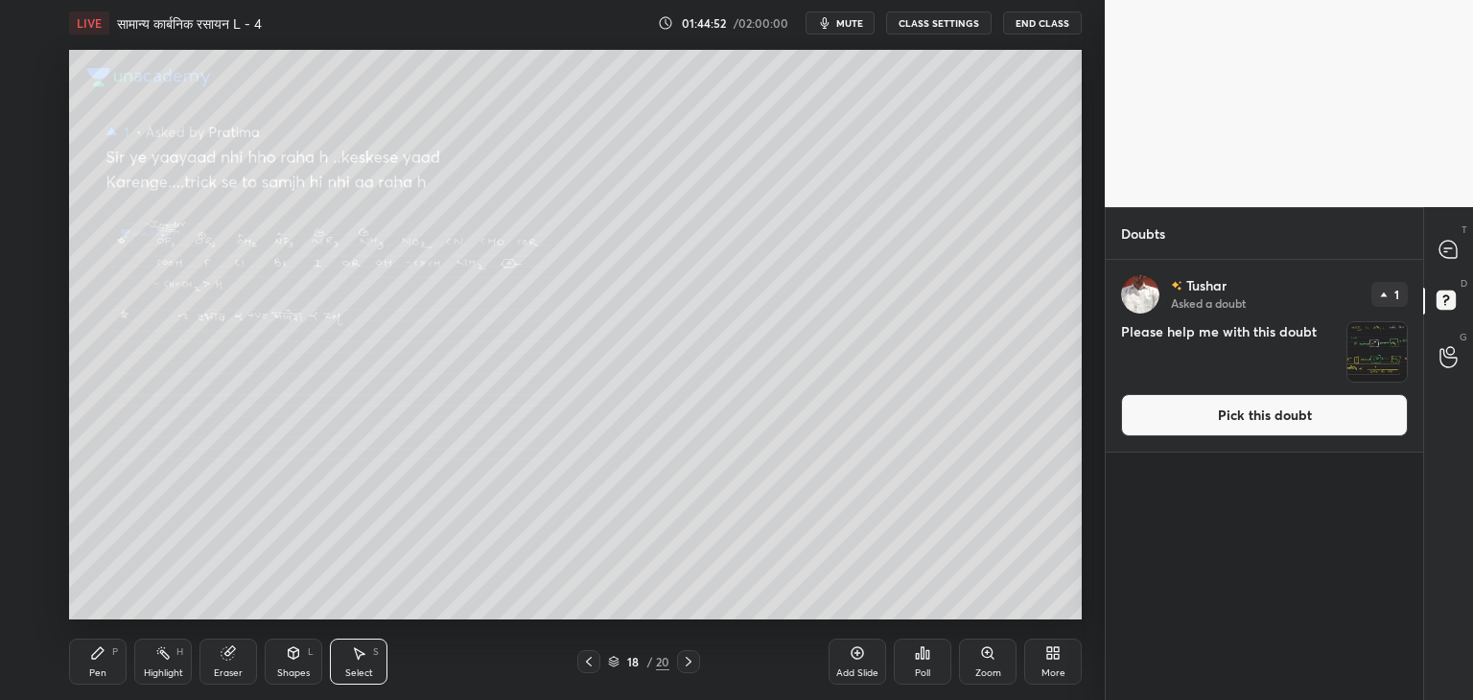
click at [1400, 354] on img "grid" at bounding box center [1377, 351] width 59 height 59
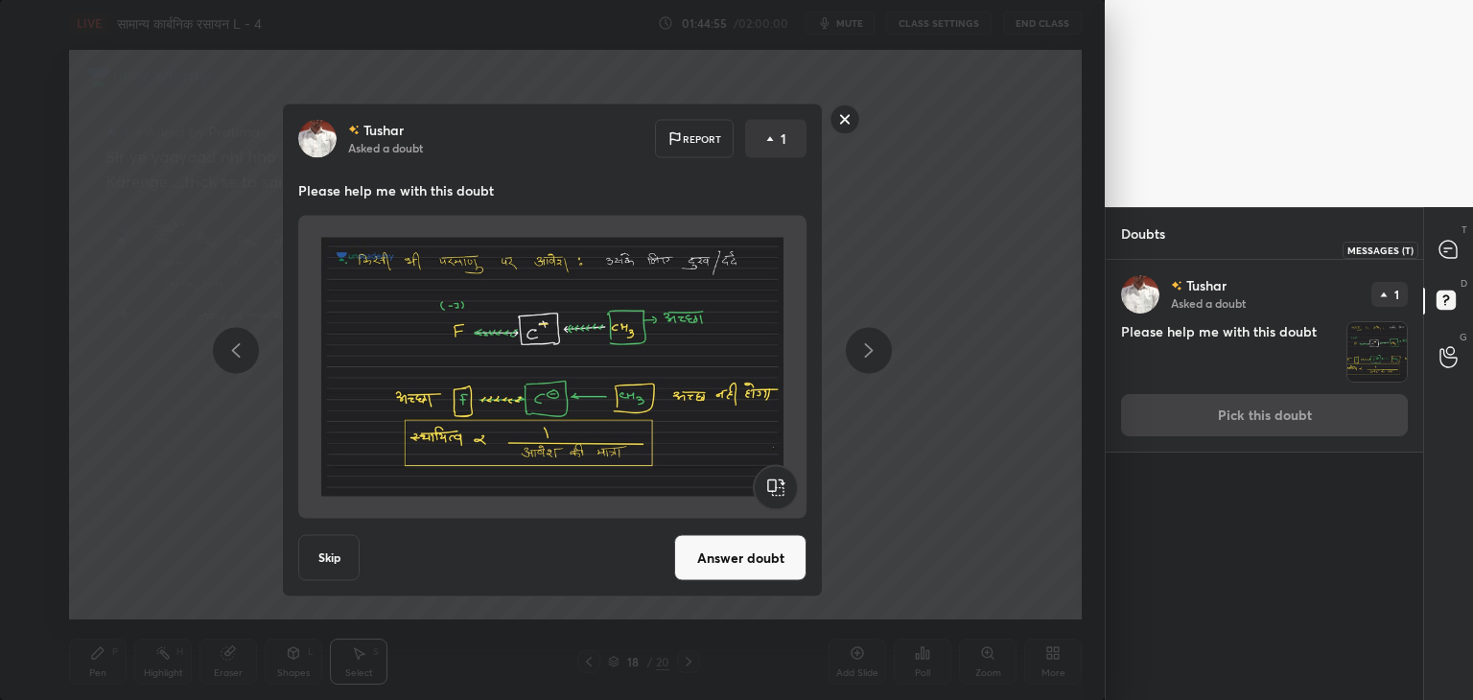
click at [1448, 250] on icon at bounding box center [1448, 249] width 17 height 17
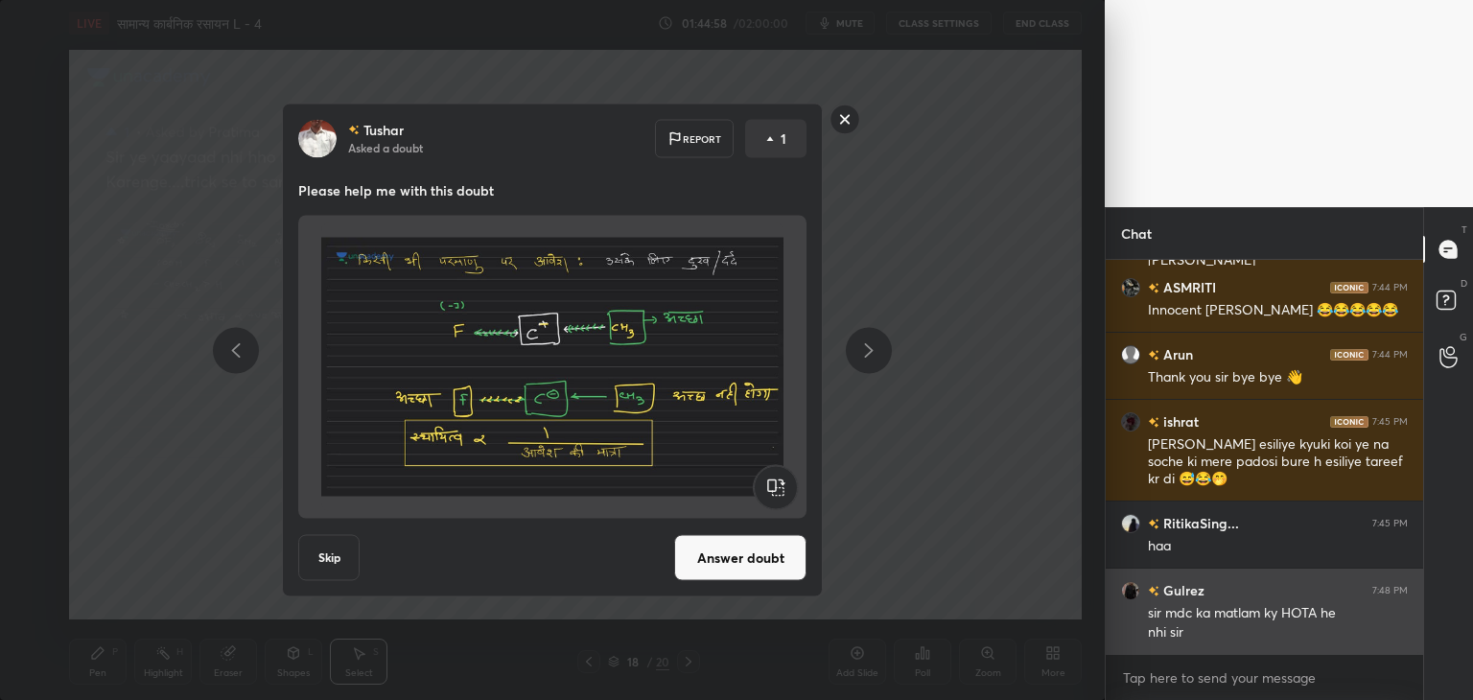
scroll to position [66980, 0]
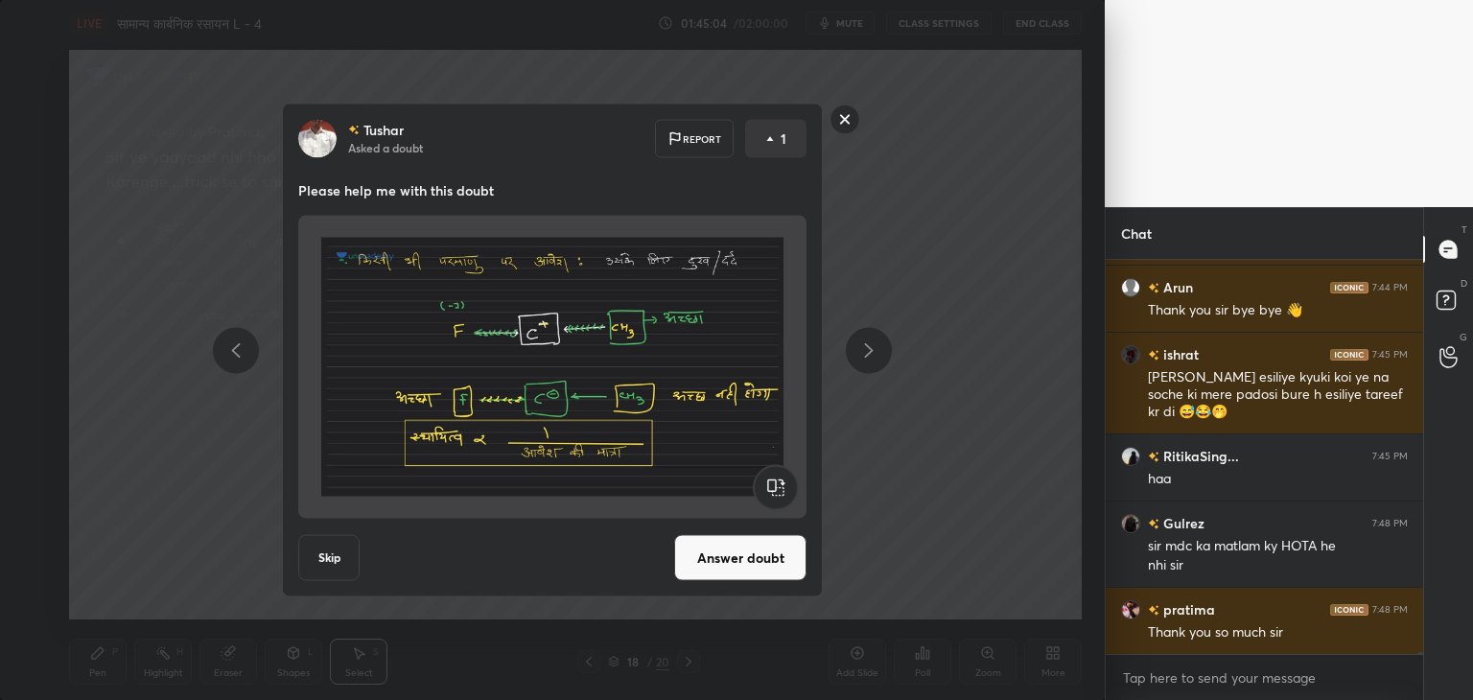
click at [335, 552] on button "Skip" at bounding box center [328, 558] width 61 height 46
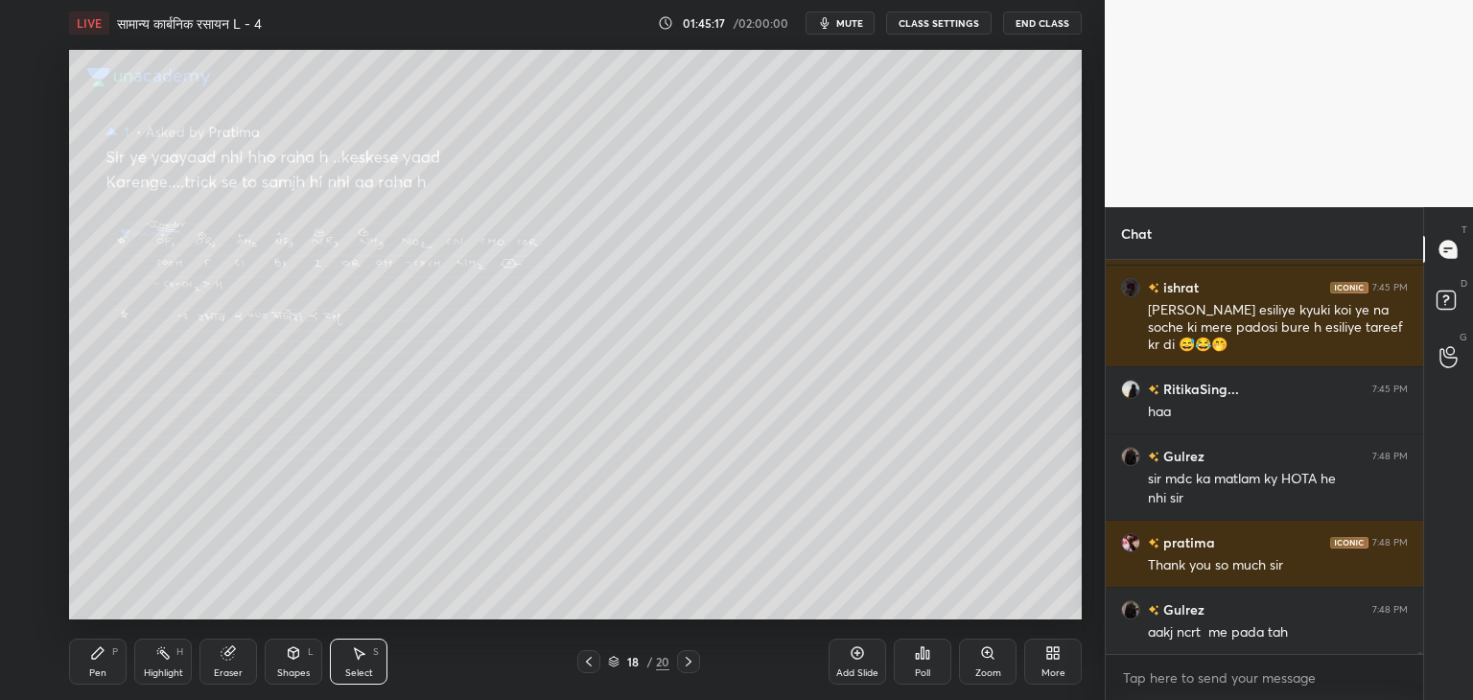
scroll to position [65146, 0]
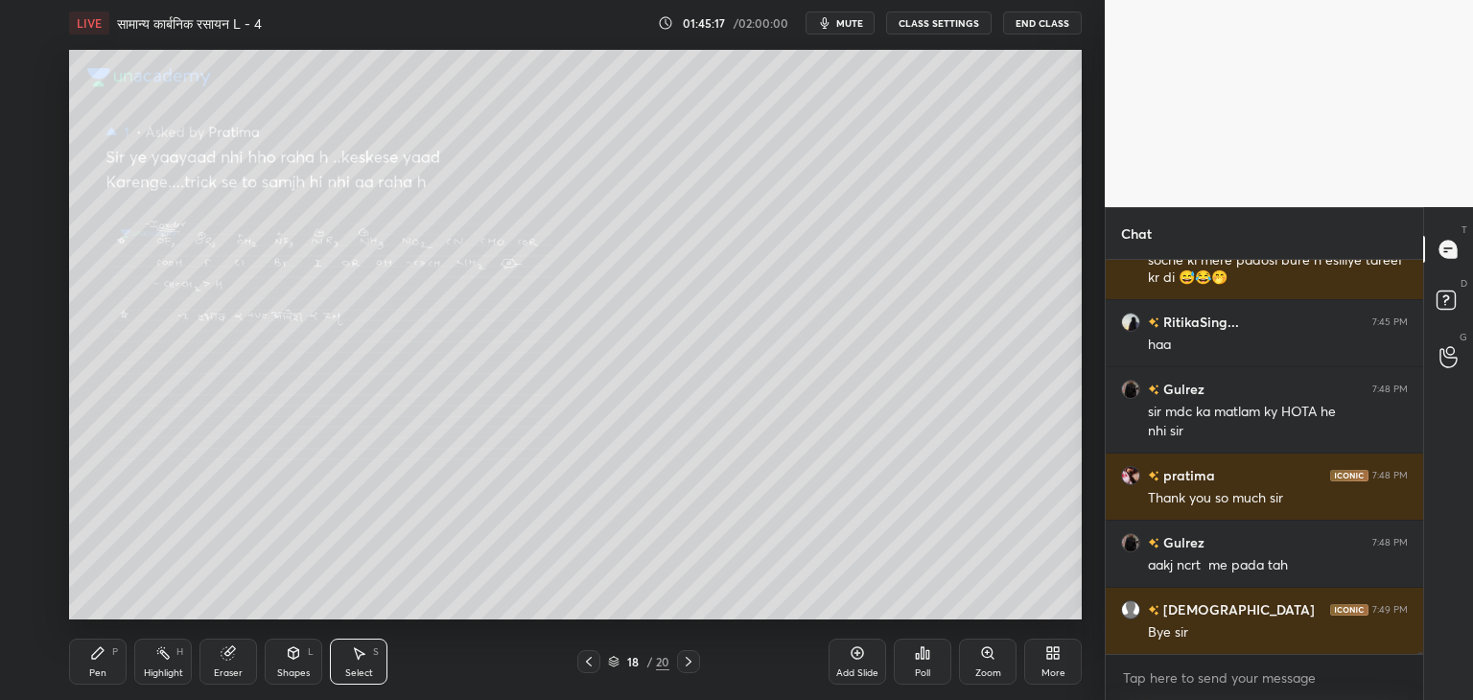
click at [703, 457] on div "0 ° Undo Copy Duplicate Duplicate to new slide Delete" at bounding box center [575, 335] width 1013 height 570
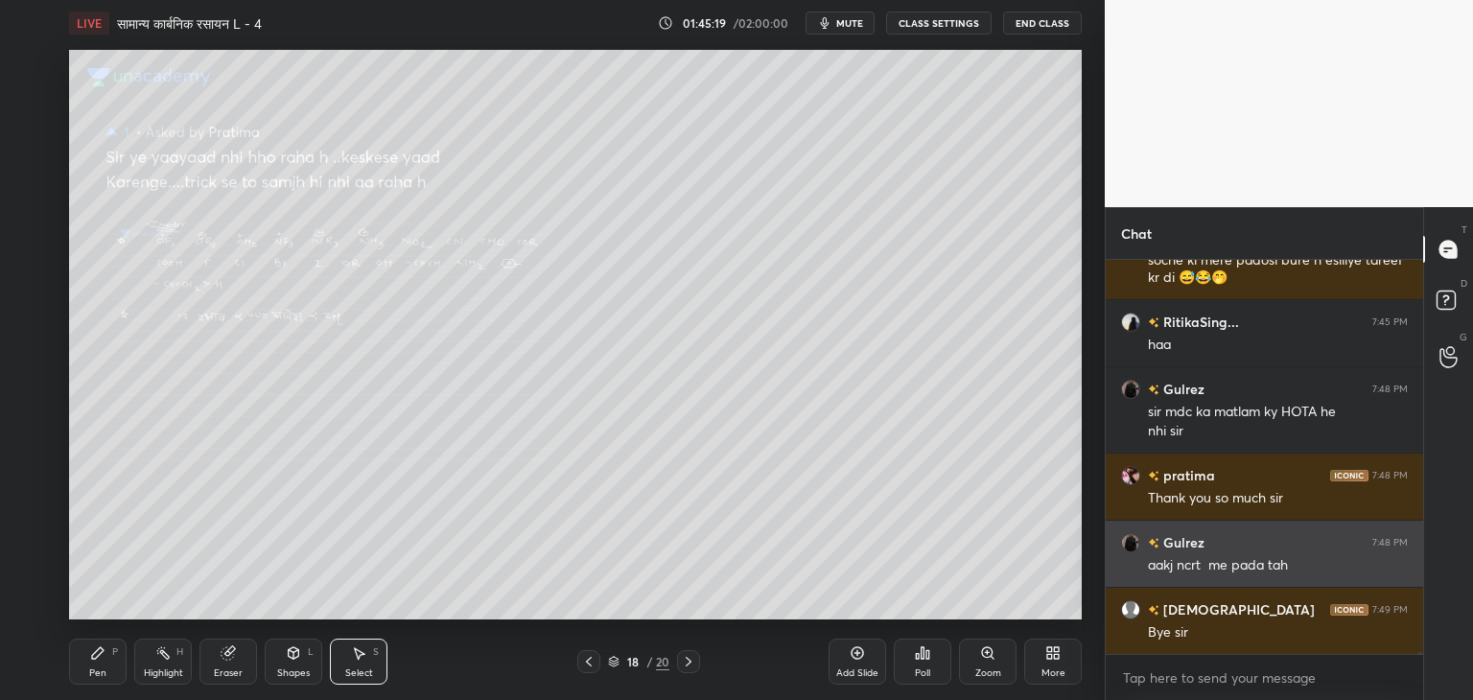
scroll to position [65213, 0]
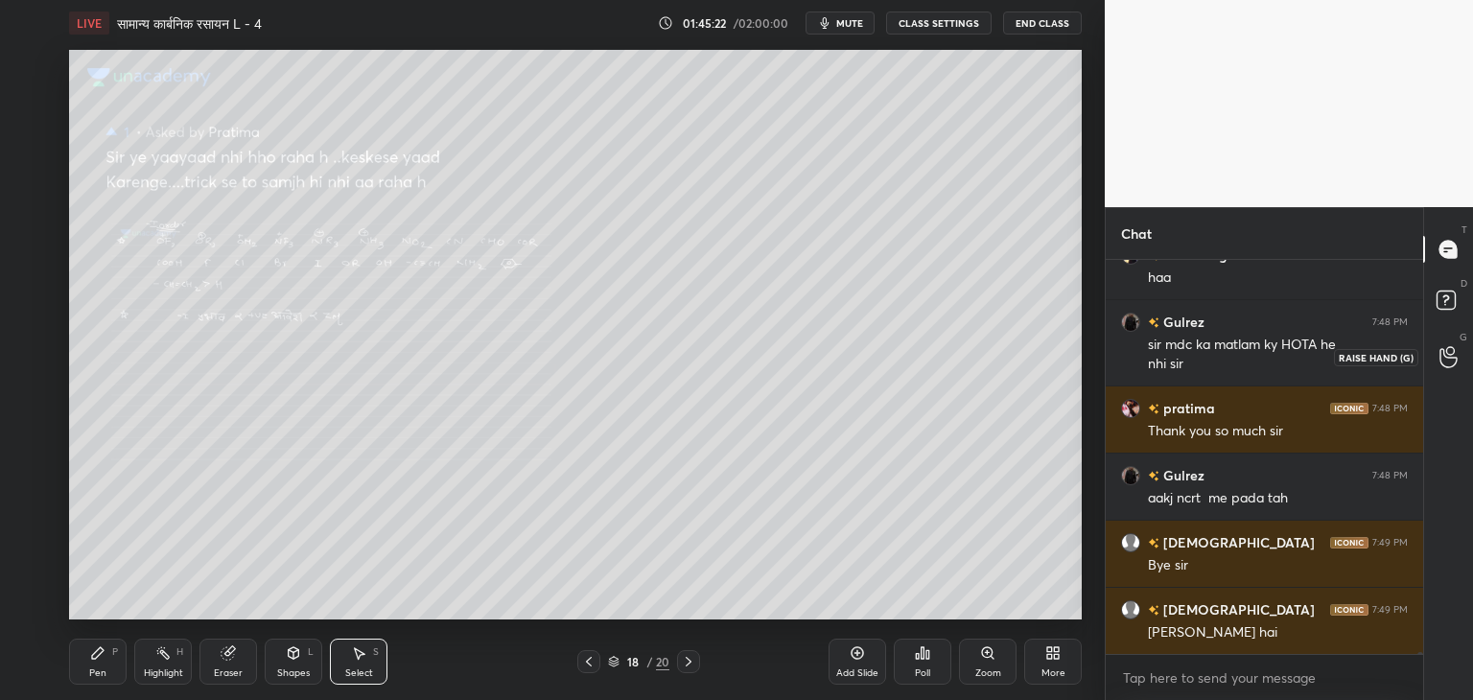
click at [1437, 360] on div at bounding box center [1449, 357] width 38 height 35
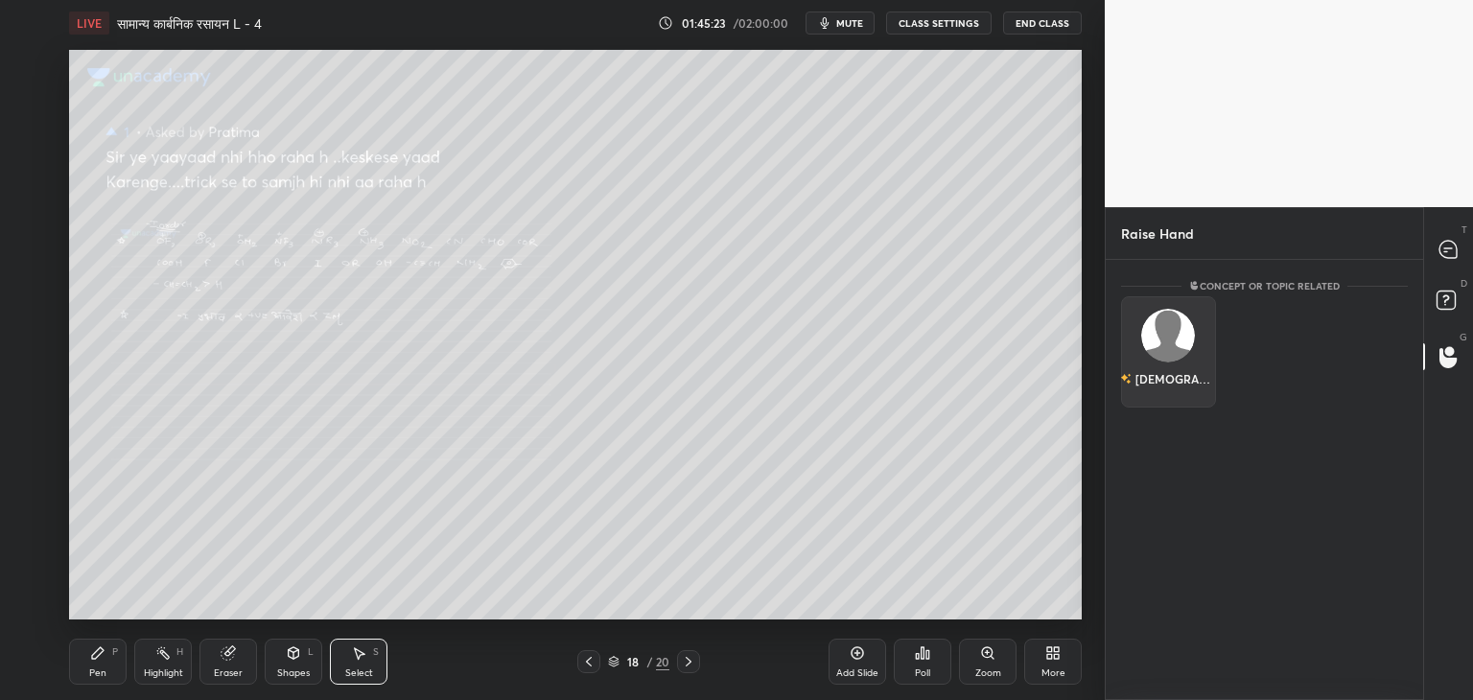
click at [1197, 348] on div "[DEMOGRAPHIC_DATA]" at bounding box center [1168, 351] width 95 height 111
click at [1194, 390] on button "INVITE" at bounding box center [1169, 392] width 78 height 25
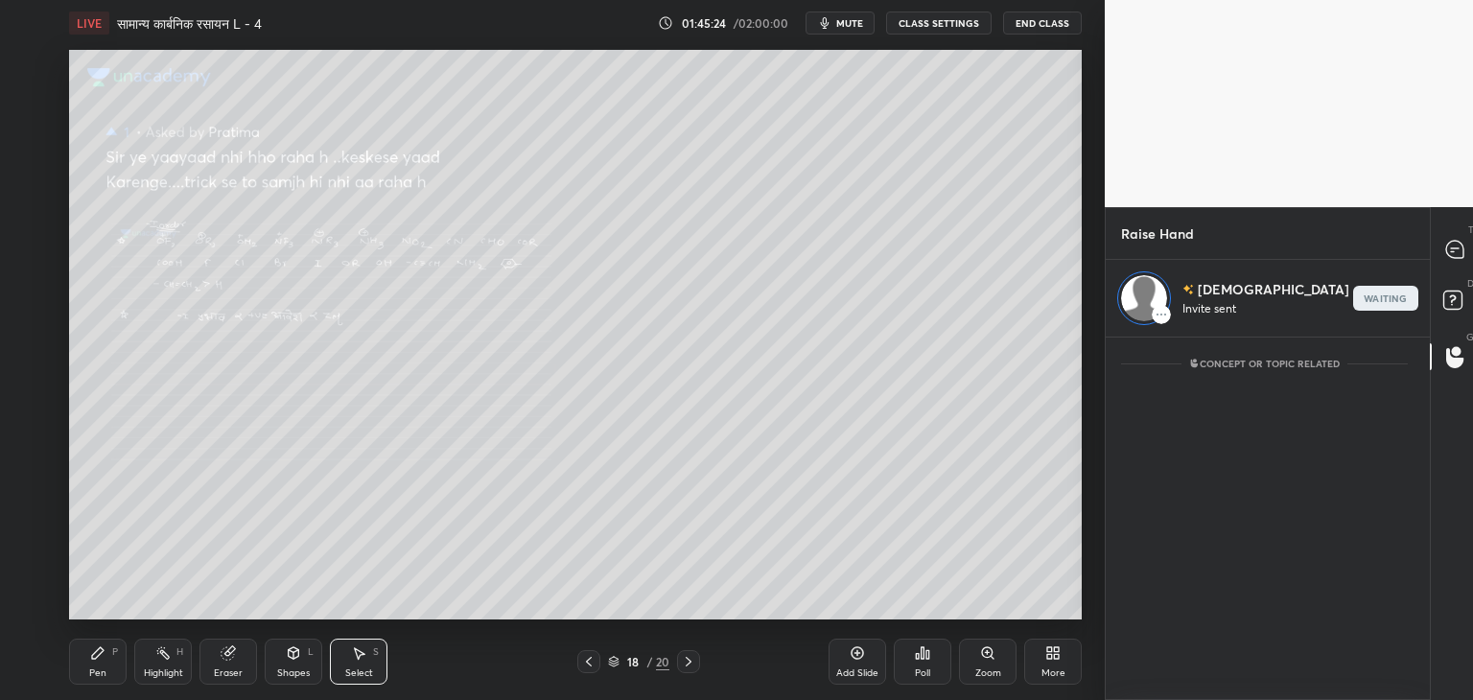
scroll to position [7, 6]
click at [929, 416] on div "0 ° Undo Copy Duplicate Duplicate to new slide Delete" at bounding box center [575, 335] width 1013 height 570
click at [954, 322] on div "0 ° Undo Copy Duplicate Duplicate to new slide Delete" at bounding box center [575, 335] width 1013 height 570
click at [1451, 245] on icon at bounding box center [1455, 249] width 17 height 17
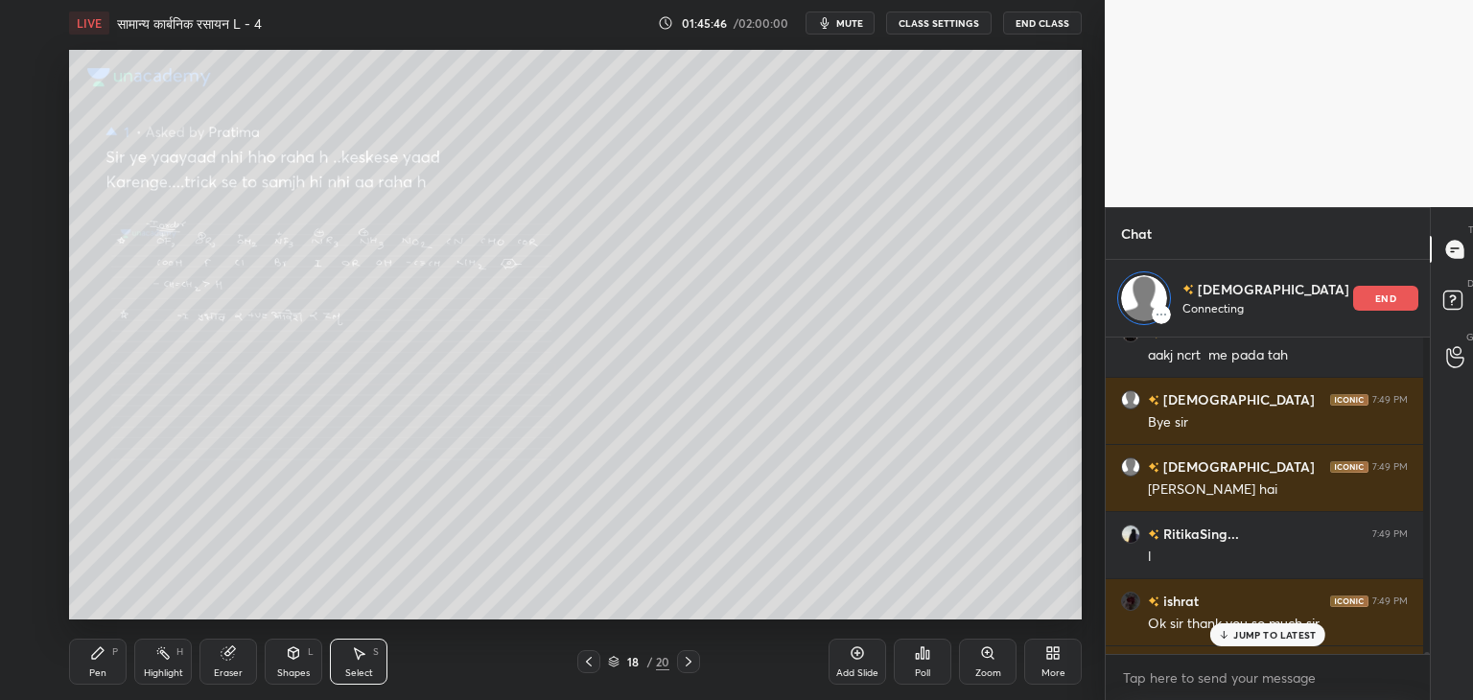
scroll to position [65862, 0]
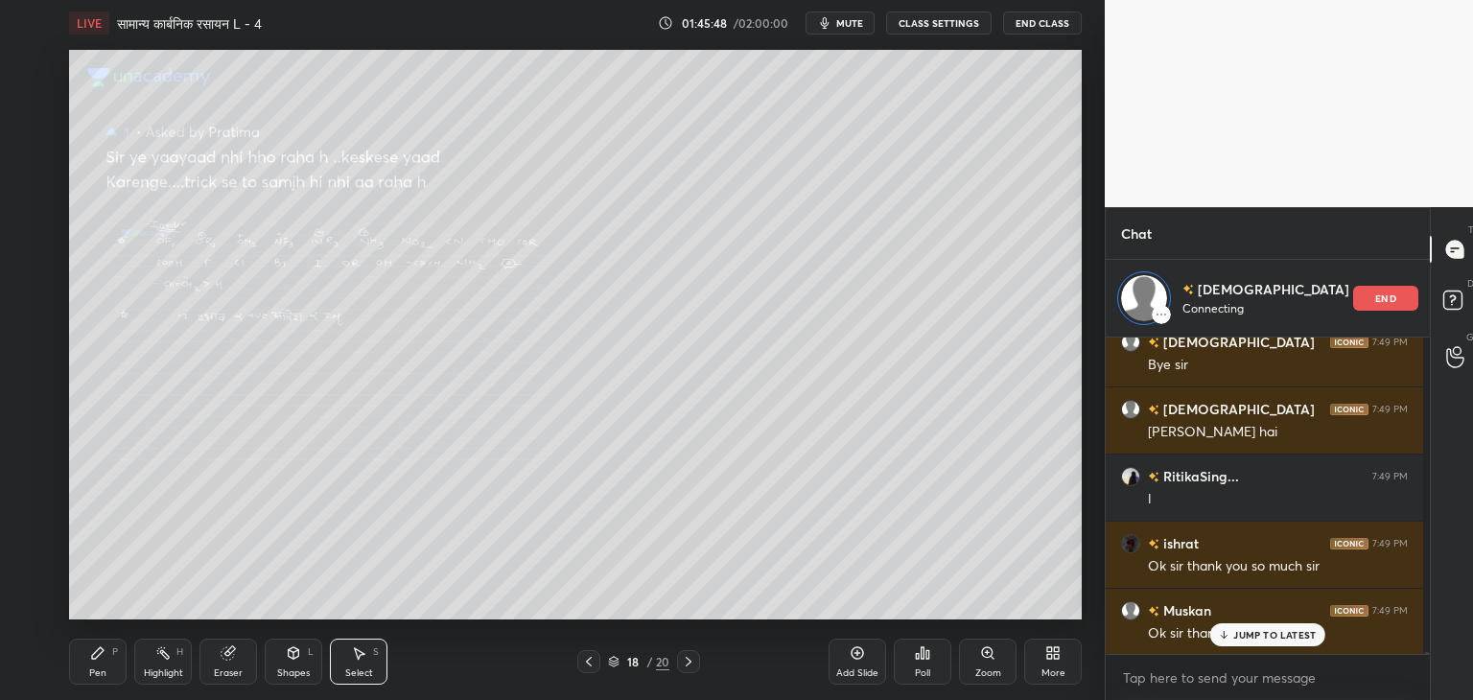
click at [1260, 634] on p "JUMP TO LATEST" at bounding box center [1275, 635] width 83 height 12
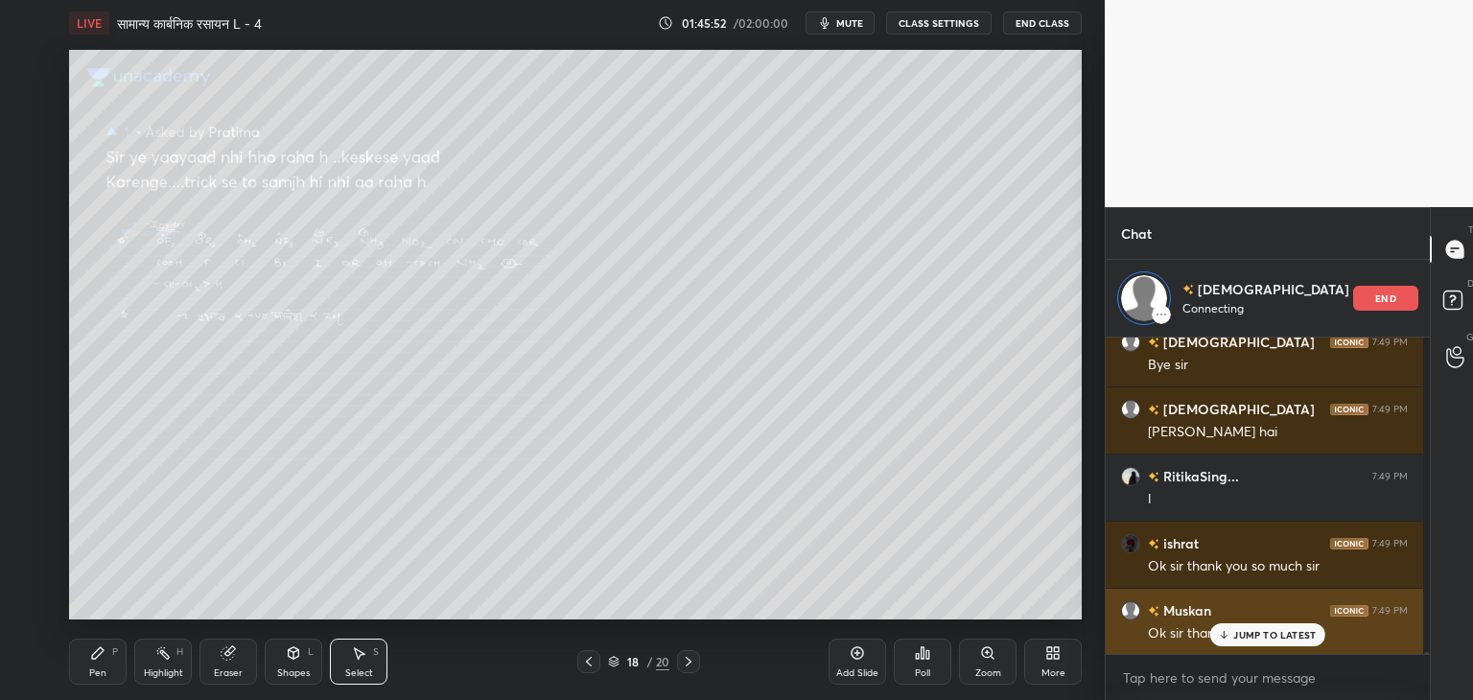
click at [1259, 643] on div "JUMP TO LATEST" at bounding box center [1268, 635] width 115 height 23
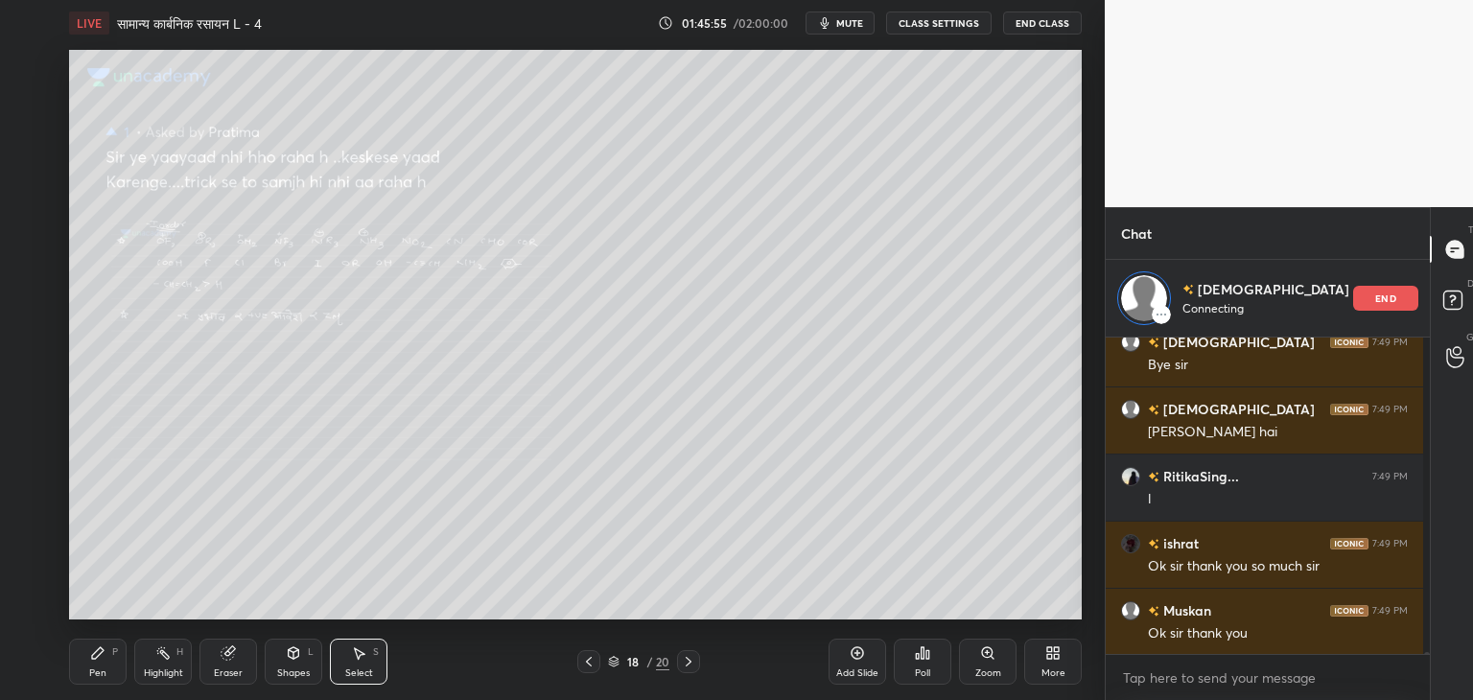
click at [1367, 300] on div "end" at bounding box center [1386, 298] width 65 height 25
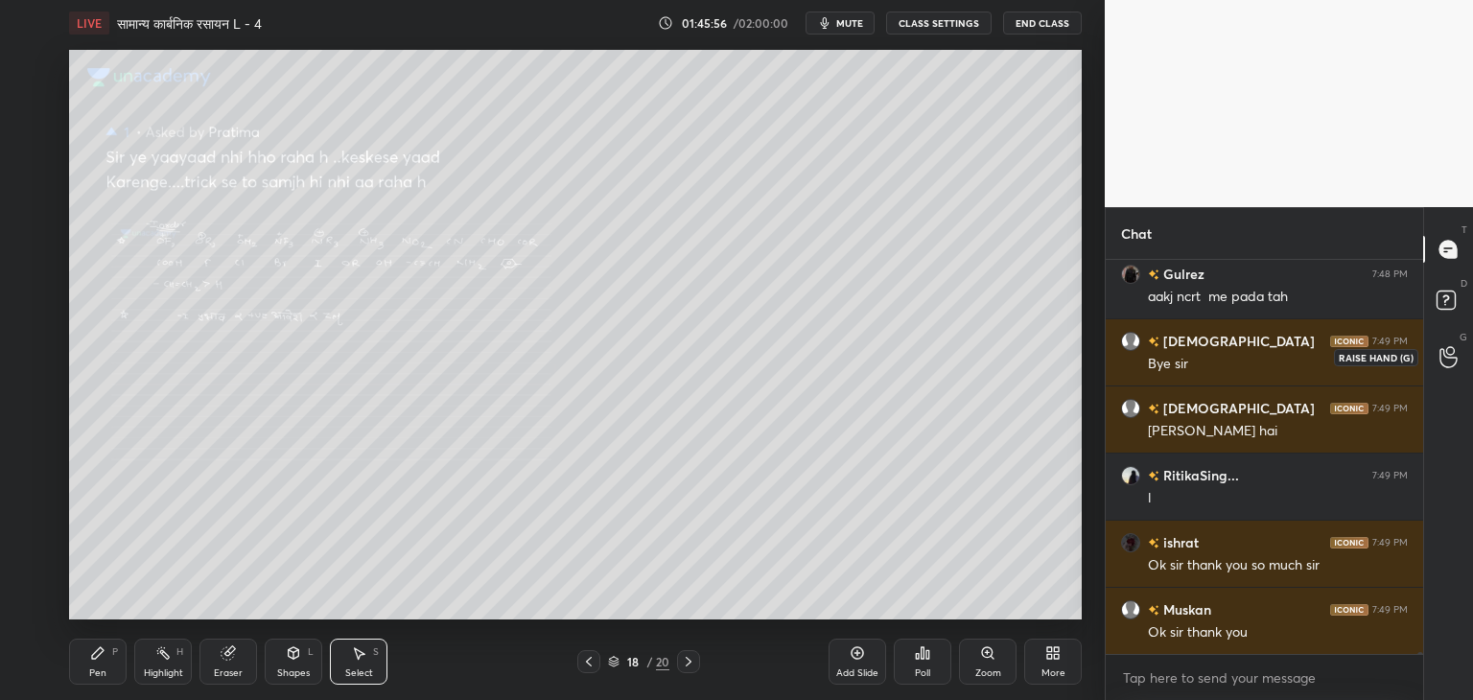
click at [1455, 353] on icon at bounding box center [1449, 357] width 18 height 22
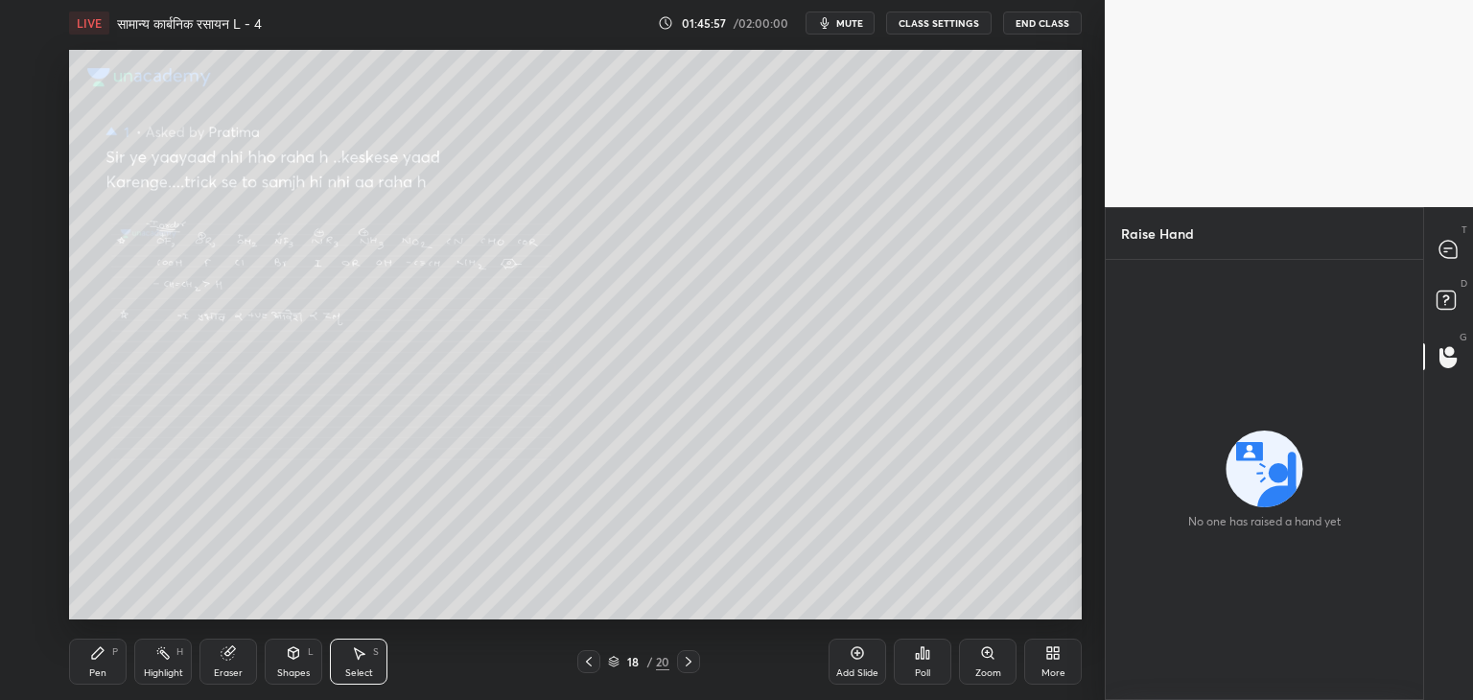
click at [1459, 254] on div at bounding box center [1449, 249] width 38 height 35
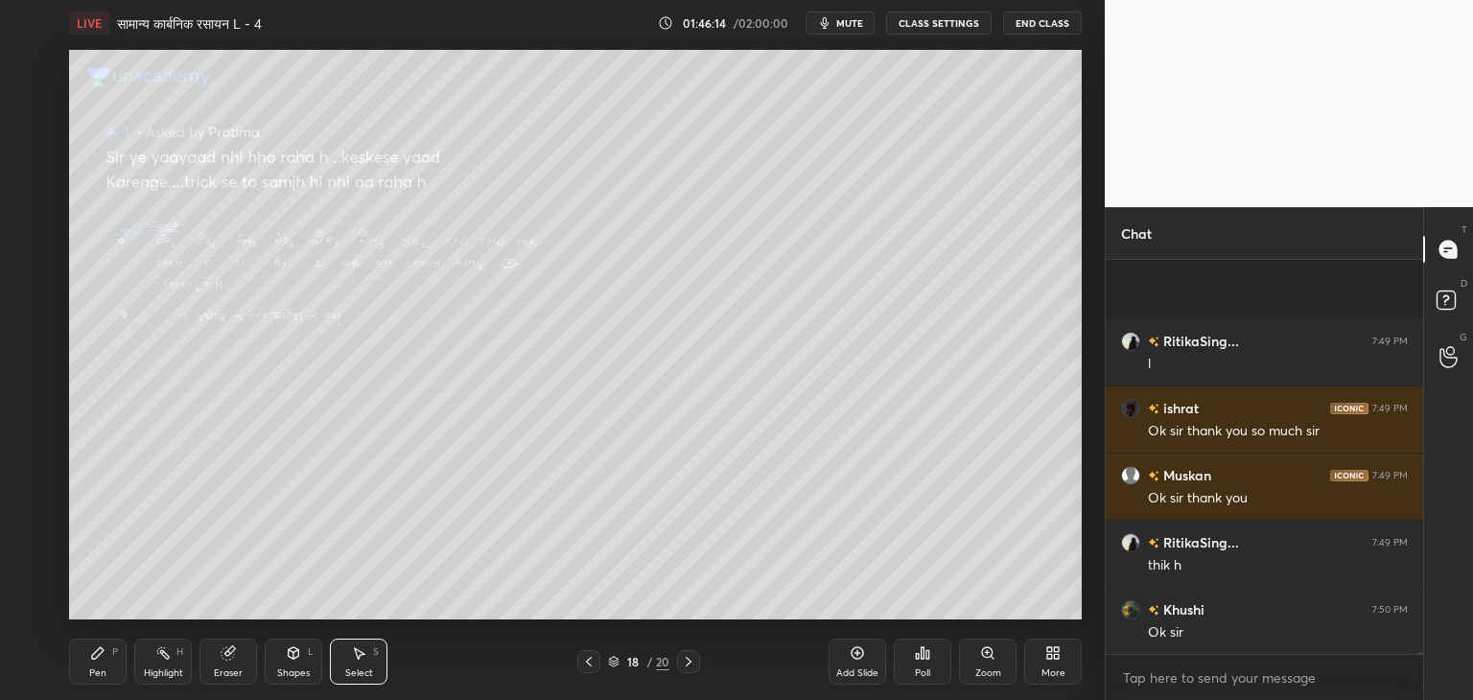
scroll to position [66054, 0]
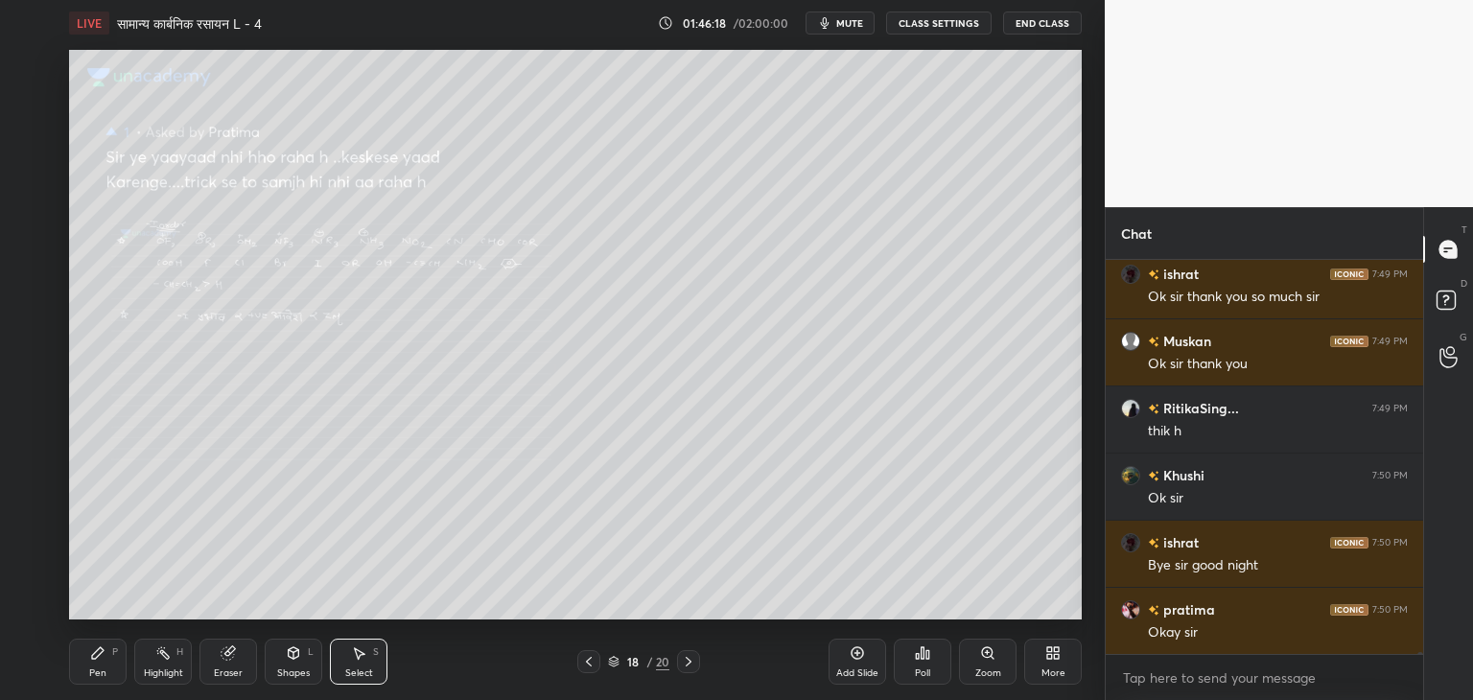
click at [1064, 20] on button "End Class" at bounding box center [1042, 23] width 79 height 23
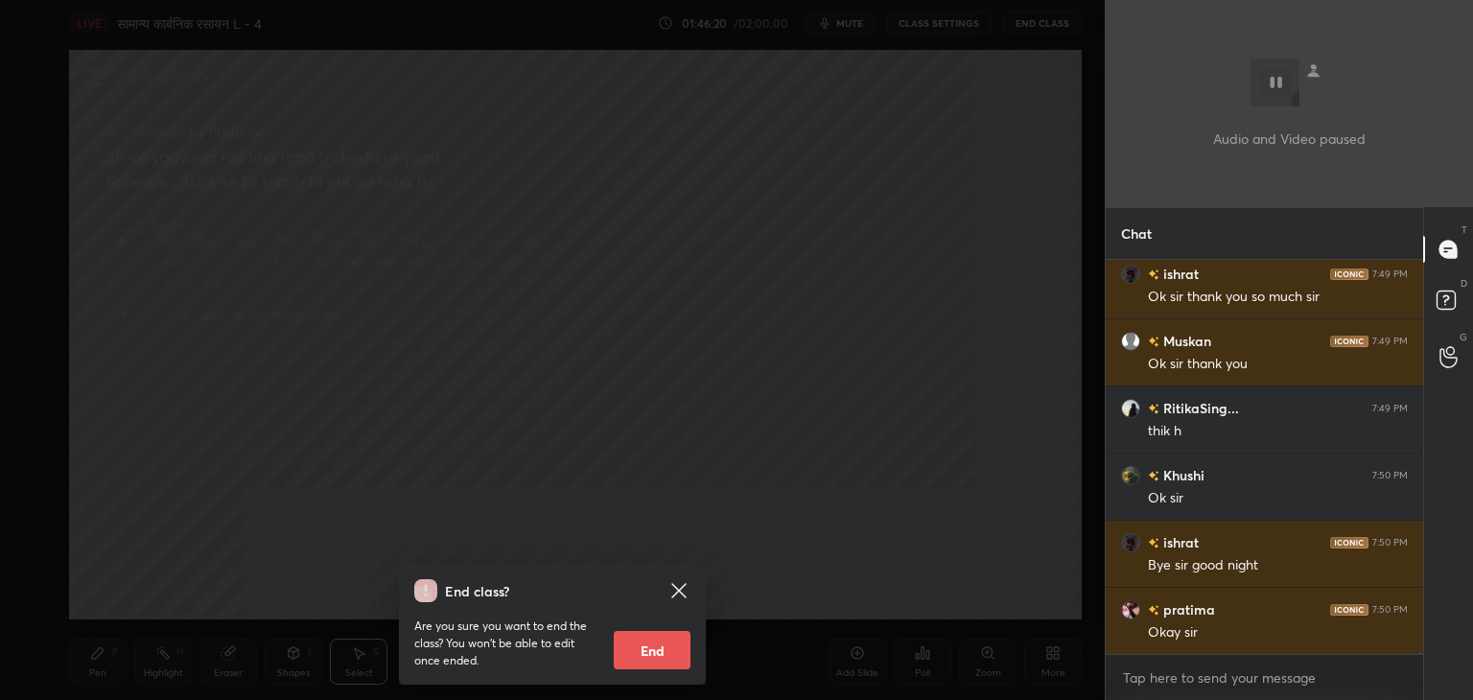
scroll to position [66121, 0]
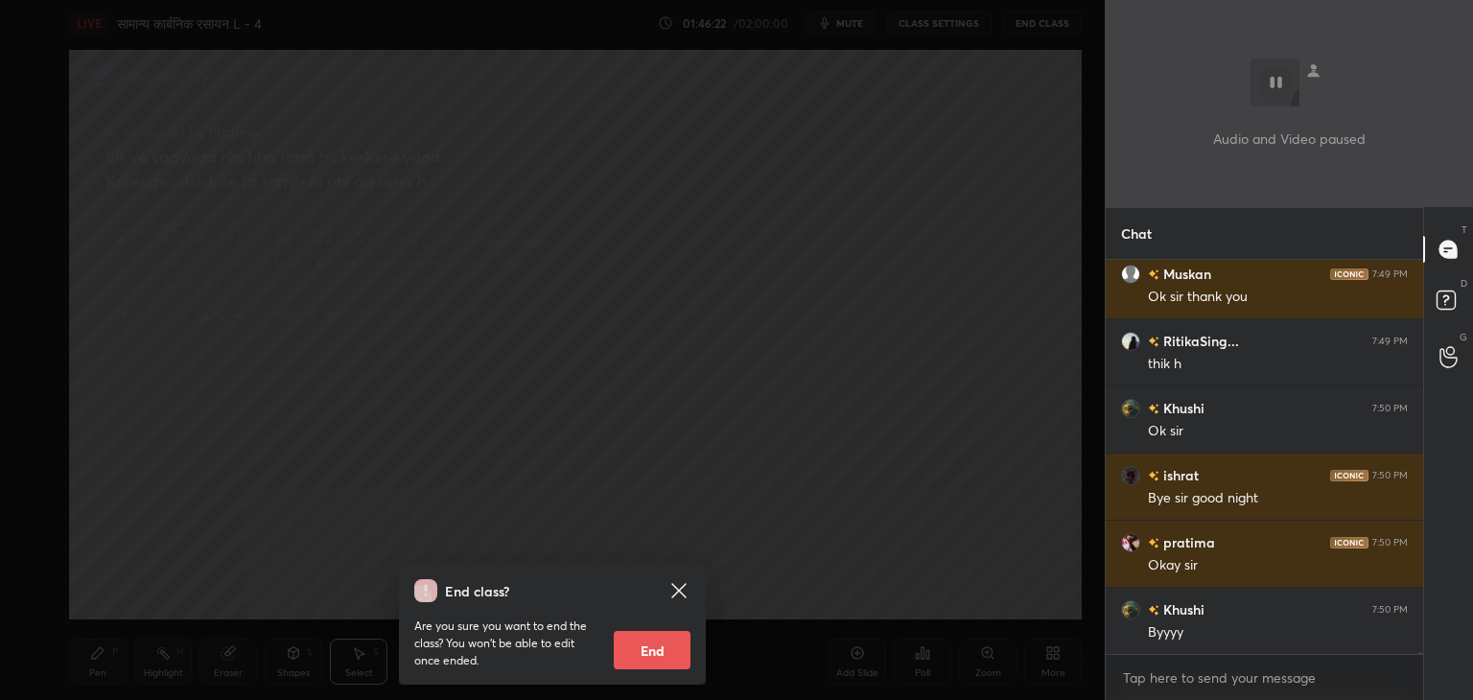
click at [662, 665] on button "End" at bounding box center [652, 650] width 77 height 38
type textarea "x"
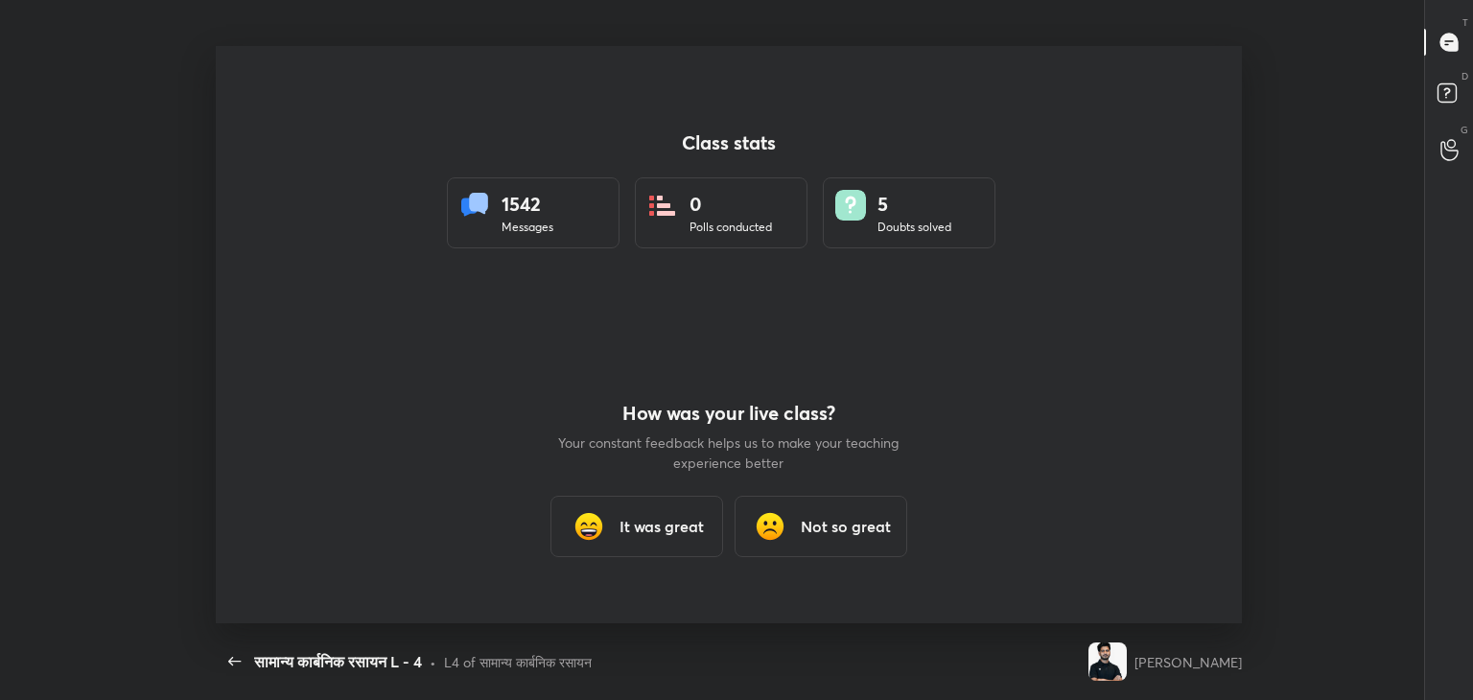
scroll to position [95352, 94755]
click at [649, 522] on h3 "It was great" at bounding box center [662, 526] width 84 height 23
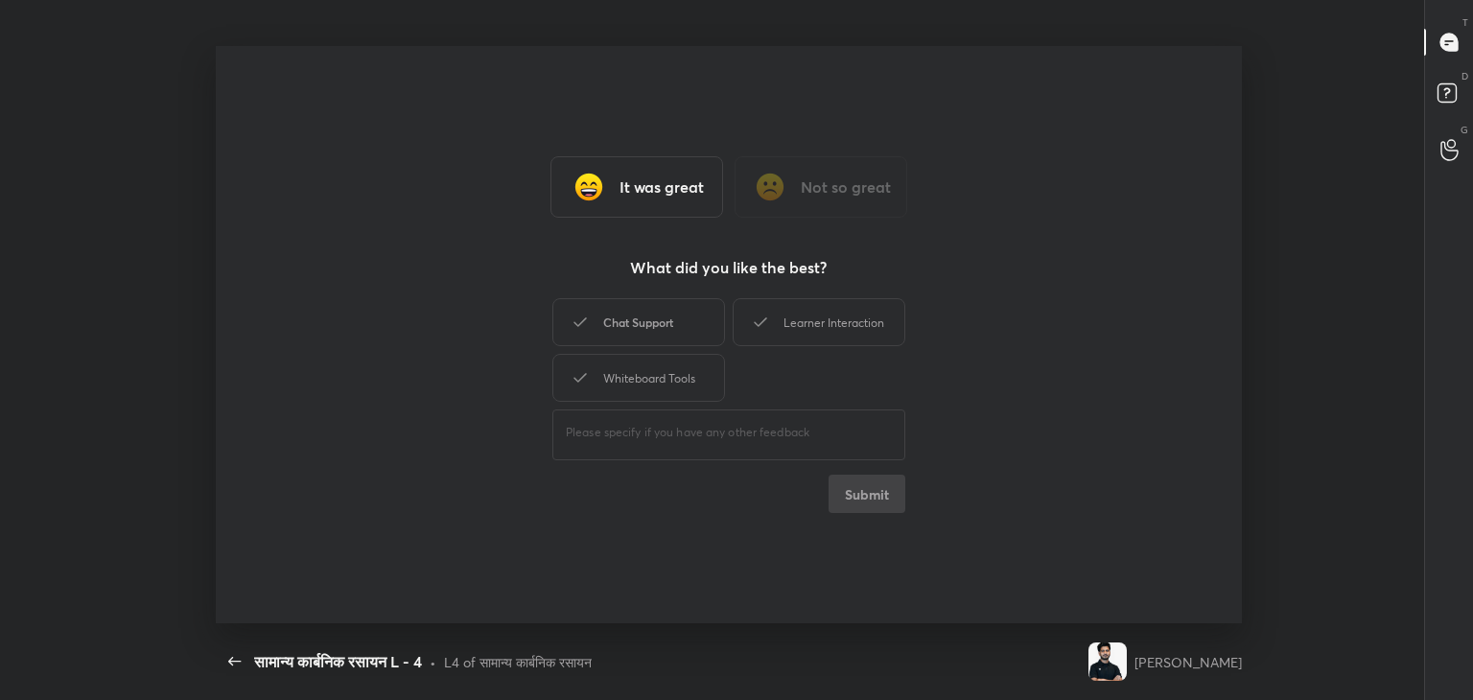
click at [625, 305] on div "Chat Support" at bounding box center [639, 322] width 173 height 48
click at [628, 377] on div "Whiteboard Tools" at bounding box center [639, 378] width 173 height 48
click at [793, 316] on div "Learner Interaction" at bounding box center [819, 322] width 173 height 48
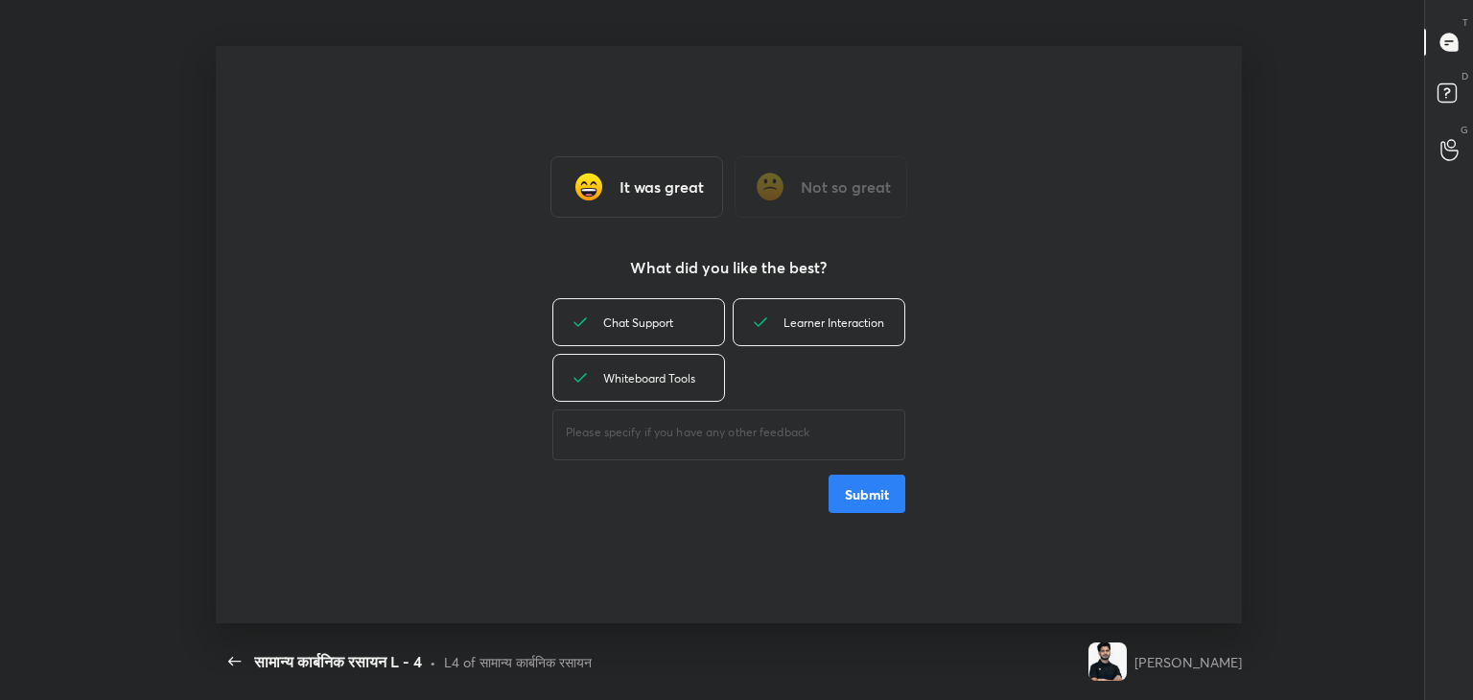
click at [848, 504] on button "Submit" at bounding box center [867, 494] width 77 height 38
